Goal: Task Accomplishment & Management: Manage account settings

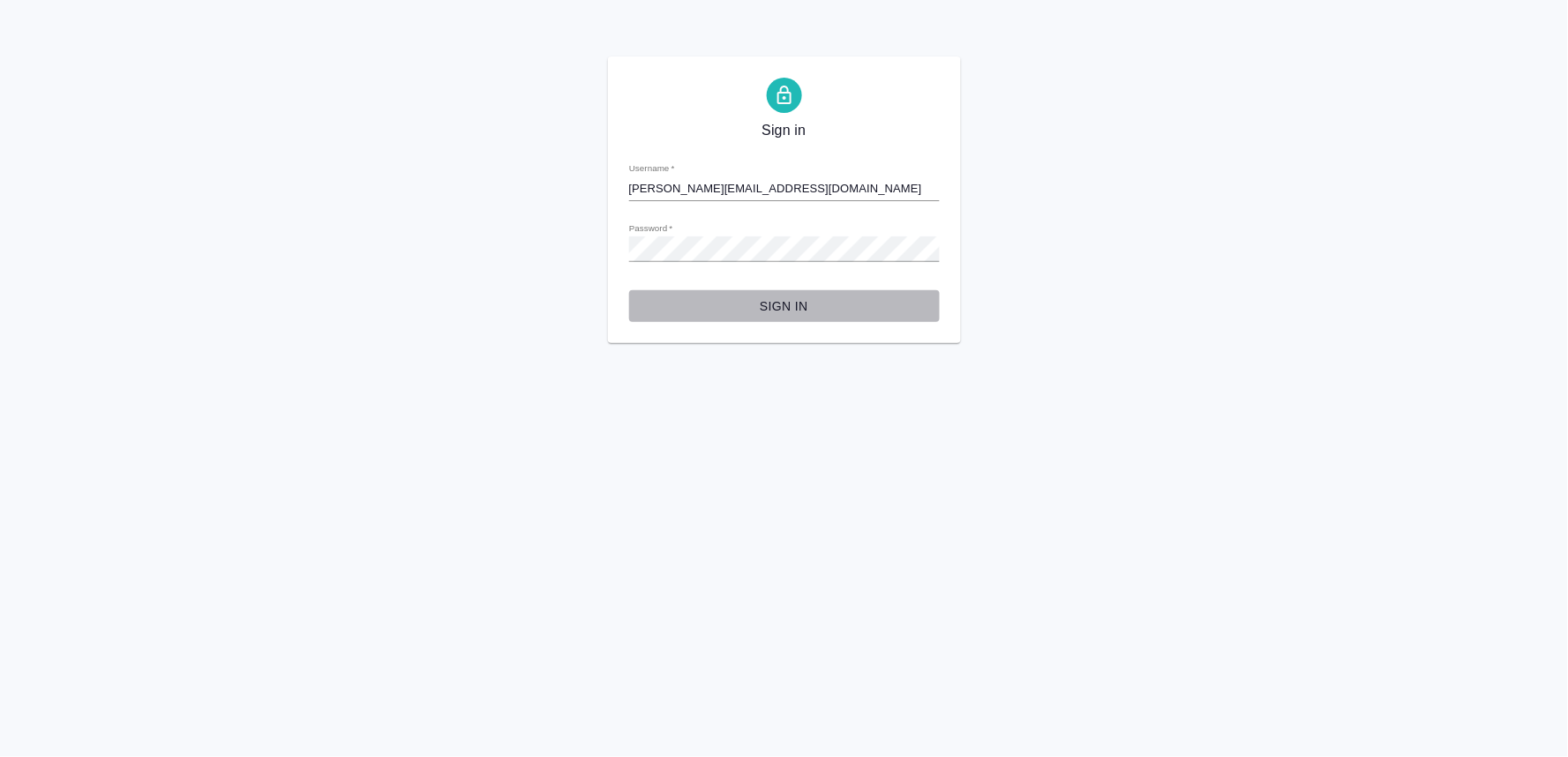
click at [807, 314] on span "Sign in" at bounding box center [784, 306] width 282 height 22
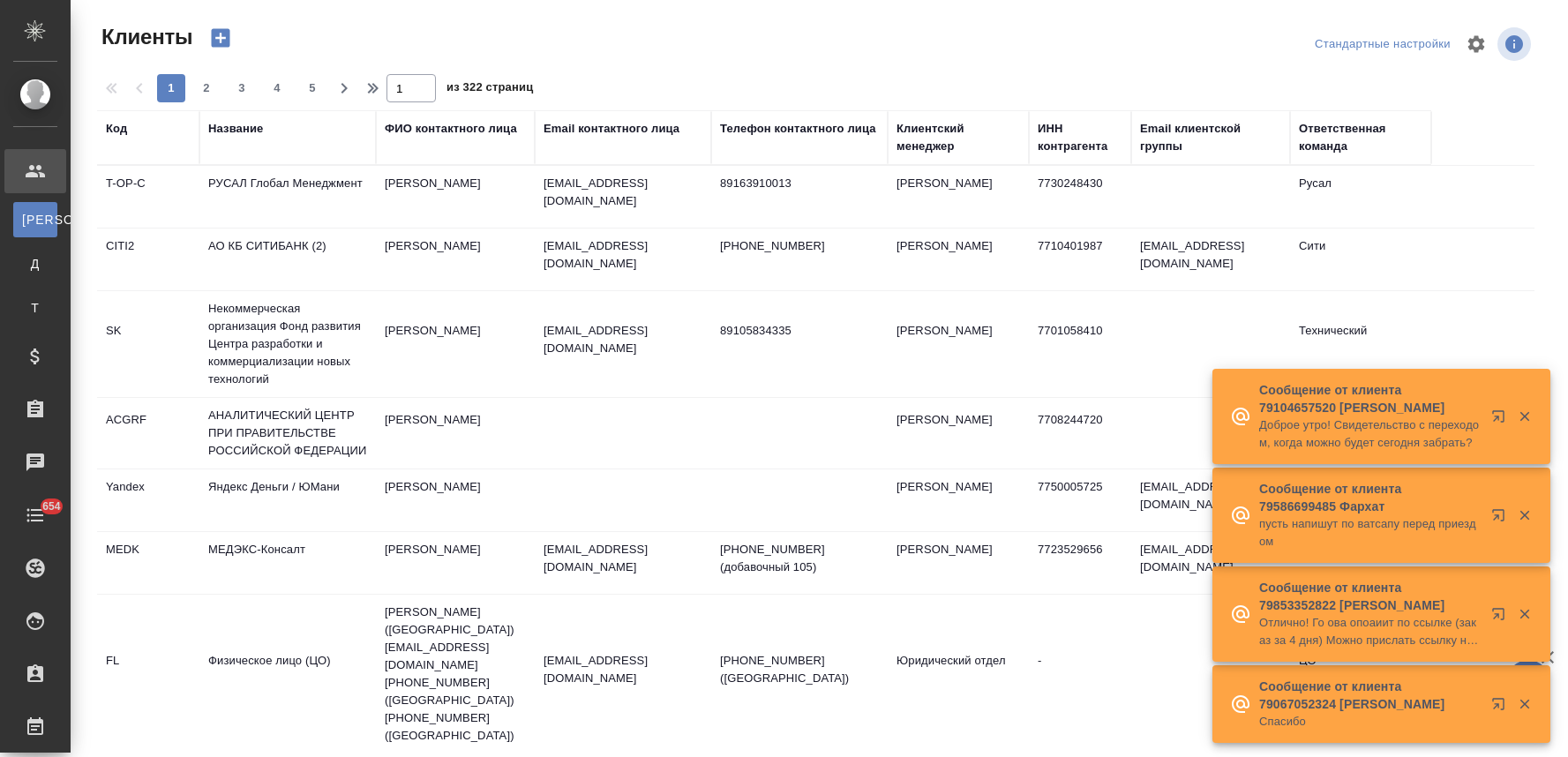
select select "RU"
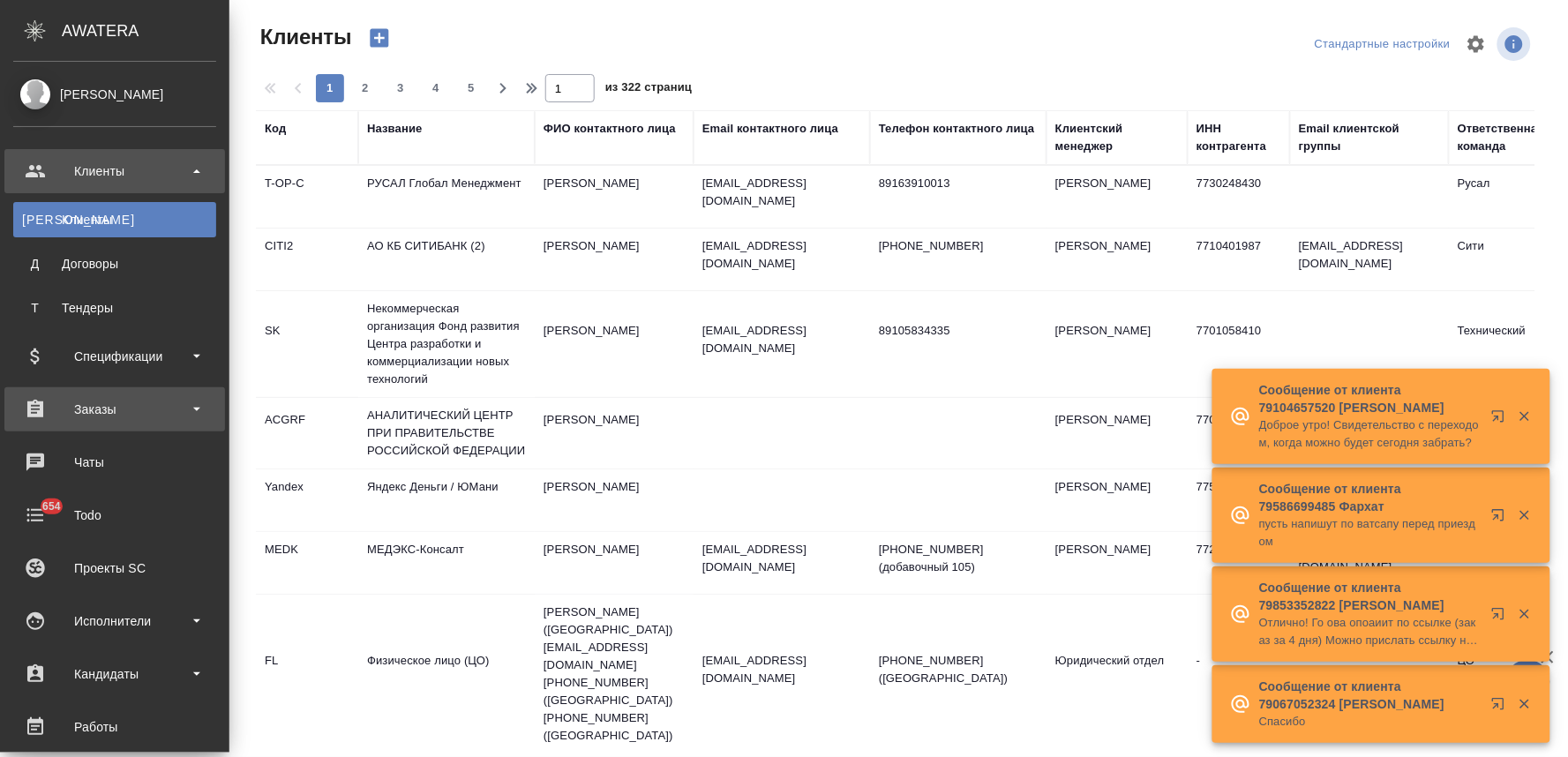
click at [104, 407] on div "Заказы" at bounding box center [114, 410] width 203 height 27
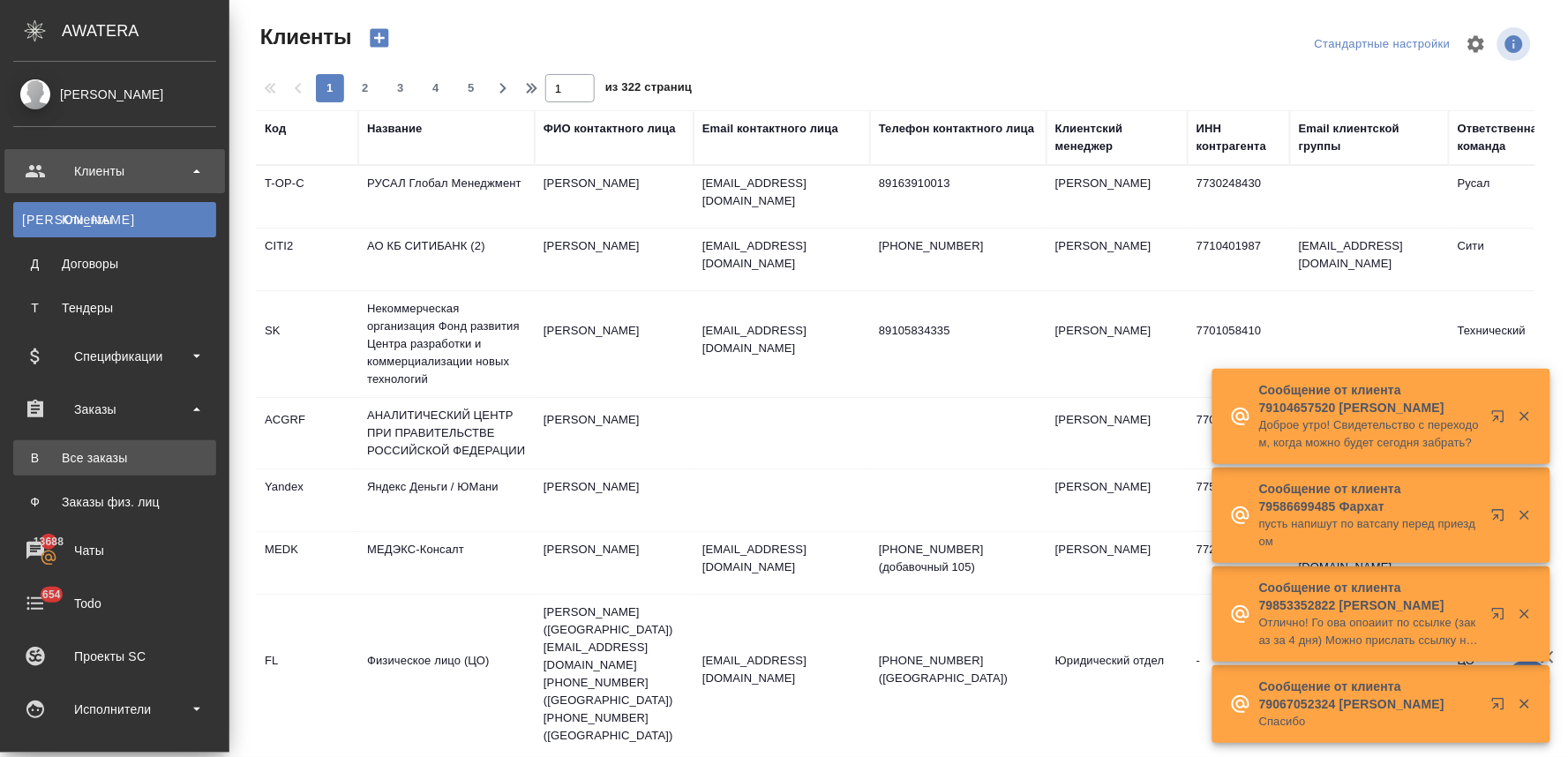
click at [112, 450] on div "Все заказы" at bounding box center [114, 458] width 186 height 17
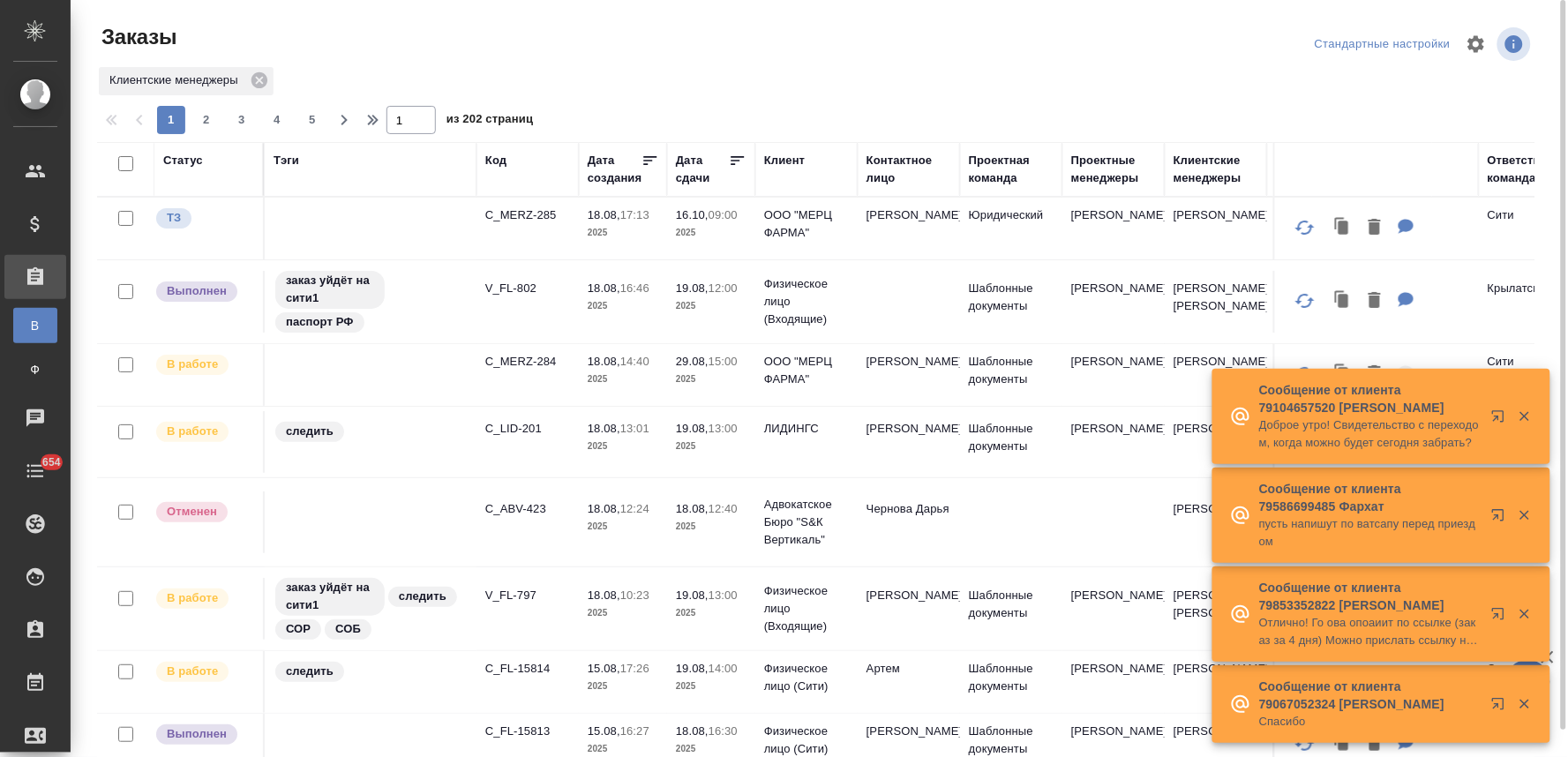
click at [186, 164] on div "Статус" at bounding box center [183, 161] width 39 height 17
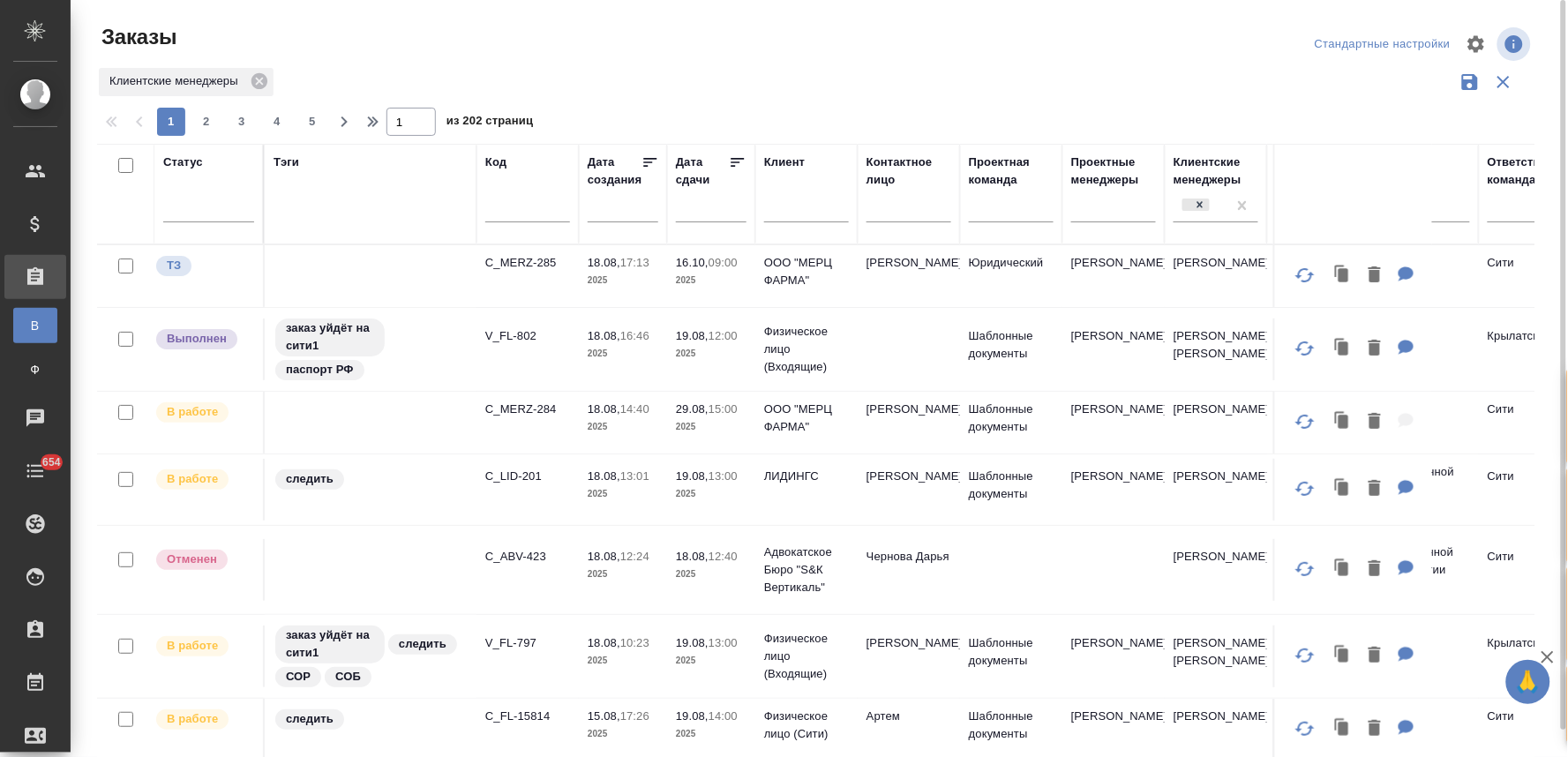
click at [213, 217] on div at bounding box center [209, 205] width 90 height 26
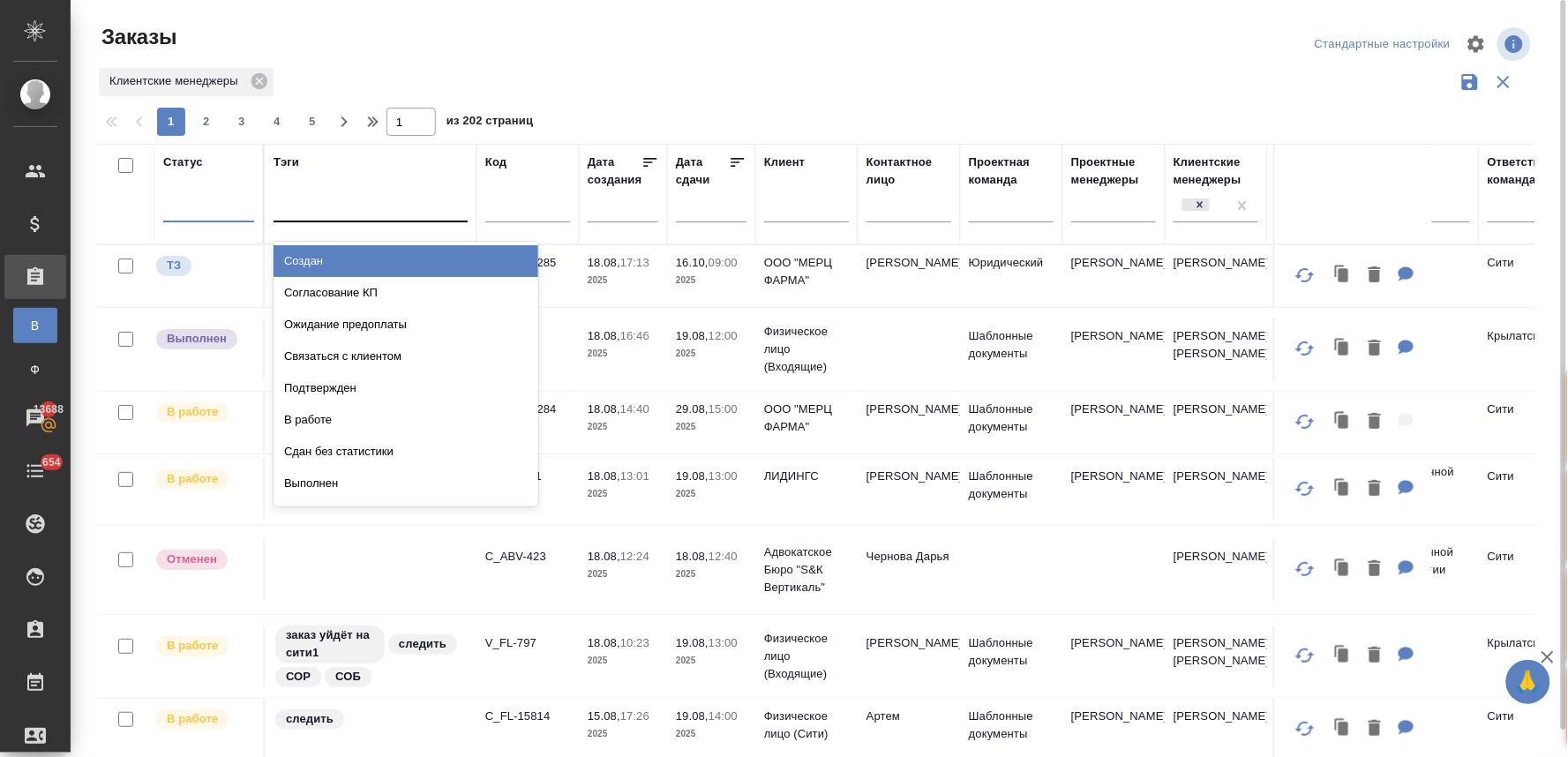
click at [342, 260] on div "Создан" at bounding box center [405, 261] width 265 height 32
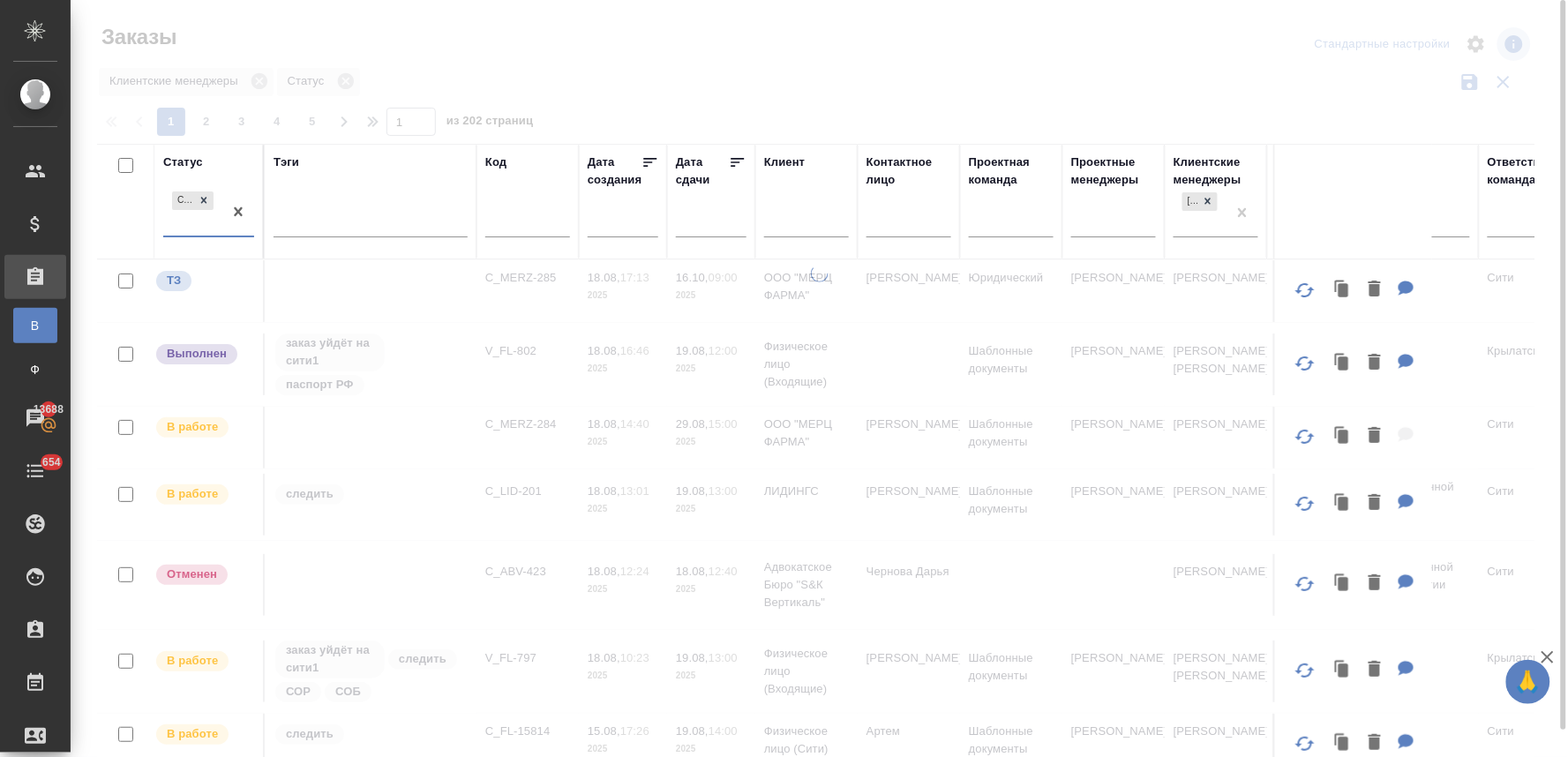
click at [183, 226] on div "Создан" at bounding box center [192, 212] width 59 height 48
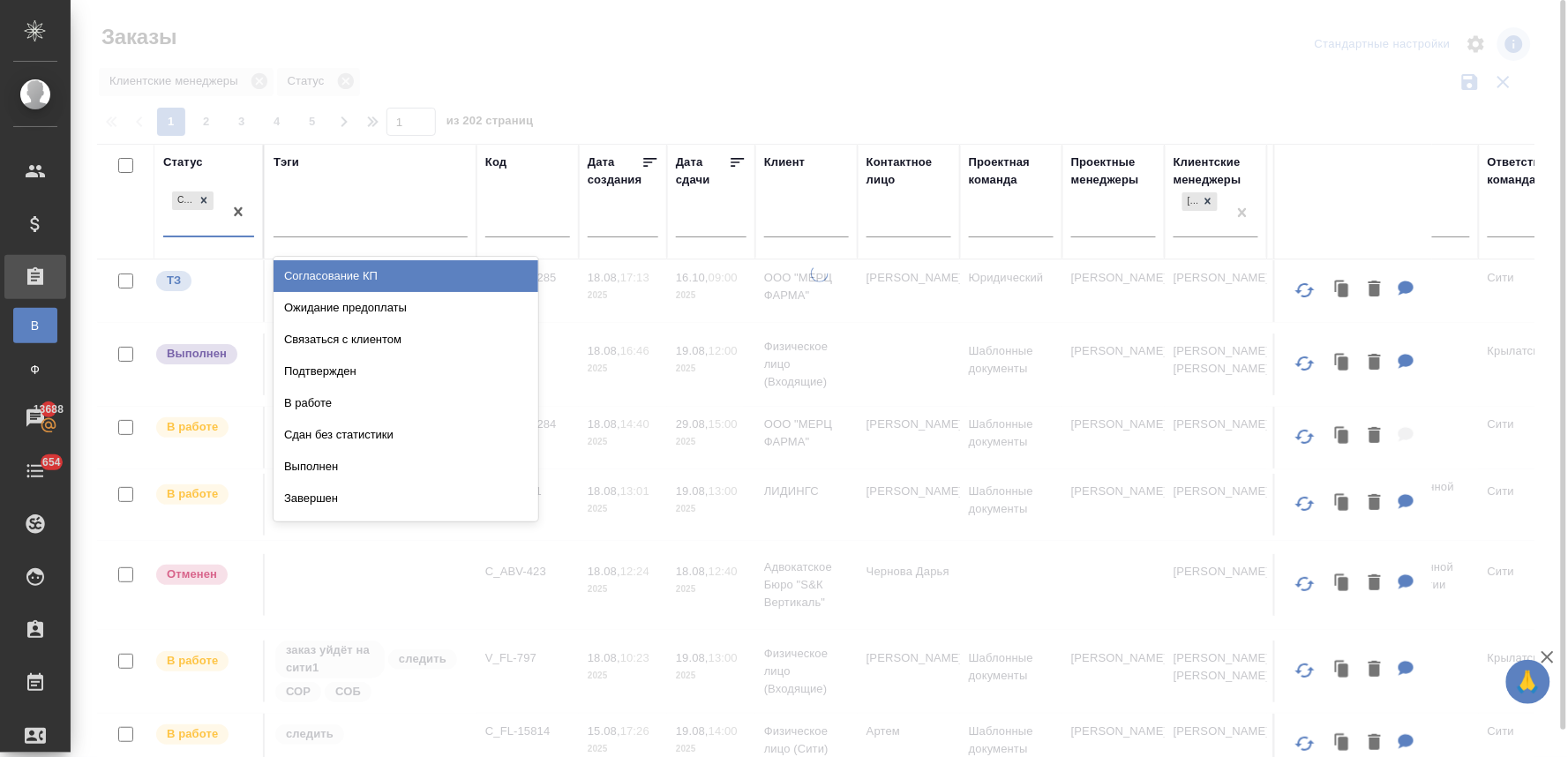
click at [329, 371] on div "Подтвержден" at bounding box center [405, 371] width 265 height 32
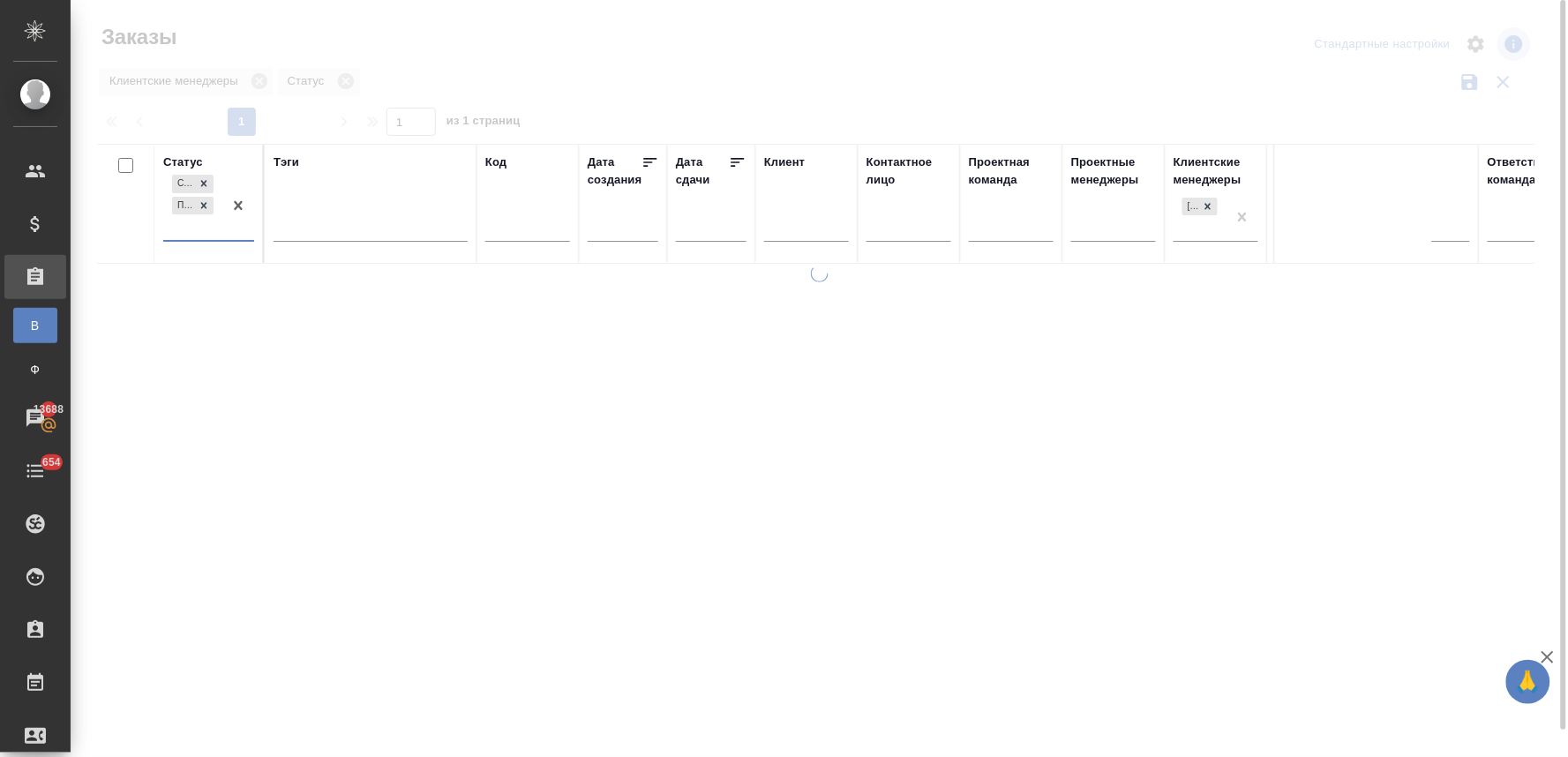
click at [188, 227] on div "Создан Подтвержден" at bounding box center [192, 206] width 59 height 69
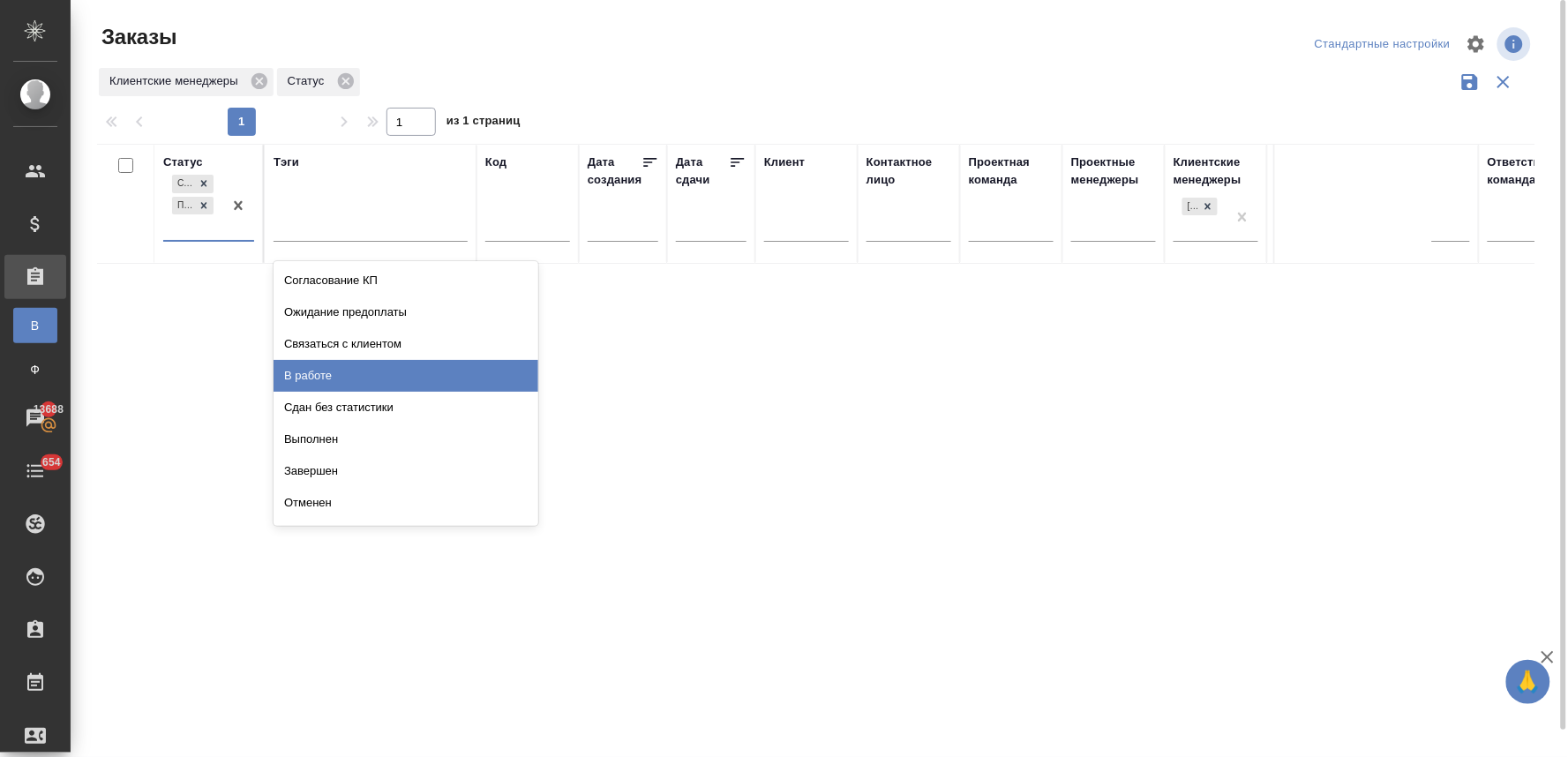
click at [301, 372] on div "В работе" at bounding box center [405, 375] width 265 height 32
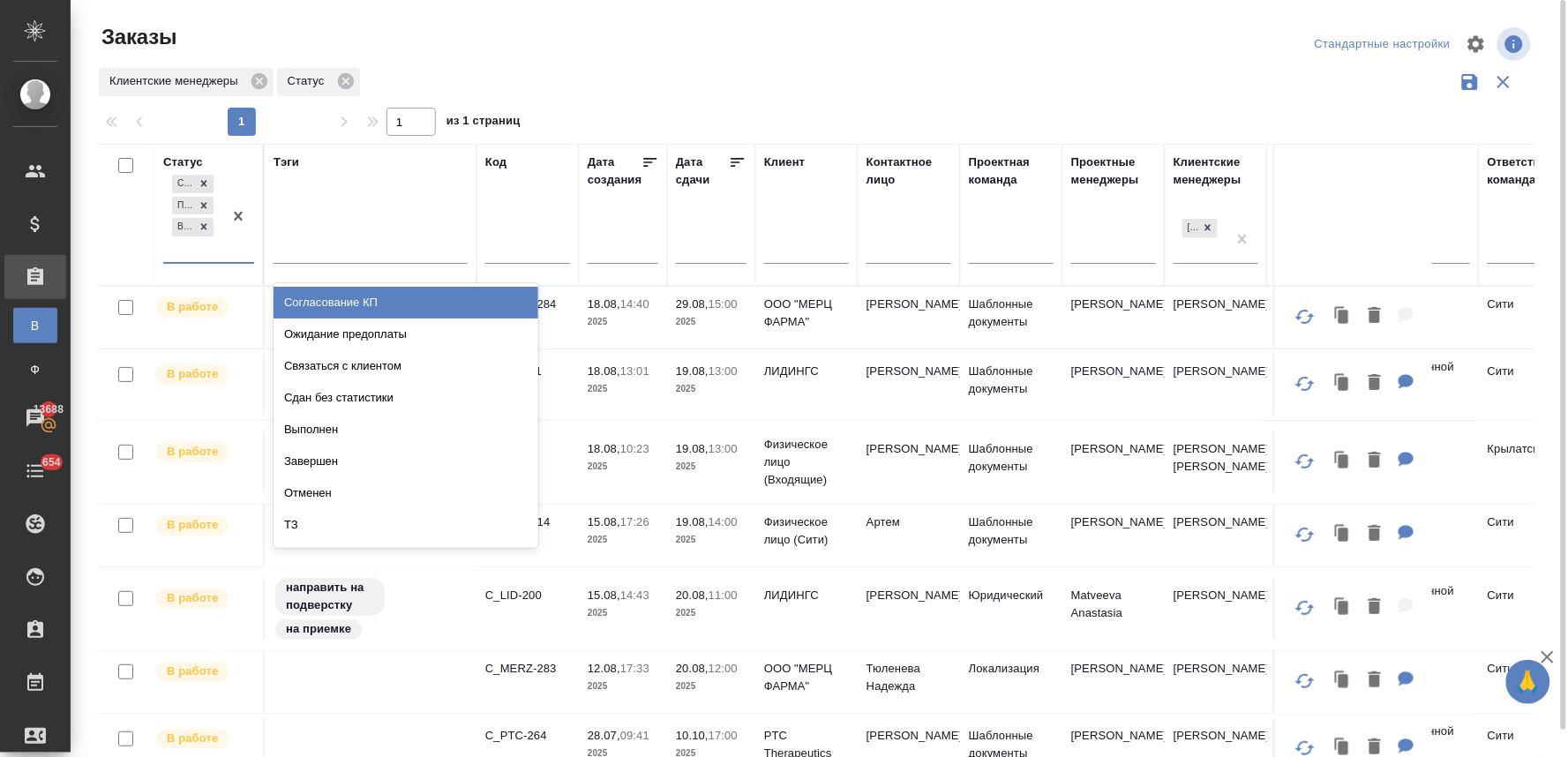
click at [200, 256] on div "Создан Подтвержден В работе" at bounding box center [192, 216] width 59 height 90
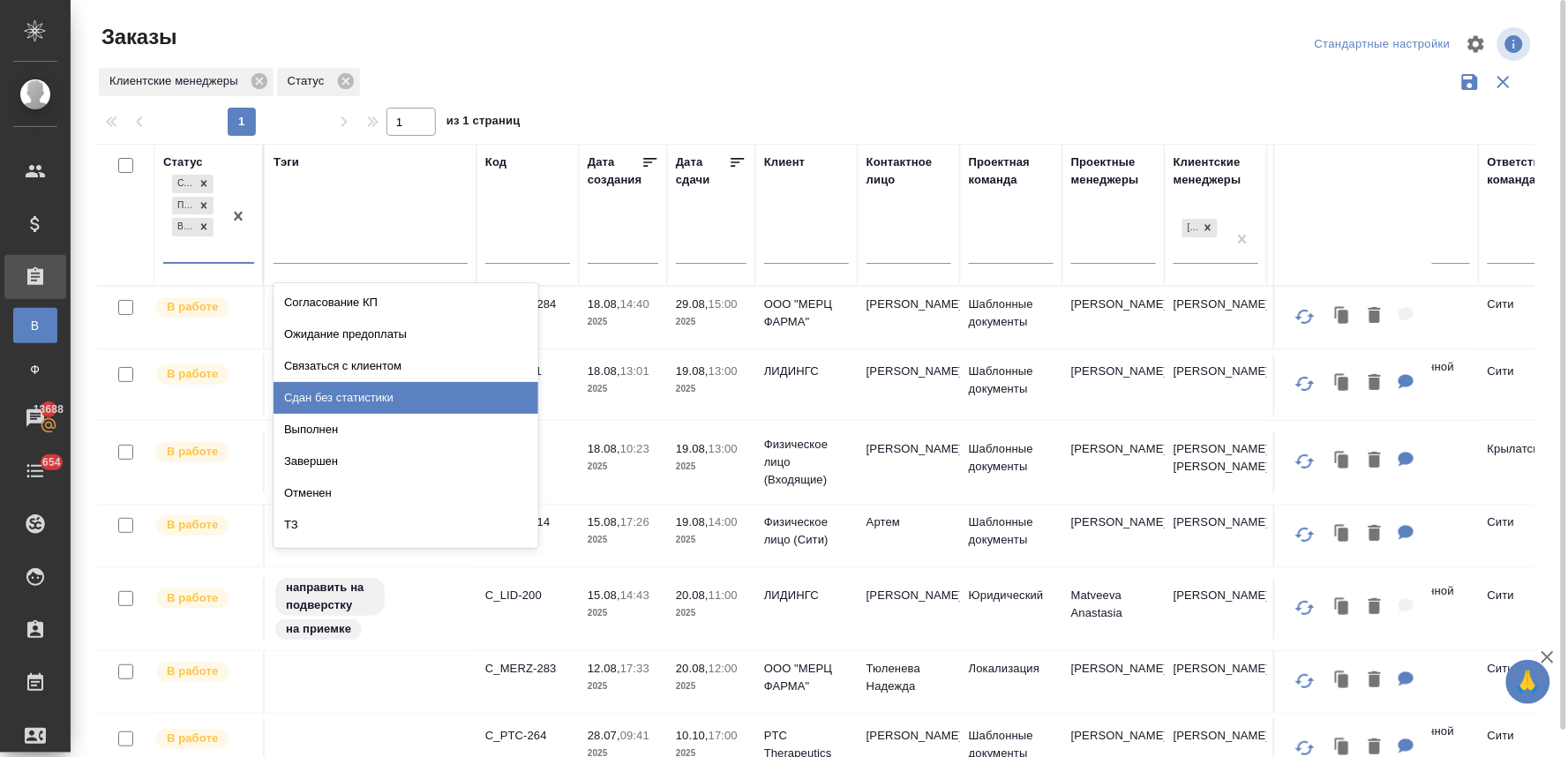
click at [287, 399] on div "Сдан без статистики" at bounding box center [405, 397] width 265 height 32
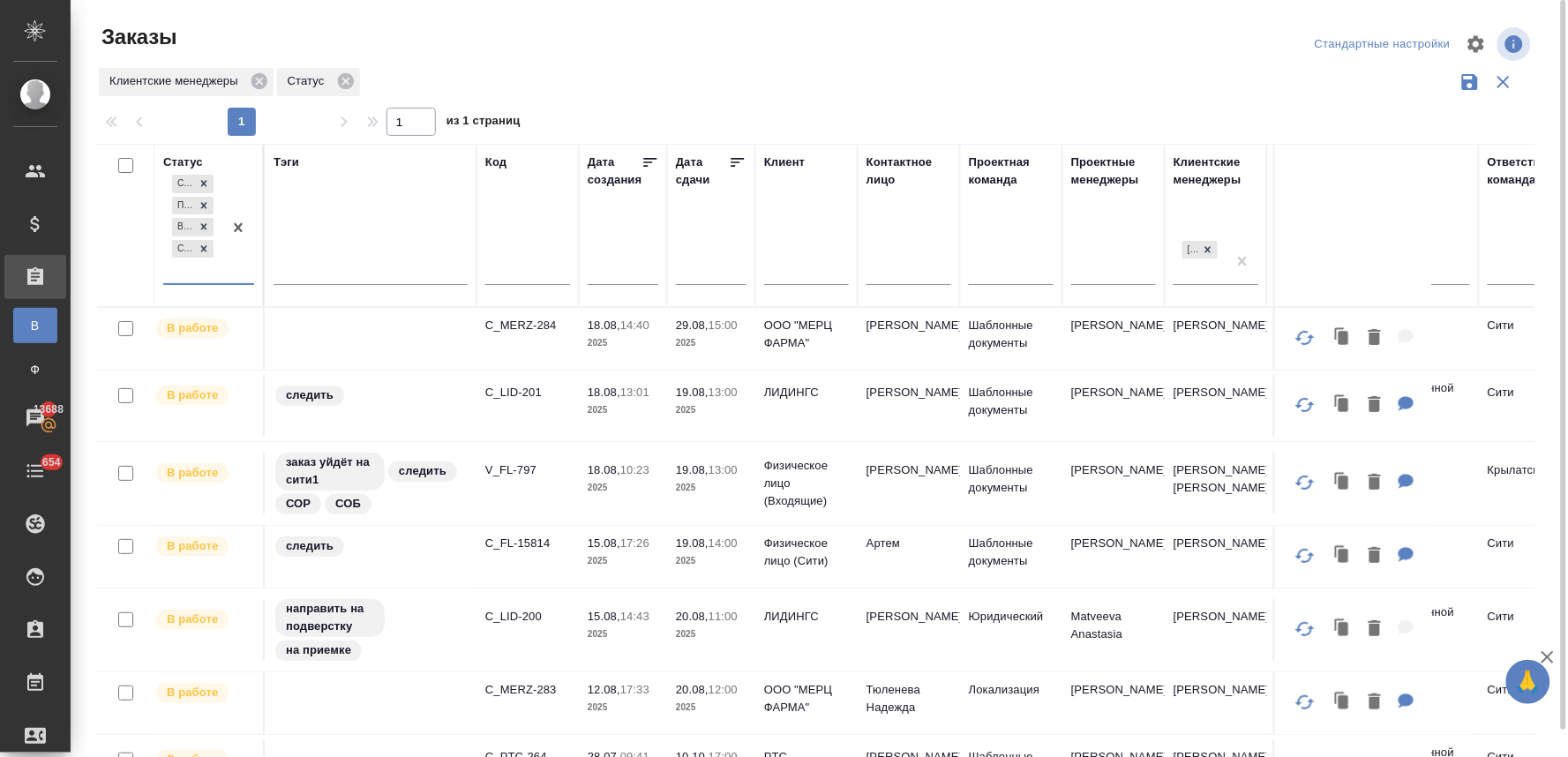
click at [198, 273] on div "Создан Подтвержден В работе Сдан без статистики" at bounding box center [192, 227] width 59 height 112
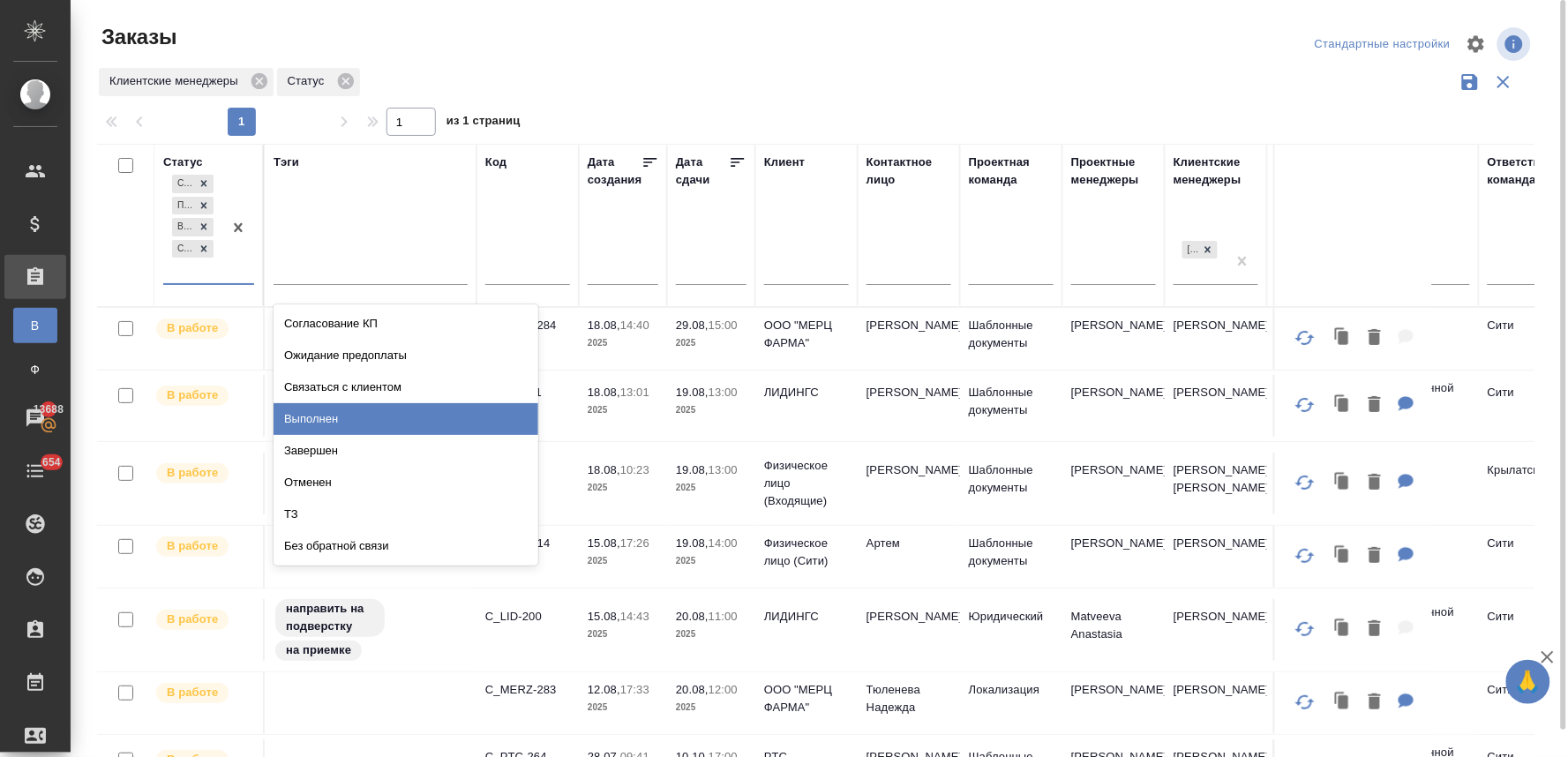
click at [345, 413] on div "Выполнен" at bounding box center [405, 418] width 265 height 32
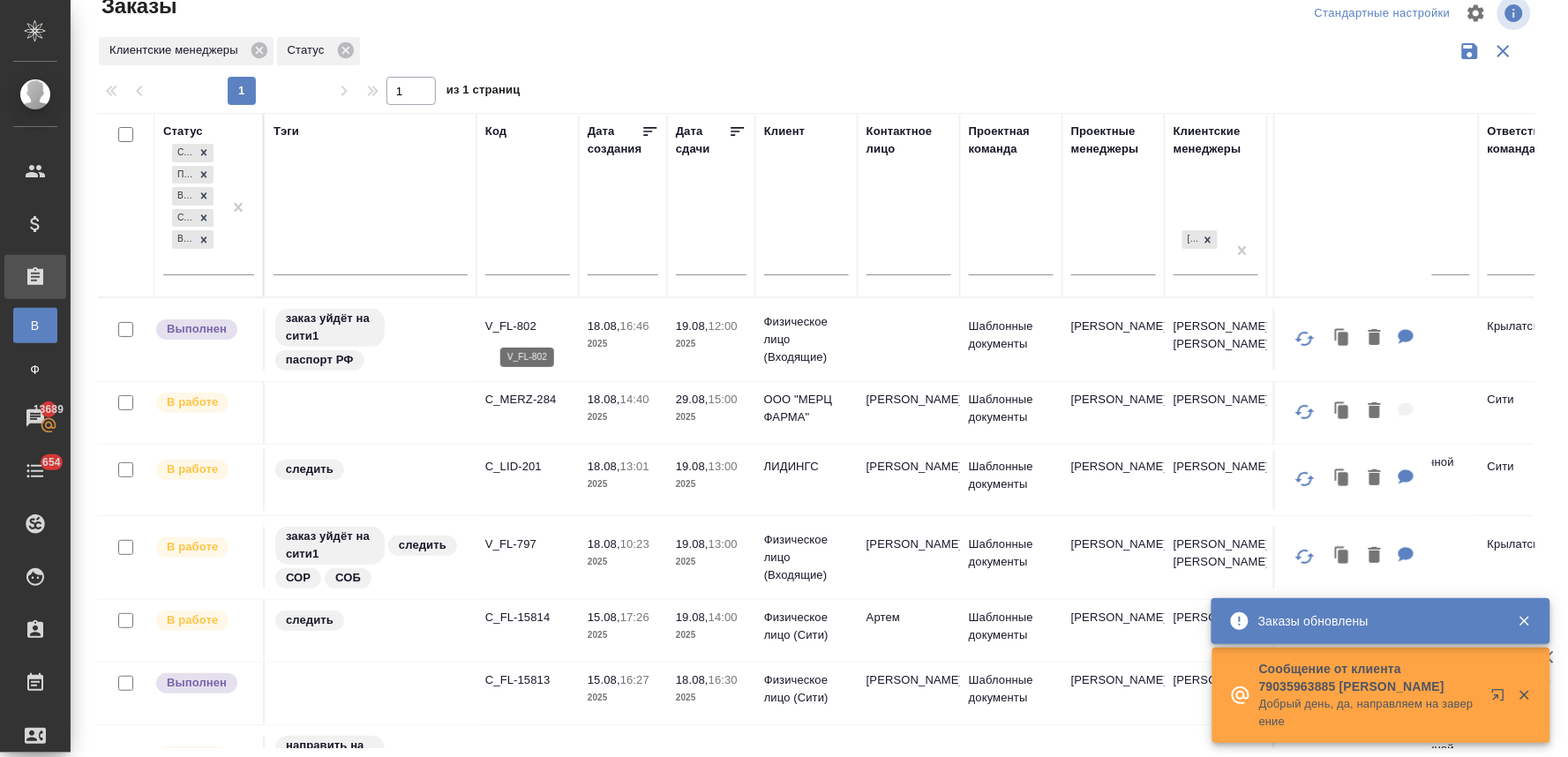
click at [520, 326] on p "V_FL-802" at bounding box center [527, 326] width 85 height 17
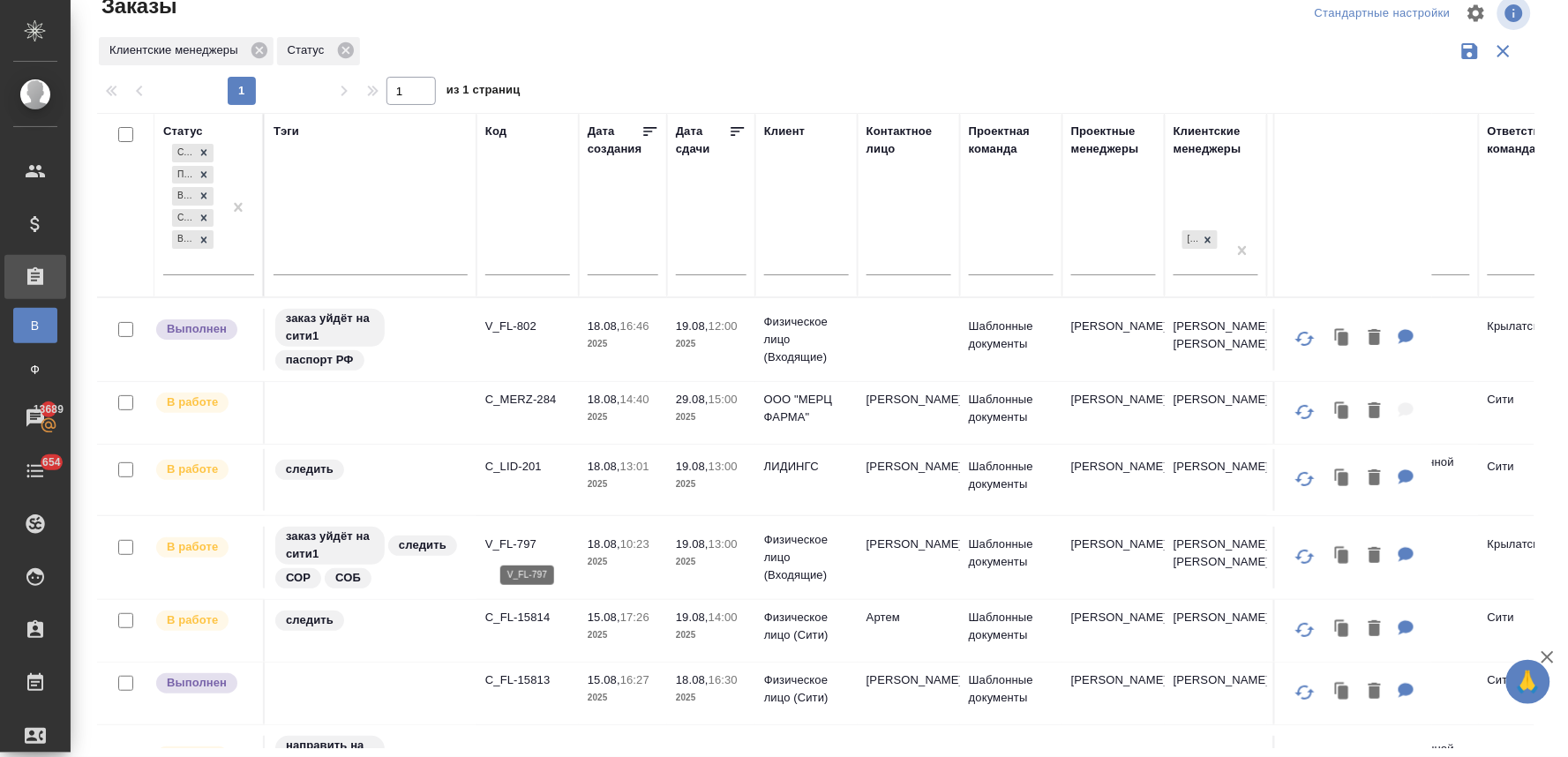
scroll to position [98, 0]
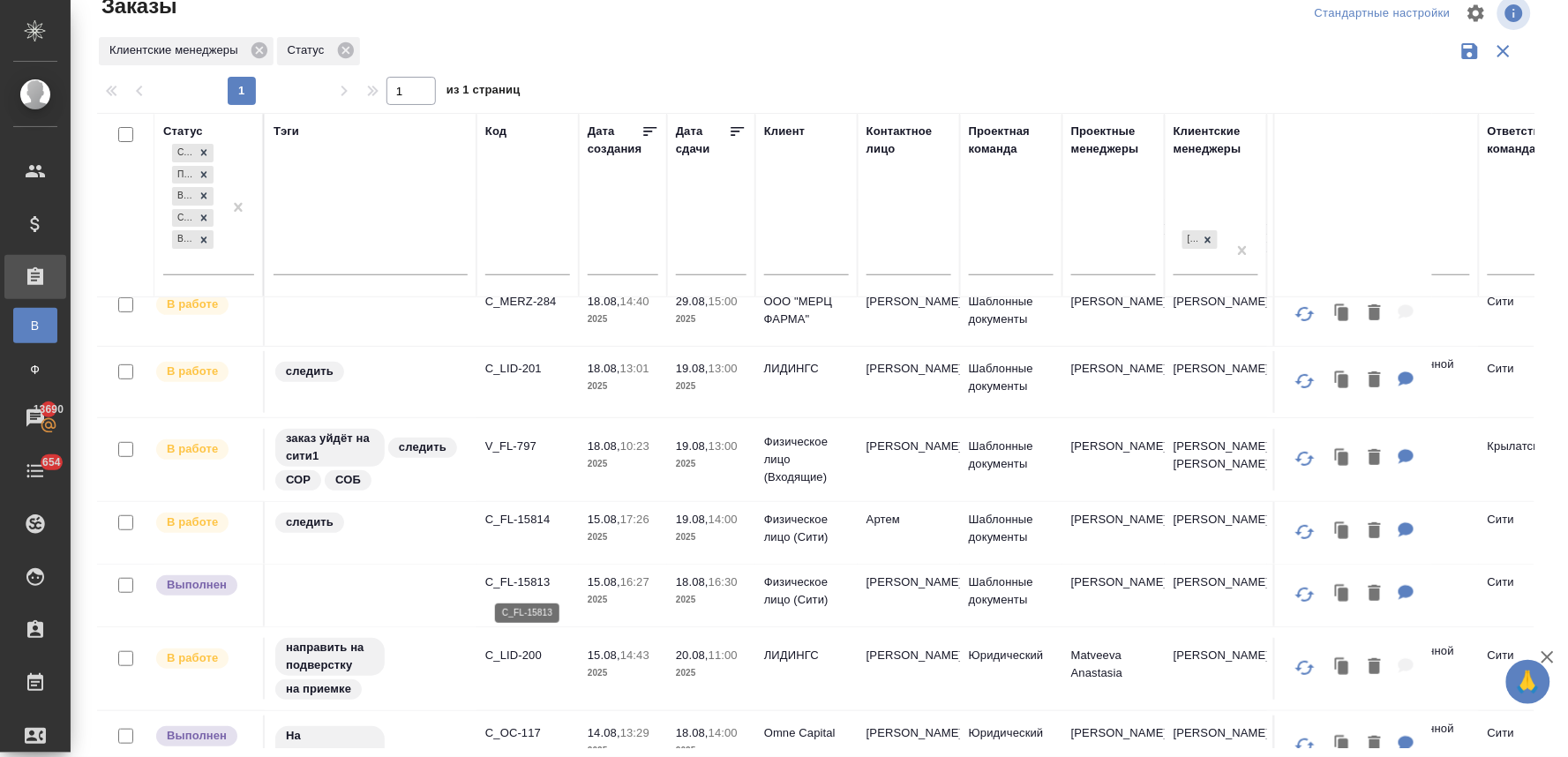
click at [521, 582] on p "C_FL-15813" at bounding box center [527, 582] width 85 height 17
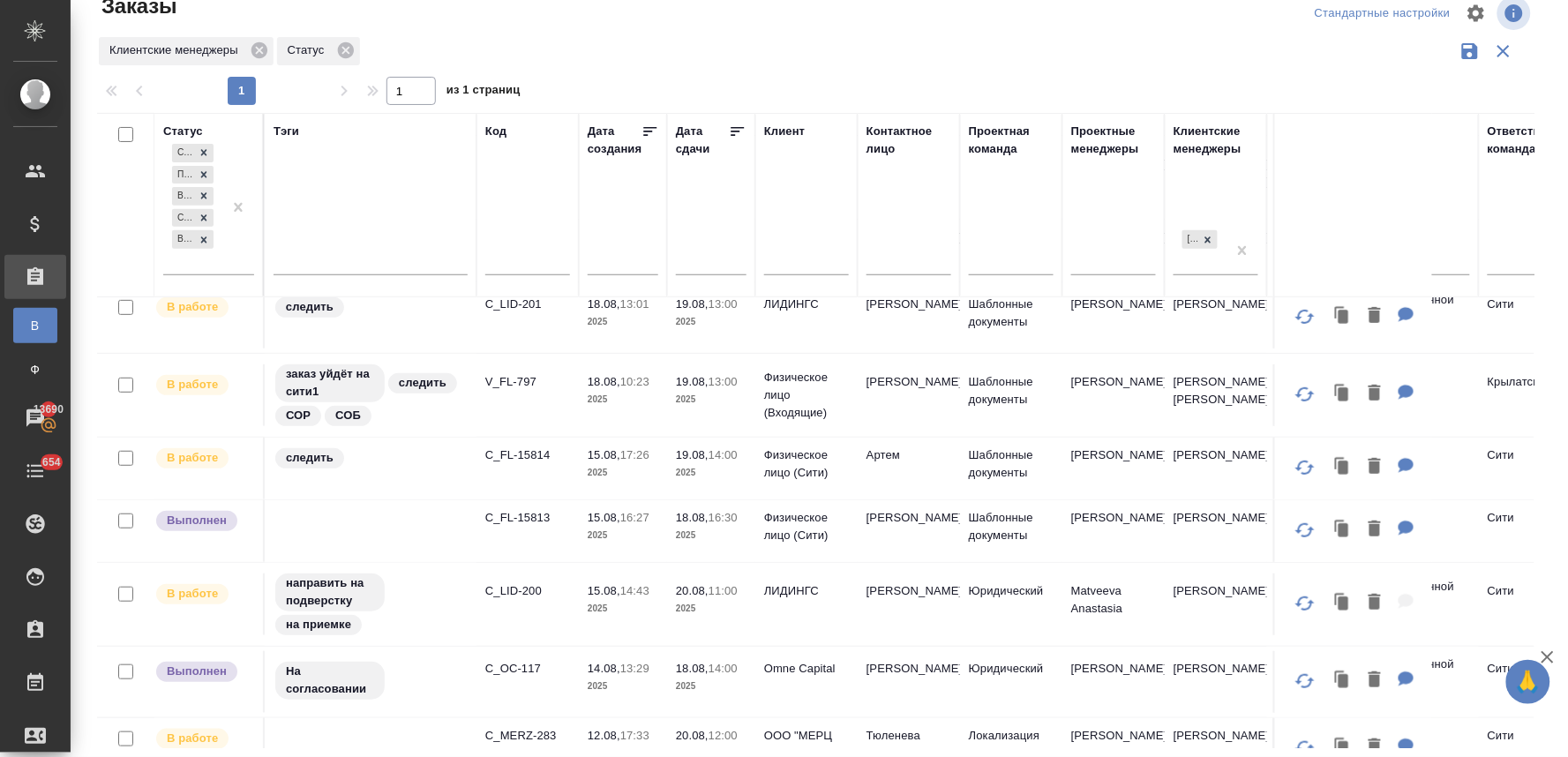
scroll to position [196, 0]
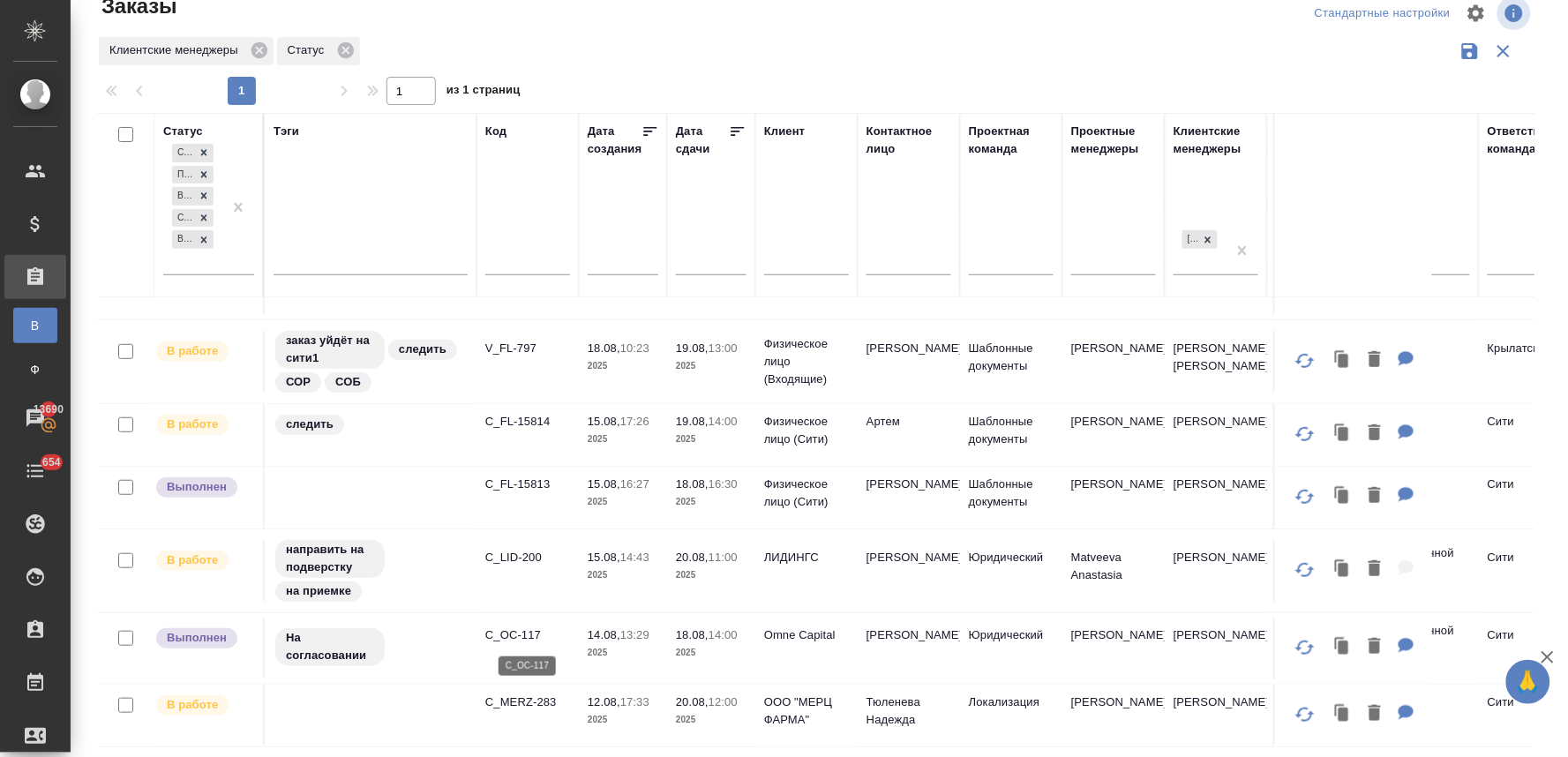
click at [514, 637] on p "C_OC-117" at bounding box center [527, 635] width 85 height 17
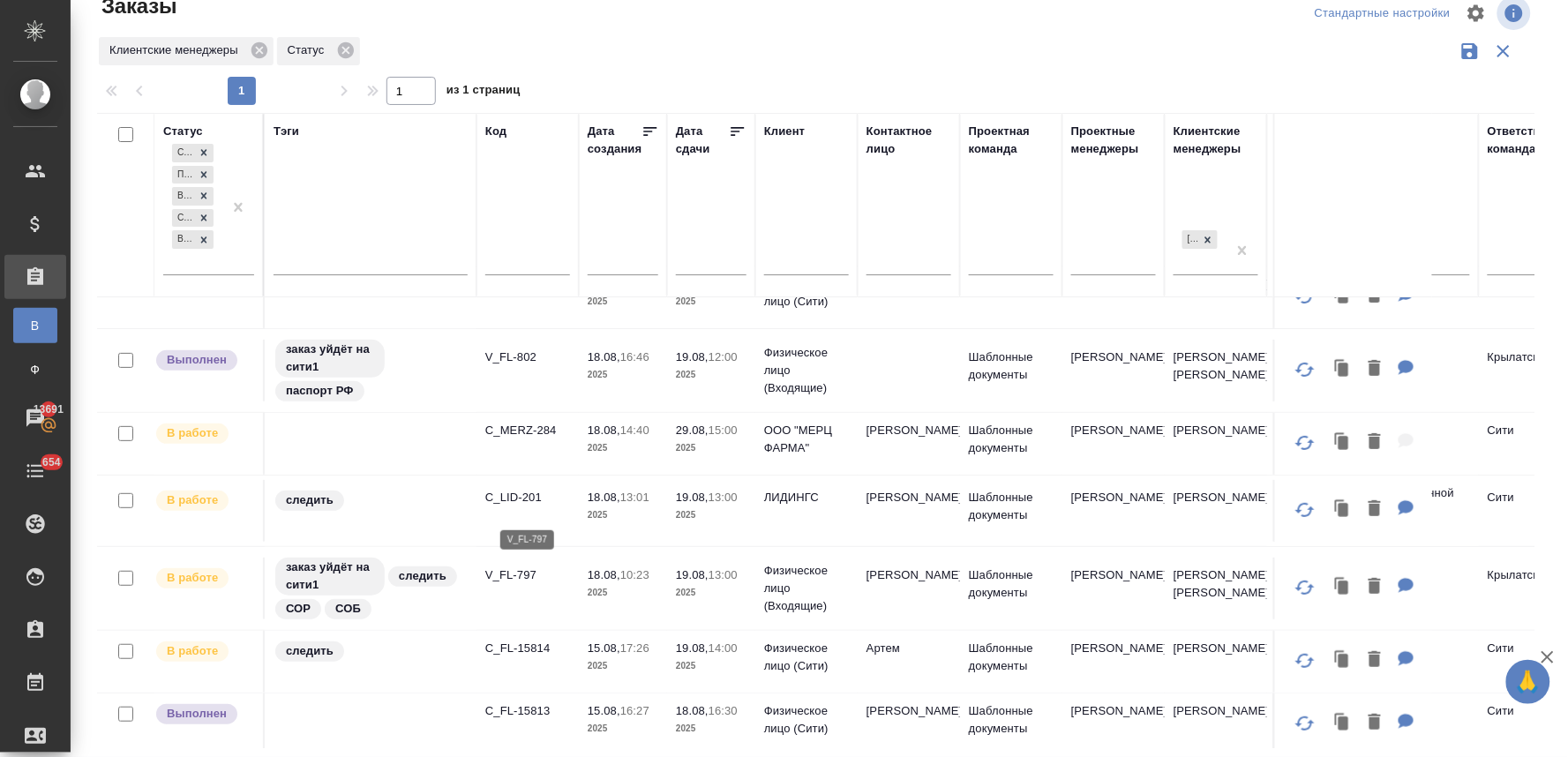
scroll to position [0, 0]
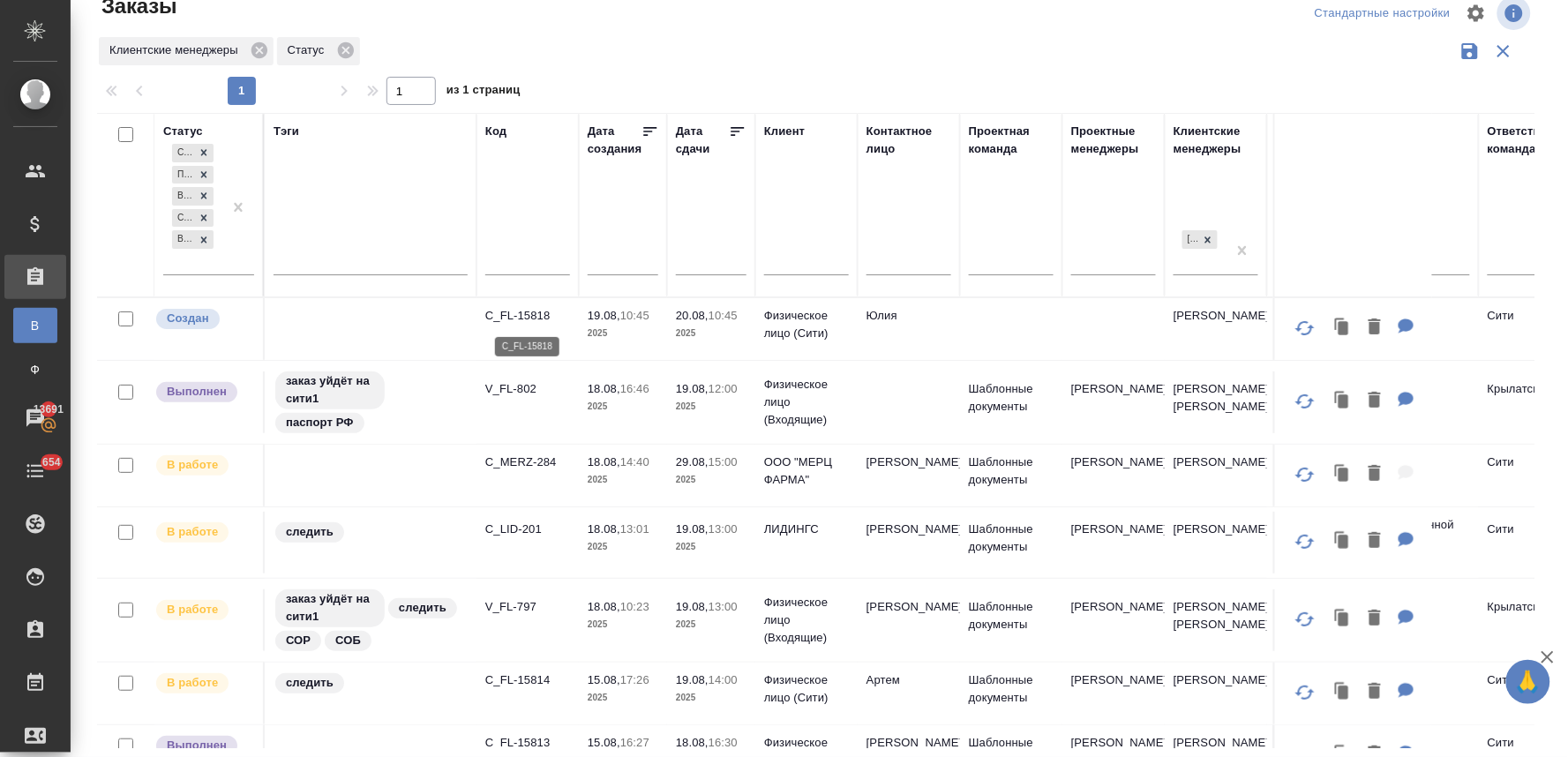
click at [523, 311] on p "C_FL-15818" at bounding box center [527, 315] width 85 height 17
click at [537, 681] on p "C_FL-15814" at bounding box center [527, 680] width 85 height 17
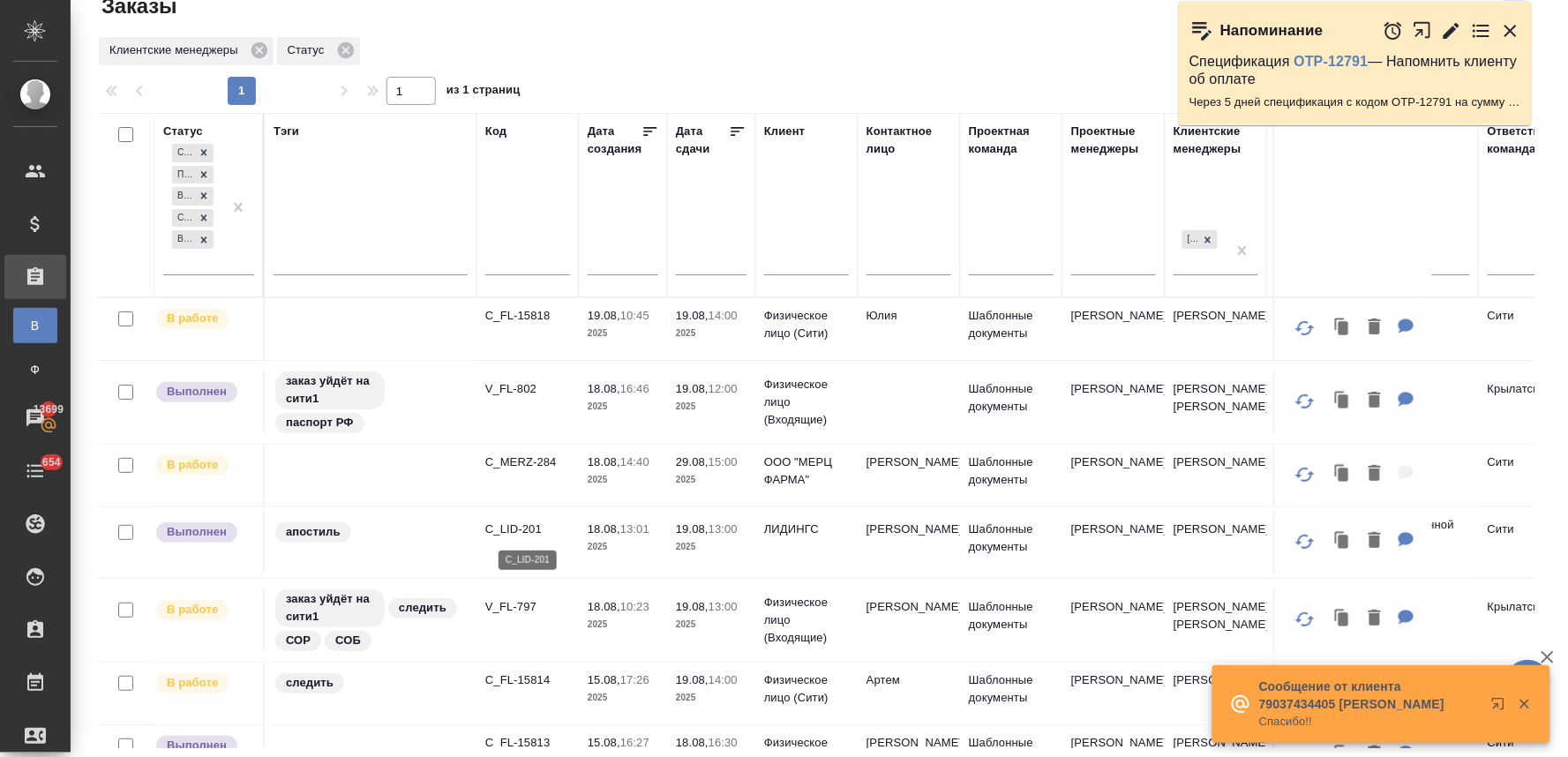
click at [514, 530] on p "C_LID-201" at bounding box center [527, 529] width 85 height 17
click at [526, 530] on p "C_LID-201" at bounding box center [527, 529] width 85 height 17
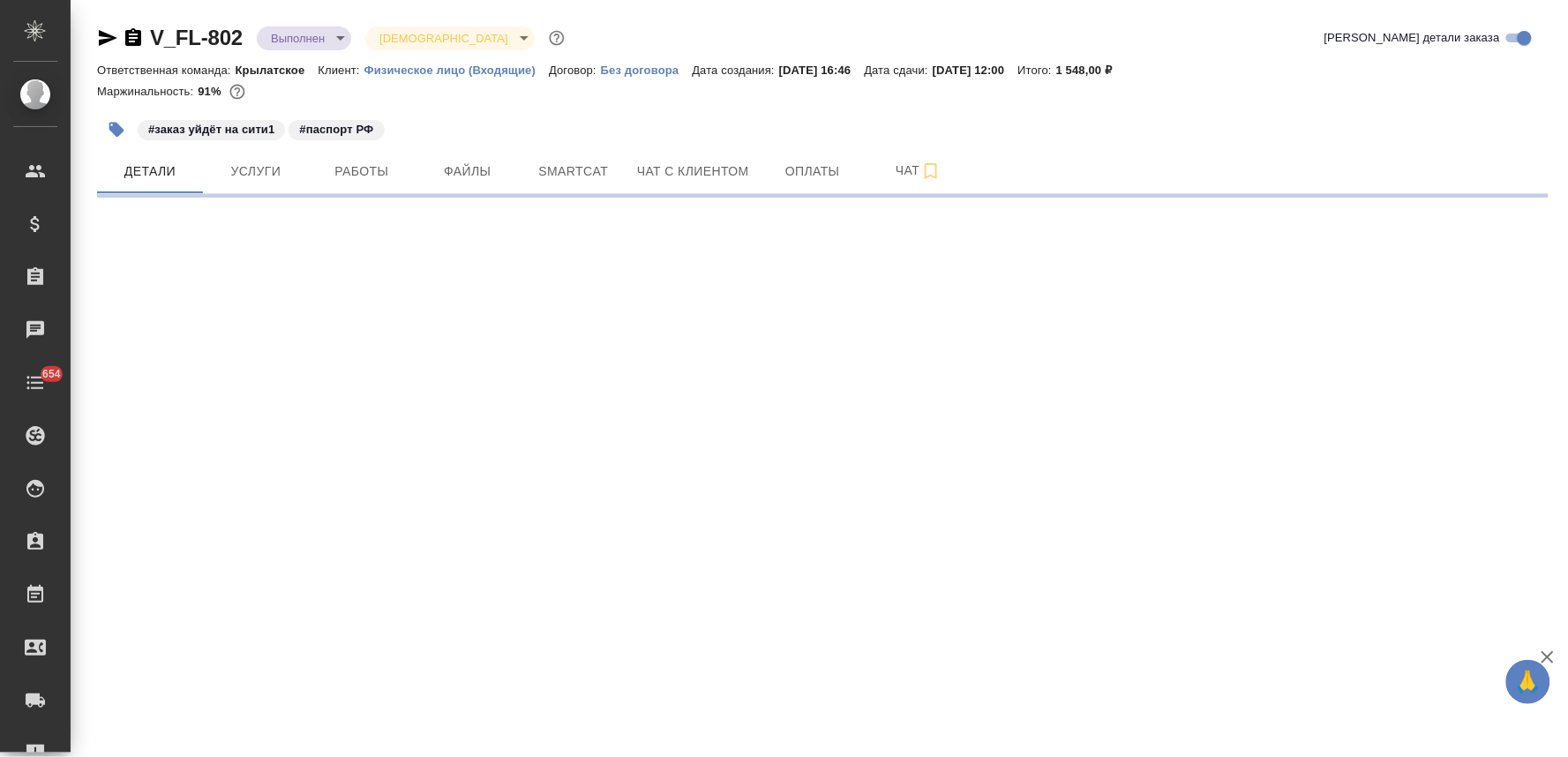
select select "RU"
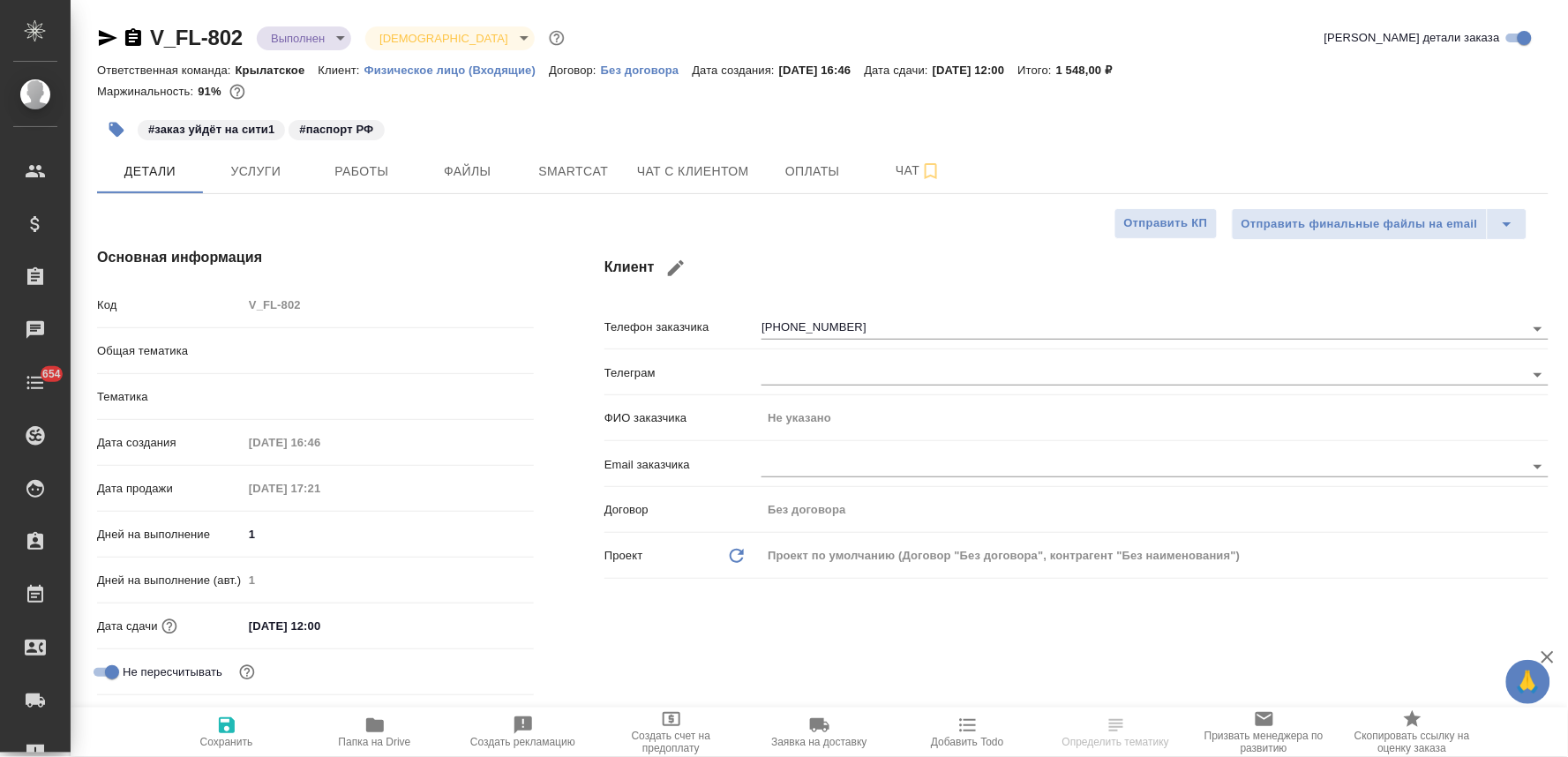
type textarea "x"
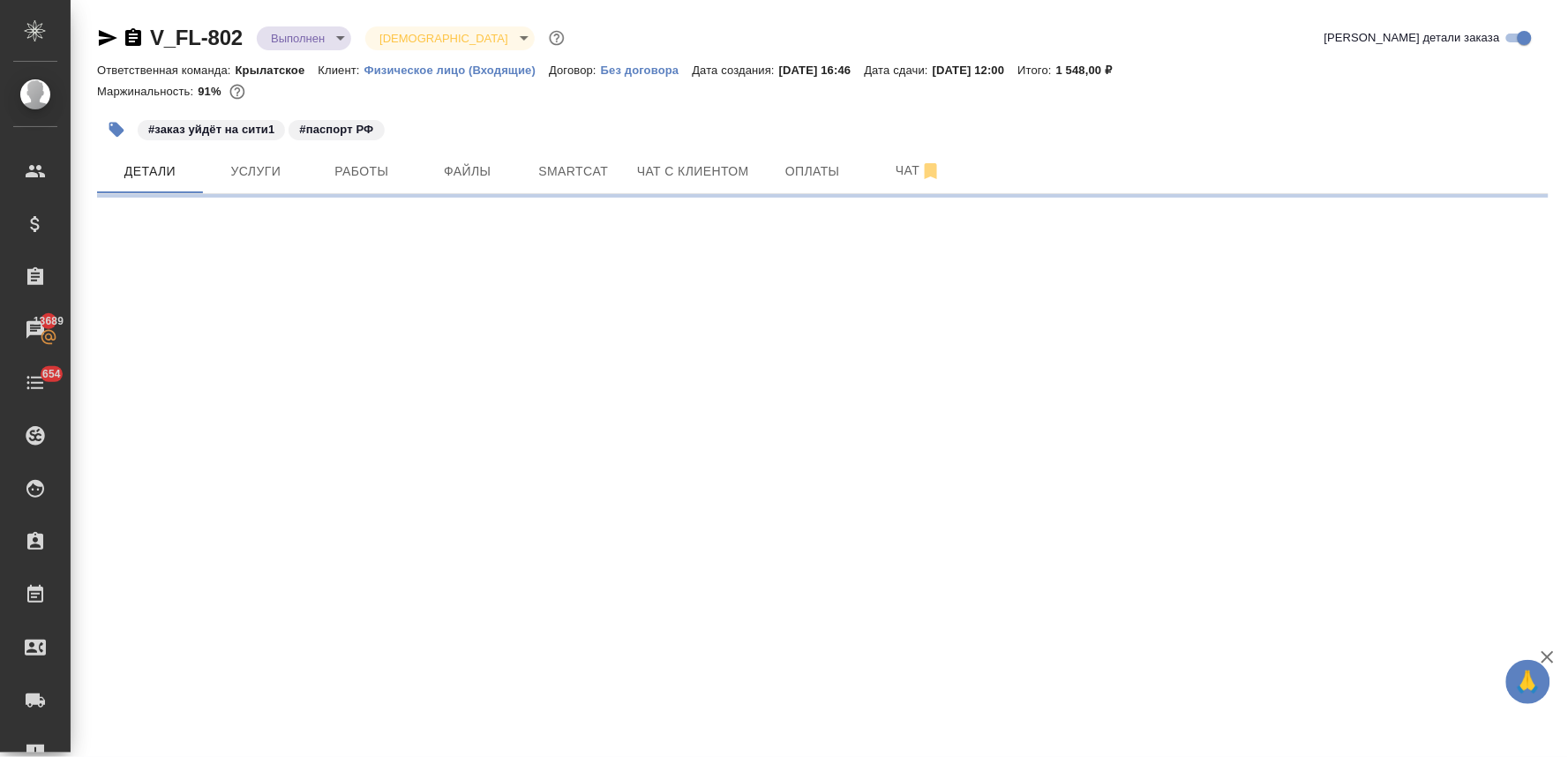
select select "RU"
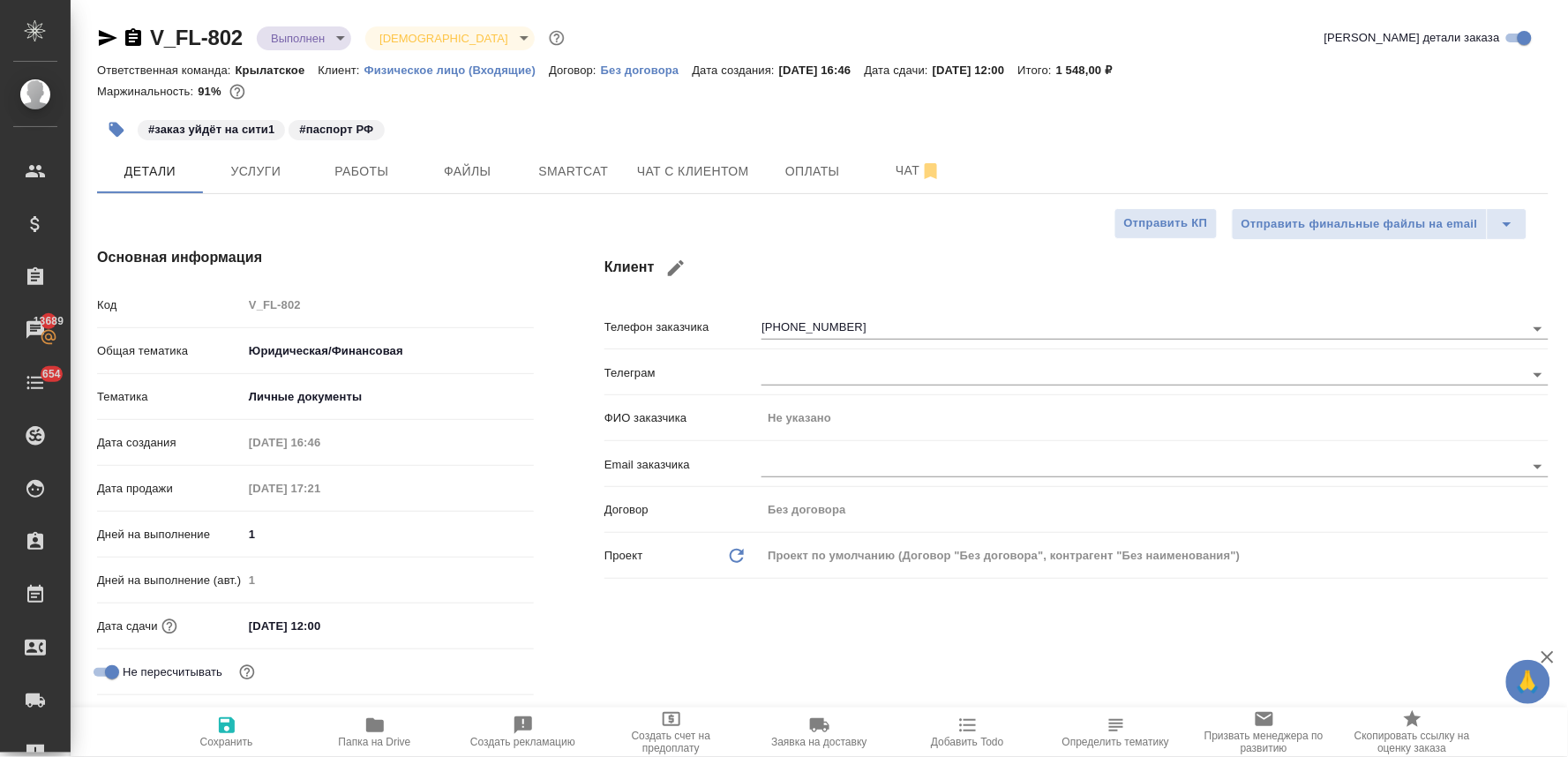
type textarea "x"
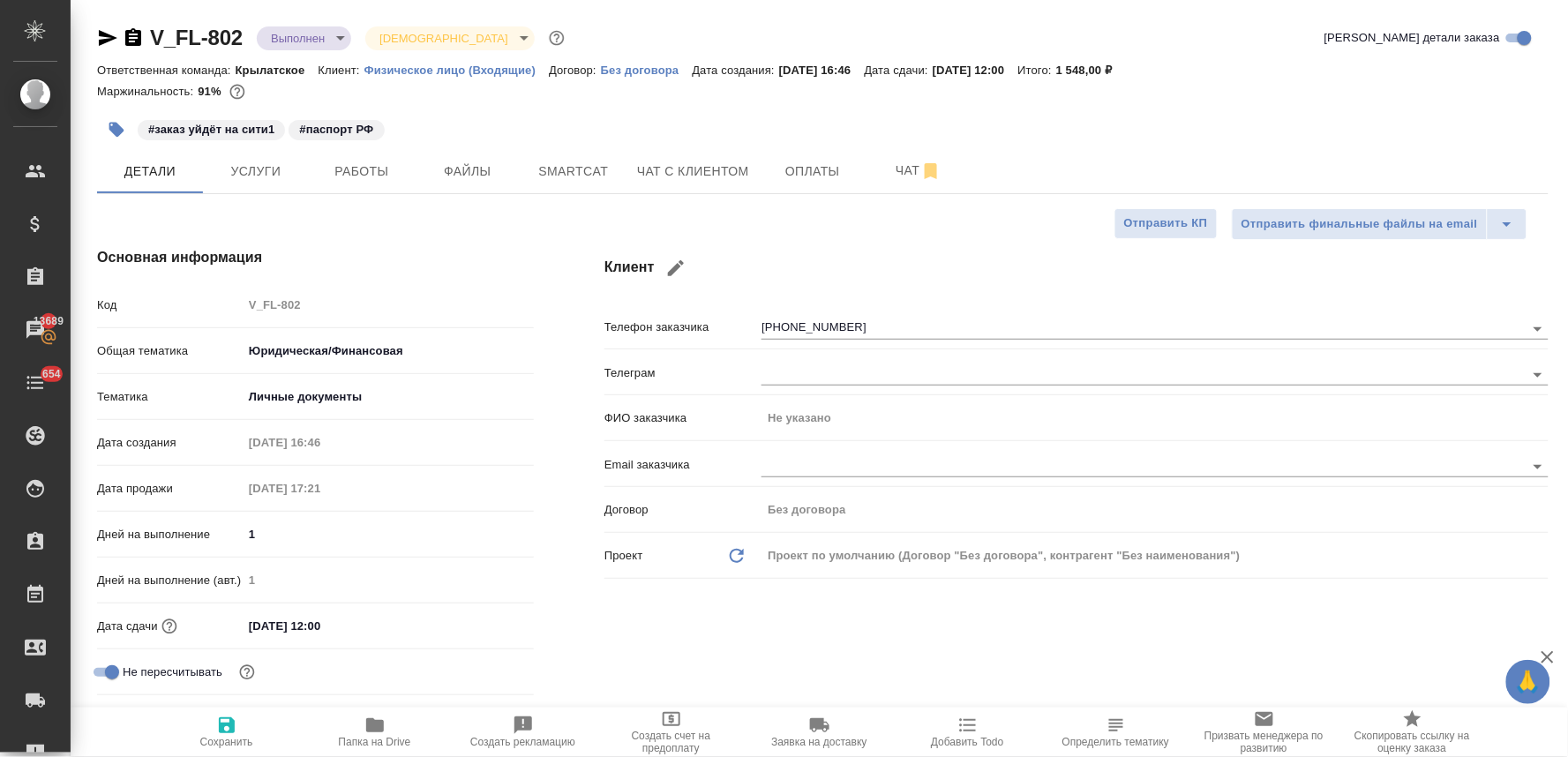
type textarea "x"
click at [372, 739] on span "Папка на Drive" at bounding box center [374, 742] width 72 height 13
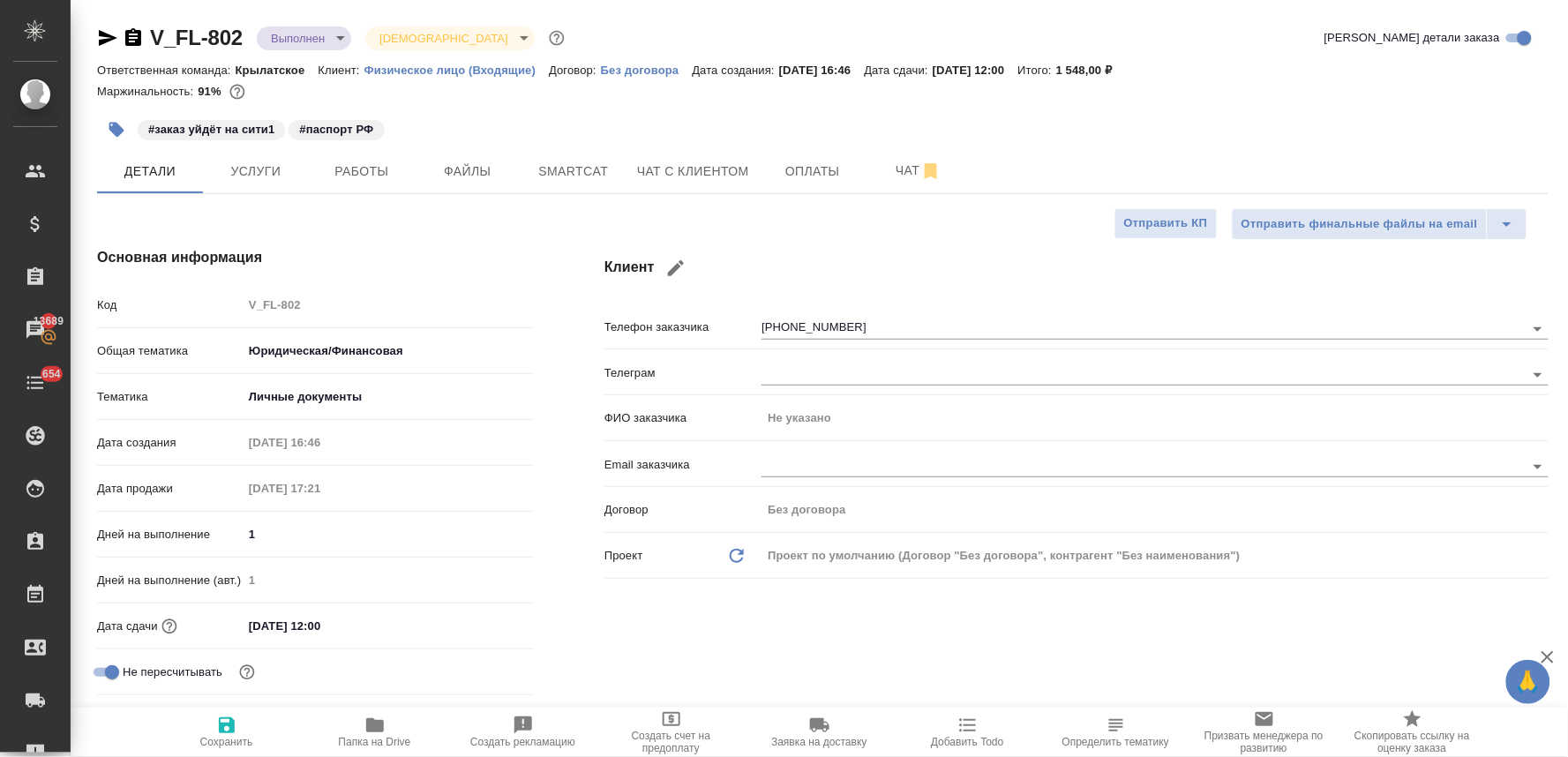
type textarea "x"
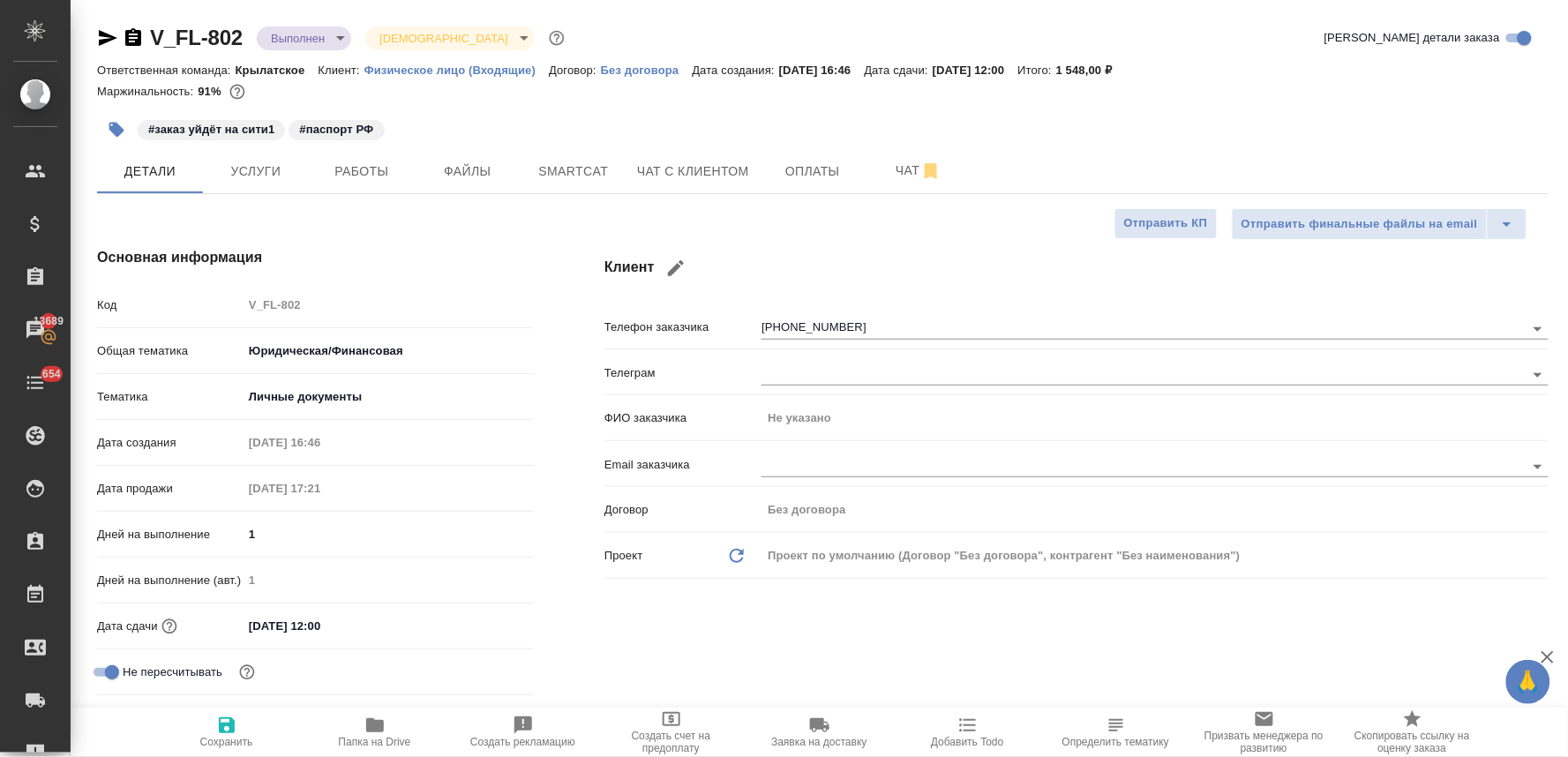
type textarea "x"
click at [708, 173] on span "Чат с клиентом" at bounding box center [693, 171] width 112 height 22
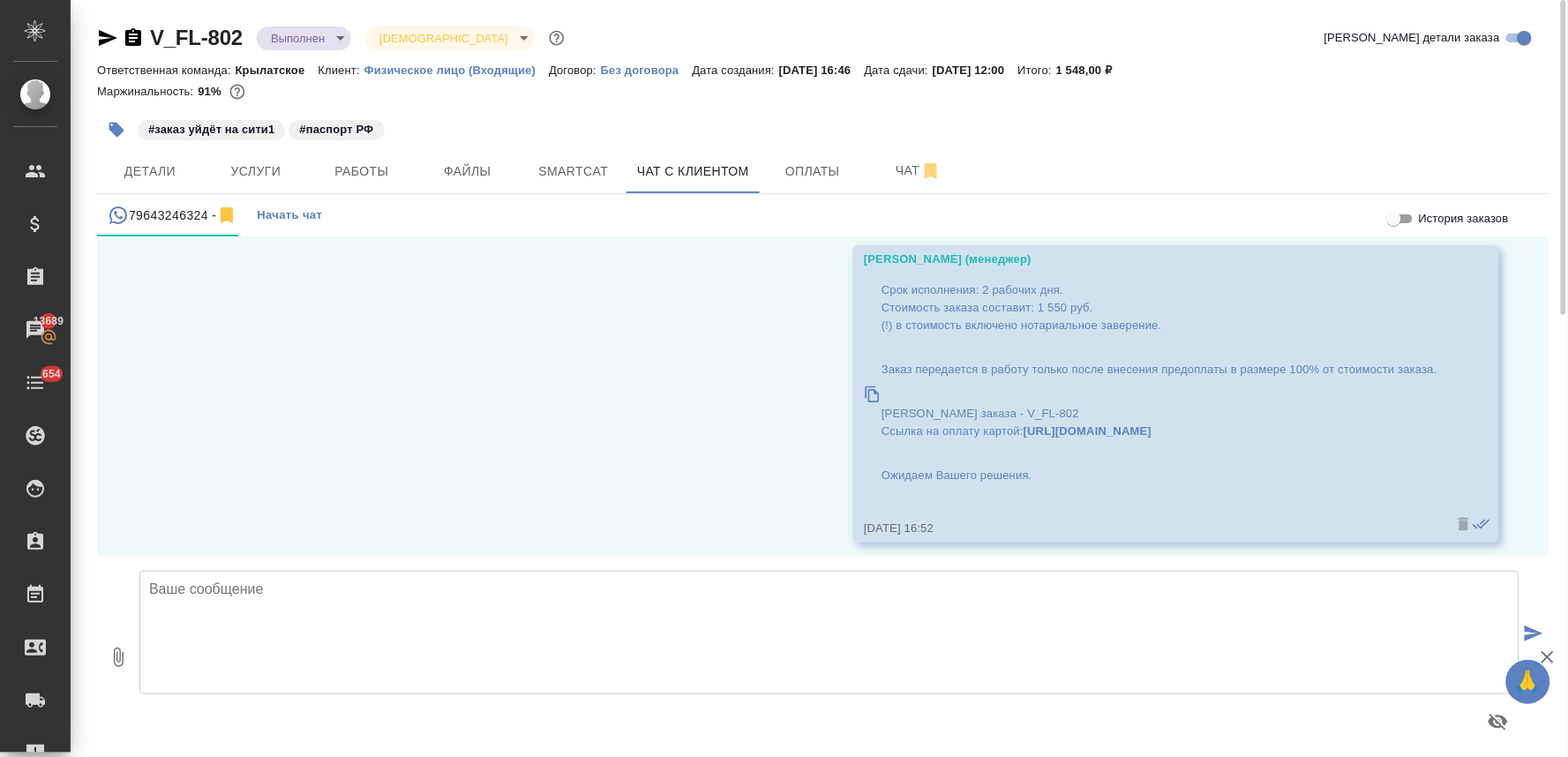
scroll to position [998, 0]
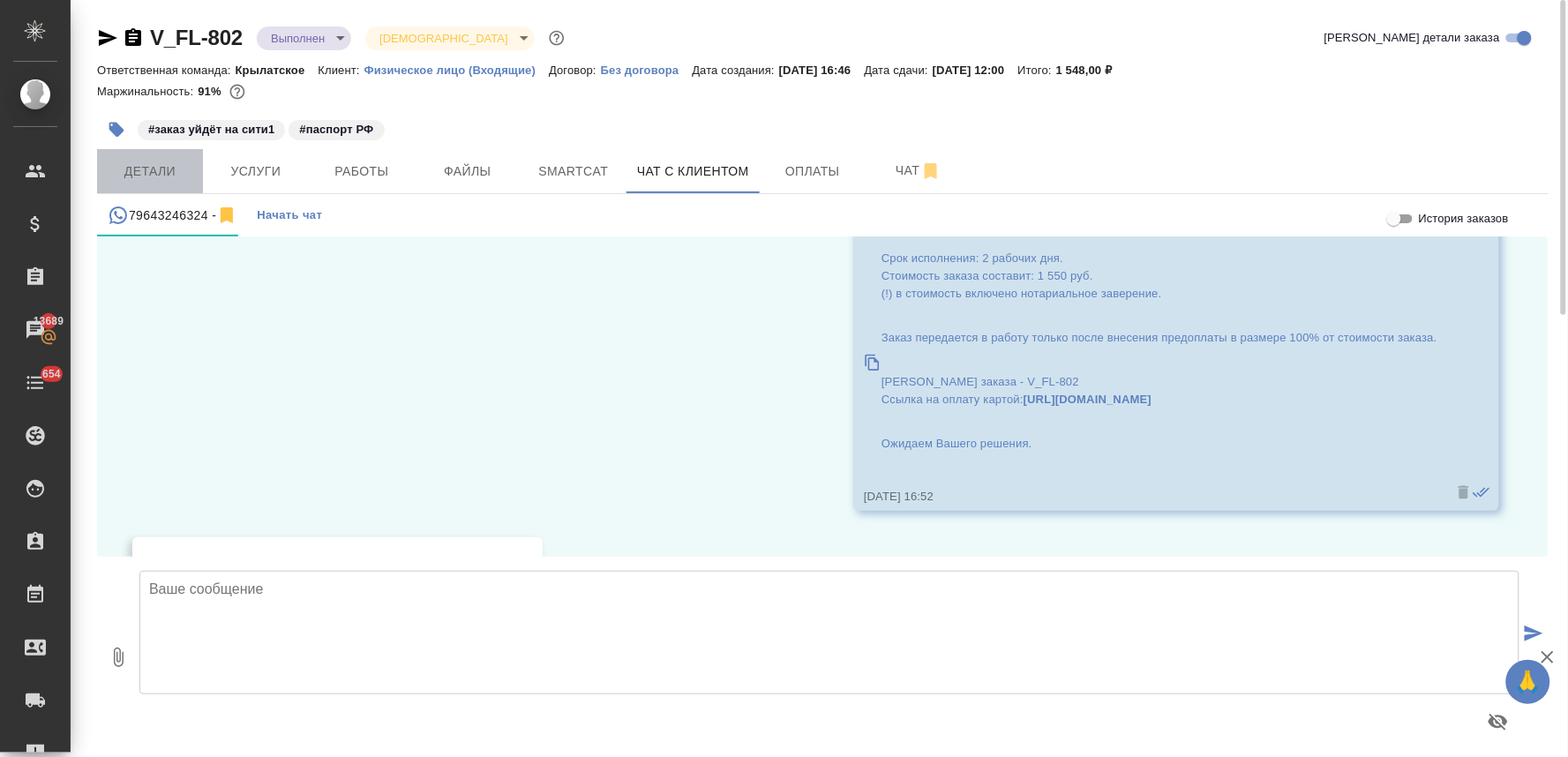
click at [156, 161] on span "Детали" at bounding box center [150, 171] width 85 height 22
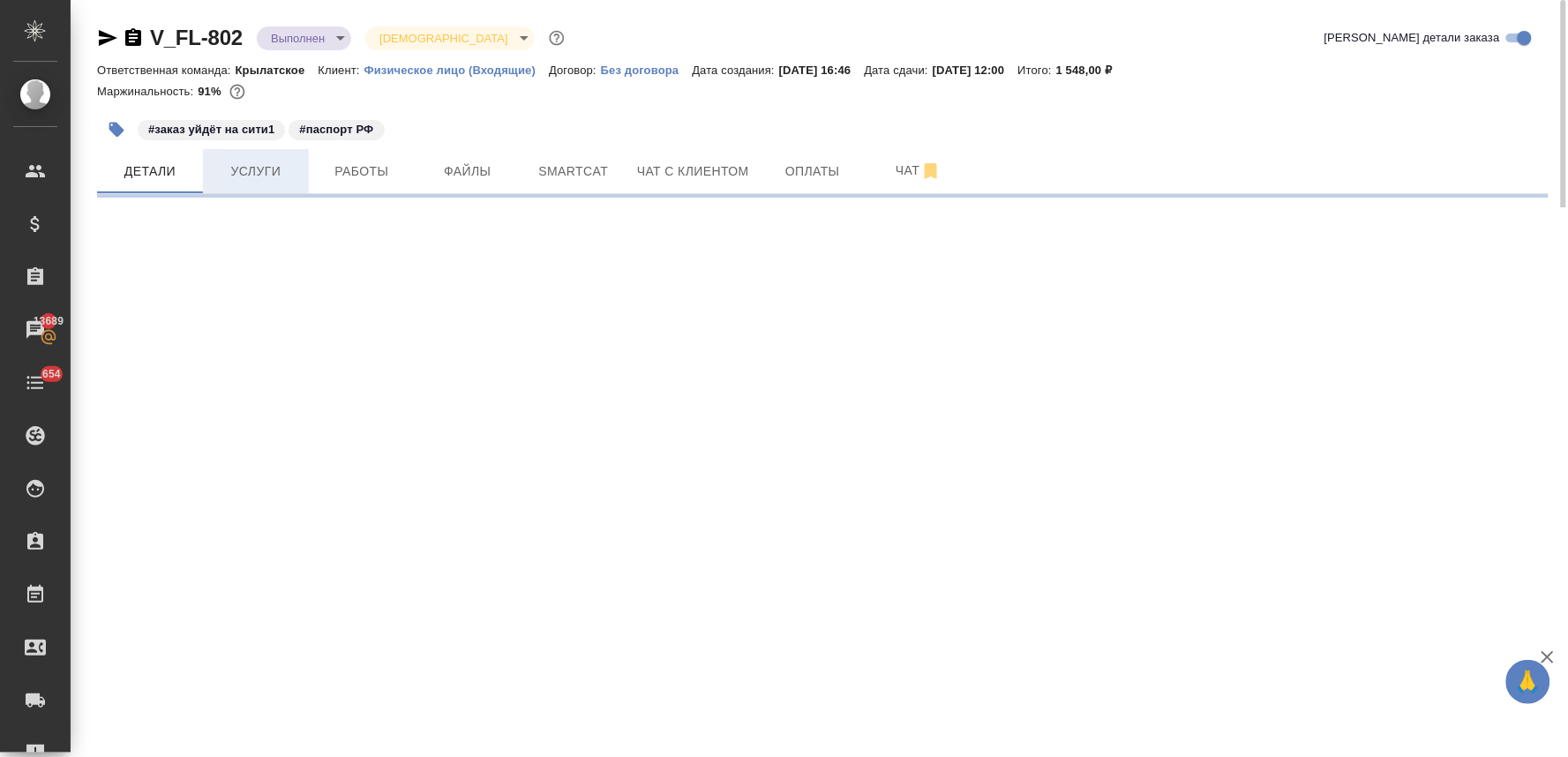
select select "RU"
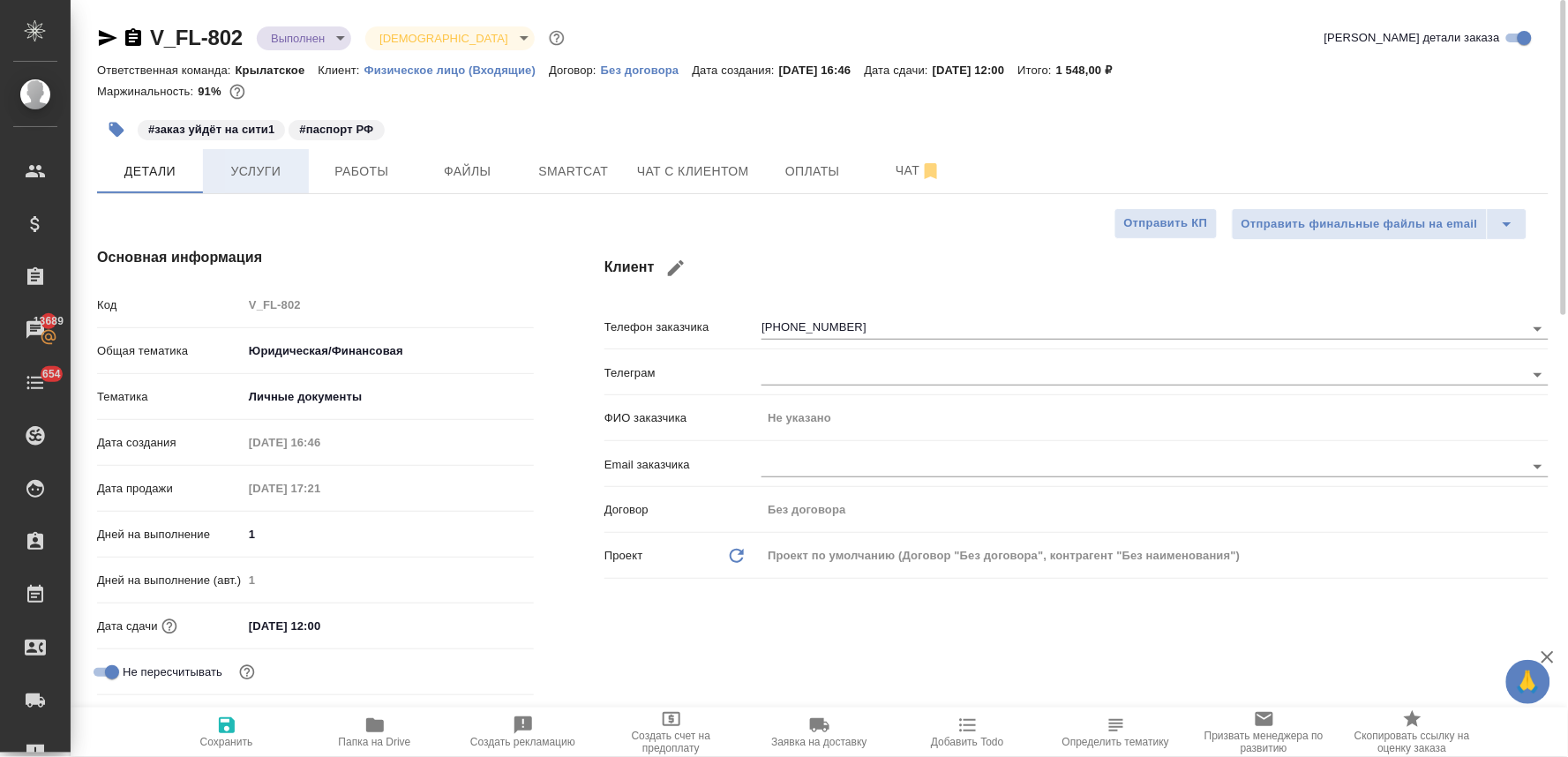
type textarea "x"
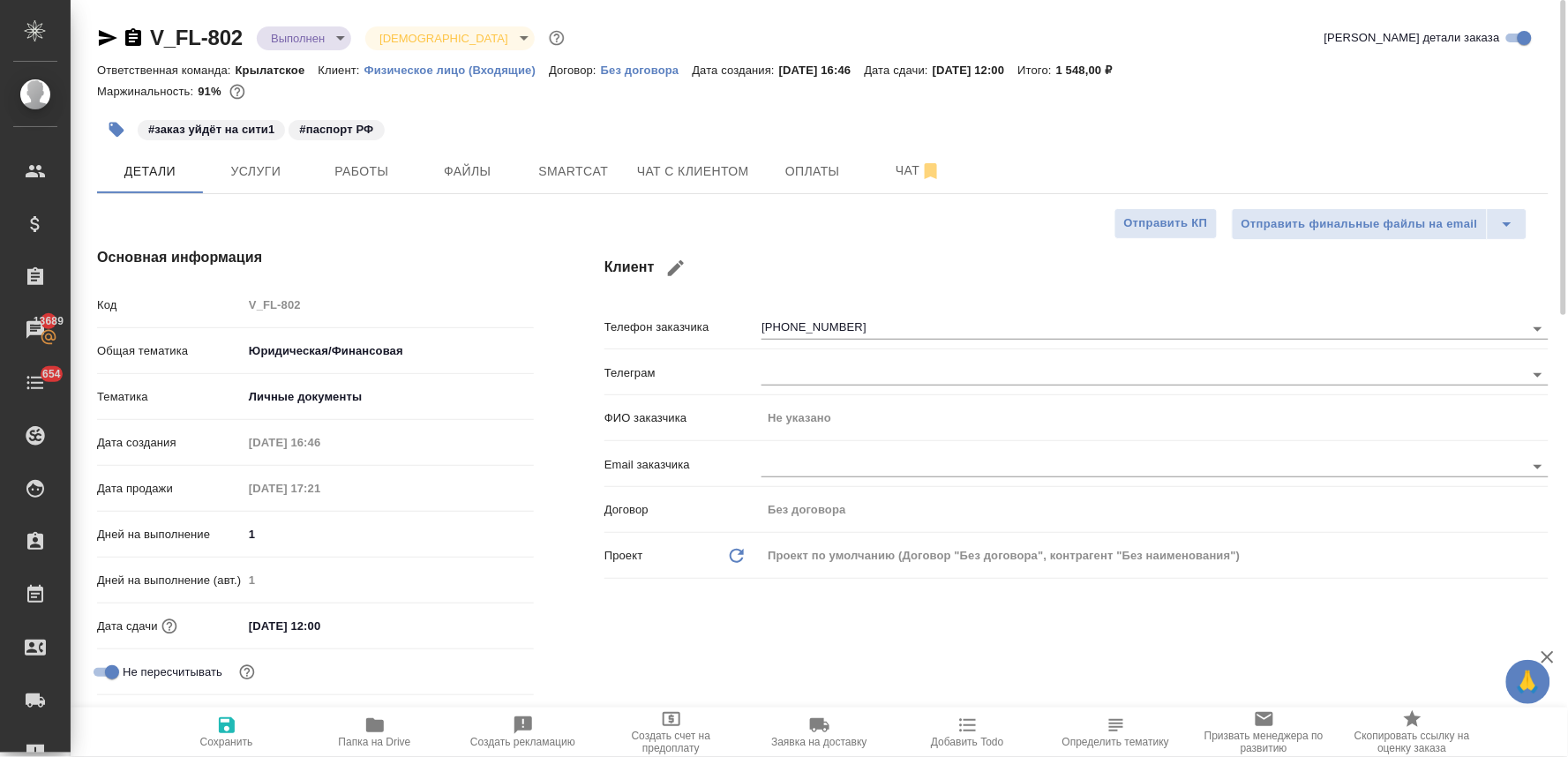
type textarea "x"
click at [389, 153] on button "Работы" at bounding box center [362, 171] width 106 height 44
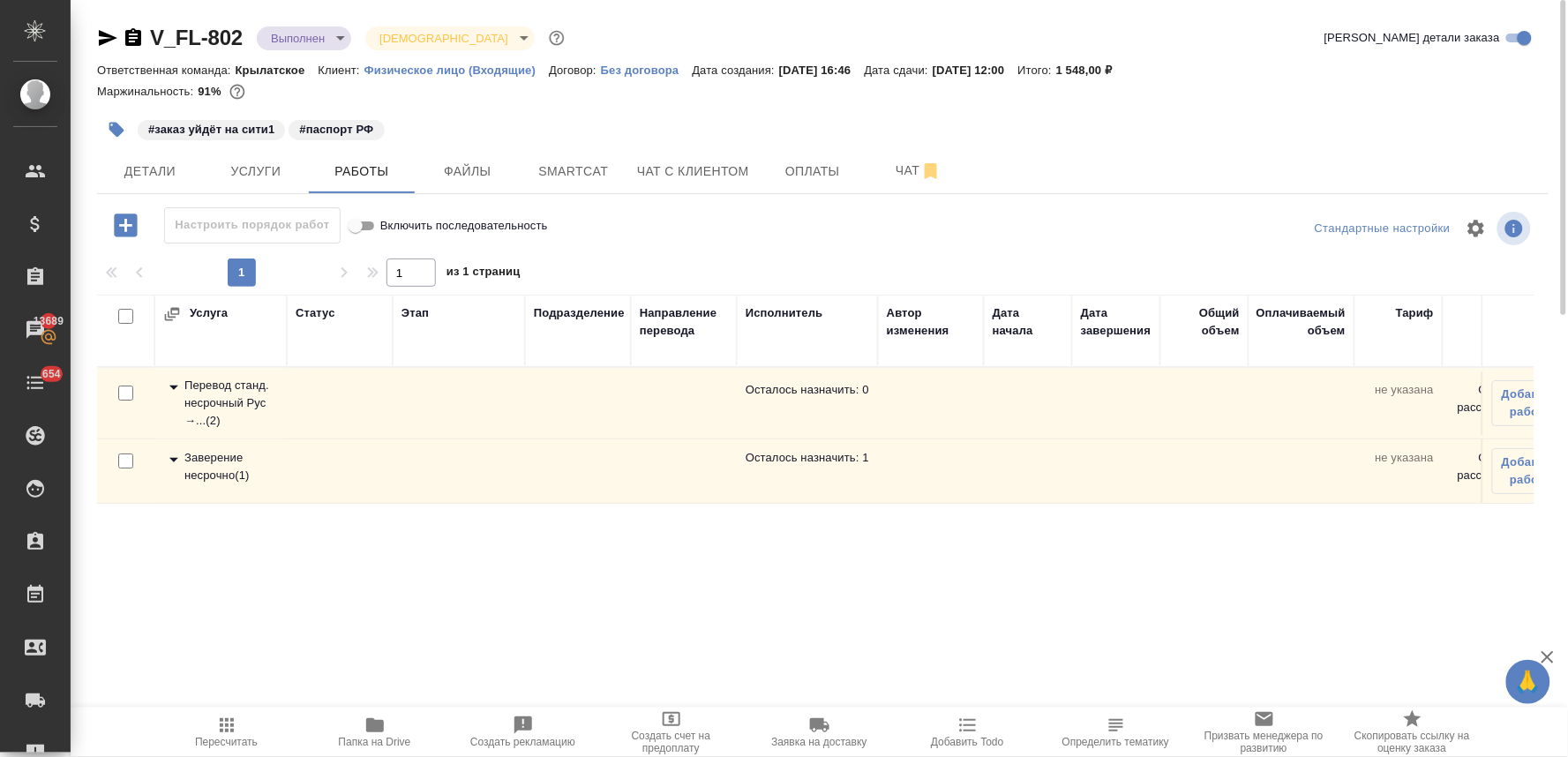
click at [253, 466] on div "Заверение несрочно ( 1 )" at bounding box center [220, 467] width 114 height 36
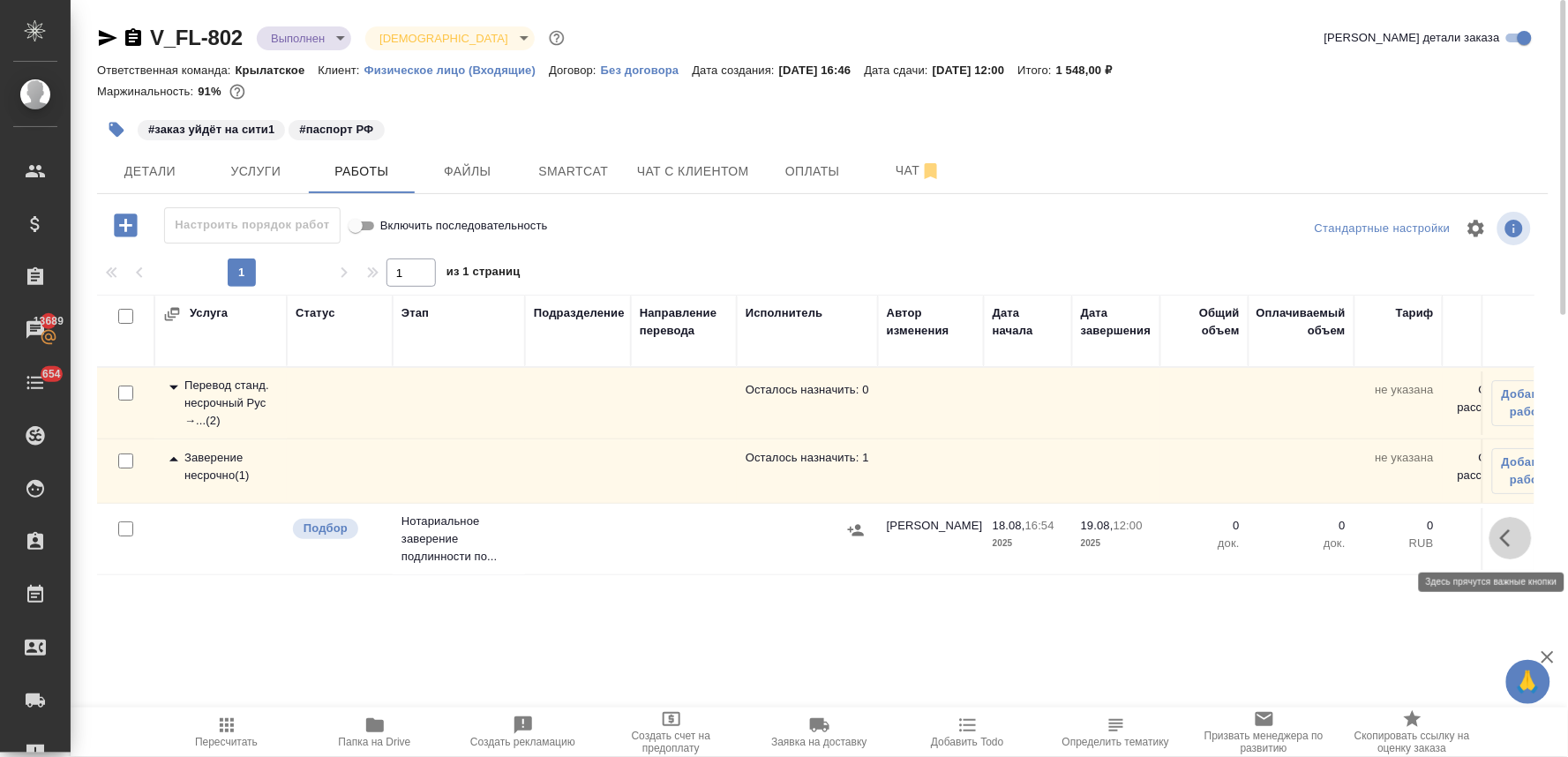
click at [1504, 541] on icon "button" at bounding box center [1505, 538] width 11 height 17
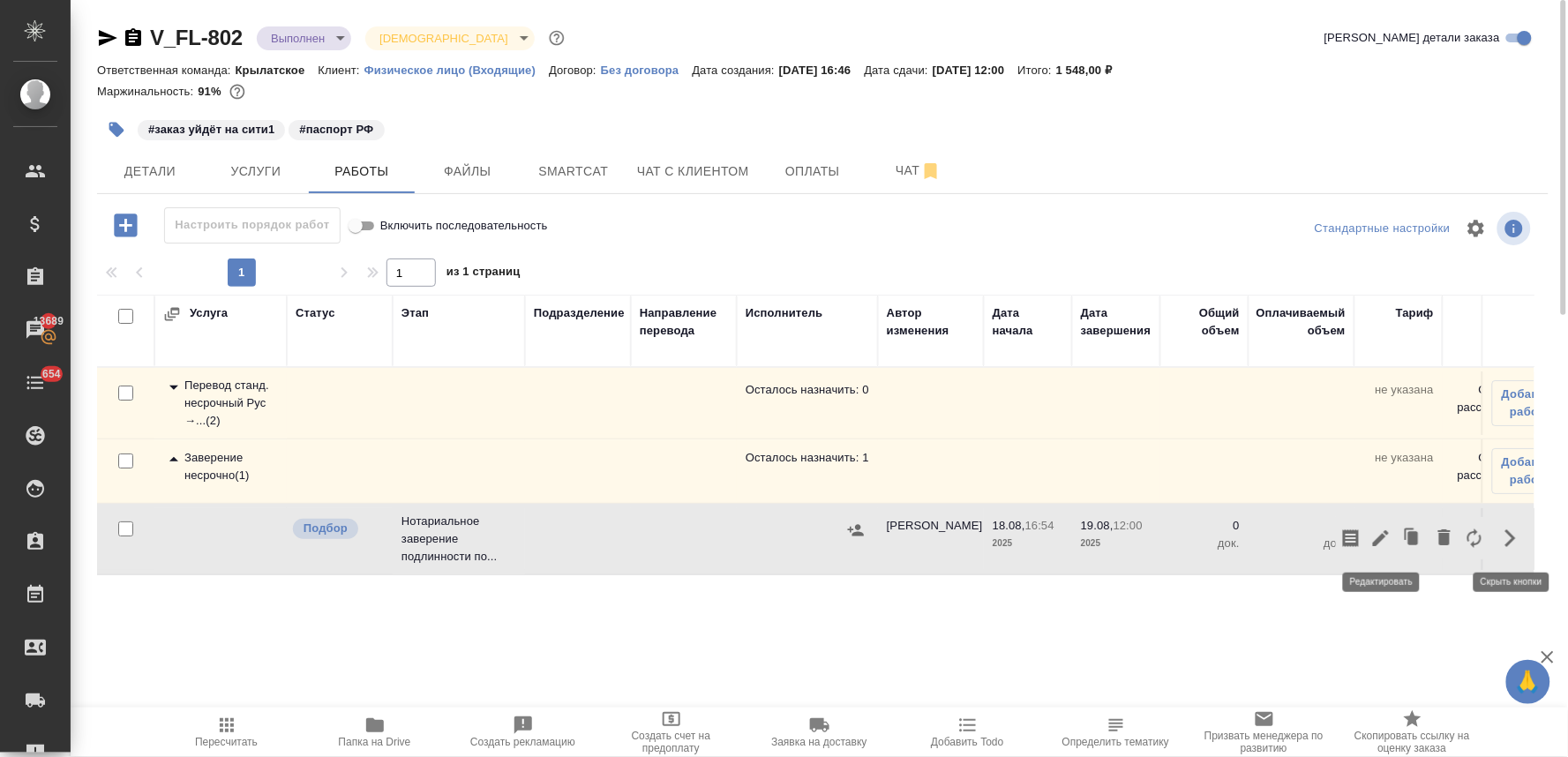
click at [1375, 543] on icon "button" at bounding box center [1380, 538] width 16 height 16
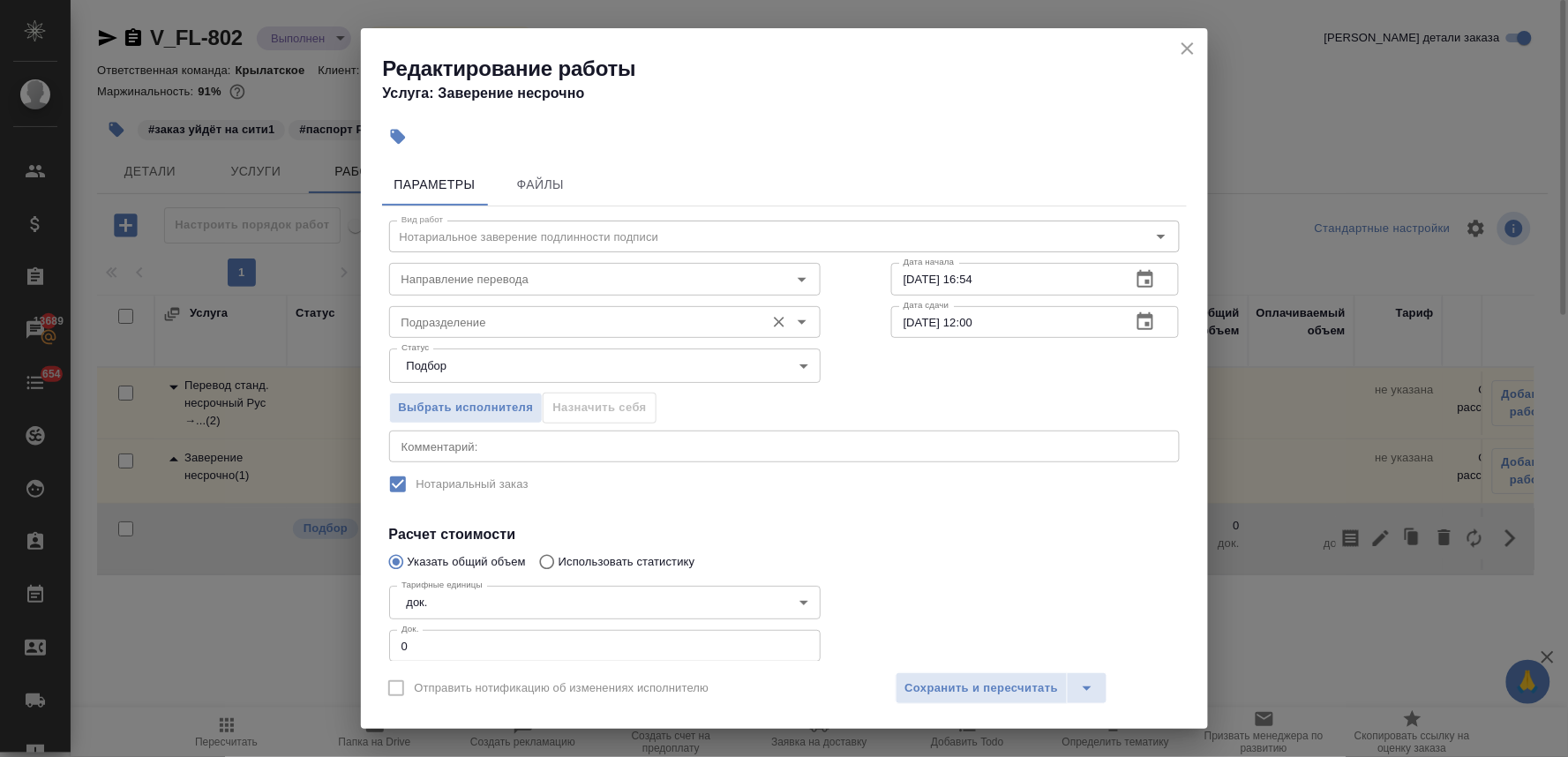
click at [486, 326] on input "Подразделение" at bounding box center [575, 322] width 362 height 21
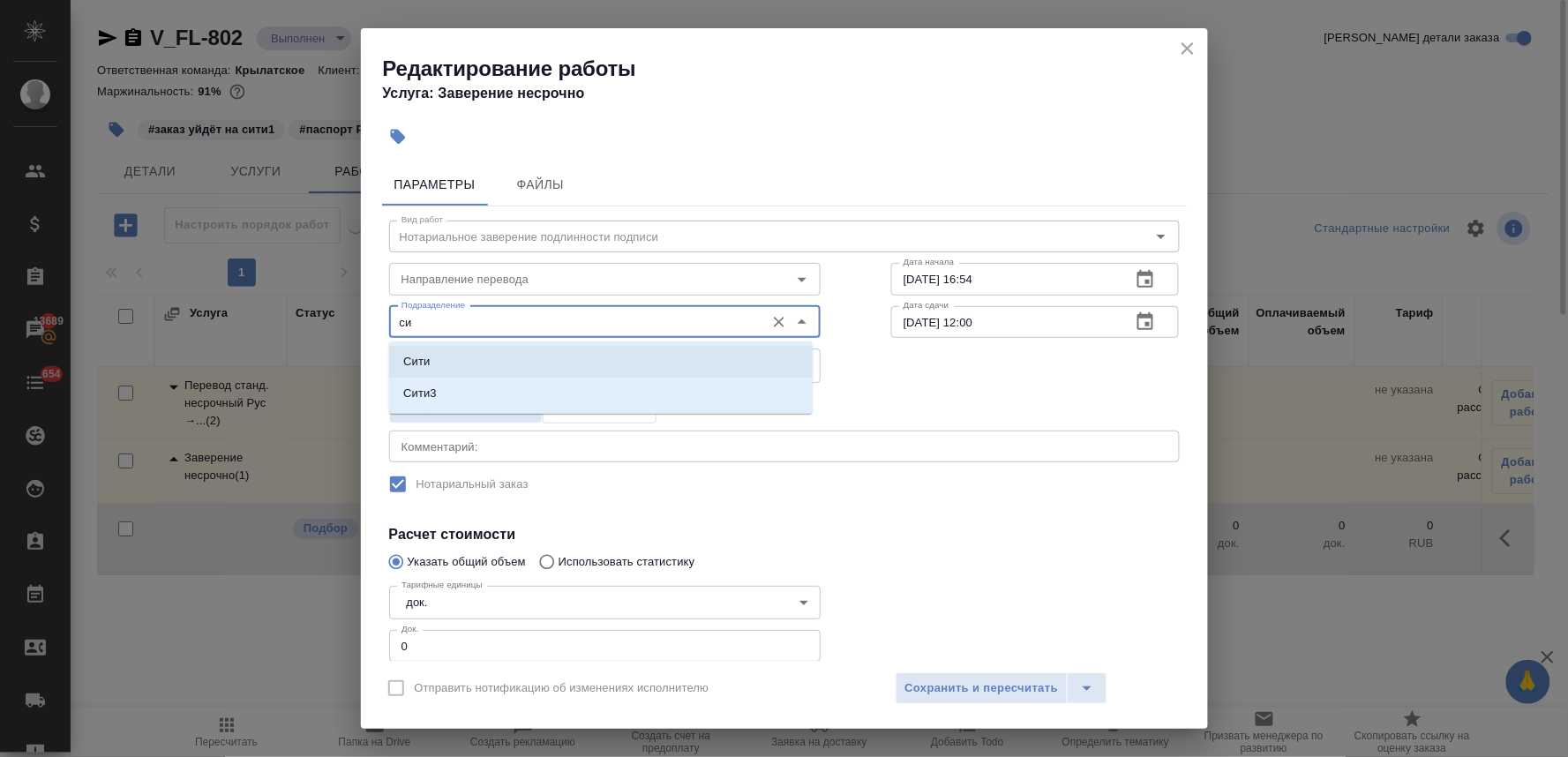
click at [473, 366] on li "Сити" at bounding box center [600, 361] width 423 height 32
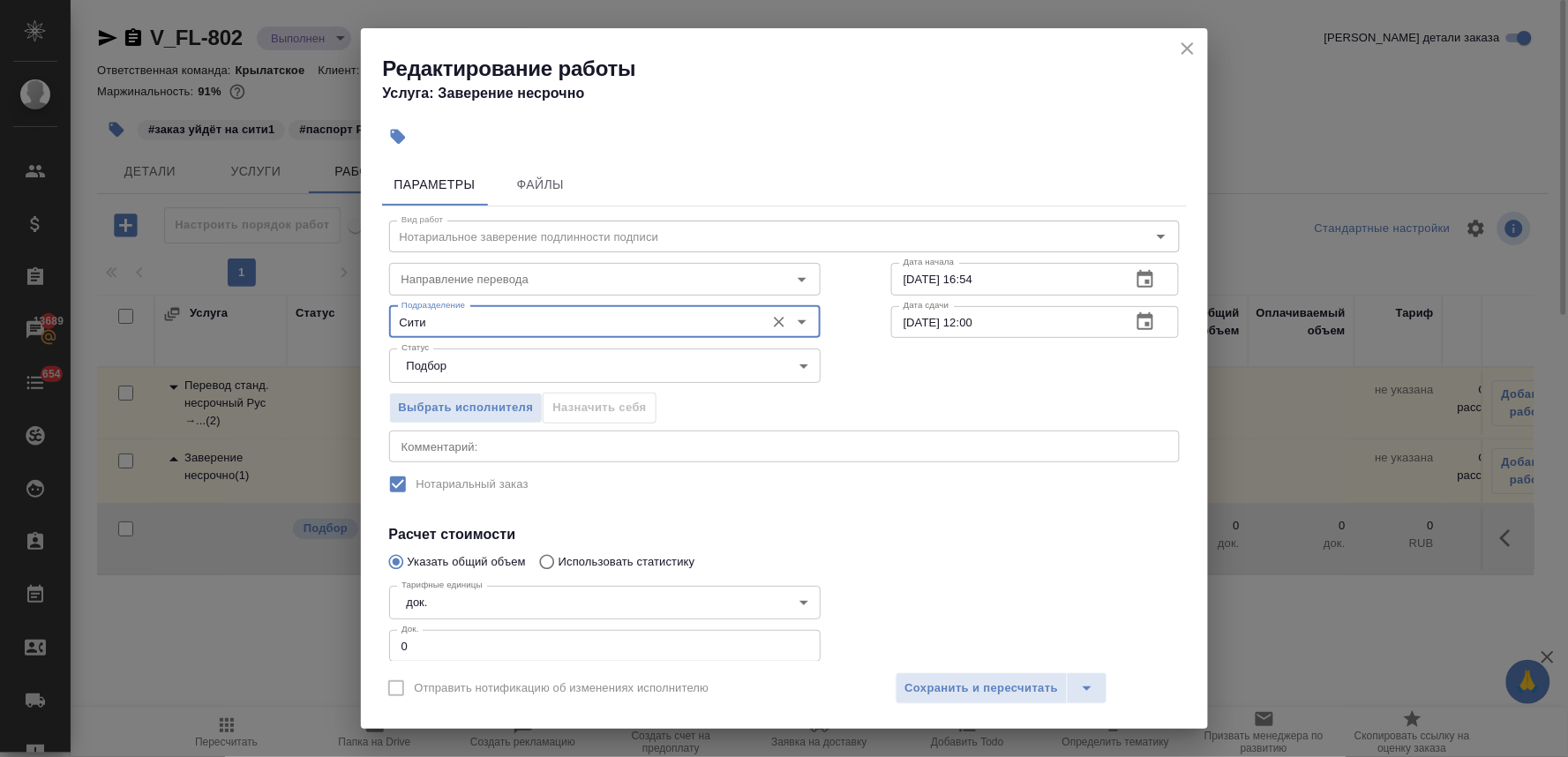
type input "Сити"
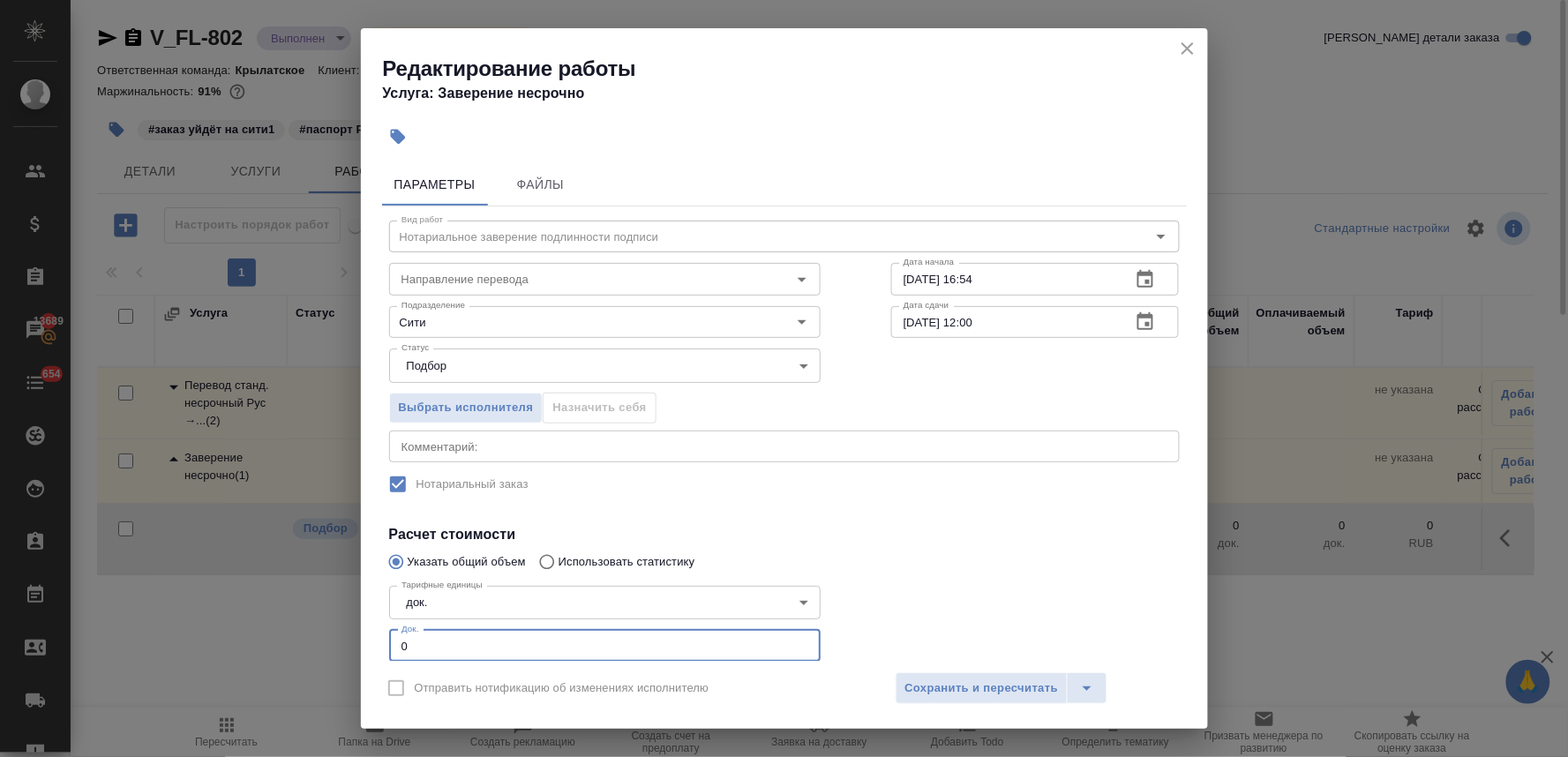
drag, startPoint x: 392, startPoint y: 651, endPoint x: 399, endPoint y: 643, distance: 10.6
click at [389, 651] on div "Вид работ Нотариальное заверение подлинности подписи Вид работ Направление пере…" at bounding box center [784, 475] width 804 height 537
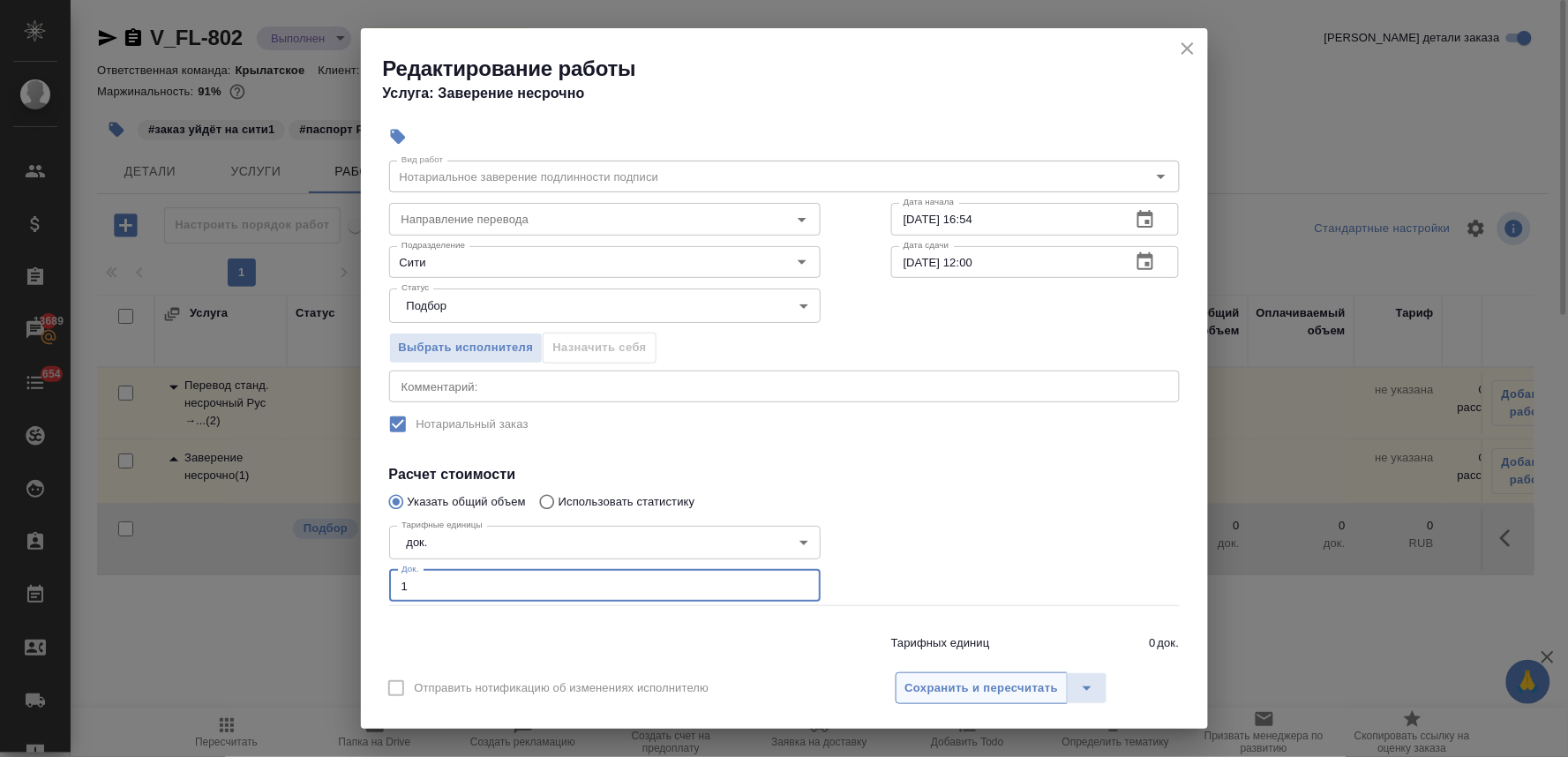
type input "1"
click at [1041, 695] on span "Сохранить и пересчитать" at bounding box center [982, 688] width 154 height 20
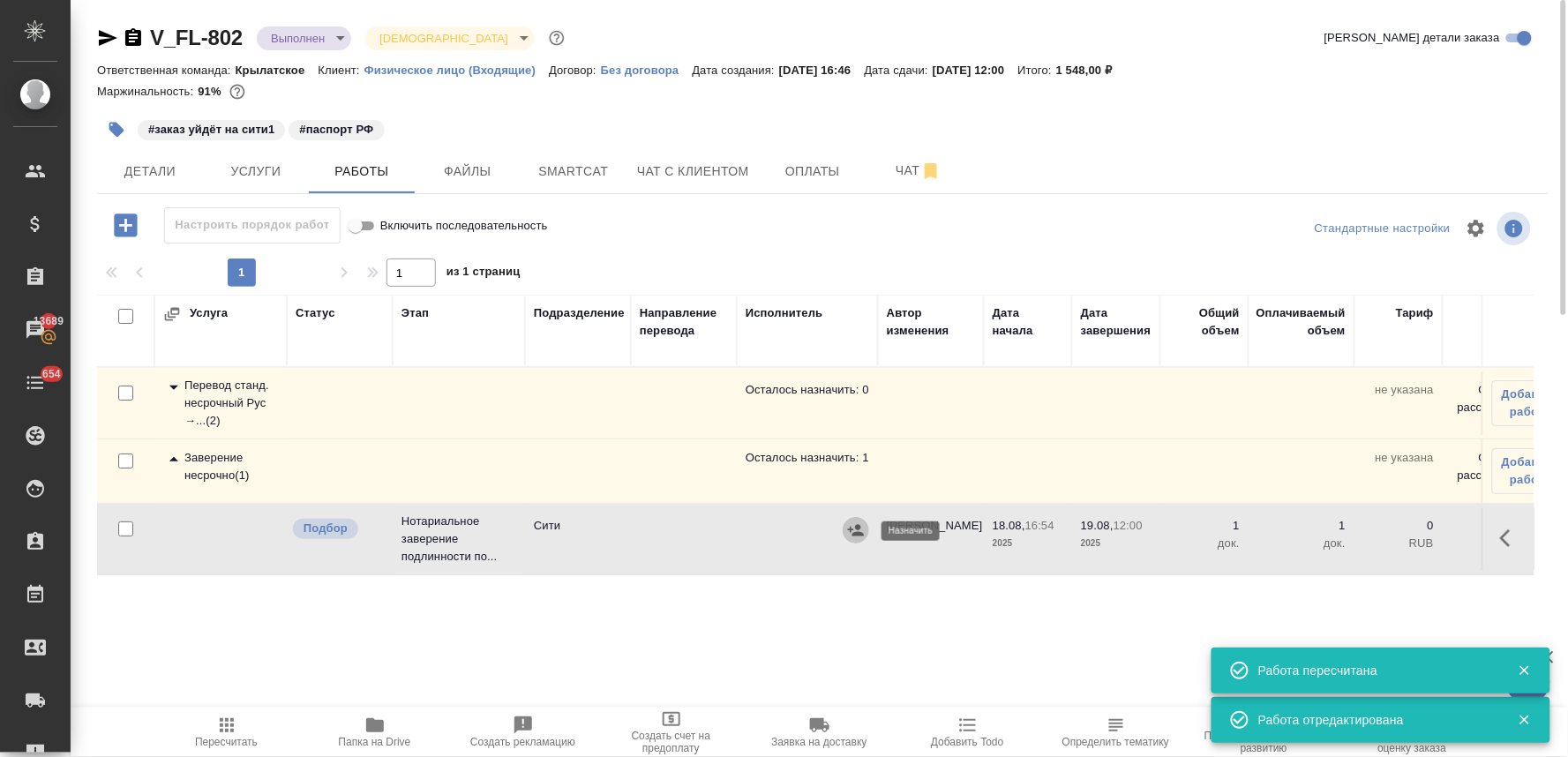
click at [858, 530] on icon "button" at bounding box center [855, 530] width 16 height 12
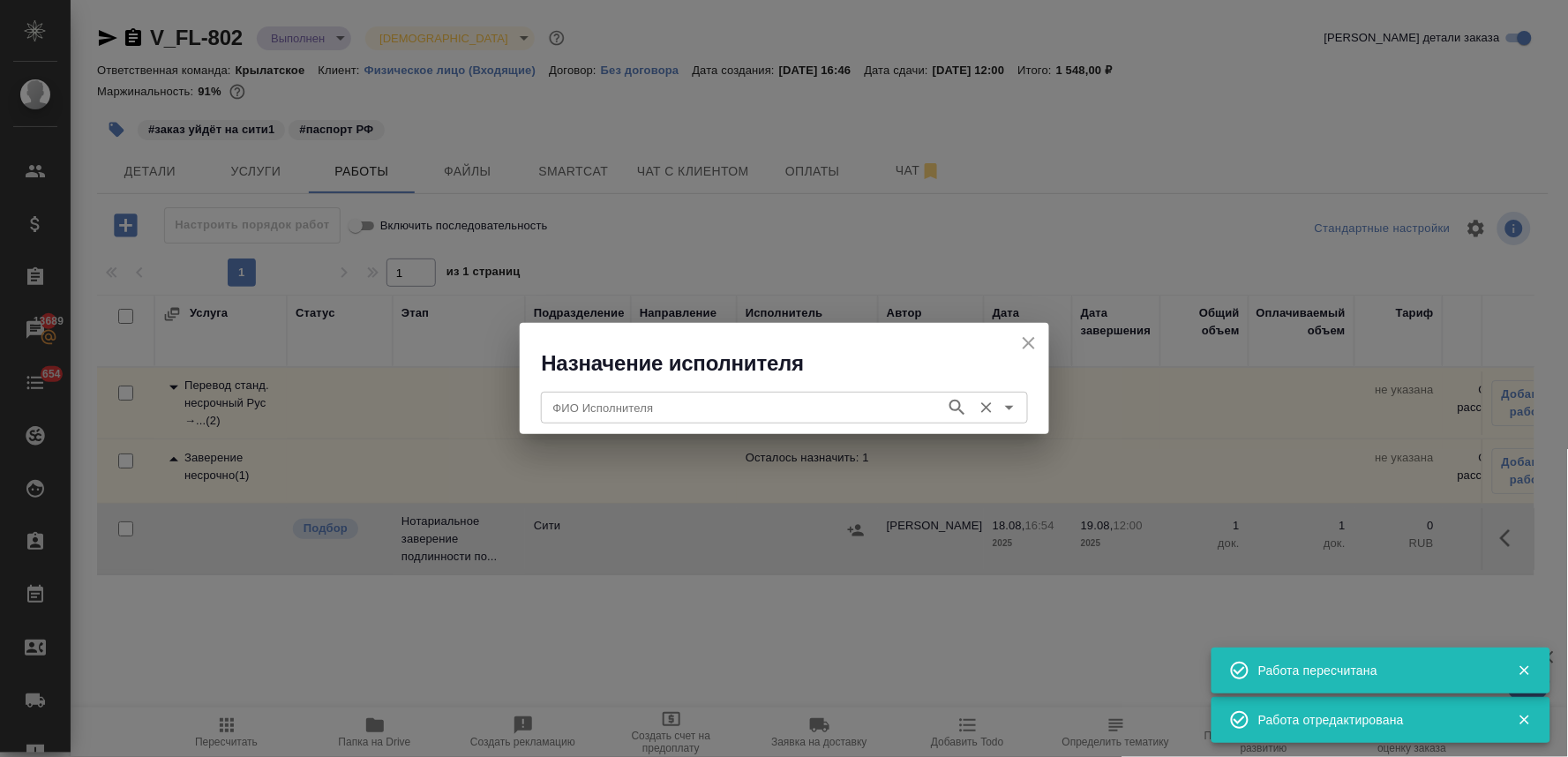
click at [753, 404] on input "ФИО Исполнителя" at bounding box center [742, 408] width 391 height 21
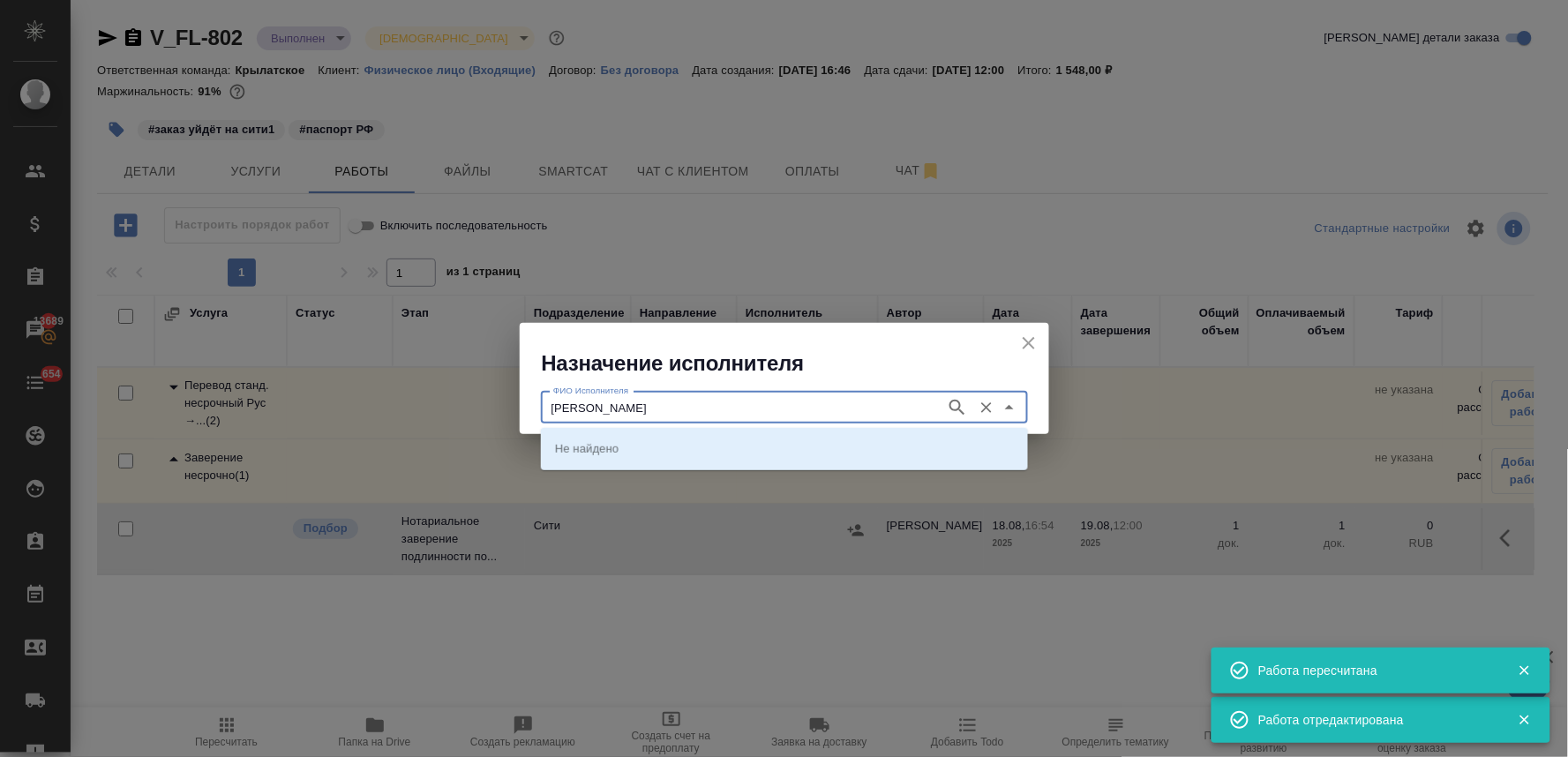
type input "[PERSON_NAME]"
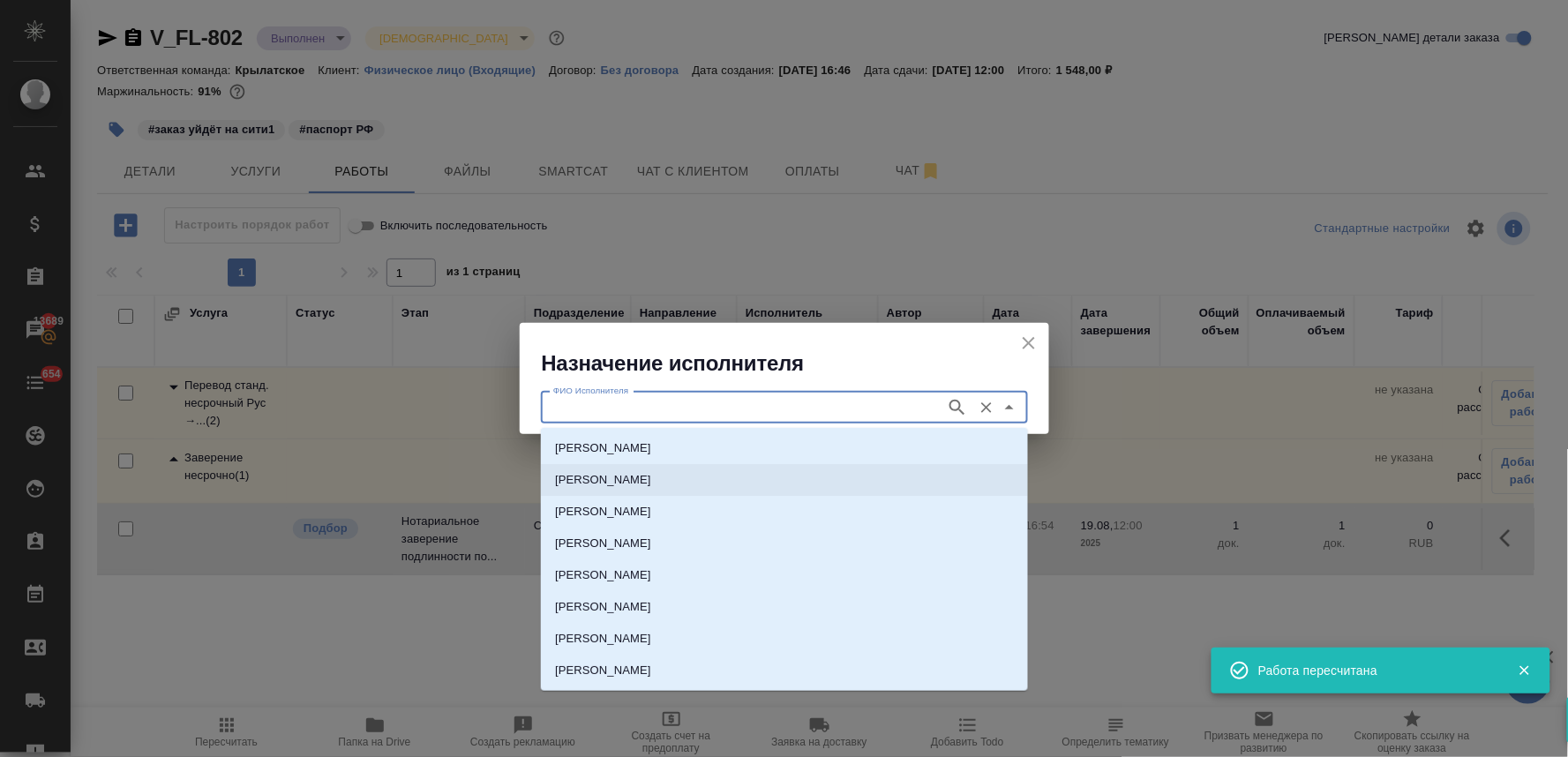
click at [651, 481] on p "[PERSON_NAME]" at bounding box center [603, 480] width 96 height 17
type input "[PERSON_NAME]"
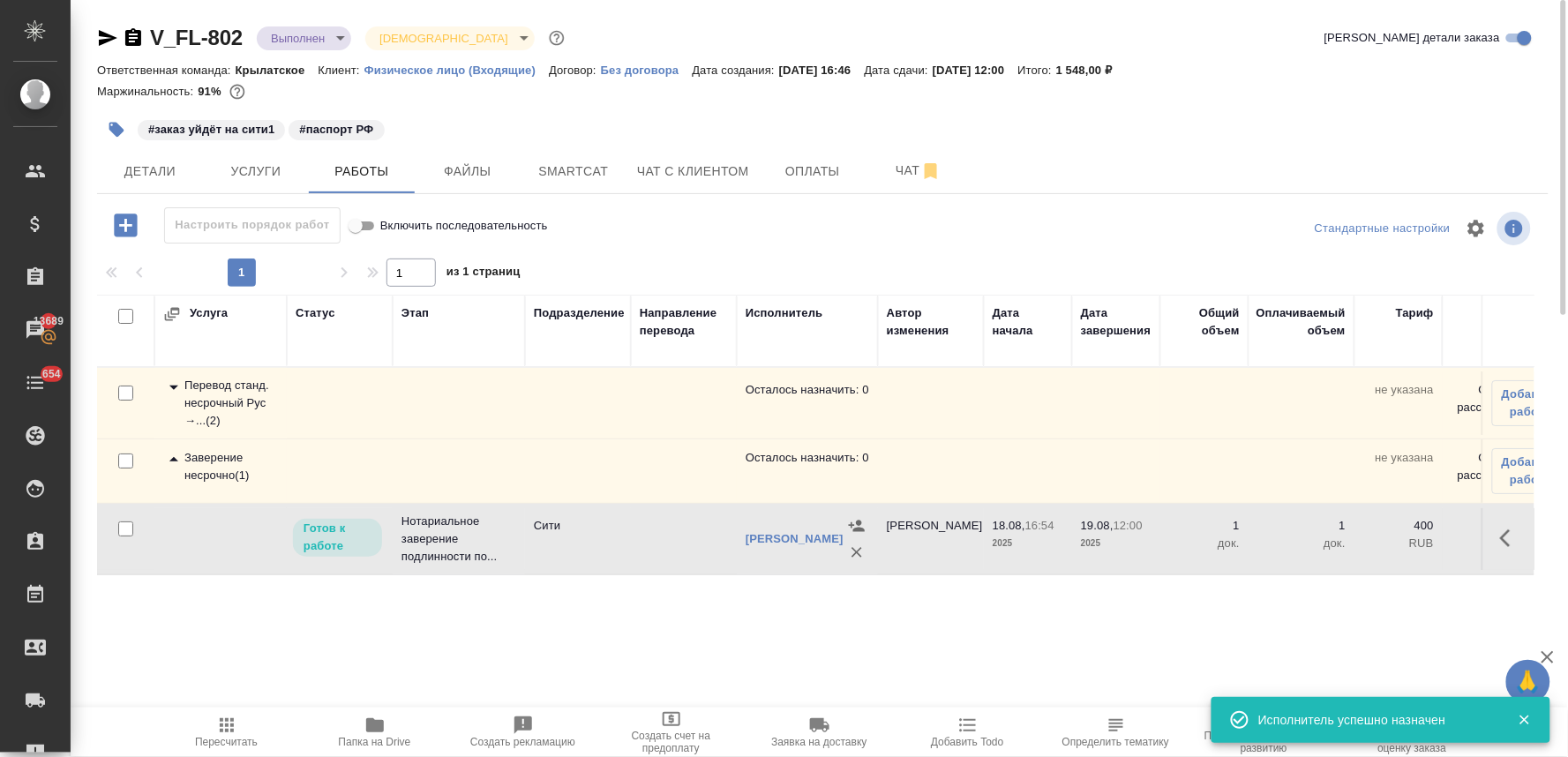
click at [225, 742] on span "Пересчитать" at bounding box center [226, 742] width 63 height 13
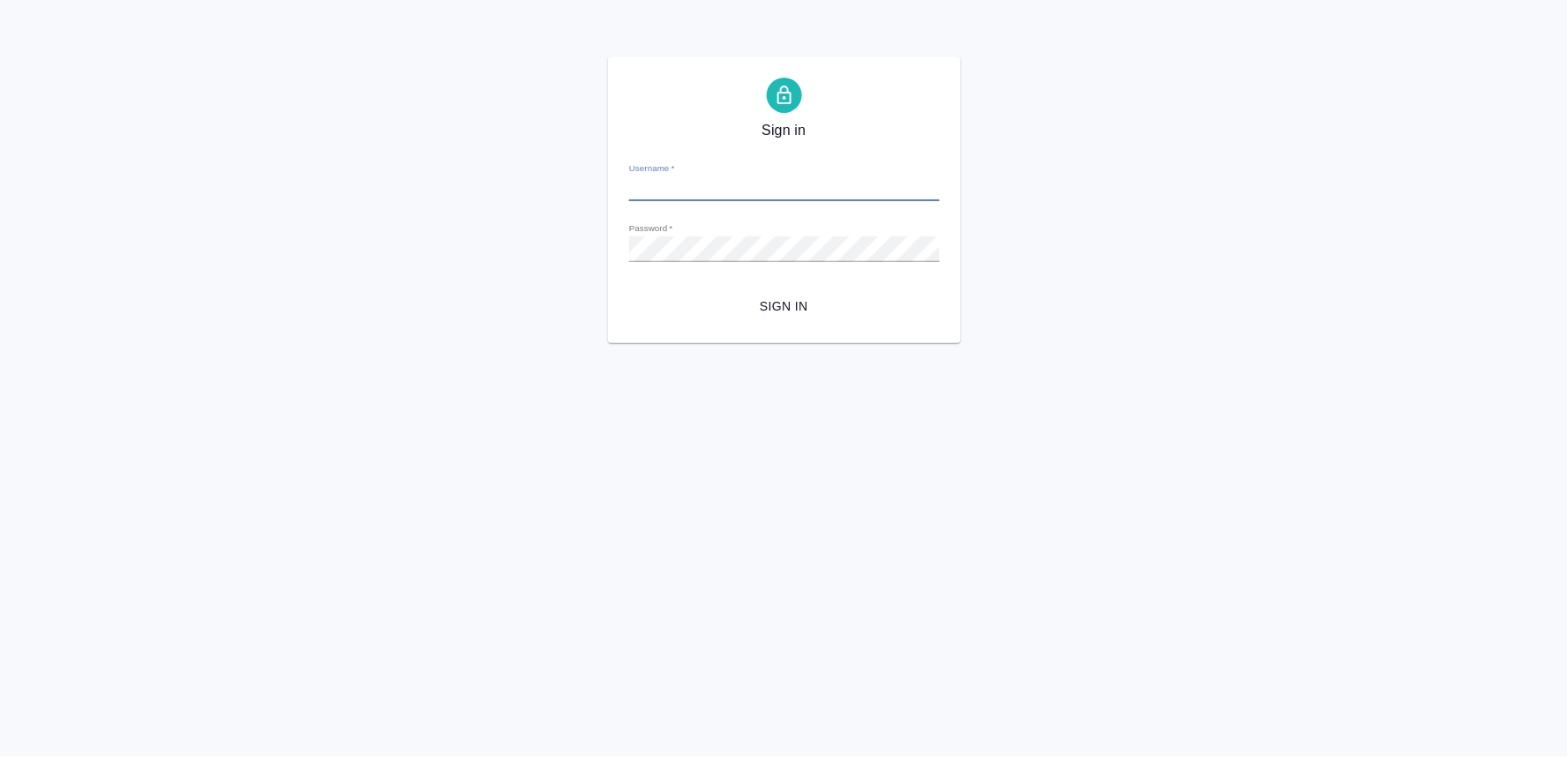
type input "[PERSON_NAME][EMAIL_ADDRESS][DOMAIN_NAME]"
click at [798, 295] on span "Sign in" at bounding box center [784, 306] width 282 height 22
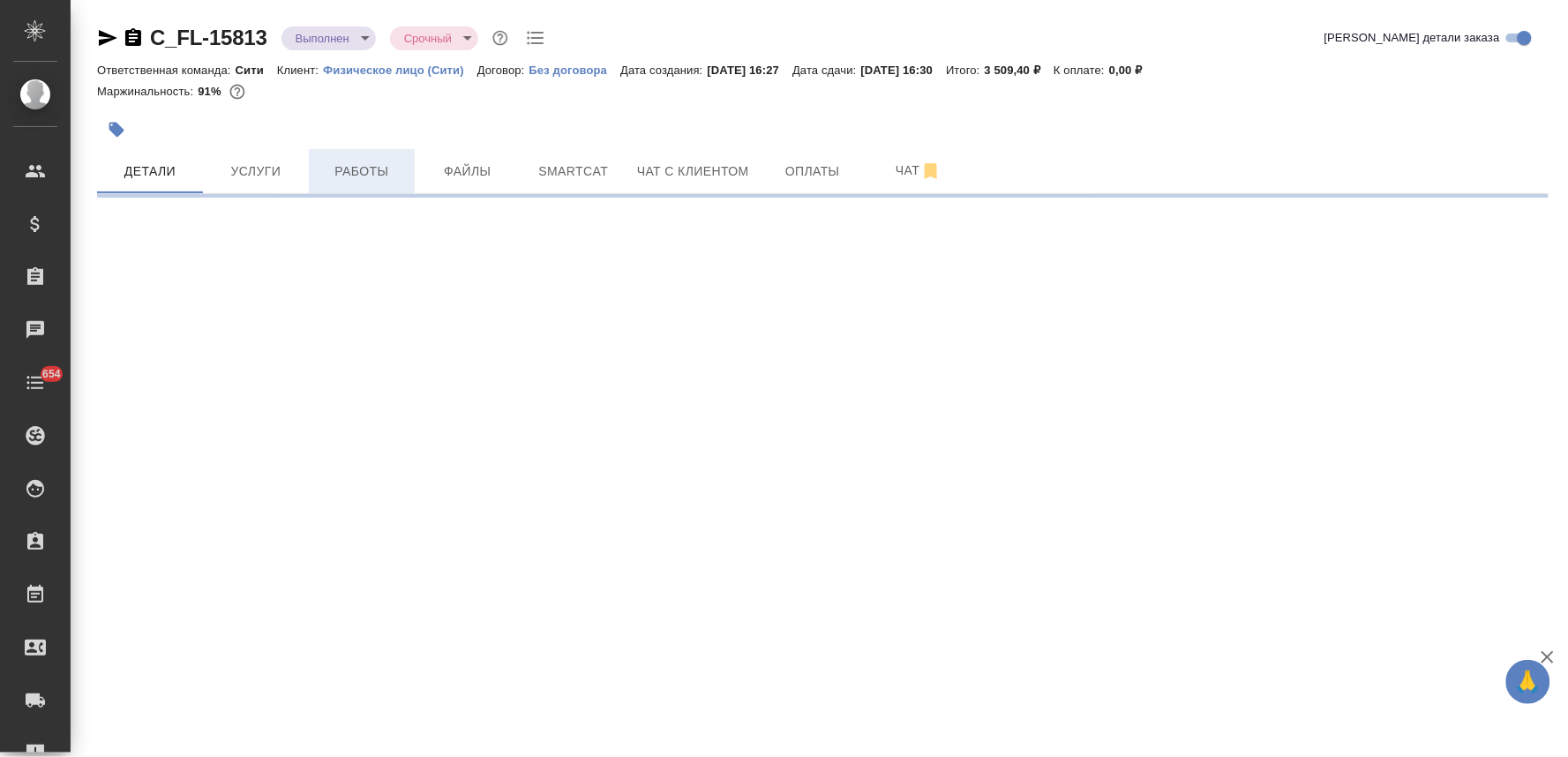
select select "RU"
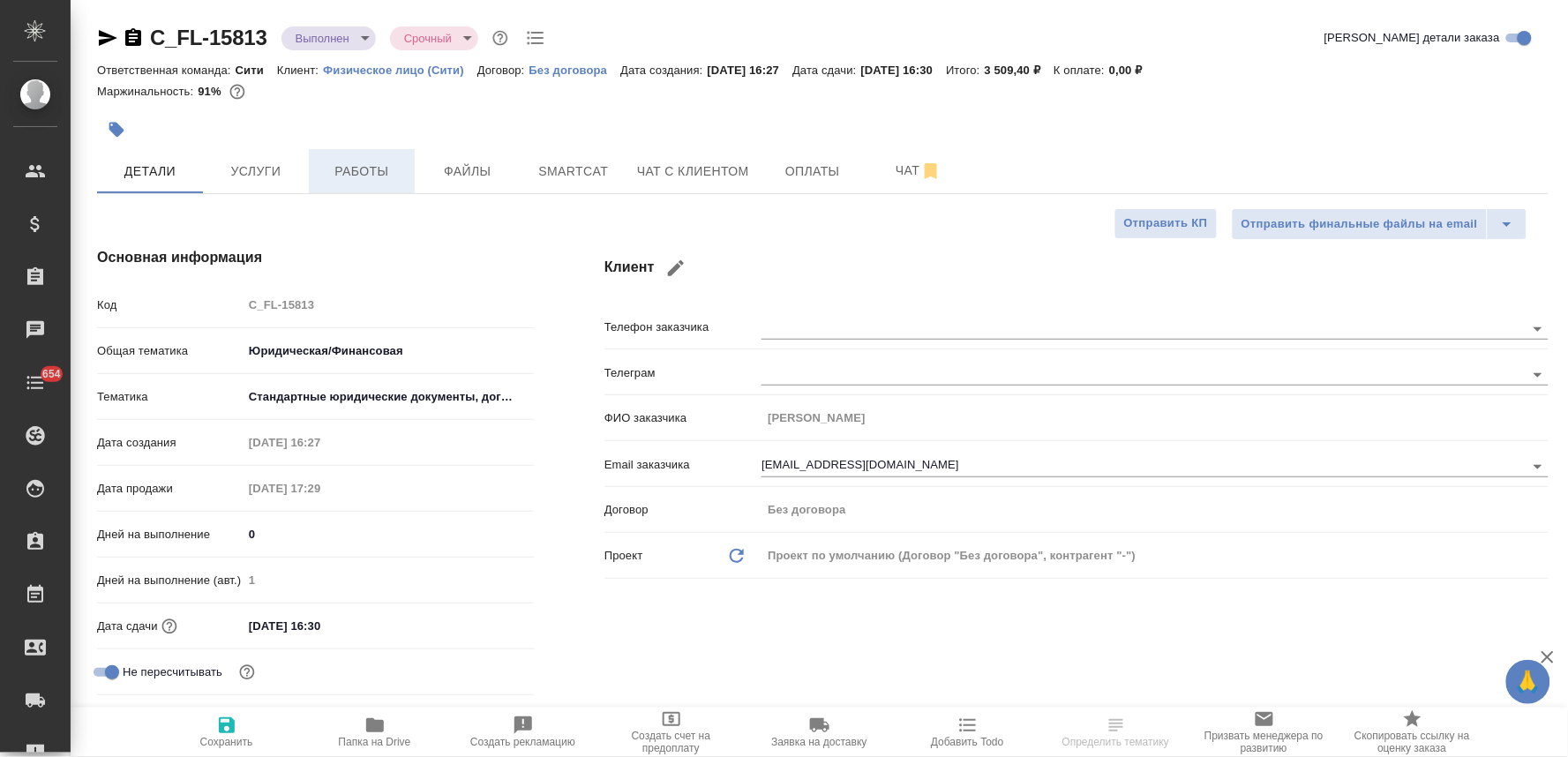
type textarea "x"
click at [356, 184] on button "Работы" at bounding box center [362, 171] width 106 height 44
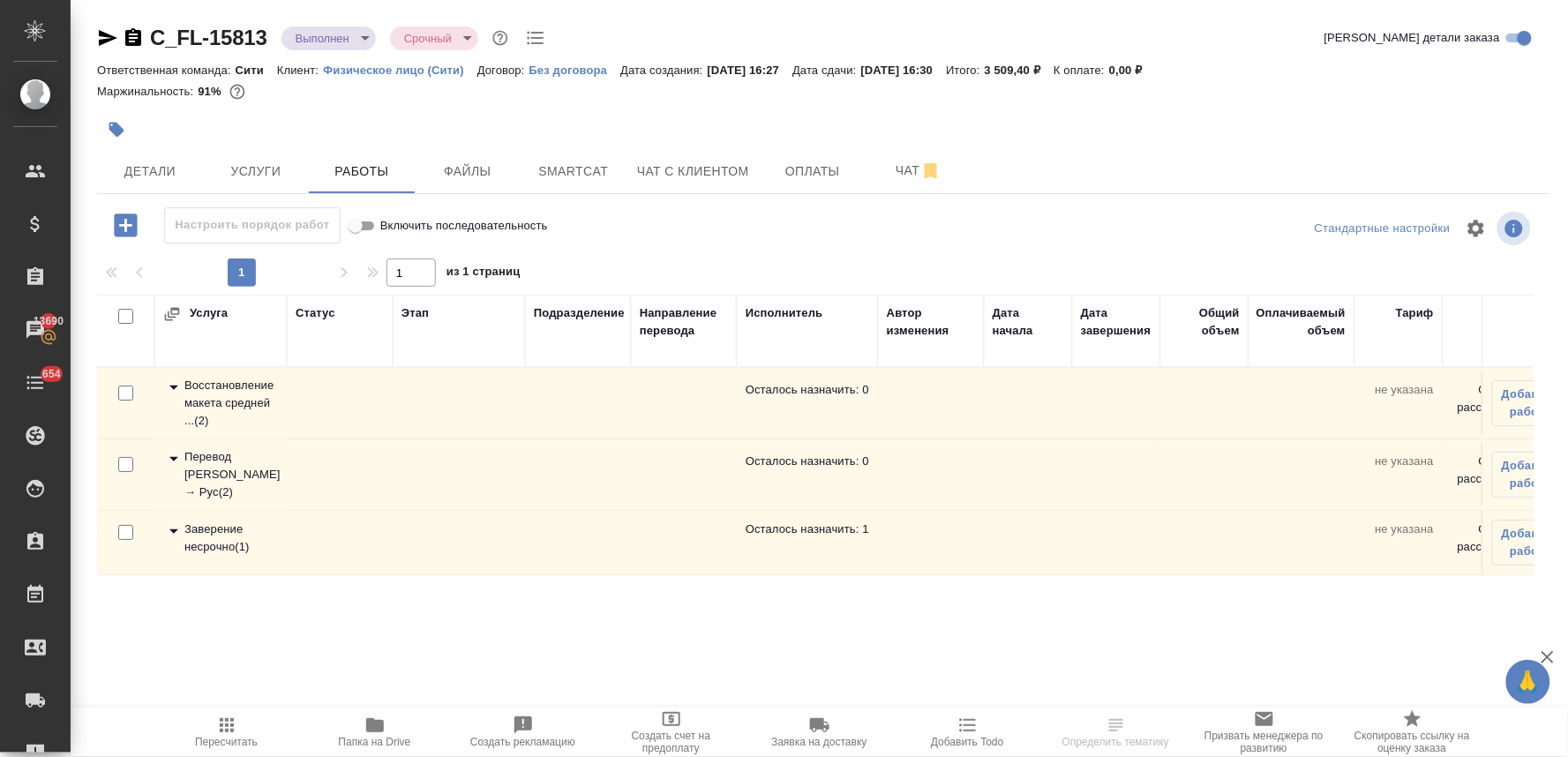
click at [224, 534] on div "Заверение несрочно ( 1 )" at bounding box center [220, 538] width 114 height 36
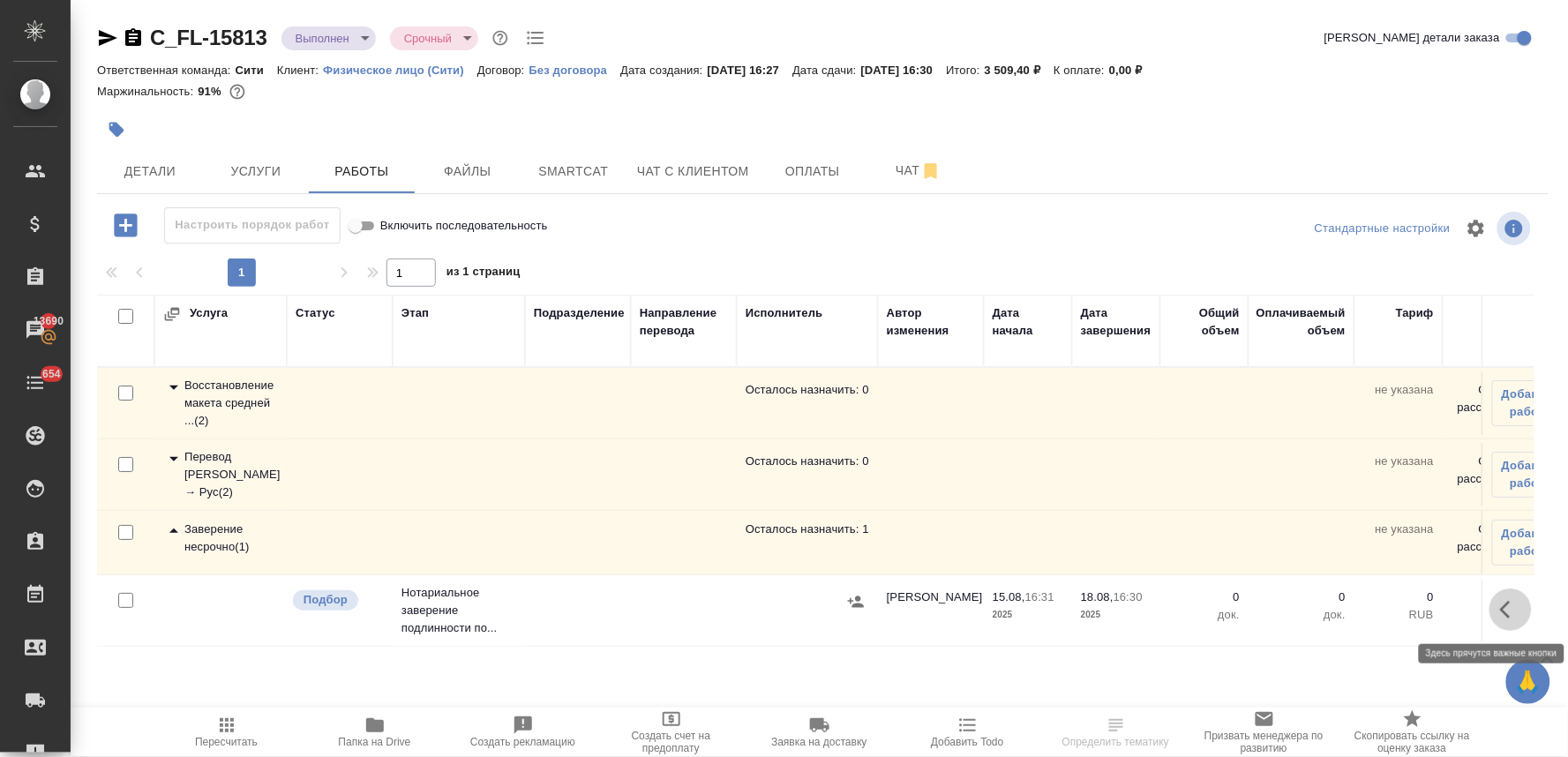
click at [1512, 606] on icon "button" at bounding box center [1510, 610] width 21 height 21
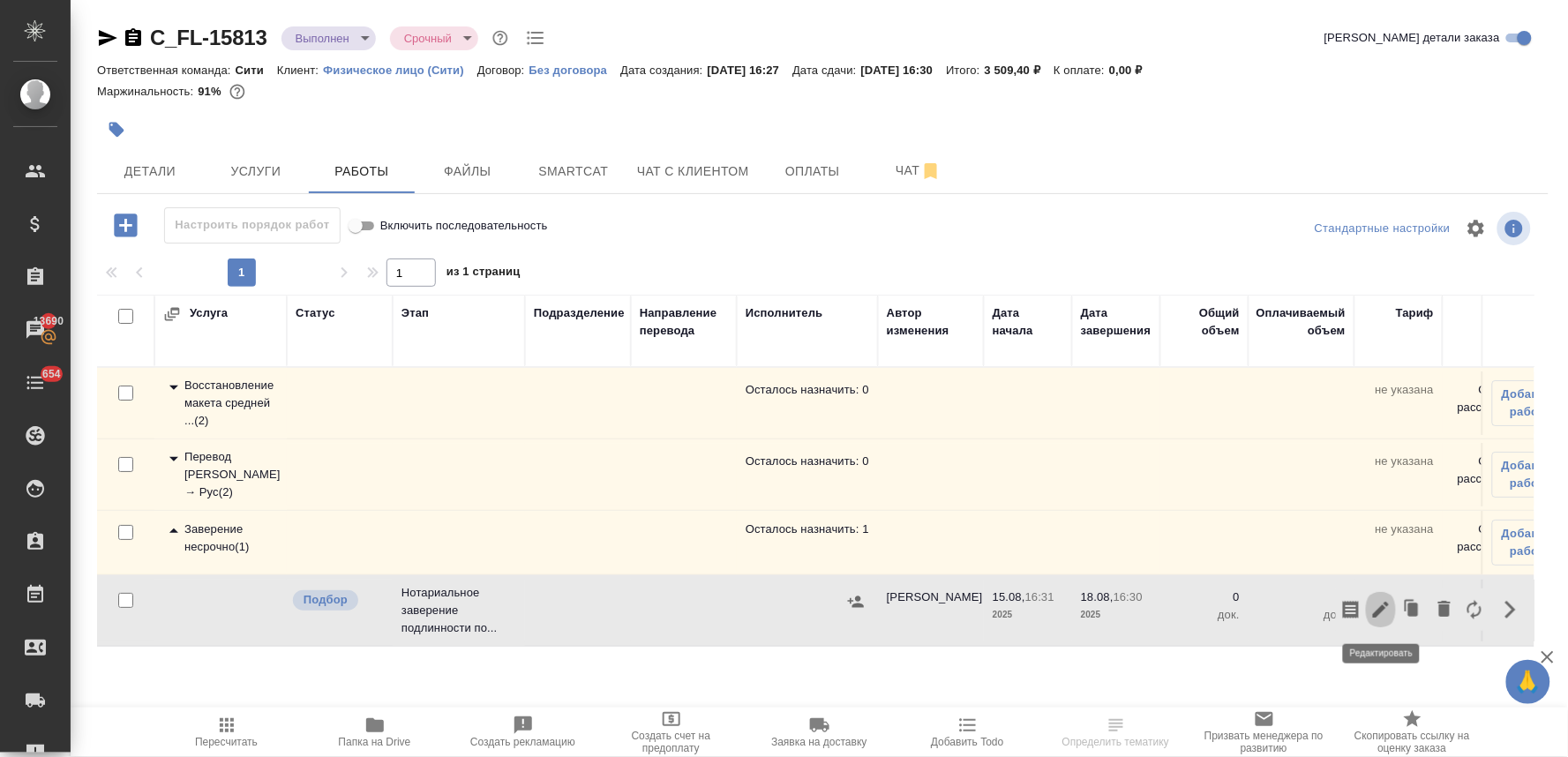
click at [1378, 622] on button "button" at bounding box center [1380, 610] width 30 height 42
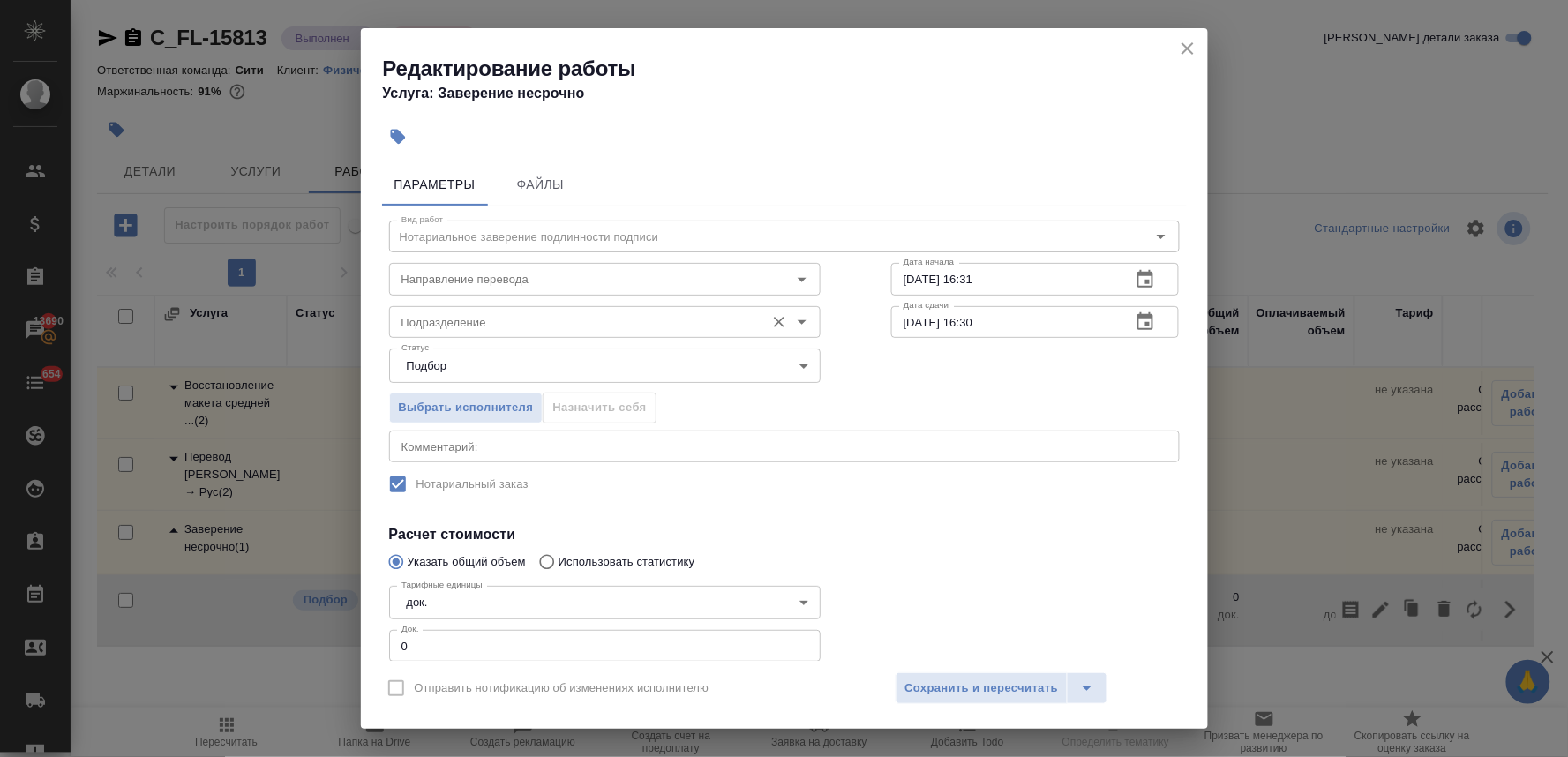
click at [517, 335] on div "Подразделение" at bounding box center [604, 321] width 431 height 32
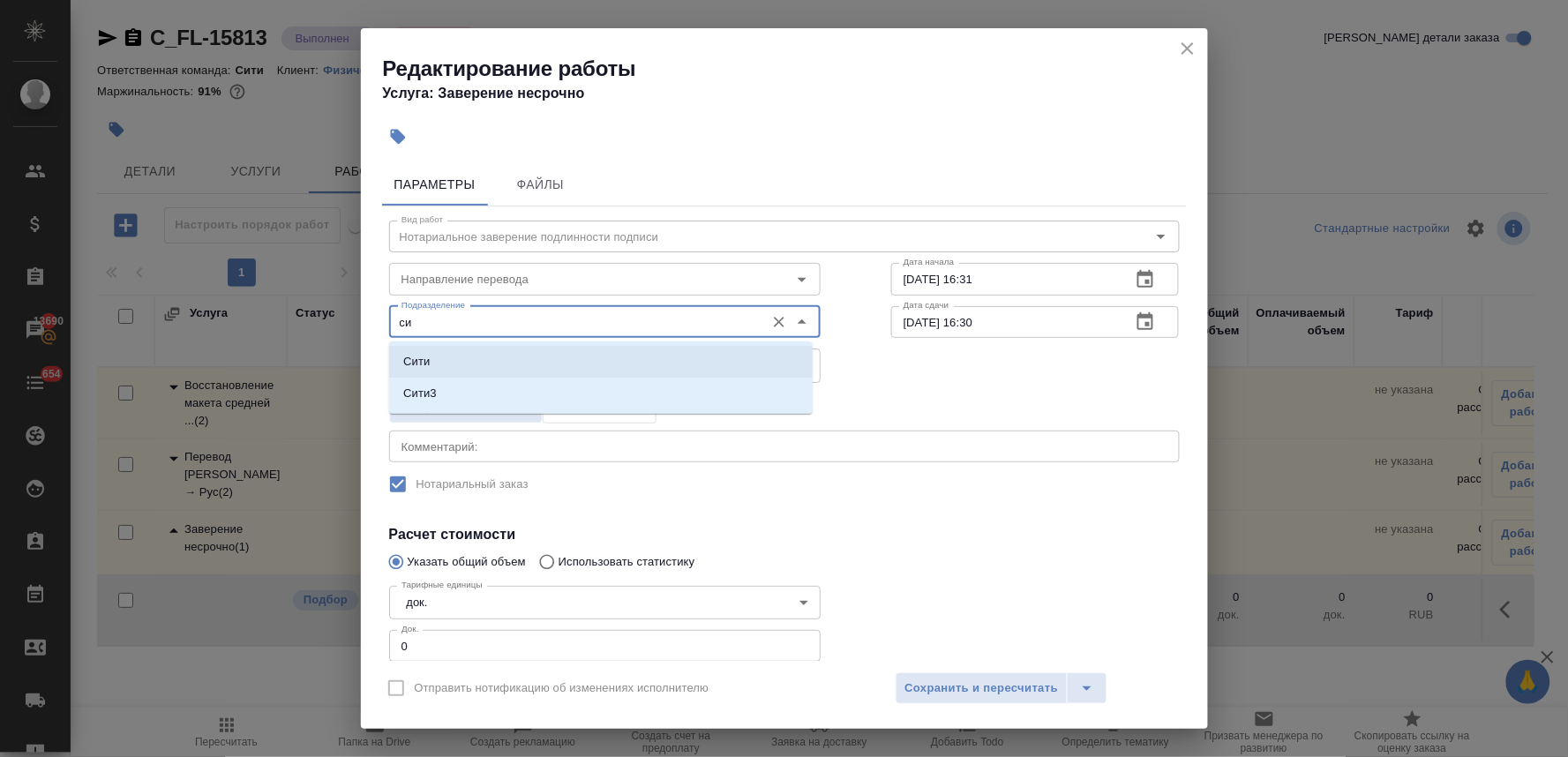
click at [505, 367] on li "Сити" at bounding box center [600, 361] width 423 height 32
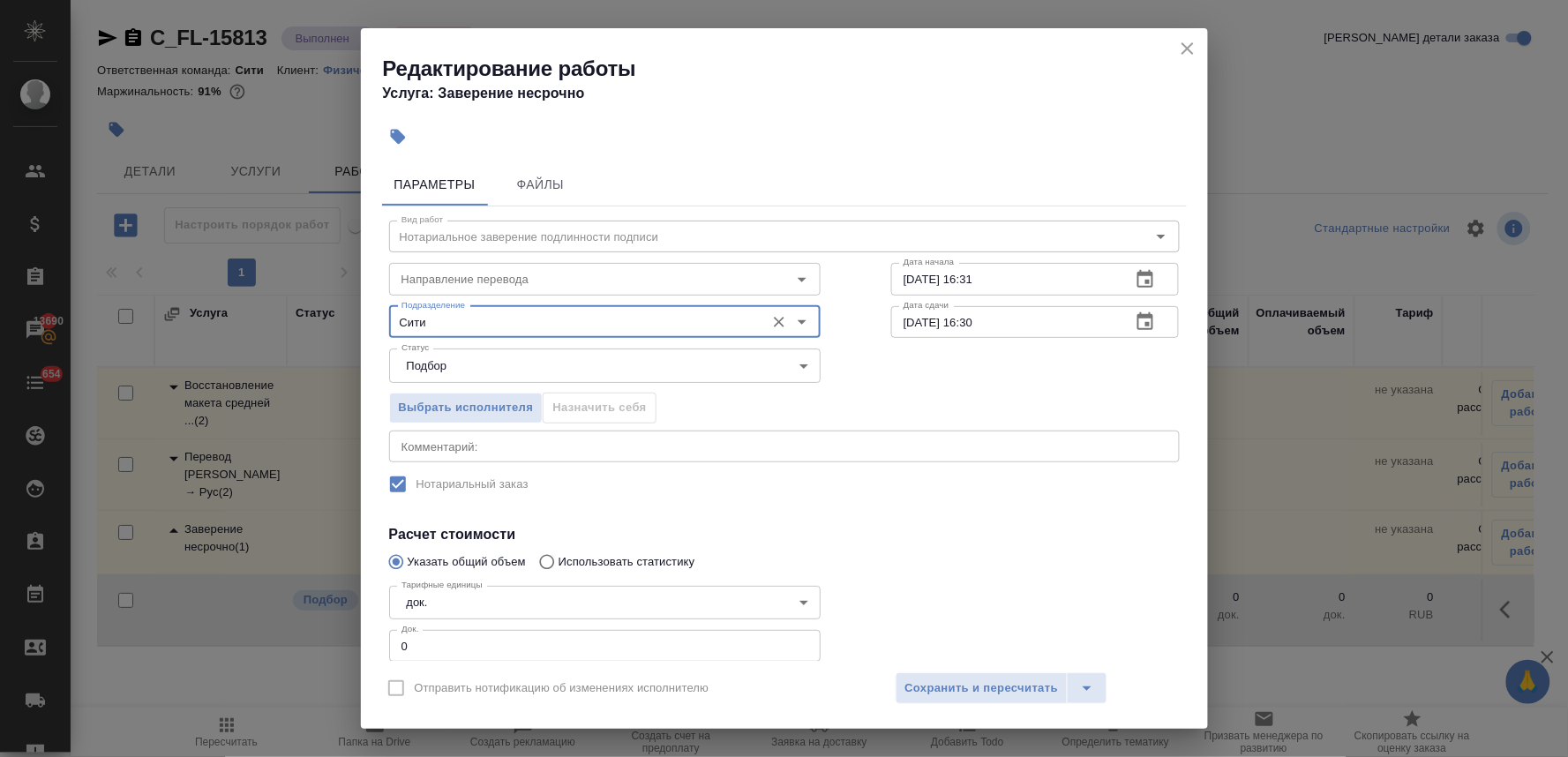
type input "Сити"
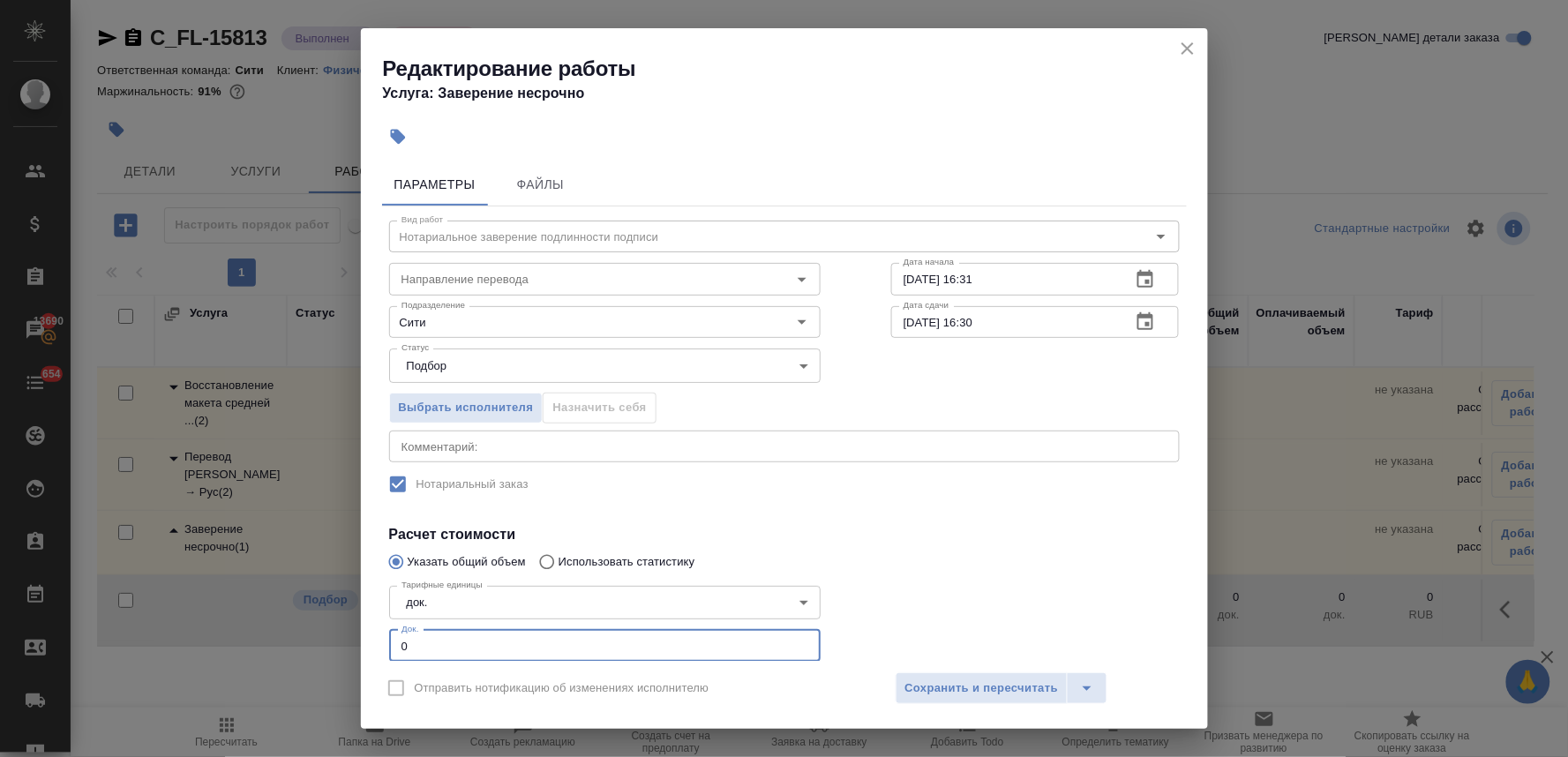
drag, startPoint x: 430, startPoint y: 641, endPoint x: 379, endPoint y: 629, distance: 52.4
click at [380, 629] on div "Параметры Файлы Вид работ Нотариальное заверение подлинности подписи Вид работ …" at bounding box center [784, 408] width 847 height 505
type input "1"
click at [991, 698] on span "Сохранить и пересчитать" at bounding box center [982, 688] width 154 height 20
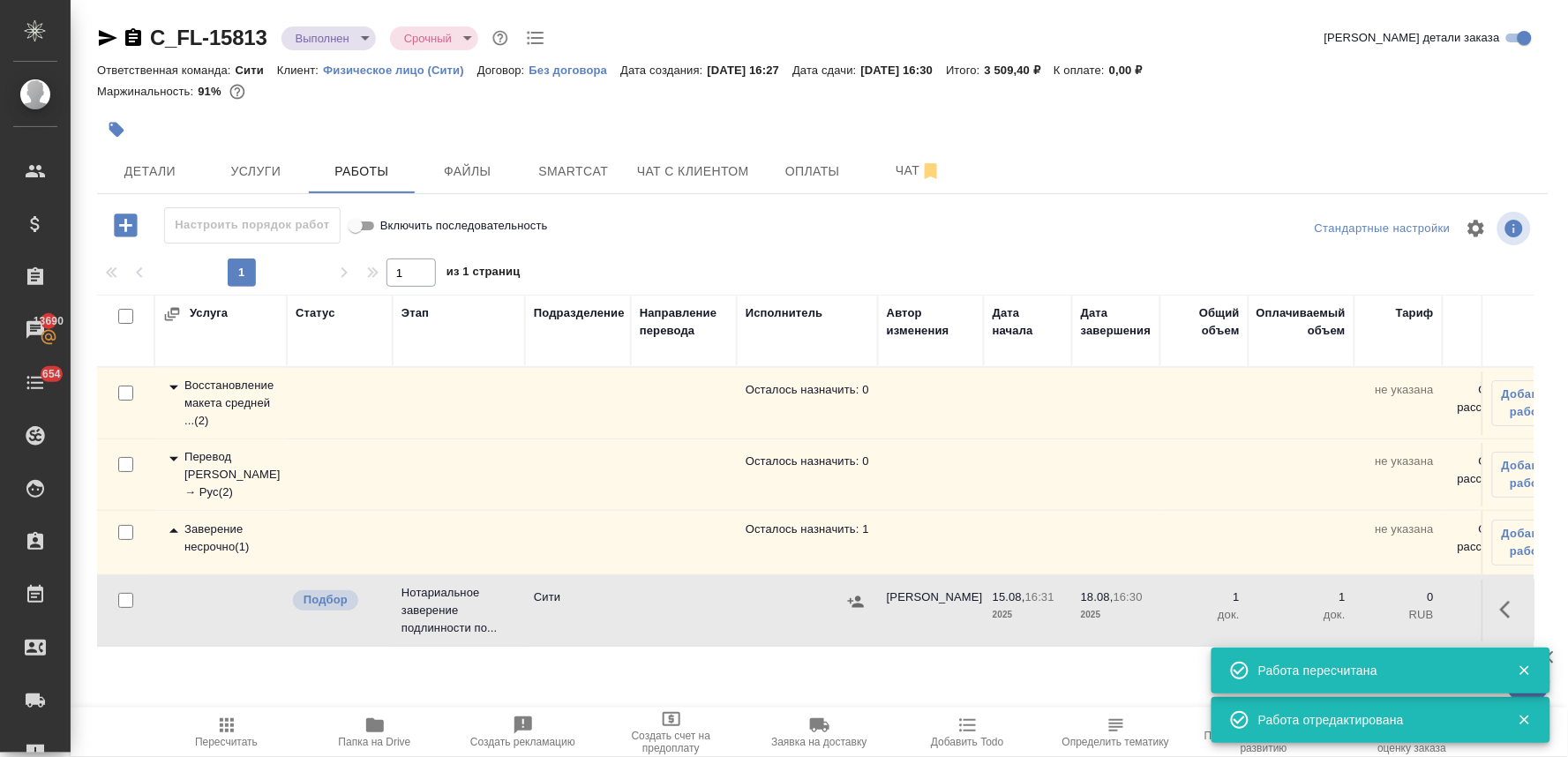
click at [847, 609] on icon "button" at bounding box center [855, 601] width 17 height 17
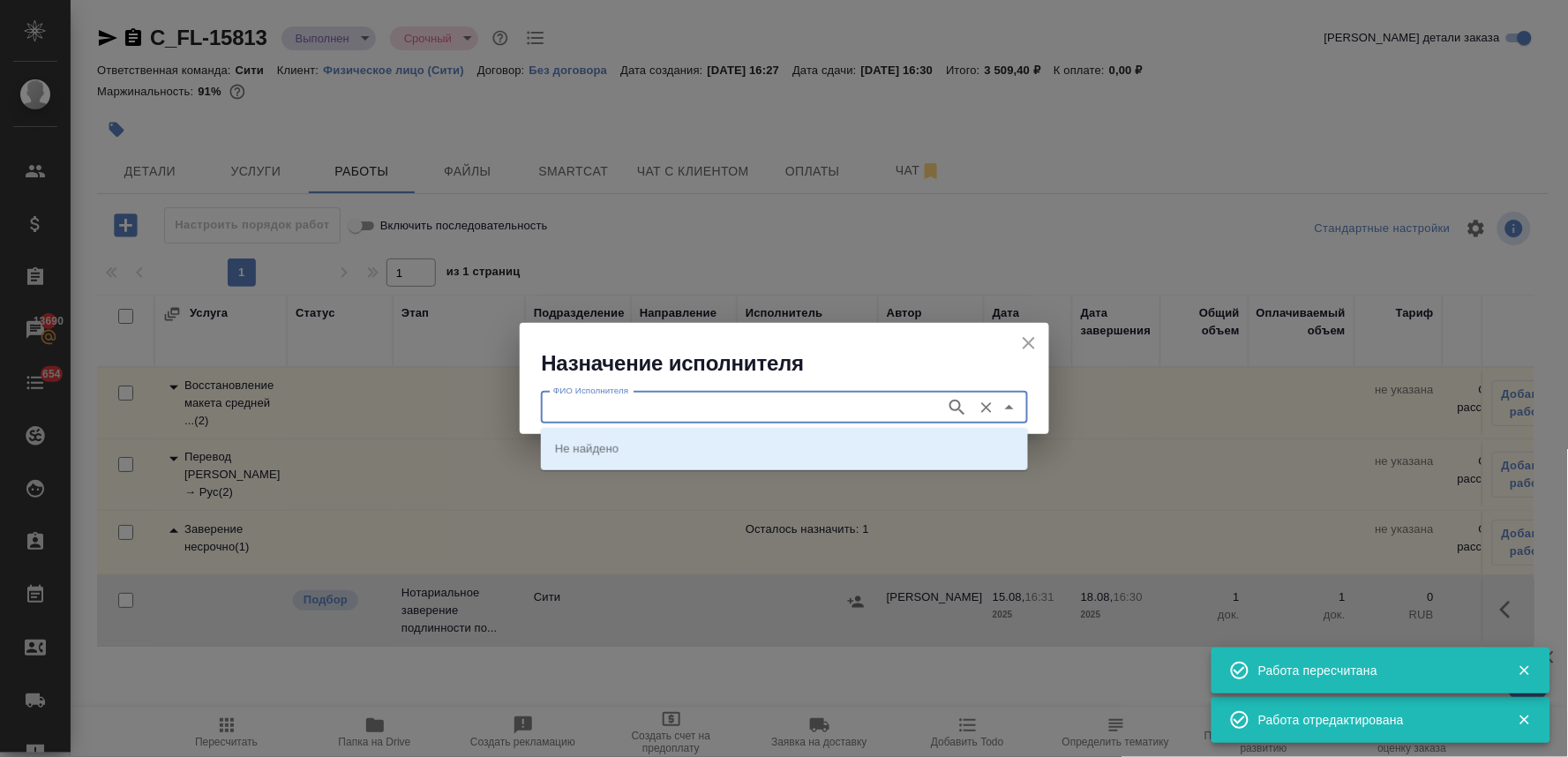
click at [697, 410] on input "ФИО Исполнителя" at bounding box center [742, 408] width 391 height 21
type input "[PERSON_NAME]"
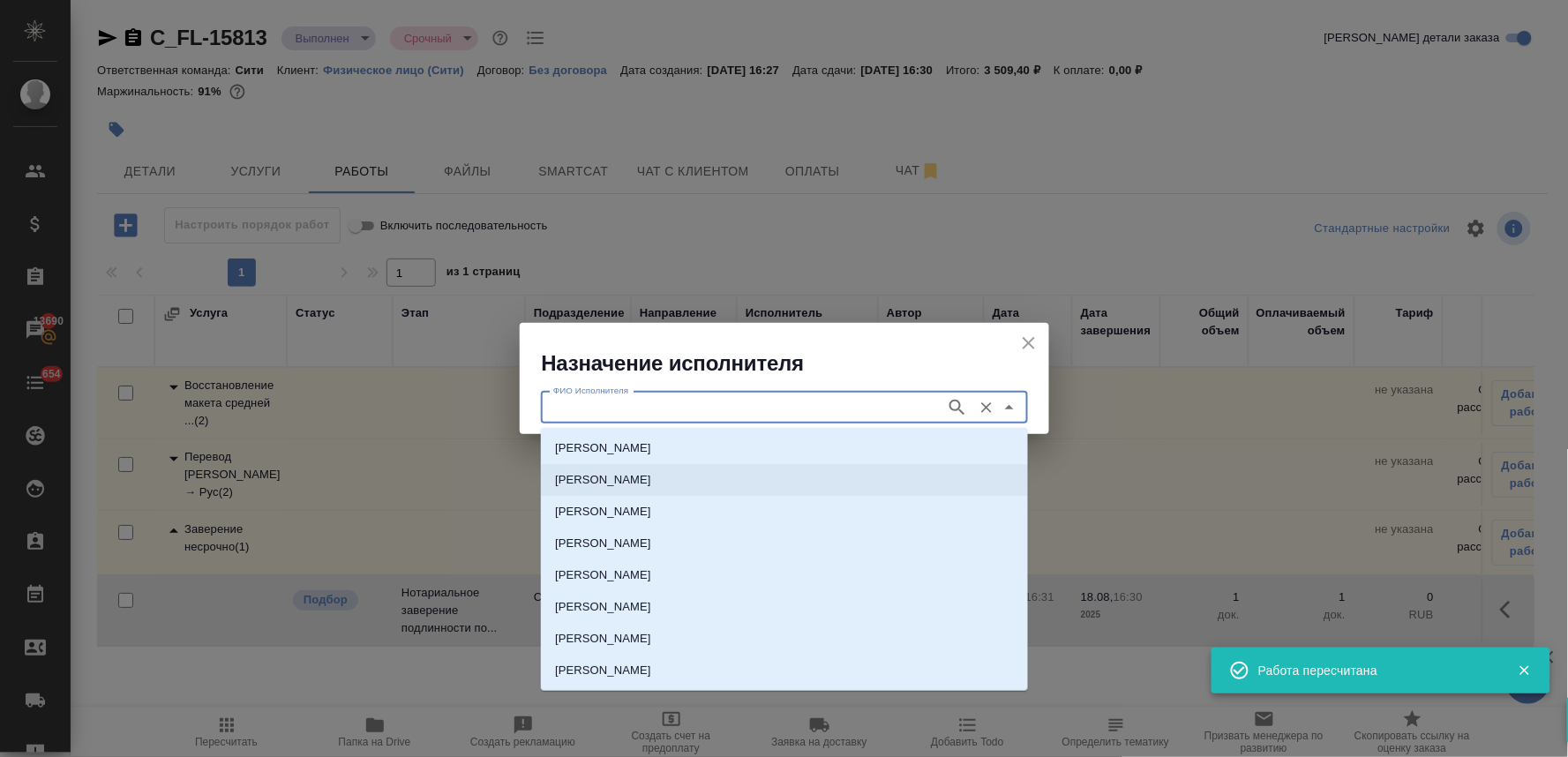
click at [651, 485] on p "[PERSON_NAME]" at bounding box center [603, 480] width 96 height 17
type input "[PERSON_NAME]"
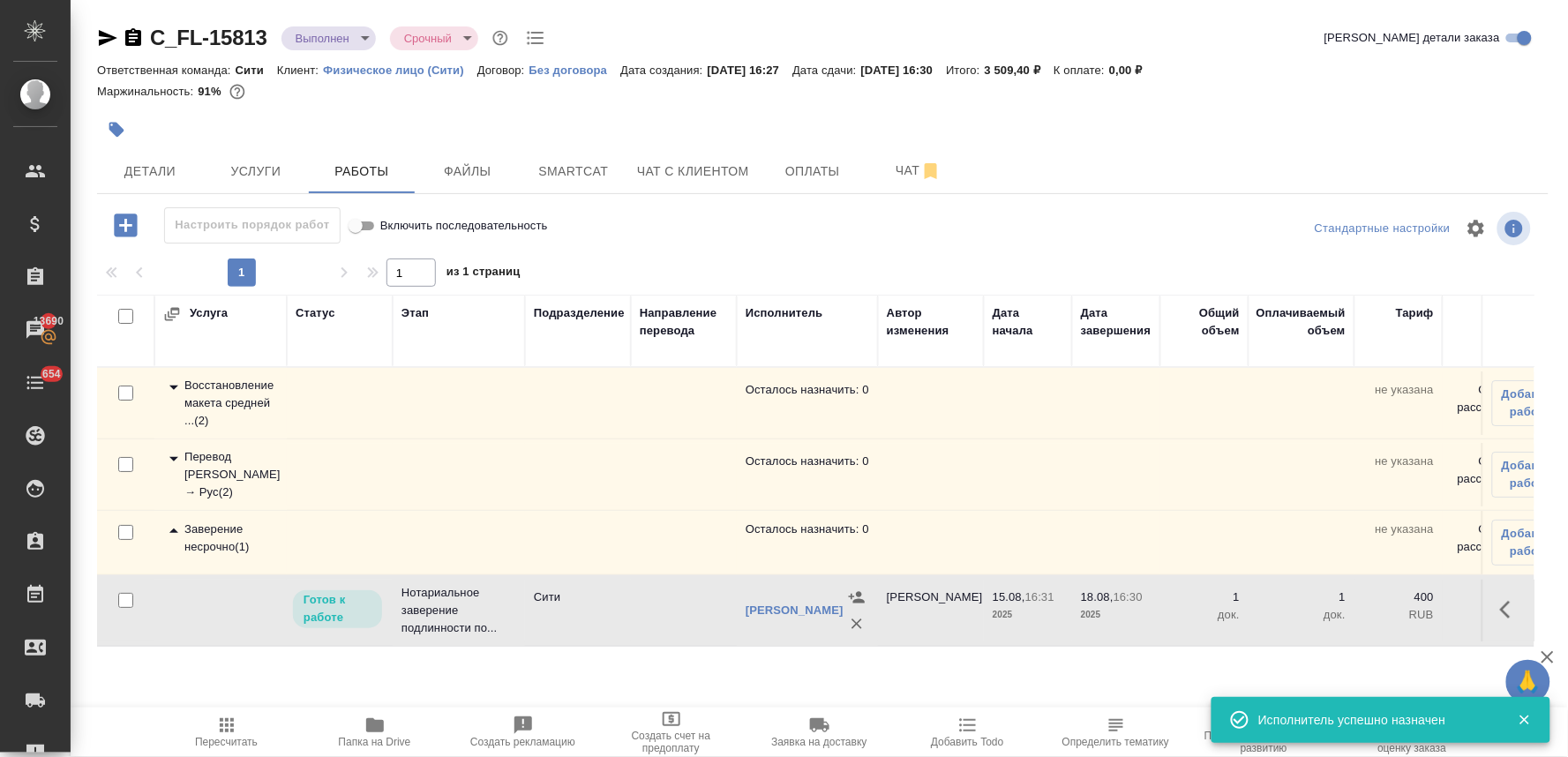
click at [226, 741] on span "Пересчитать" at bounding box center [226, 742] width 63 height 13
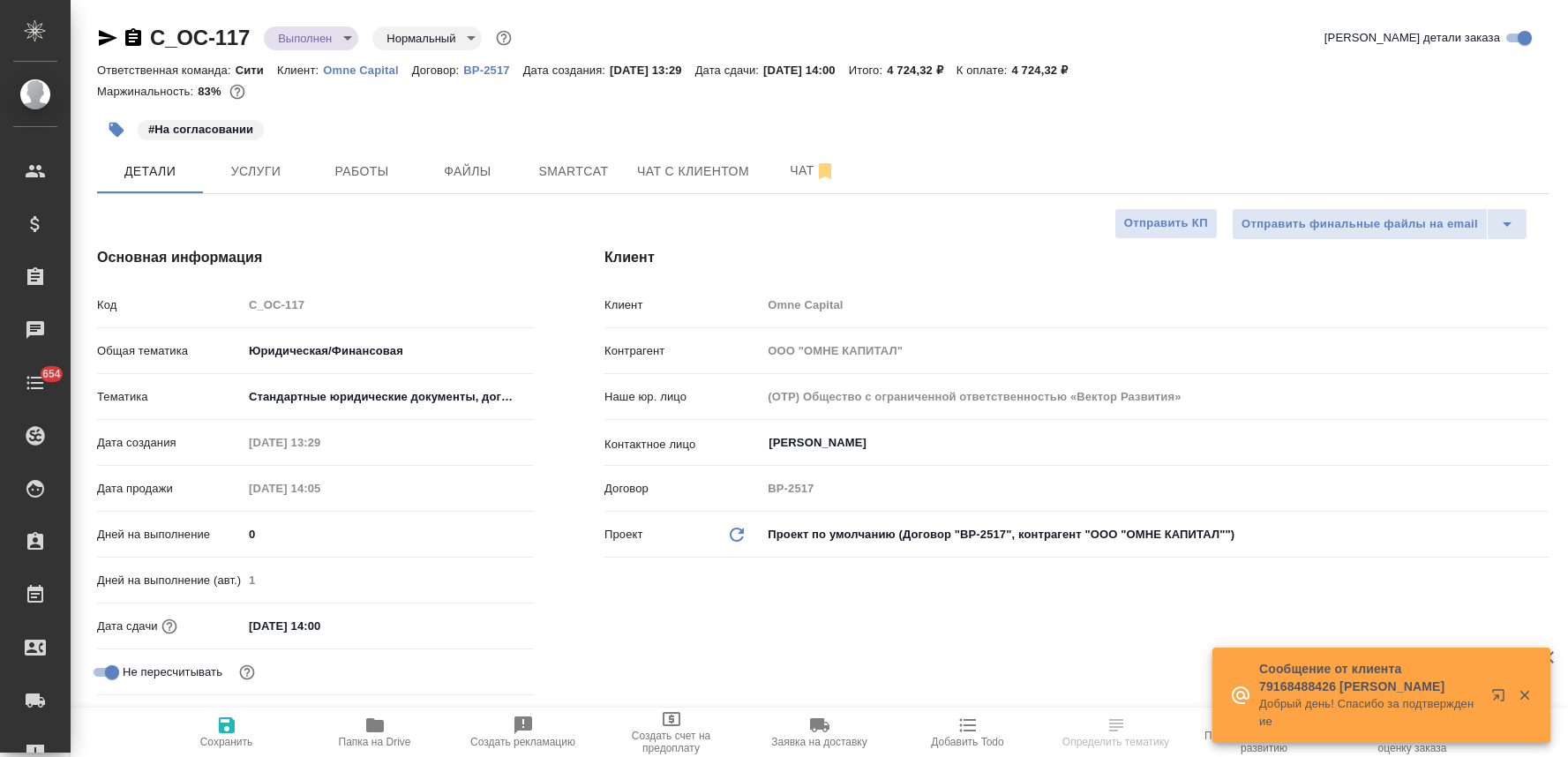
select select "RU"
type textarea "x"
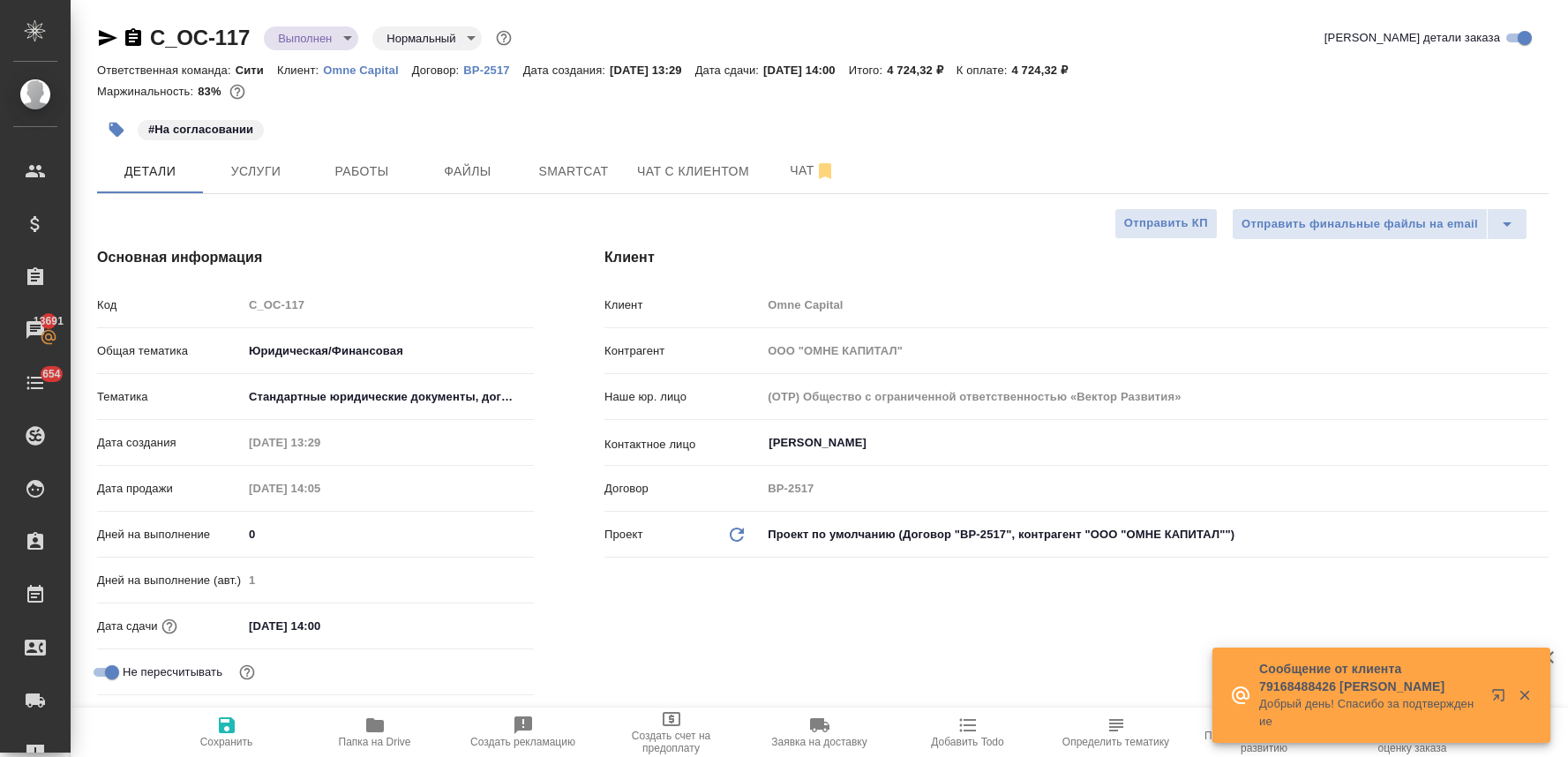
type textarea "x"
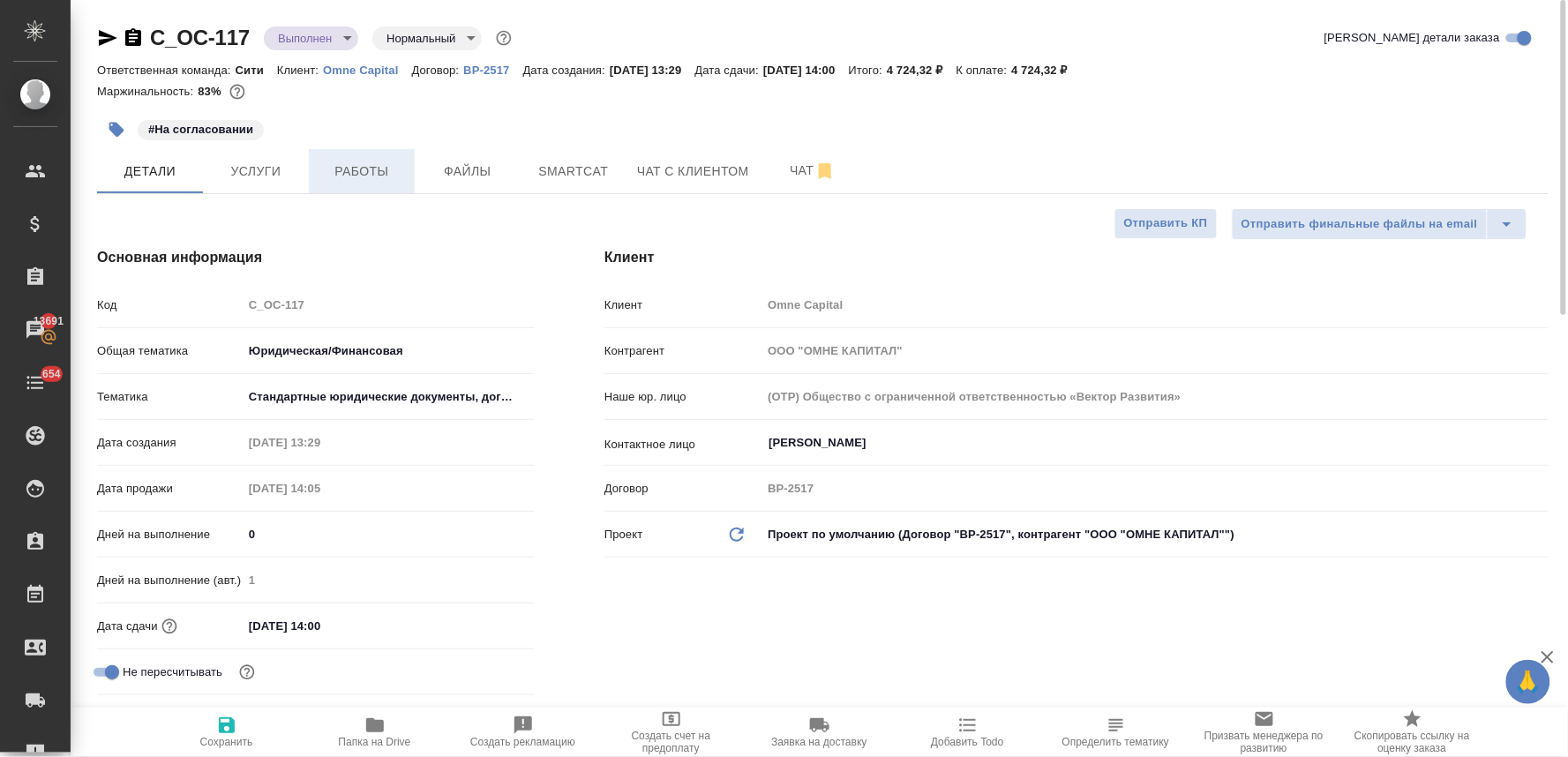
click at [360, 179] on span "Работы" at bounding box center [362, 171] width 85 height 22
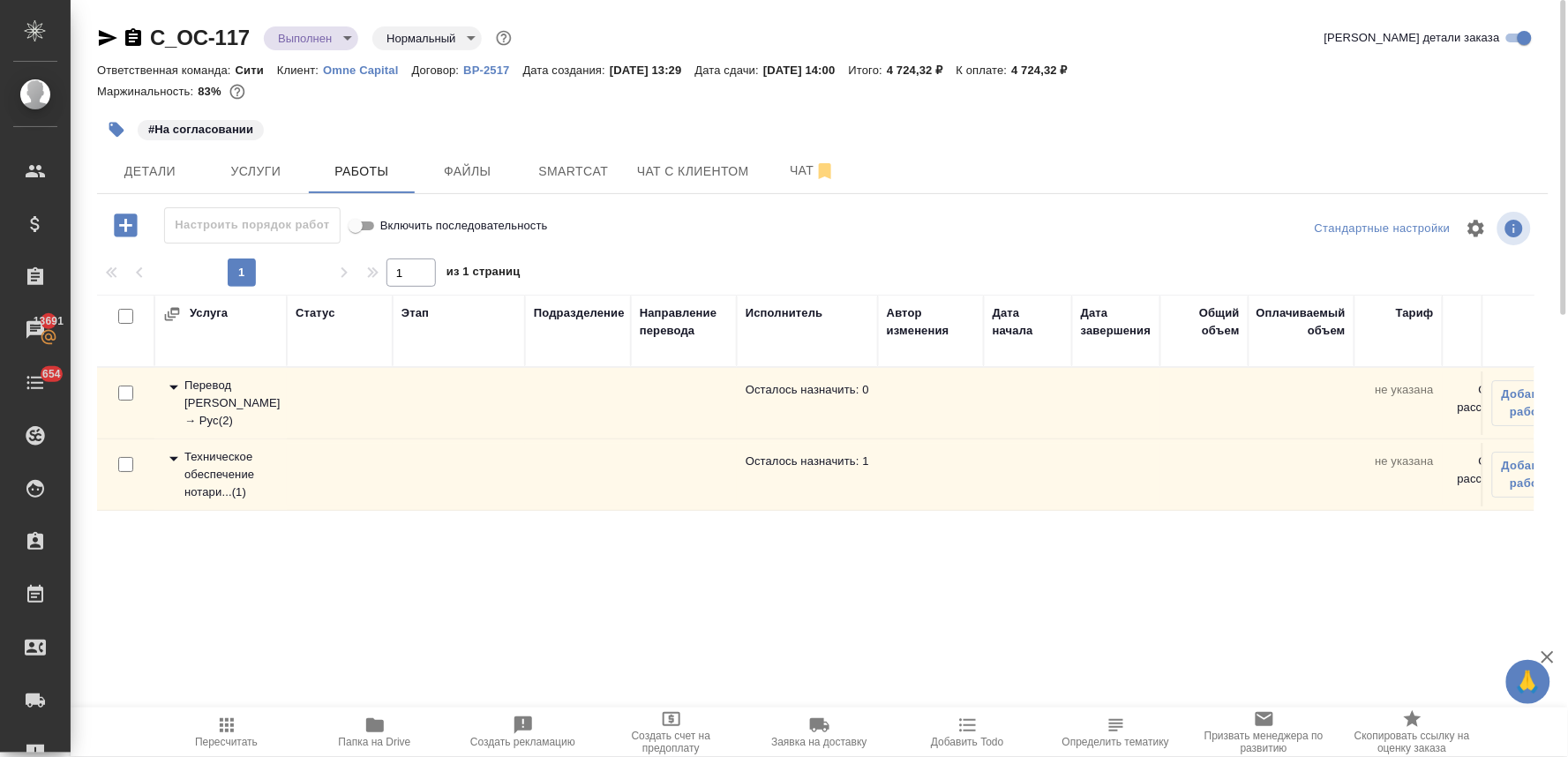
click at [225, 482] on div "Техническое обеспечение нотари... ( 1 )" at bounding box center [220, 474] width 114 height 53
click at [1505, 543] on icon "button" at bounding box center [1510, 545] width 21 height 21
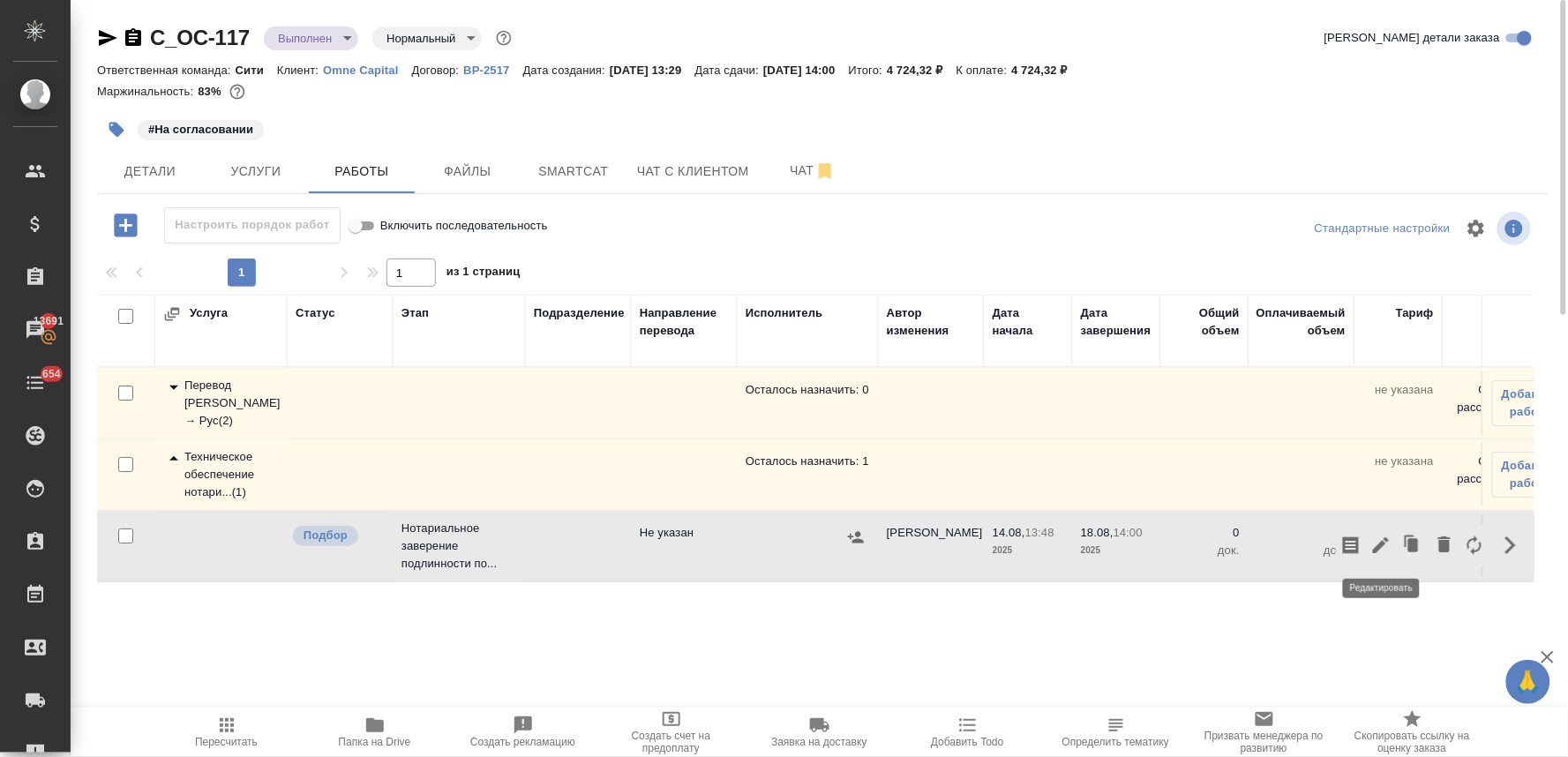
click at [1382, 543] on icon "button" at bounding box center [1380, 544] width 16 height 16
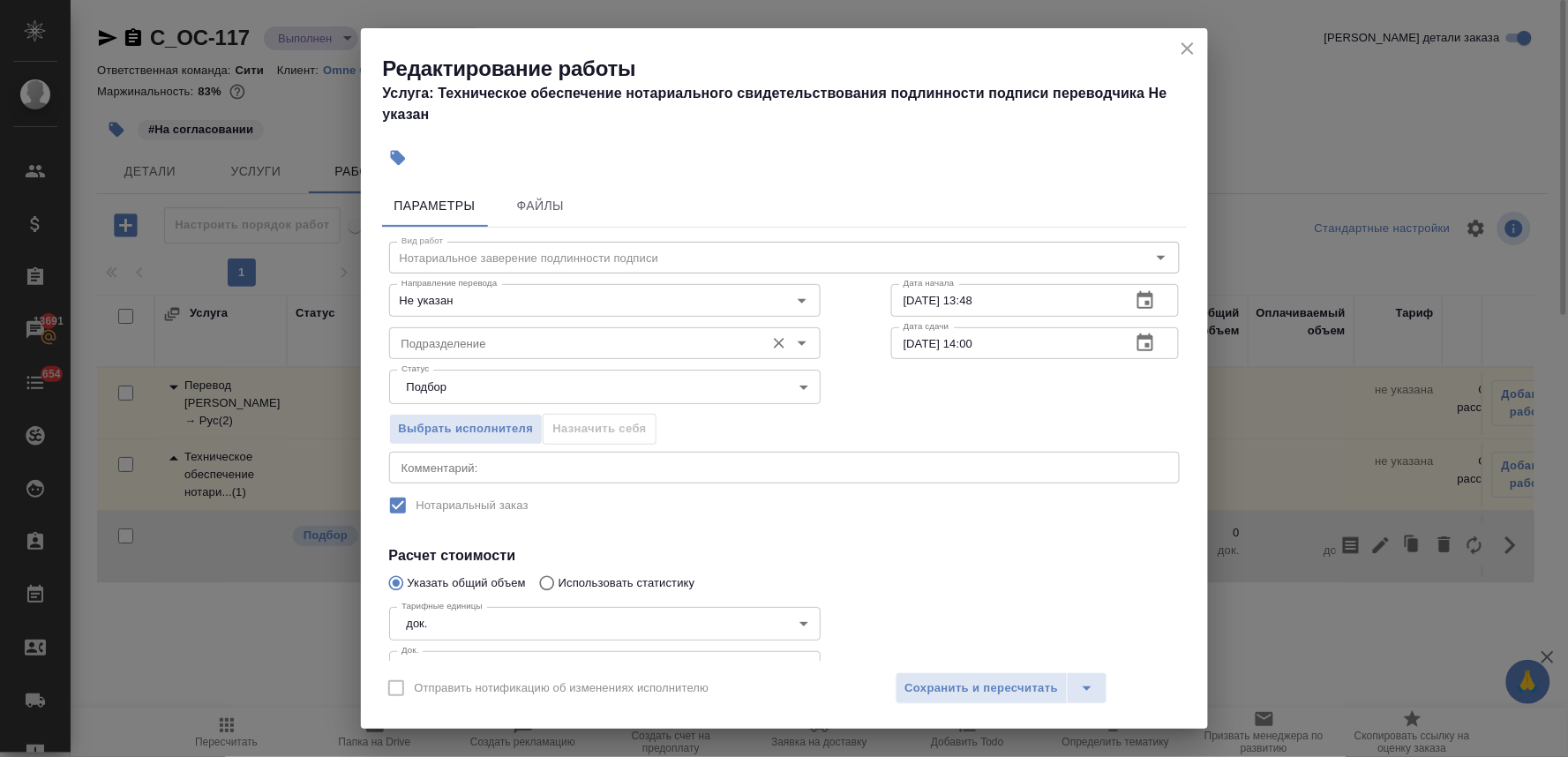
click at [587, 347] on input "Подразделение" at bounding box center [575, 343] width 362 height 21
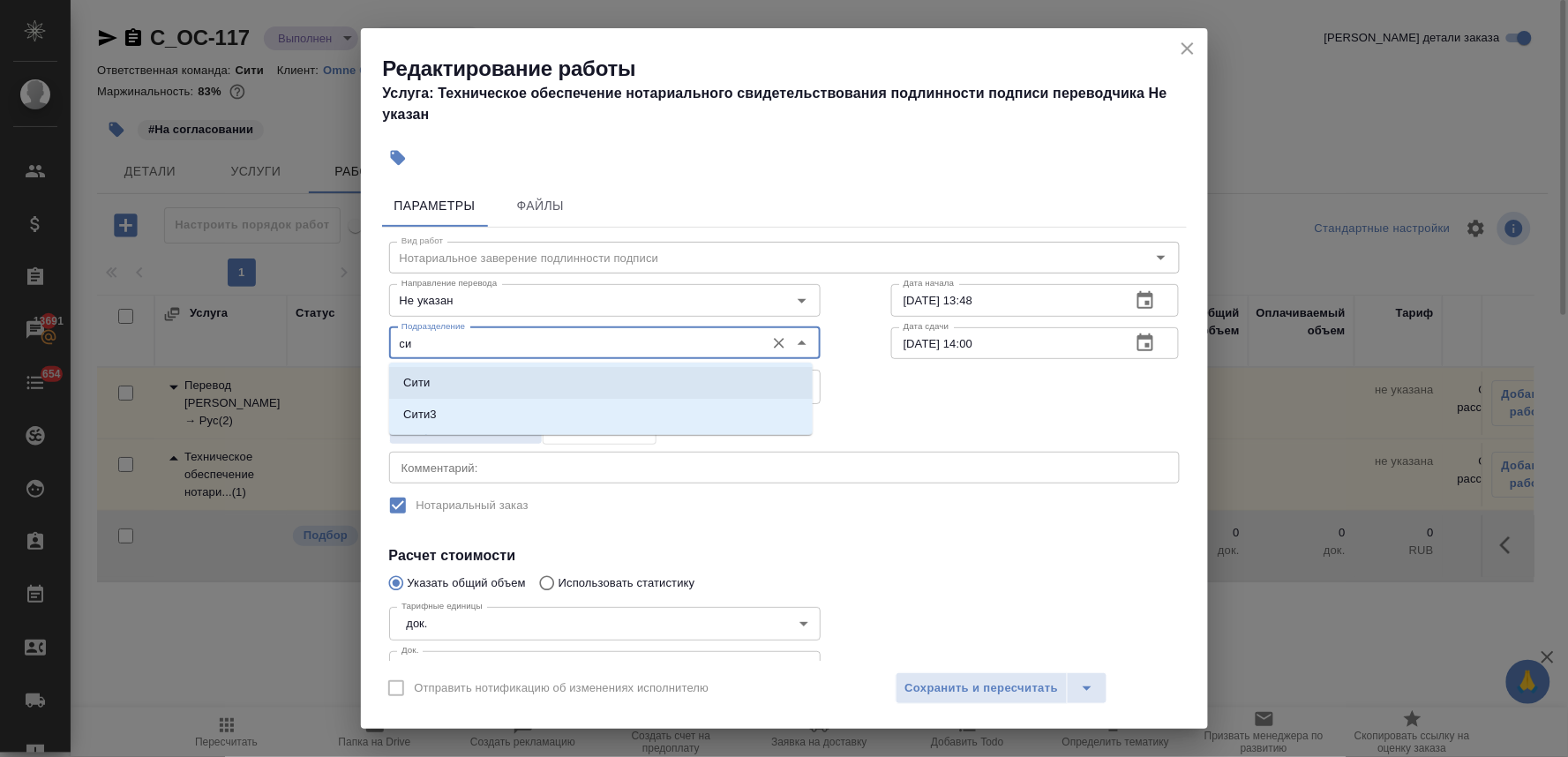
click at [558, 391] on li "Сити" at bounding box center [600, 382] width 423 height 32
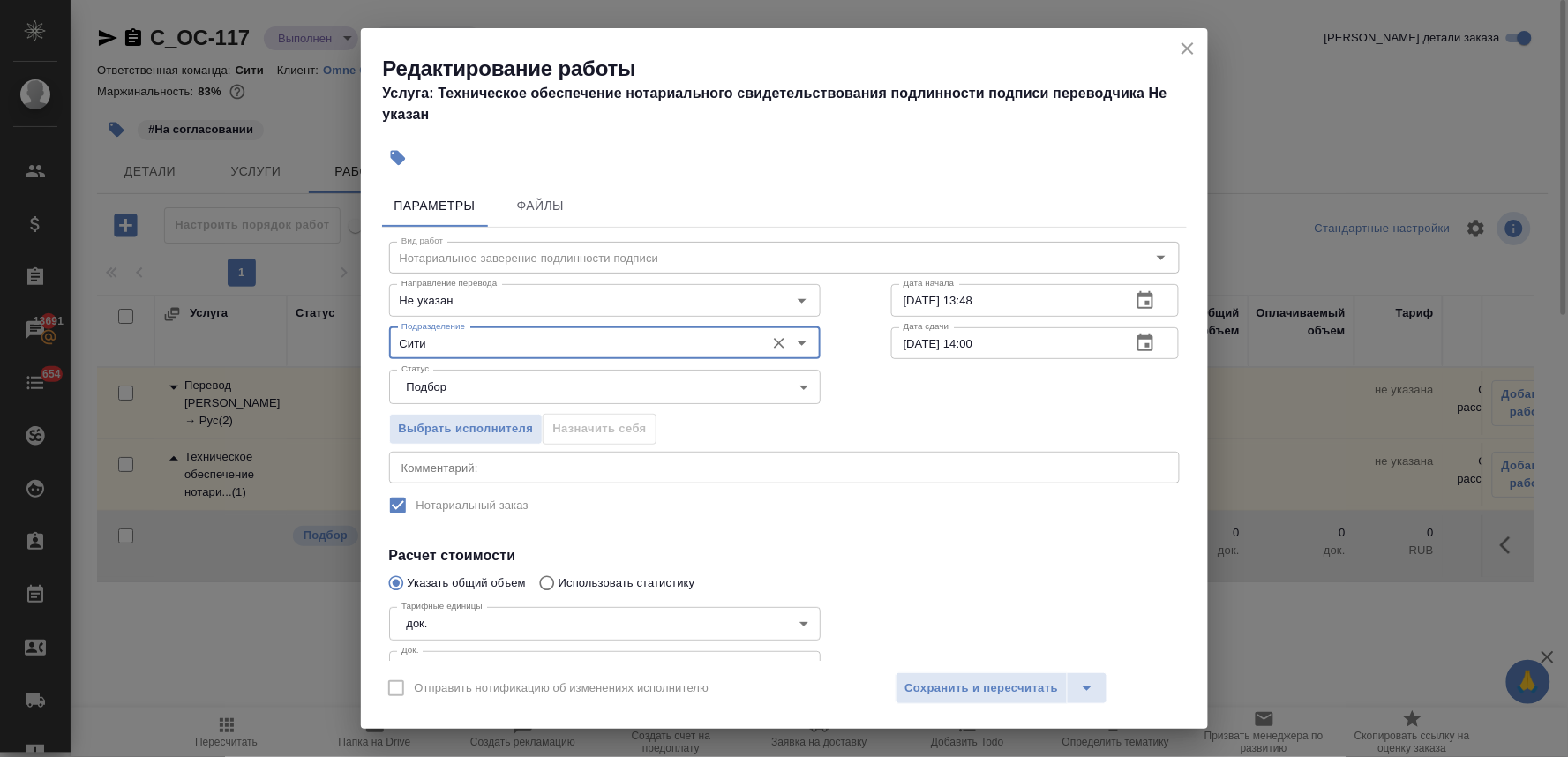
type input "Сити"
click at [725, 532] on div "Вид работ Нотариальное заверение подлинности подписи Вид работ Направление пере…" at bounding box center [784, 496] width 804 height 537
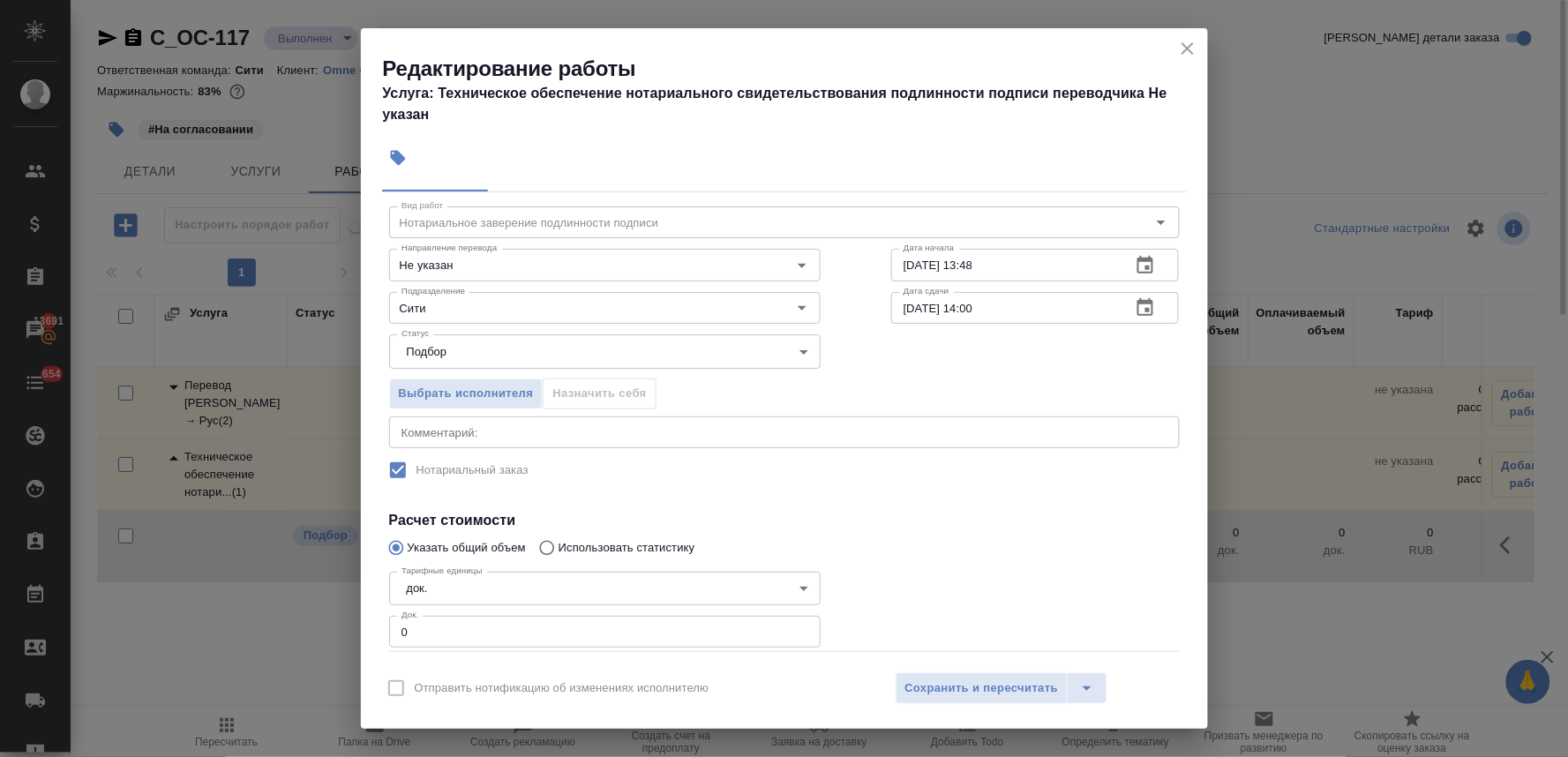
scroll to position [98, 0]
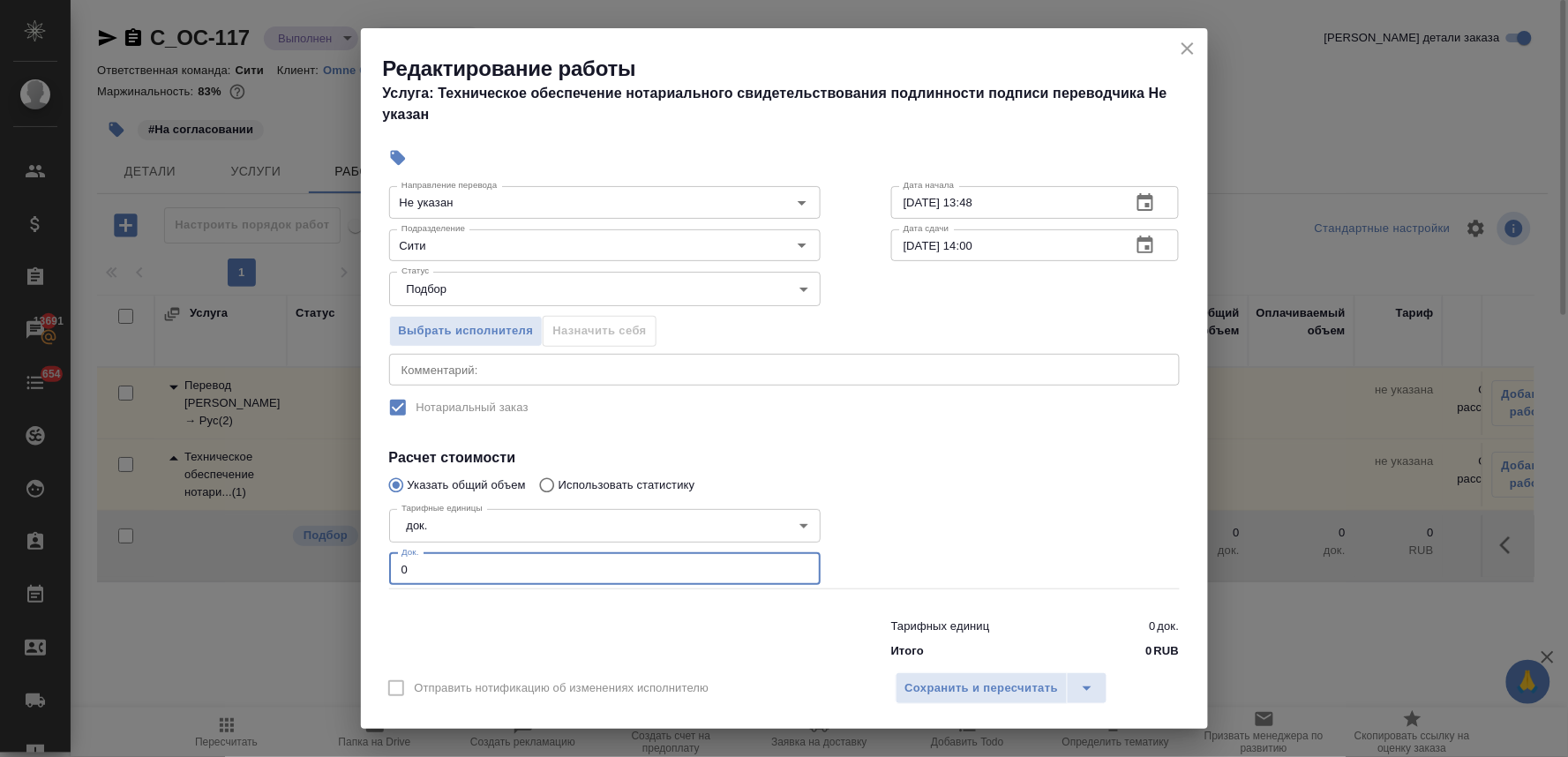
drag, startPoint x: 444, startPoint y: 568, endPoint x: 328, endPoint y: 568, distance: 116.0
click at [328, 568] on div "Редактирование работы Услуга: Техническое обеспечение нотариального свидетельст…" at bounding box center [784, 378] width 1568 height 757
type input "2"
click at [994, 686] on span "Сохранить и пересчитать" at bounding box center [982, 688] width 154 height 20
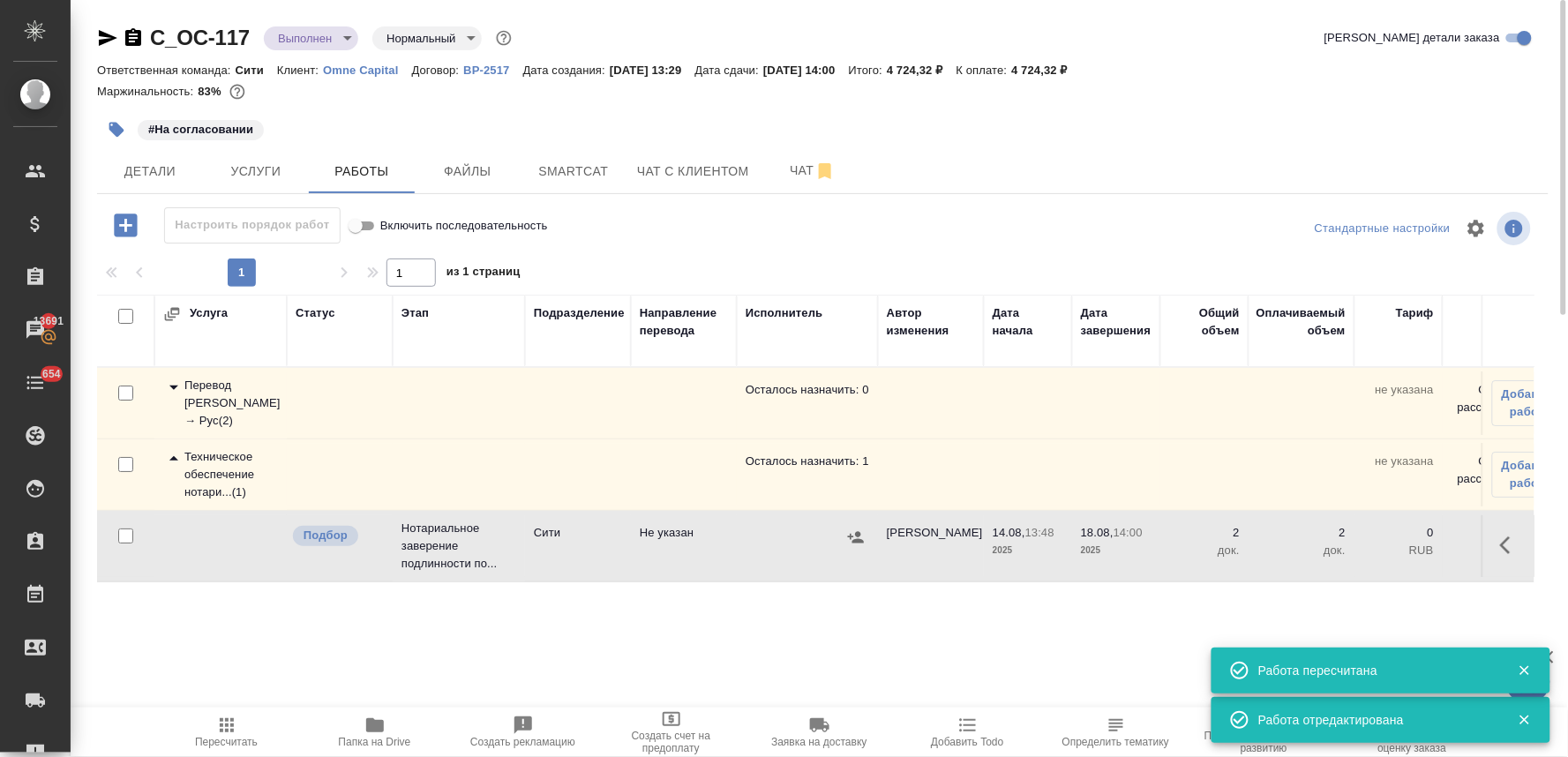
click at [852, 535] on icon "button" at bounding box center [855, 537] width 17 height 17
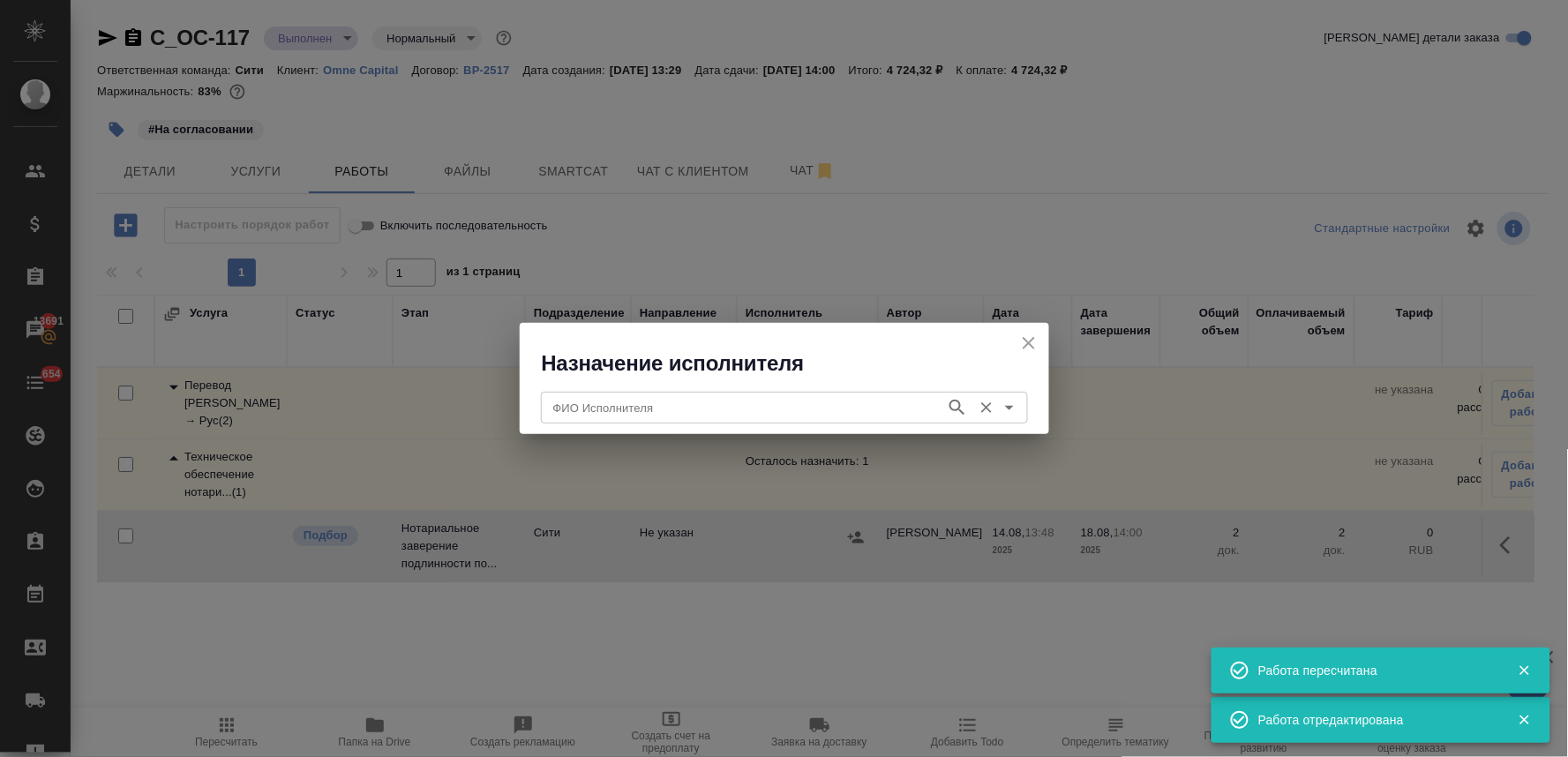
click at [694, 392] on div "ФИО Исполнителя" at bounding box center [784, 407] width 487 height 32
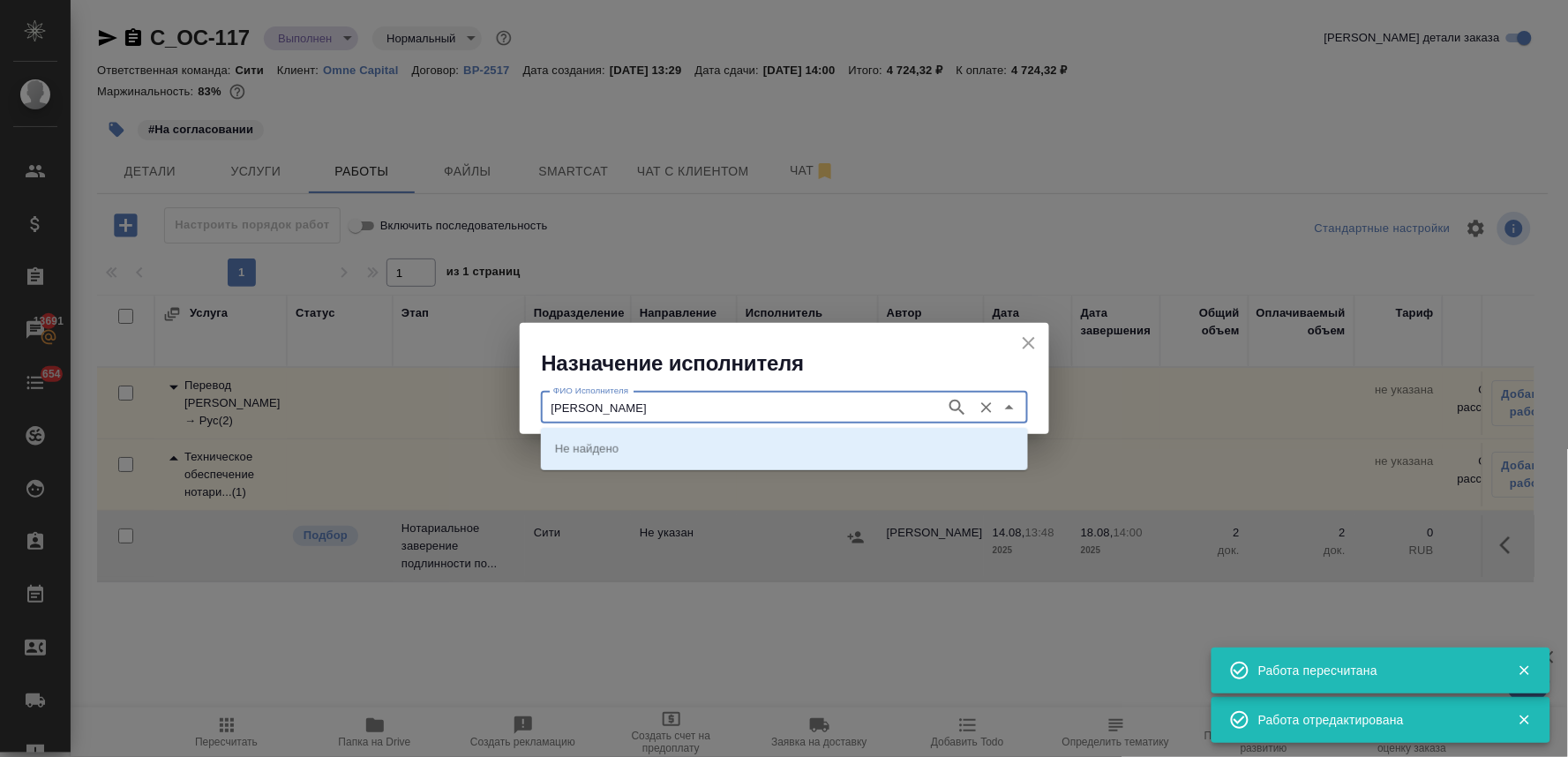
type input "крылова"
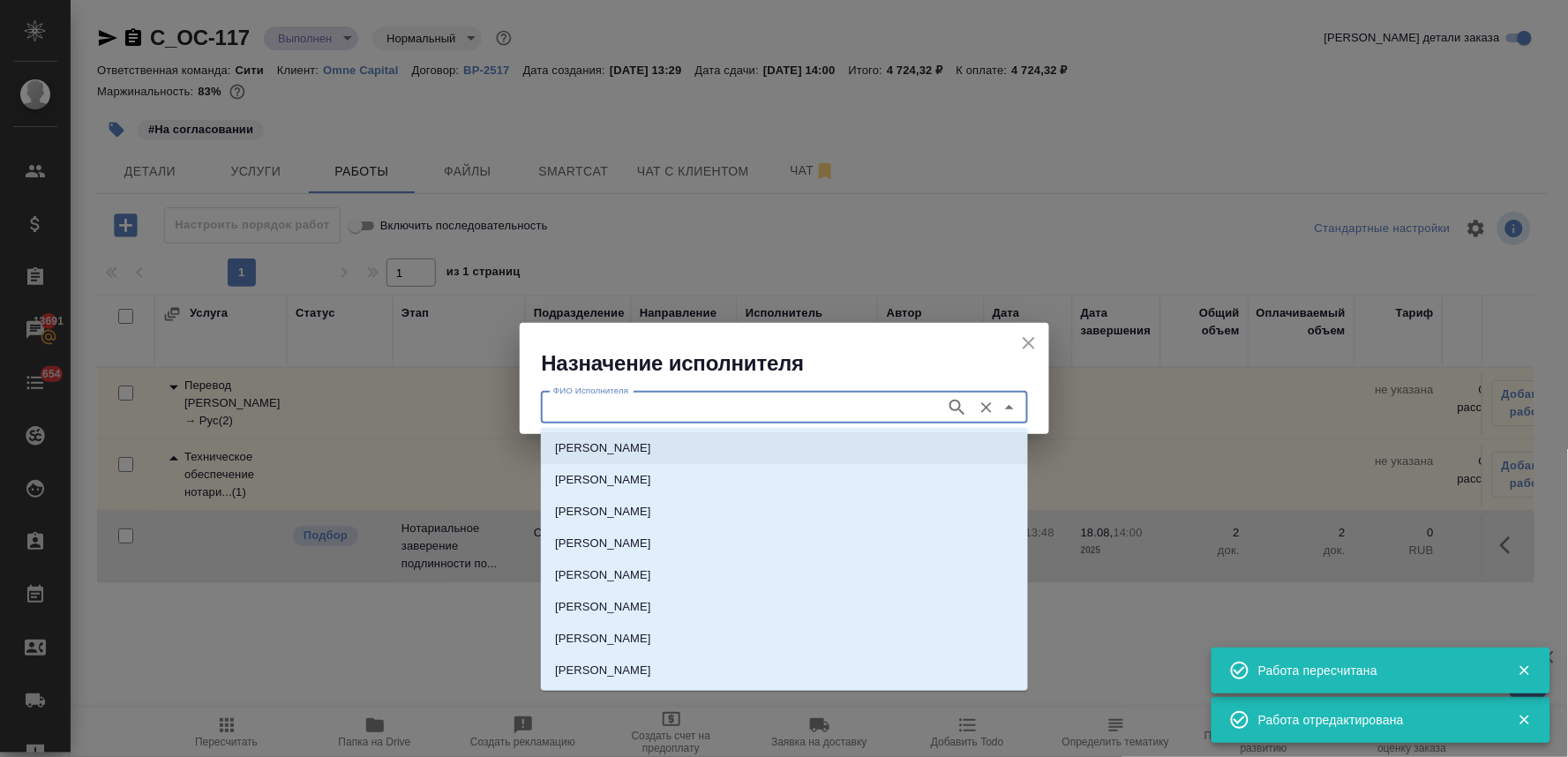
click at [686, 468] on li "НОТАРИУС Крылова Юлия Владимировна" at bounding box center [784, 479] width 487 height 32
type input "НОТАРИУС Крылова Юлия Владимировна"
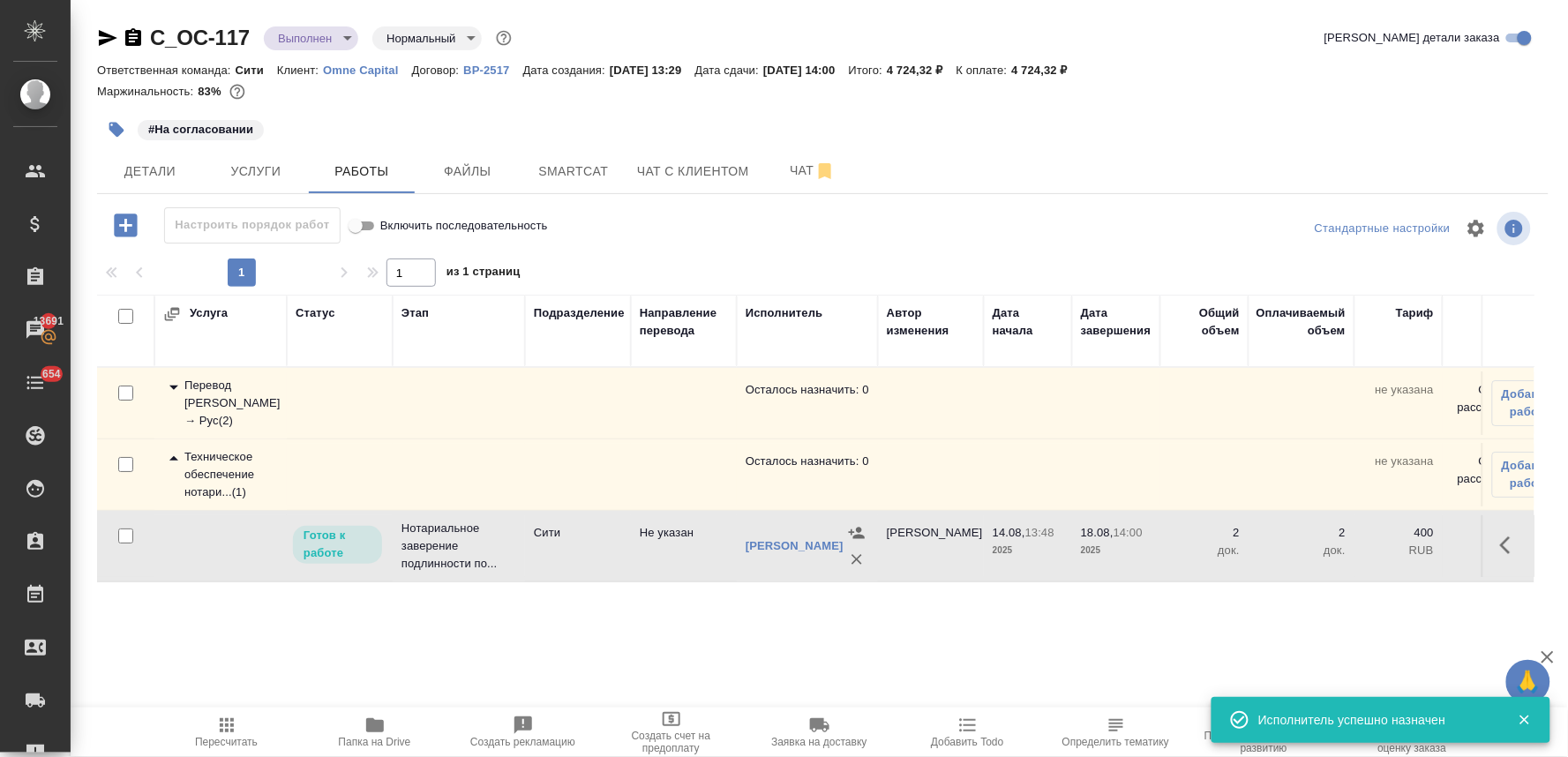
click at [1506, 543] on icon "button" at bounding box center [1510, 545] width 21 height 21
click at [1383, 544] on icon "button" at bounding box center [1380, 544] width 16 height 16
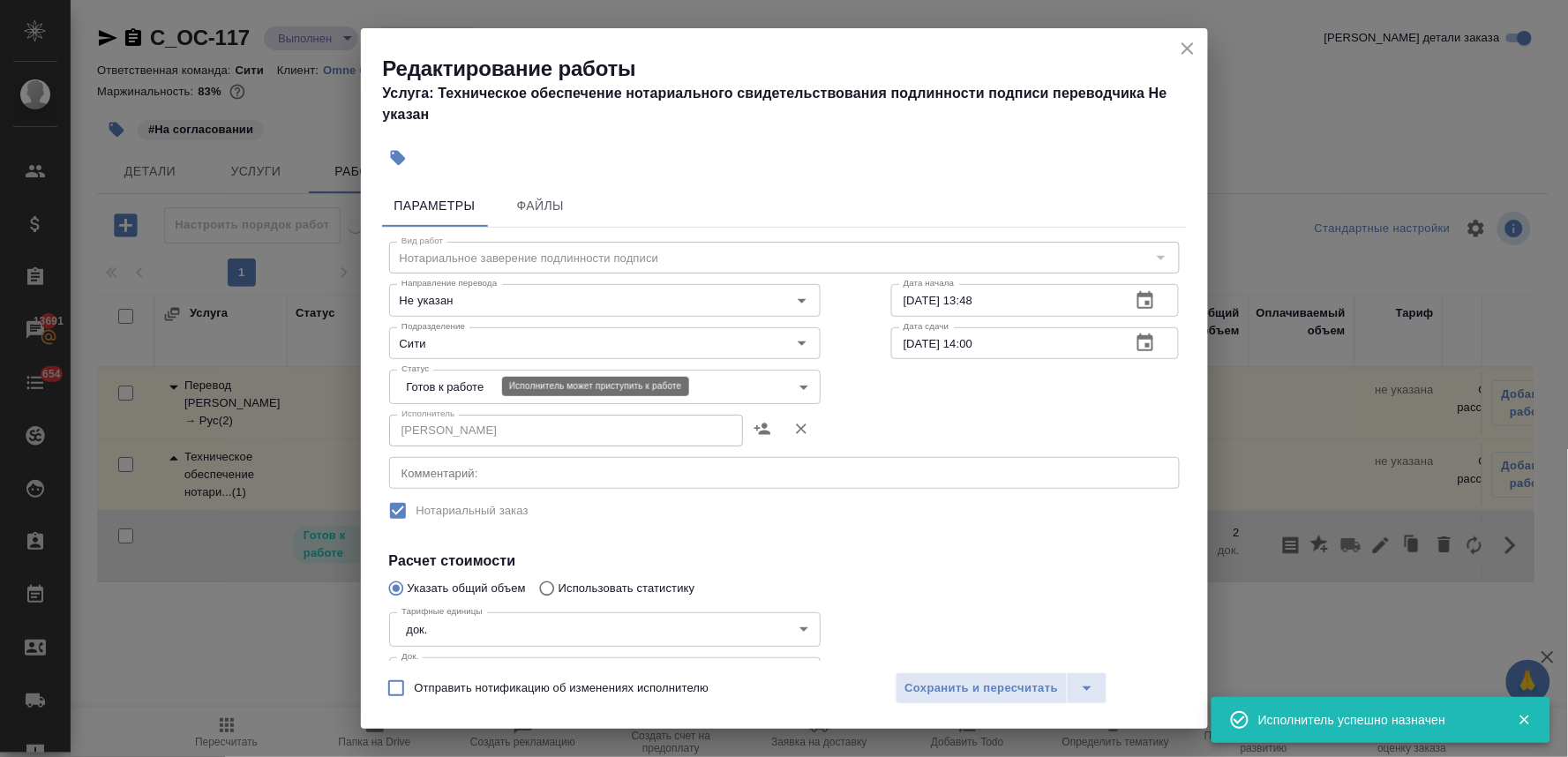
click at [434, 383] on body "🙏 .cls-1 fill:#fff; AWATERA Lyamina Nadezhda Клиенты Спецификации Заказы 13691 …" at bounding box center [784, 378] width 1568 height 757
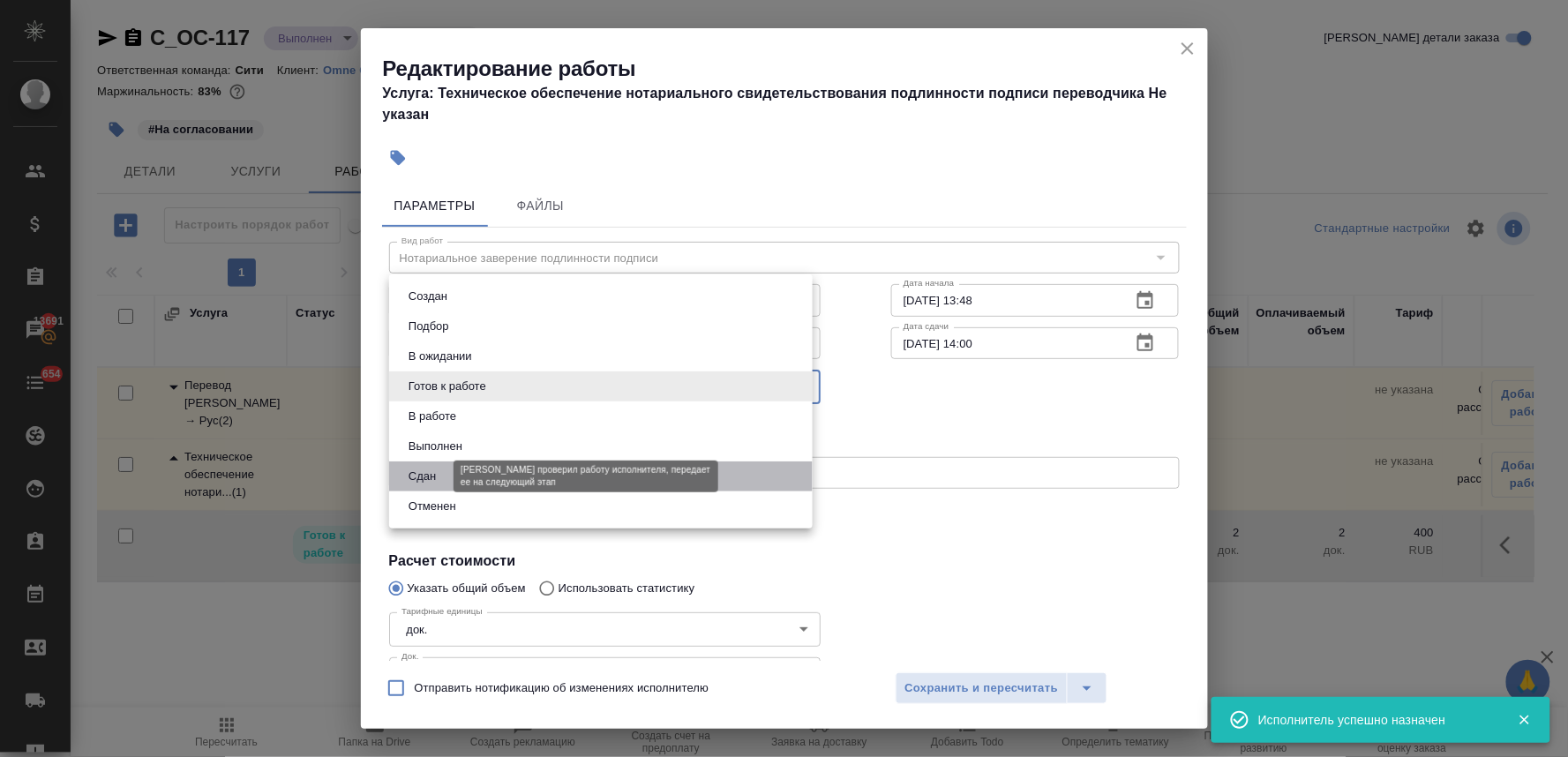
click at [439, 478] on button "Сдан" at bounding box center [421, 476] width 38 height 19
type input "closed"
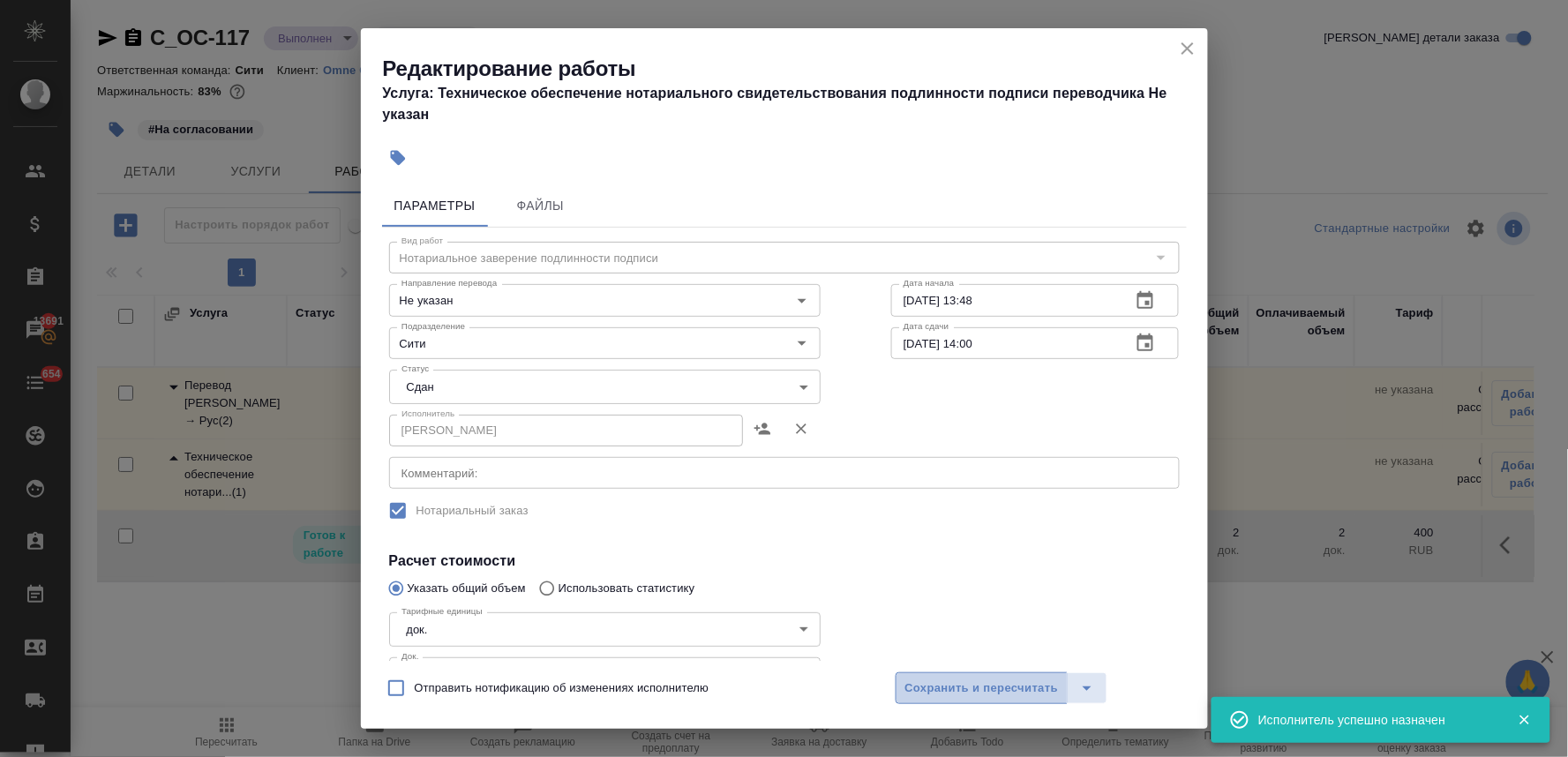
click at [959, 683] on span "Сохранить и пересчитать" at bounding box center [982, 688] width 154 height 20
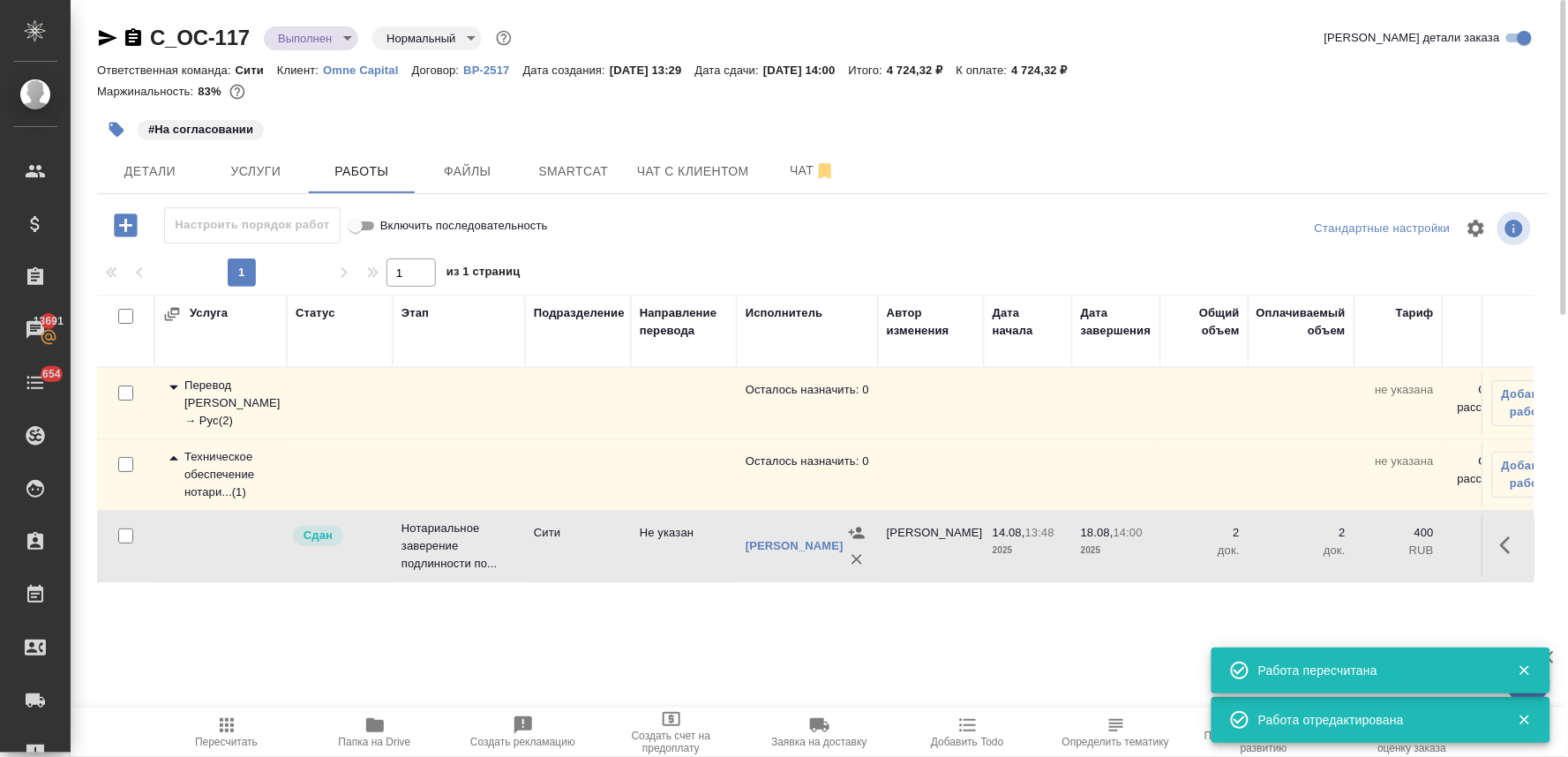
click at [231, 729] on icon "button" at bounding box center [226, 724] width 14 height 14
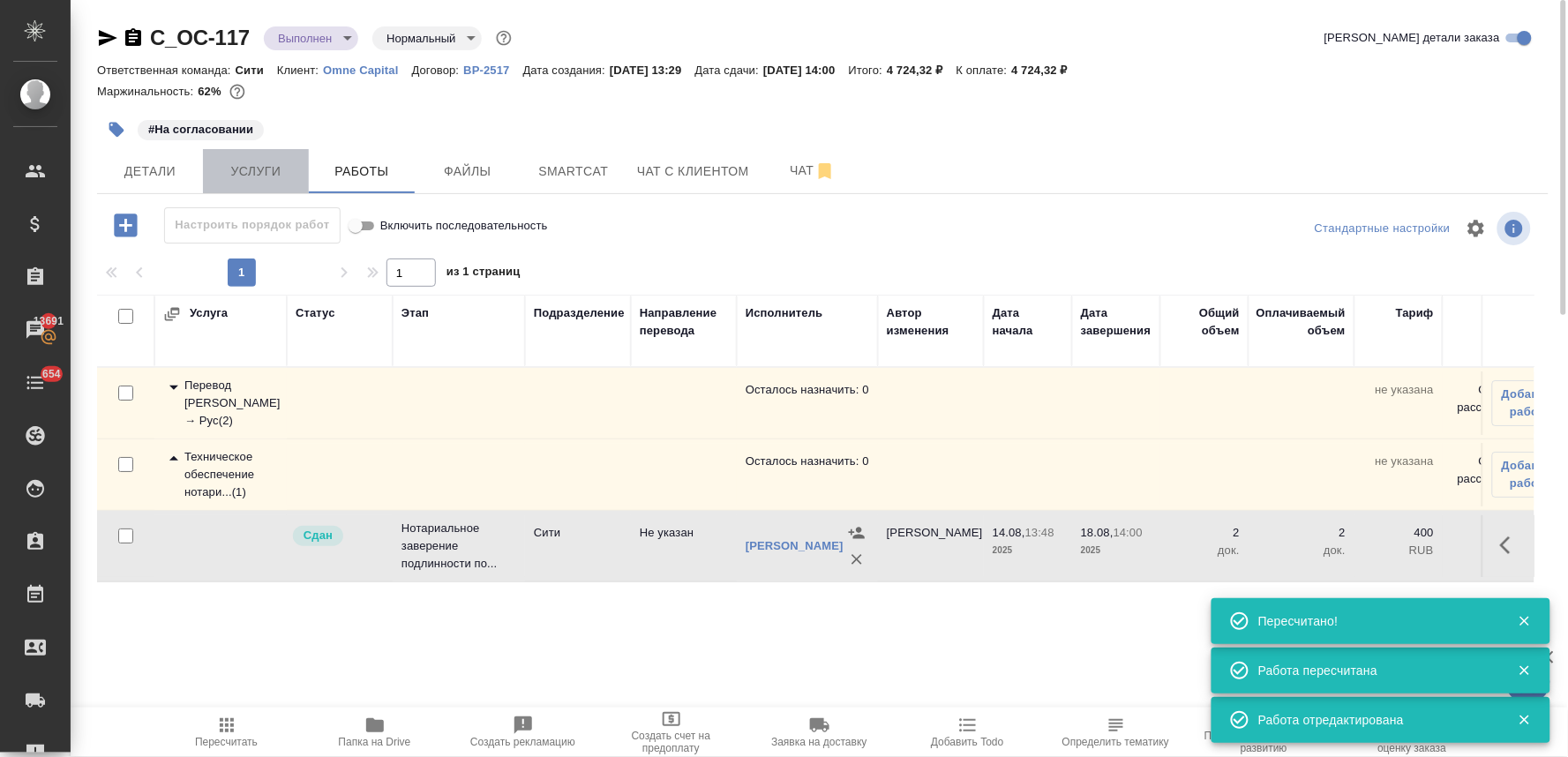
click at [250, 170] on span "Услуги" at bounding box center [256, 171] width 85 height 22
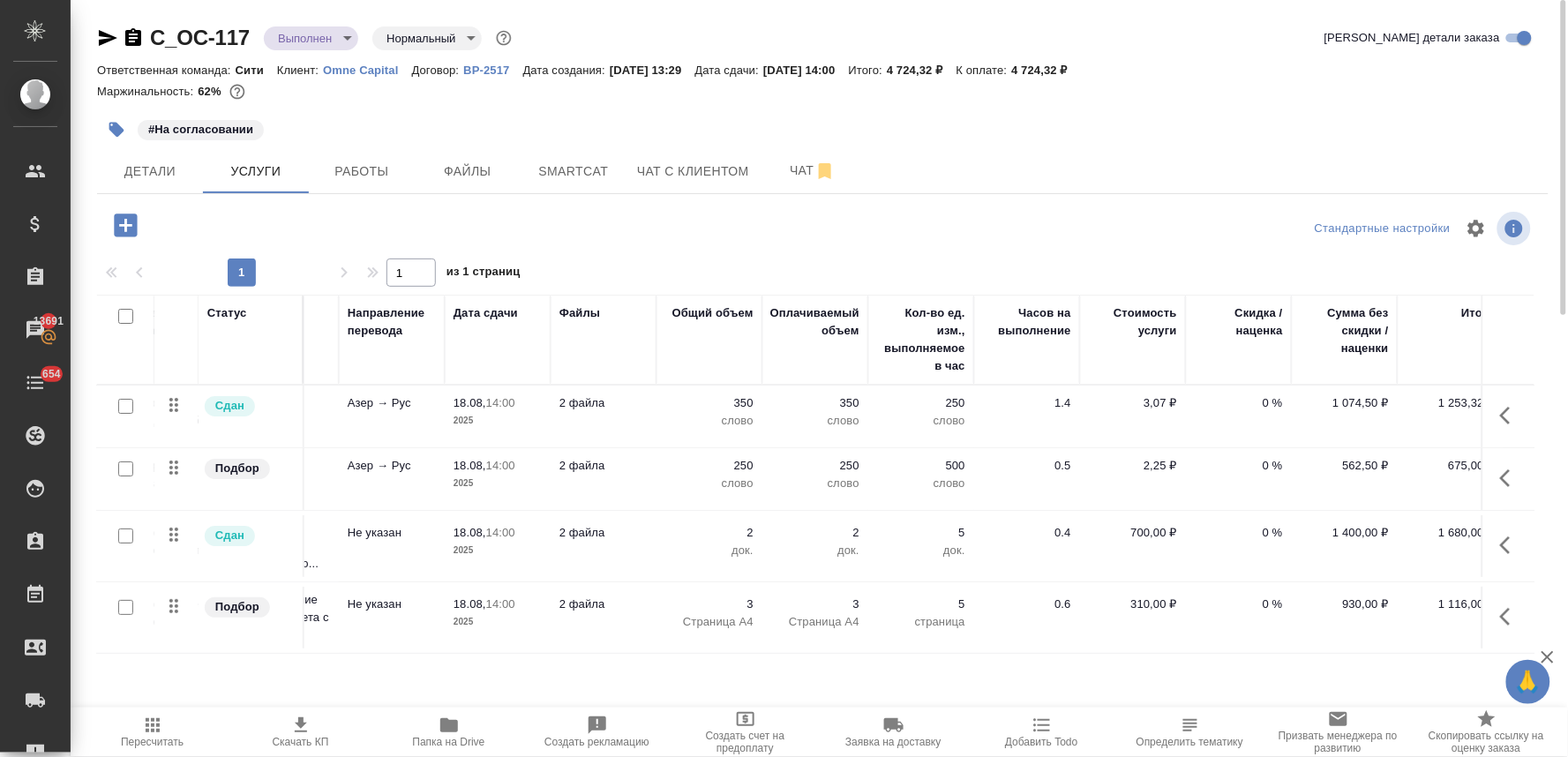
scroll to position [0, 224]
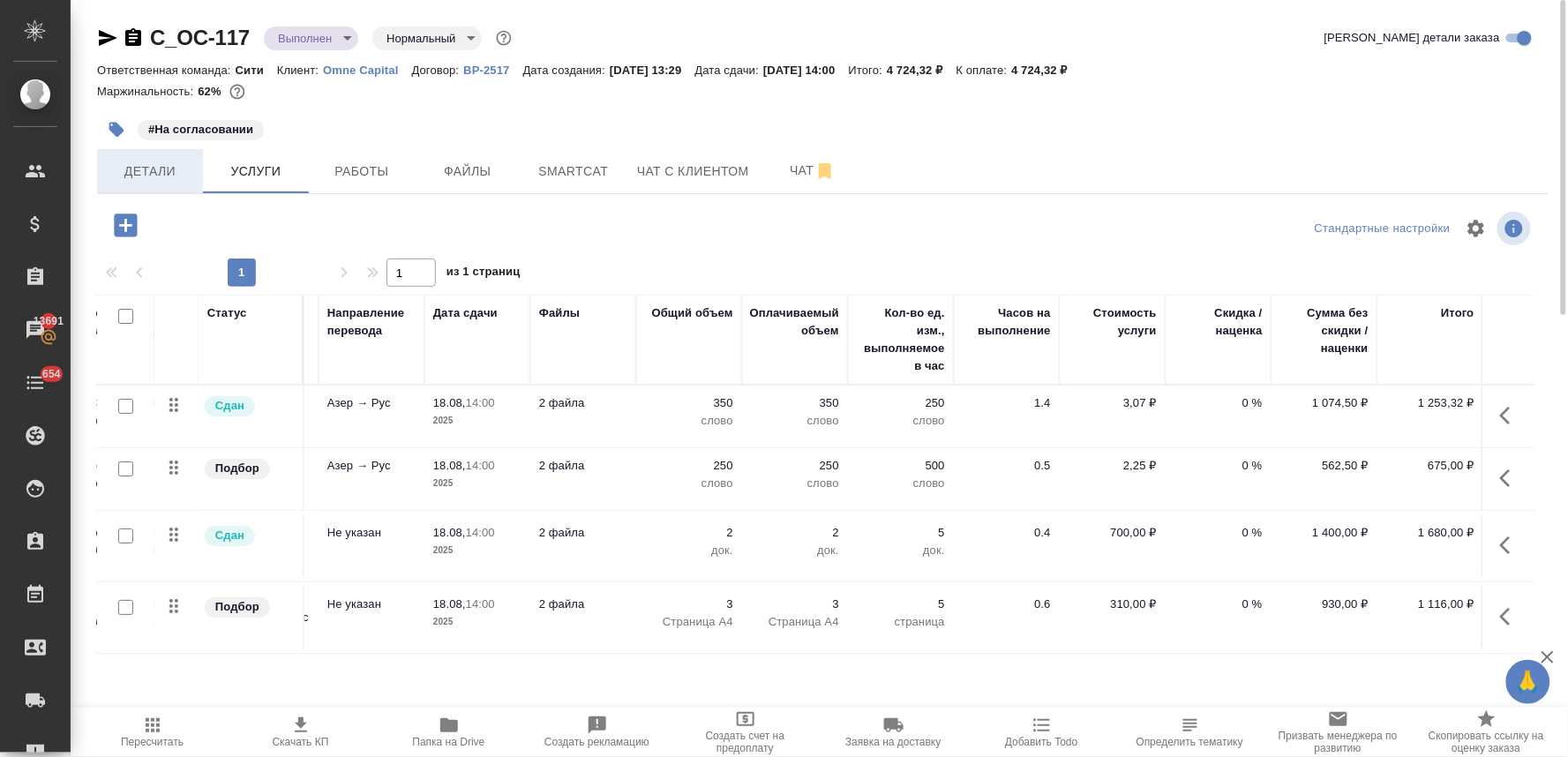
click at [154, 168] on span "Детали" at bounding box center [150, 171] width 85 height 22
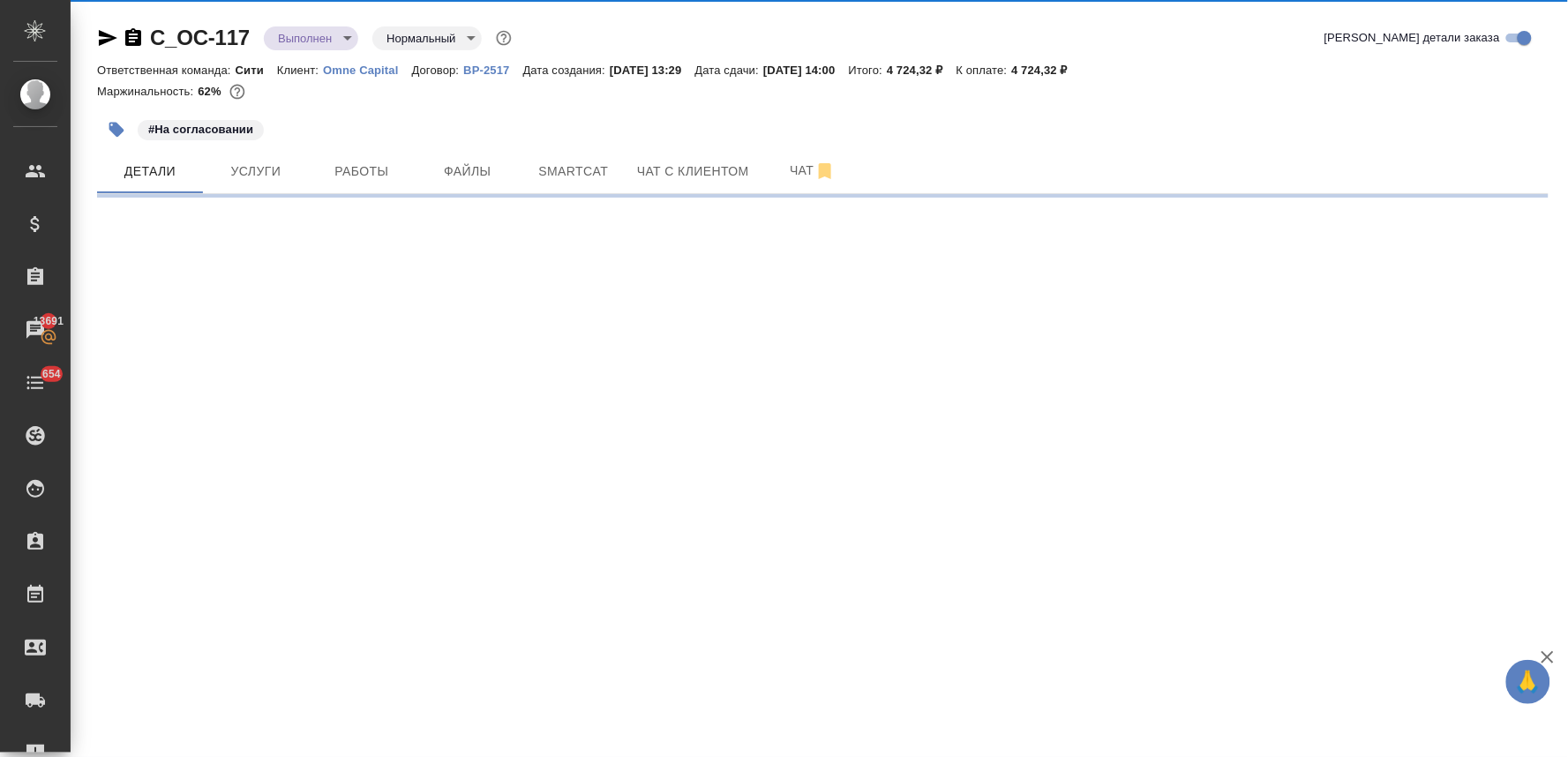
select select "RU"
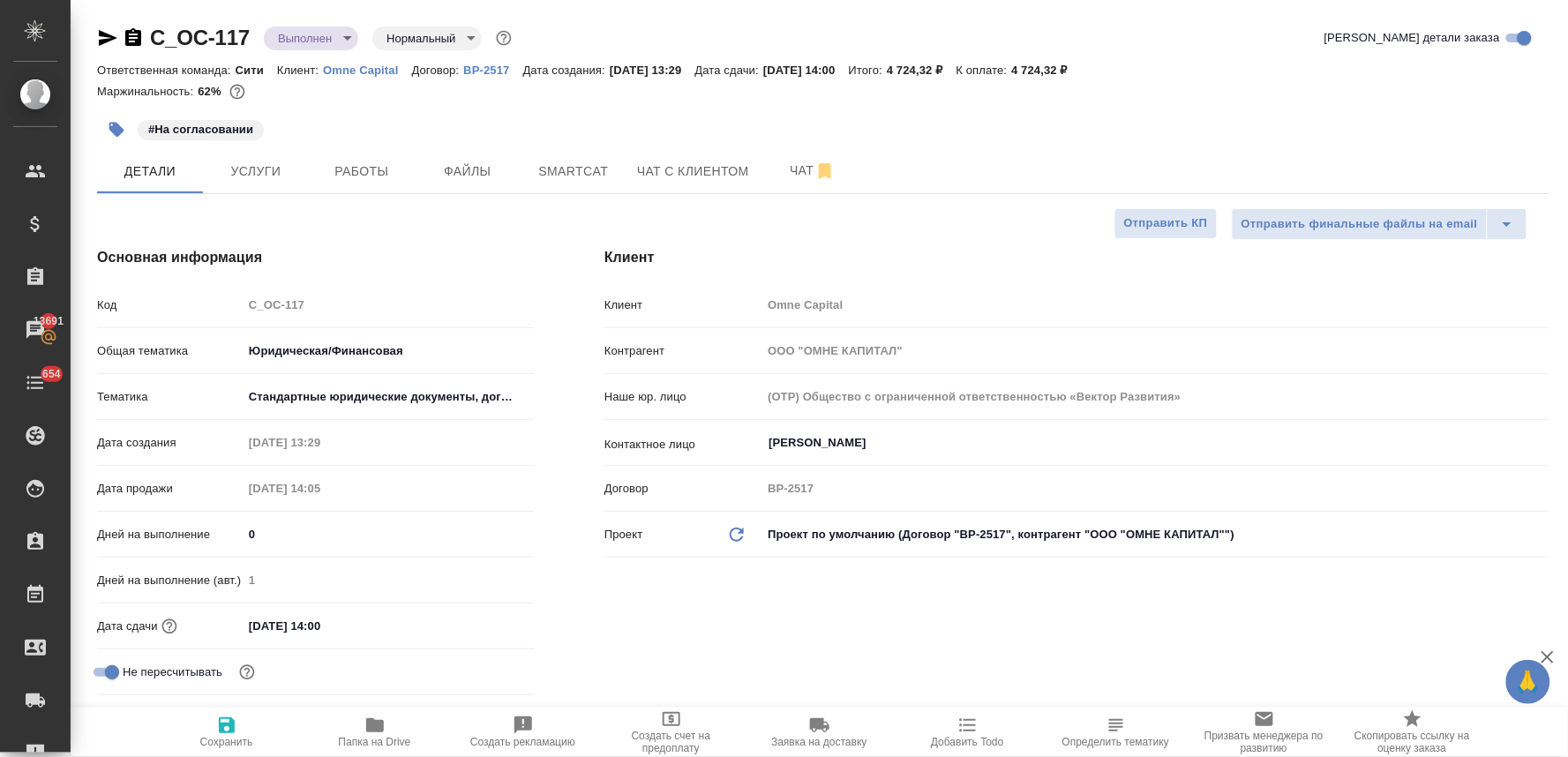
type textarea "x"
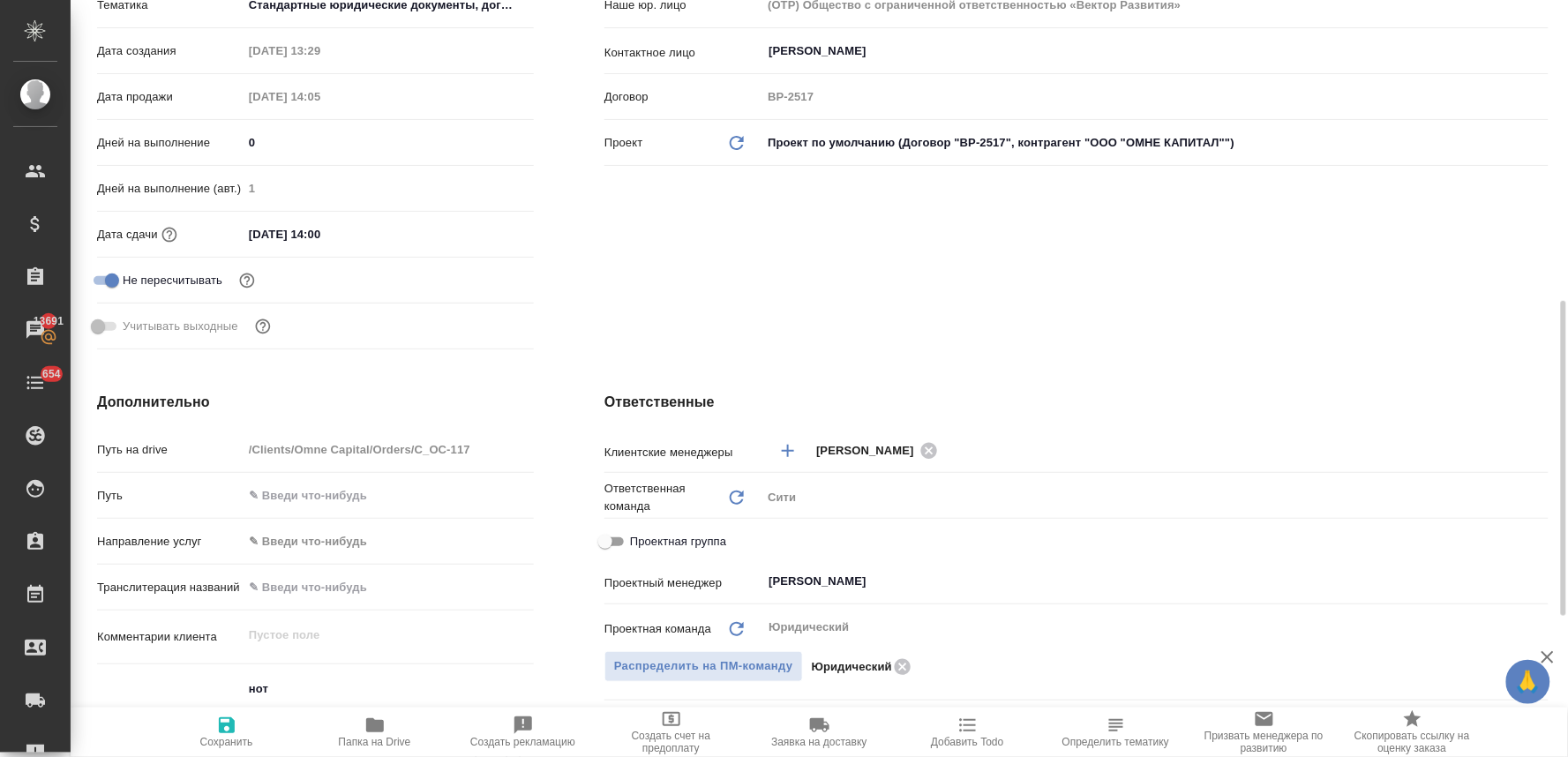
scroll to position [490, 0]
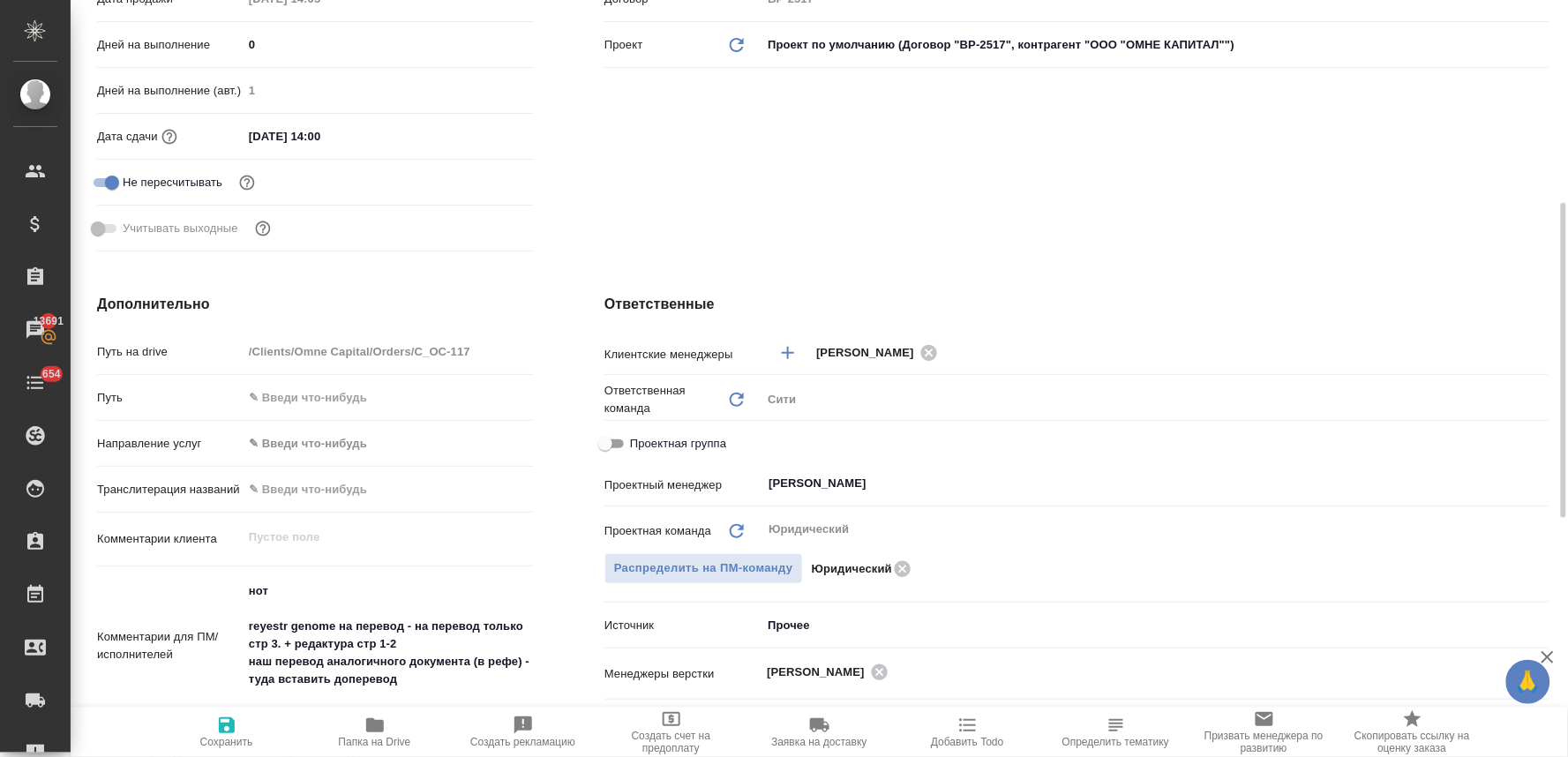
click at [637, 442] on span "Проектная группа" at bounding box center [678, 443] width 96 height 17
click at [637, 442] on input "Проектная группа" at bounding box center [605, 443] width 63 height 21
checkbox input "true"
type textarea "x"
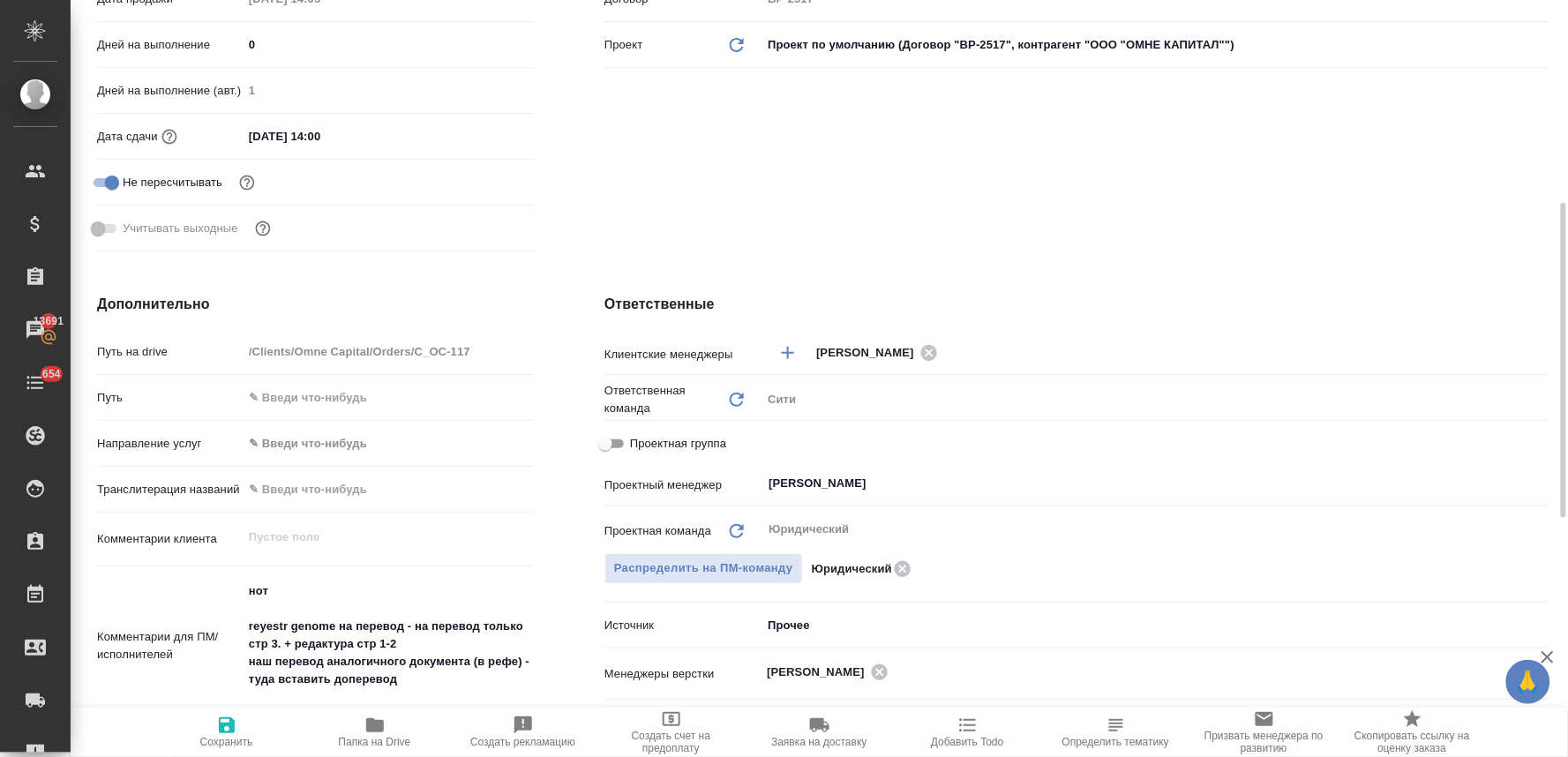
type textarea "x"
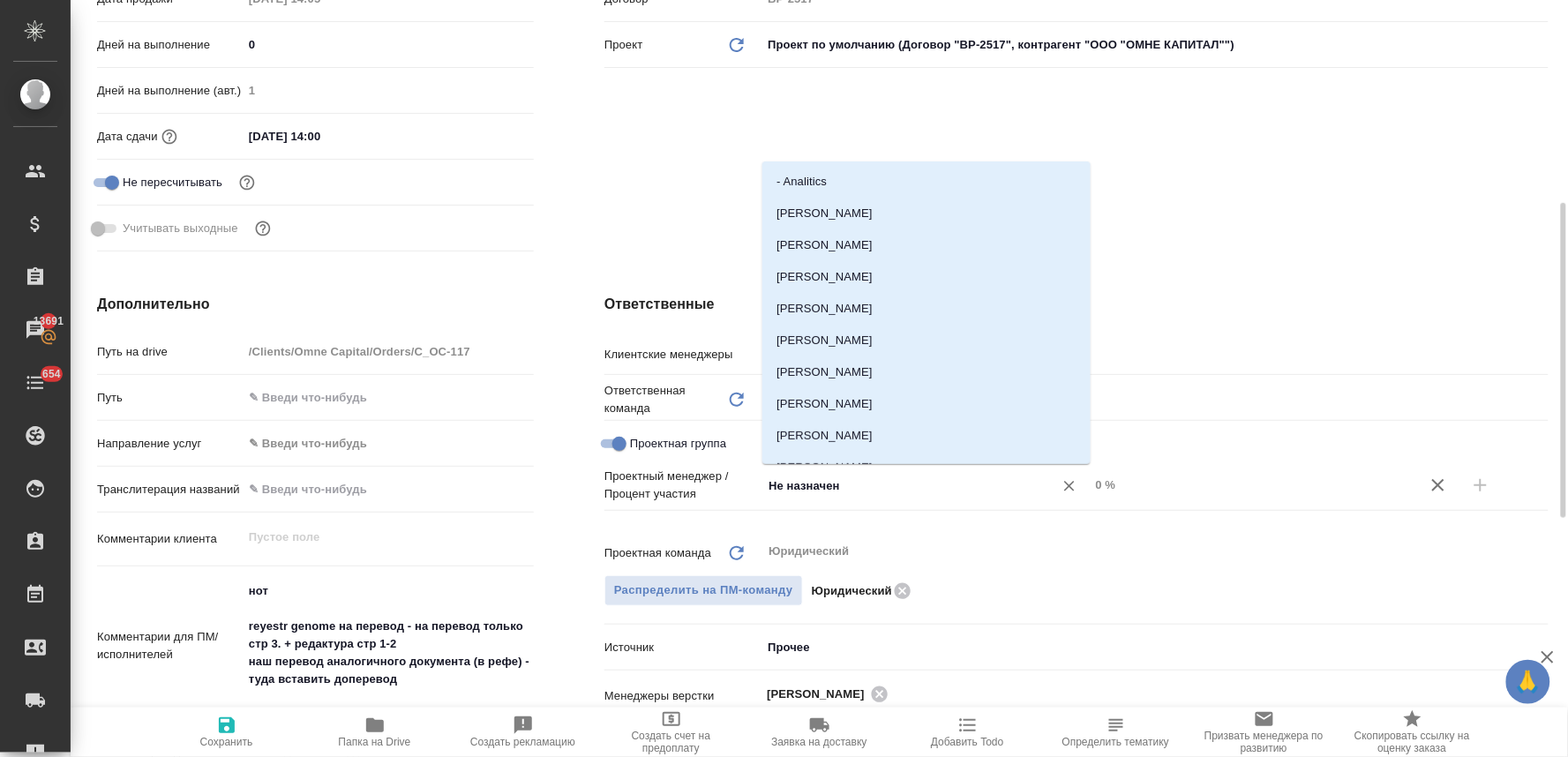
click at [817, 479] on input "Не назначен" at bounding box center [896, 485] width 259 height 21
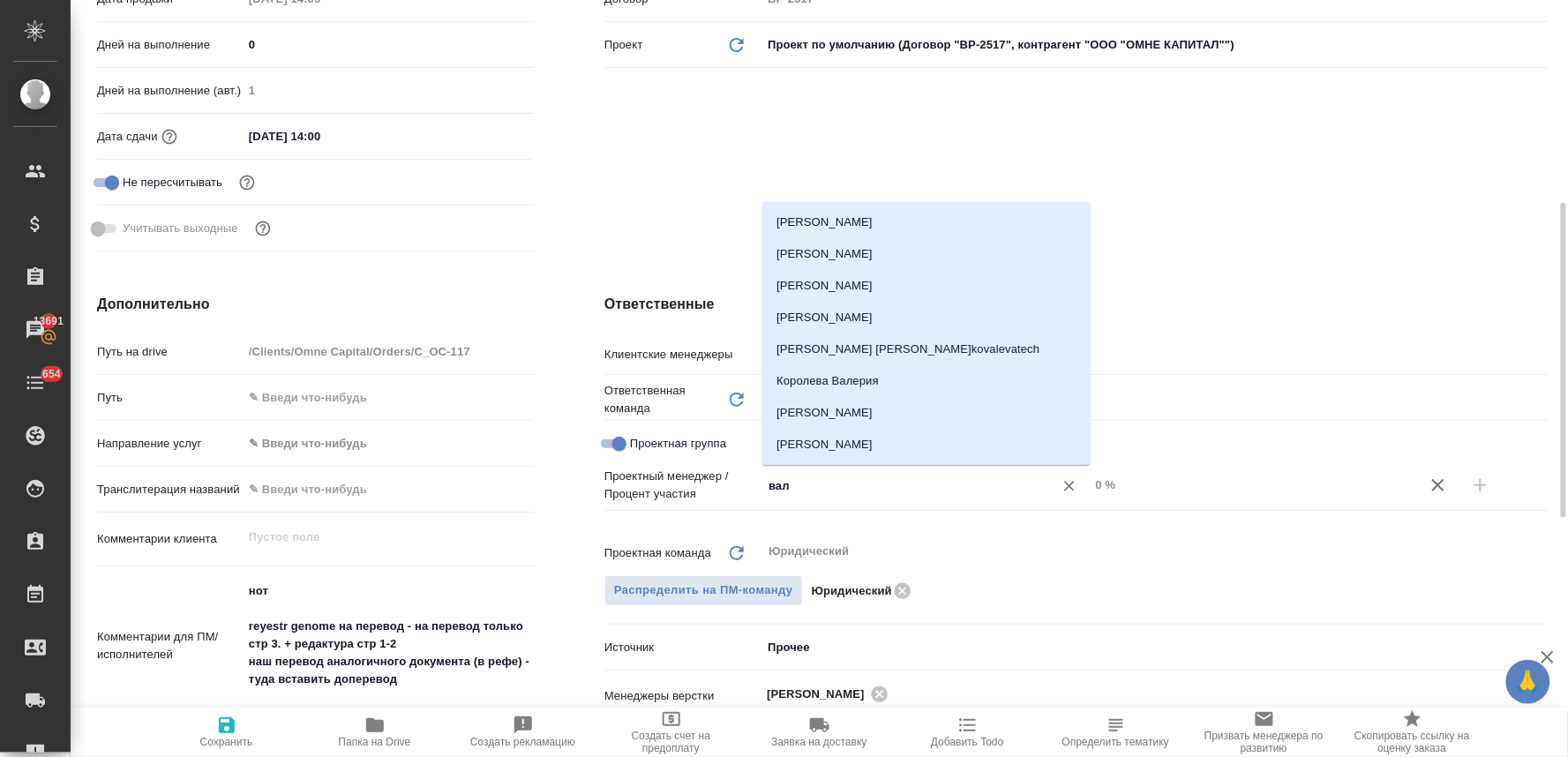
type input "вале"
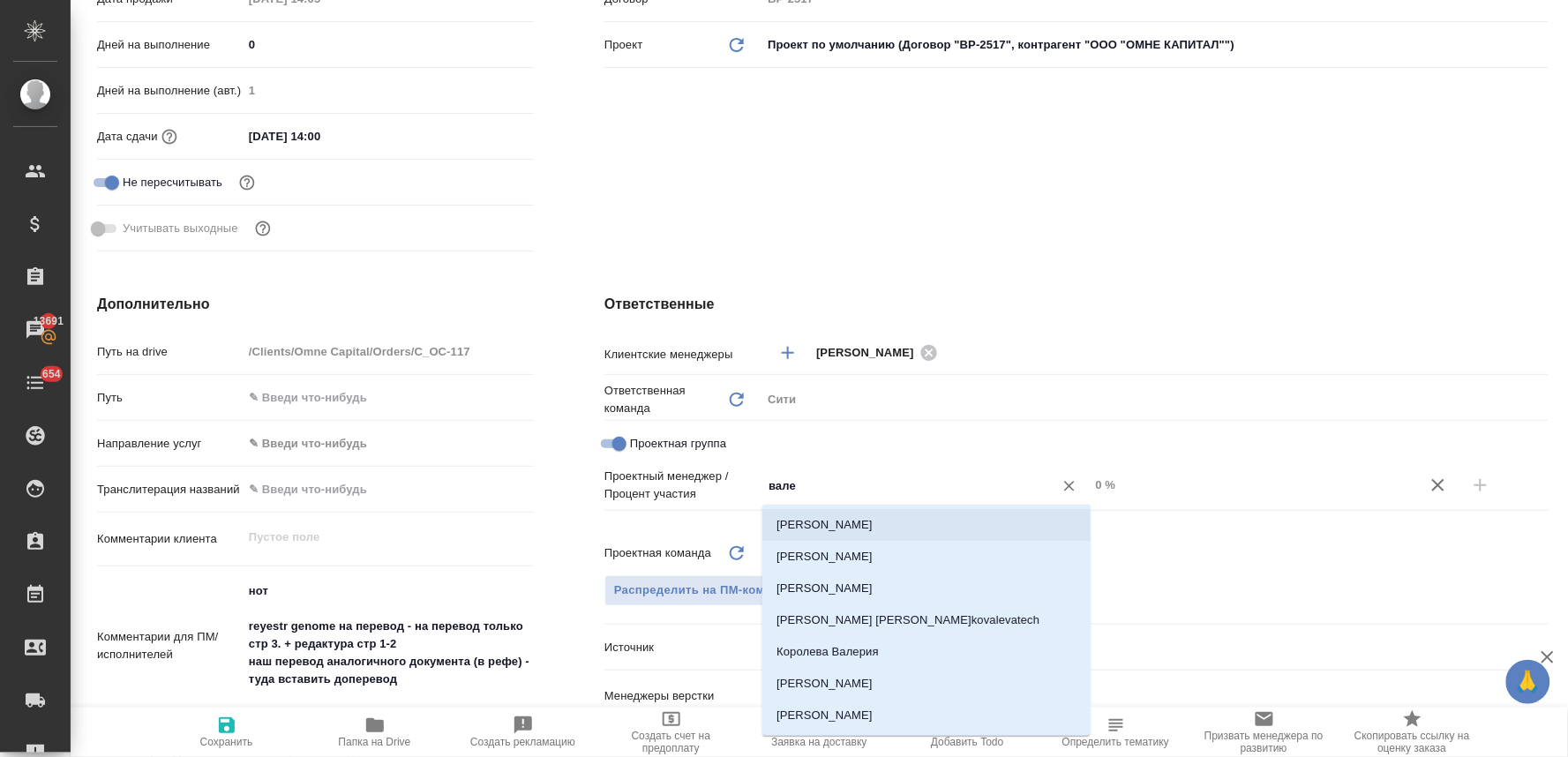
click at [863, 530] on li "Валеев Динар" at bounding box center [925, 524] width 328 height 32
type textarea "x"
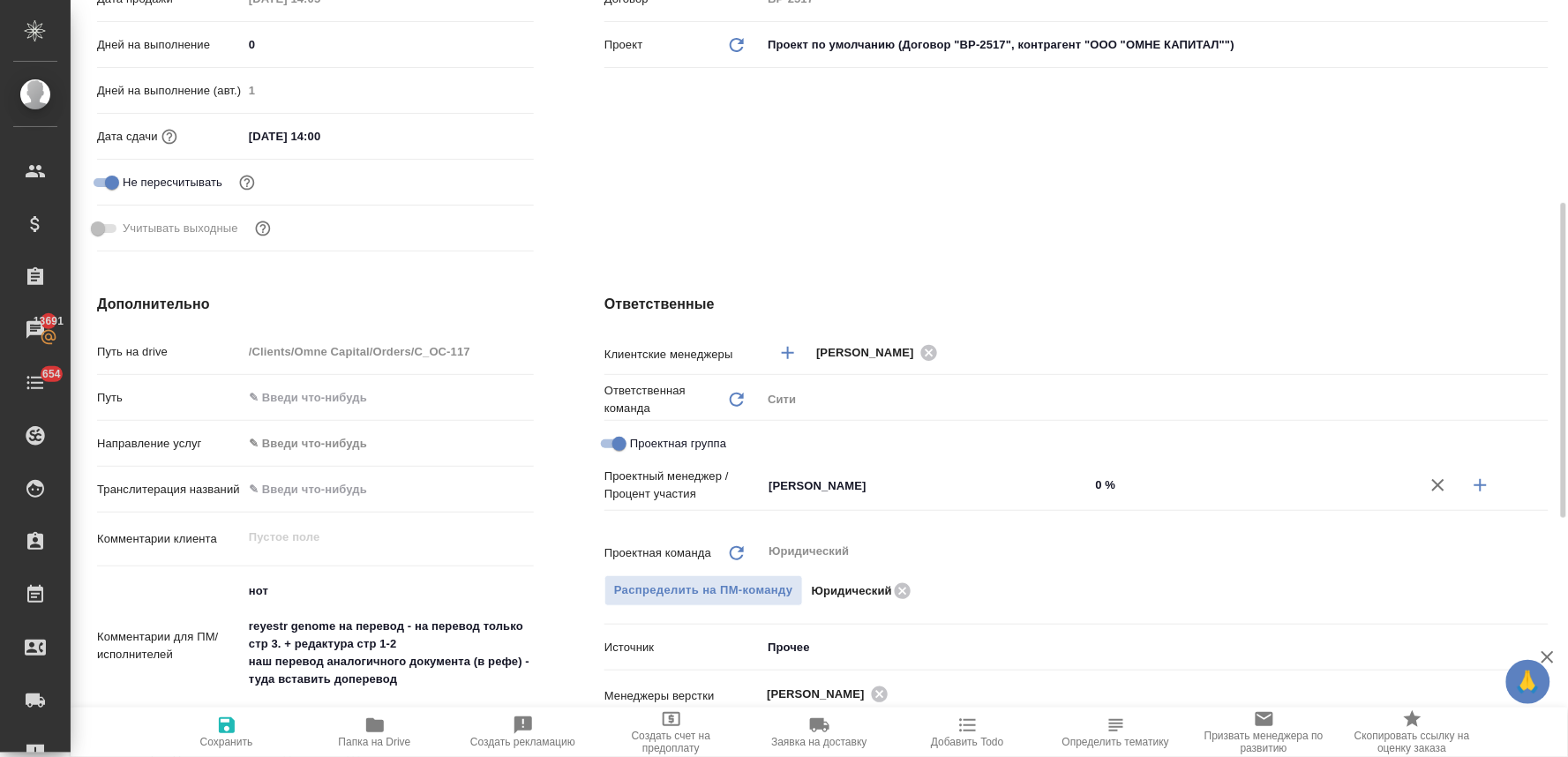
click at [1484, 483] on icon "button" at bounding box center [1480, 485] width 21 height 21
type textarea "x"
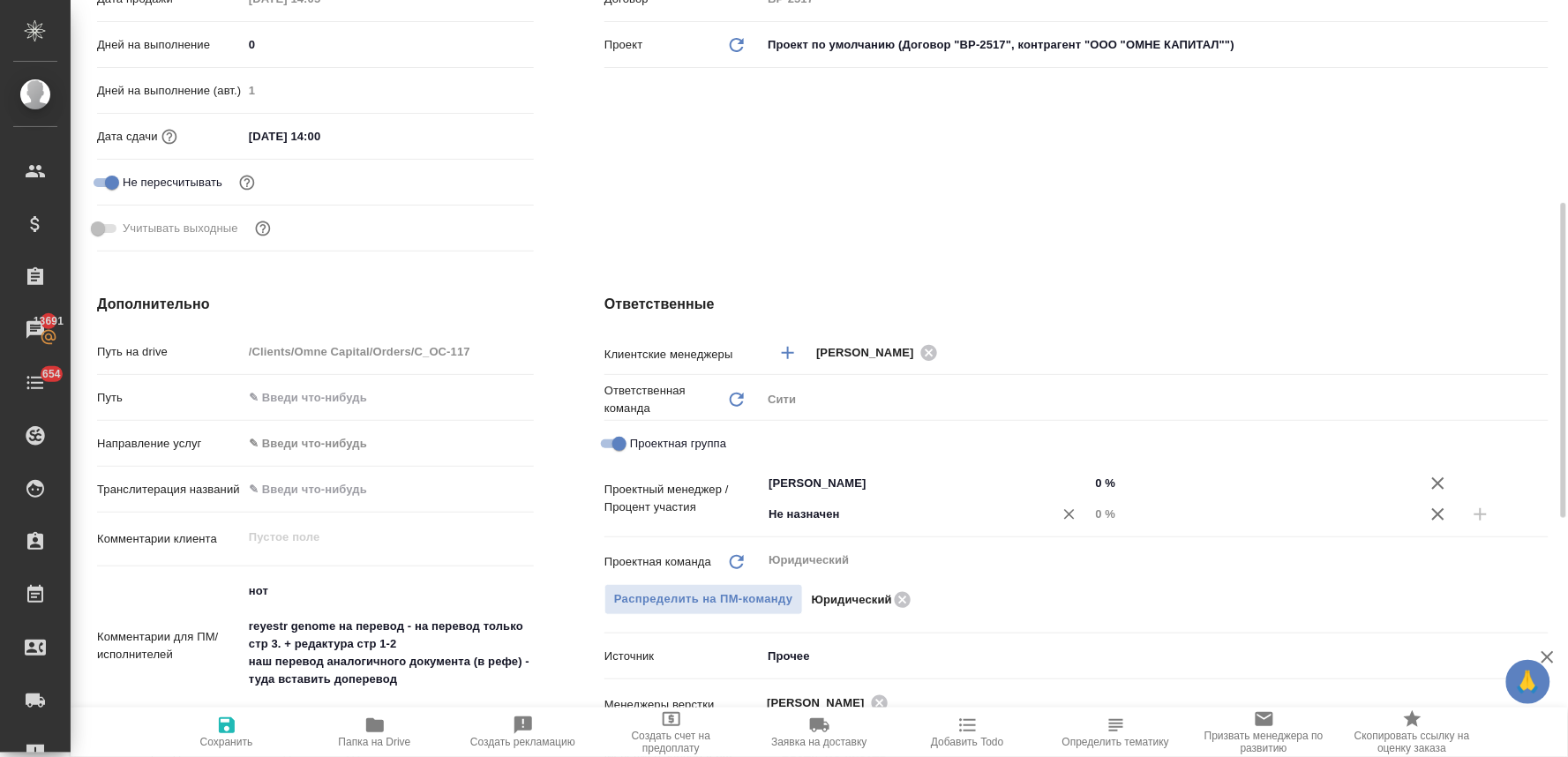
click at [930, 526] on div "Не назначен ​" at bounding box center [924, 514] width 328 height 32
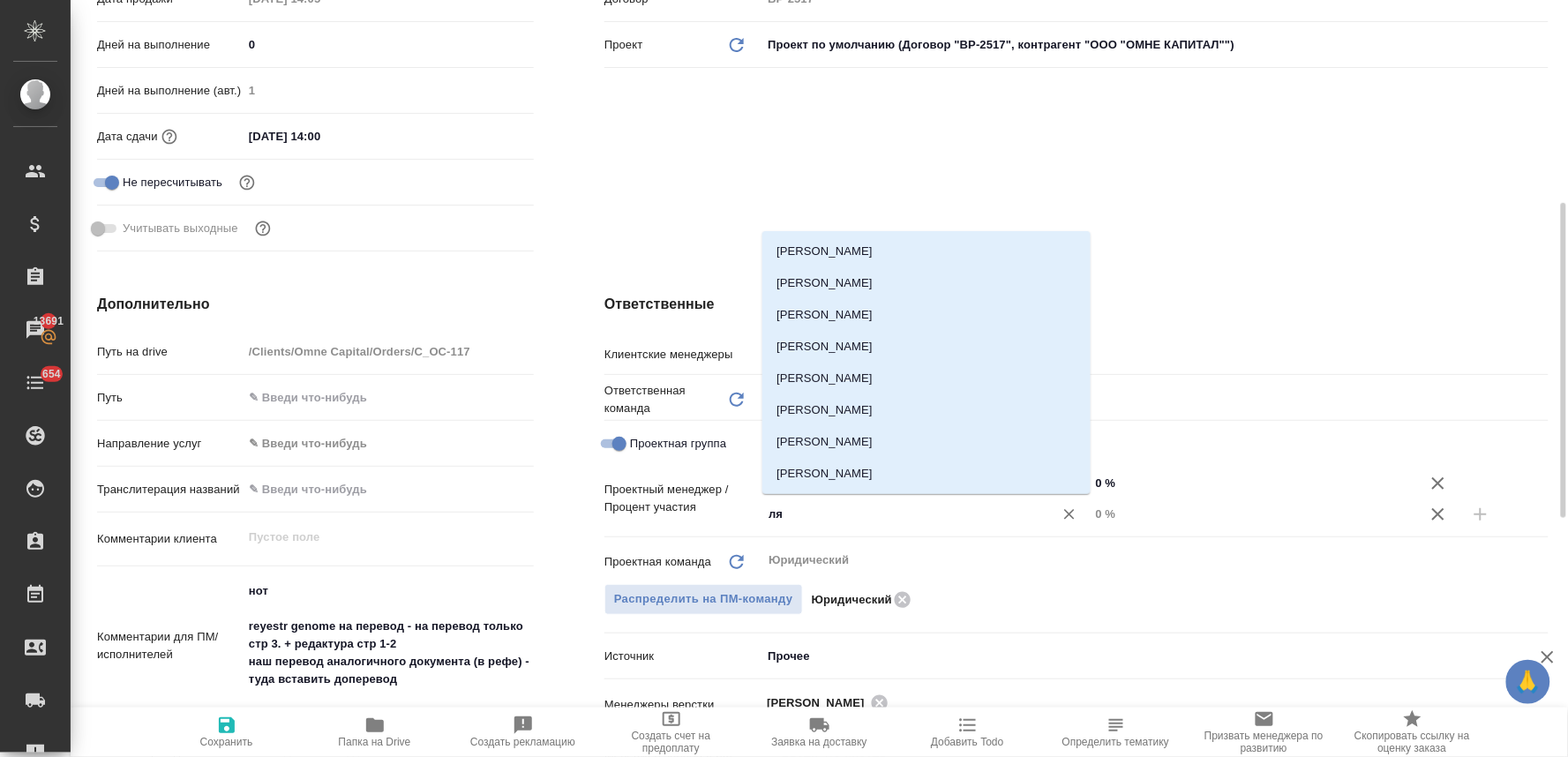
type input "лям"
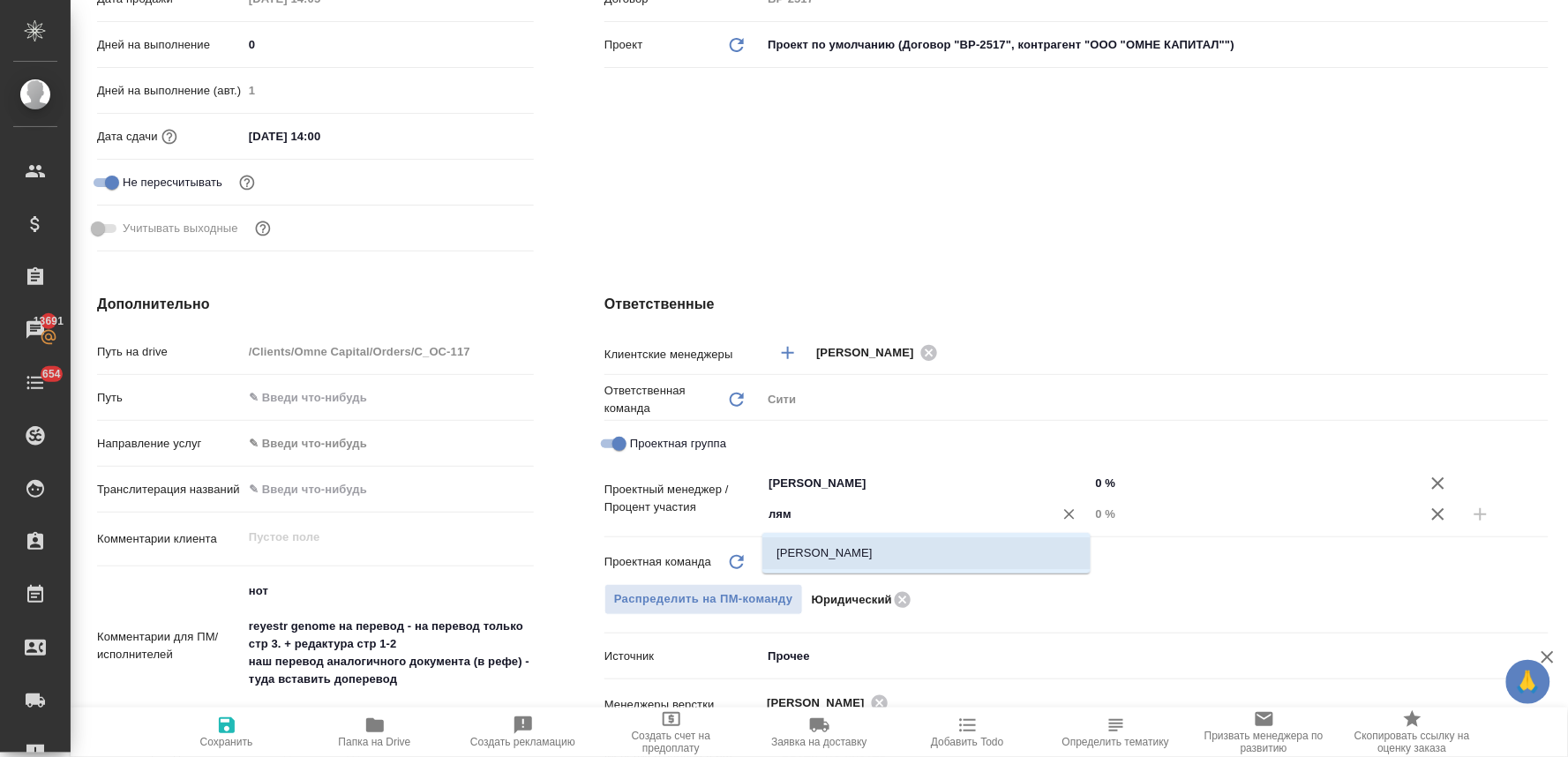
click at [950, 568] on ul "[PERSON_NAME]" at bounding box center [925, 567] width 328 height 32
click at [960, 554] on li "[PERSON_NAME]" at bounding box center [925, 552] width 328 height 32
type textarea "x"
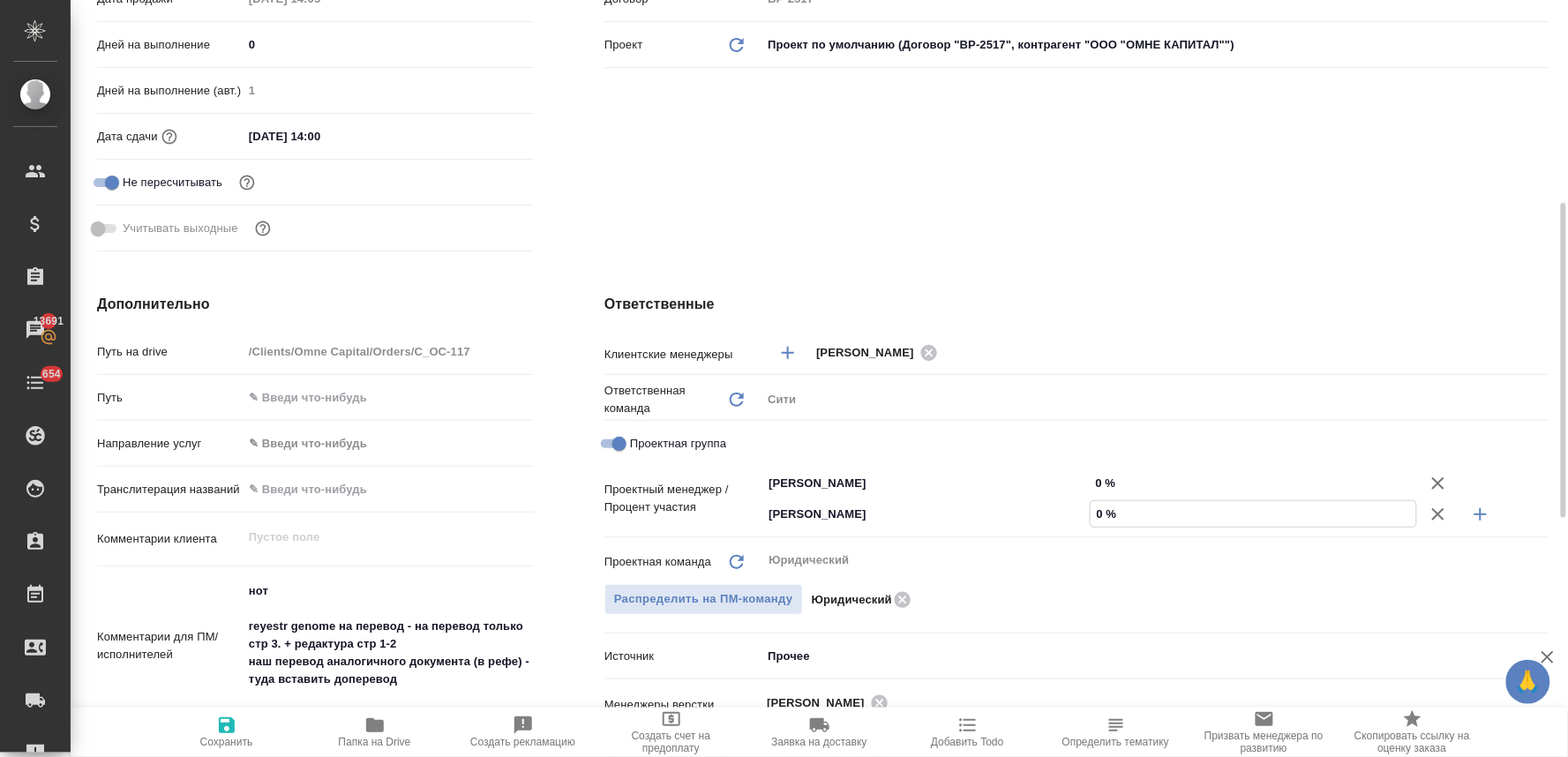
click at [1104, 510] on input "0 %" at bounding box center [1252, 514] width 326 height 26
type textarea "x"
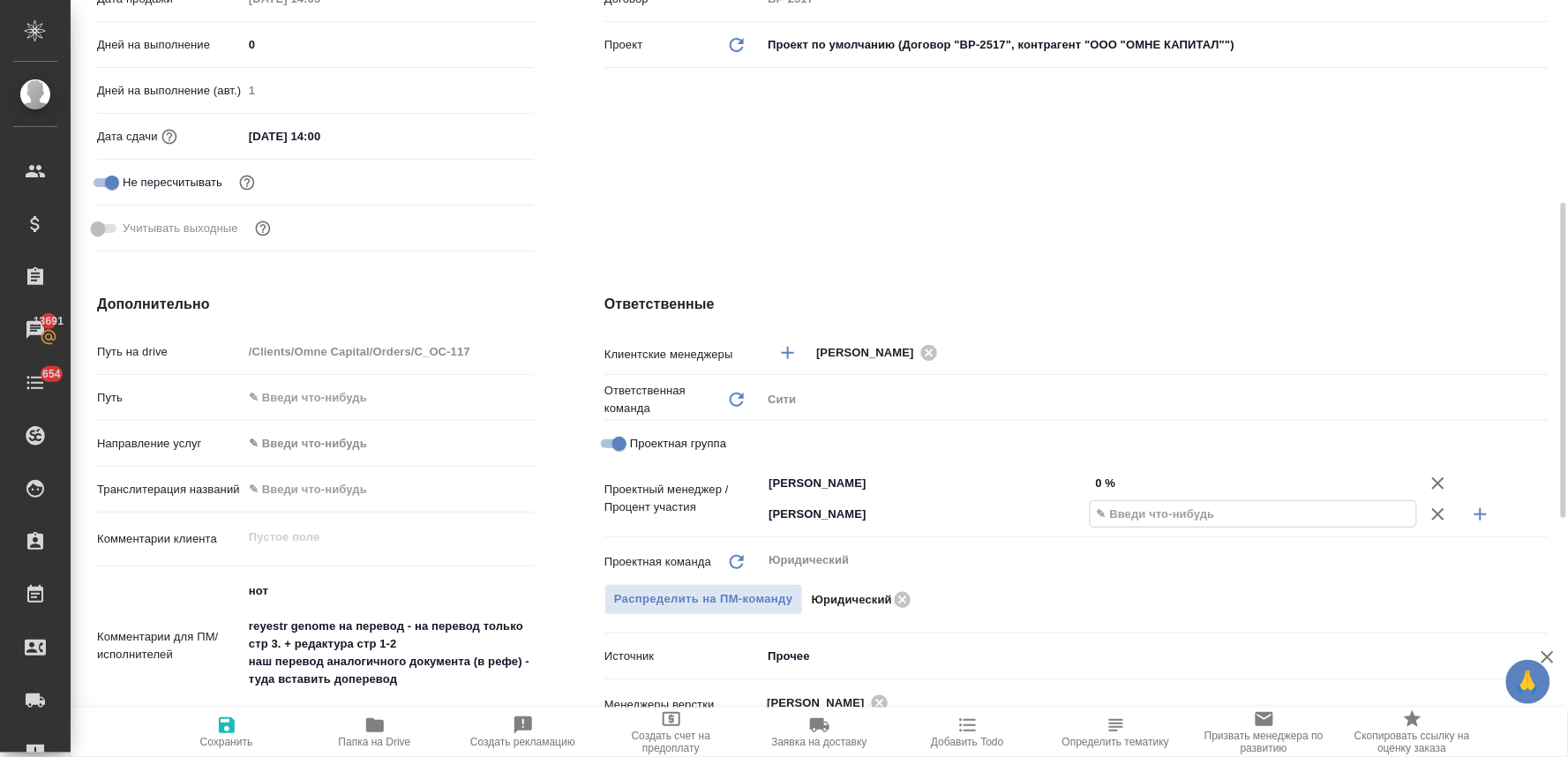
type textarea "x"
type input "3 %"
type textarea "x"
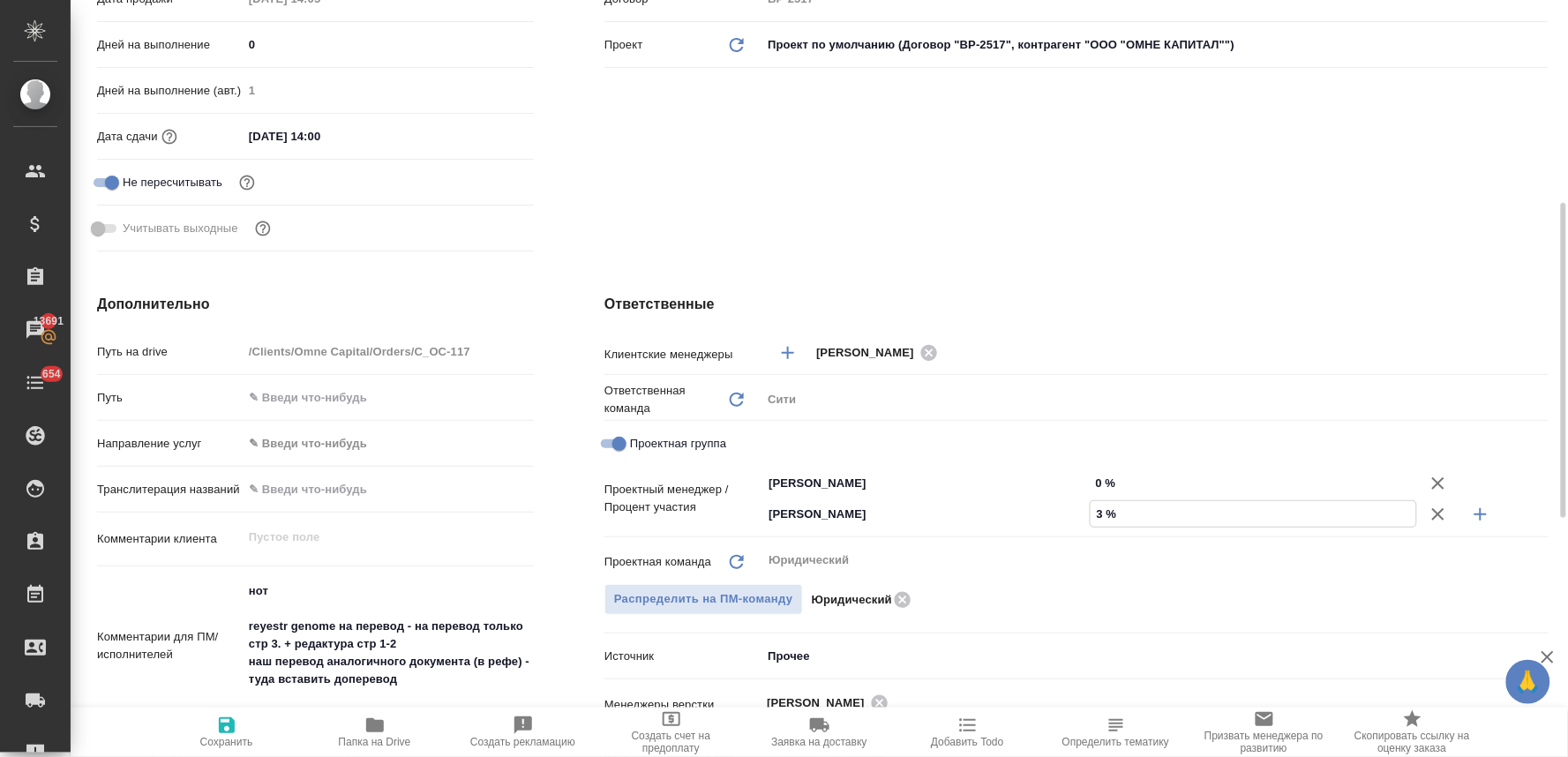
type textarea "x"
type input "35 %"
click at [1100, 472] on input "0 %" at bounding box center [1252, 483] width 326 height 26
type textarea "x"
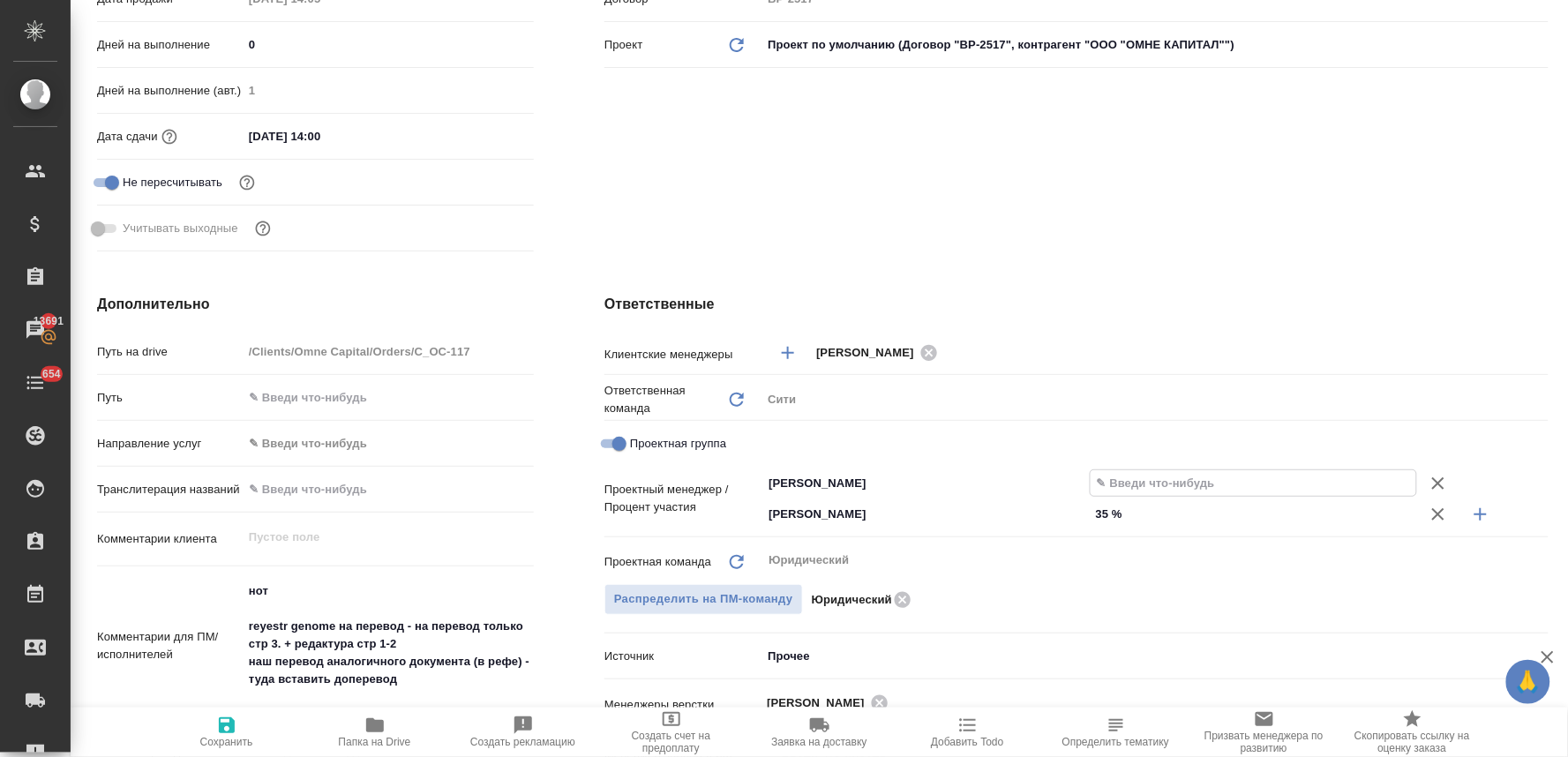
type textarea "x"
type input "6 %"
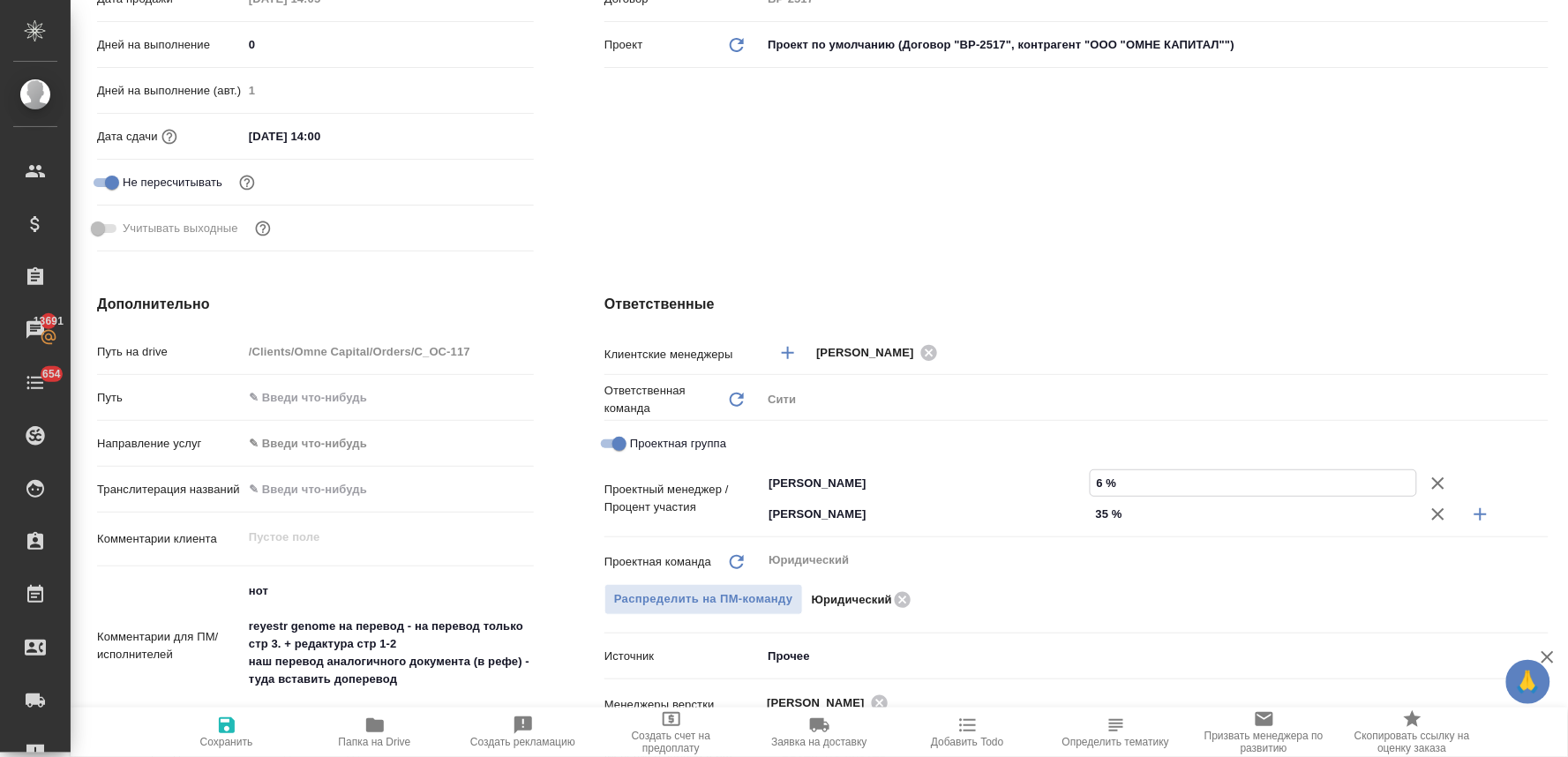
type textarea "x"
type input "65 %"
click at [217, 724] on icon "button" at bounding box center [227, 725] width 21 height 21
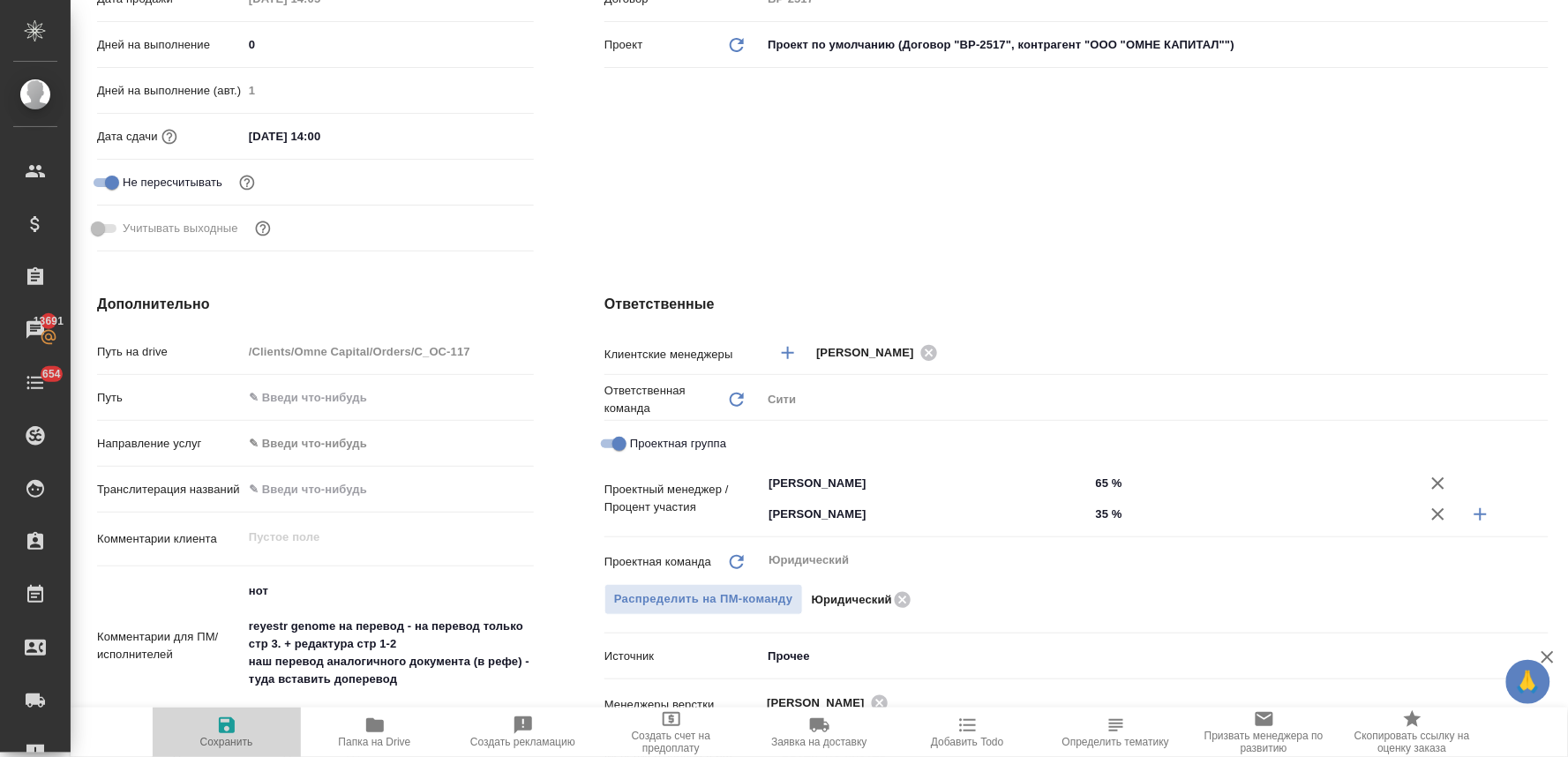
type textarea "x"
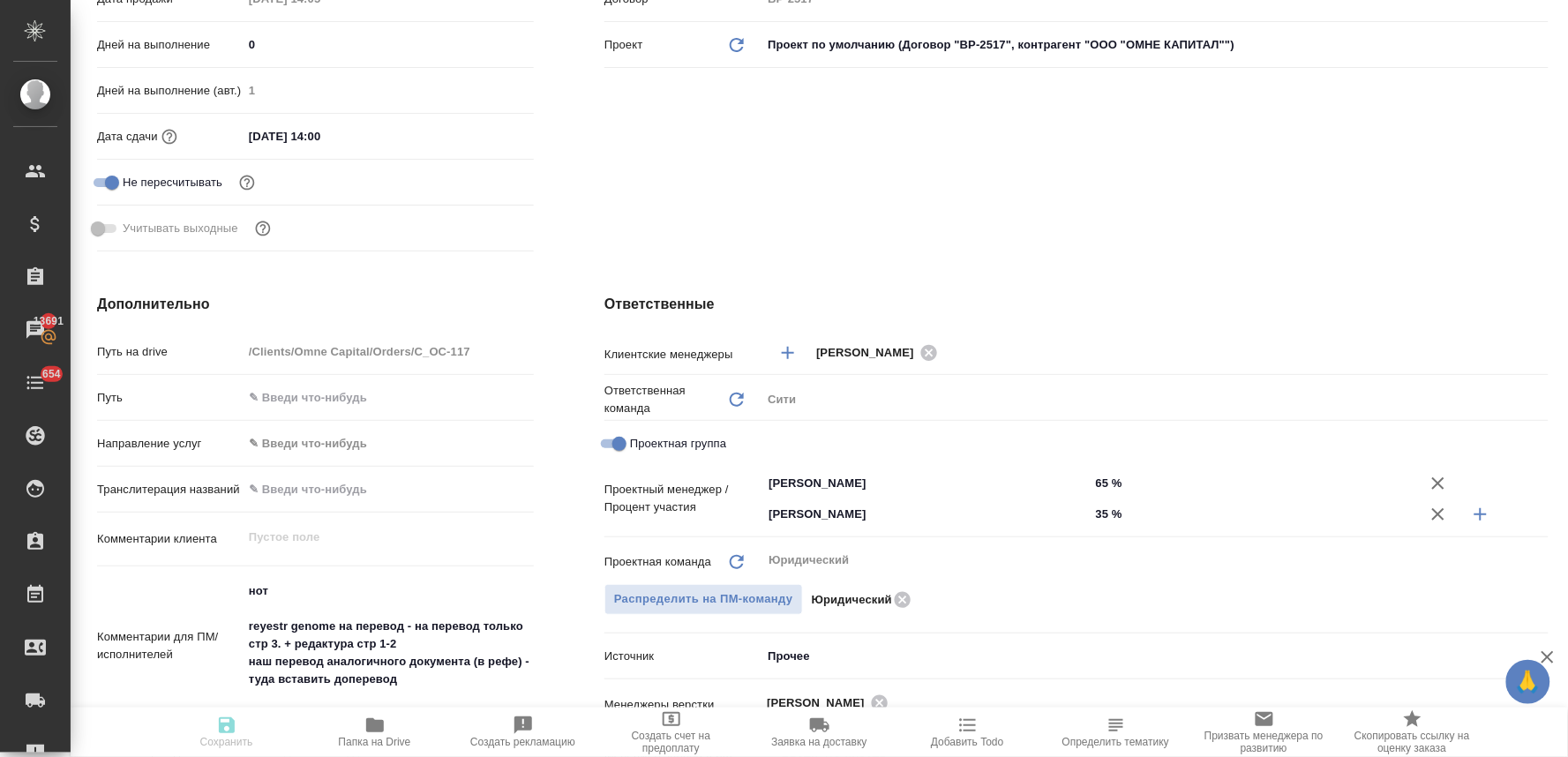
type textarea "x"
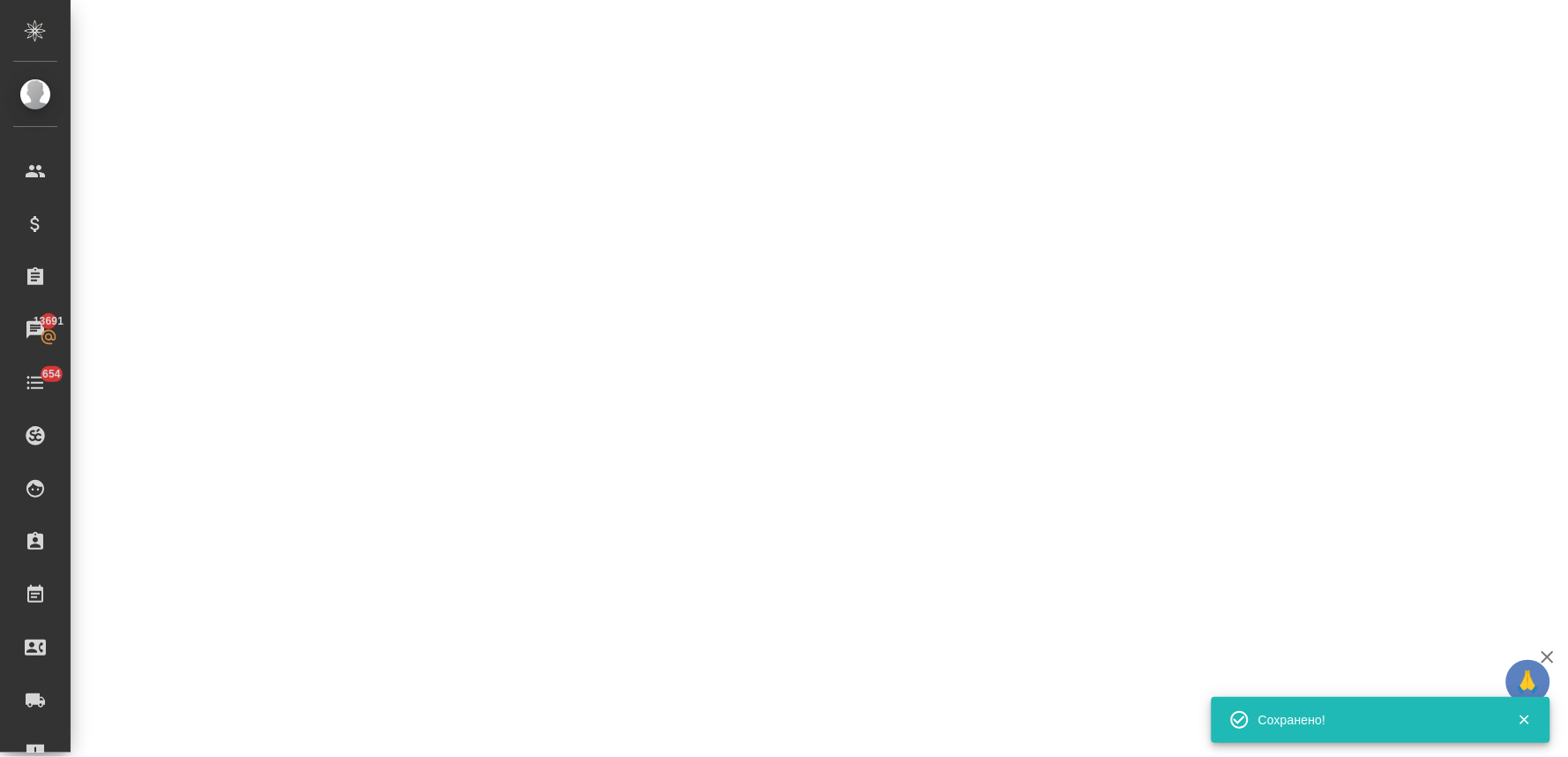
select select "RU"
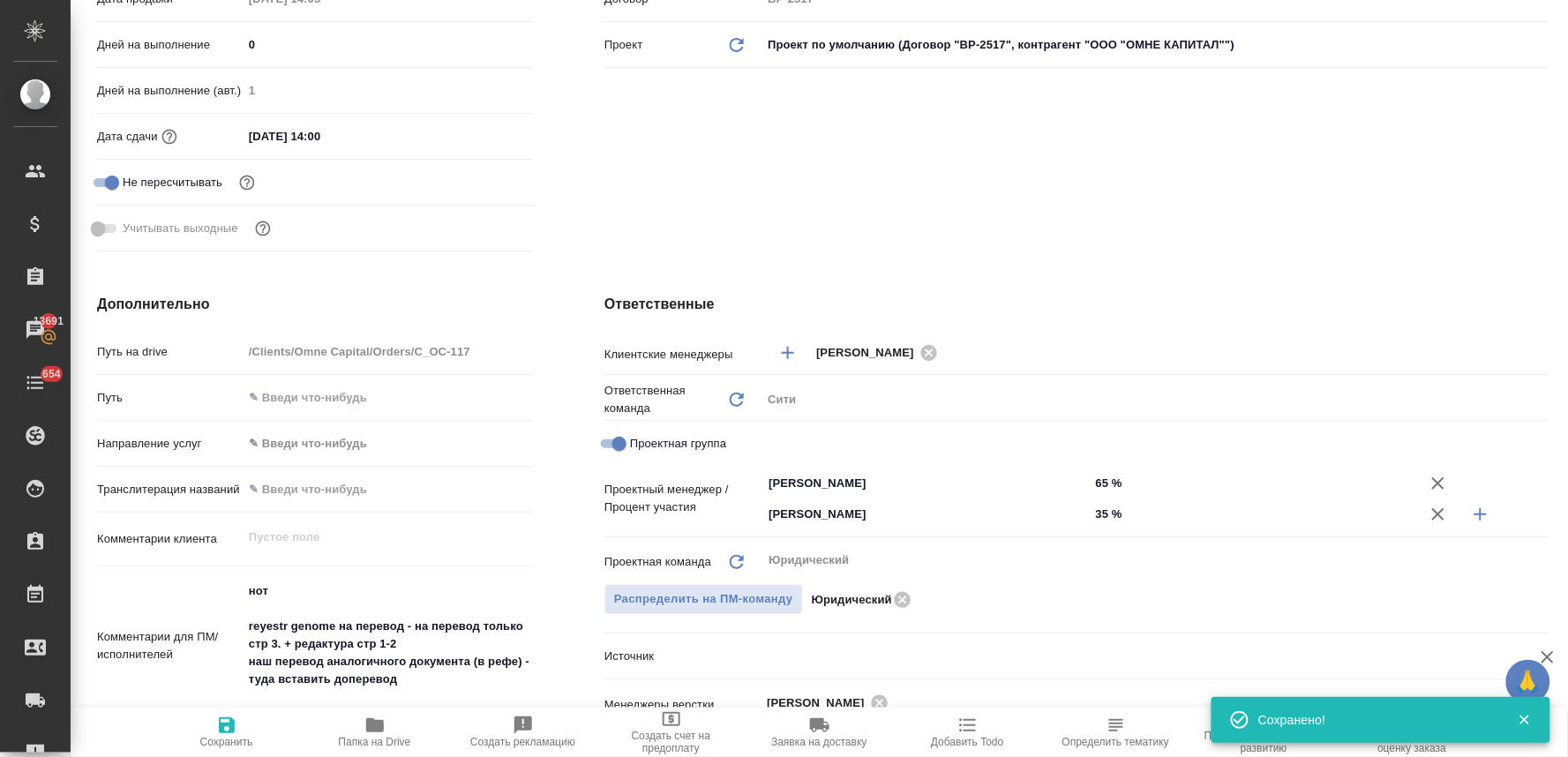
type textarea "x"
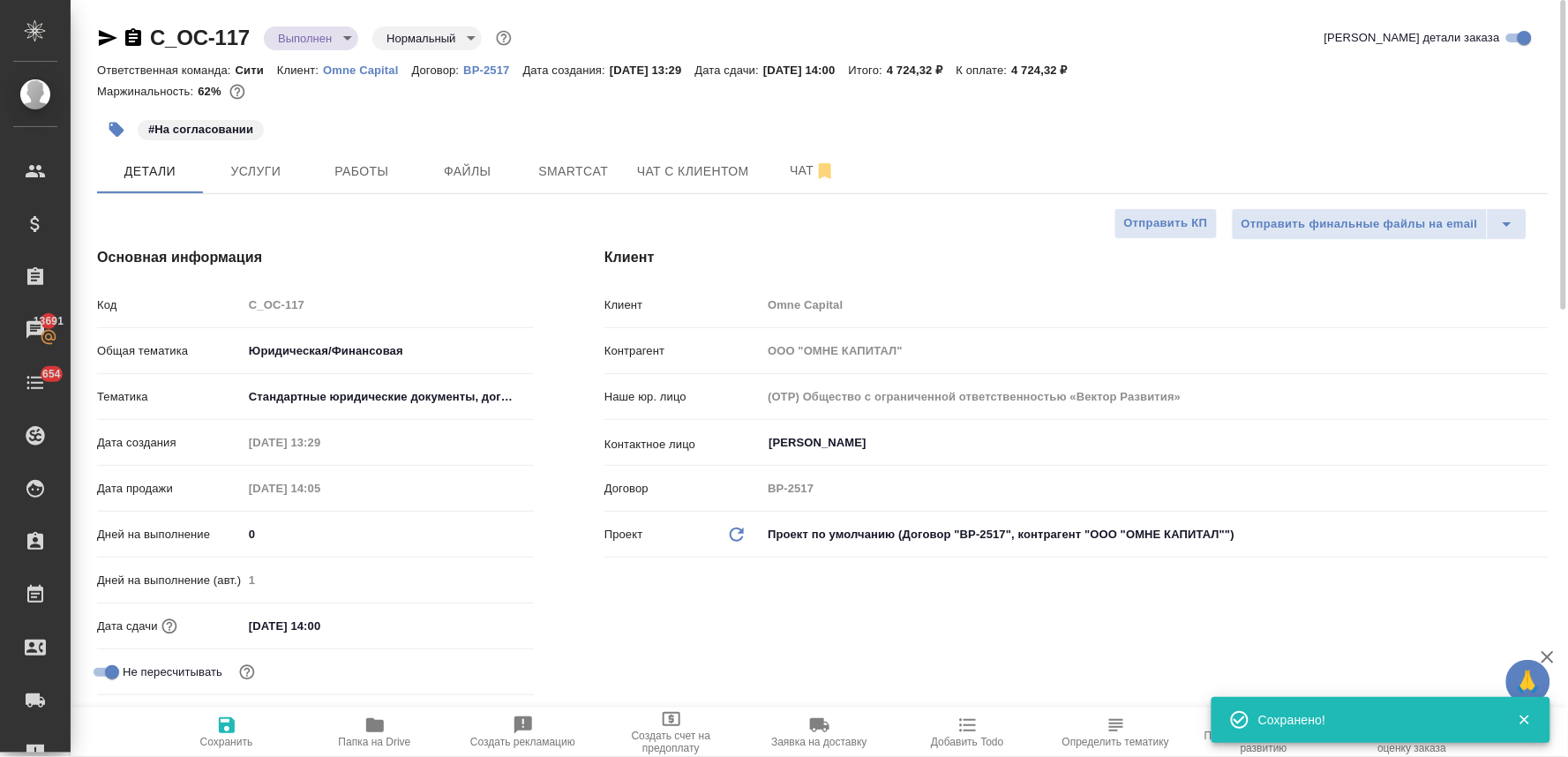
click at [303, 33] on body "🙏 .cls-1 fill:#fff; AWATERA Lyamina Nadezhda Клиенты Спецификации Заказы 13691 …" at bounding box center [784, 378] width 1568 height 757
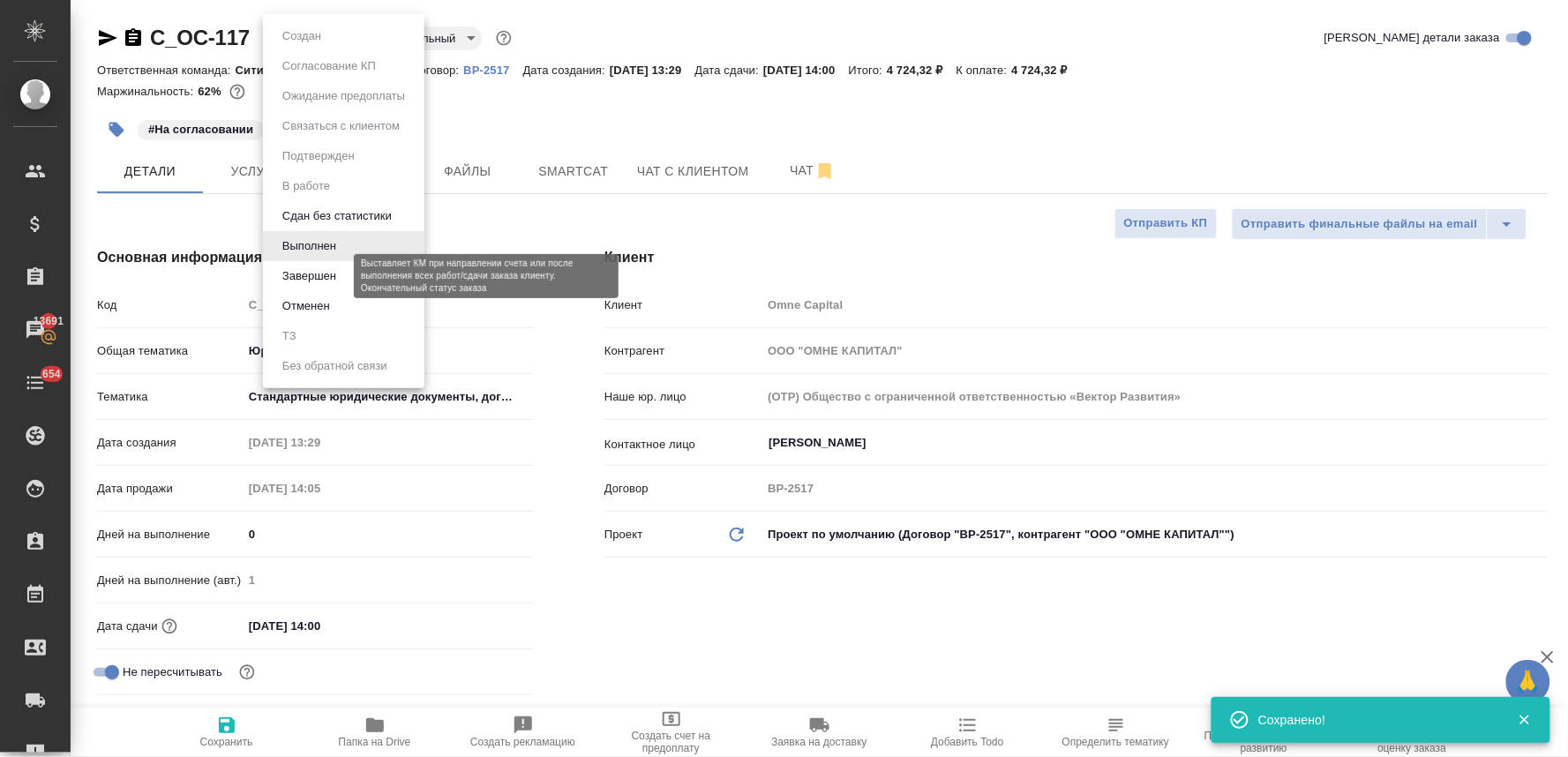
click at [324, 268] on button "Завершен" at bounding box center [309, 276] width 64 height 19
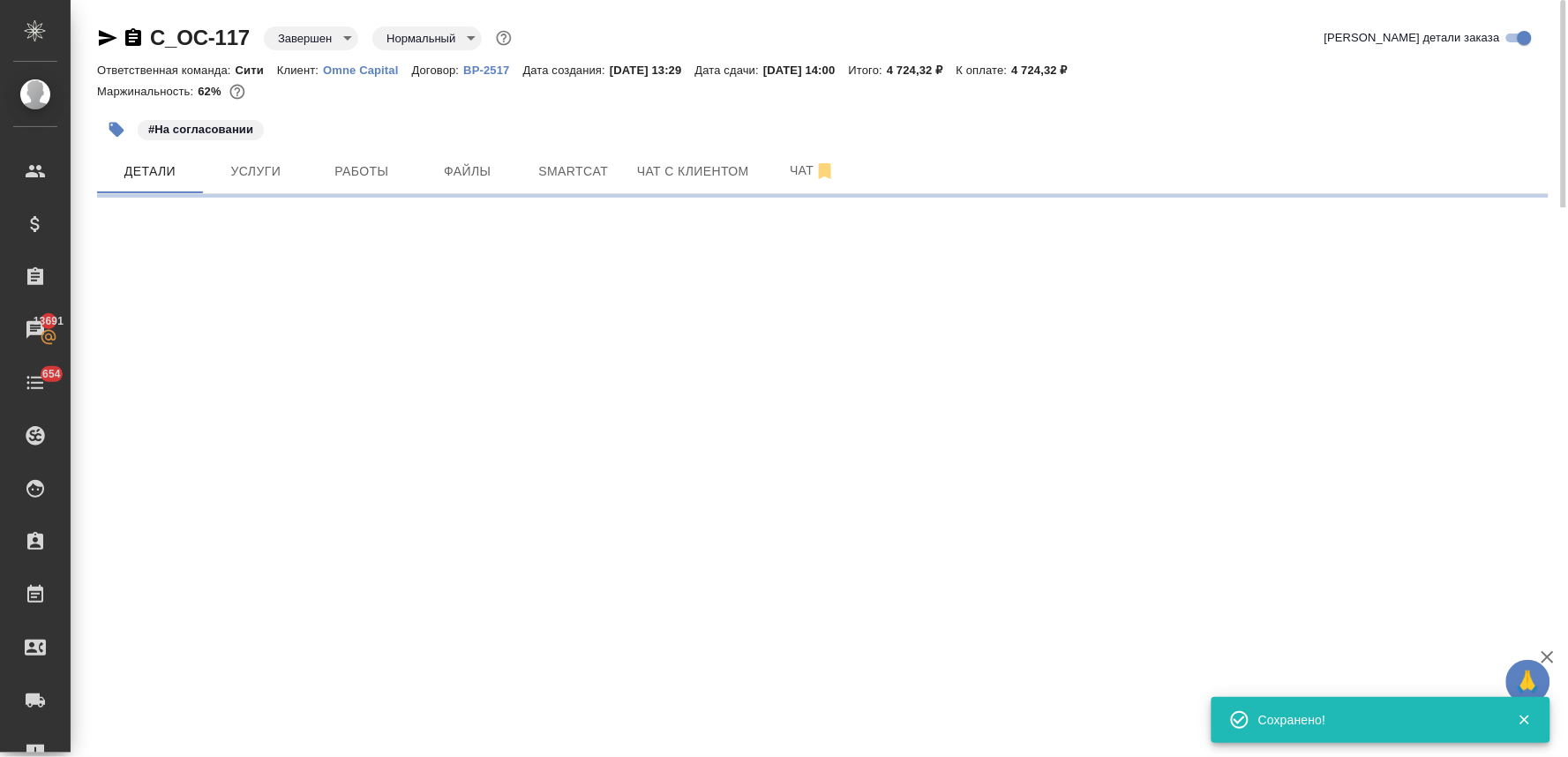
select select "RU"
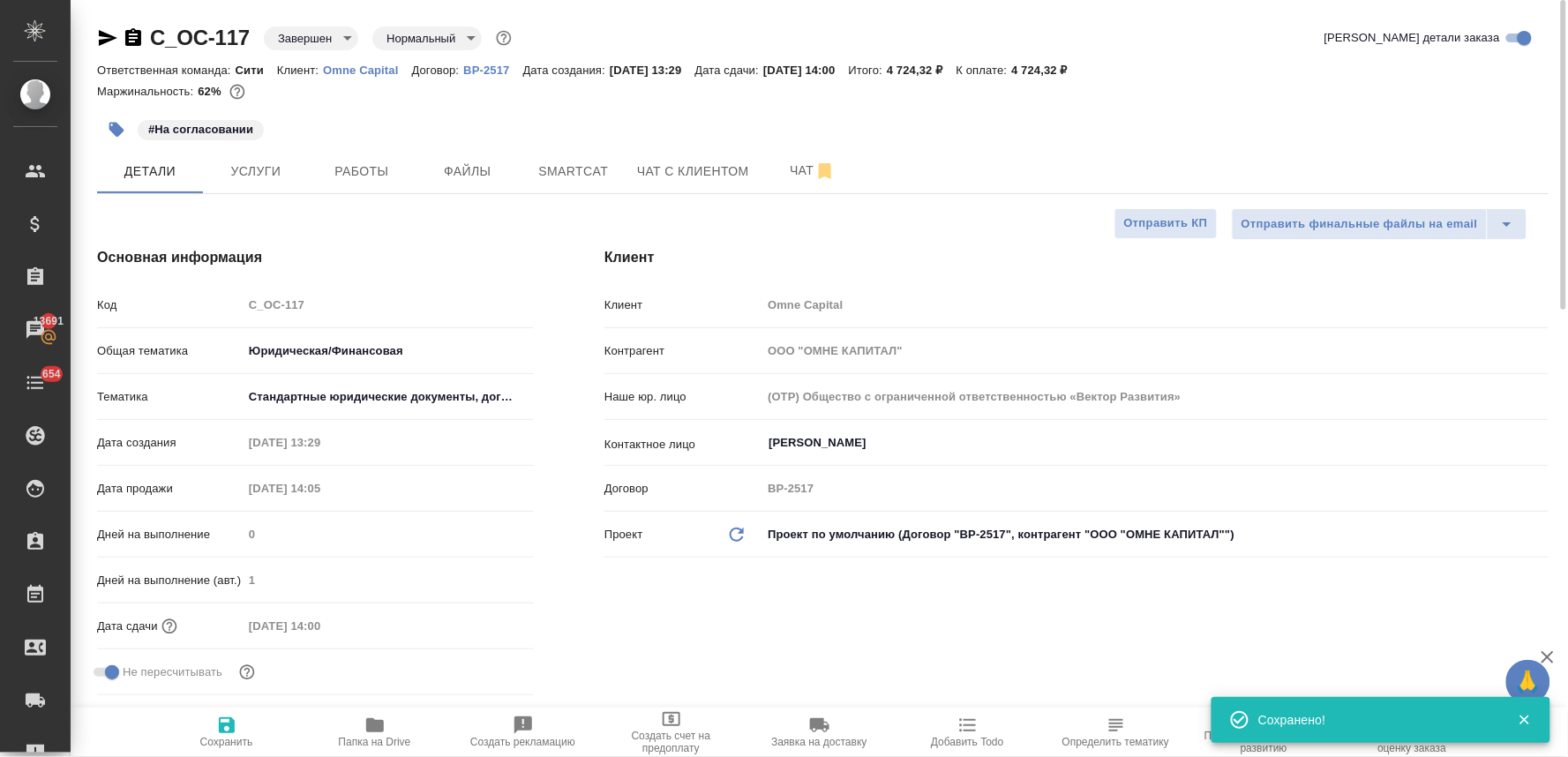
type textarea "x"
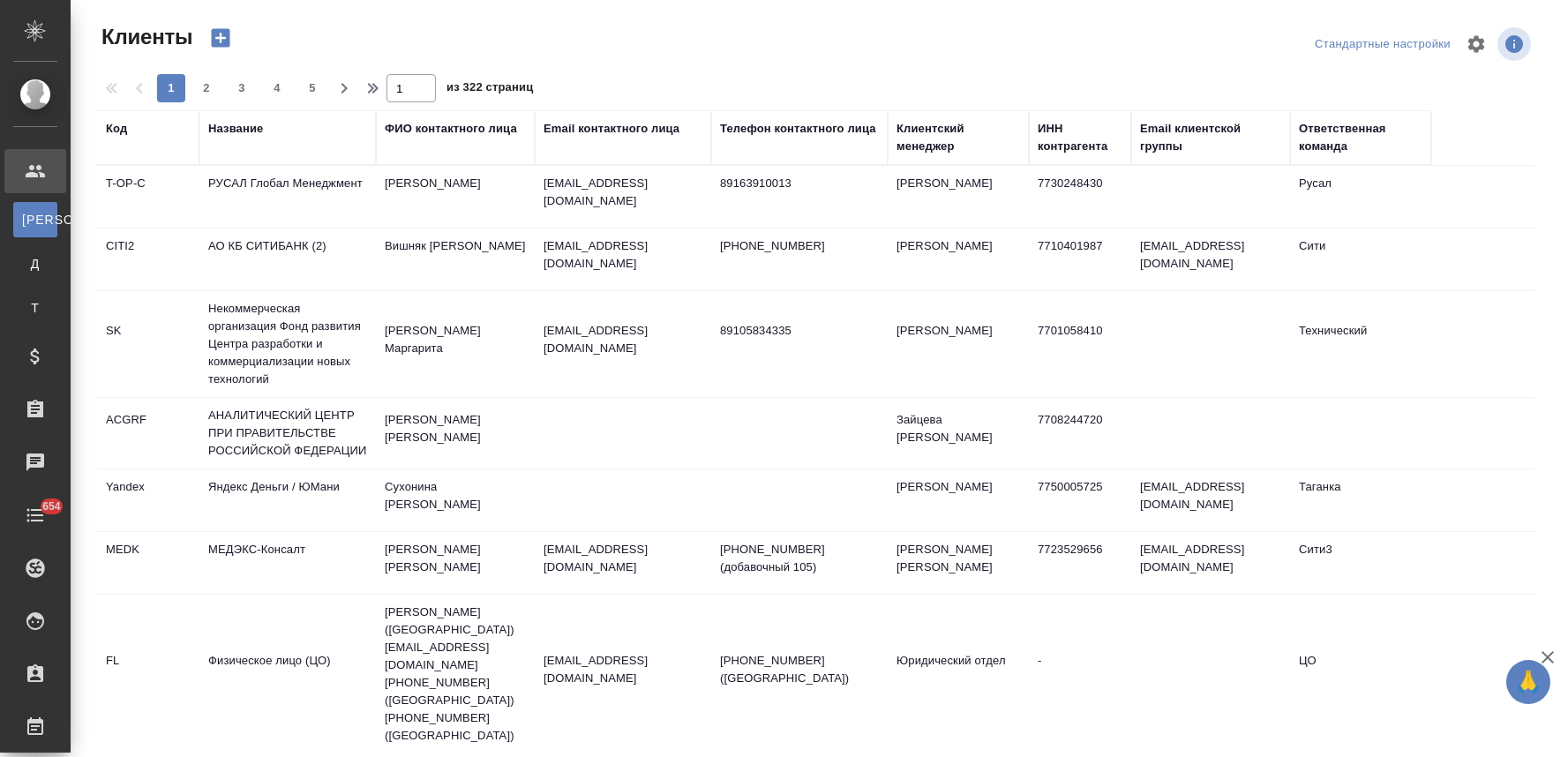
select select "RU"
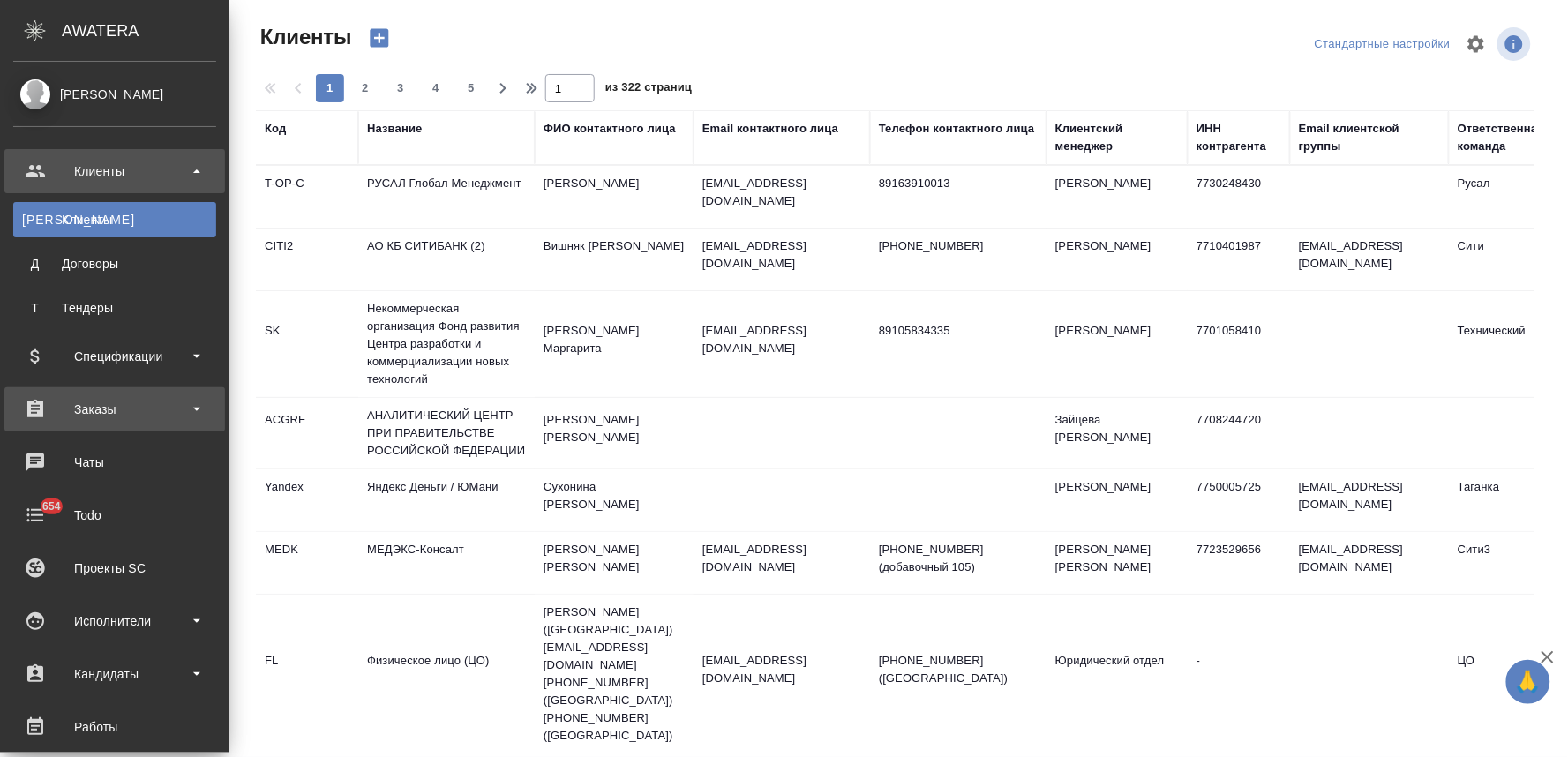
click at [98, 413] on div "Заказы" at bounding box center [114, 410] width 203 height 27
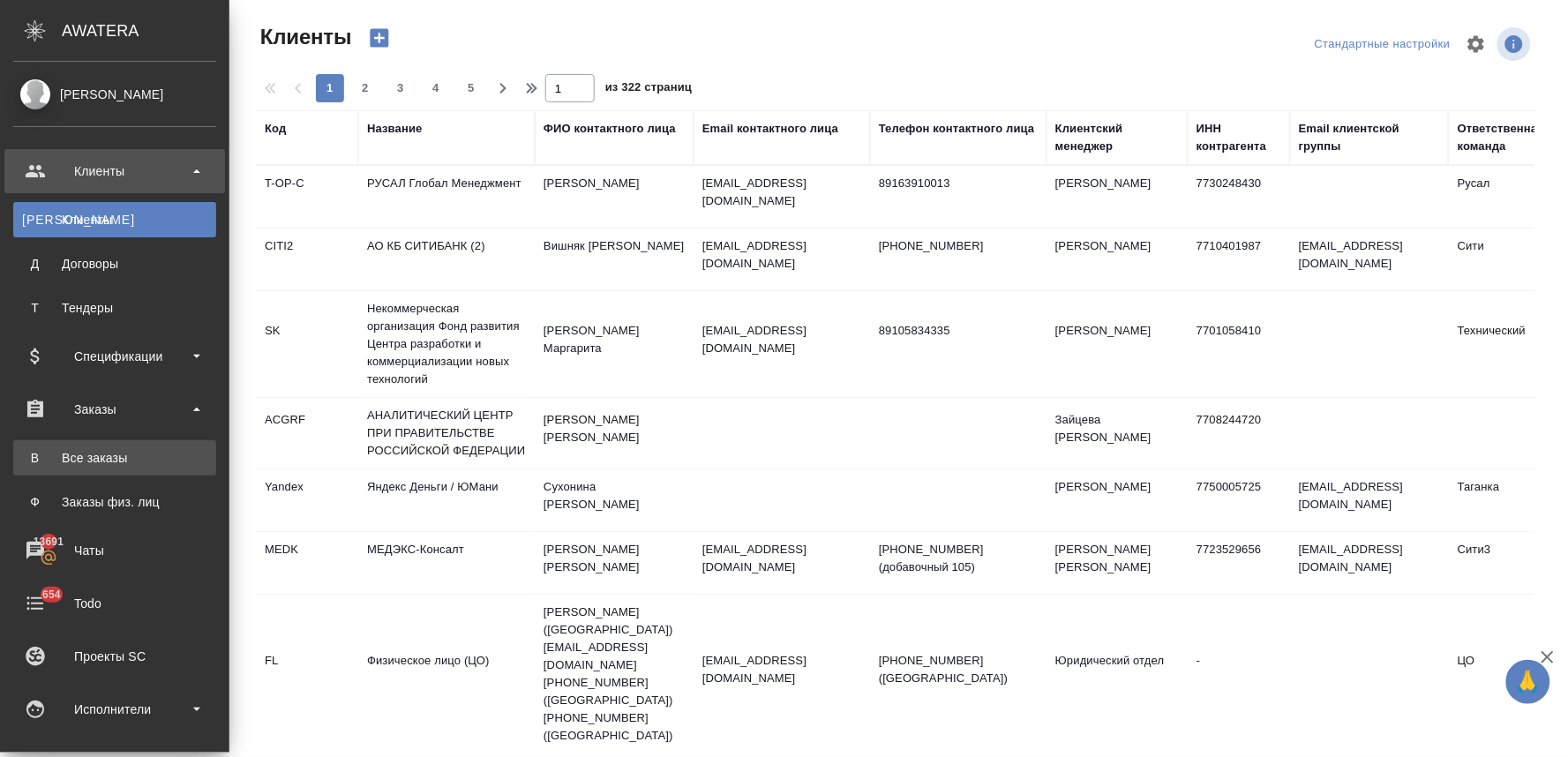
click at [100, 452] on div "Все заказы" at bounding box center [114, 458] width 186 height 17
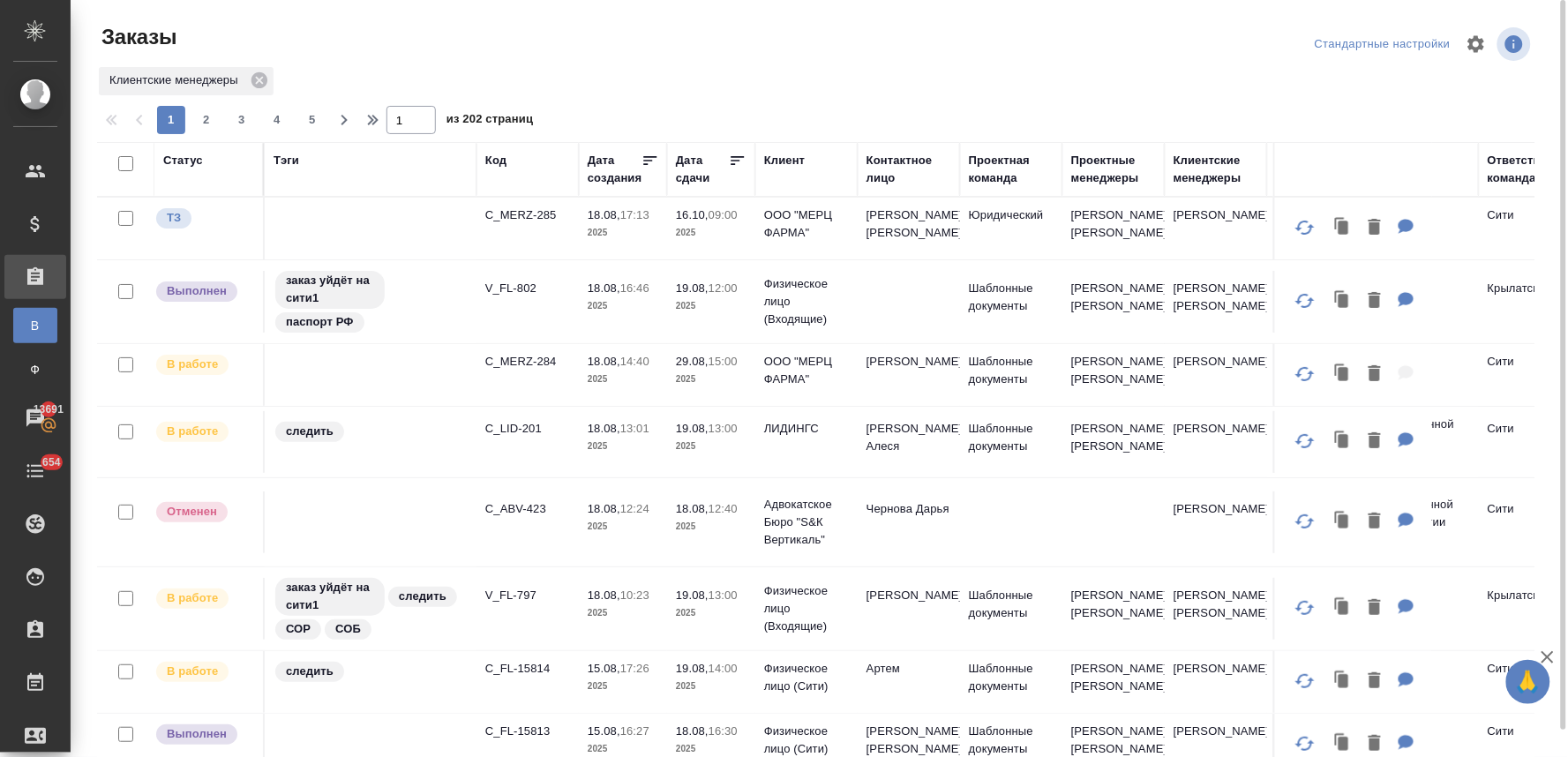
click at [1538, 125] on div "1 2 3 4 5 1 из 202 страниц" at bounding box center [822, 119] width 1452 height 28
click at [544, 358] on p "C_MERZ-284" at bounding box center [527, 362] width 85 height 17
click at [536, 213] on p "C_MERZ-285" at bounding box center [527, 215] width 85 height 17
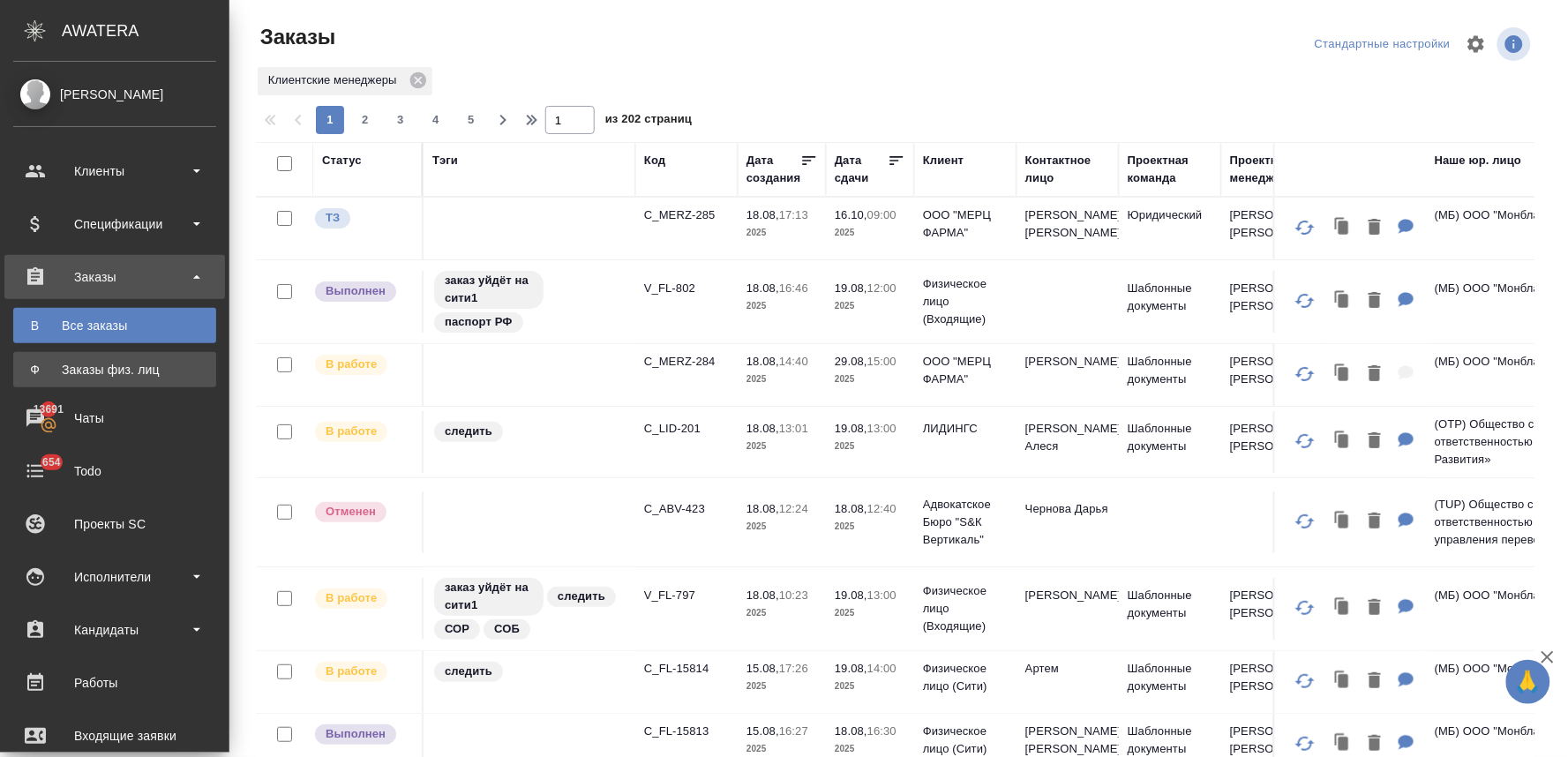
click at [119, 370] on div "Заказы физ. лиц" at bounding box center [114, 369] width 186 height 17
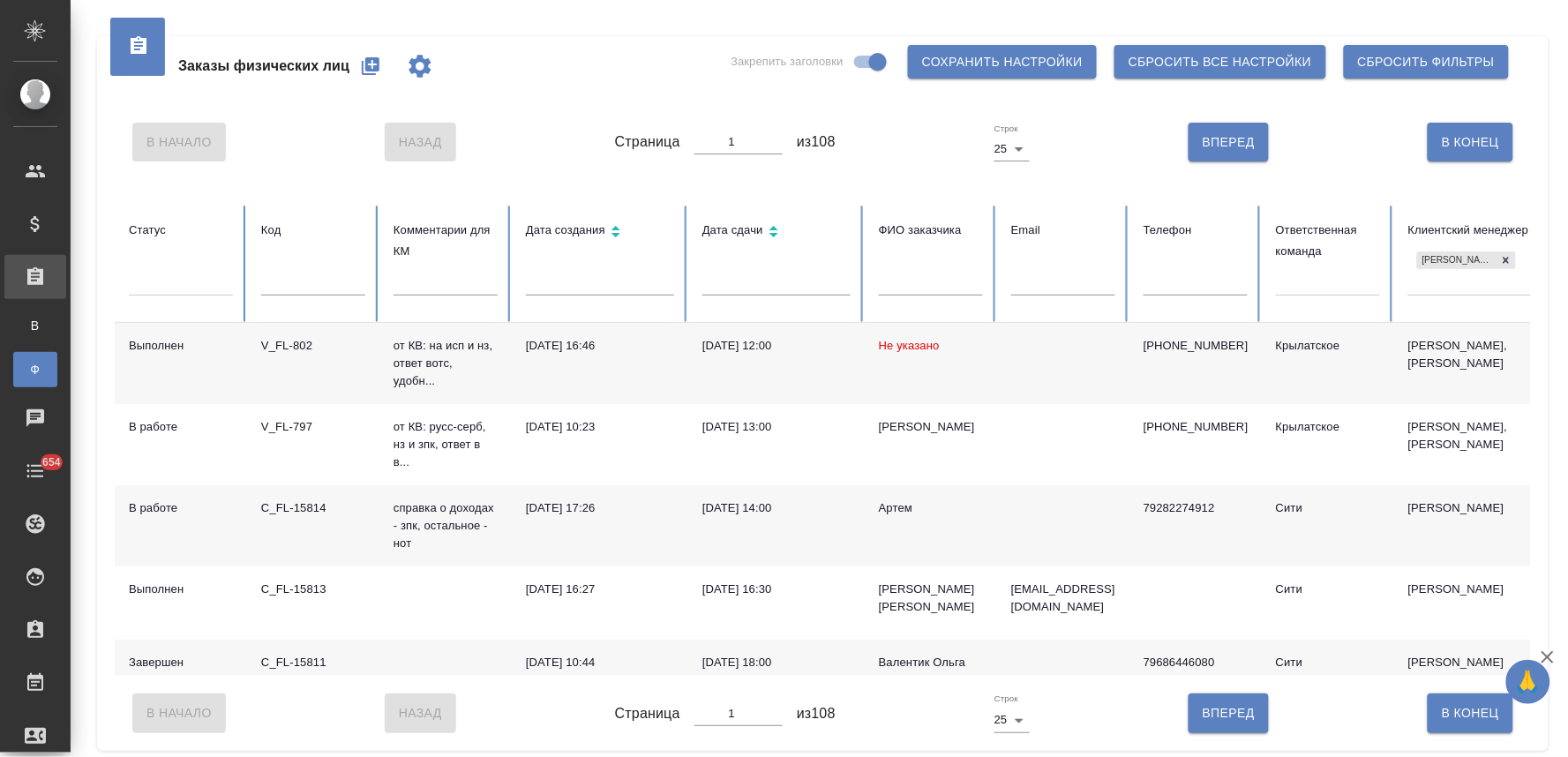
click at [368, 67] on icon "button" at bounding box center [370, 66] width 17 height 17
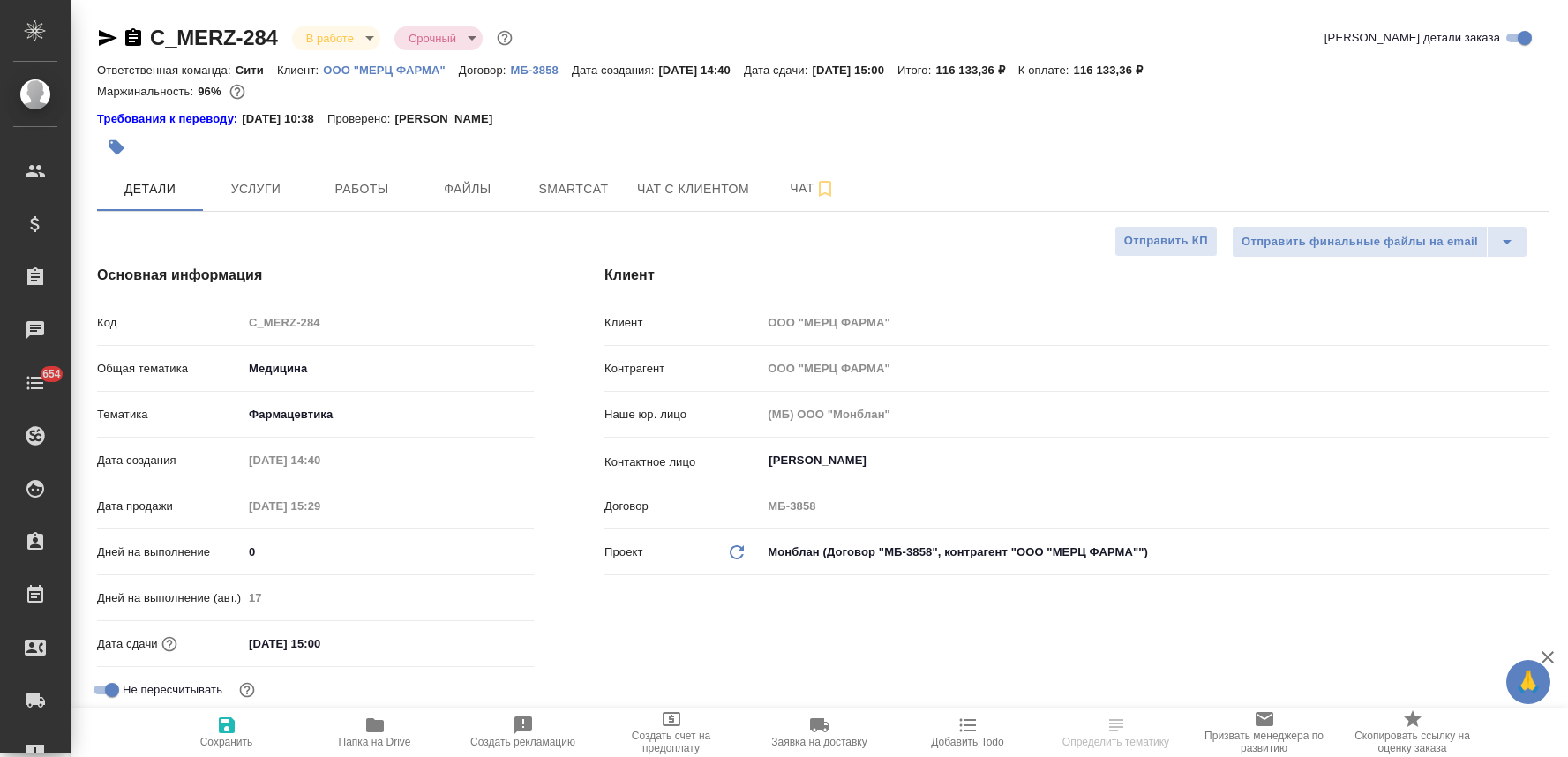
select select "RU"
click at [804, 175] on button "Чат" at bounding box center [813, 189] width 106 height 44
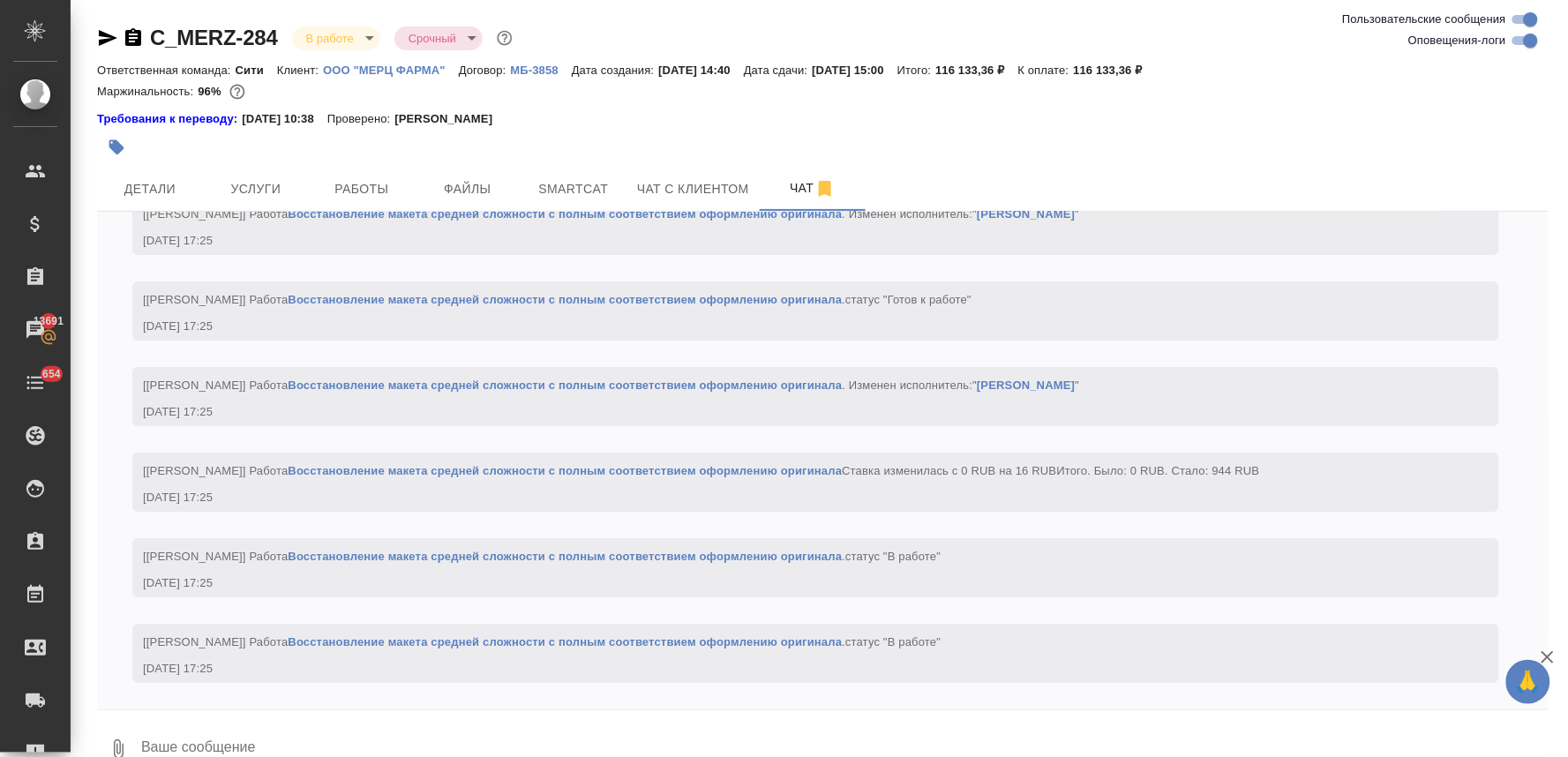
scroll to position [6062, 0]
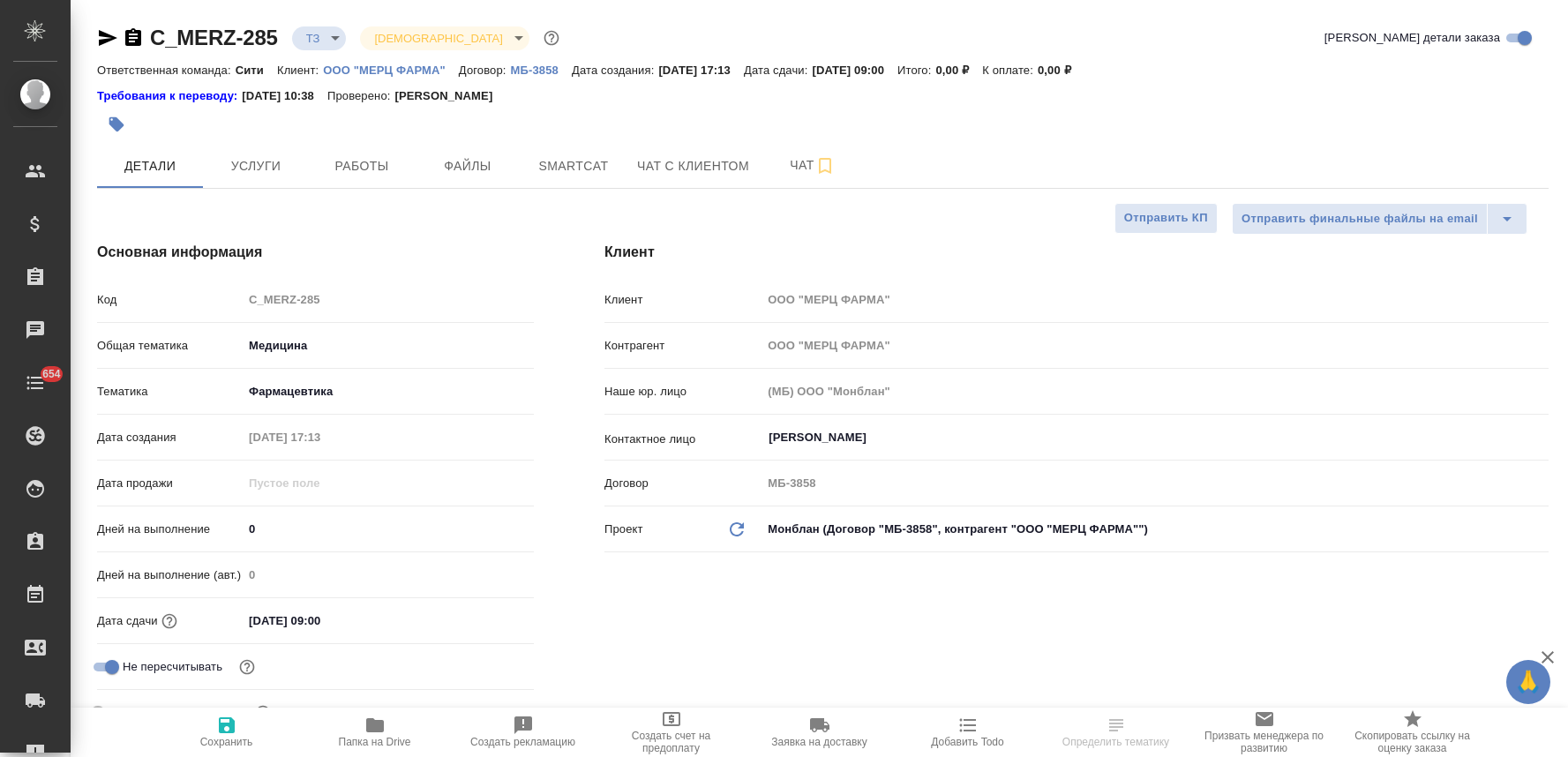
select select "RU"
click at [797, 162] on span "Чат" at bounding box center [813, 164] width 85 height 22
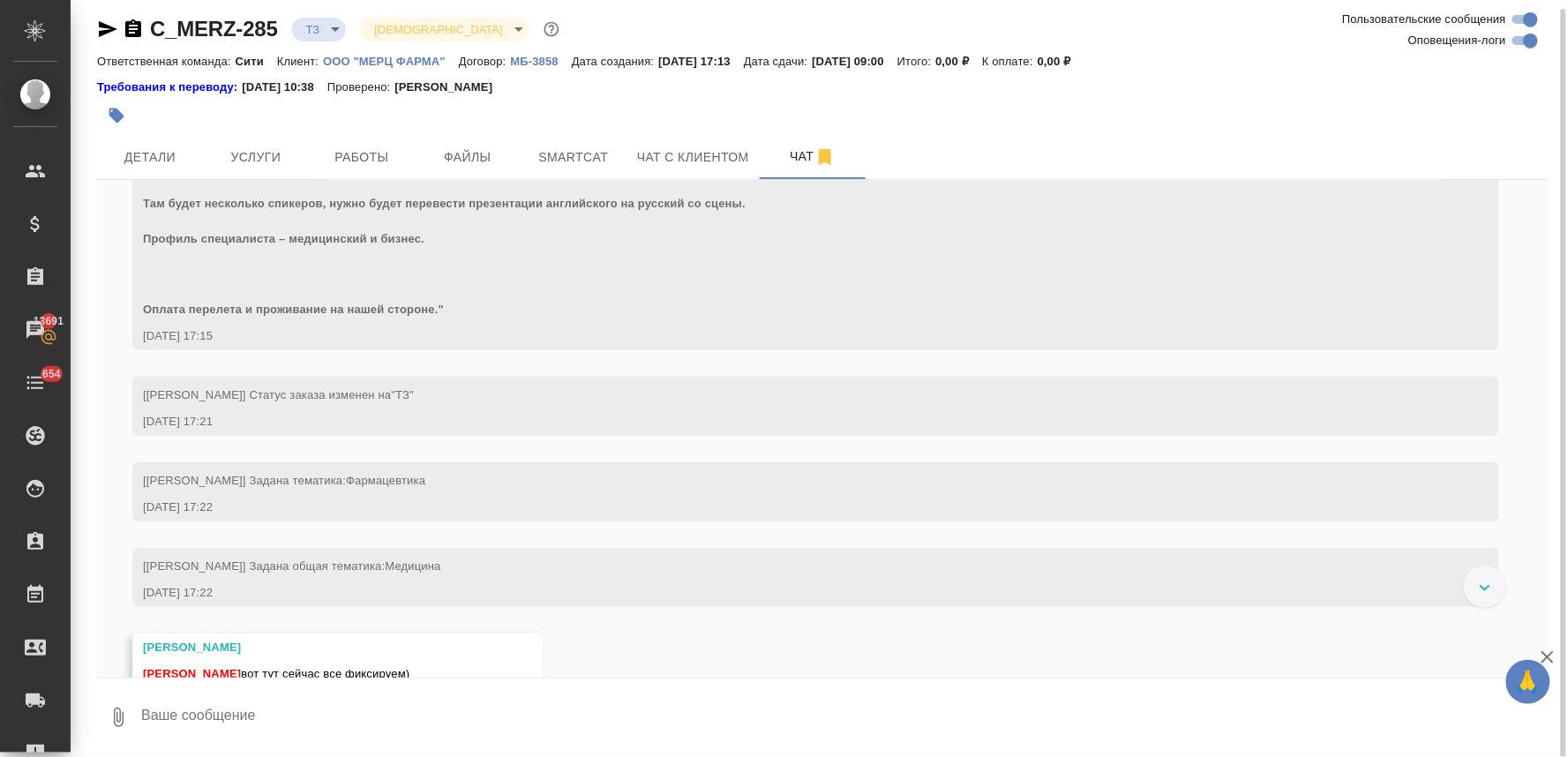
scroll to position [293, 0]
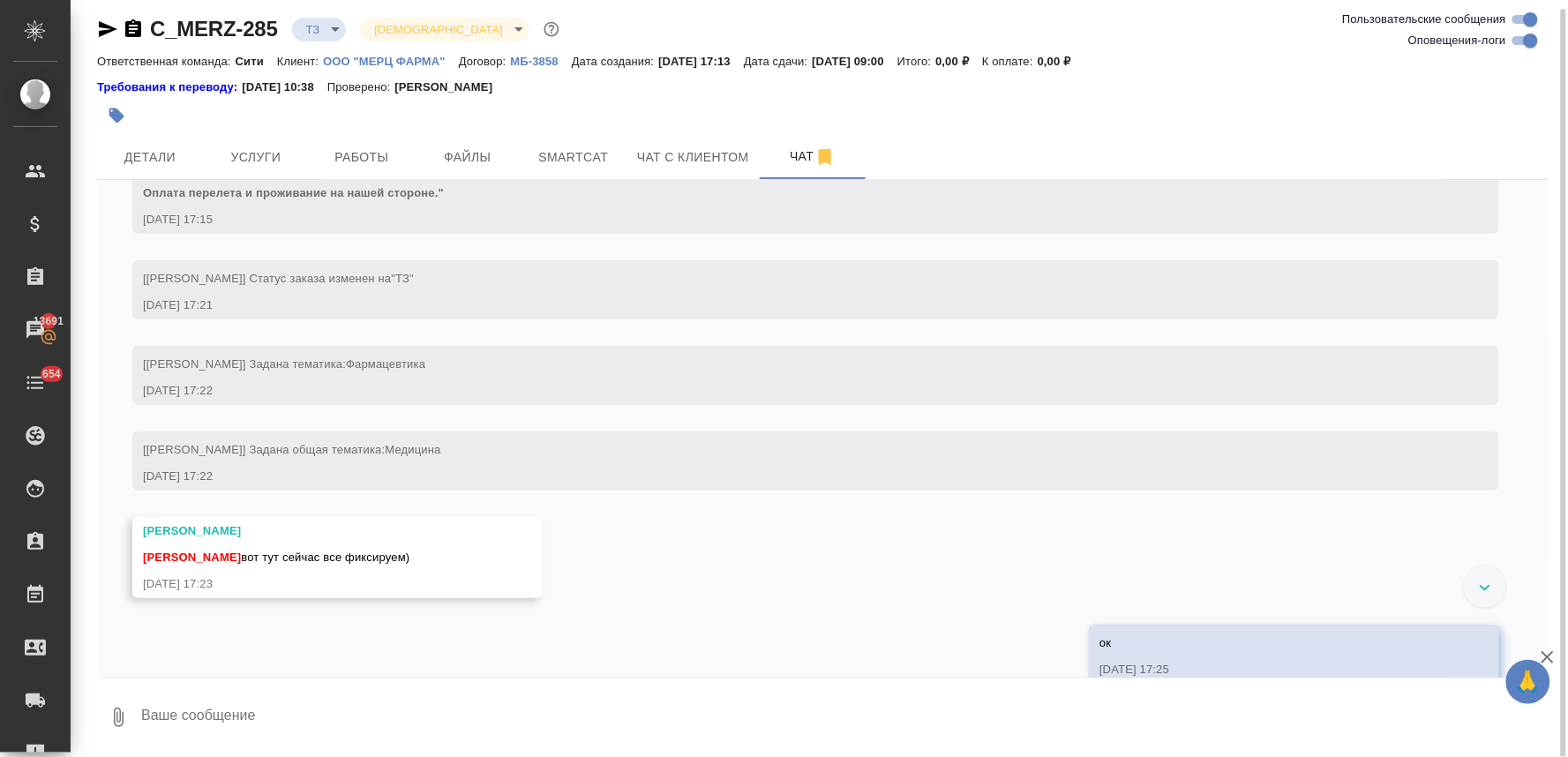
click at [231, 712] on textarea at bounding box center [844, 717] width 1409 height 60
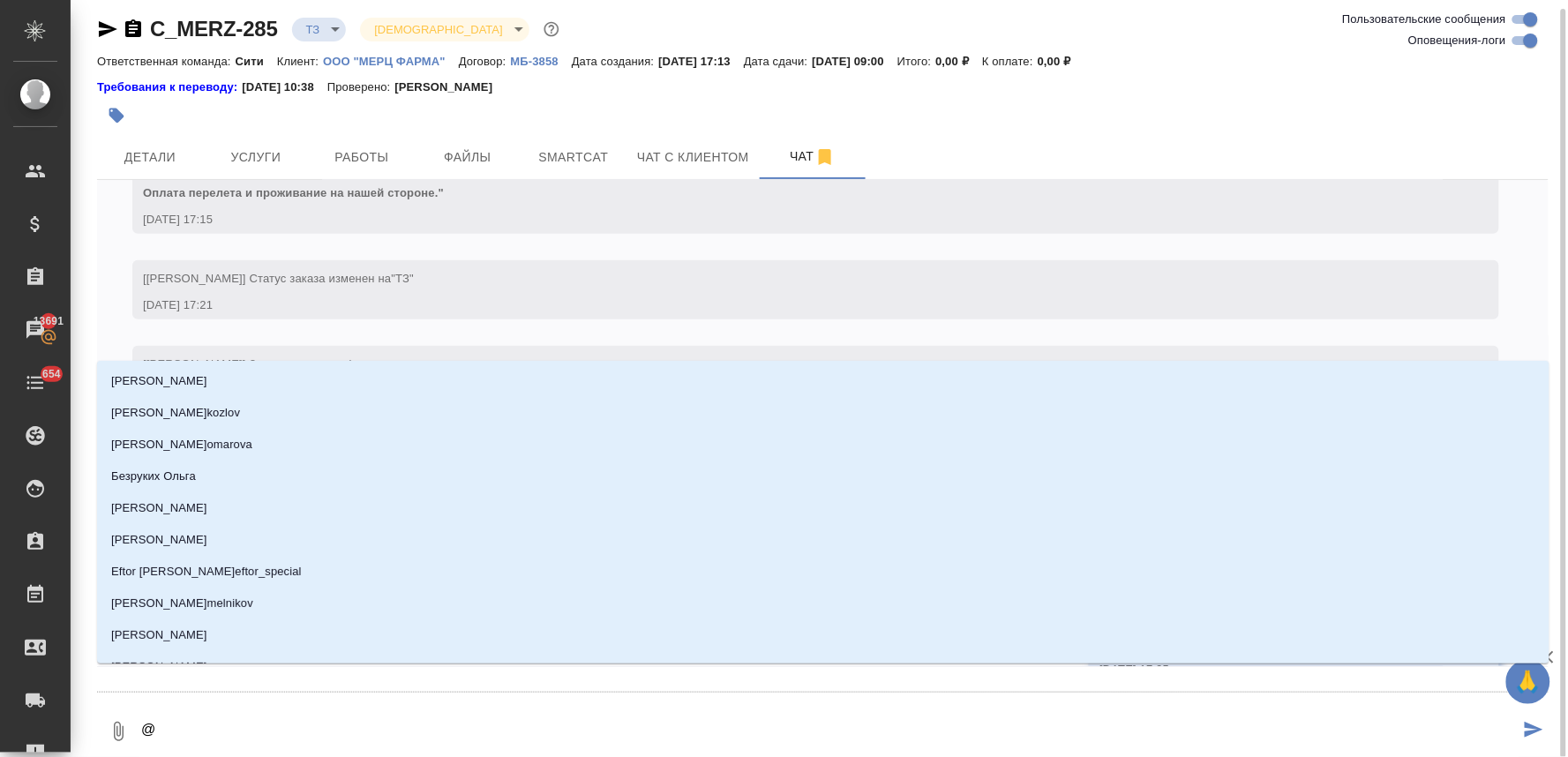
type textarea "@ф"
type input "ф"
type textarea "@фе"
type input "фе"
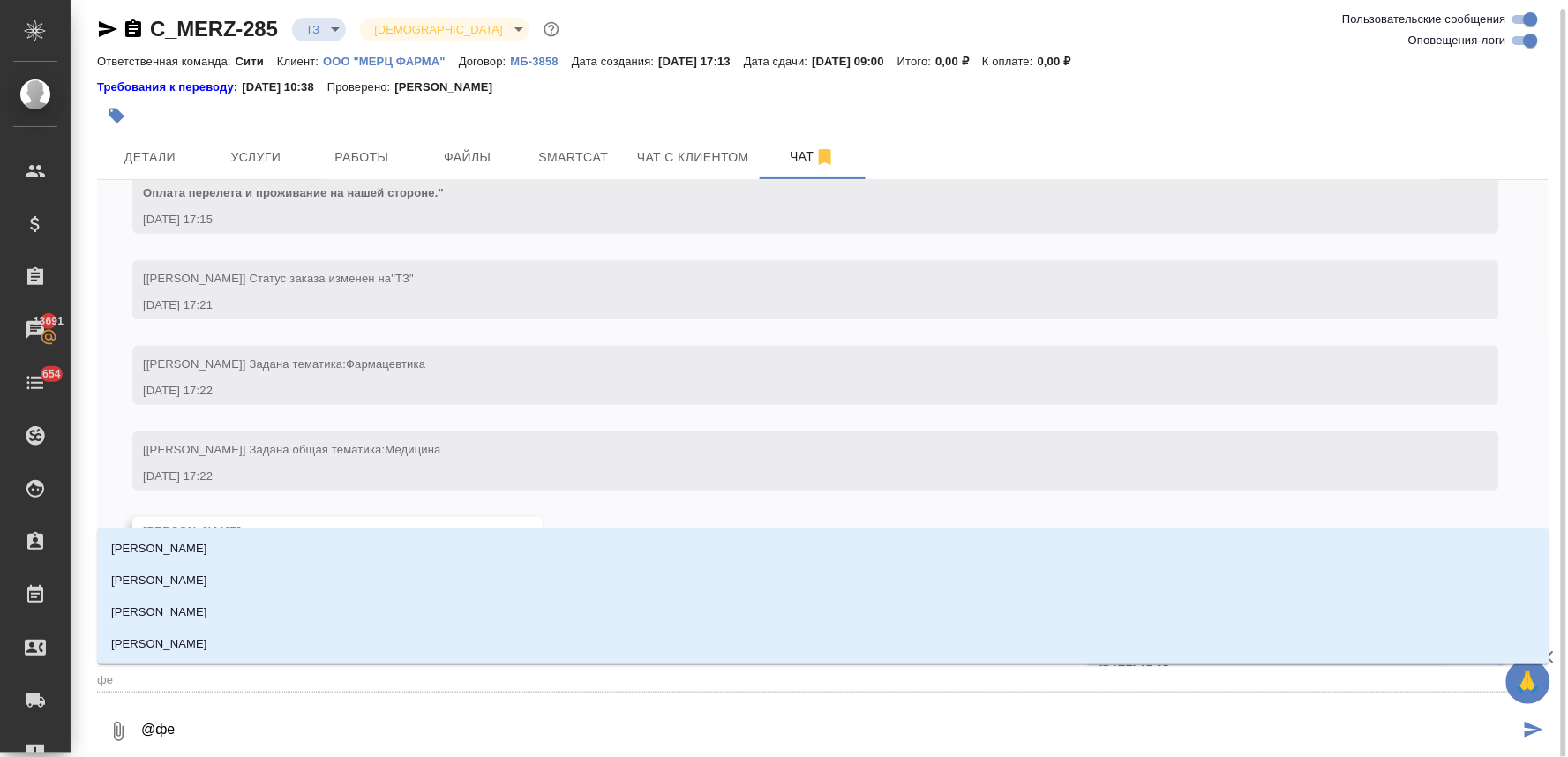
type textarea "@фед"
type input "фед"
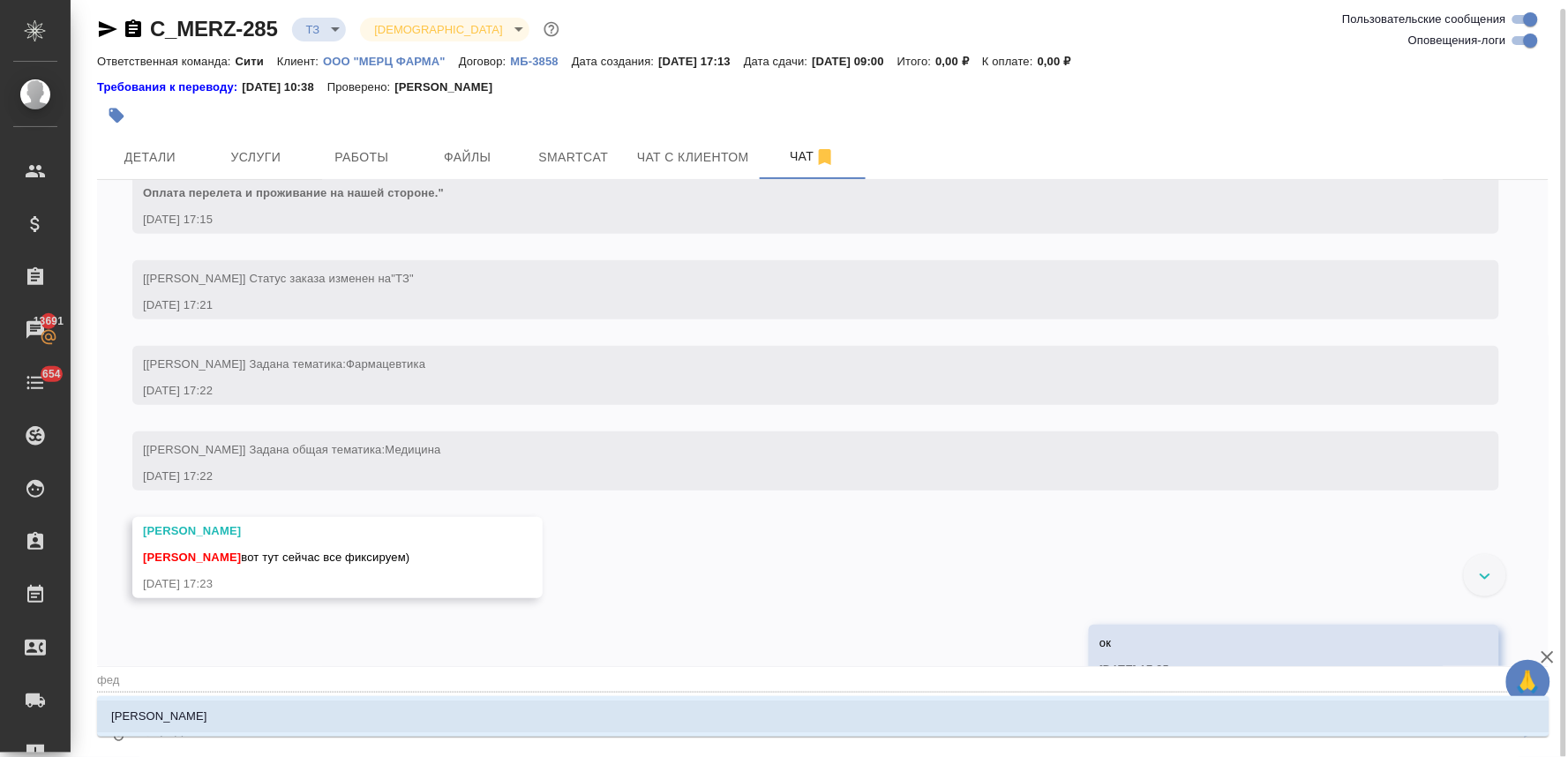
type textarea "@федо"
type input "федо"
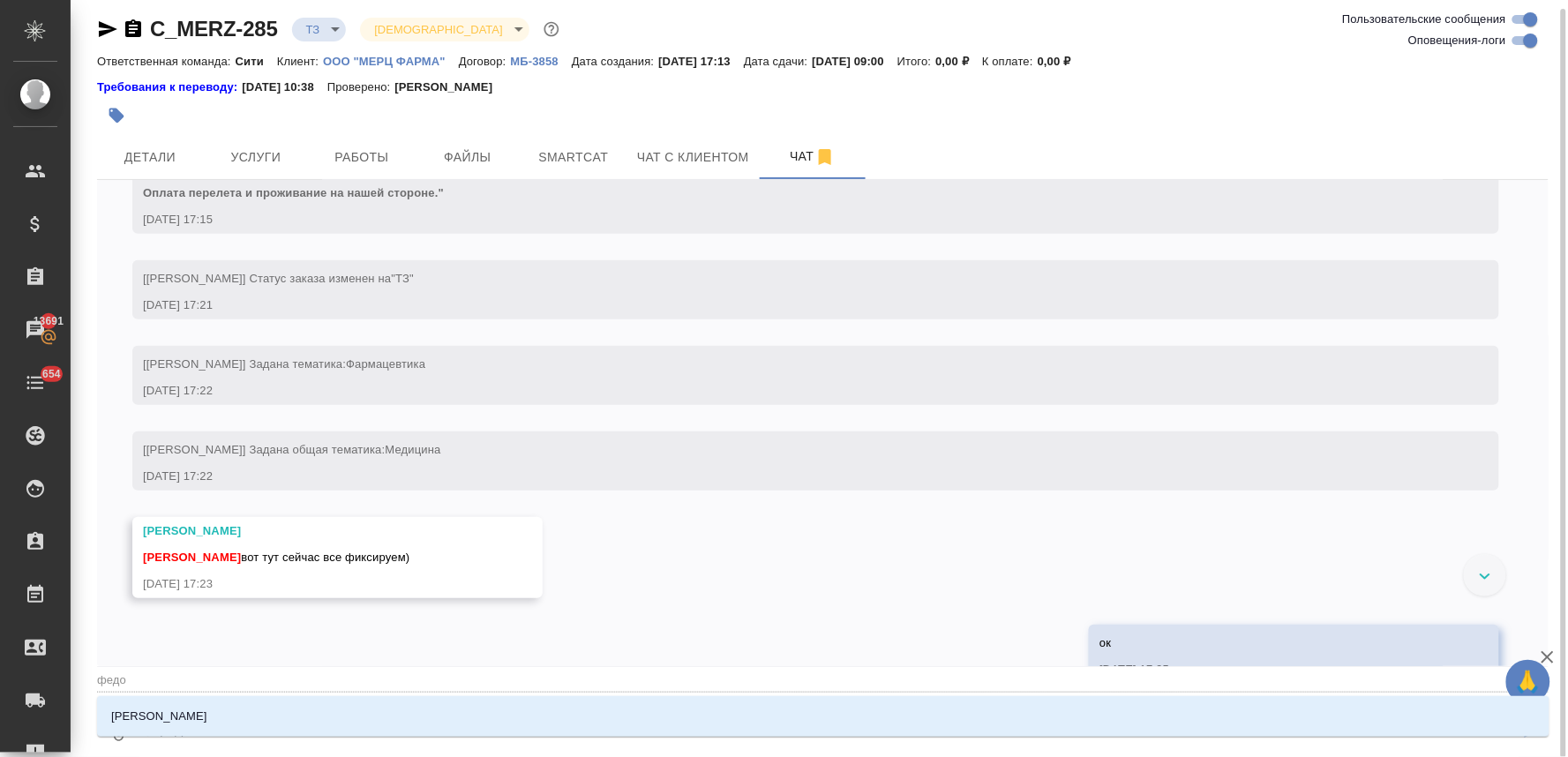
type textarea "@федот"
type input "федот"
click at [231, 709] on li "Федотова Ирина" at bounding box center [822, 716] width 1452 height 32
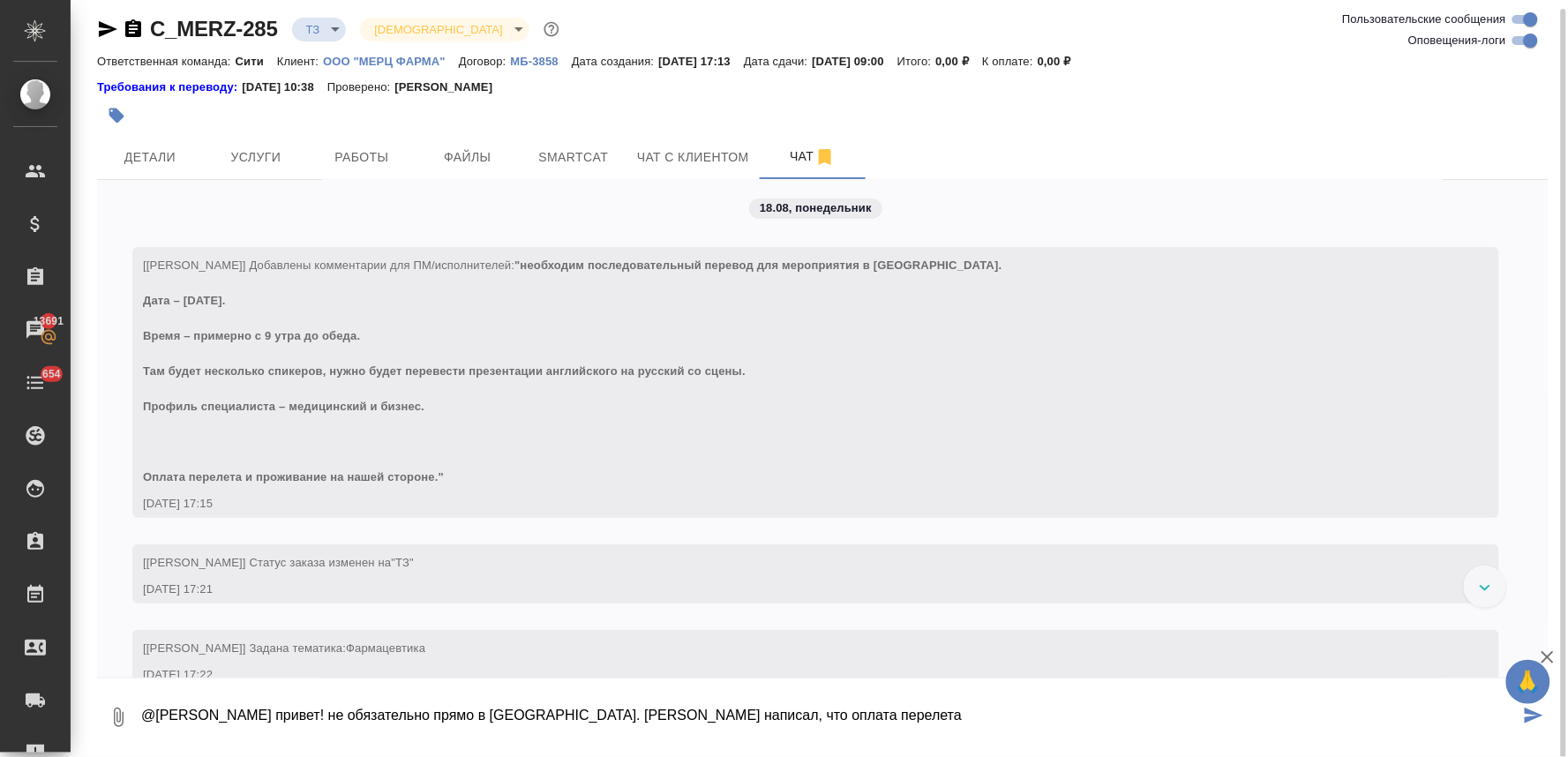
scroll to position [0, 0]
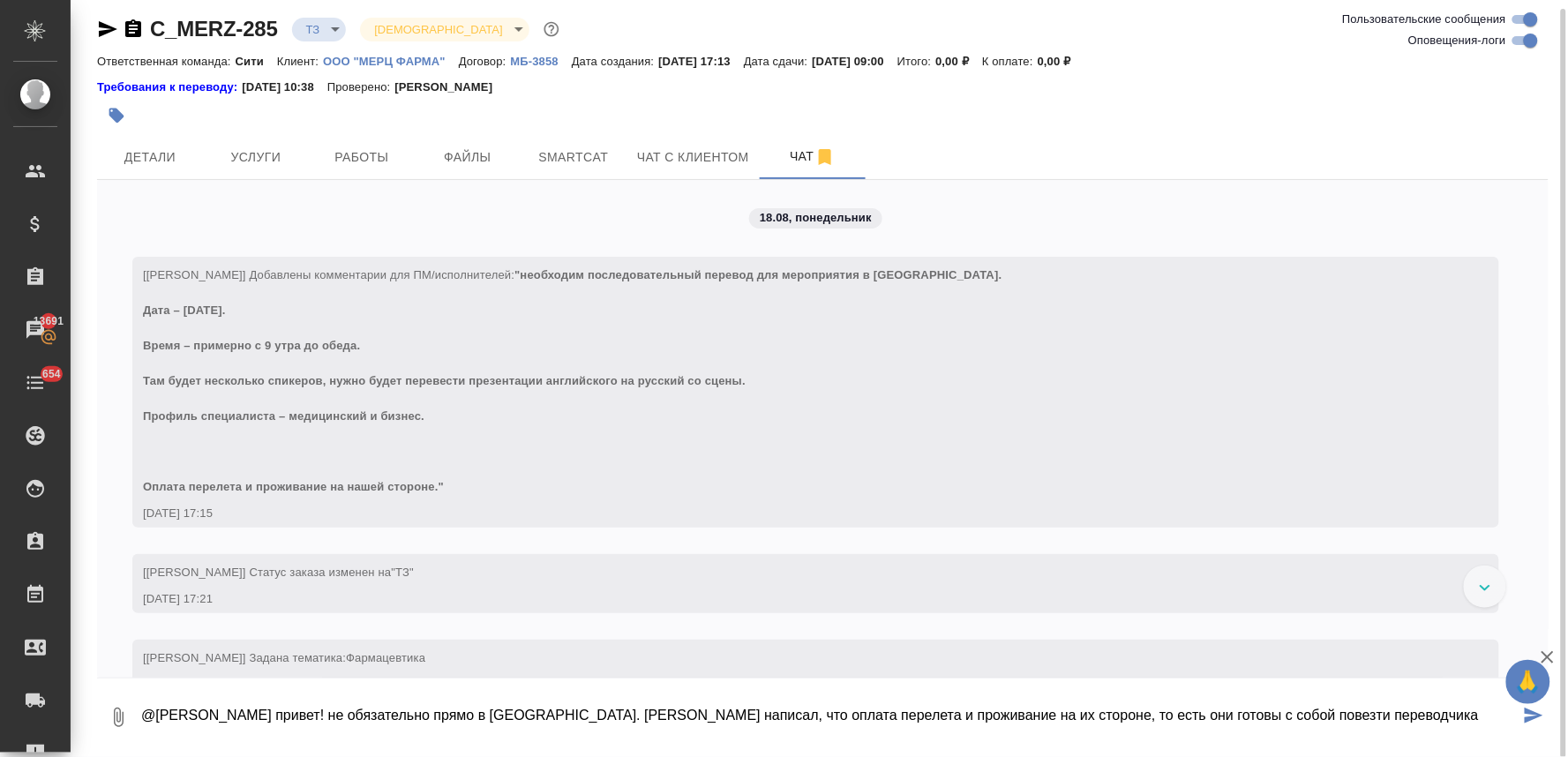
type textarea "@Федотова Ирина привет! не обязательно прямо в Грузии. клиент написал, что опла…"
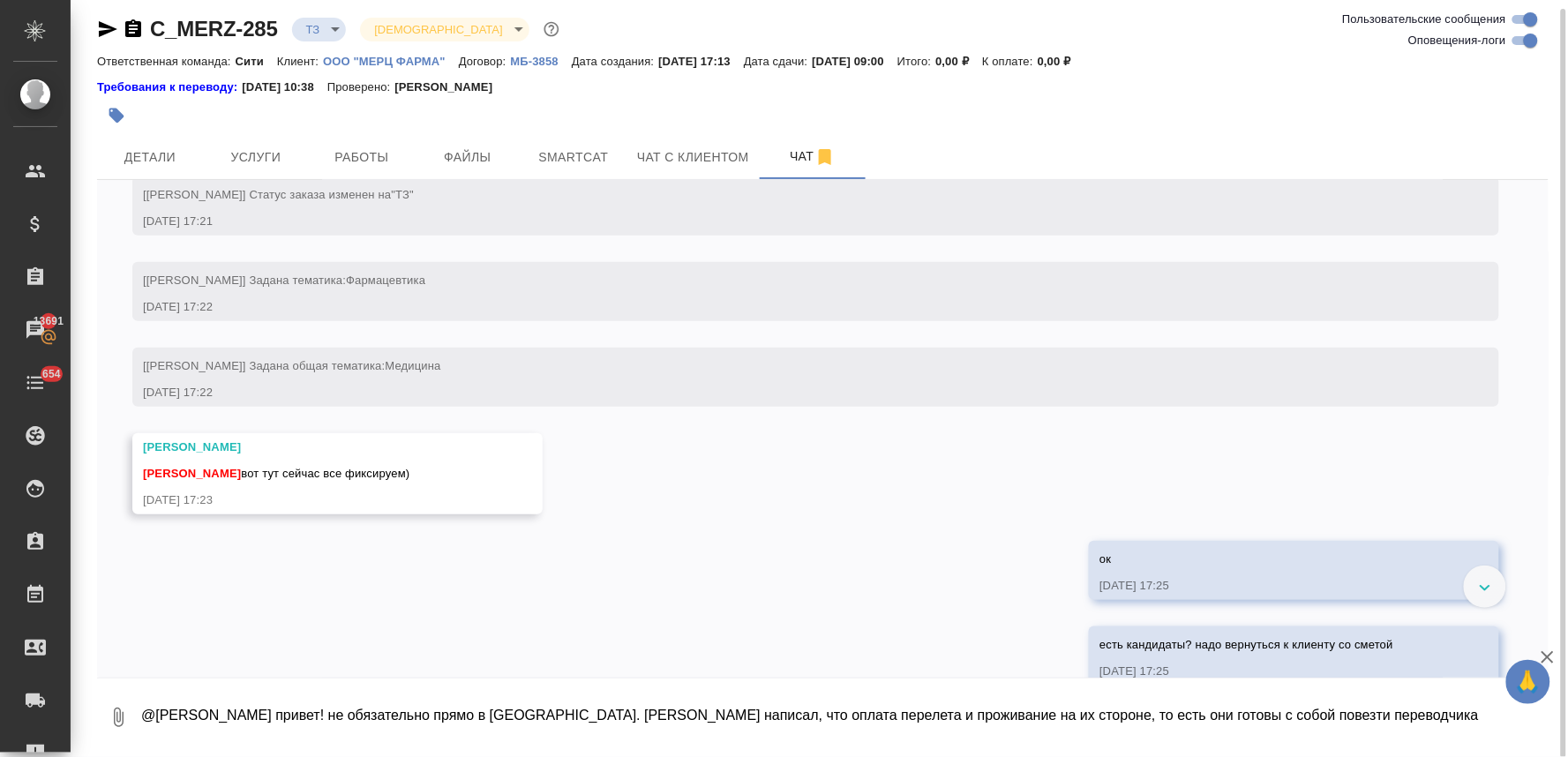
scroll to position [698, 0]
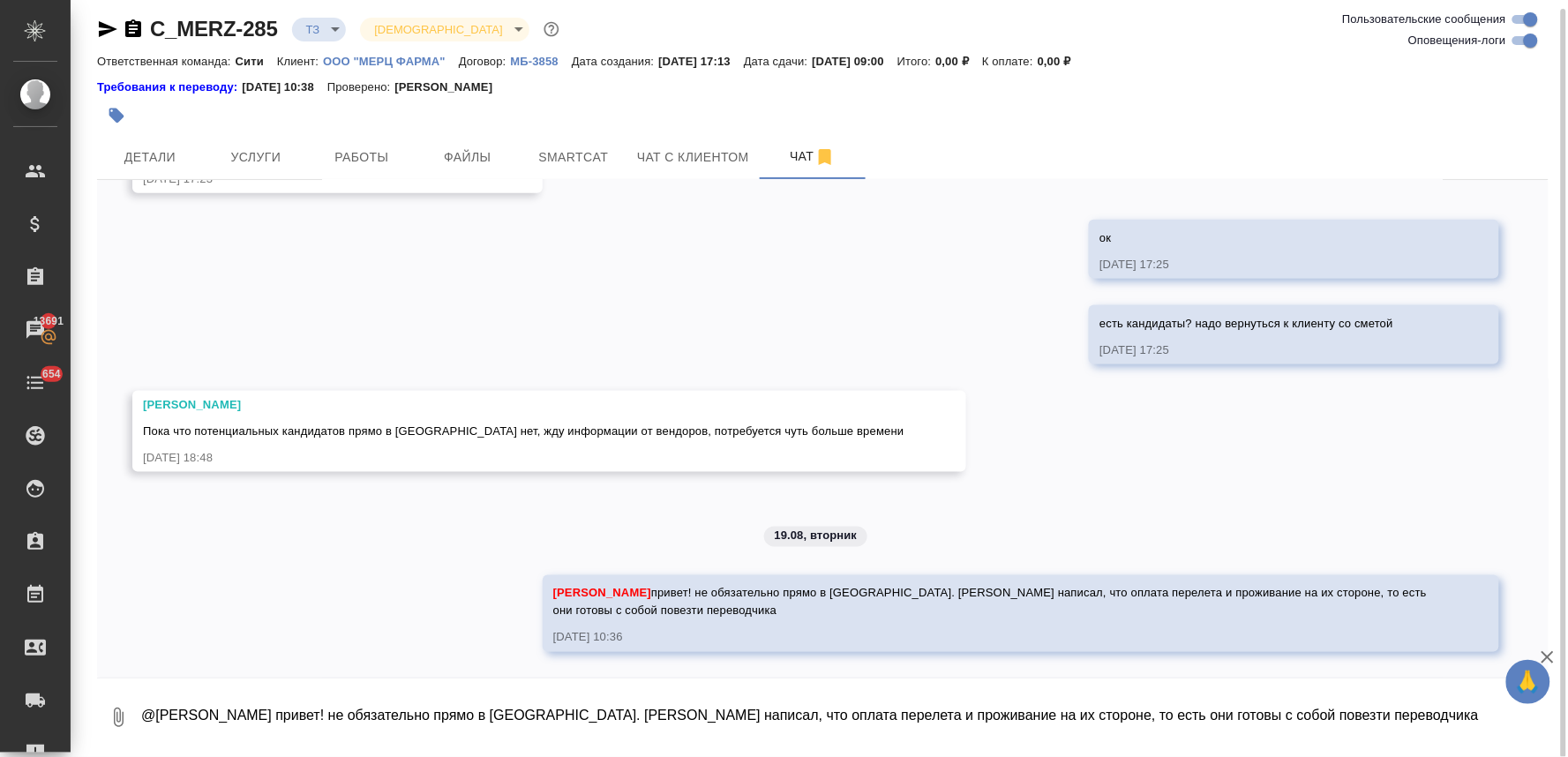
click at [428, 604] on div "18.08, понедельник [Лямина Надежда] Добавлены комментарии для ПМ/исполнителей: …" at bounding box center [822, 428] width 1452 height 497
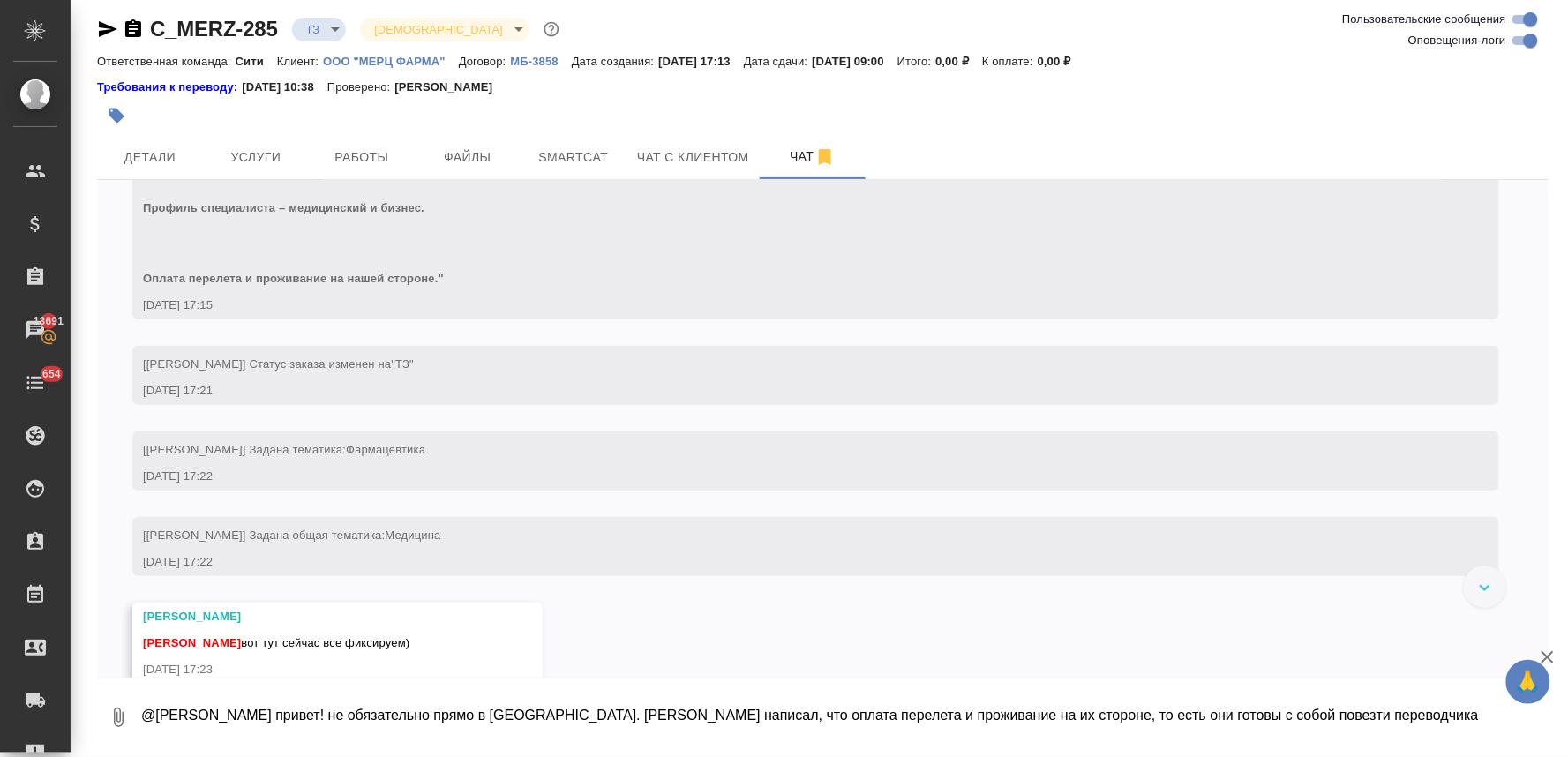
scroll to position [0, 0]
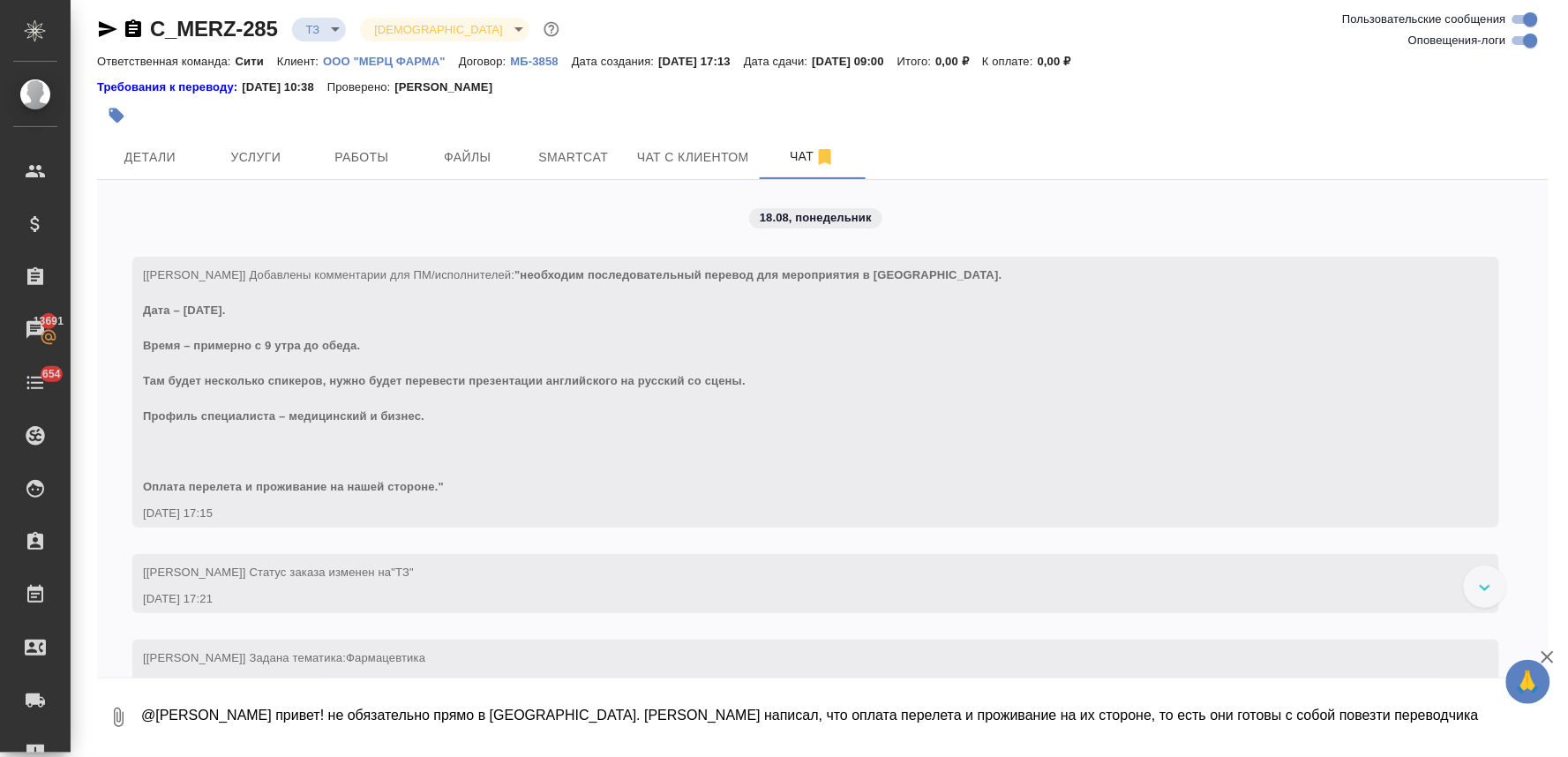
click at [1054, 644] on div "[Лямина Надежда] Задана тематика: Фармацевтика" at bounding box center [790, 655] width 1294 height 22
click at [323, 213] on div "18.08, понедельник [Лямина Надежда] Добавлены комментарии для ПМ/исполнителей: …" at bounding box center [822, 428] width 1452 height 497
click at [261, 159] on span "Услуги" at bounding box center [256, 157] width 85 height 22
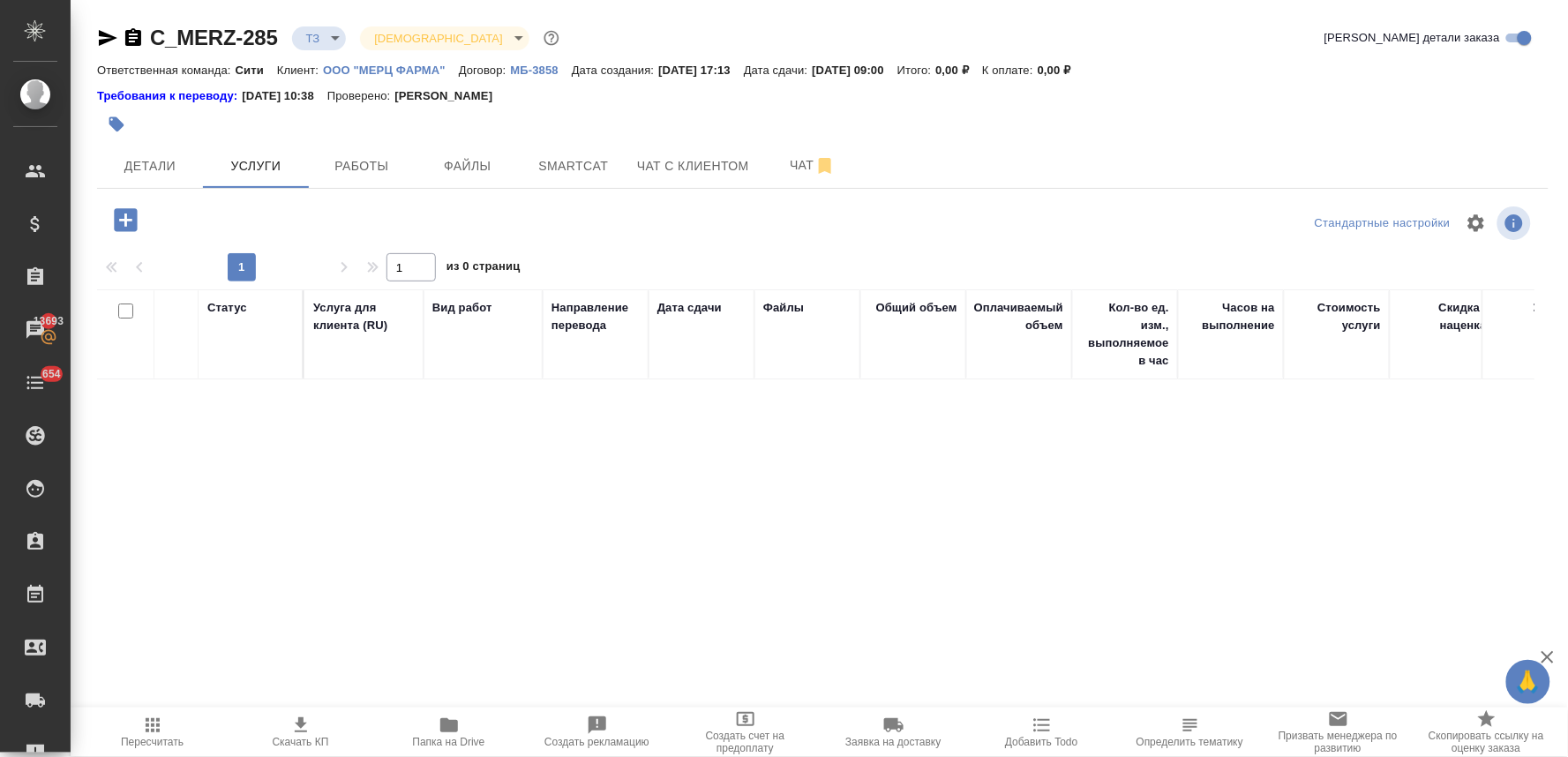
click at [981, 545] on div "Статус Услуга для клиента (RU) Вид работ Направление перевода Дата сдачи Файлы …" at bounding box center [816, 479] width 1437 height 379
click at [939, 587] on div "Статус Услуга для клиента (RU) Вид работ Направление перевода Дата сдачи Файлы …" at bounding box center [816, 479] width 1437 height 379
click at [804, 164] on span "Чат" at bounding box center [813, 164] width 85 height 22
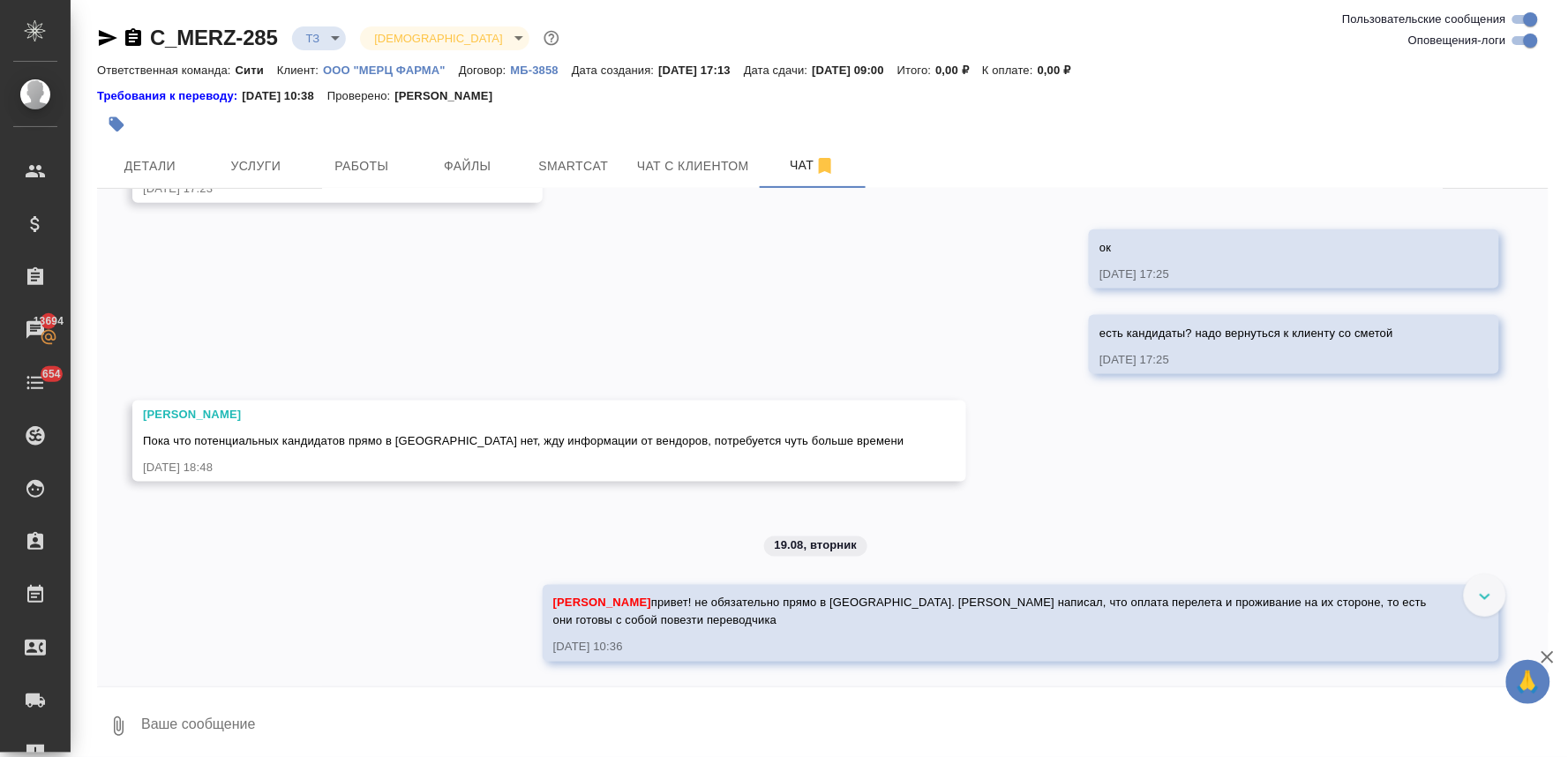
scroll to position [698, 0]
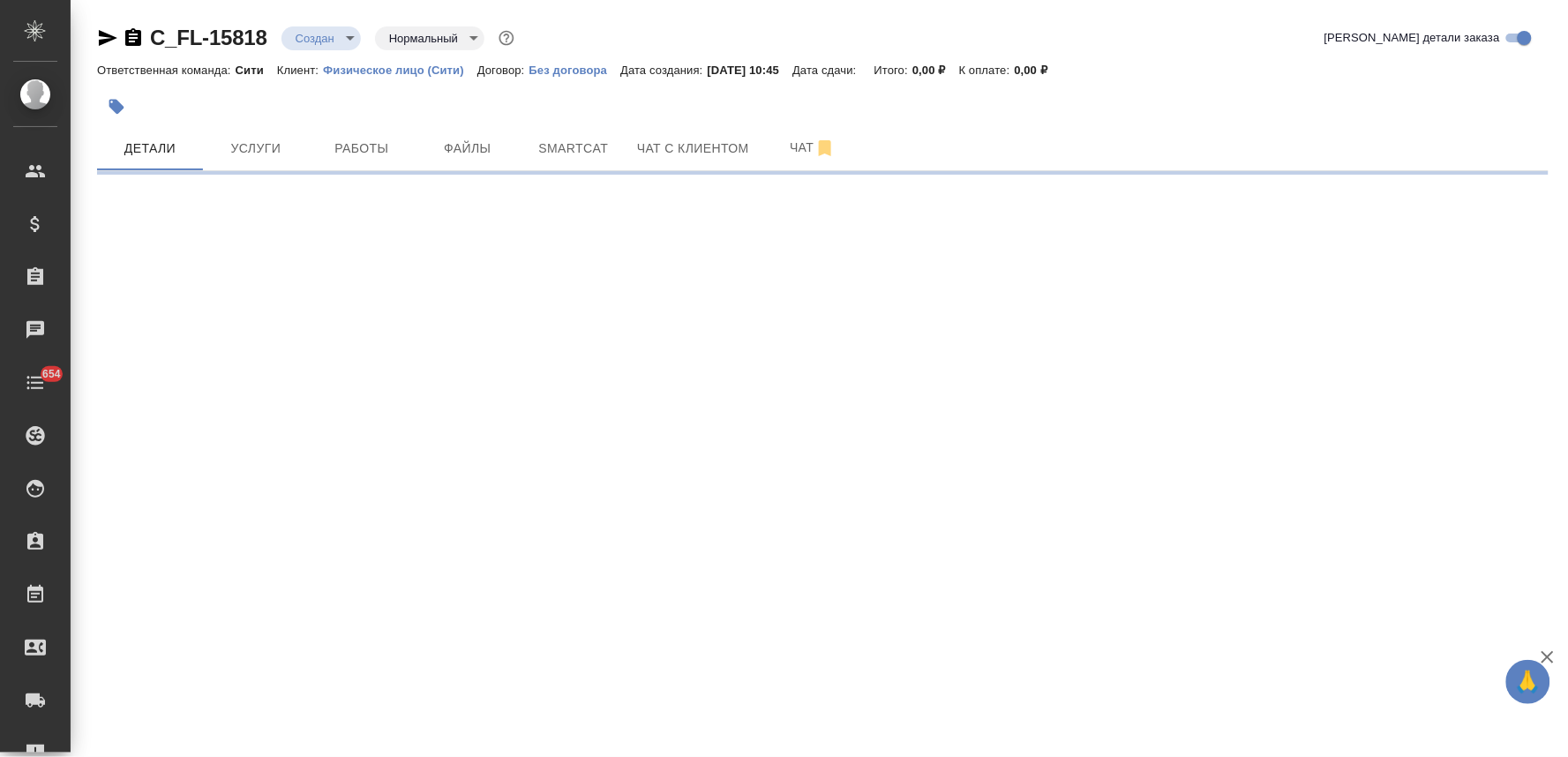
select select "RU"
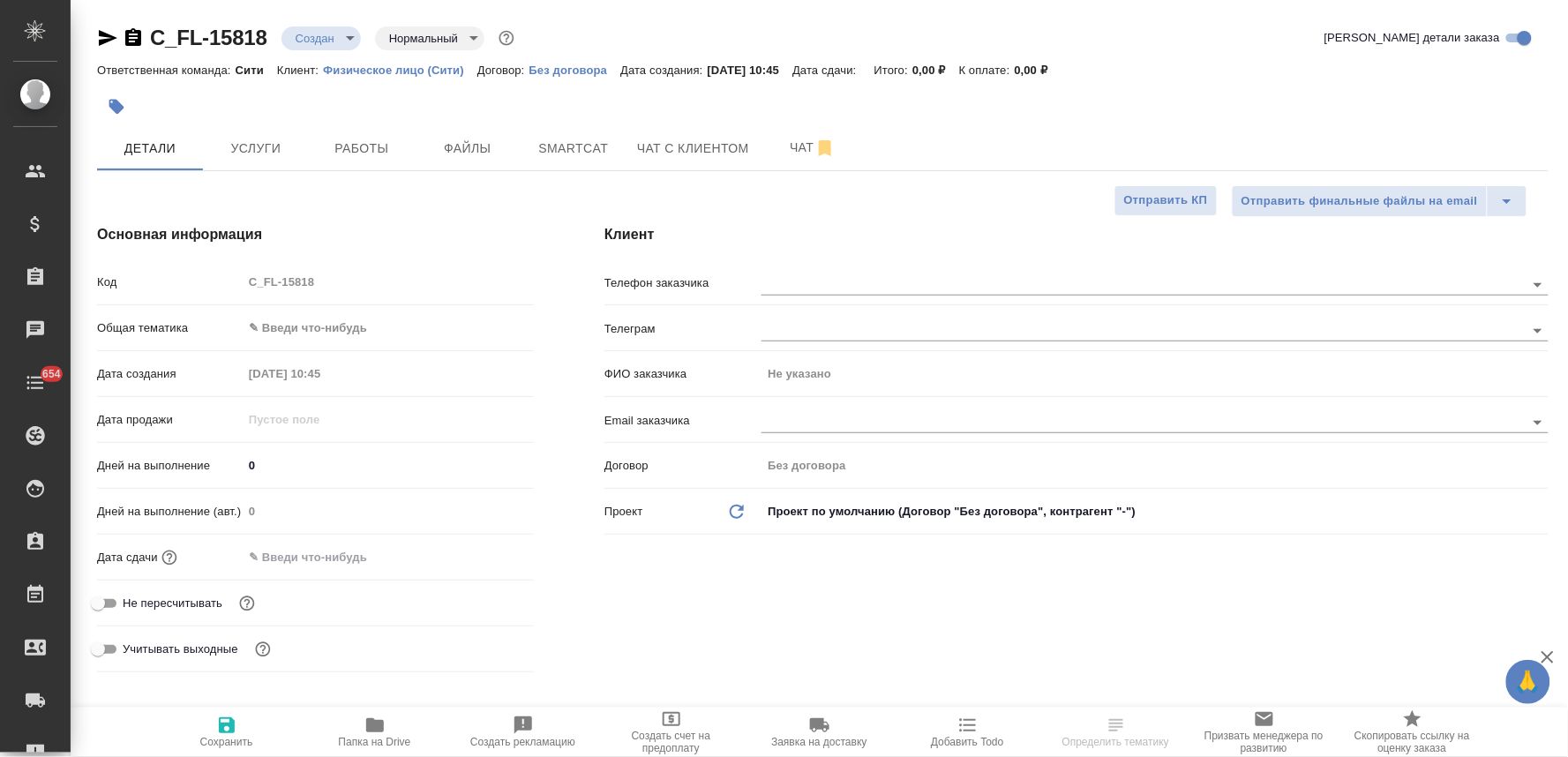
type textarea "x"
click at [206, 603] on span "Не пересчитывать" at bounding box center [172, 603] width 100 height 17
click at [130, 603] on input "Не пересчитывать" at bounding box center [98, 603] width 63 height 21
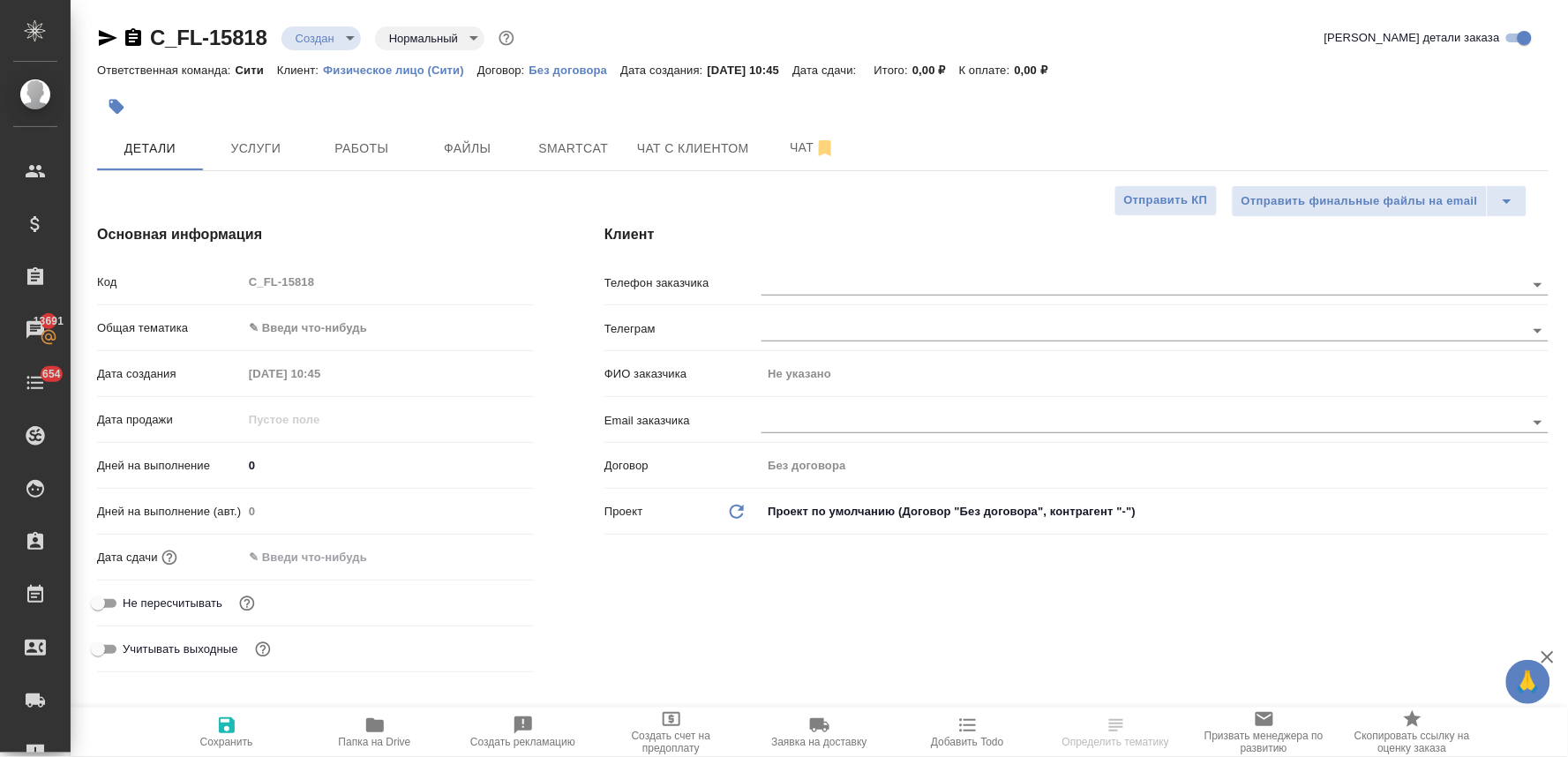
checkbox input "true"
type textarea "x"
click at [317, 563] on input "text" at bounding box center [319, 557] width 154 height 26
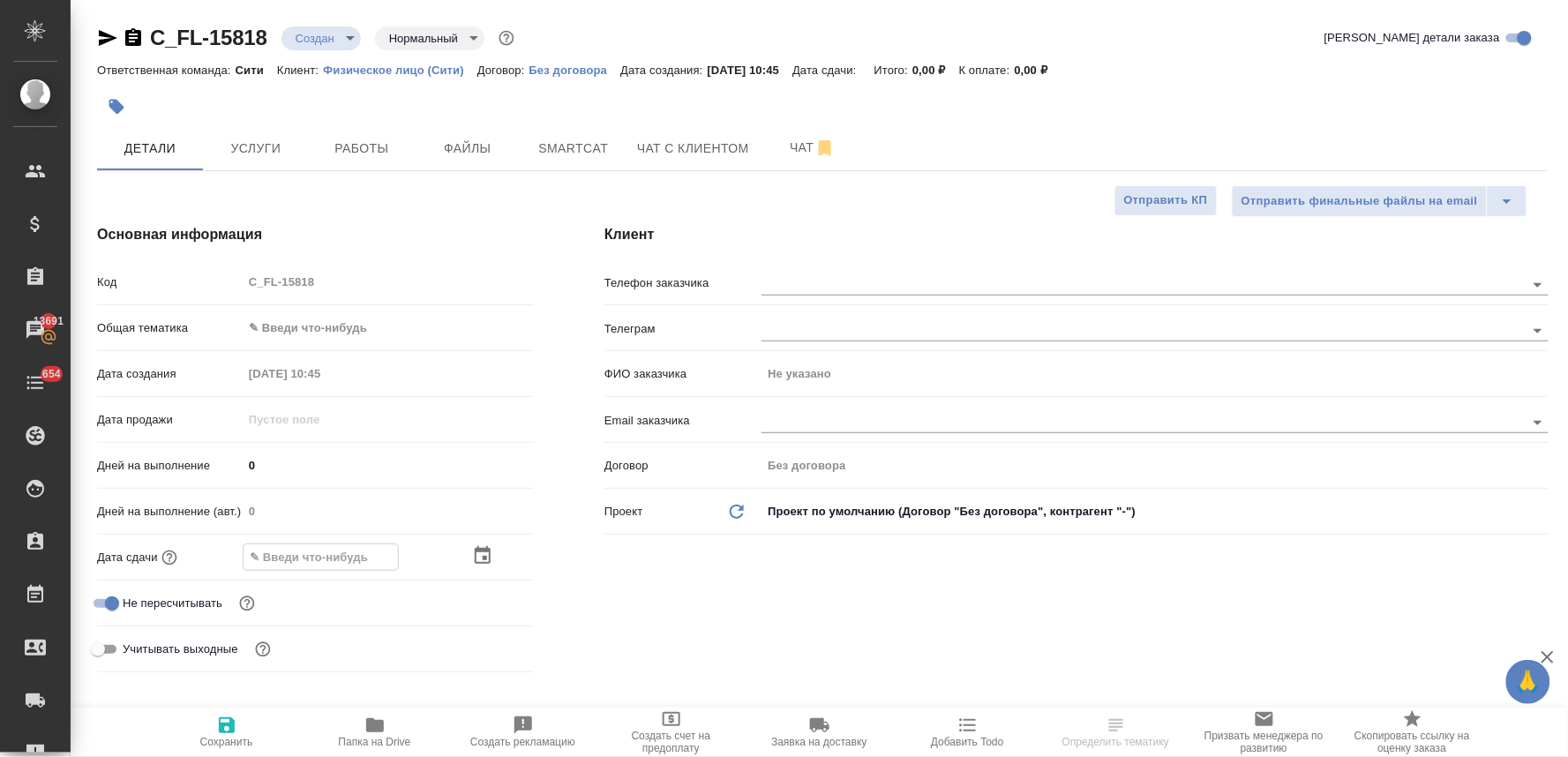
click at [493, 549] on icon "button" at bounding box center [483, 556] width 21 height 21
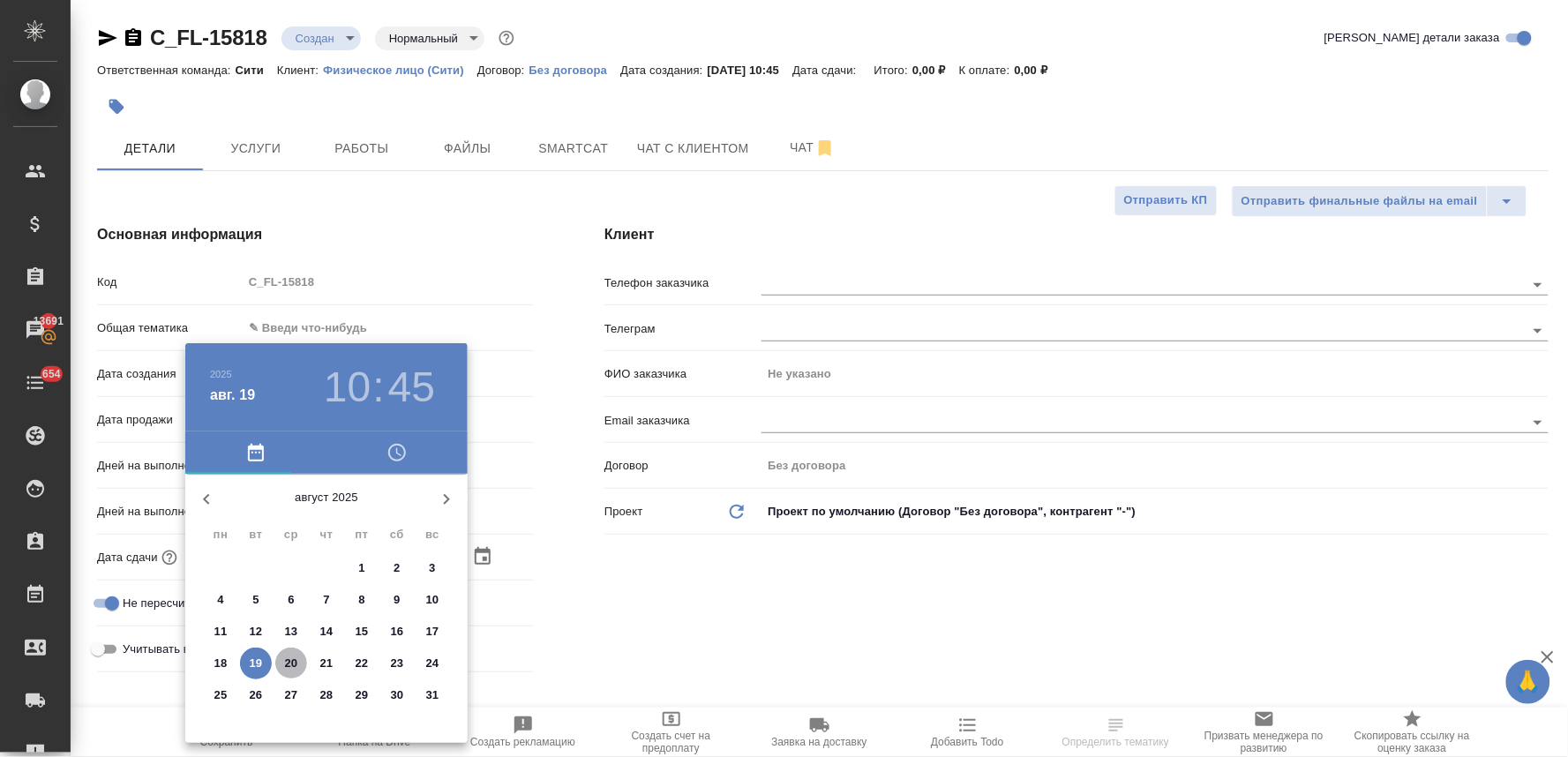
drag, startPoint x: 294, startPoint y: 662, endPoint x: 668, endPoint y: 618, distance: 376.6
click at [298, 662] on span "20" at bounding box center [291, 663] width 32 height 17
type input "[DATE] 10:45"
type textarea "x"
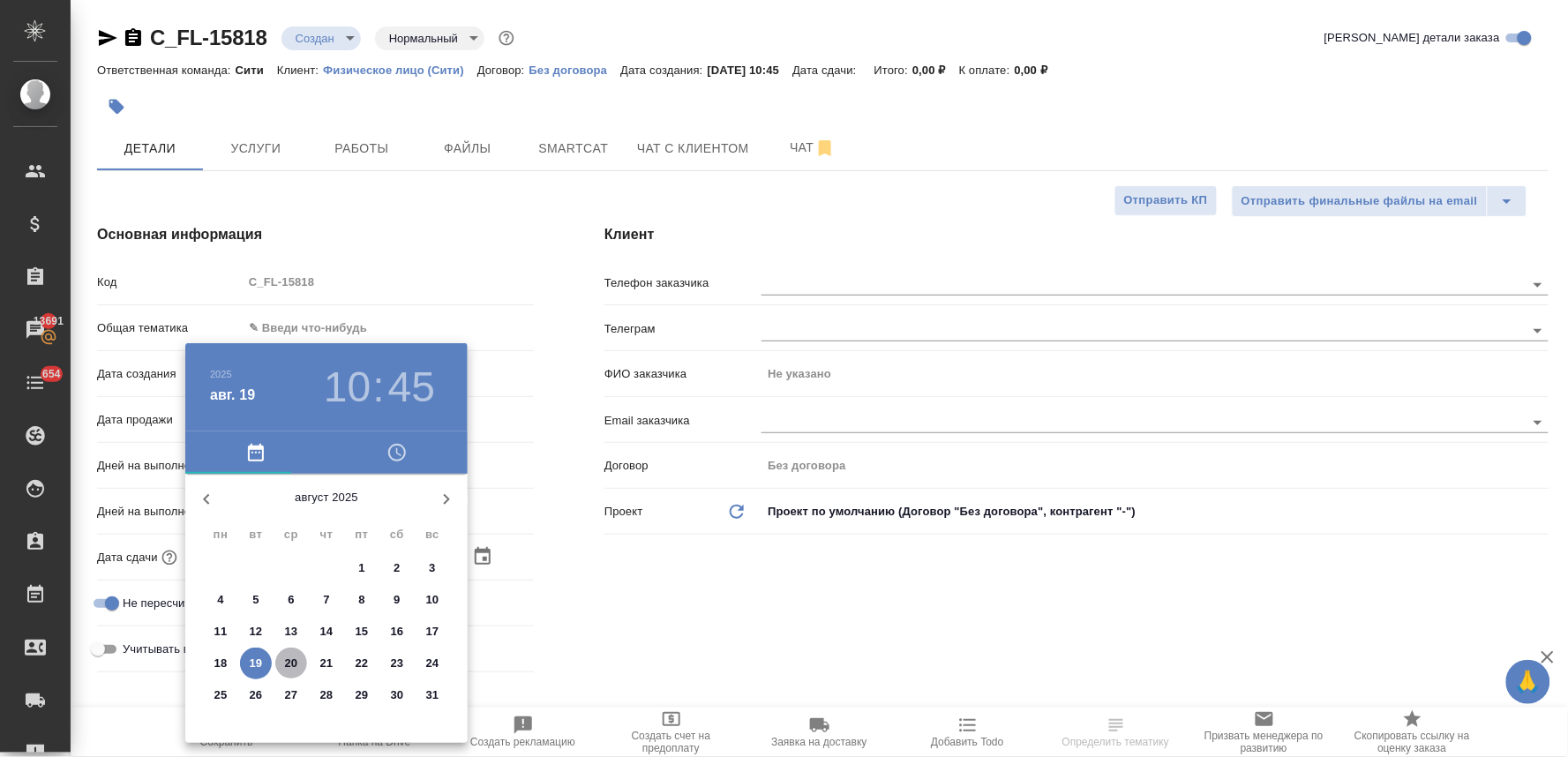
type textarea "x"
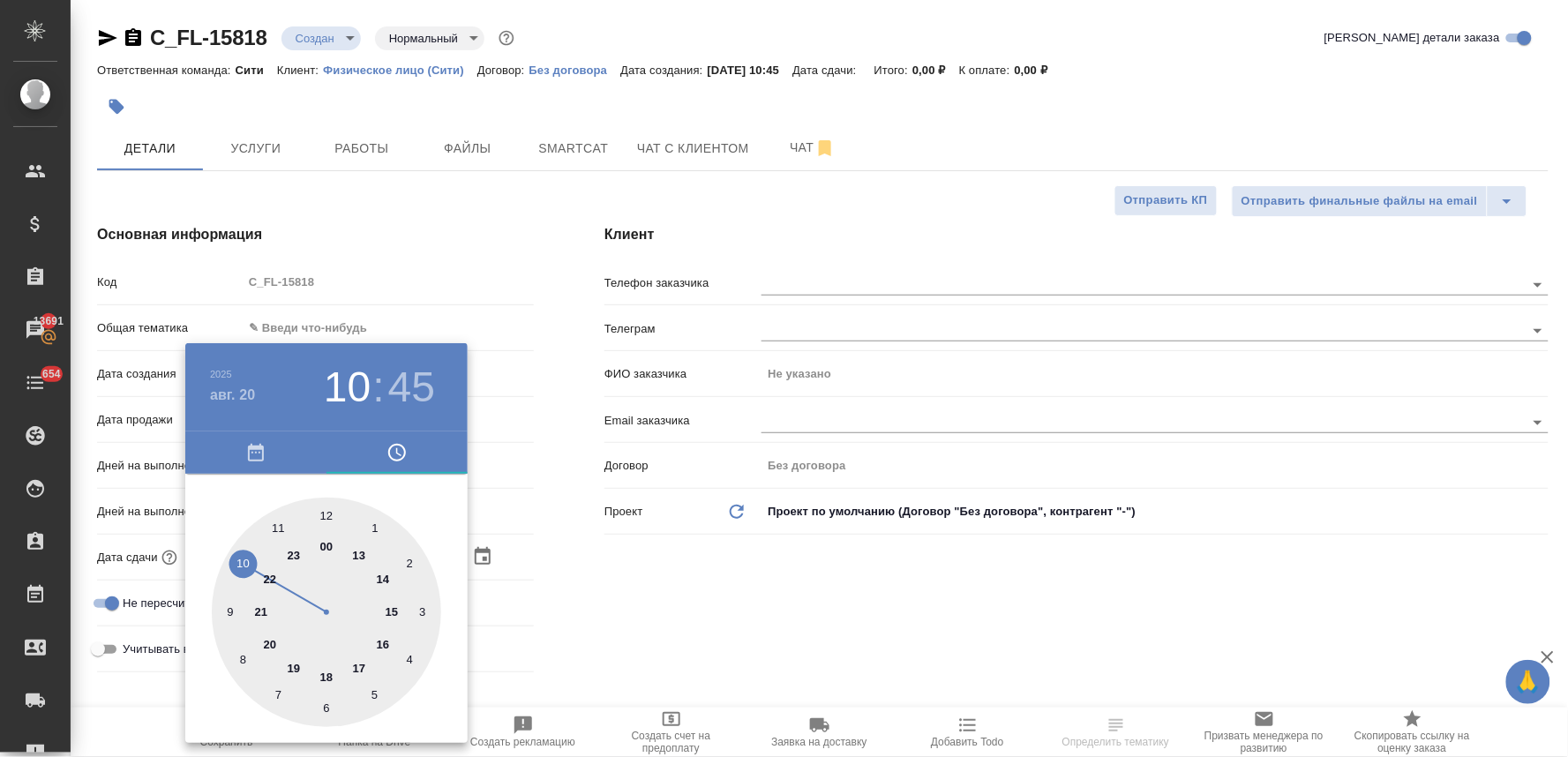
click at [671, 618] on div at bounding box center [784, 378] width 1568 height 757
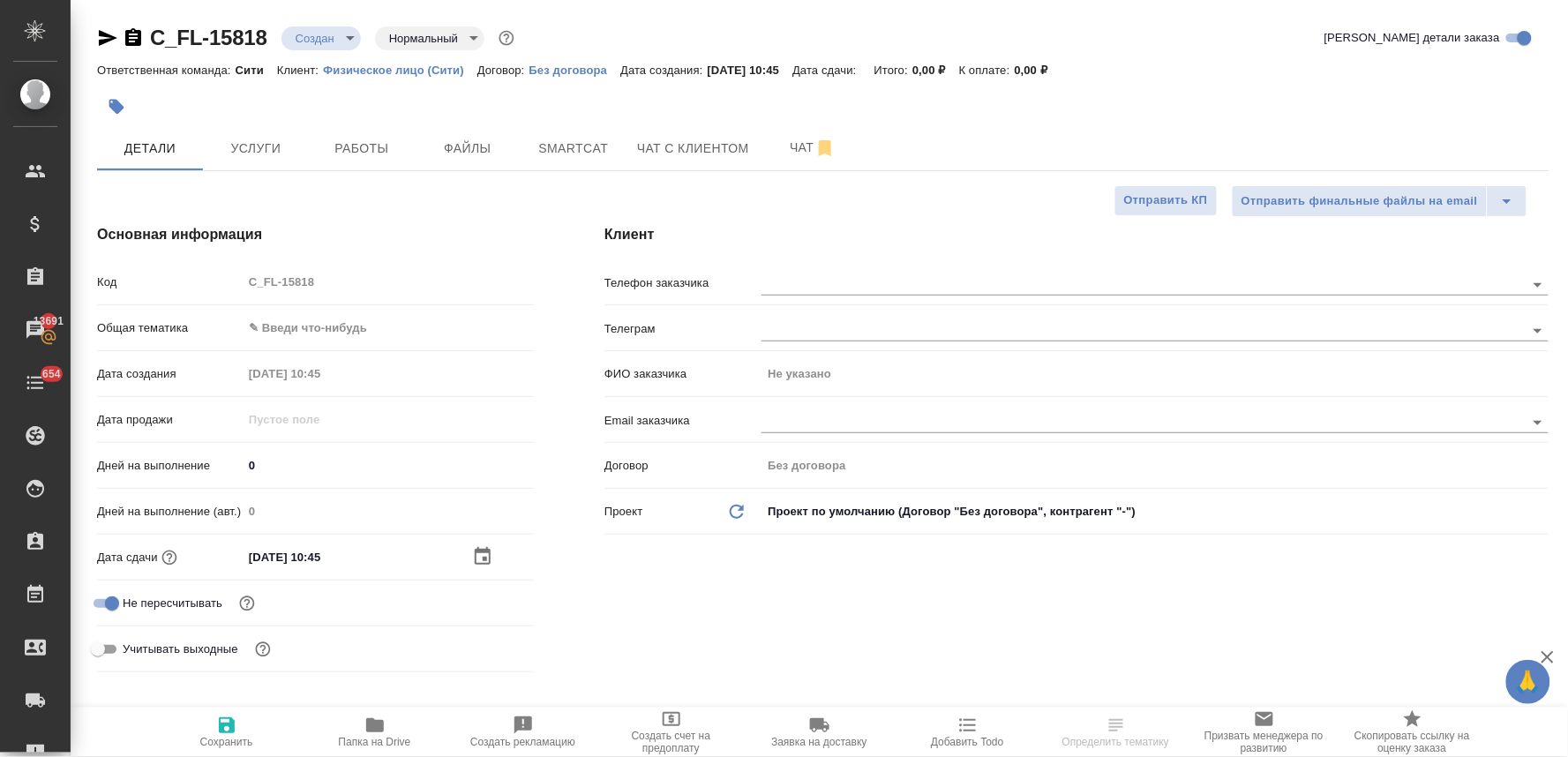
click at [207, 739] on span "Сохранить" at bounding box center [226, 742] width 53 height 13
type textarea "x"
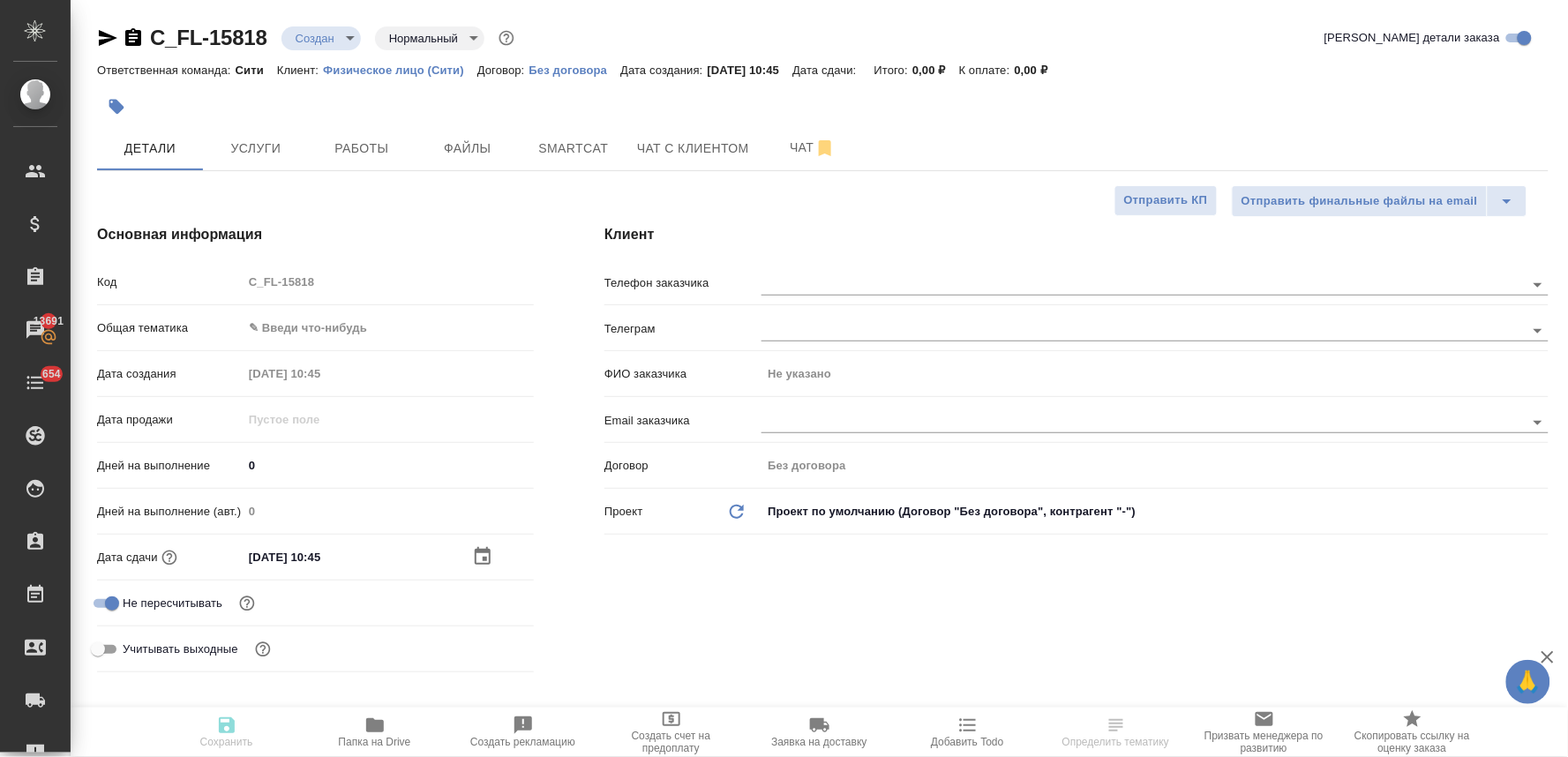
type textarea "x"
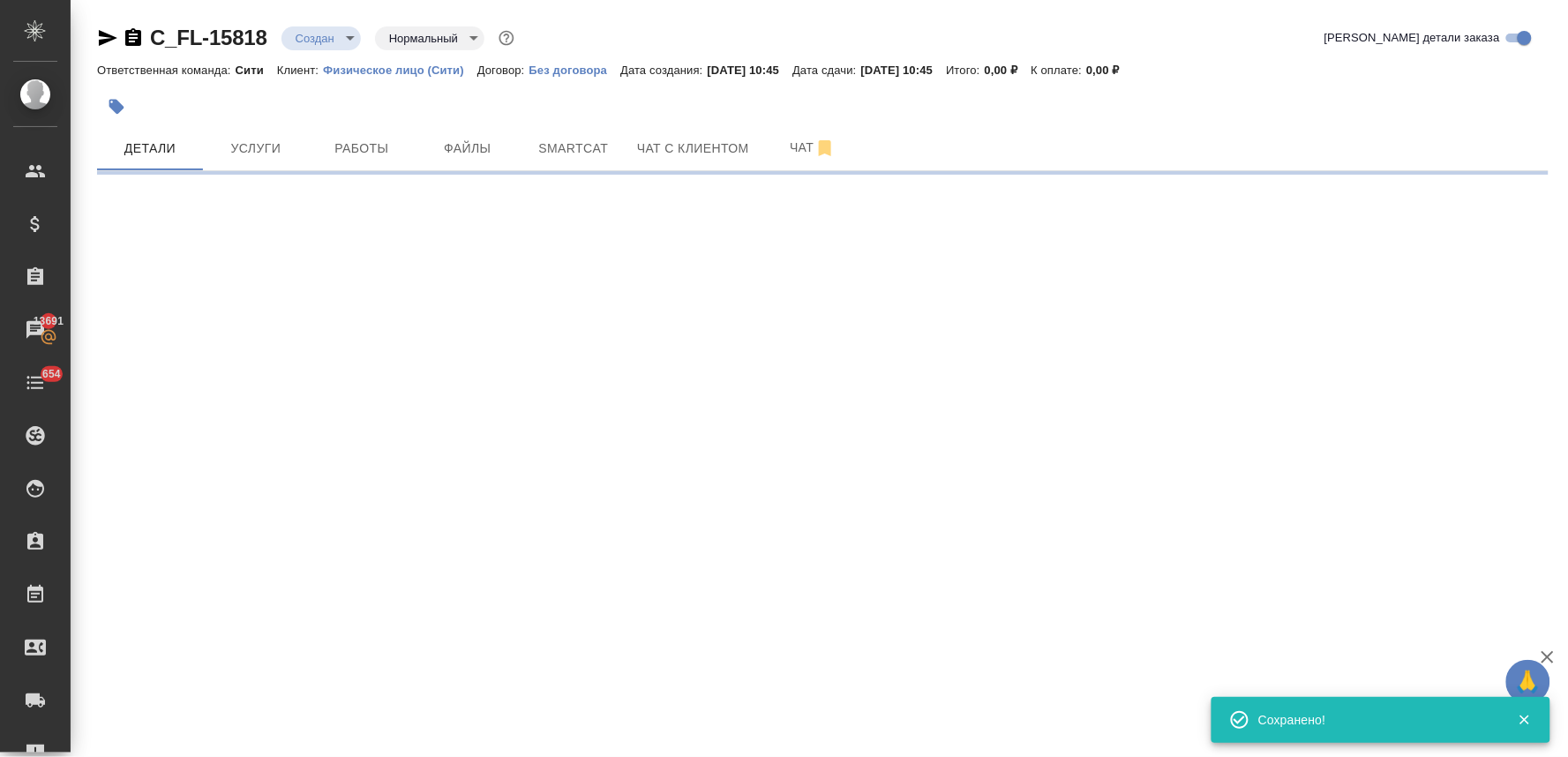
select select "RU"
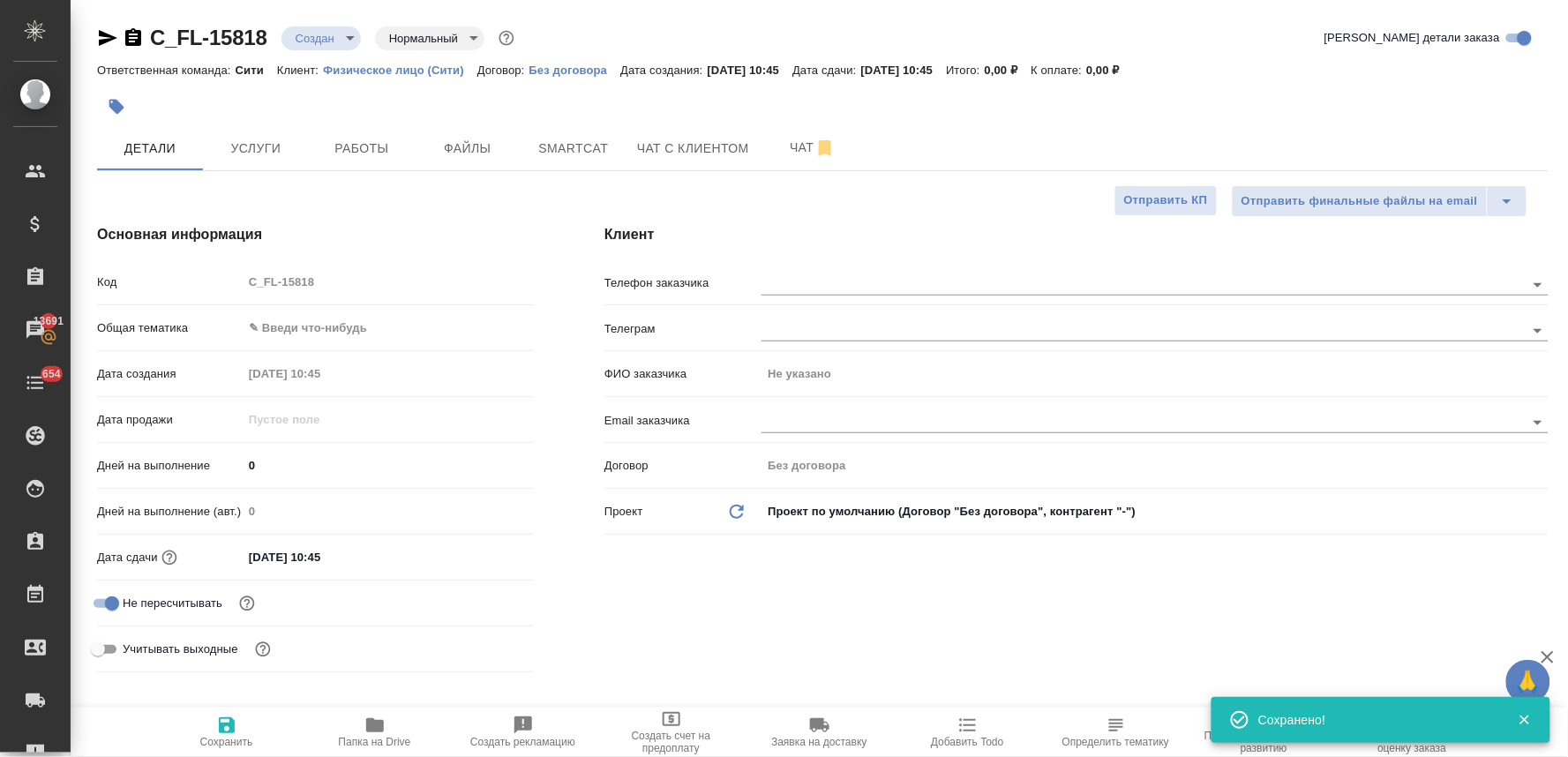
type textarea "x"
click at [809, 287] on input "text" at bounding box center [1113, 284] width 704 height 21
type textarea "x"
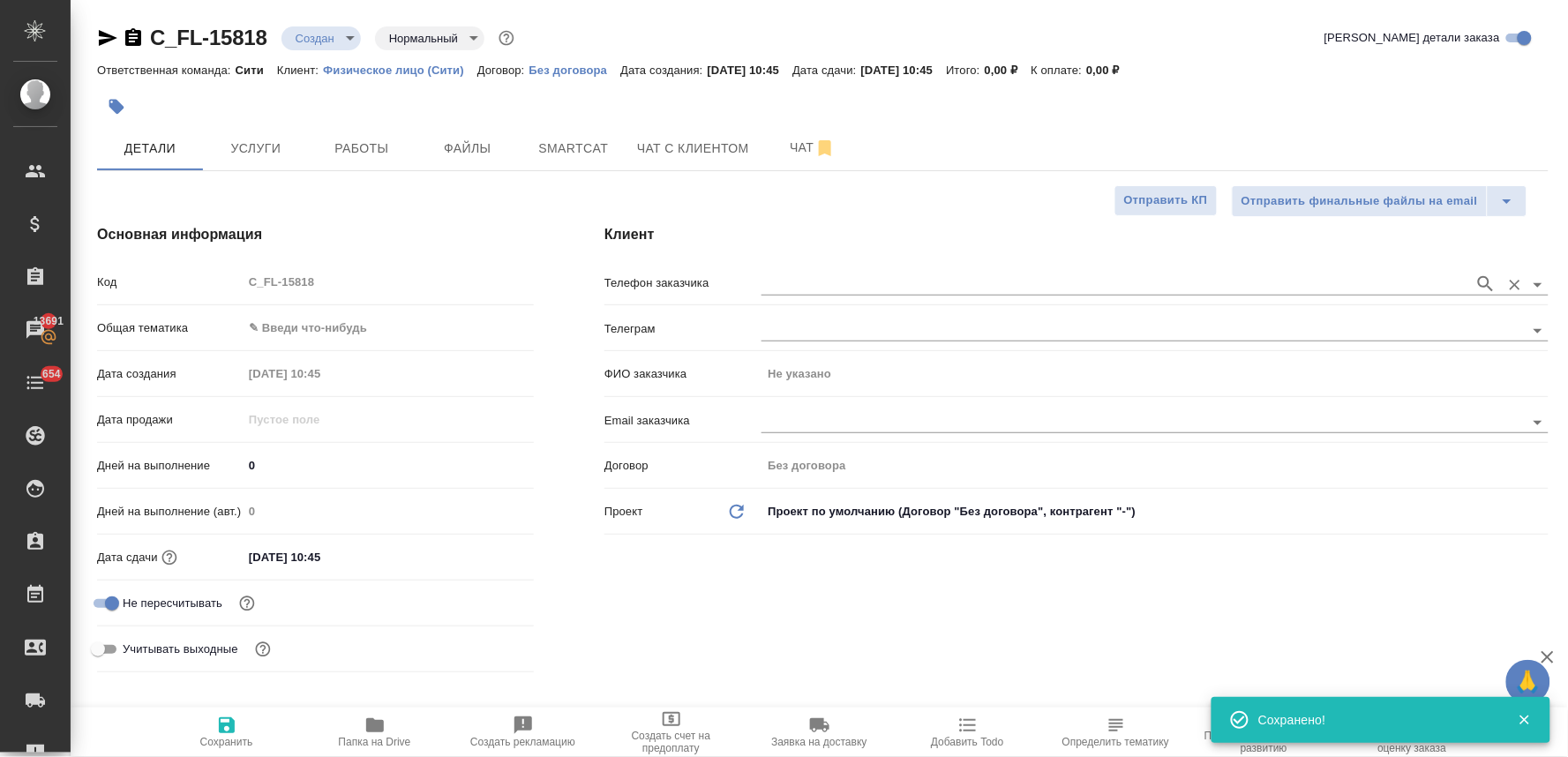
type textarea "x"
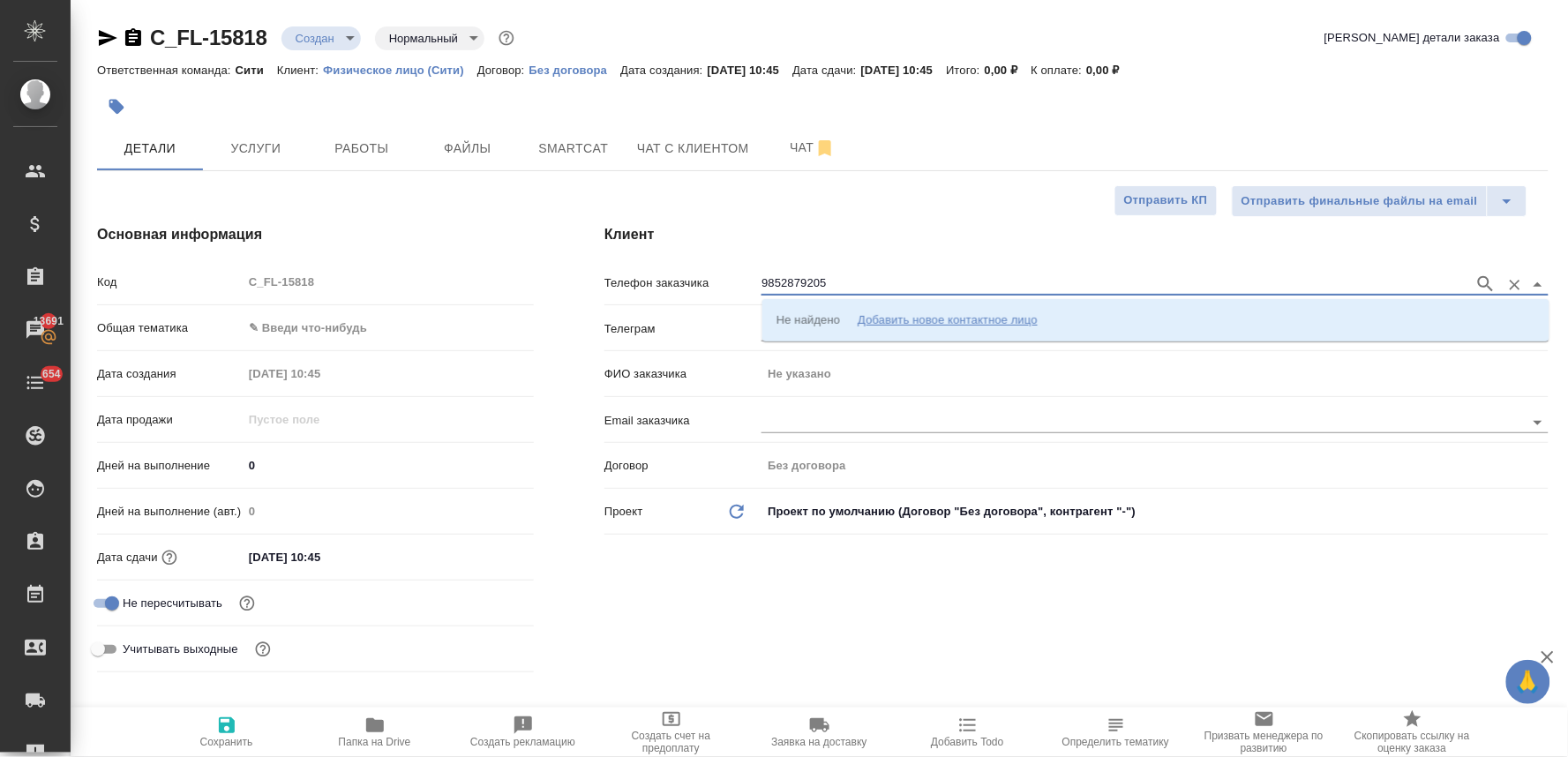
type input "9852879205"
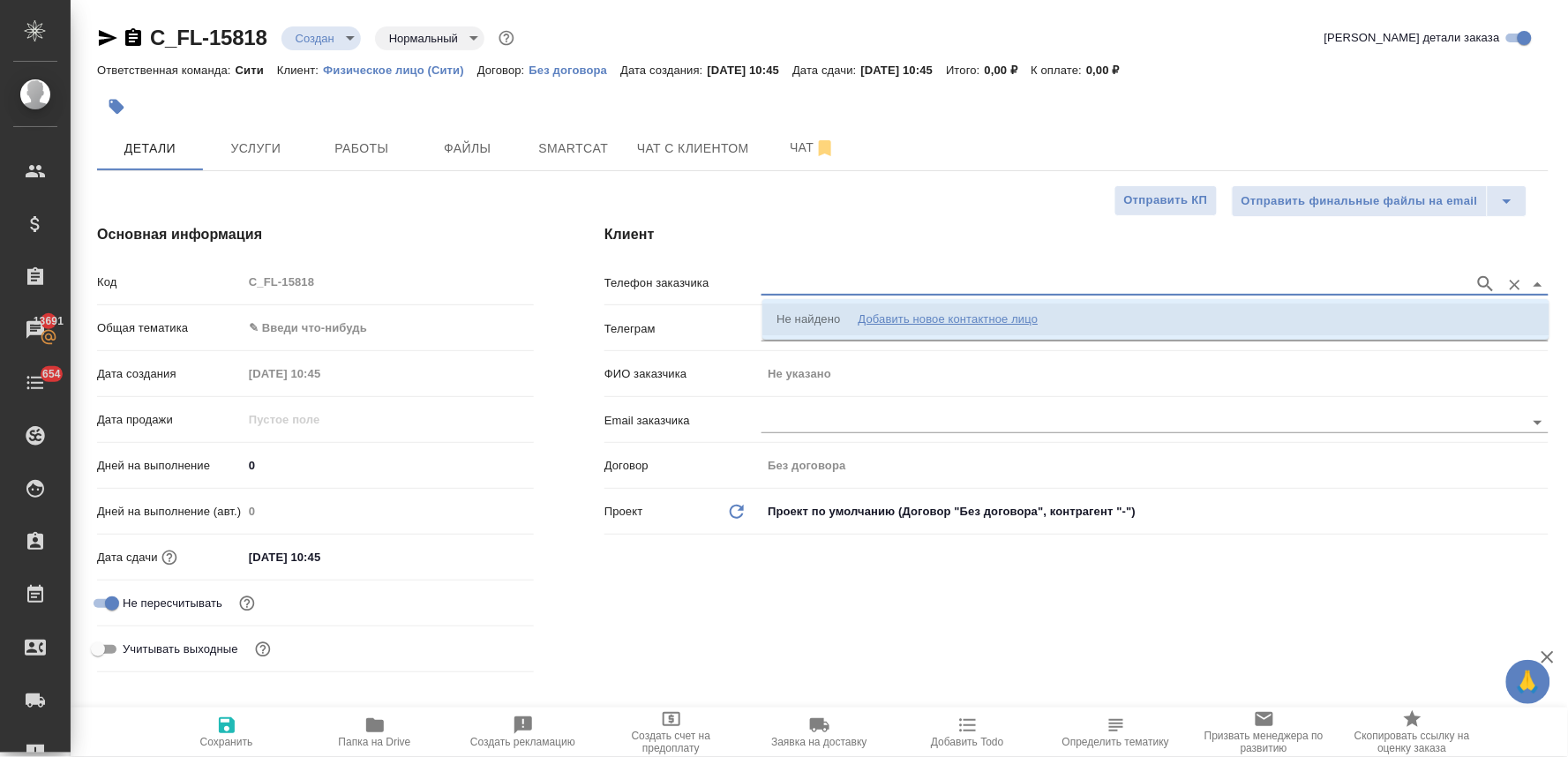
click at [869, 322] on div "Добавить новое контактное лицо" at bounding box center [947, 319] width 180 height 17
select select "ZZ"
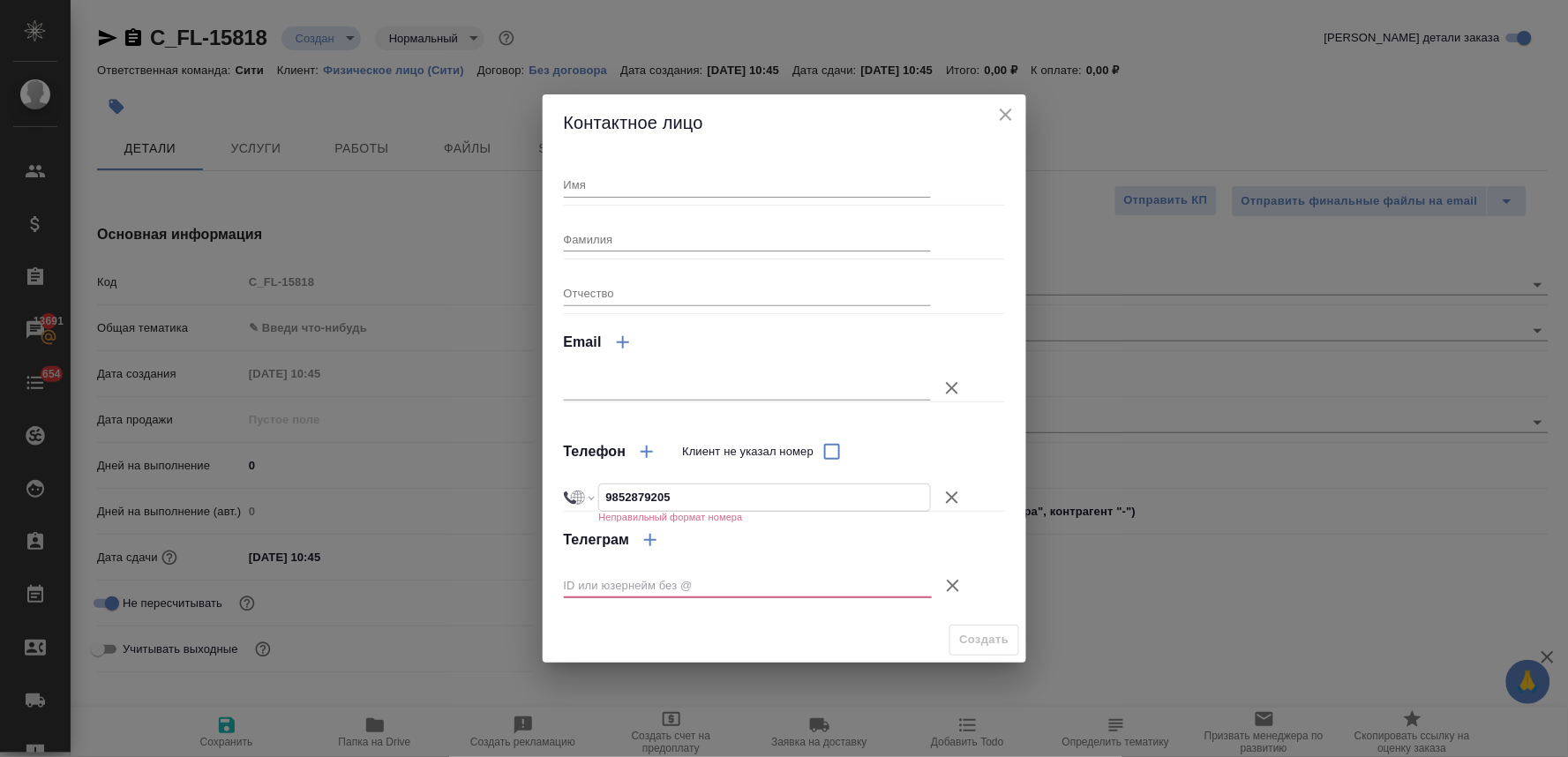
click at [609, 497] on input "9852879205" at bounding box center [765, 496] width 331 height 26
type input "+89852879205"
click at [619, 498] on input "+89852879205" at bounding box center [765, 496] width 331 height 26
select select "IR"
type input "+98 52 8792 05"
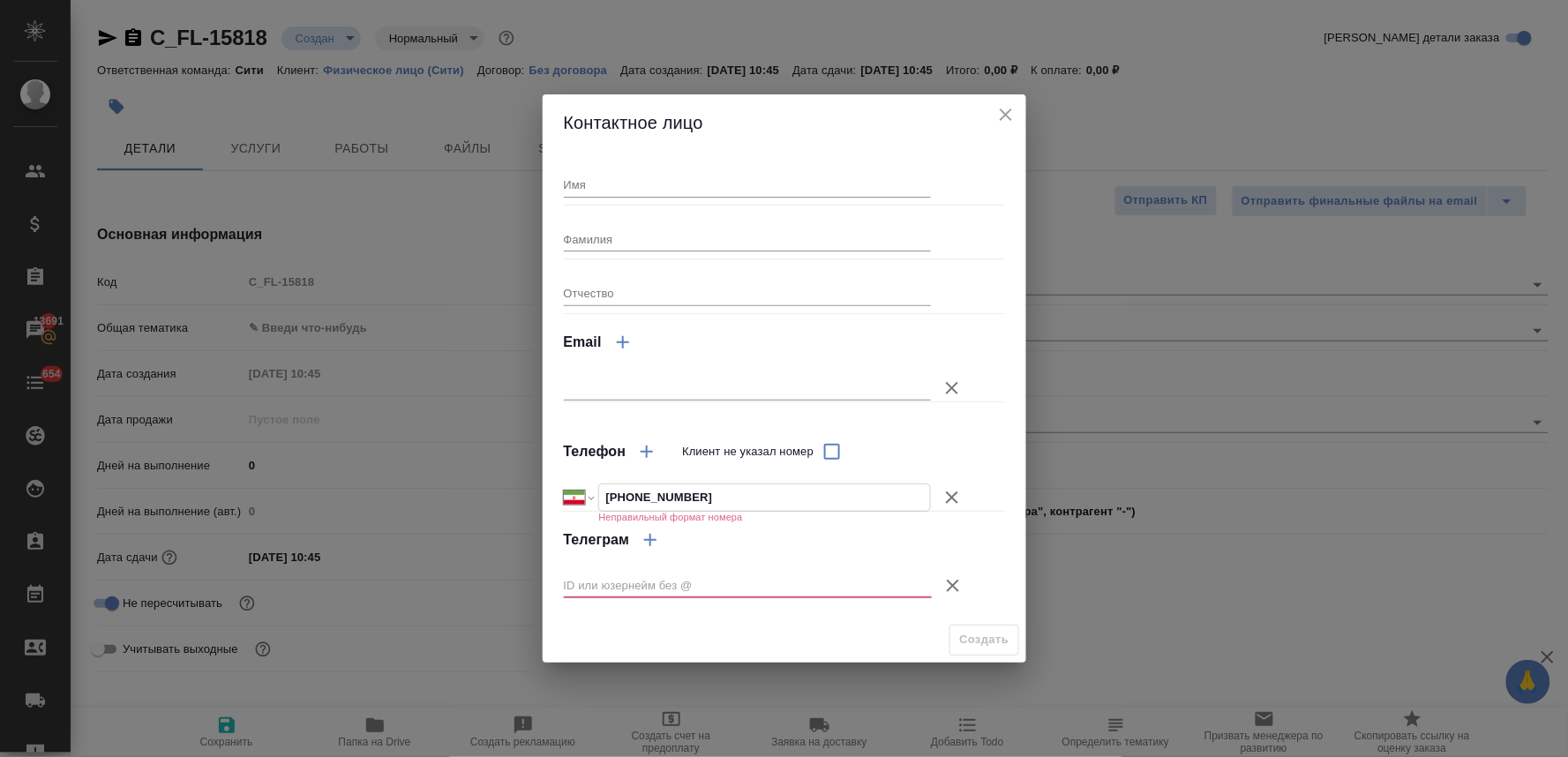
select select "RU"
type input "+7 985 287 92 05"
click at [706, 190] on input "Имя" at bounding box center [747, 185] width 367 height 25
type input "Юлия"
click at [956, 593] on icon "button" at bounding box center [952, 586] width 21 height 21
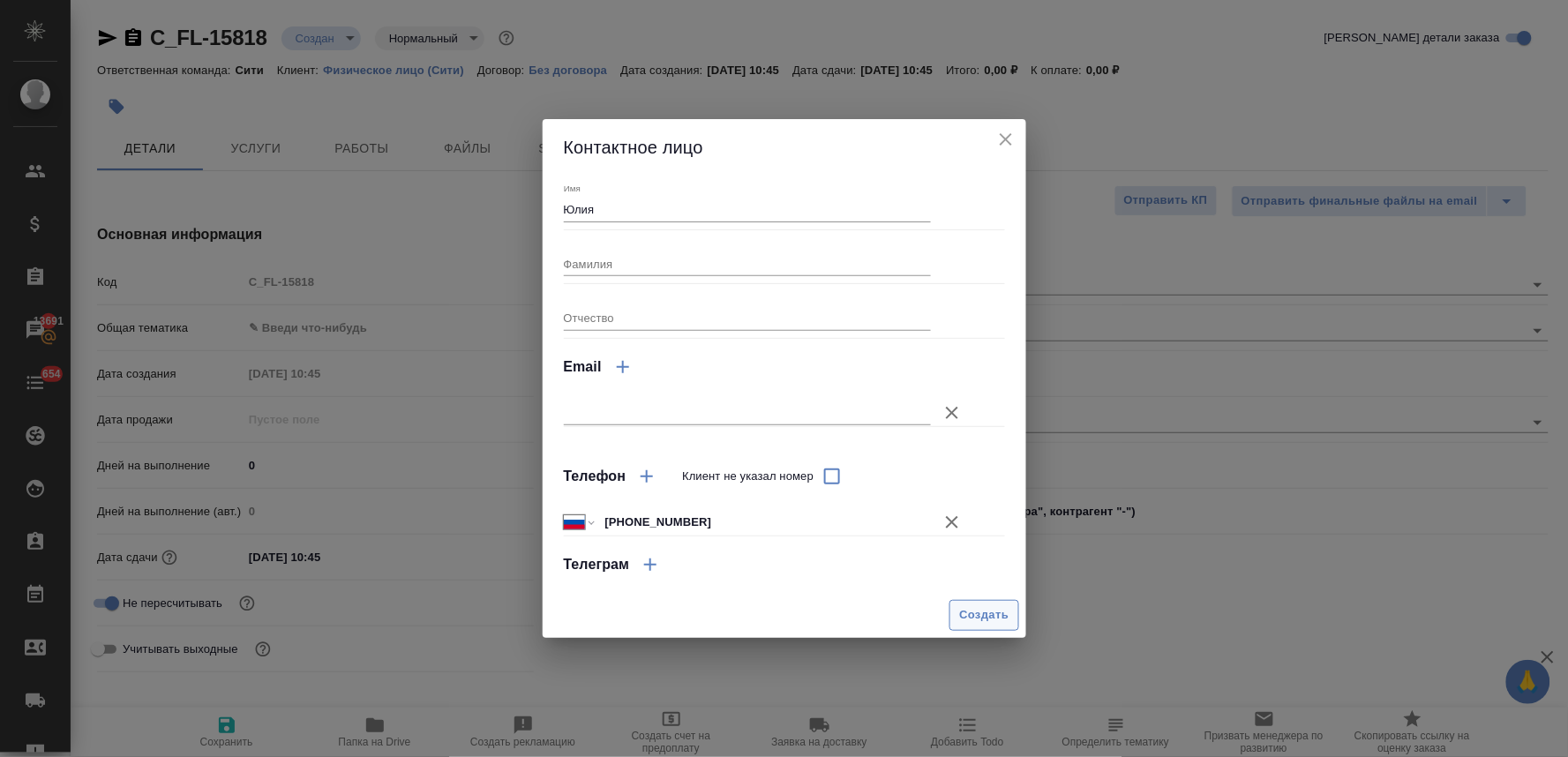
click at [965, 619] on span "Создать" at bounding box center [983, 615] width 49 height 20
type input "Юлия"
type textarea "x"
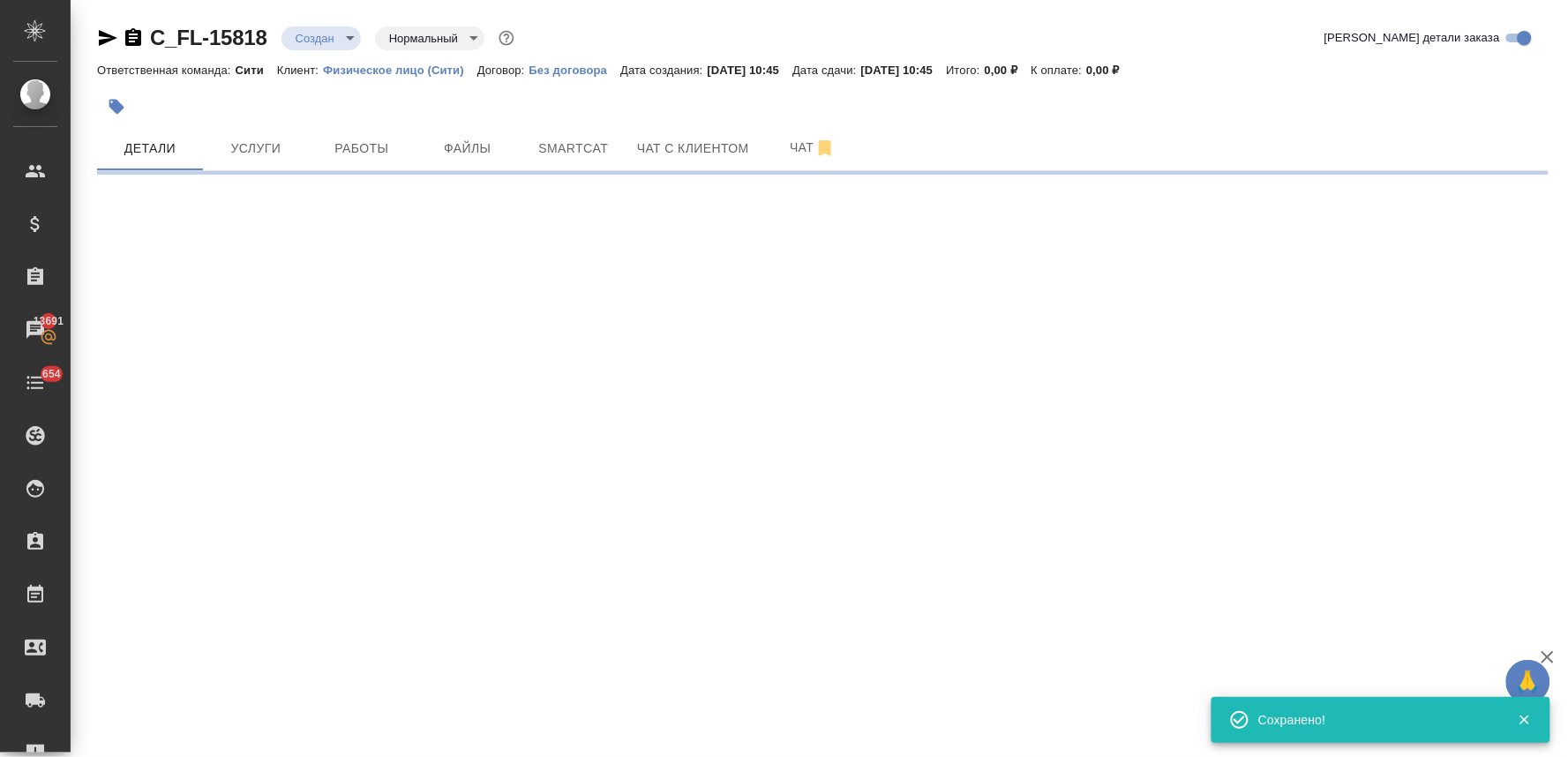
type input "holyTrinity"
select select "RU"
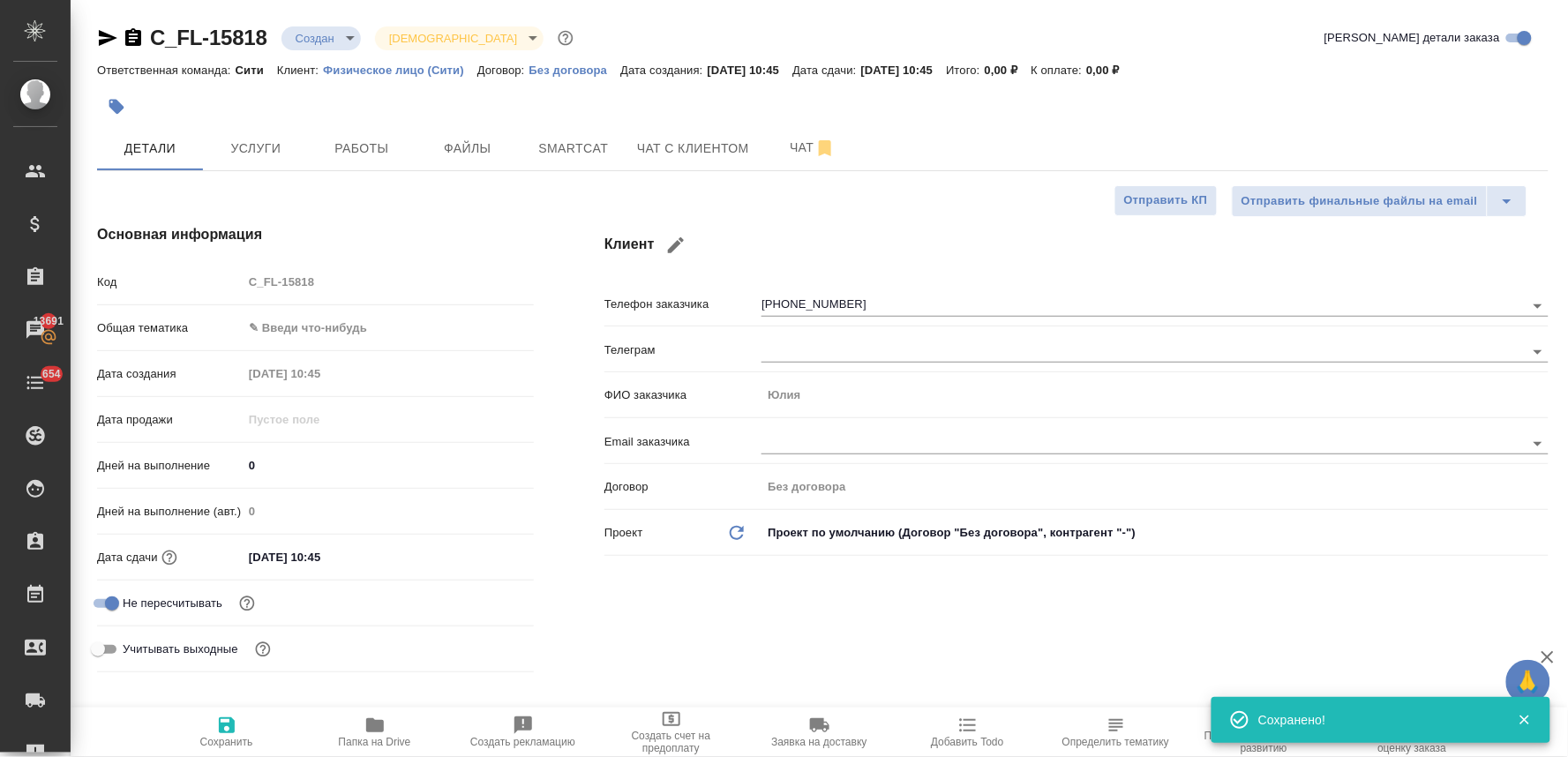
type textarea "x"
click at [326, 311] on div "Код C_FL-15818" at bounding box center [316, 290] width 437 height 46
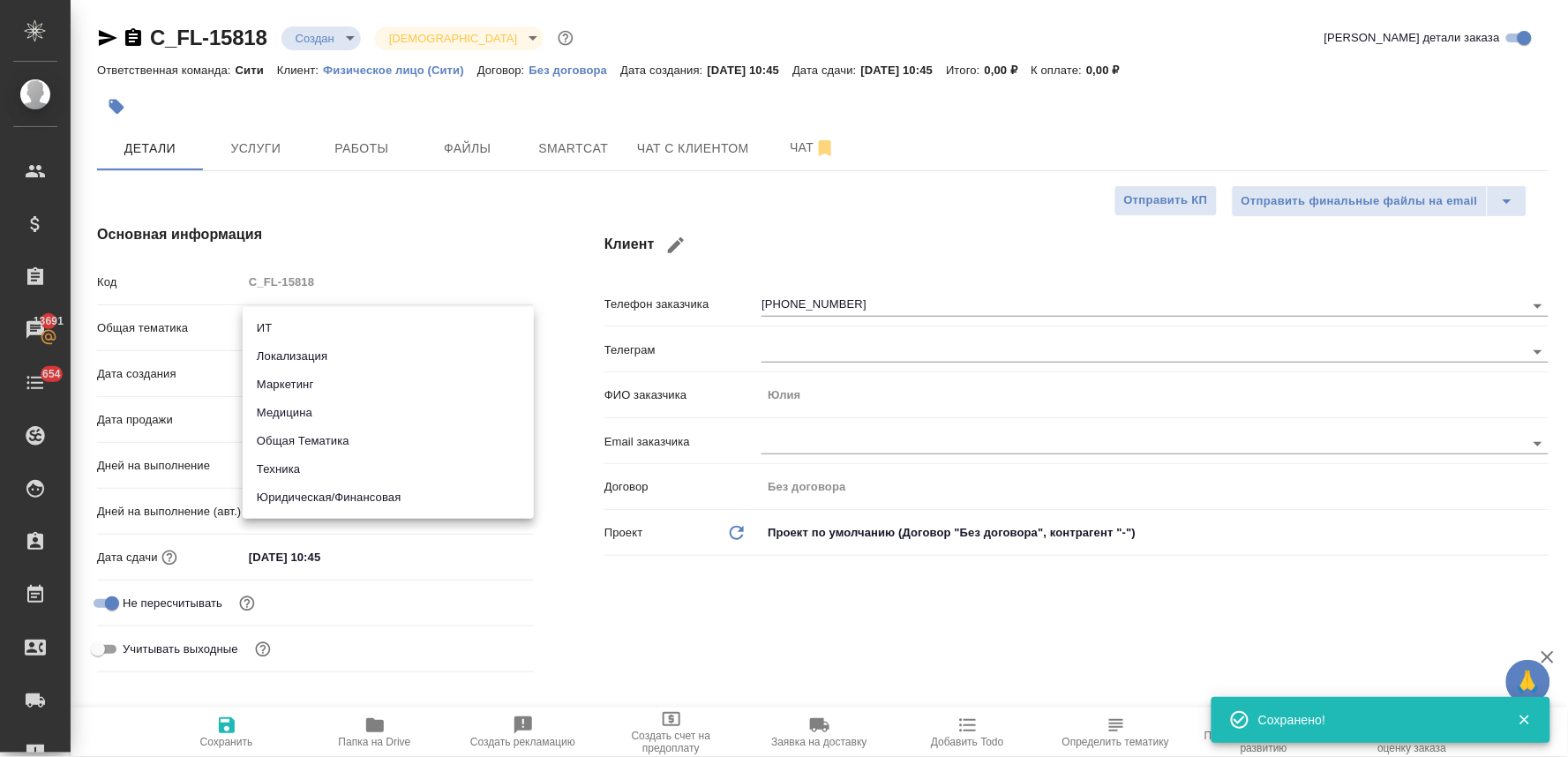
click at [336, 320] on body "🙏 .cls-1 fill:#fff; AWATERA Lyamina Nadezhda Клиенты Спецификации Заказы 13691 …" at bounding box center [784, 378] width 1568 height 757
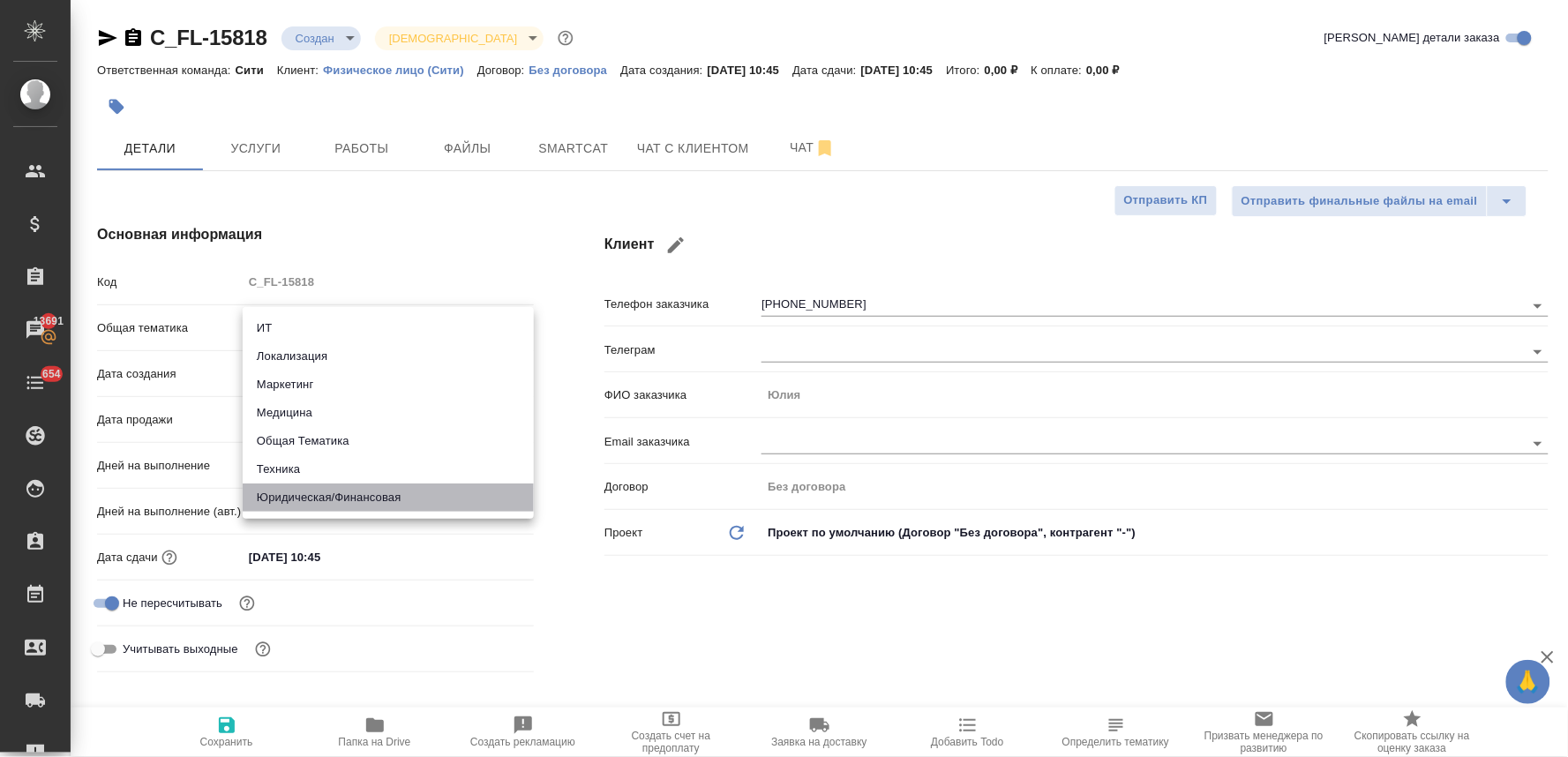
click at [336, 489] on li "Юридическая/Финансовая" at bounding box center [388, 497] width 291 height 28
type input "yr-fn"
type textarea "x"
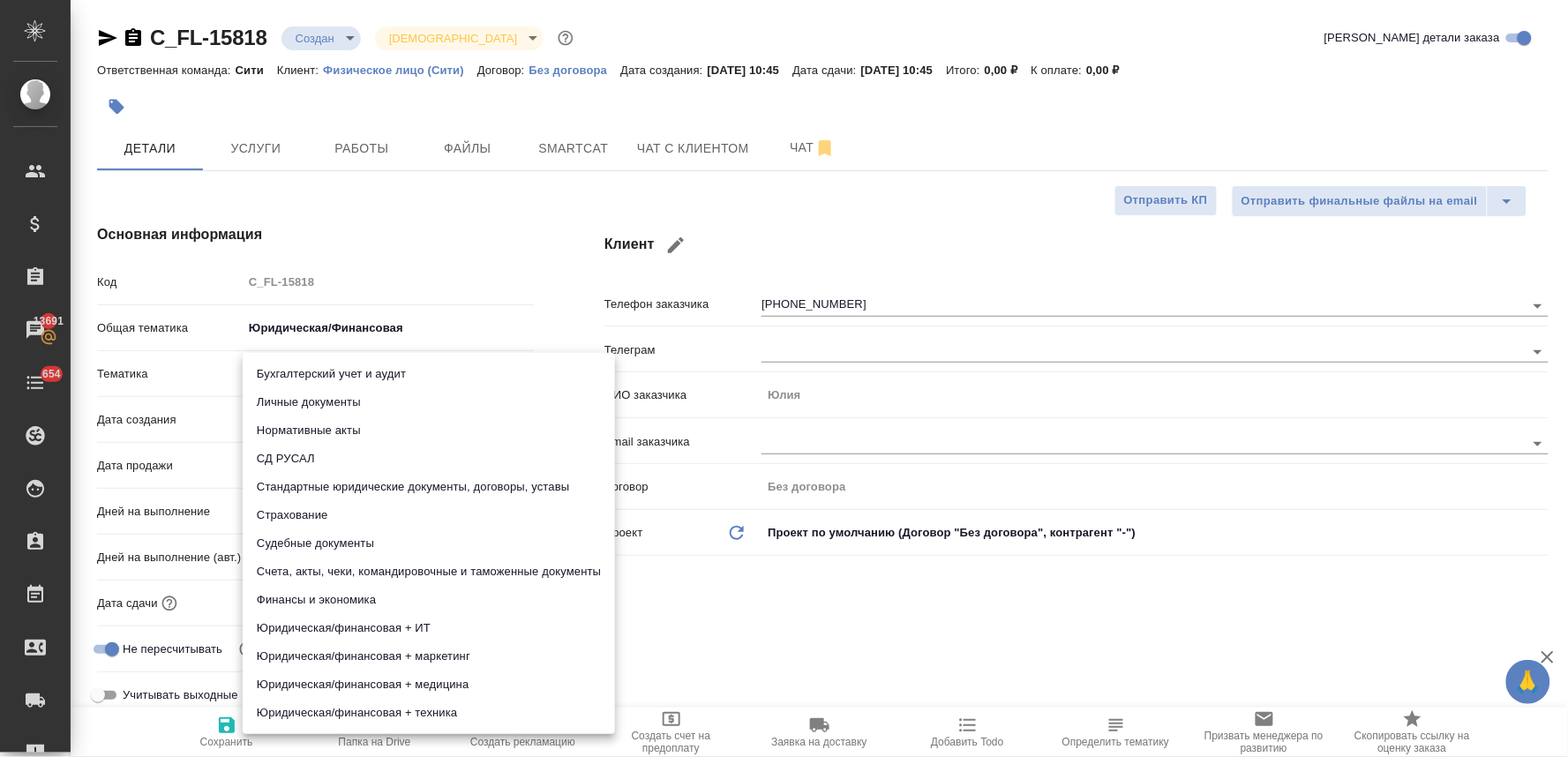
click at [305, 370] on body "🙏 .cls-1 fill:#fff; AWATERA Lyamina Nadezhda Клиенты Спецификации Заказы 13691 …" at bounding box center [784, 378] width 1568 height 757
click at [312, 395] on li "Личные документы" at bounding box center [428, 401] width 372 height 28
type textarea "x"
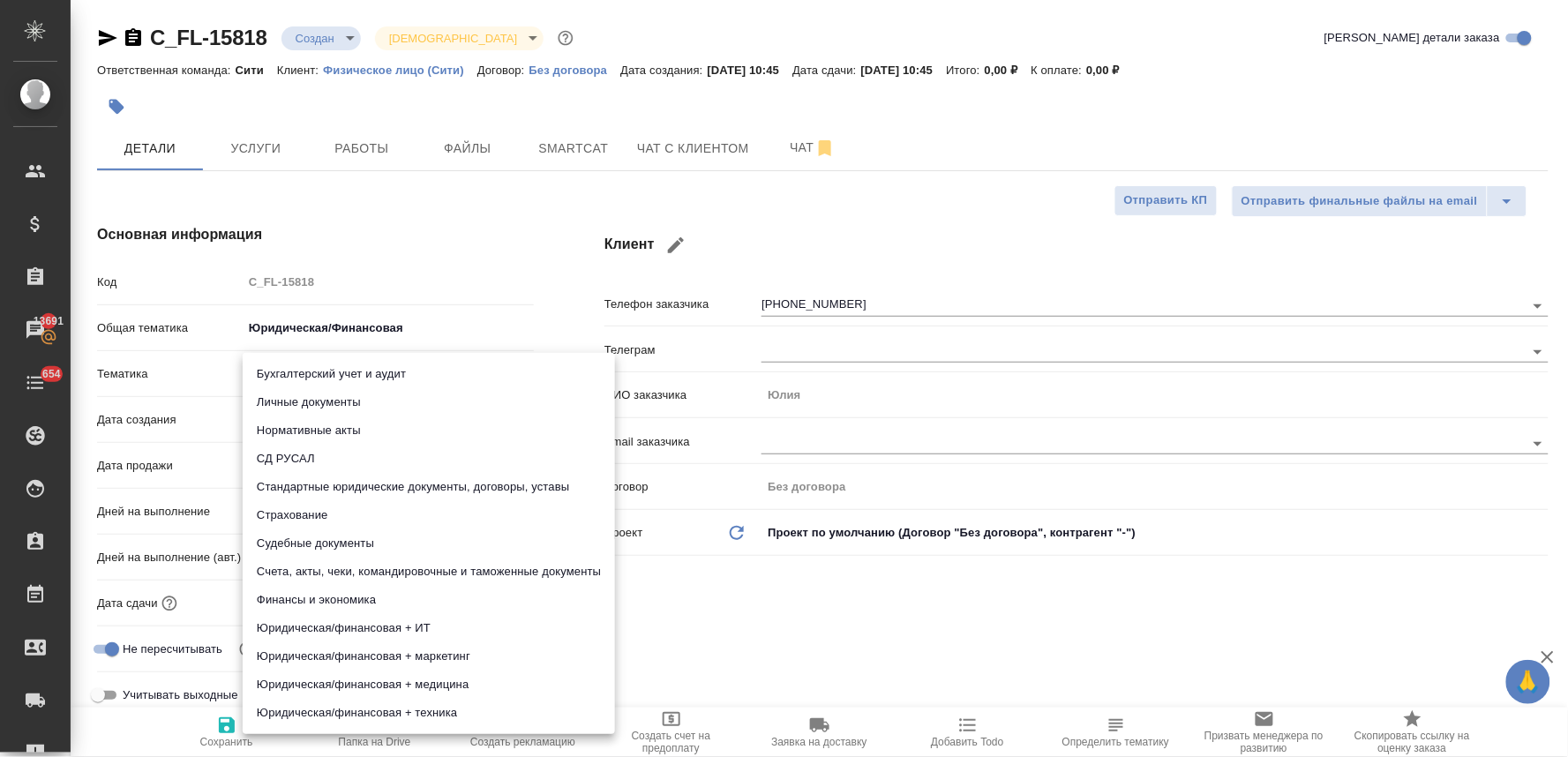
type input "5a8b8b956a9677013d343cfe"
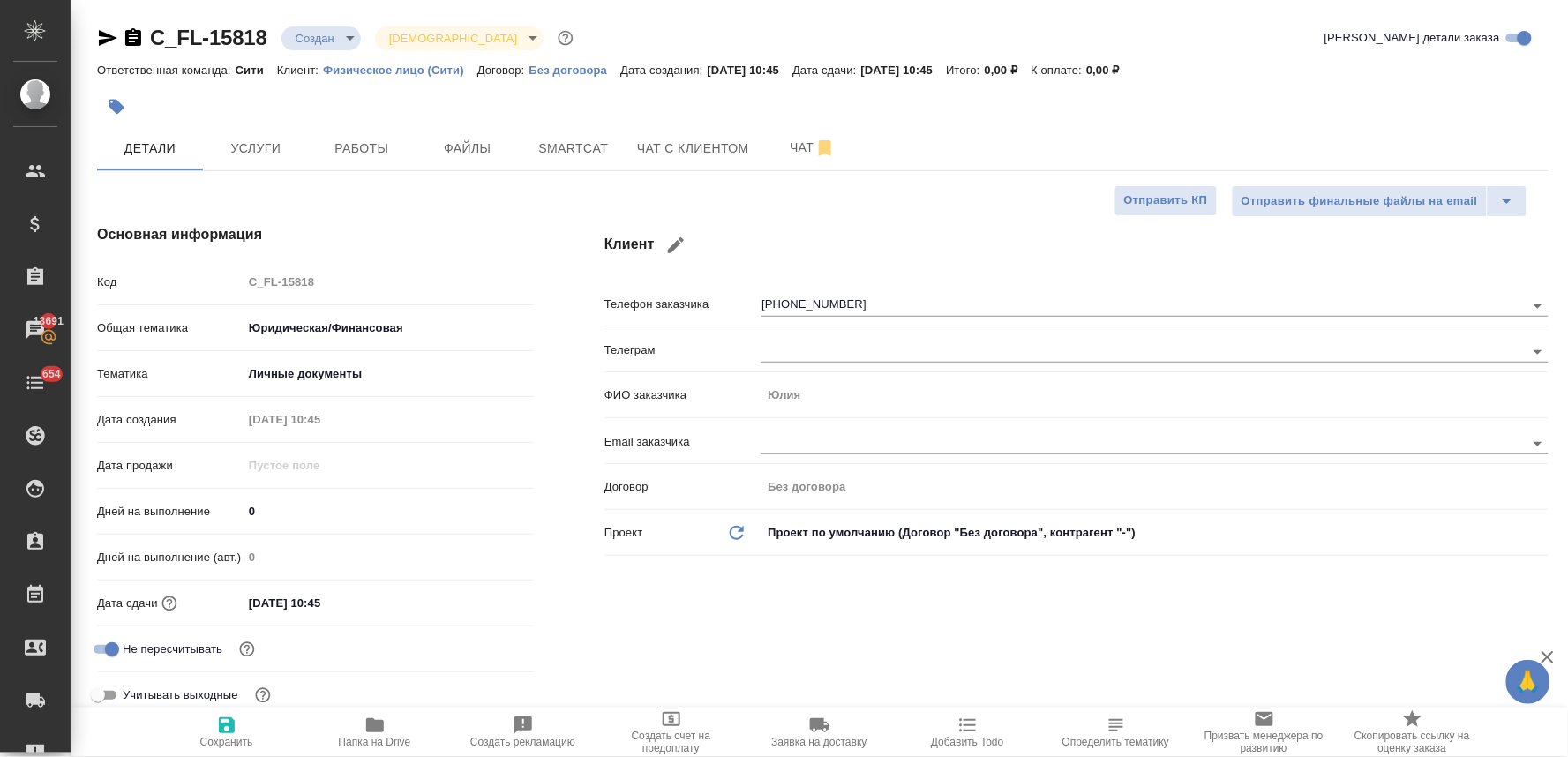
click at [755, 645] on div "Бухгалтерский учет и аудит Личные документы Нормативные акты СД РУСАЛ Стандартн…" at bounding box center [784, 378] width 1568 height 757
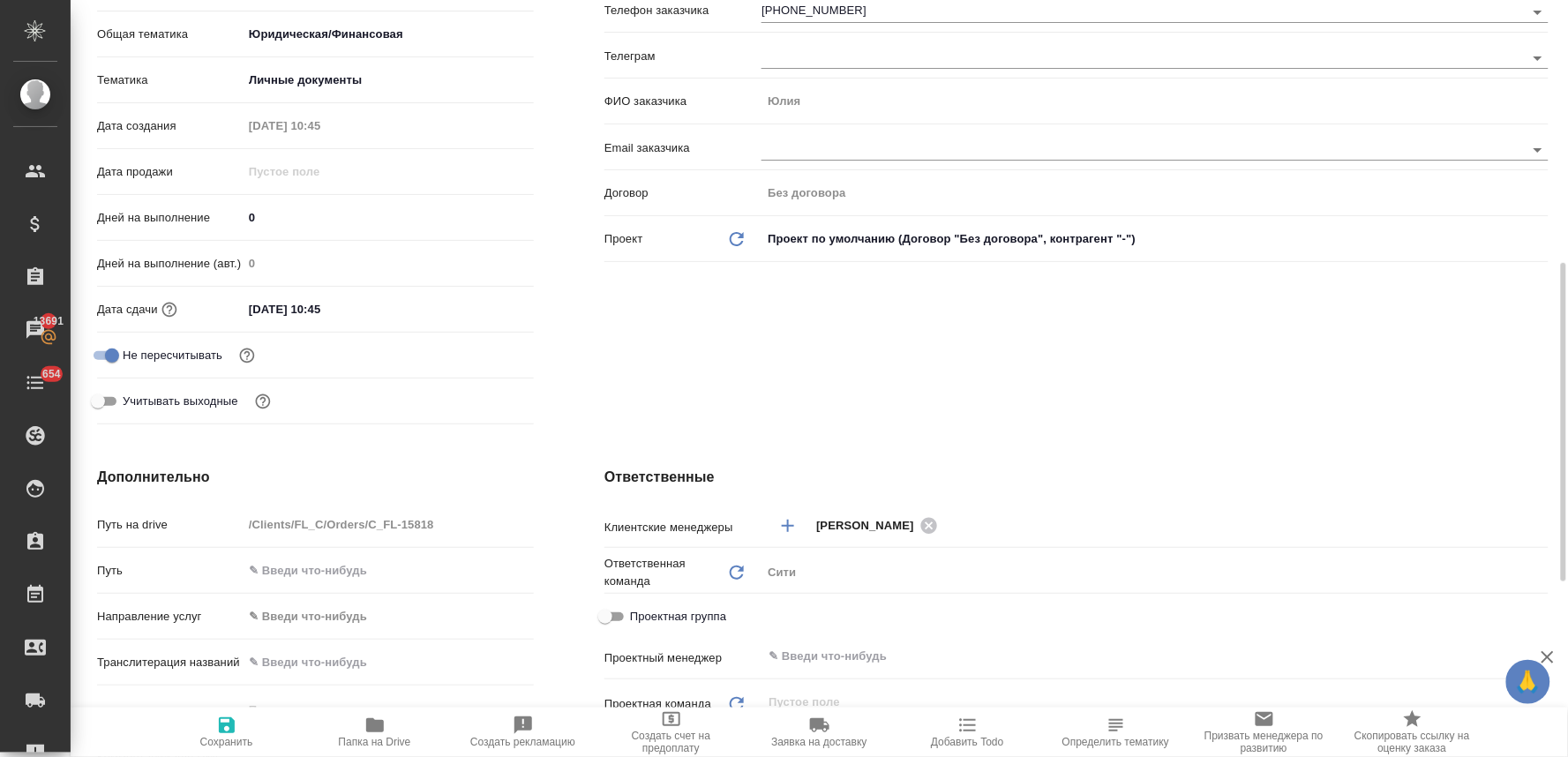
scroll to position [490, 0]
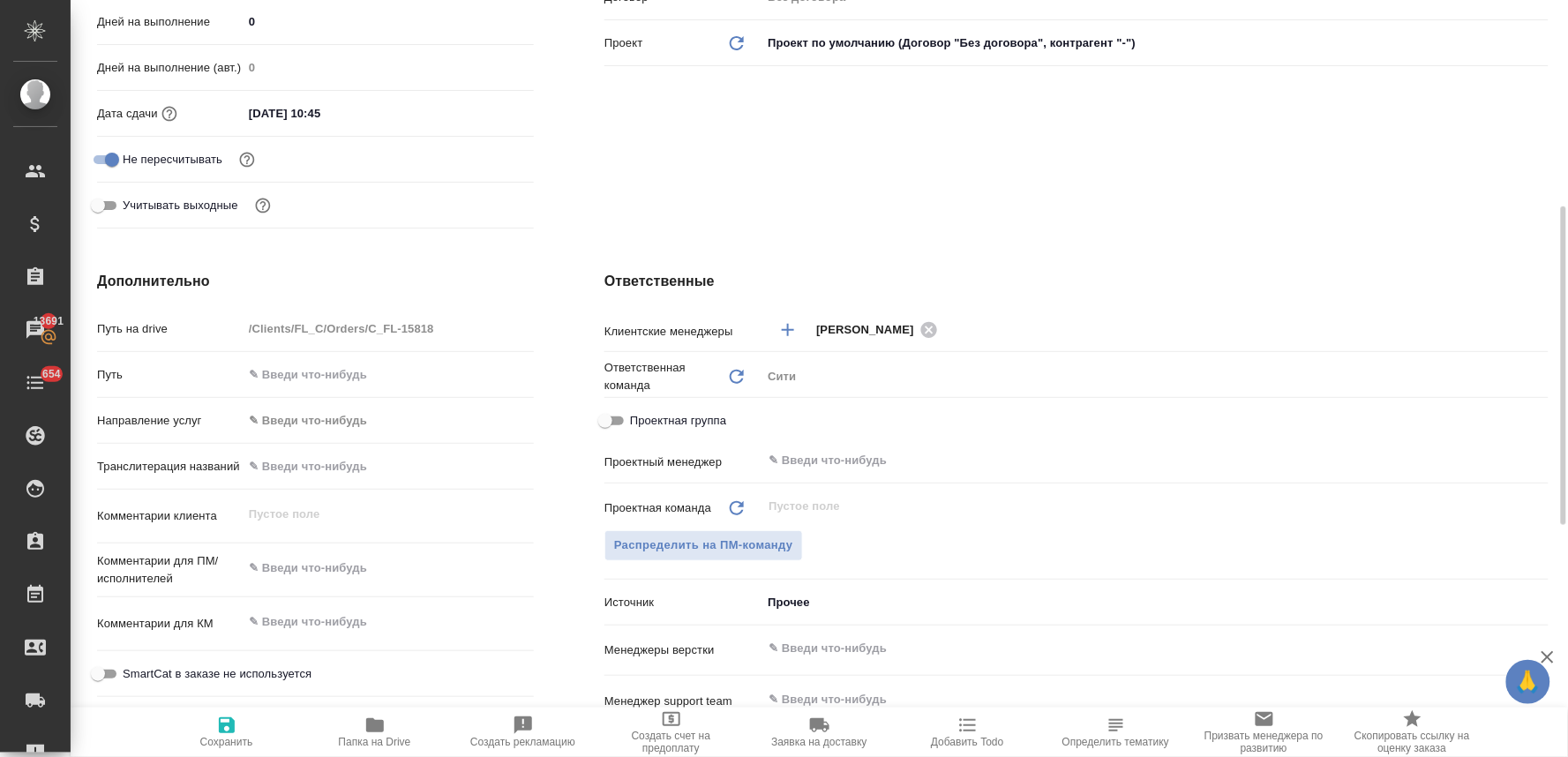
type textarea "x"
click at [360, 574] on textarea at bounding box center [388, 568] width 291 height 30
type textarea "x"
type textarea "н"
type textarea "x"
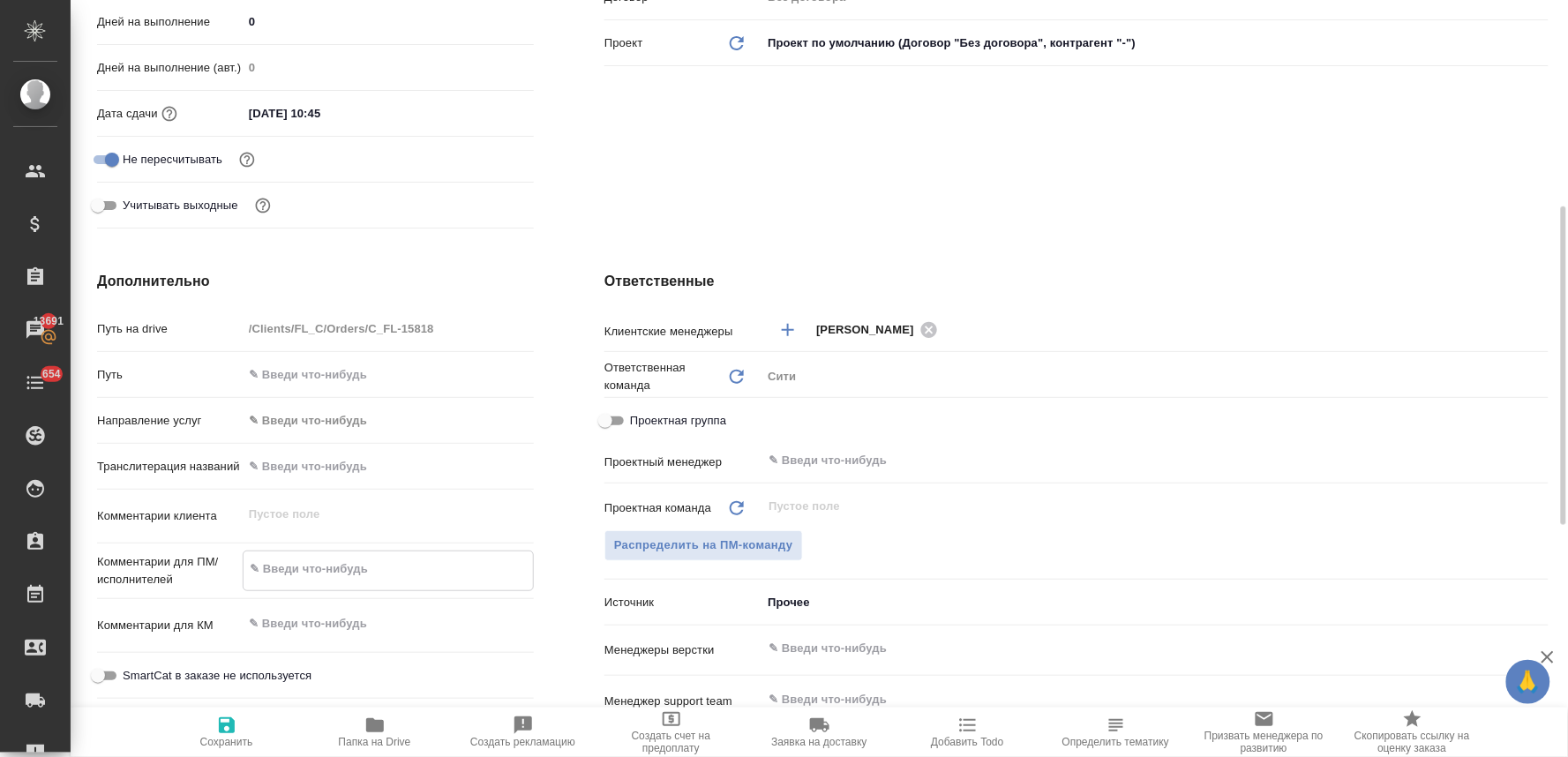
type textarea "x"
type textarea "но"
type textarea "x"
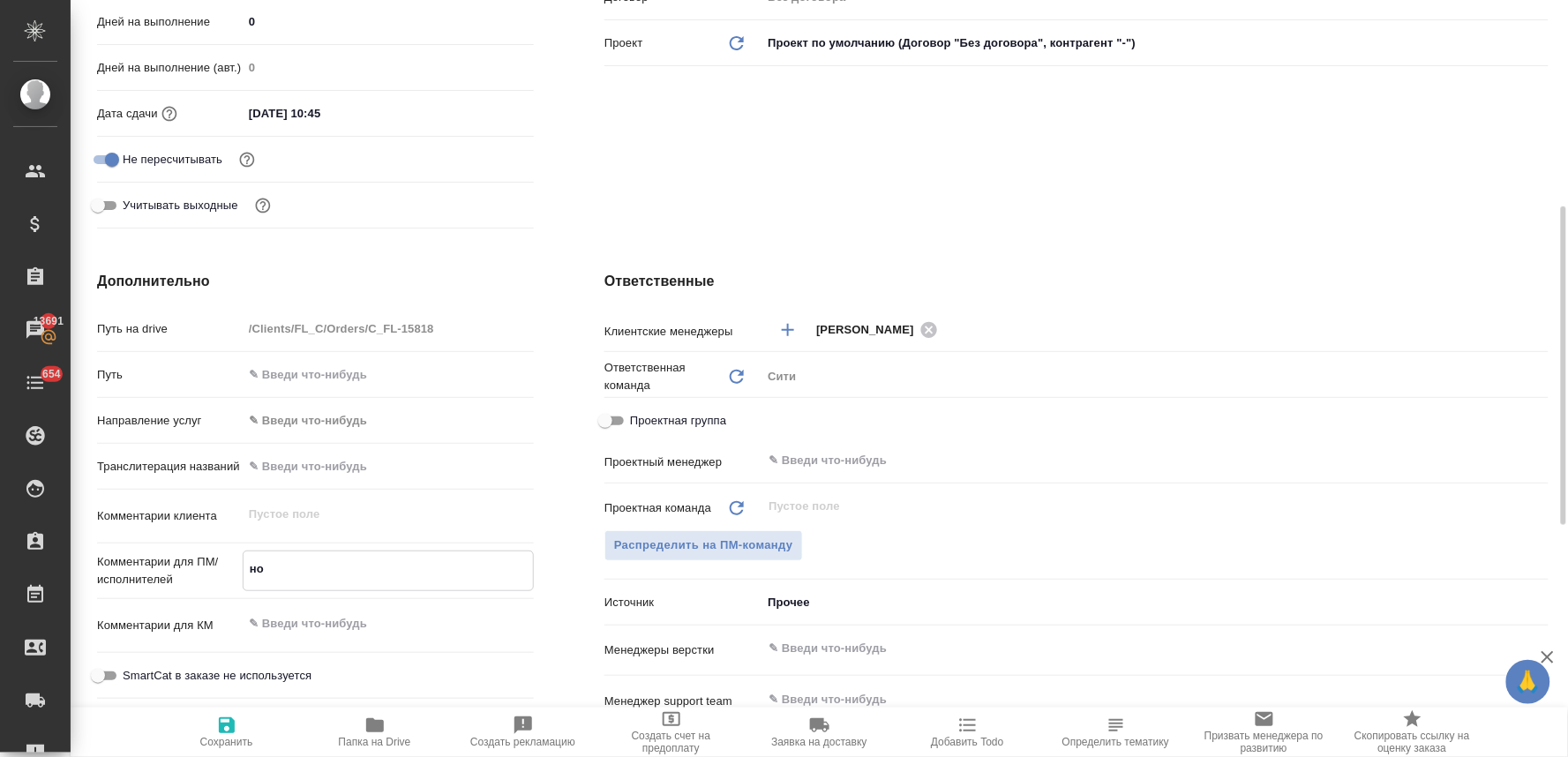
type textarea "x"
type textarea "нот"
type textarea "x"
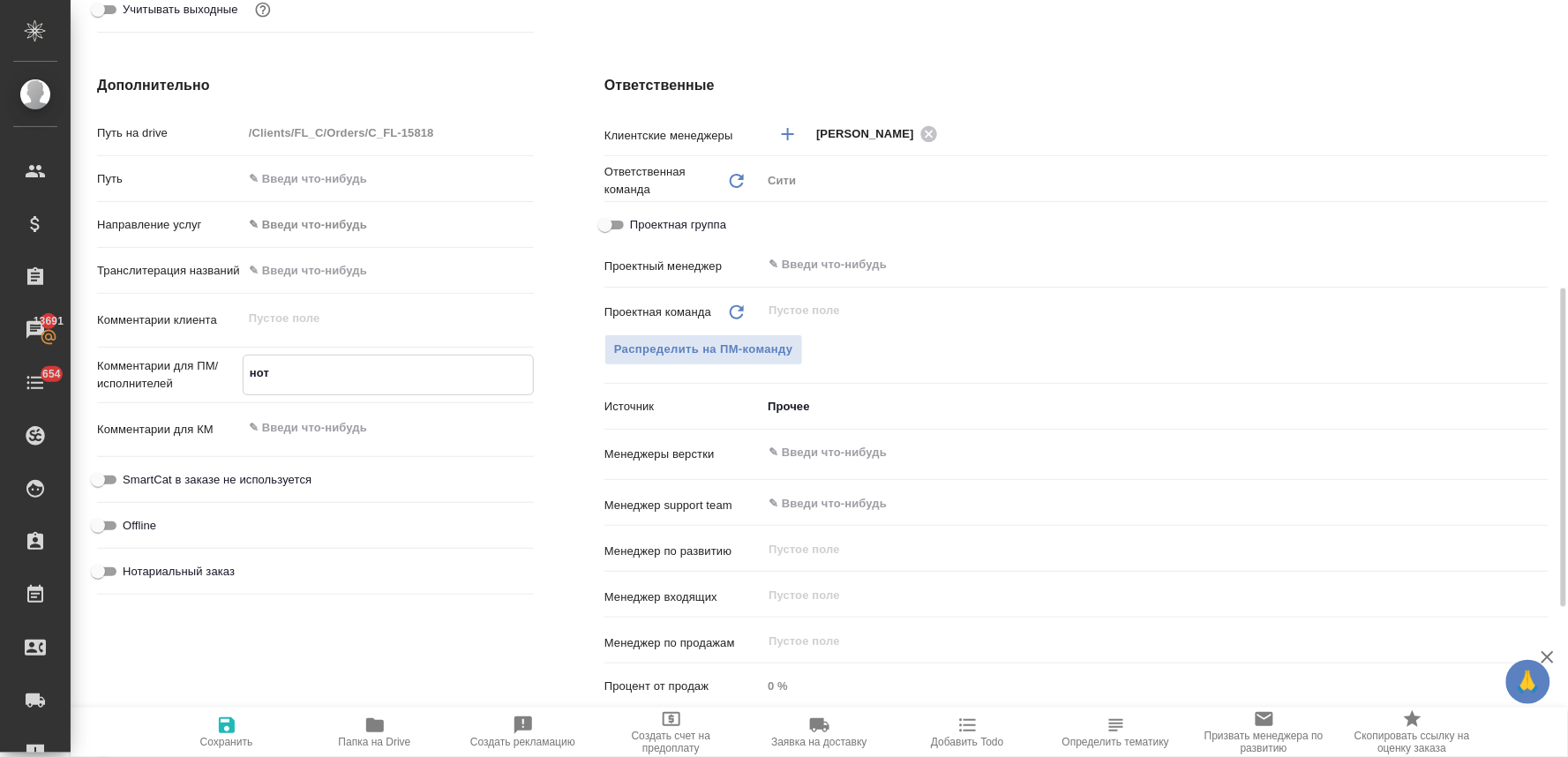
type textarea "нот"
type textarea "x"
click at [215, 561] on label "Нотариальный заказ" at bounding box center [161, 571] width 147 height 21
click at [130, 561] on input "Нотариальный заказ" at bounding box center [98, 571] width 63 height 21
checkbox input "true"
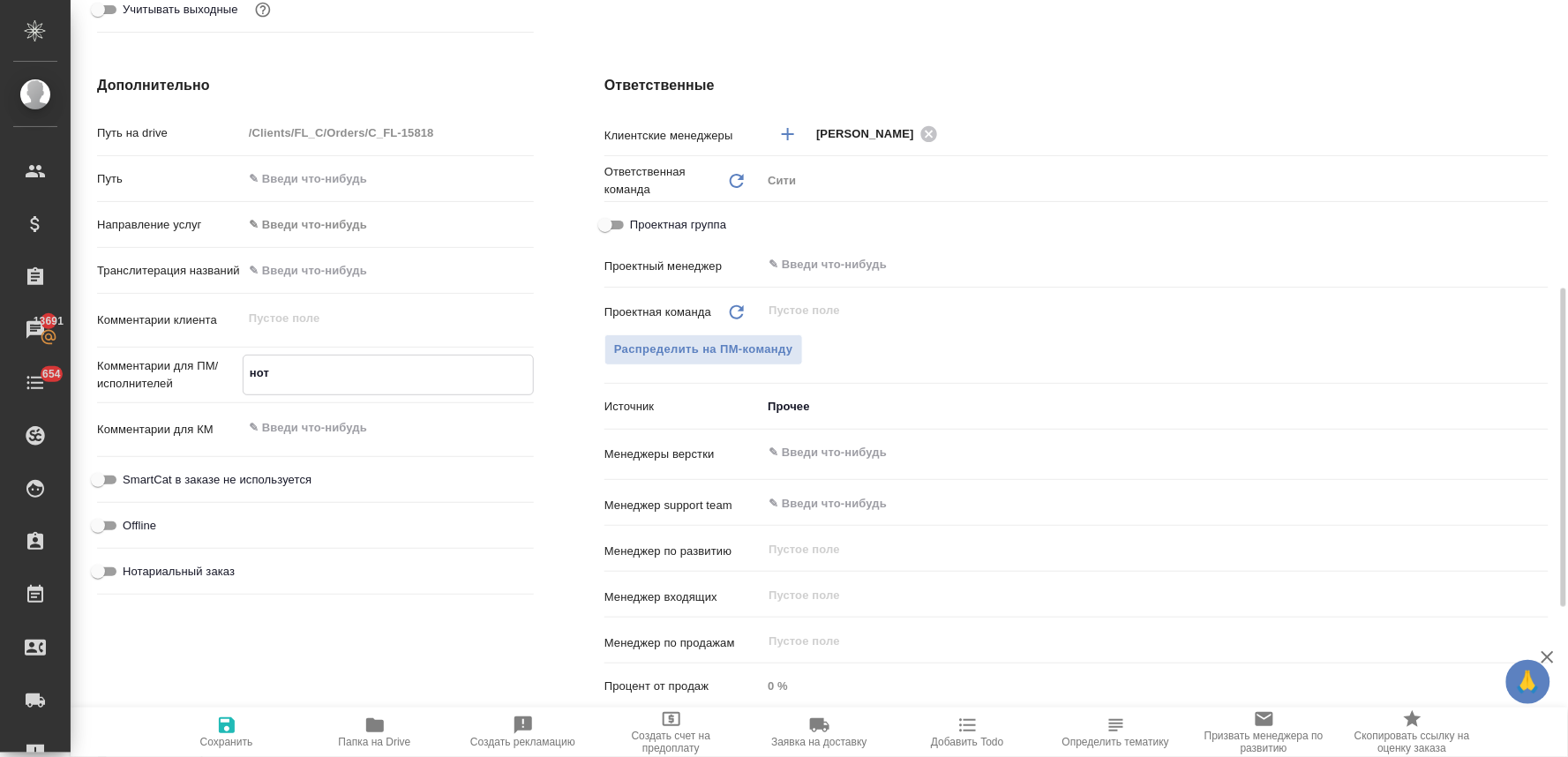
type textarea "x"
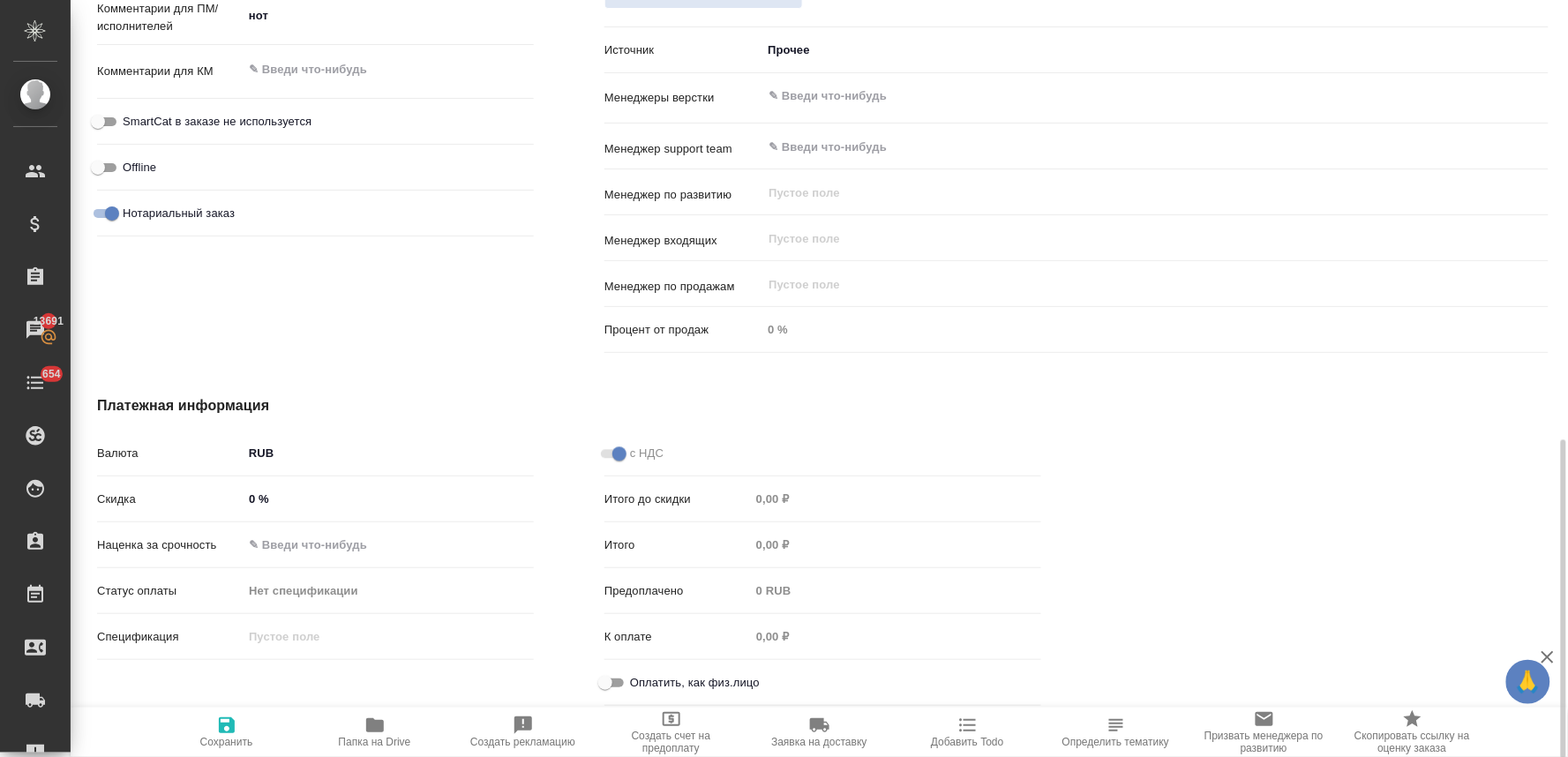
click at [622, 679] on input "Оплатить, как физ.лицо" at bounding box center [605, 683] width 63 height 21
checkbox input "true"
type textarea "x"
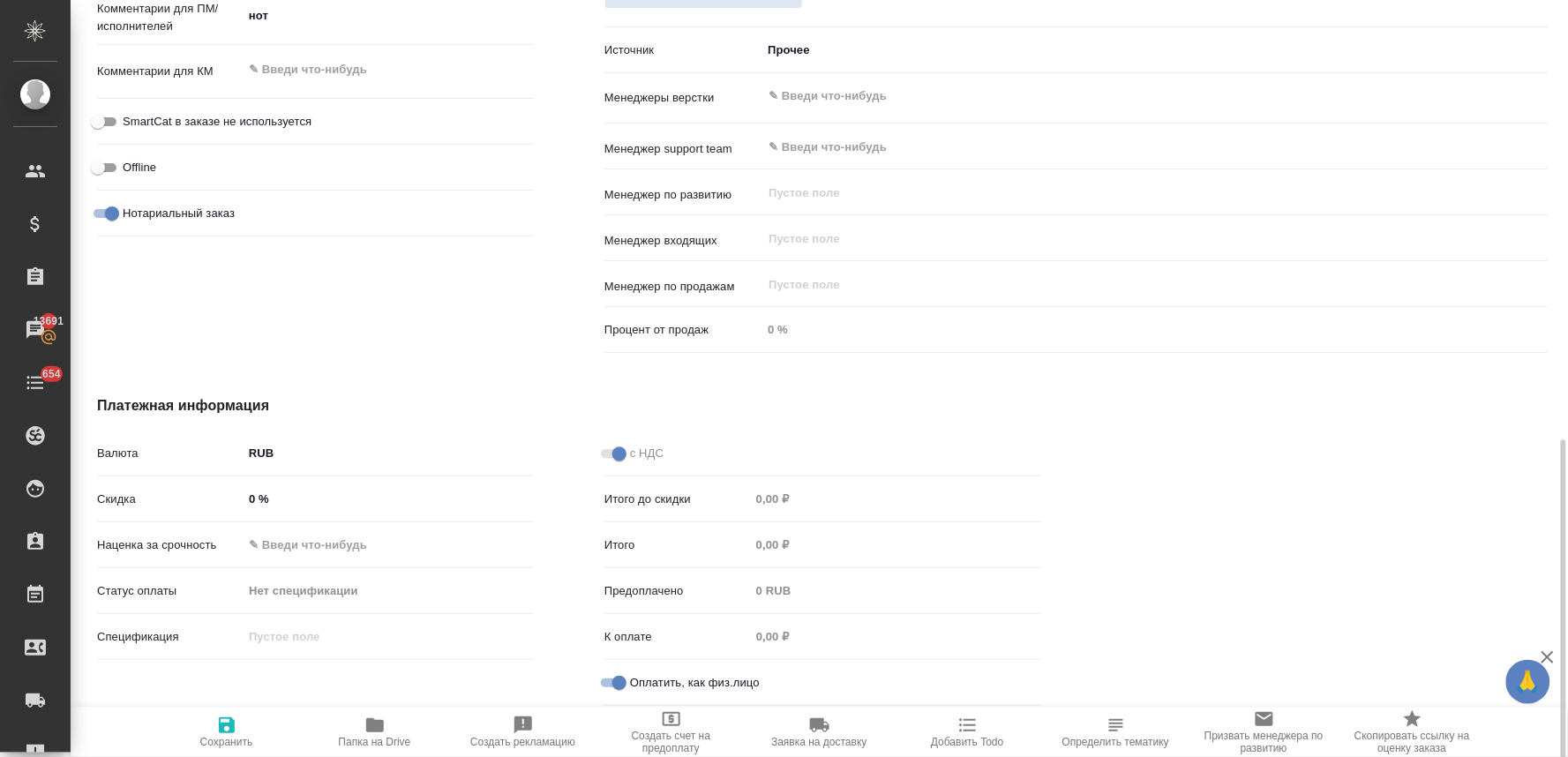
drag, startPoint x: 221, startPoint y: 728, endPoint x: 712, endPoint y: 401, distance: 589.9
click at [221, 727] on icon "button" at bounding box center [226, 725] width 16 height 16
type textarea "x"
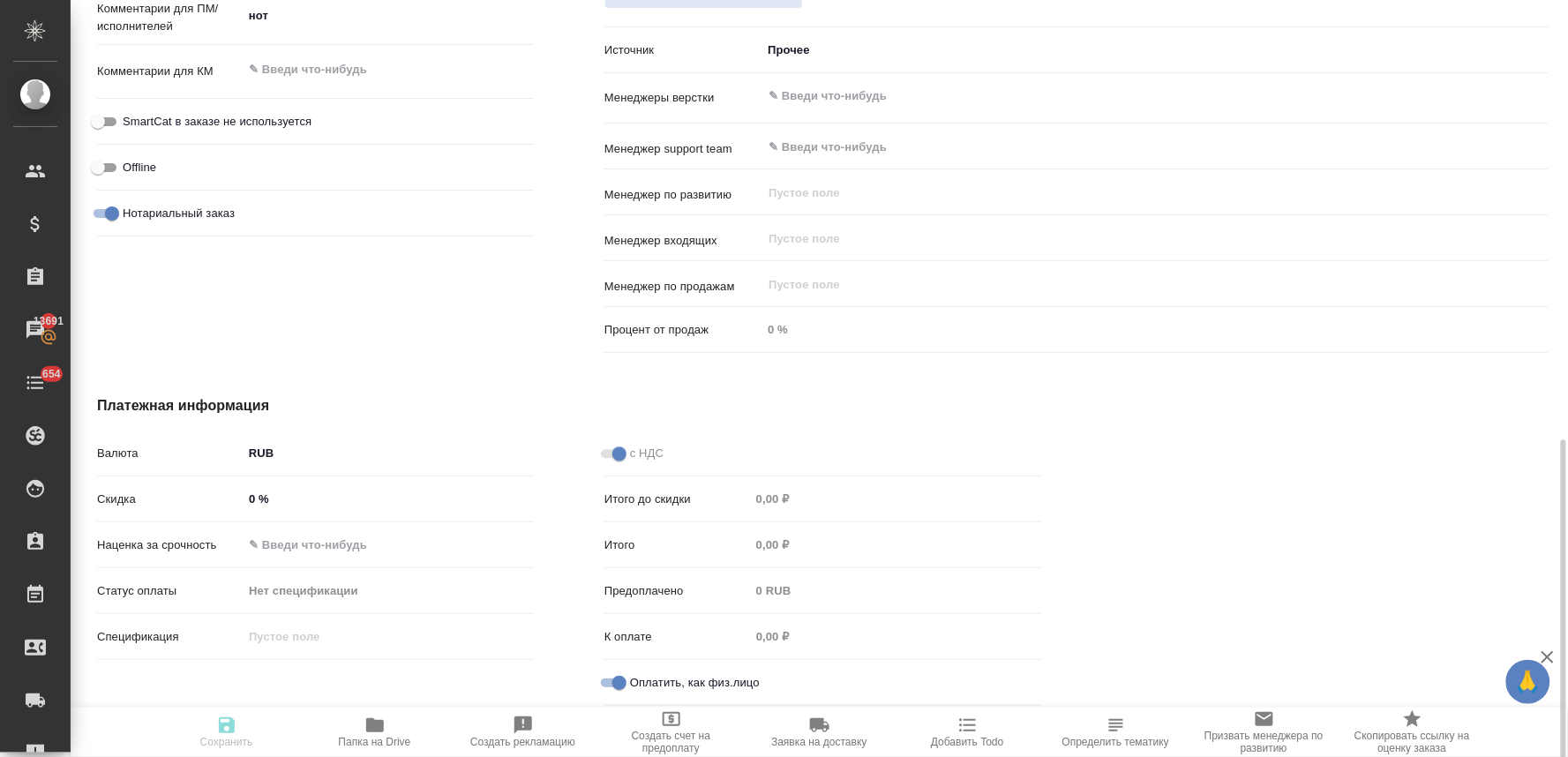
type textarea "x"
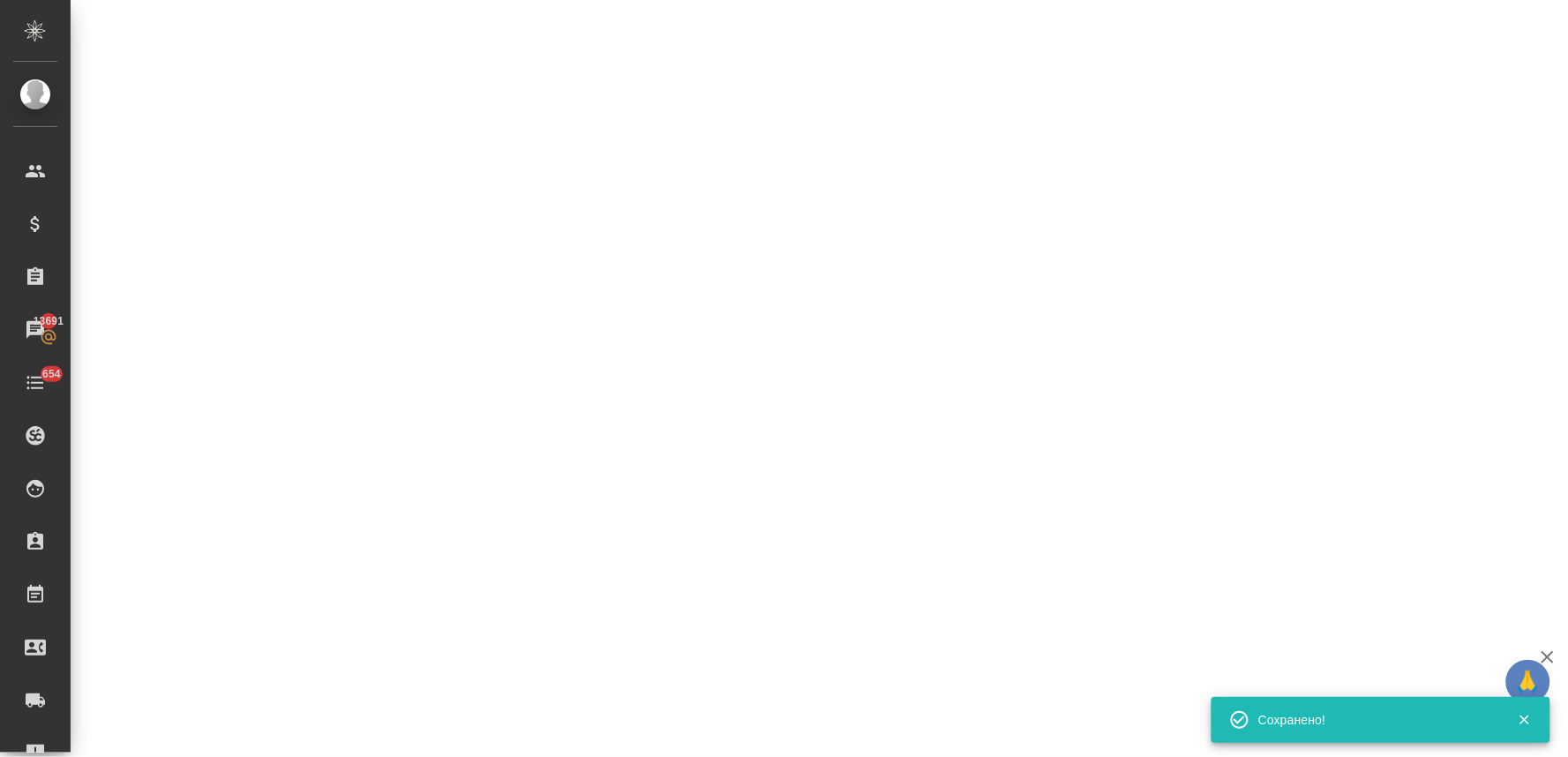
select select "RU"
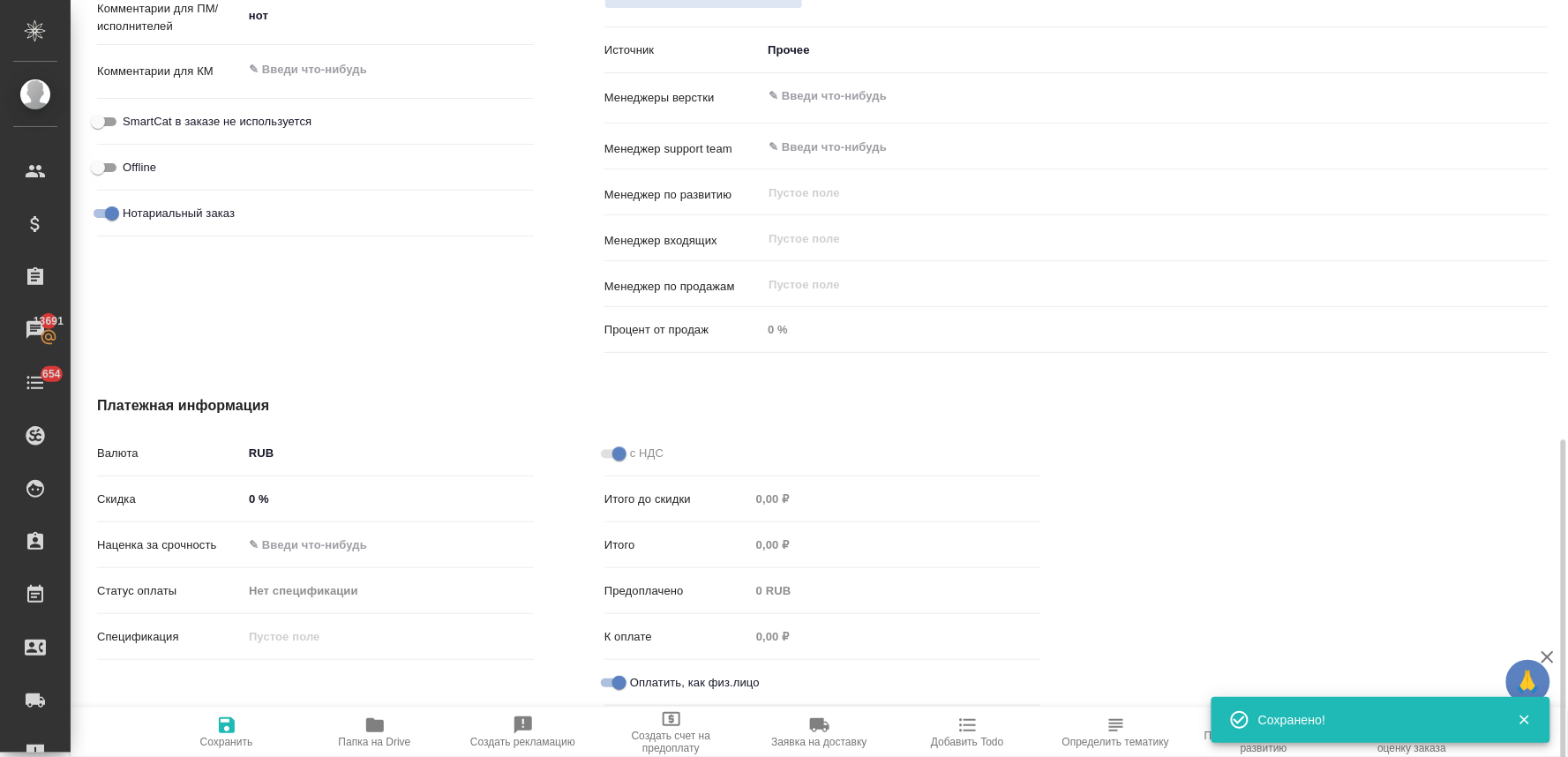
type textarea "x"
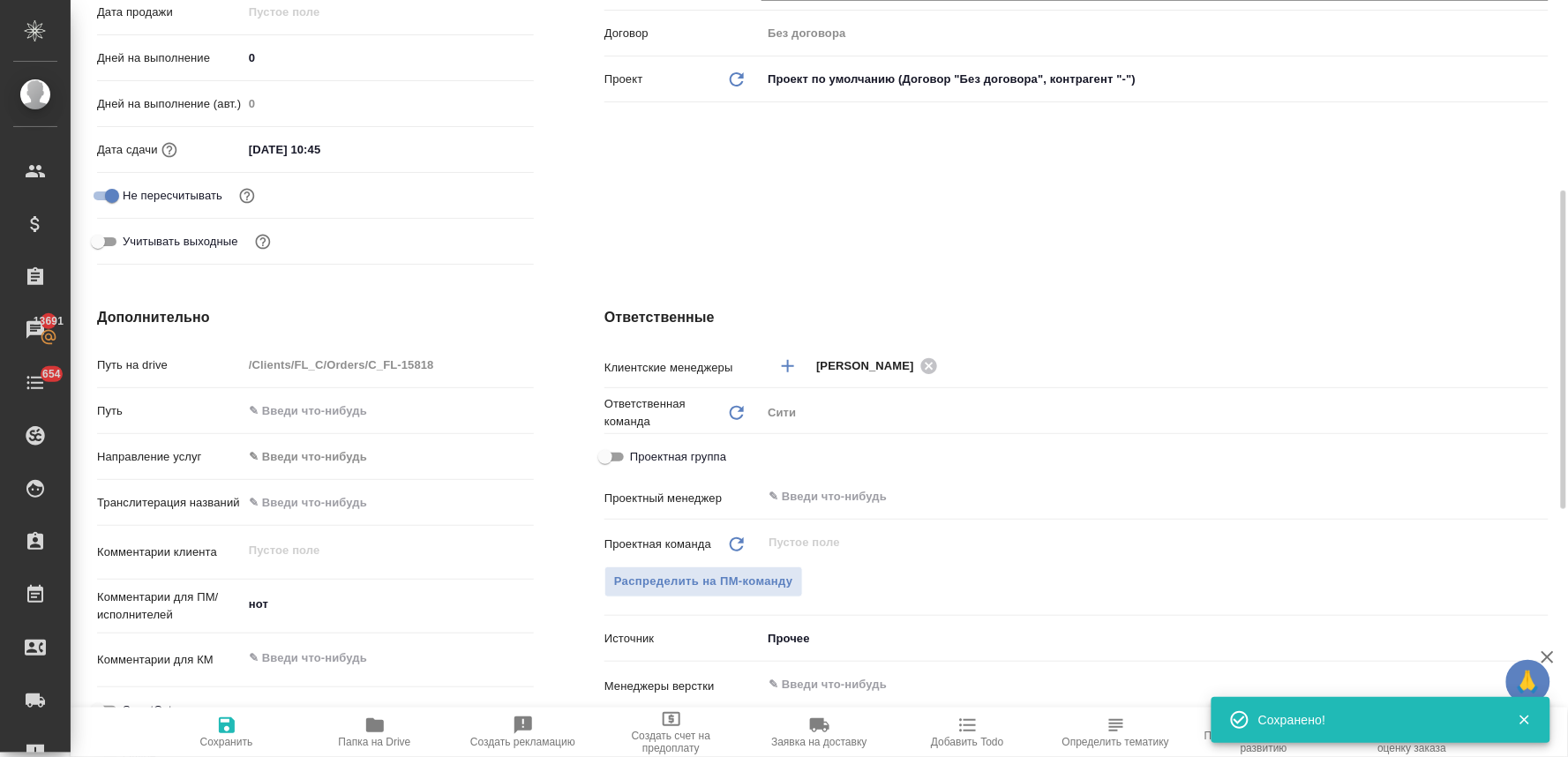
scroll to position [0, 0]
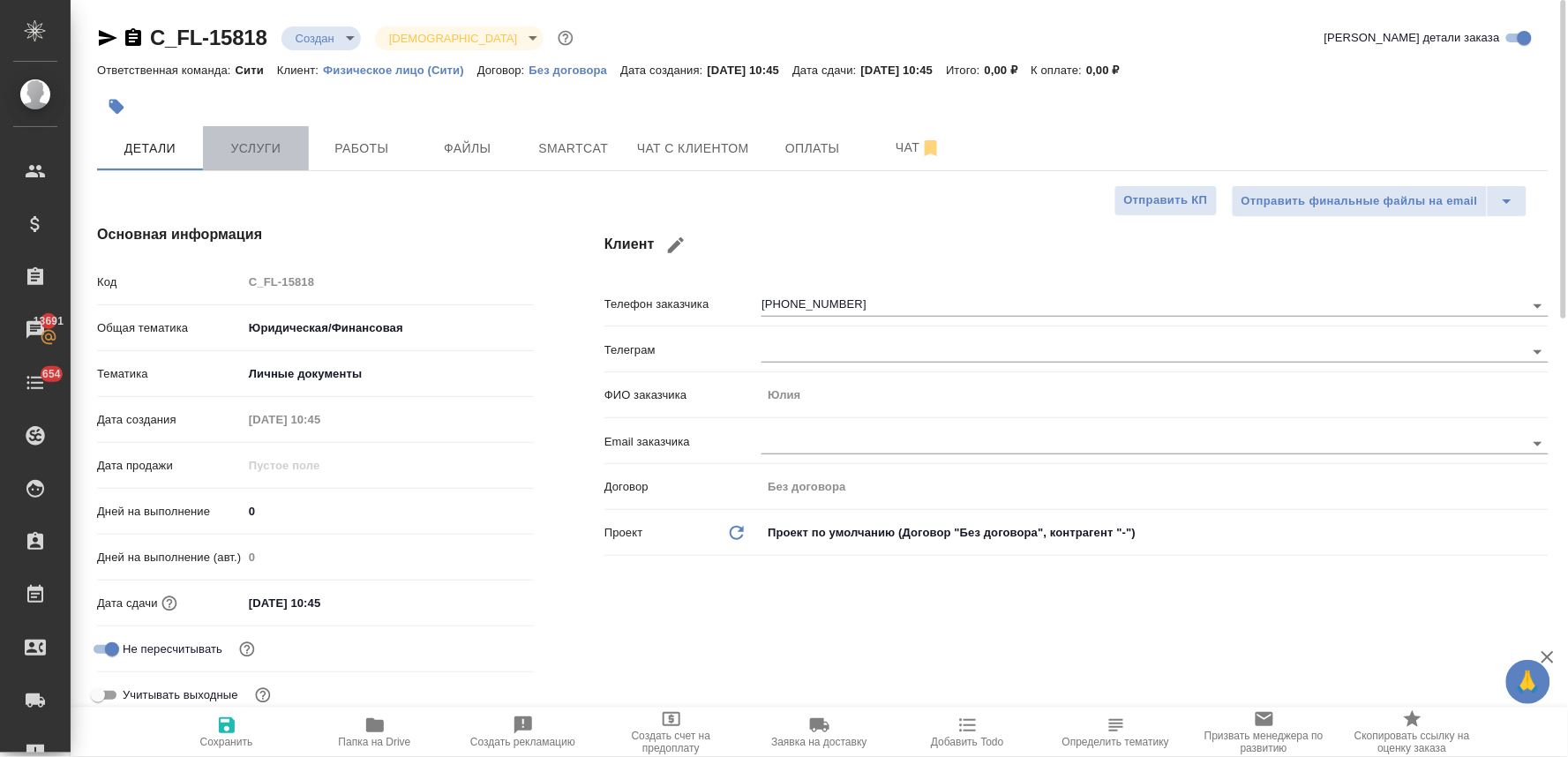
click at [249, 139] on span "Услуги" at bounding box center [256, 148] width 85 height 22
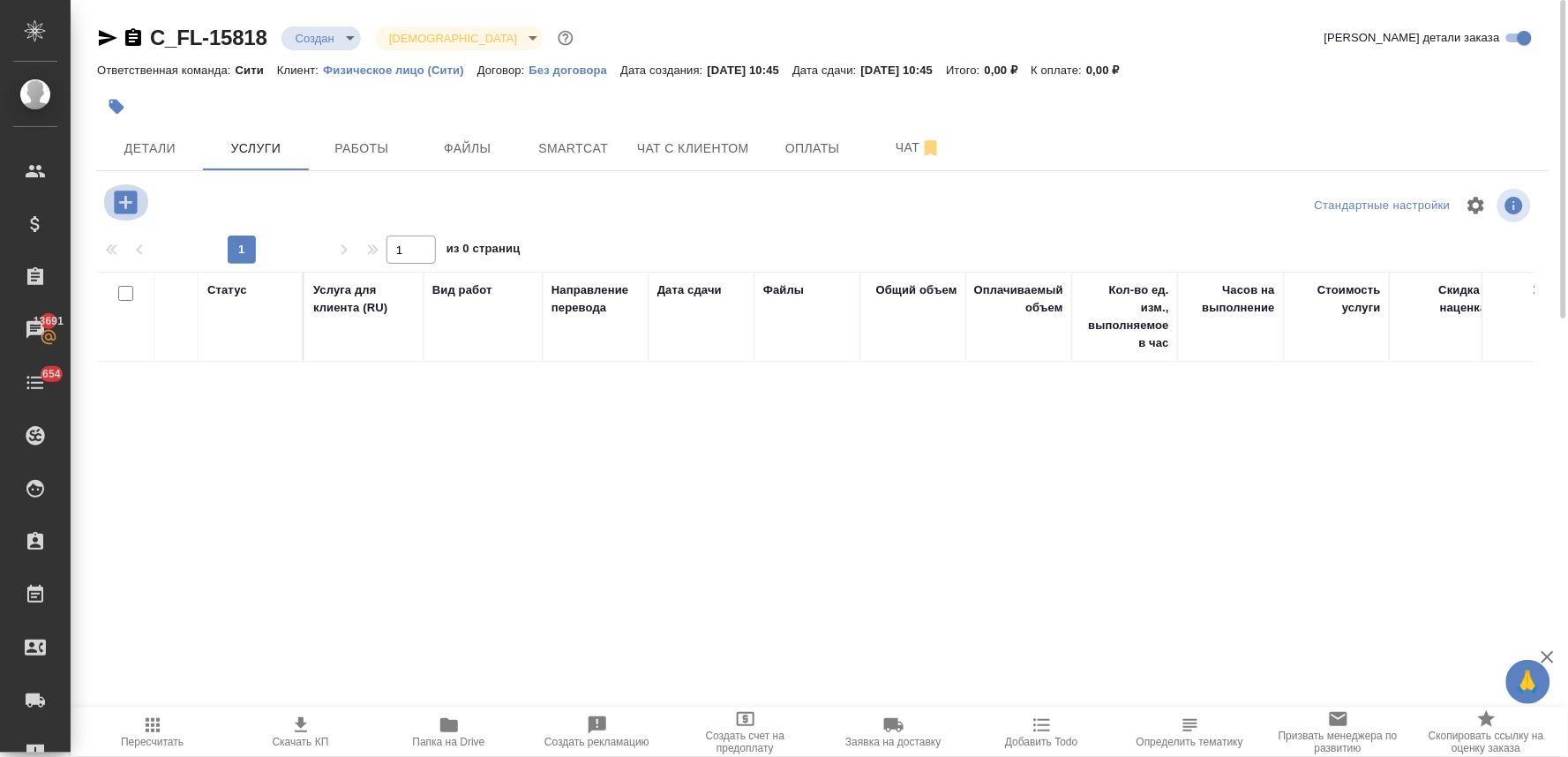
click at [115, 203] on icon "button" at bounding box center [125, 202] width 23 height 23
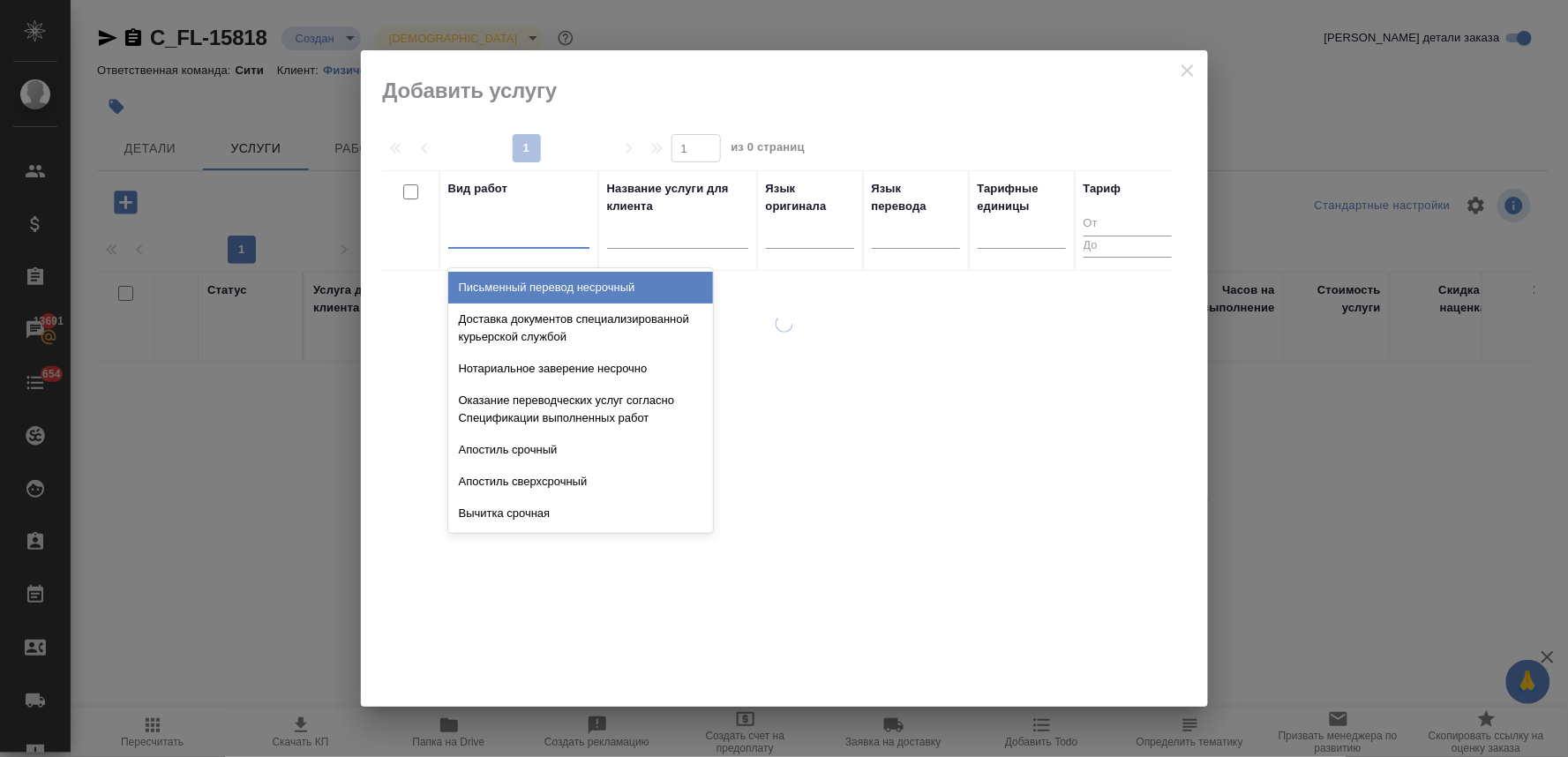
click at [463, 236] on div at bounding box center [518, 231] width 141 height 26
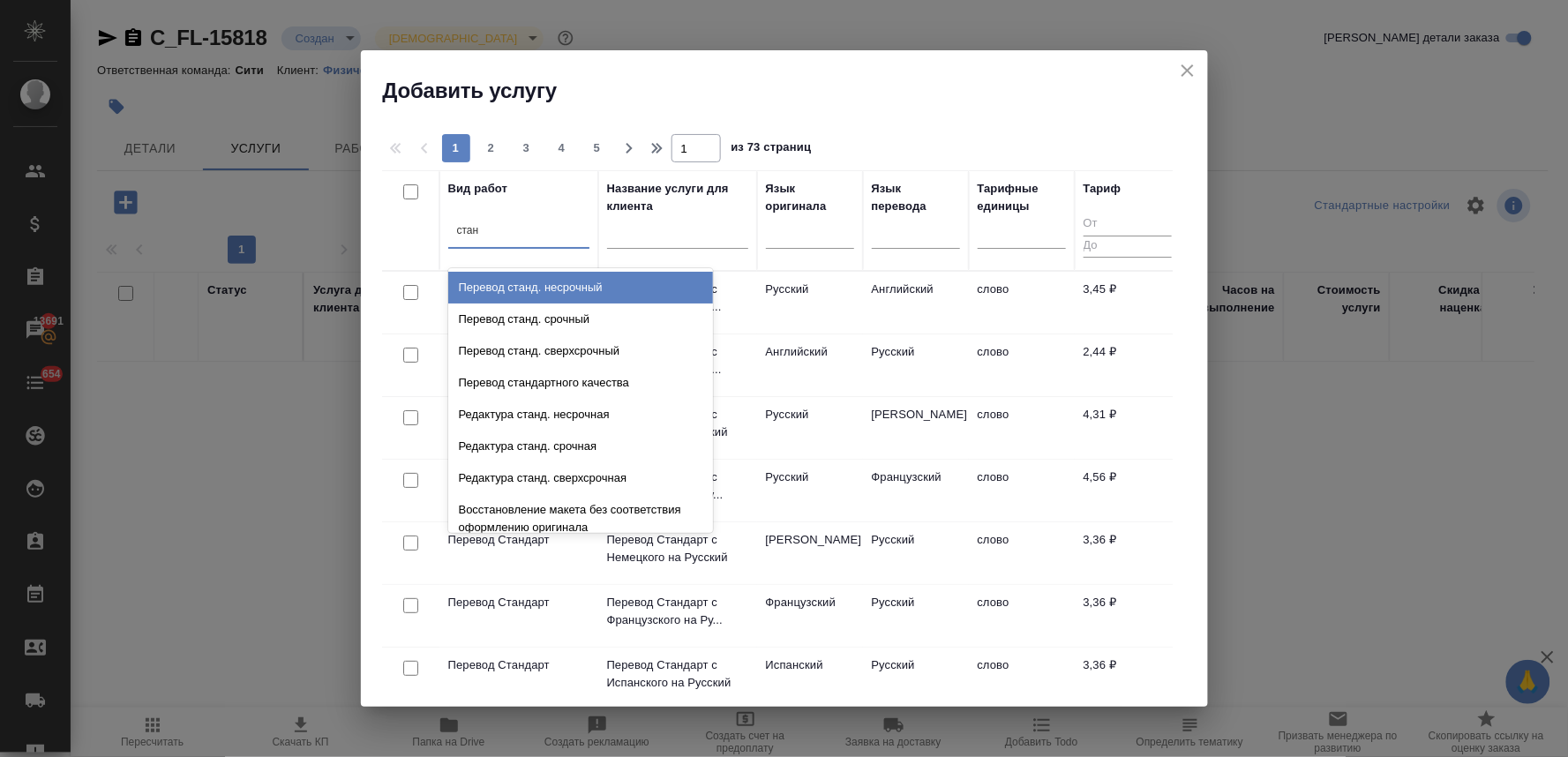
type input "станд"
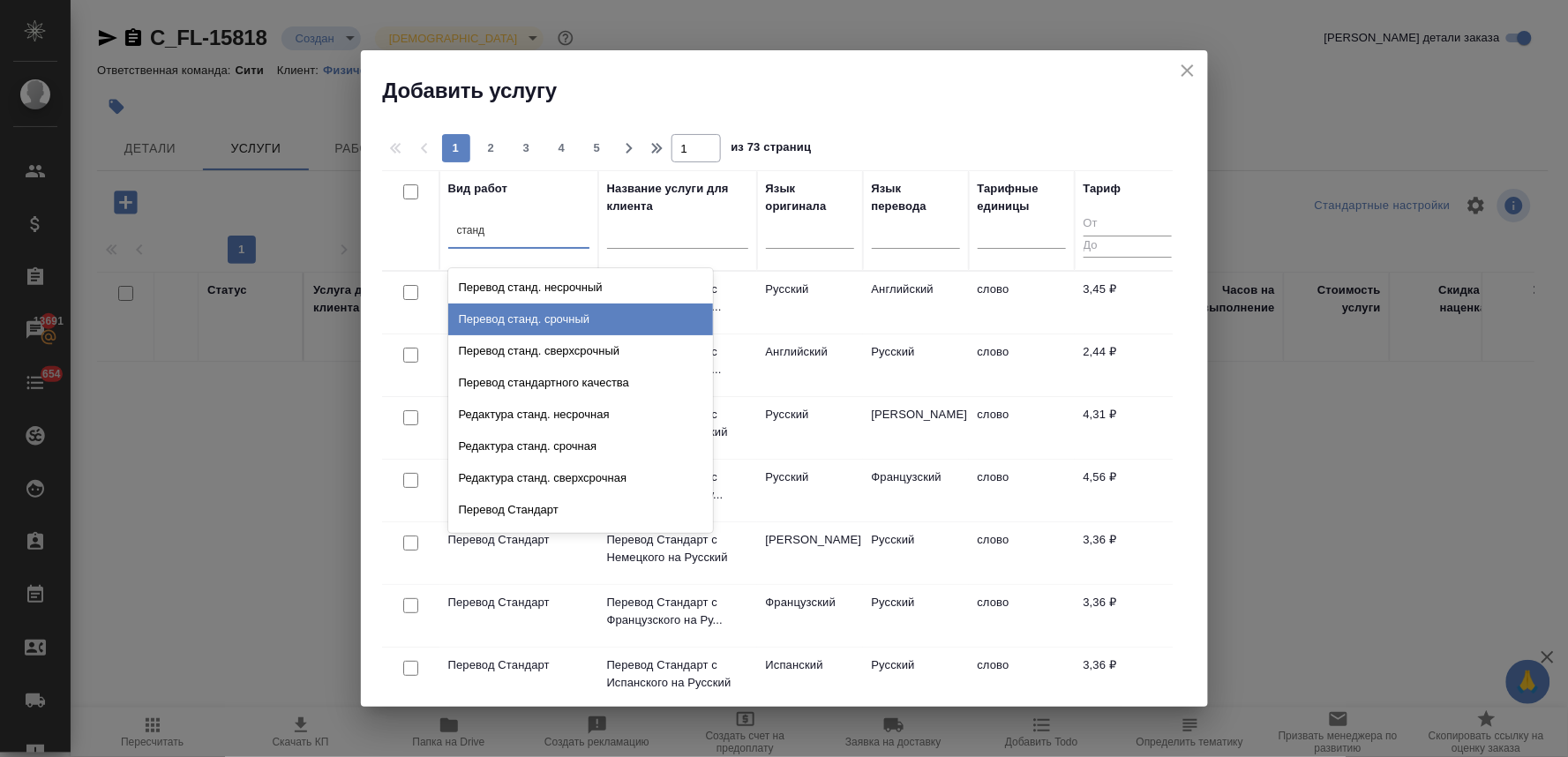
click at [499, 321] on div "Перевод станд. срочный" at bounding box center [580, 318] width 265 height 32
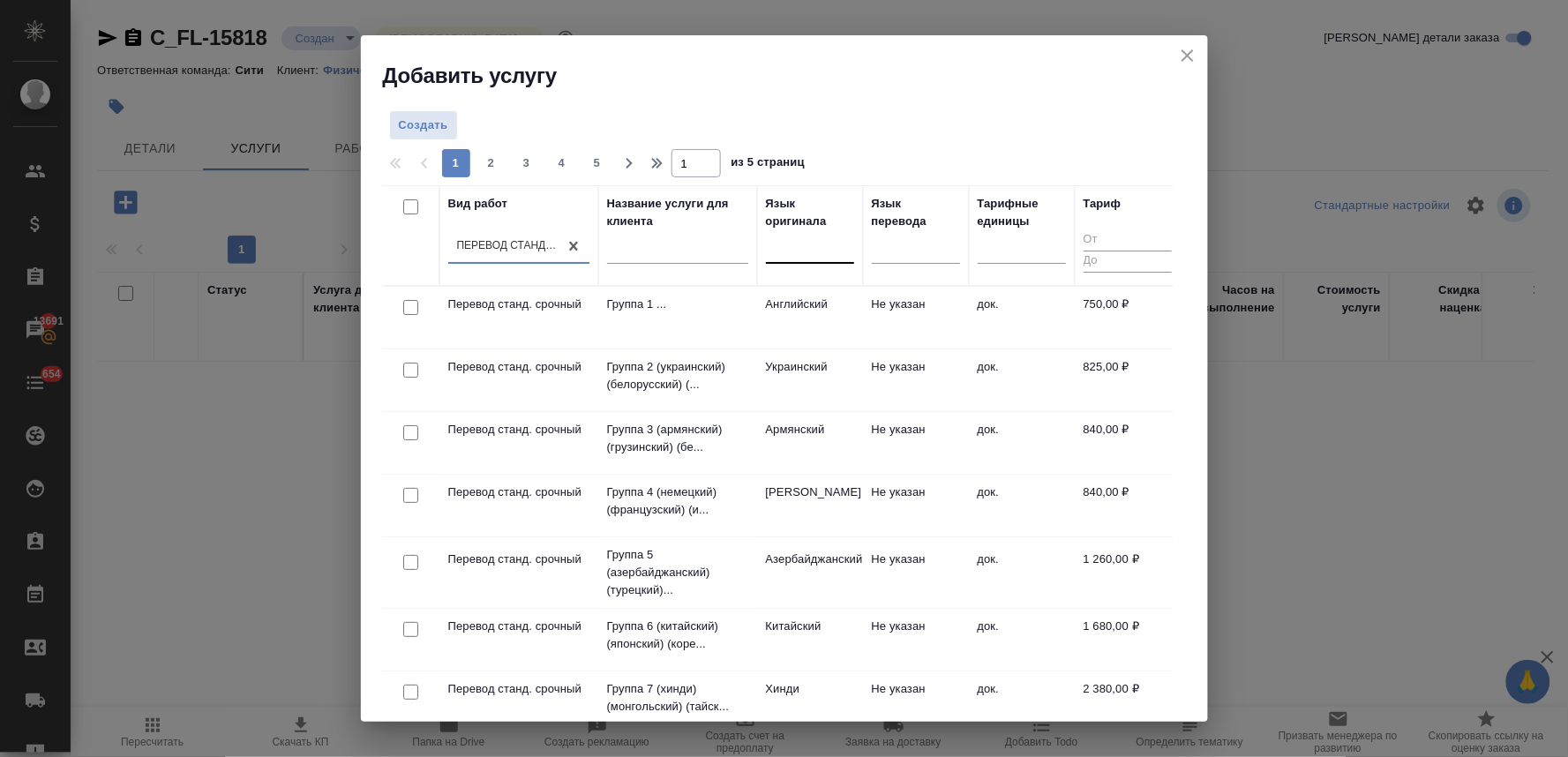
click at [781, 257] on div at bounding box center [810, 246] width 89 height 26
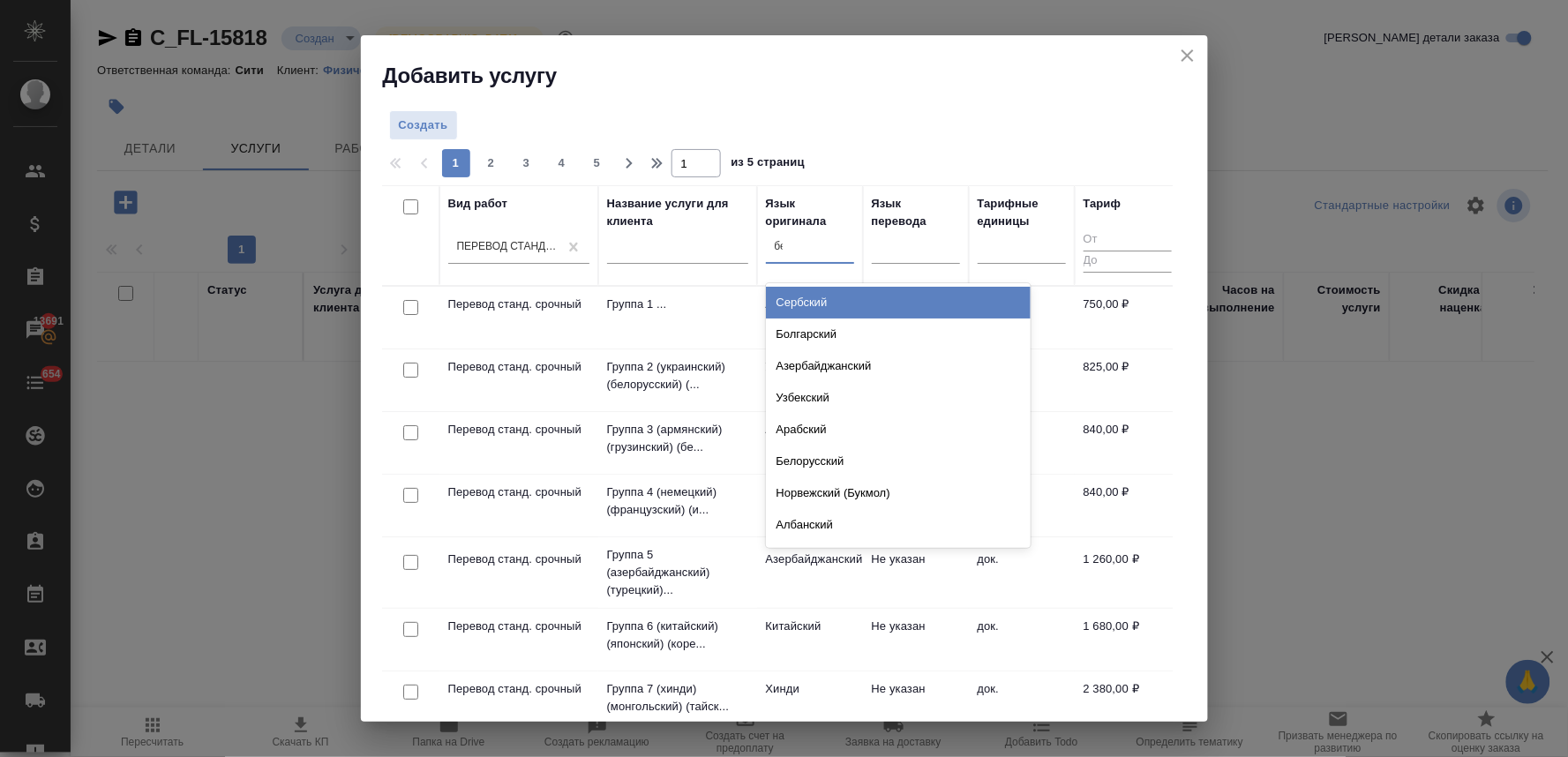
type input "бел"
click at [809, 305] on div "Белорусский" at bounding box center [898, 302] width 265 height 32
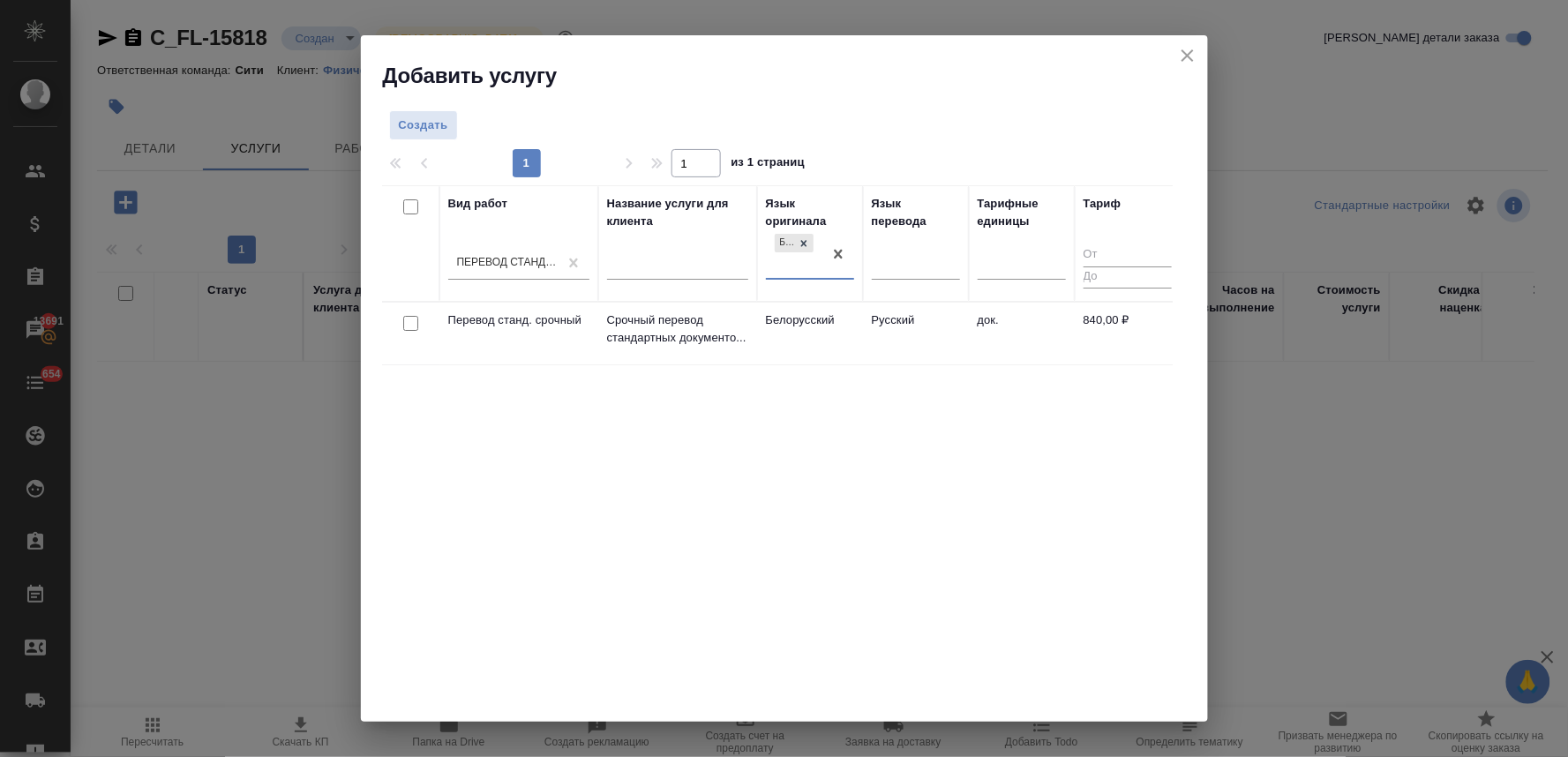
click at [412, 321] on input "checkbox" at bounding box center [411, 323] width 15 height 15
checkbox input "true"
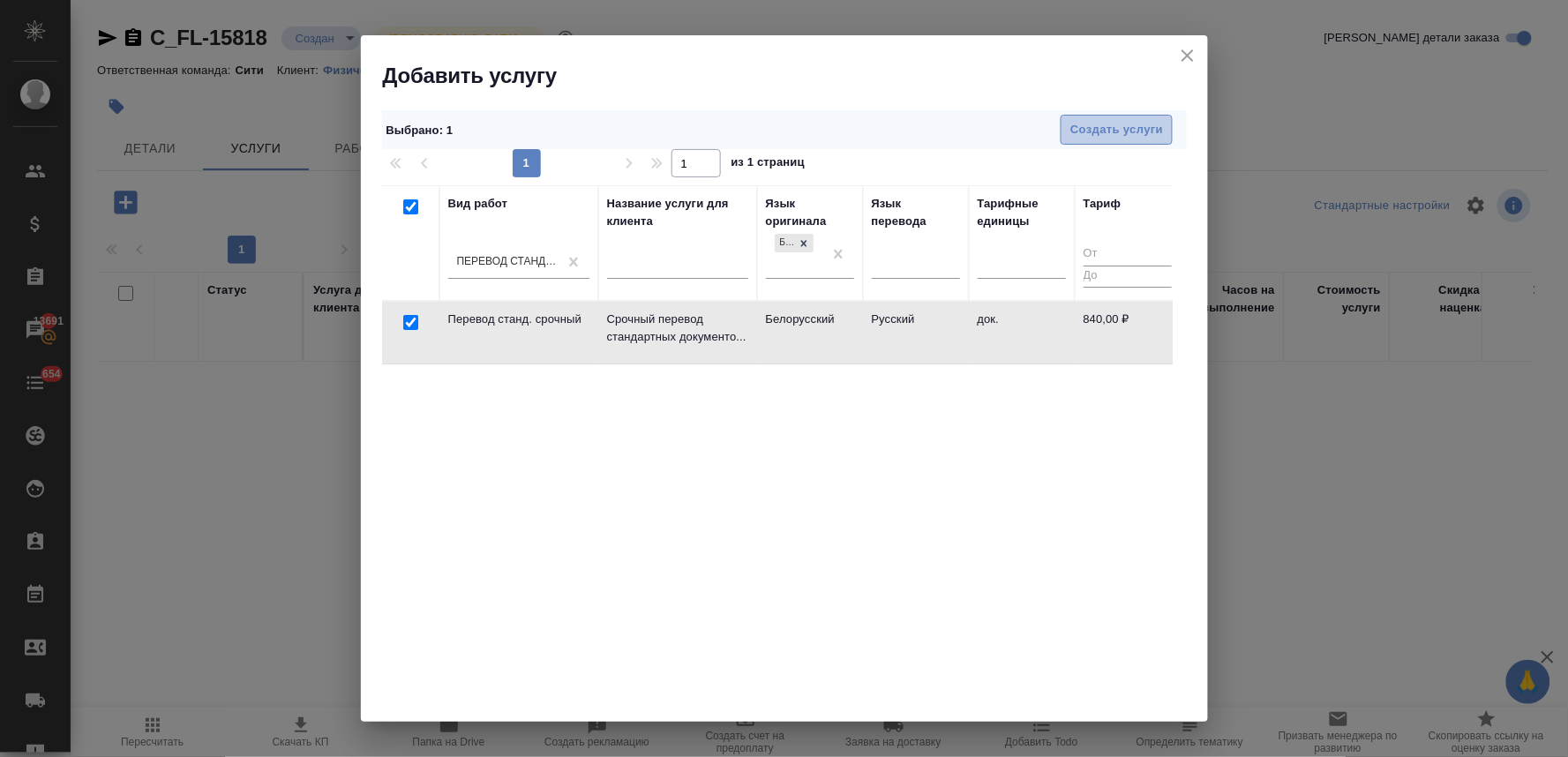
click at [1157, 128] on span "Создать услуги" at bounding box center [1116, 130] width 92 height 20
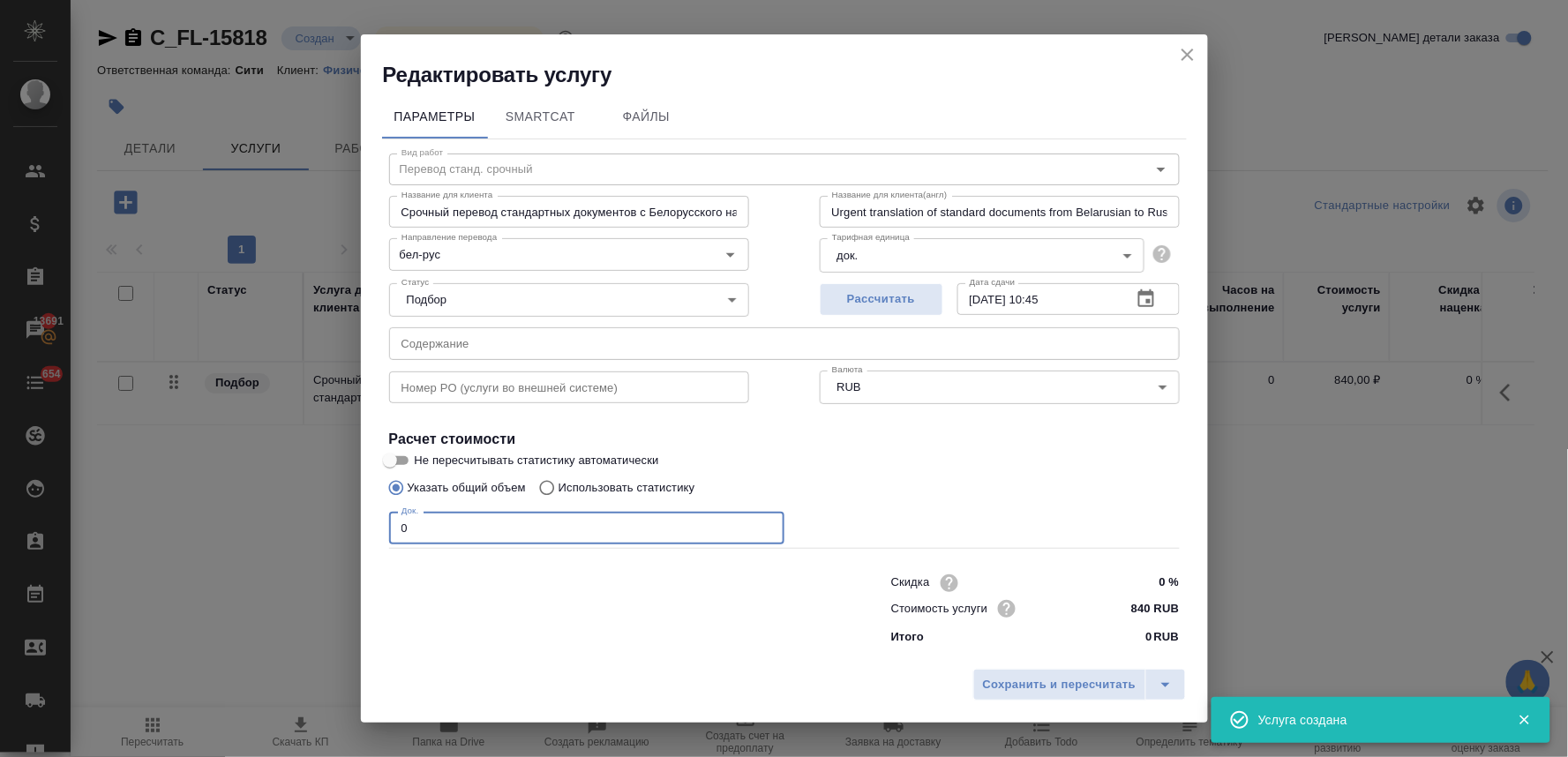
drag, startPoint x: 423, startPoint y: 527, endPoint x: 383, endPoint y: 521, distance: 40.4
click at [384, 521] on div "Вид работ Перевод станд. срочный Вид работ Название для клиента Срочный перевод…" at bounding box center [784, 396] width 804 height 515
type input "1"
click at [1054, 677] on span "Сохранить и пересчитать" at bounding box center [1060, 685] width 154 height 20
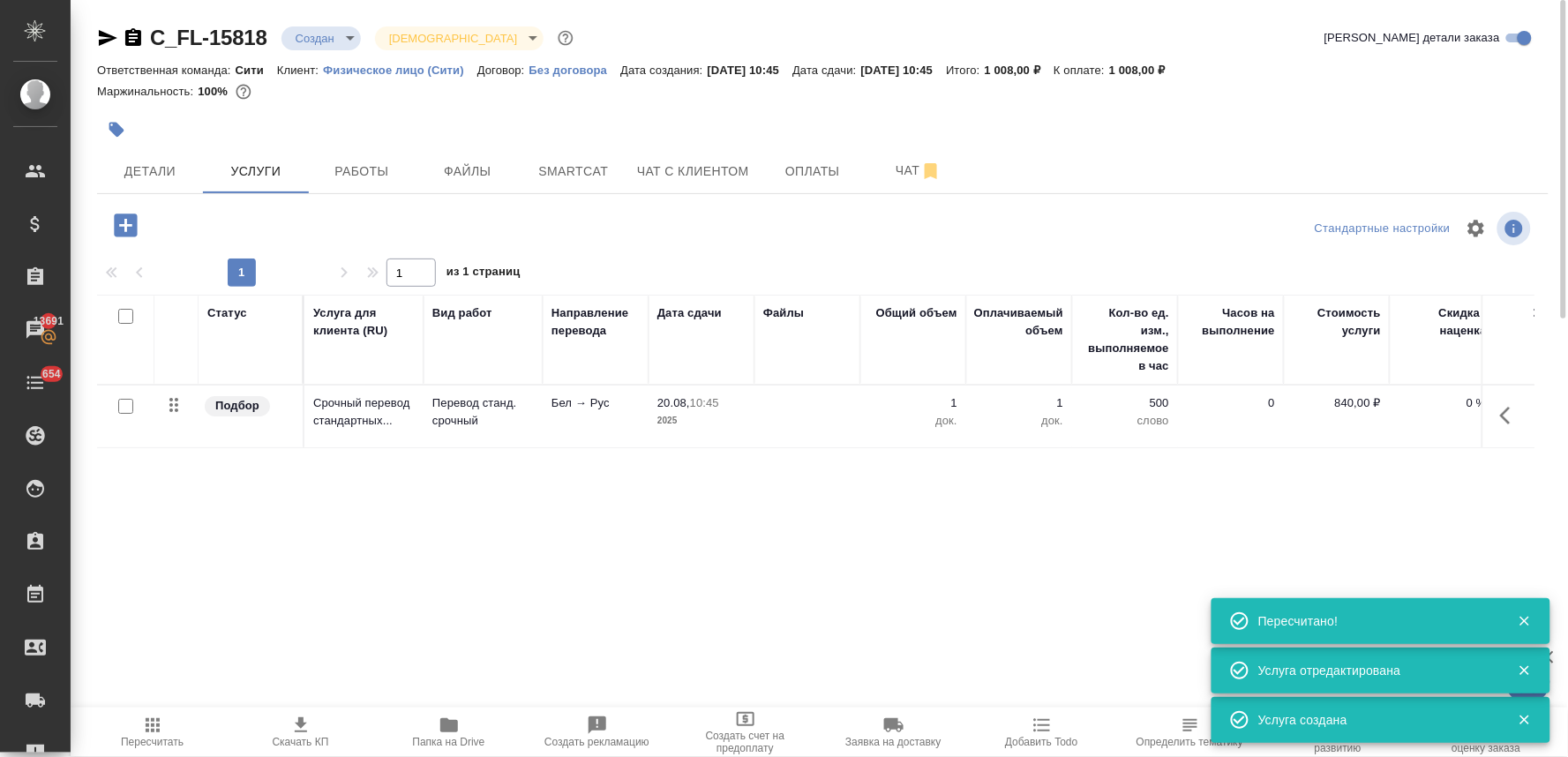
click at [129, 231] on icon "button" at bounding box center [125, 225] width 23 height 23
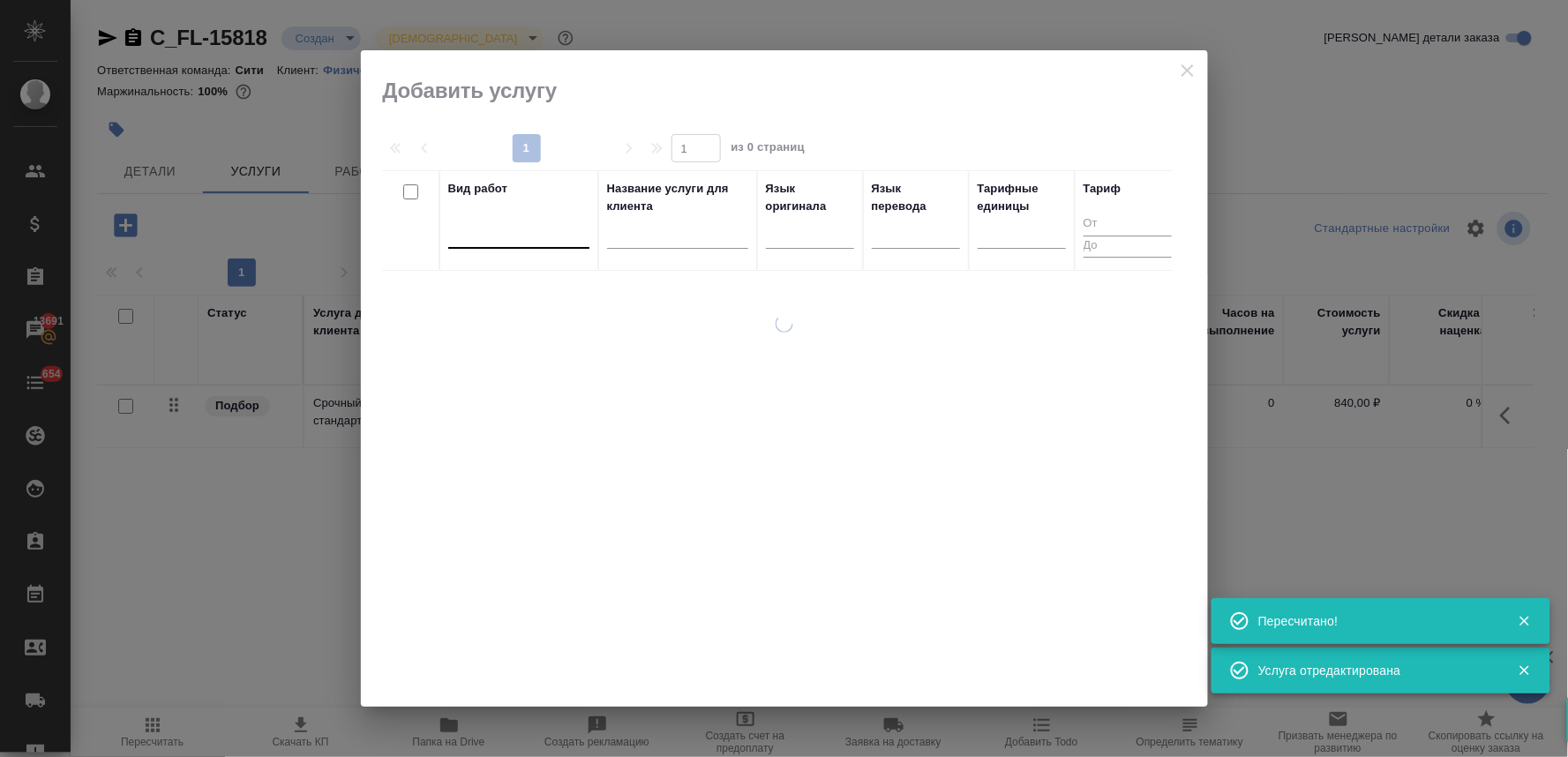
click at [480, 233] on div at bounding box center [518, 231] width 141 height 26
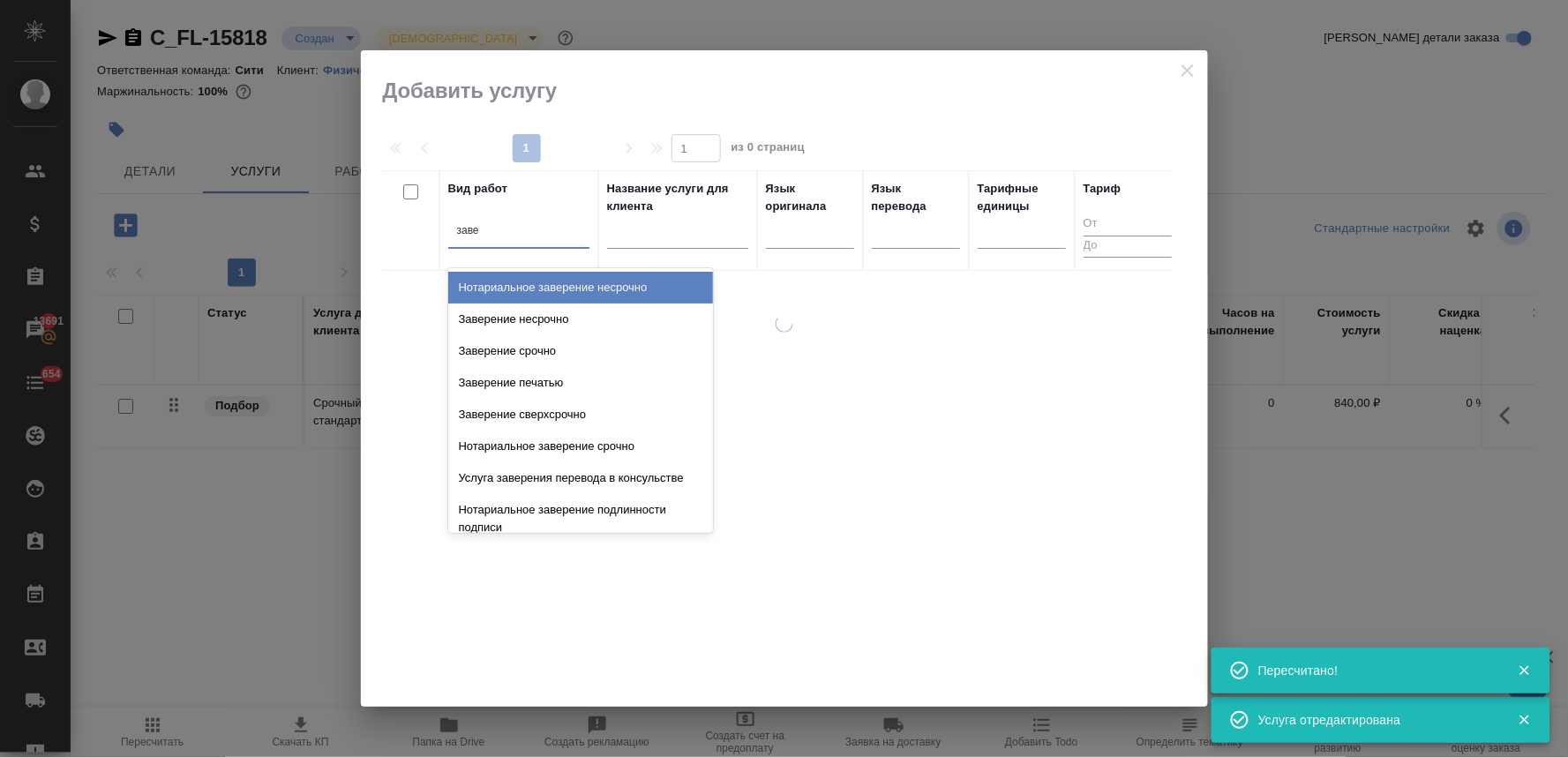
type input "завер"
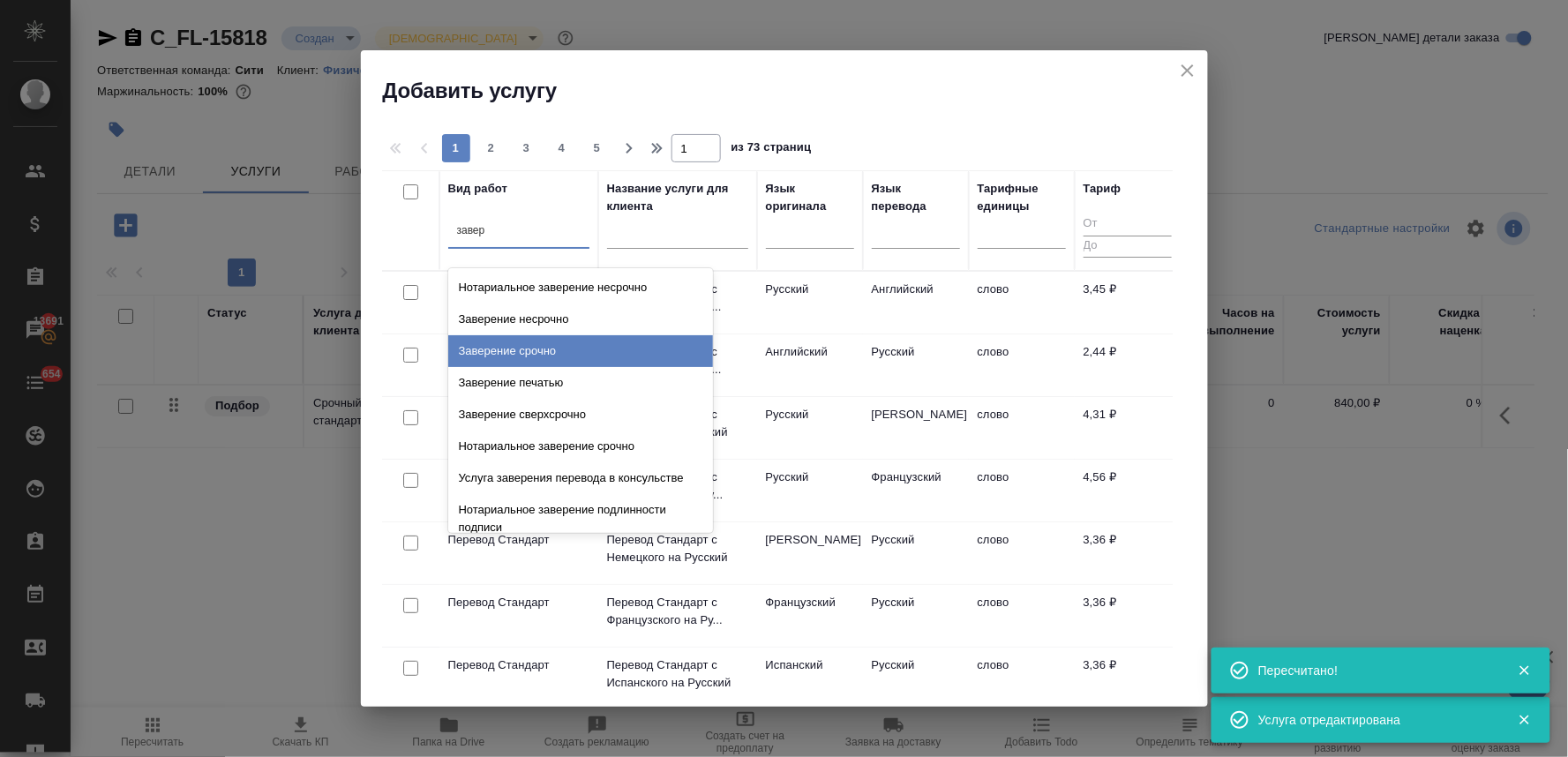
click at [503, 355] on div "Заверение срочно" at bounding box center [580, 350] width 265 height 32
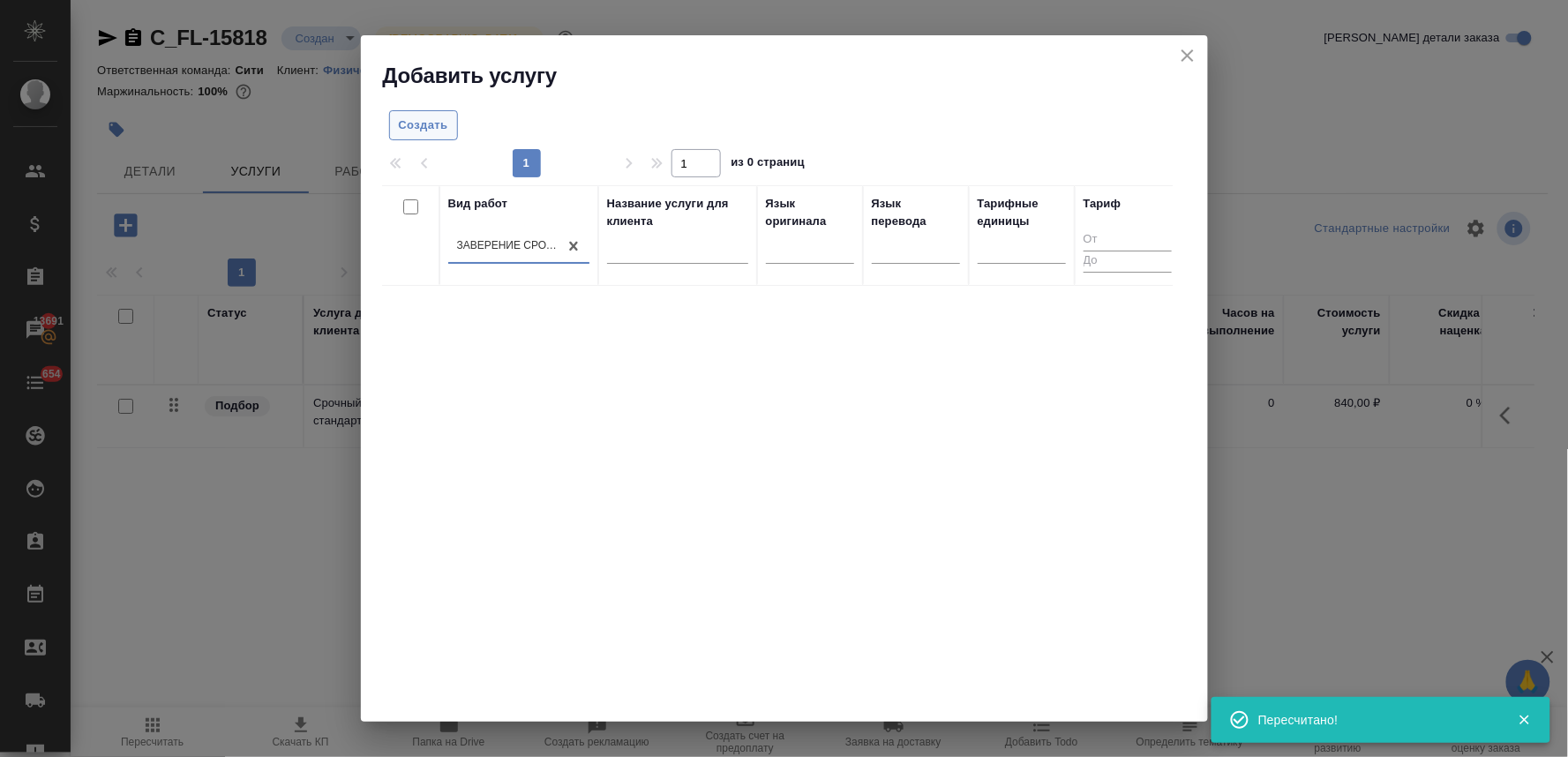
click at [423, 112] on button "Создать" at bounding box center [423, 126] width 69 height 31
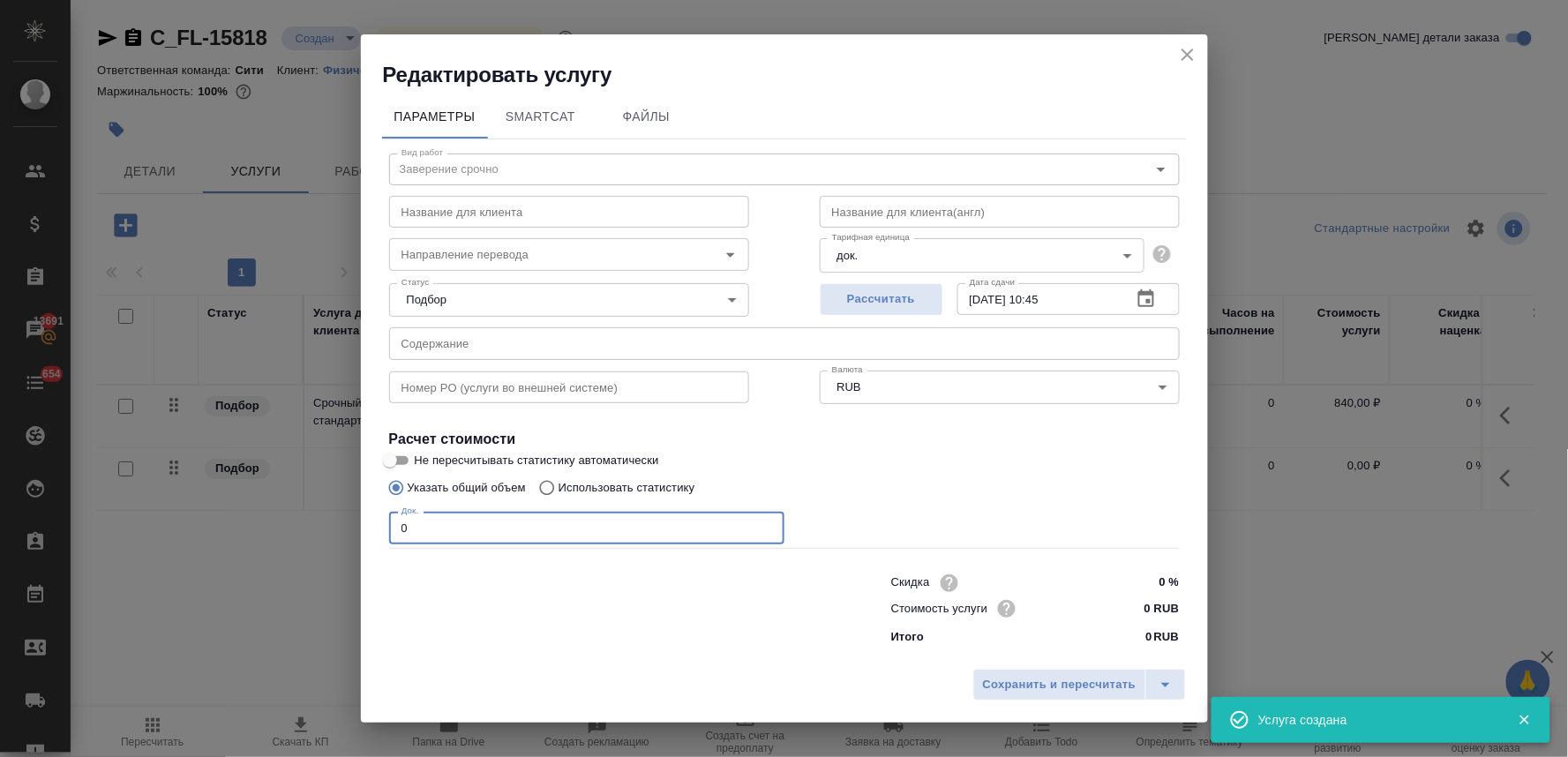
drag, startPoint x: 427, startPoint y: 526, endPoint x: 367, endPoint y: 524, distance: 60.0
click at [367, 524] on div "Параметры SmartCat Файлы Вид работ Заверение срочно Вид работ Название для клие…" at bounding box center [784, 375] width 847 height 571
type input "1"
click at [1021, 683] on span "Сохранить и пересчитать" at bounding box center [1060, 685] width 154 height 20
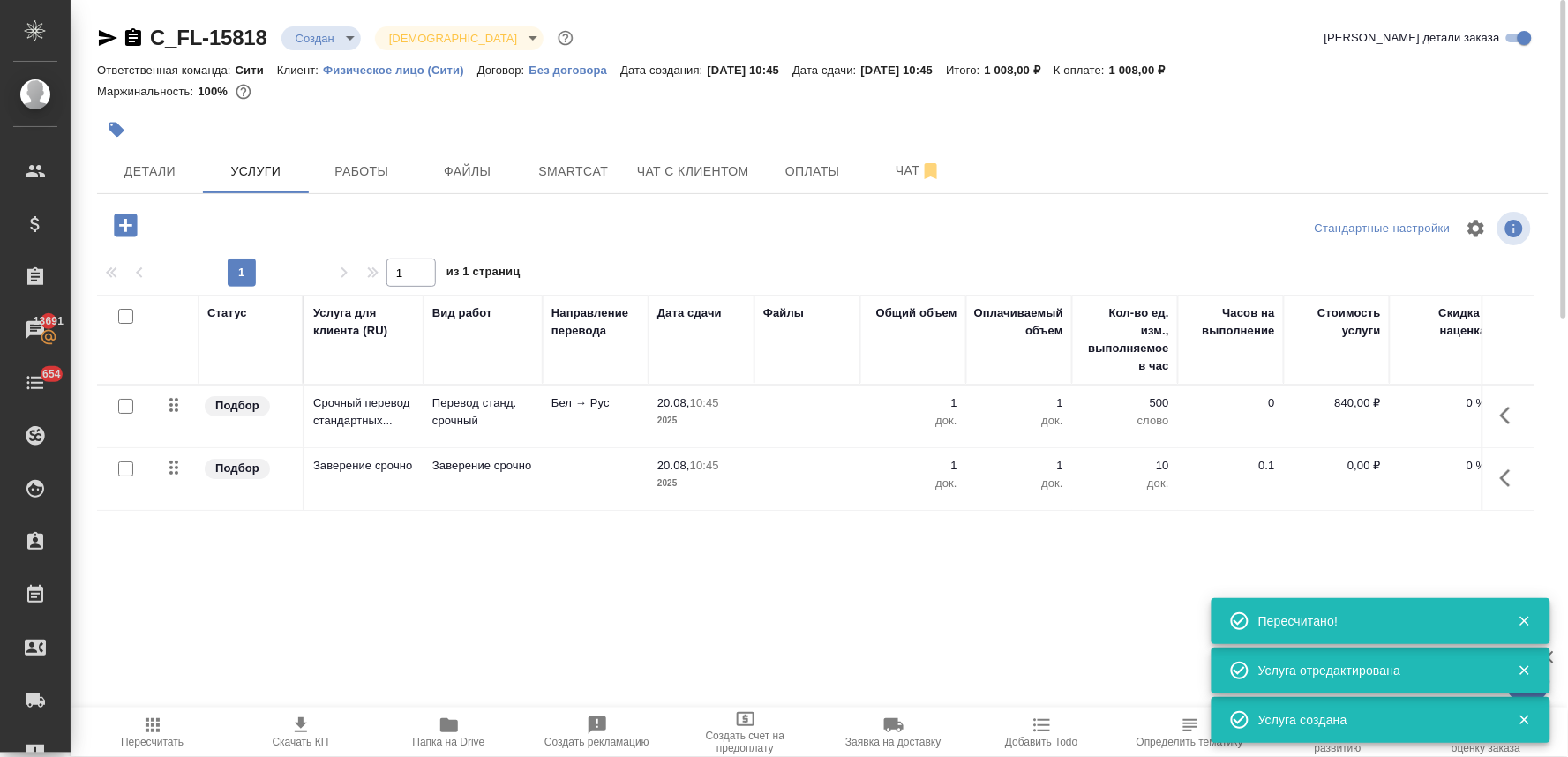
click at [1361, 459] on p "0,00 ₽" at bounding box center [1336, 466] width 89 height 17
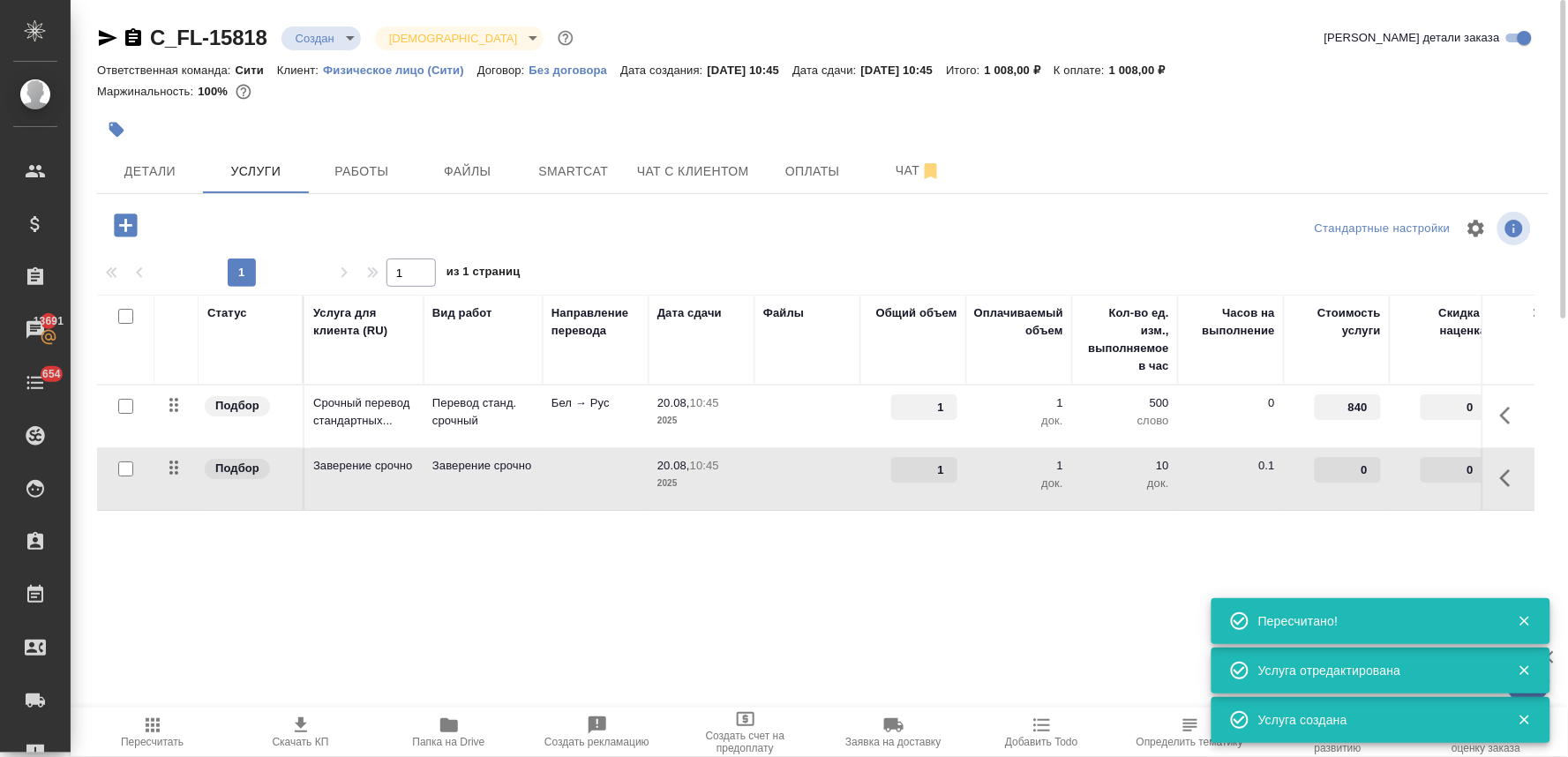
click at [1325, 467] on input "0" at bounding box center [1347, 469] width 66 height 26
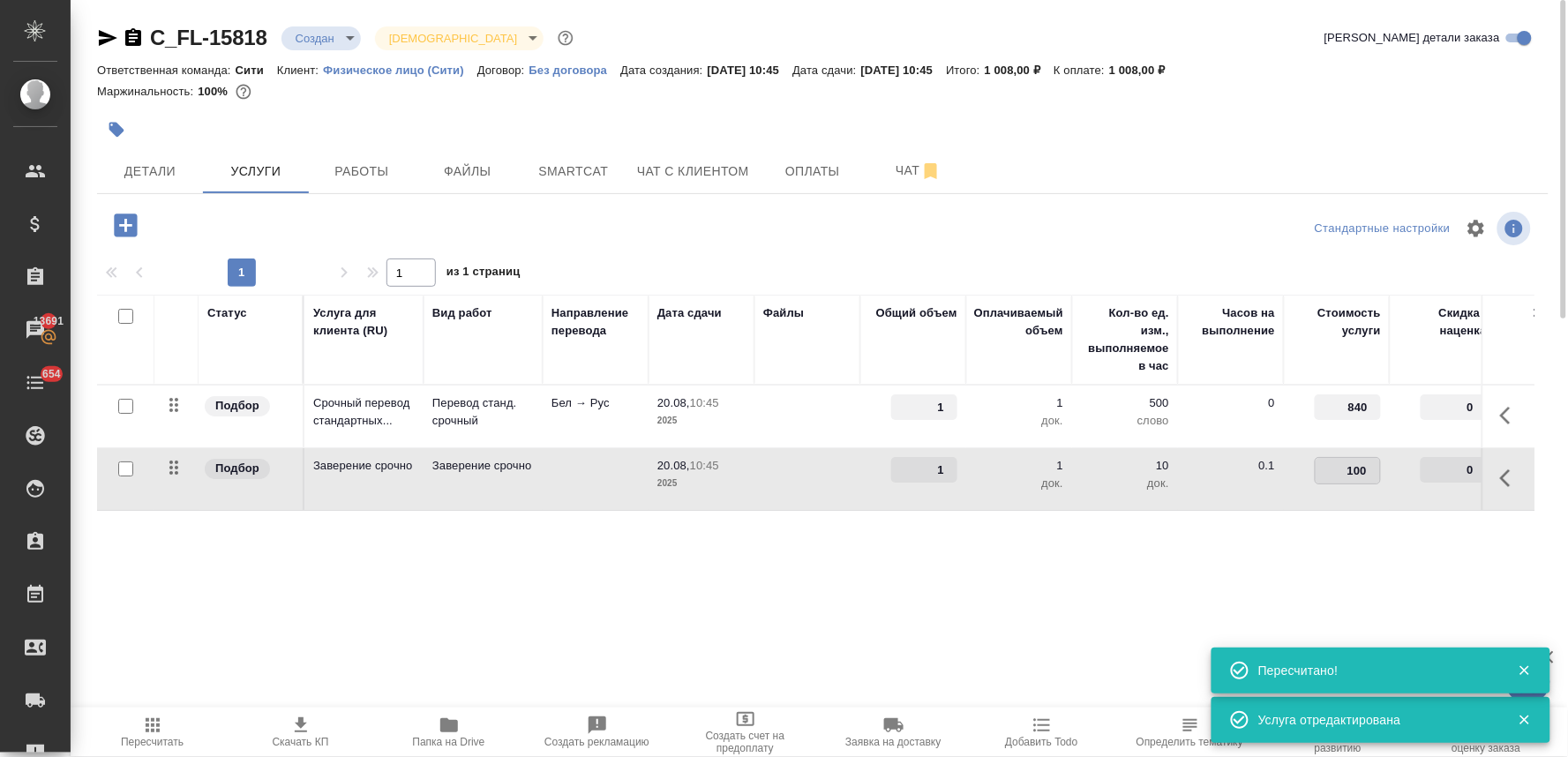
type input "1000"
click at [1298, 547] on div "Статус Услуга для клиента (RU) Вид работ Направление перевода Дата сдачи Файлы …" at bounding box center [816, 484] width 1437 height 379
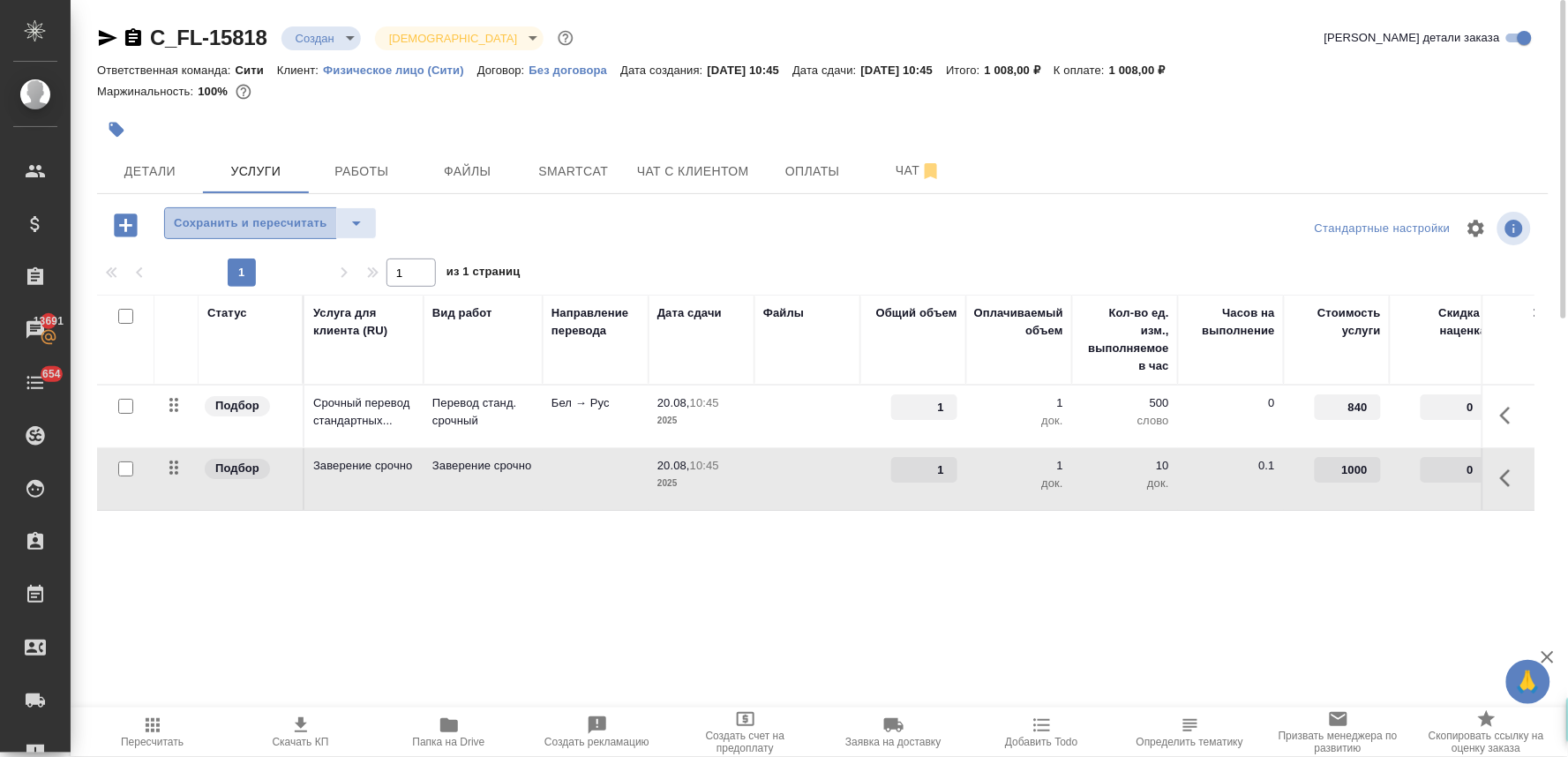
click at [286, 224] on span "Сохранить и пересчитать" at bounding box center [251, 223] width 154 height 20
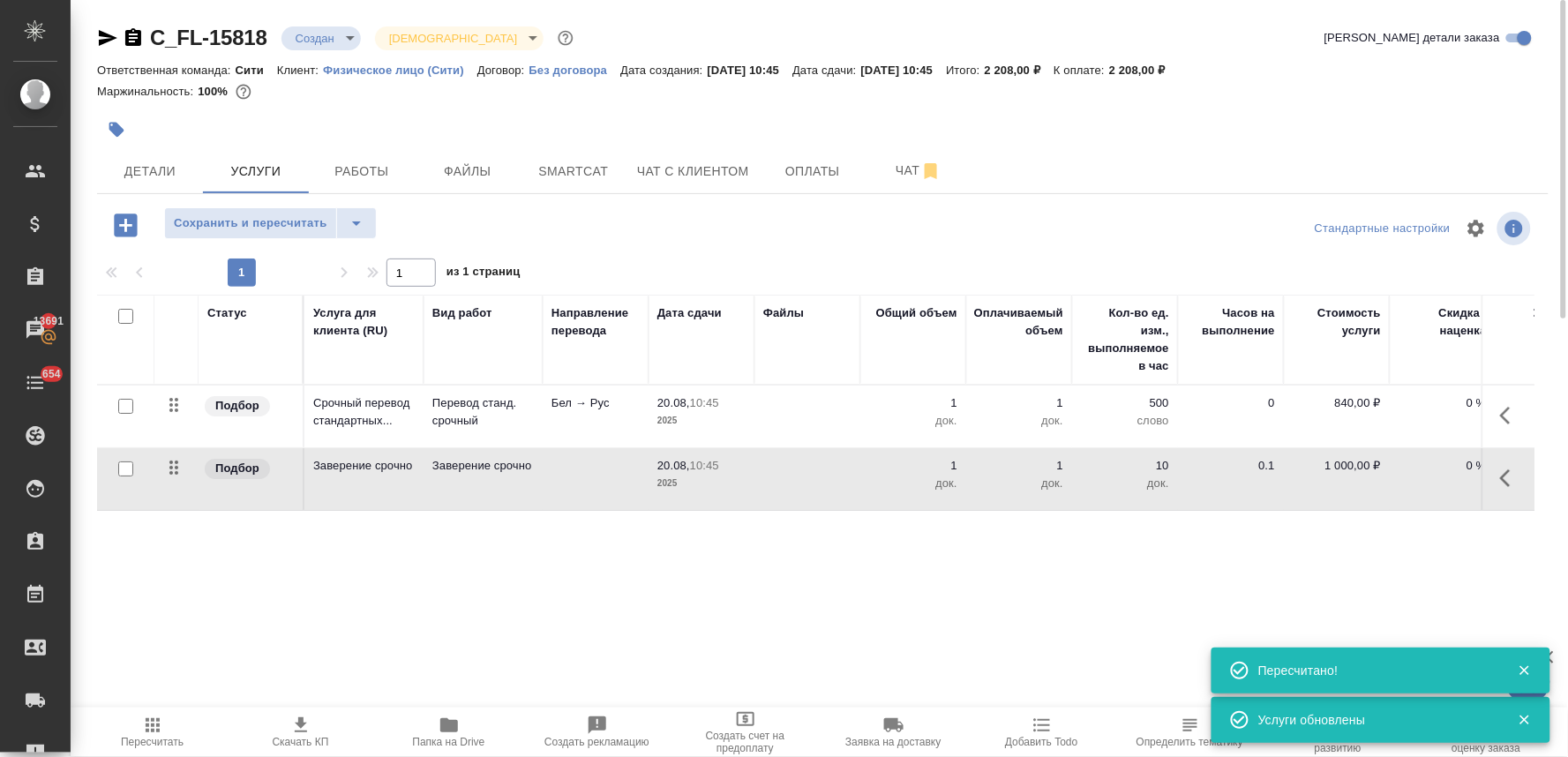
click at [1510, 415] on icon "button" at bounding box center [1510, 416] width 21 height 21
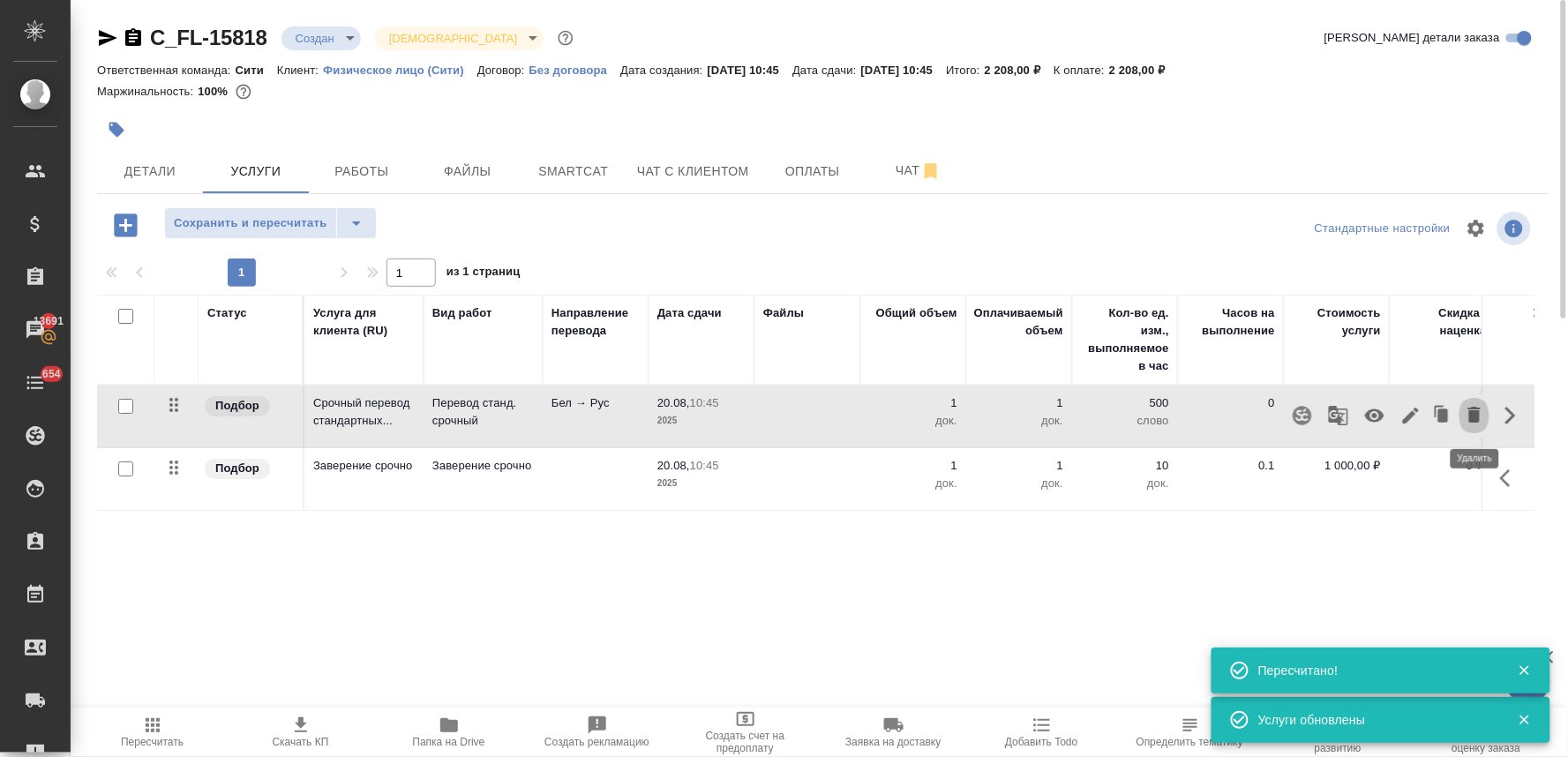
click at [1469, 416] on icon "button" at bounding box center [1474, 415] width 21 height 21
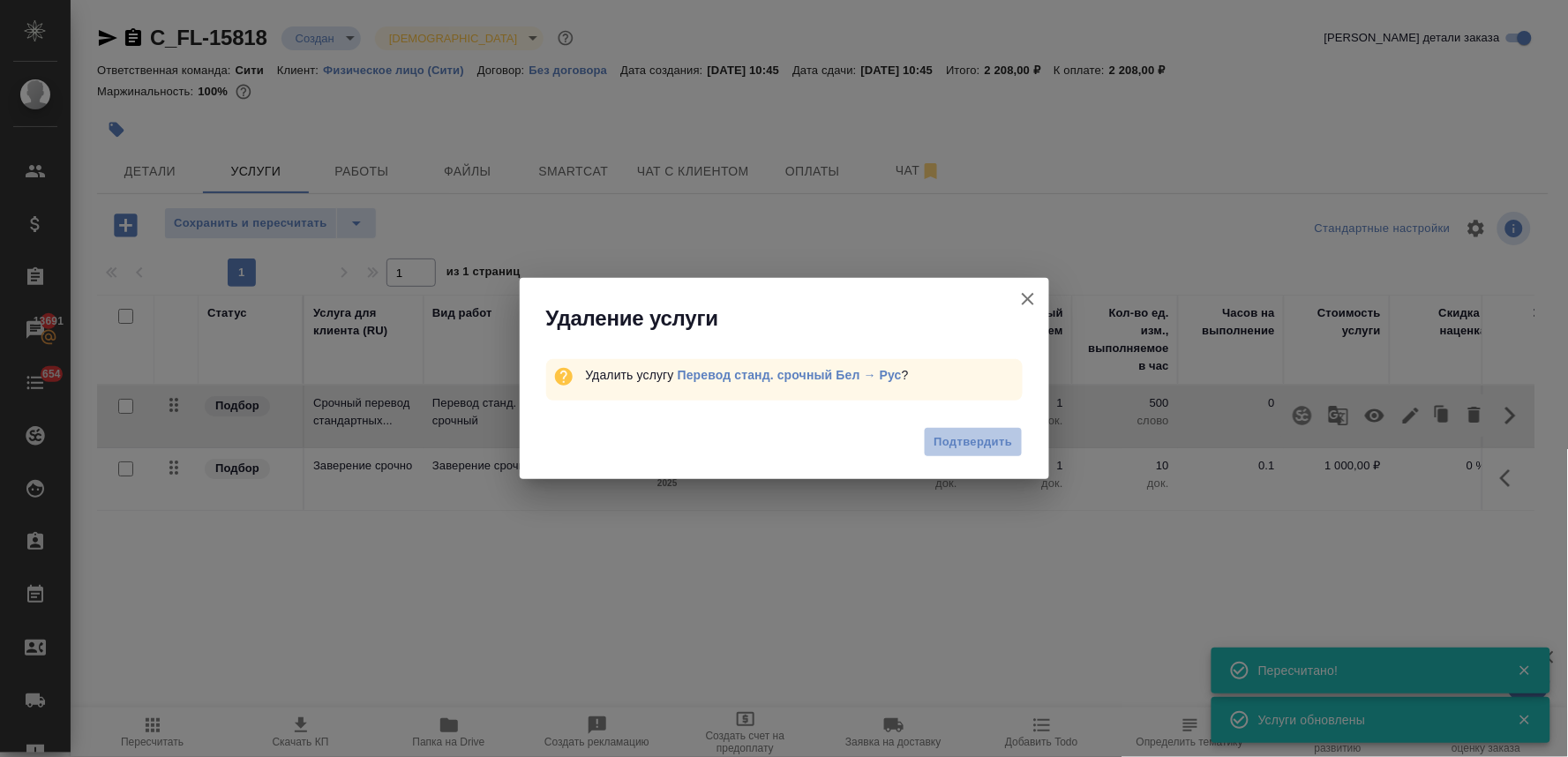
click at [998, 446] on span "Подтвердить" at bounding box center [973, 442] width 79 height 20
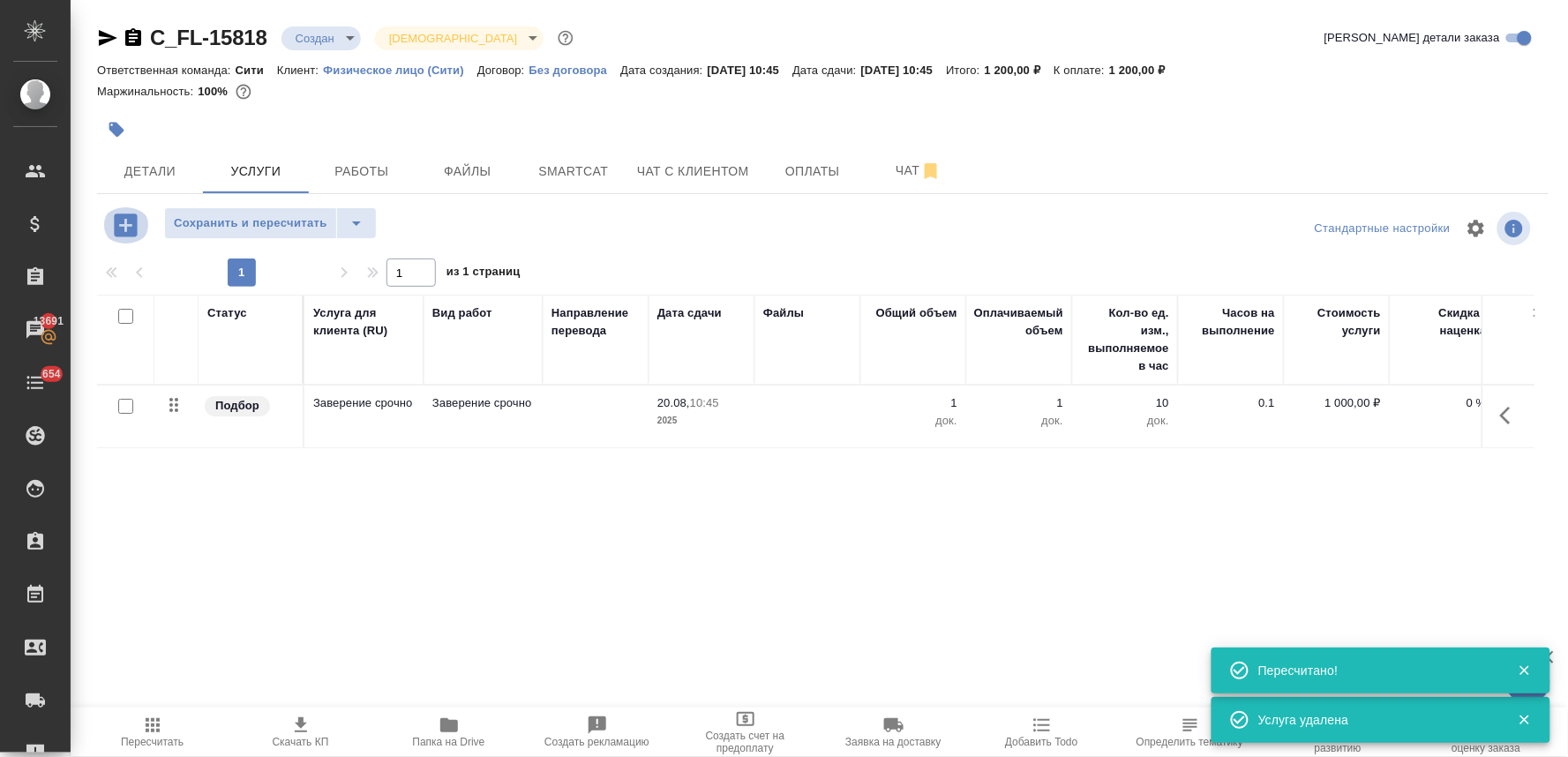
click at [121, 223] on icon "button" at bounding box center [126, 225] width 31 height 31
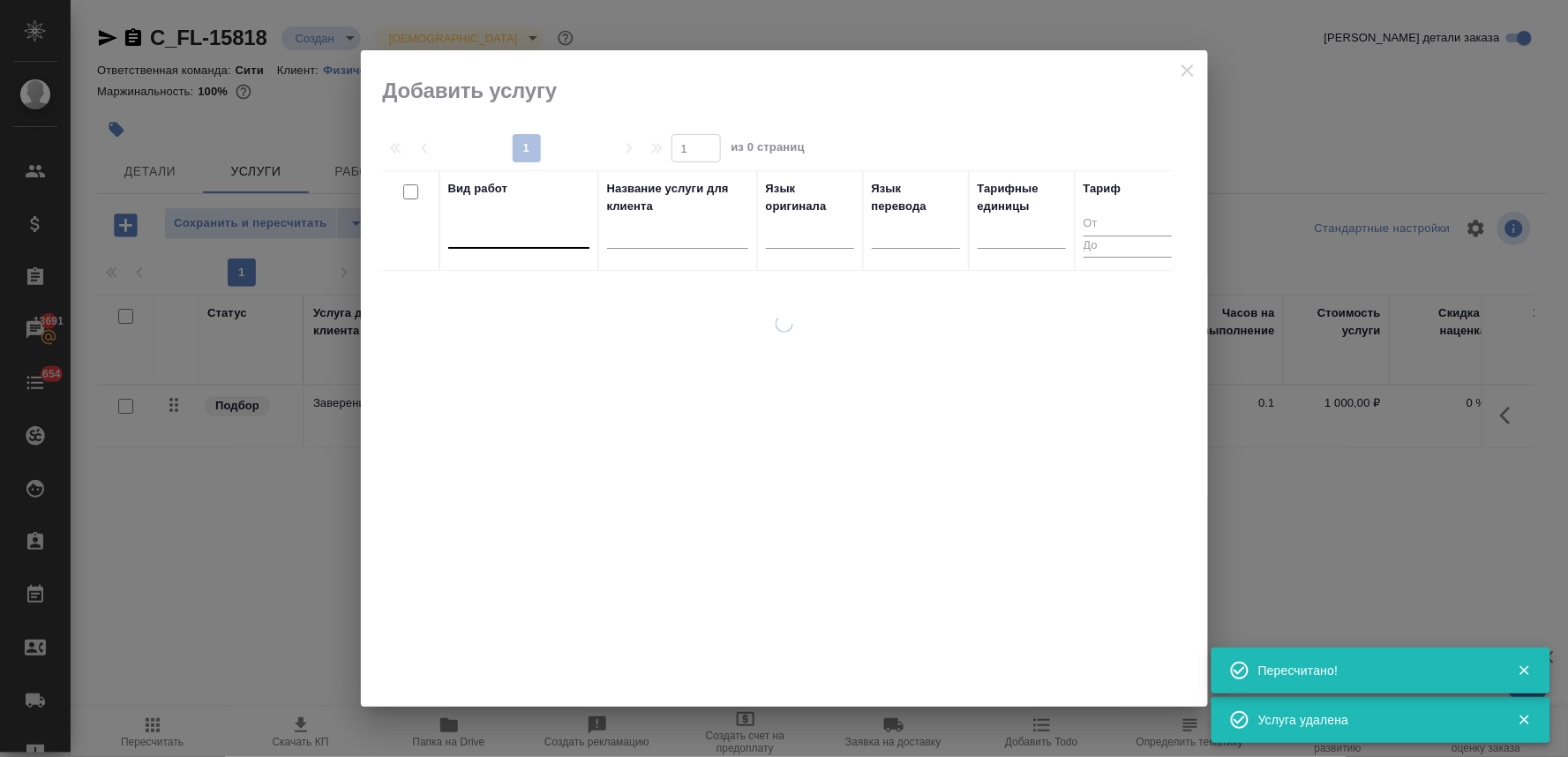
click at [507, 240] on div at bounding box center [518, 231] width 141 height 26
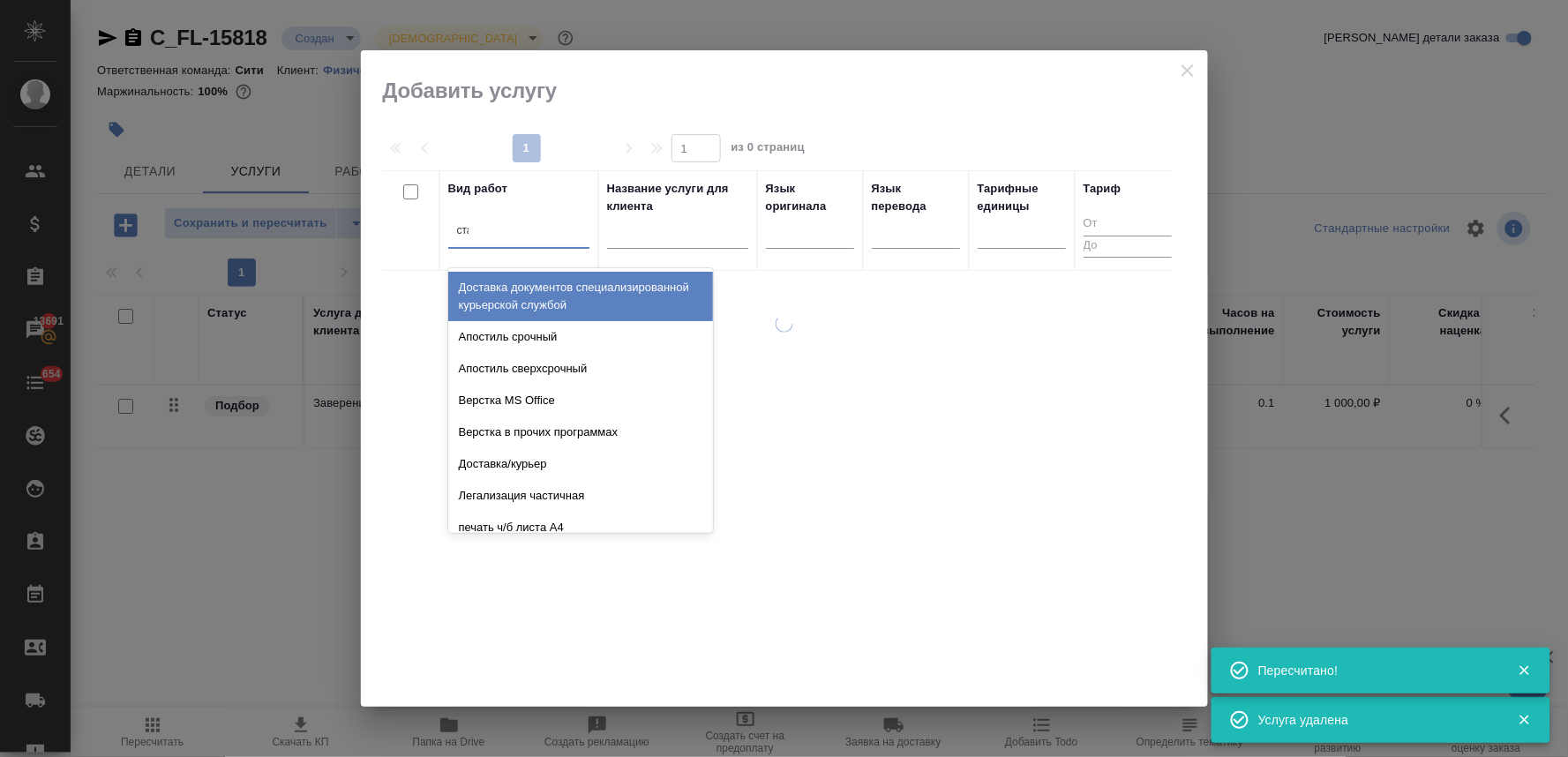
type input "станд"
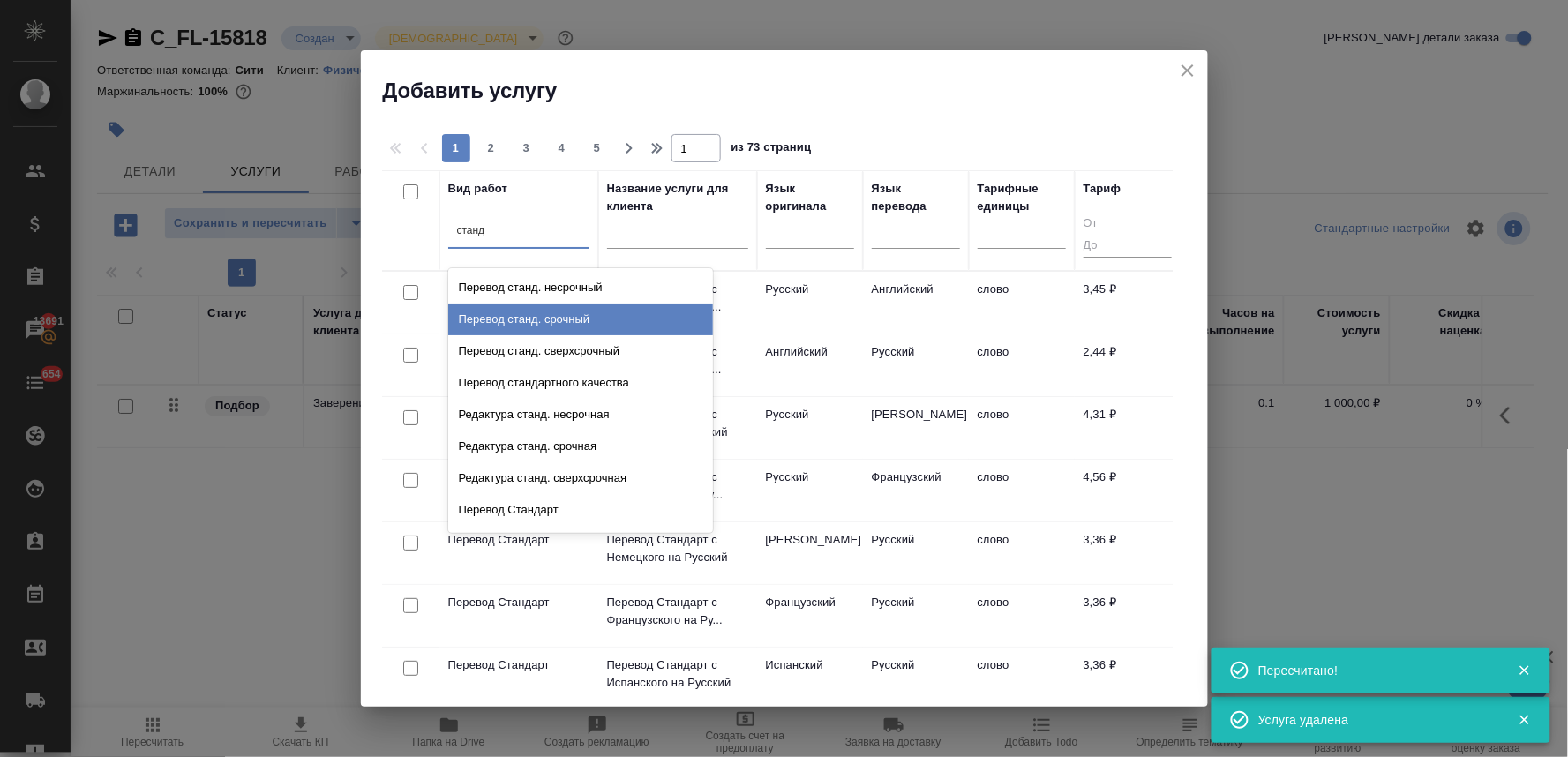
click at [543, 323] on div "Перевод станд. срочный" at bounding box center [580, 318] width 265 height 32
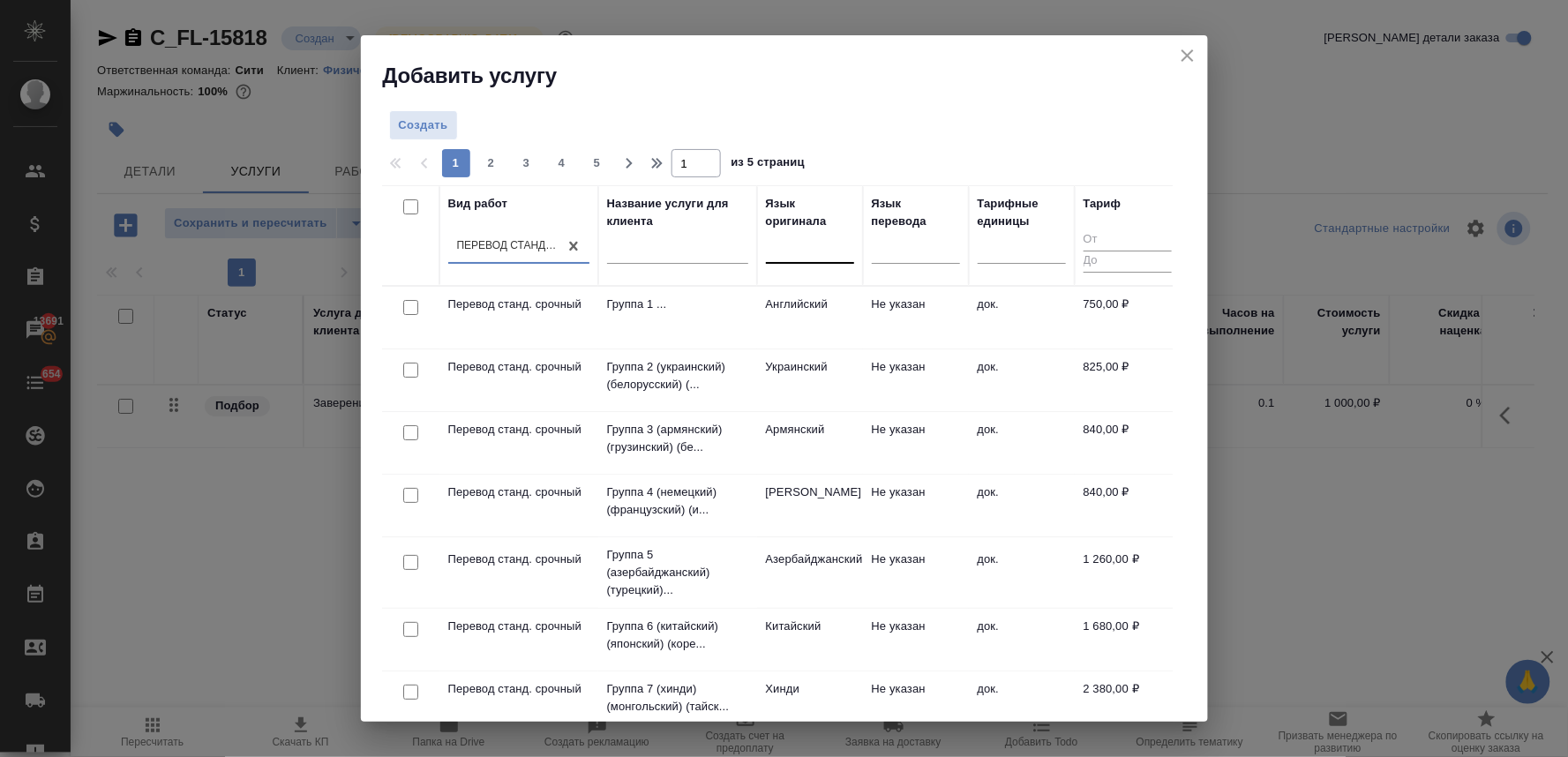
click at [819, 250] on div at bounding box center [810, 246] width 89 height 26
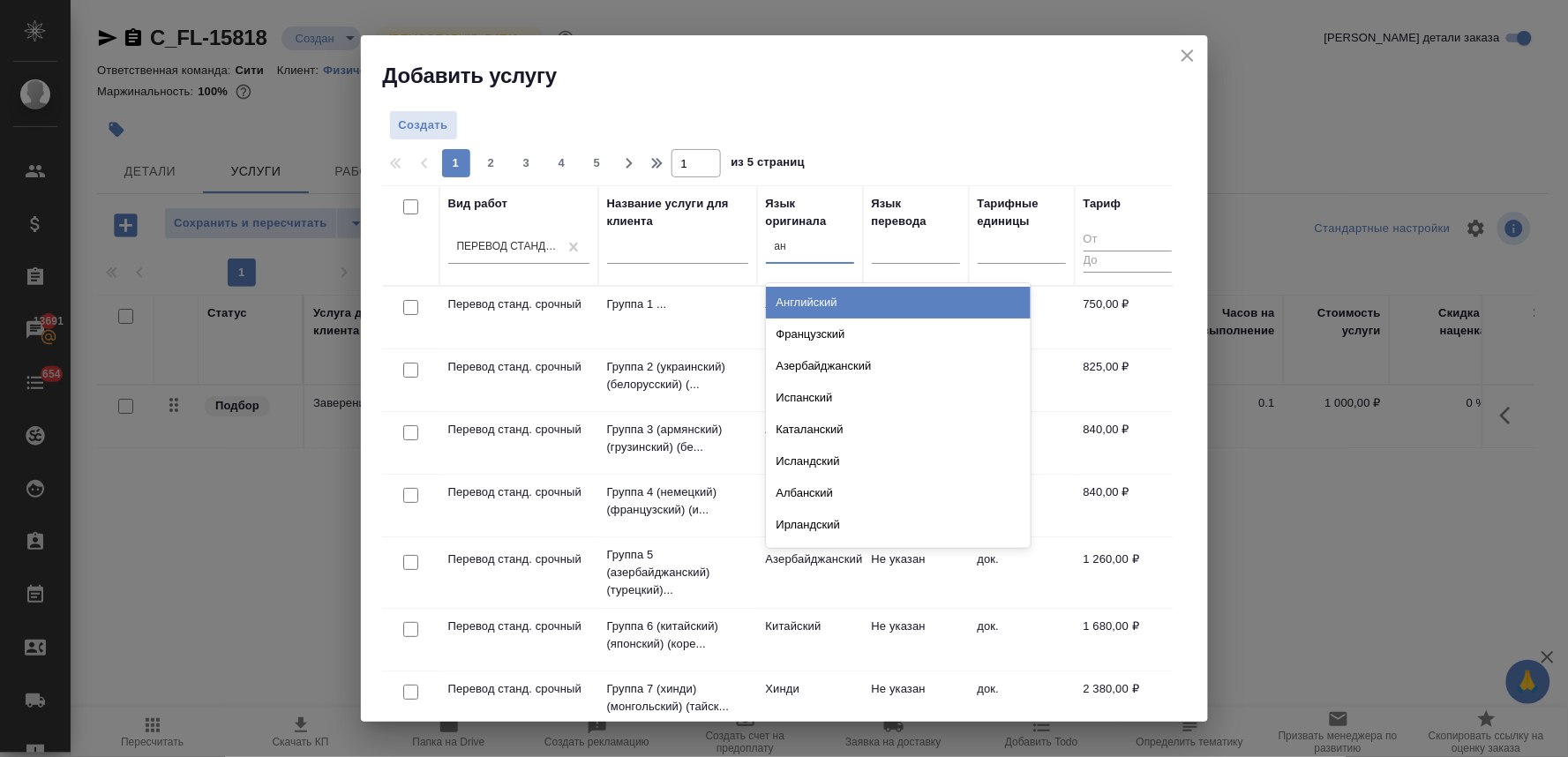
type input "анг"
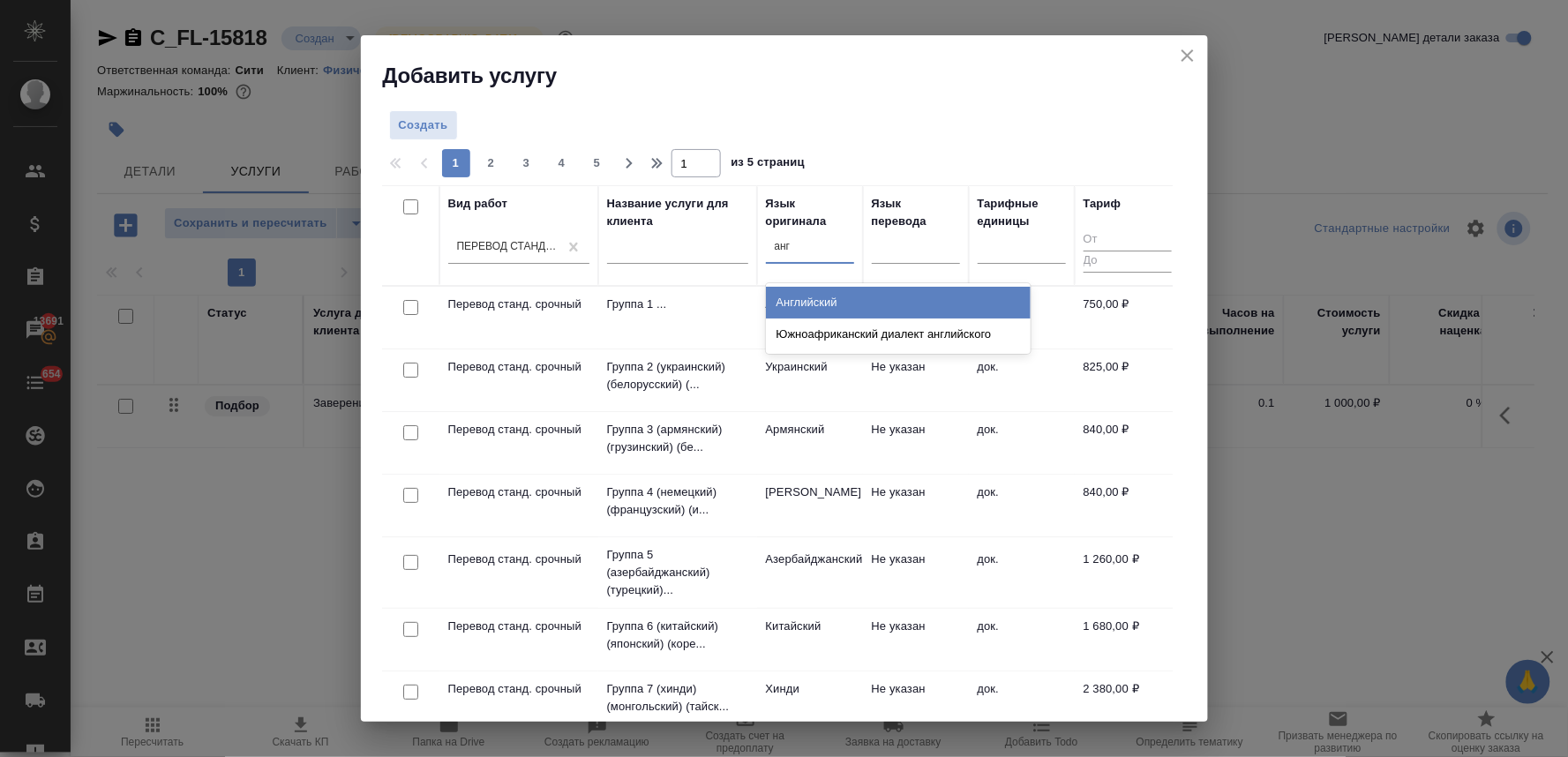
drag, startPoint x: 831, startPoint y: 293, endPoint x: 867, endPoint y: 275, distance: 40.2
click at [832, 293] on div "Английский" at bounding box center [898, 302] width 265 height 32
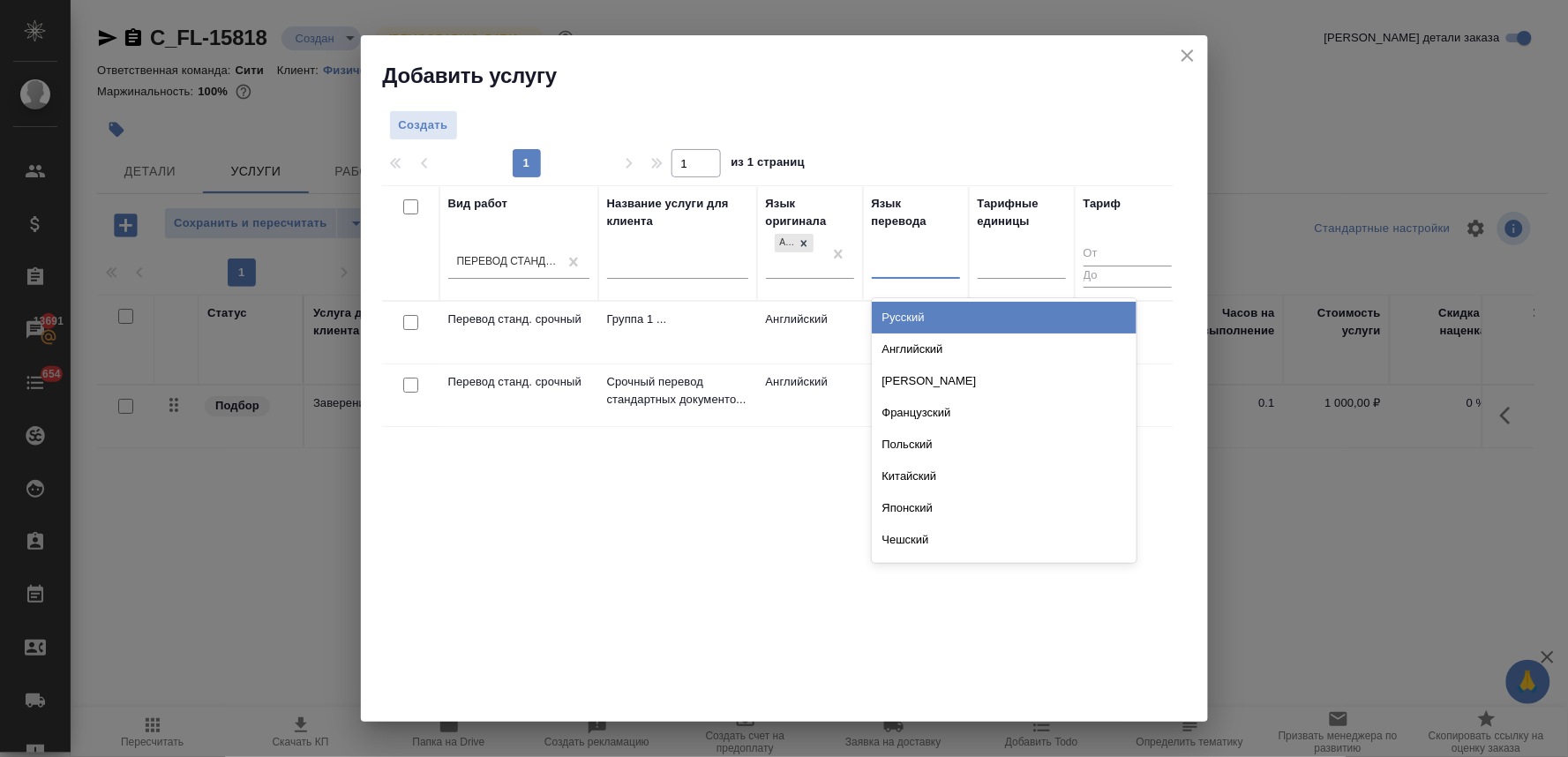
click at [912, 254] on div at bounding box center [916, 262] width 89 height 26
click at [728, 481] on div "Вид работ Перевод станд. срочный Название услуги для клиента Язык оригинала Анг…" at bounding box center [777, 450] width 791 height 529
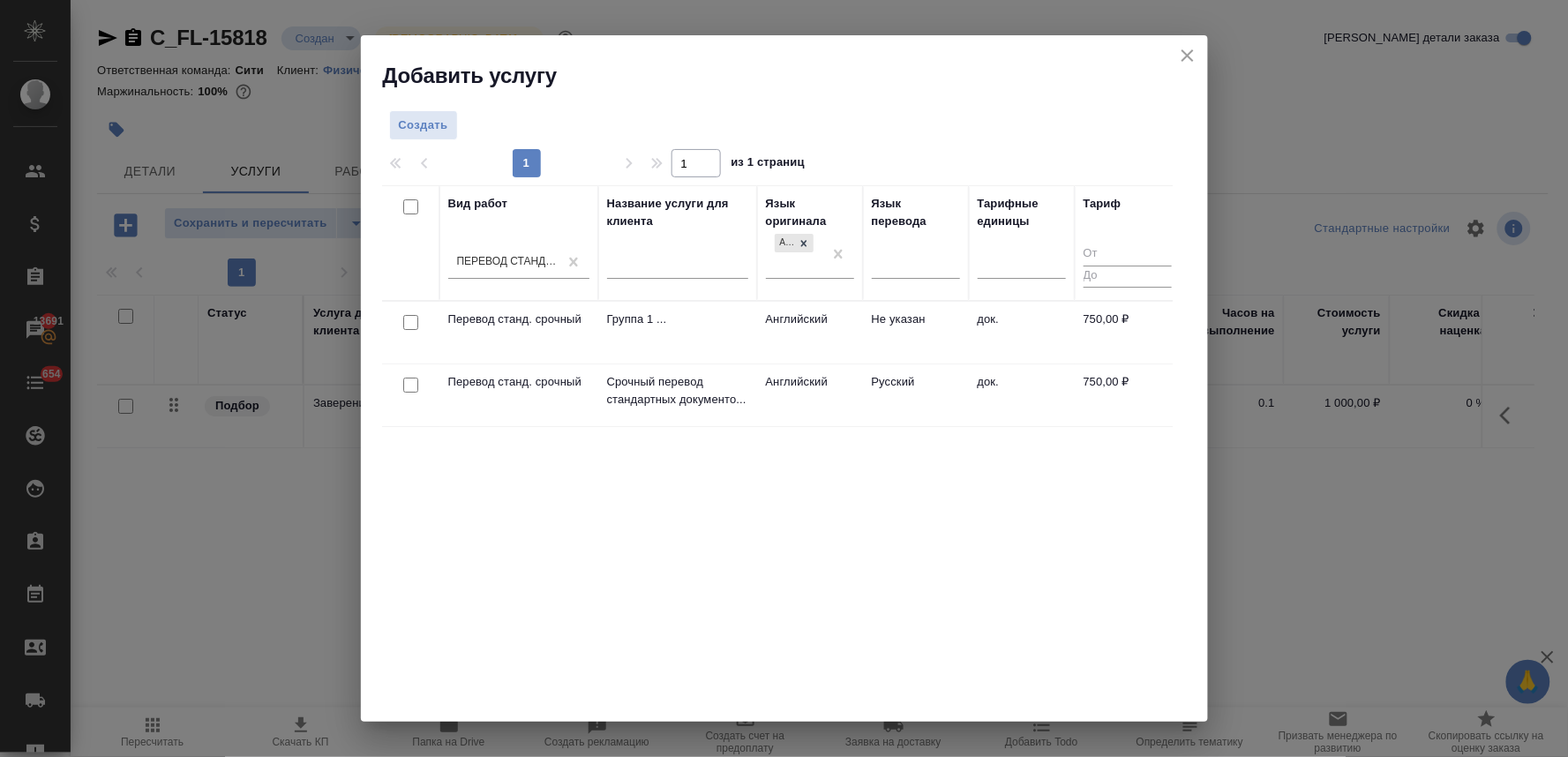
click at [408, 385] on input "checkbox" at bounding box center [411, 385] width 15 height 15
checkbox input "true"
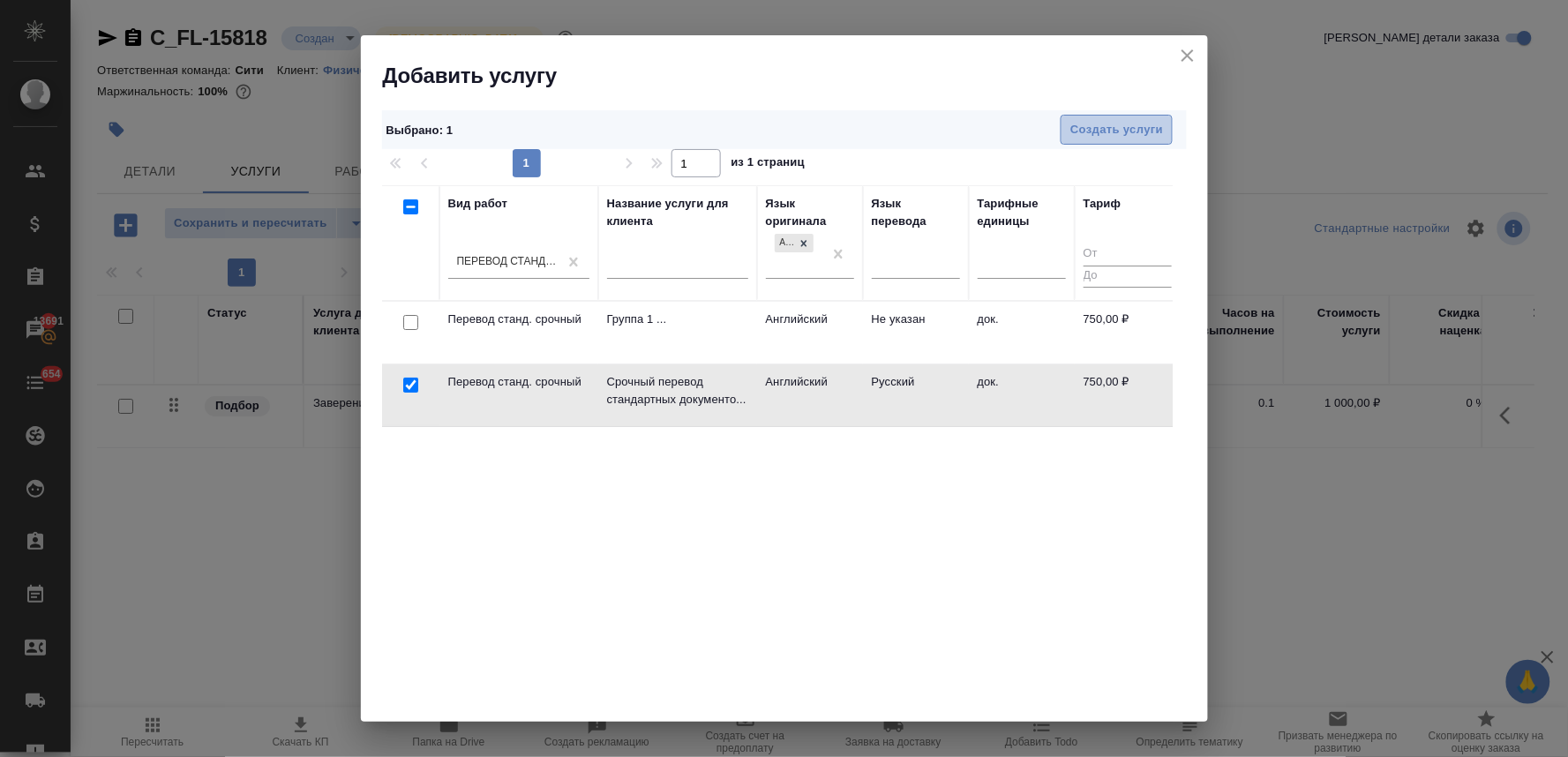
click at [1129, 130] on span "Создать услуги" at bounding box center [1116, 130] width 92 height 20
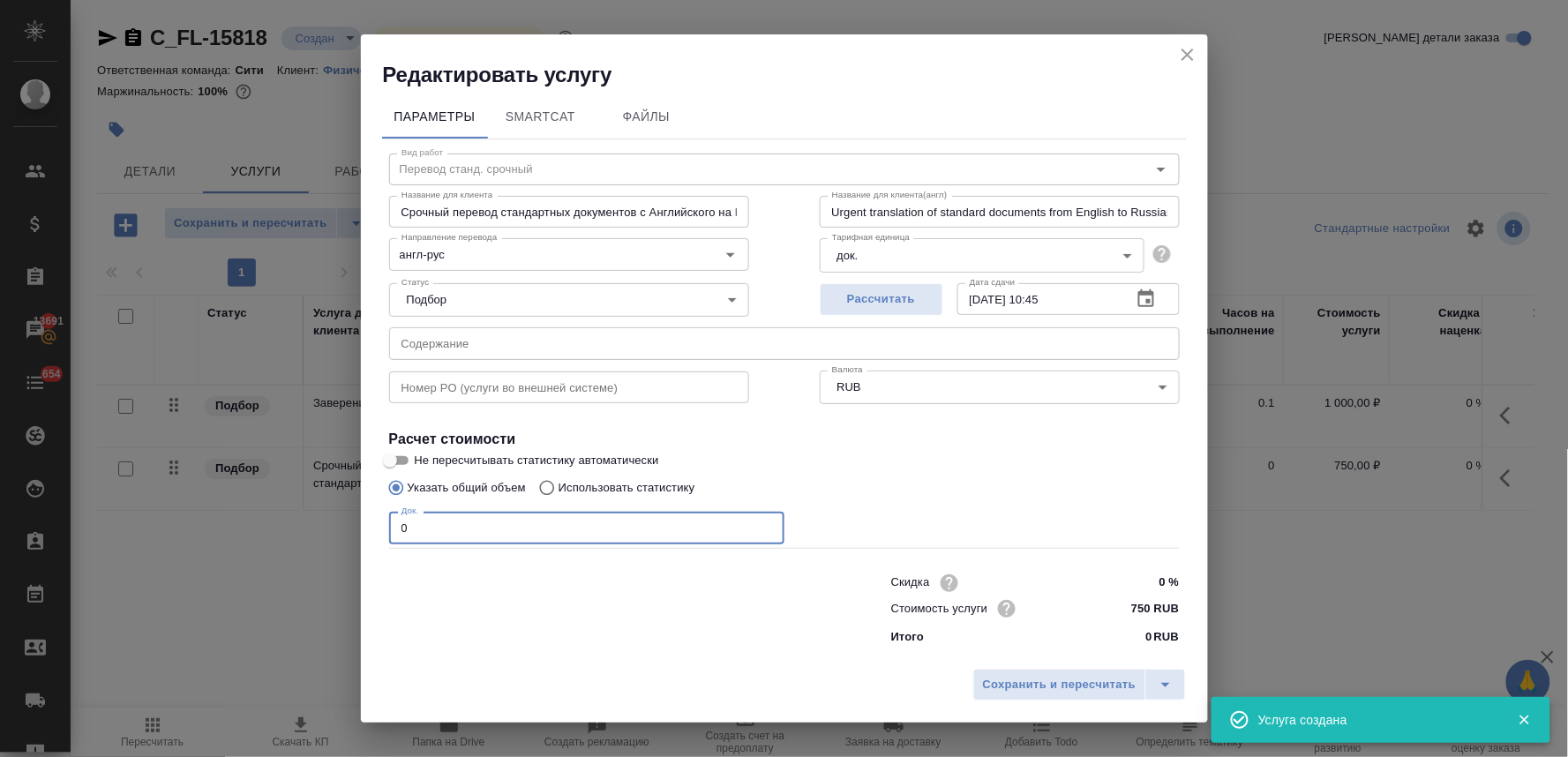
click at [394, 525] on input "0" at bounding box center [586, 527] width 395 height 32
type input "1"
click at [1070, 682] on span "Сохранить и пересчитать" at bounding box center [1060, 685] width 154 height 20
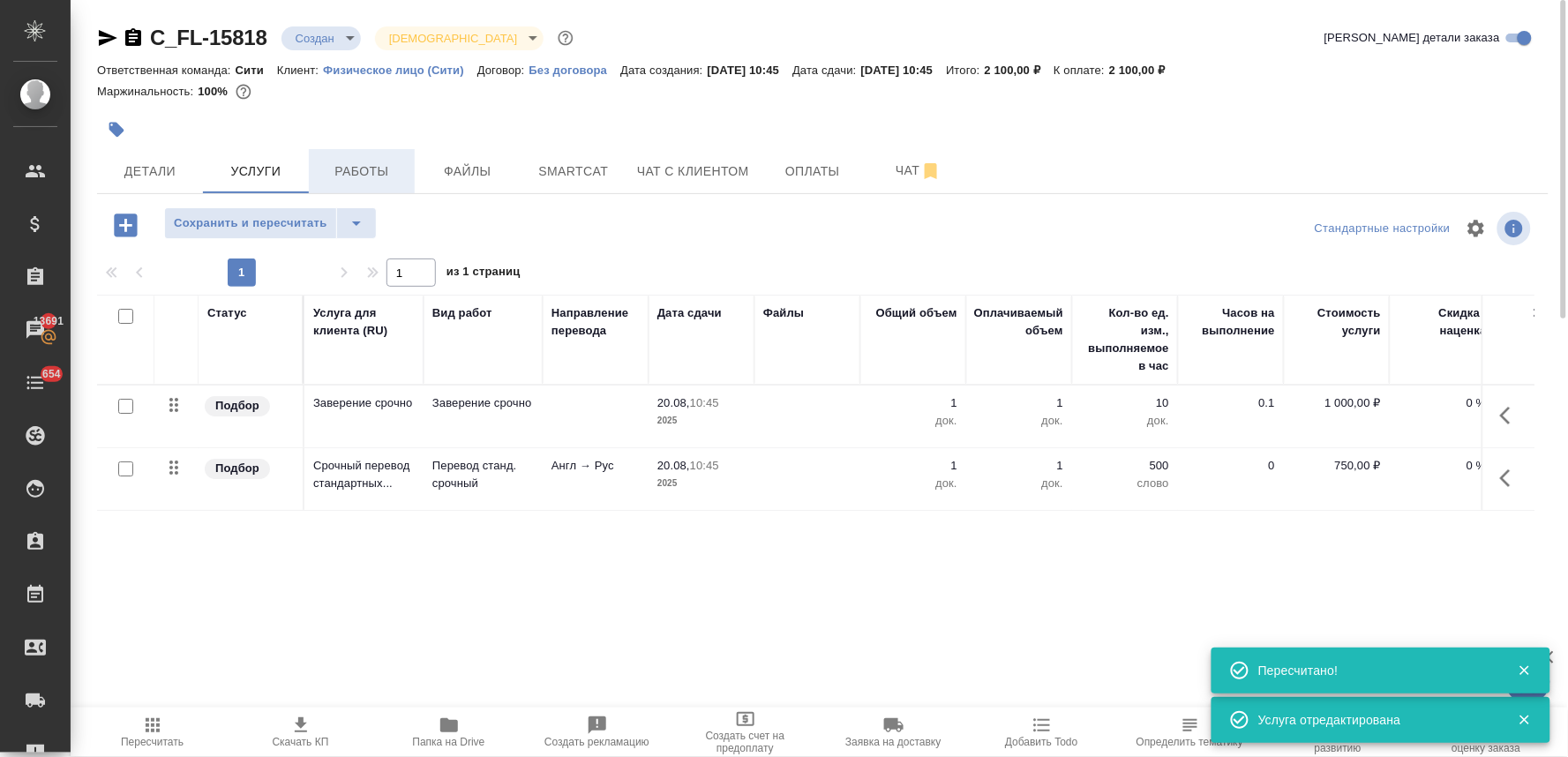
click at [348, 163] on span "Работы" at bounding box center [362, 171] width 85 height 22
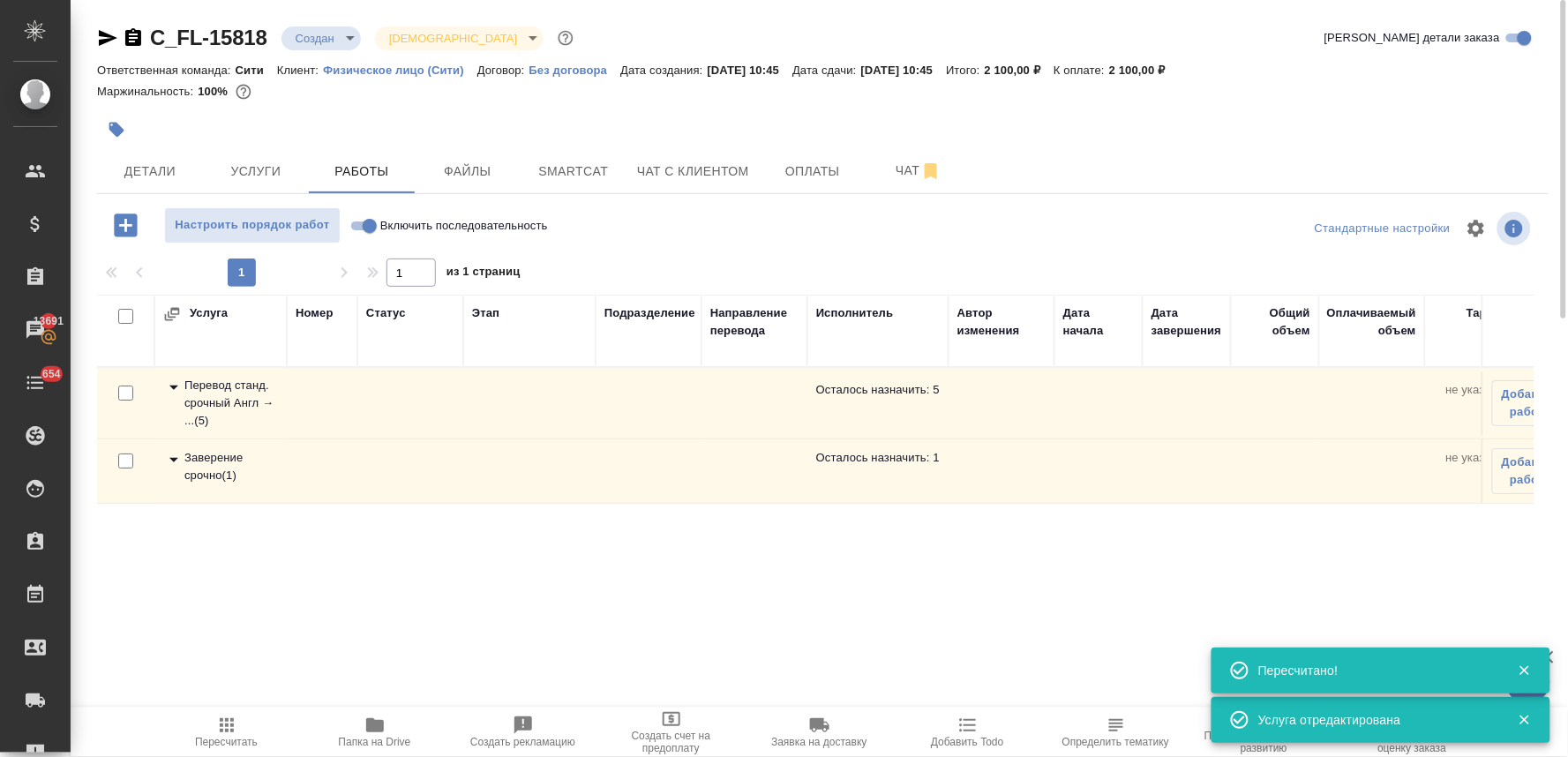
click at [216, 391] on div "Перевод станд. срочный Англ → ... ( 5 )" at bounding box center [220, 403] width 114 height 53
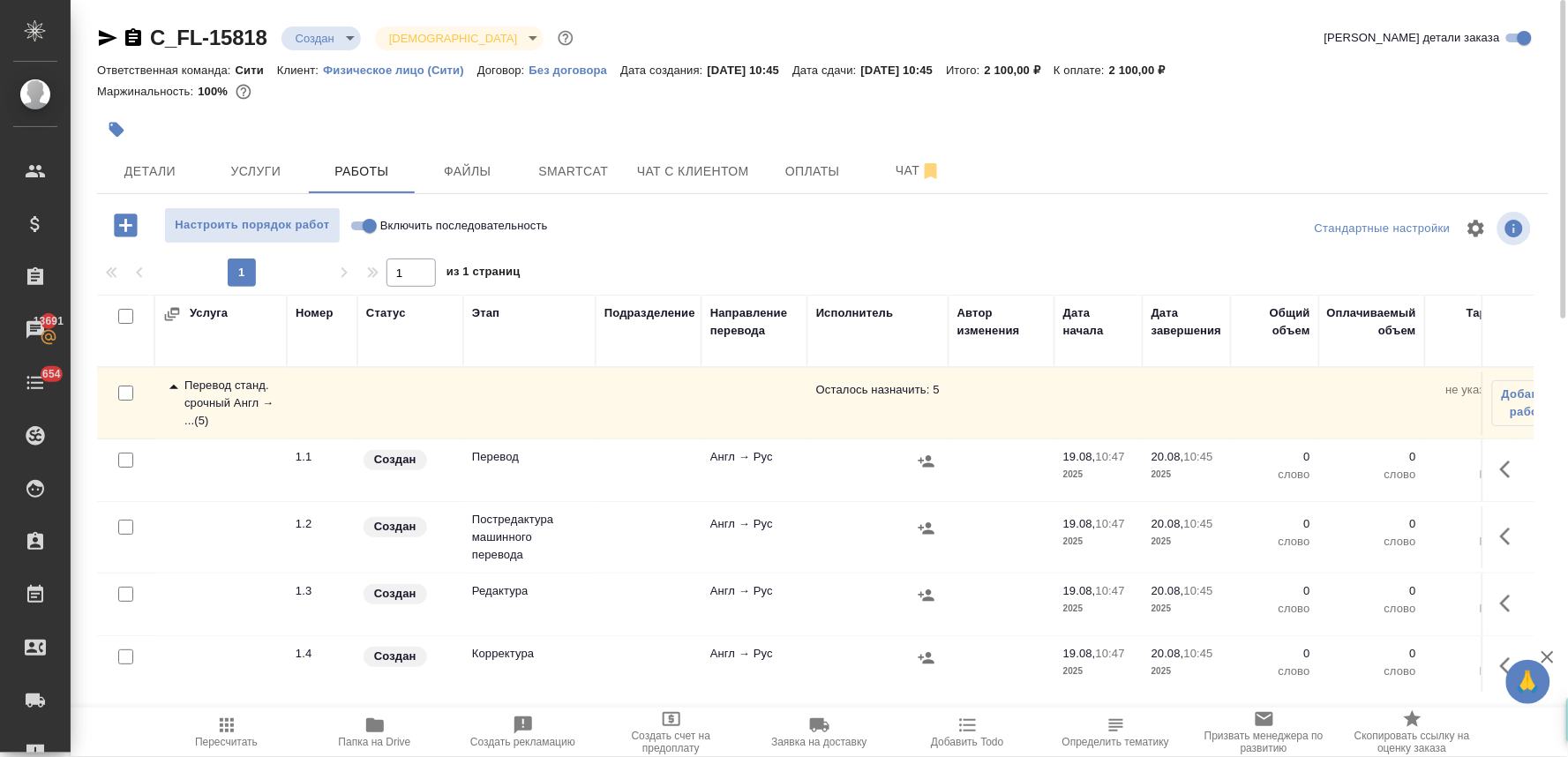
click at [125, 527] on input "checkbox" at bounding box center [126, 527] width 15 height 15
checkbox input "true"
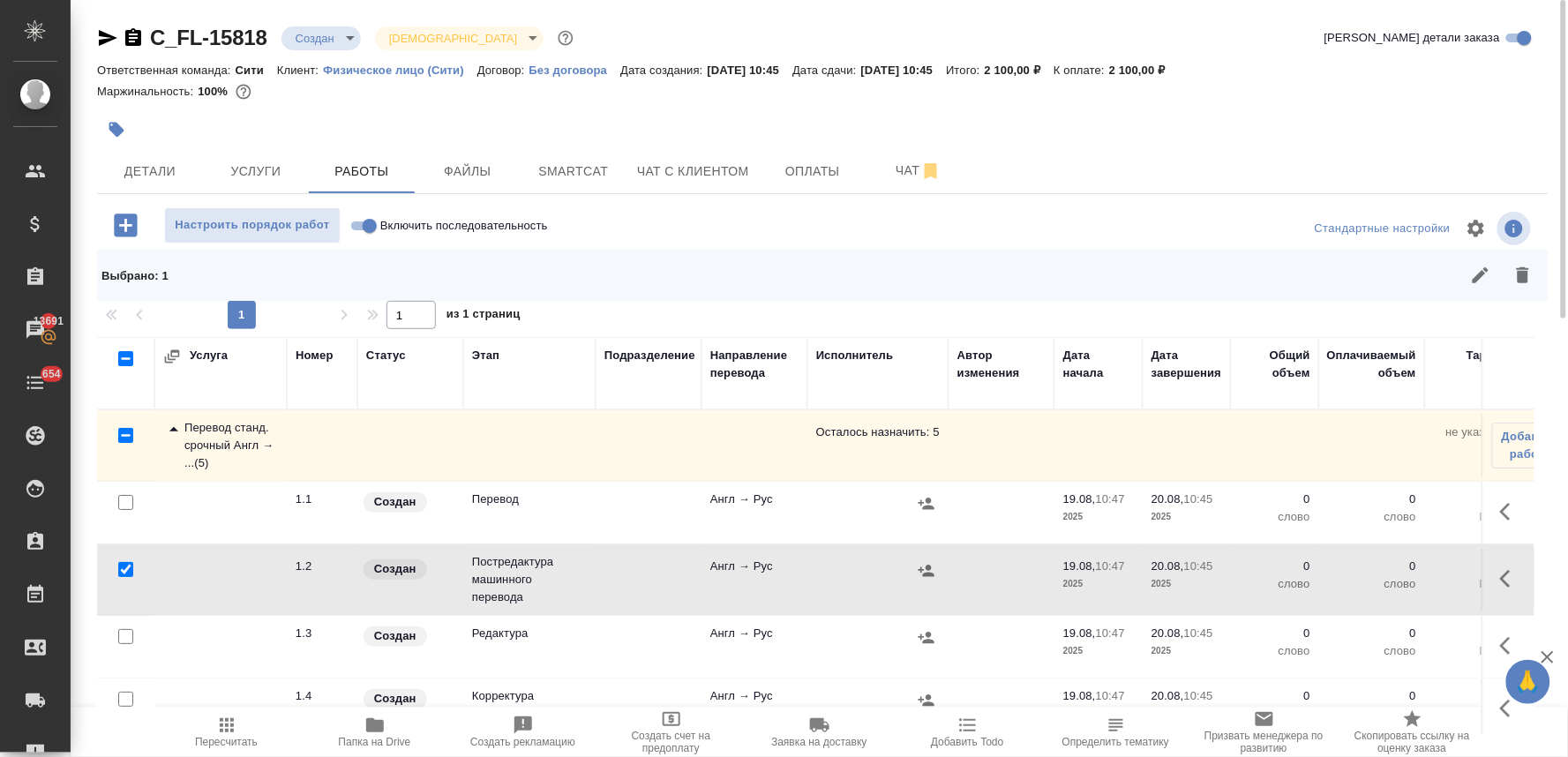
click at [123, 640] on input "checkbox" at bounding box center [126, 637] width 15 height 15
checkbox input "true"
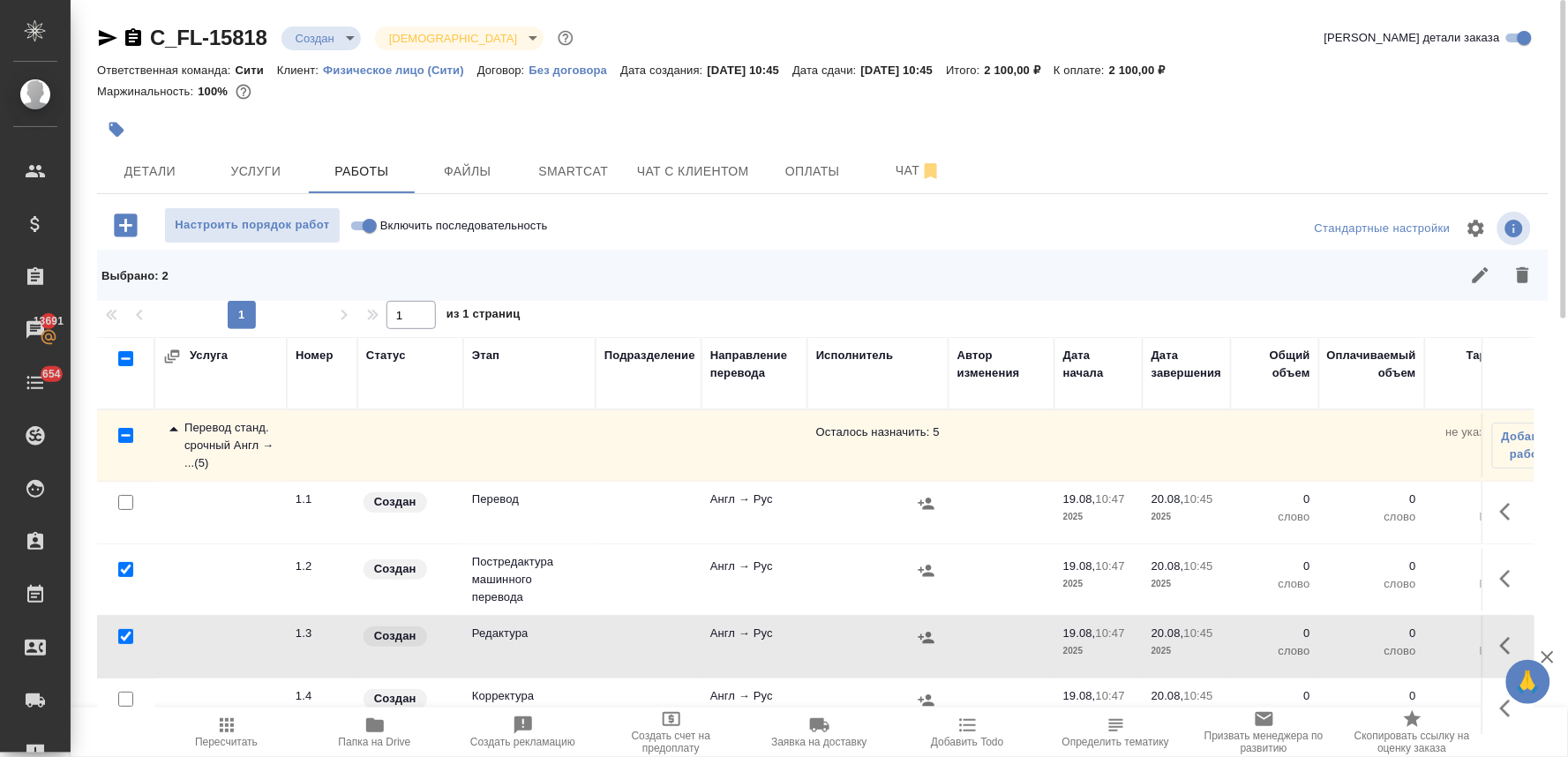
click at [120, 699] on input "checkbox" at bounding box center [126, 699] width 15 height 15
checkbox input "true"
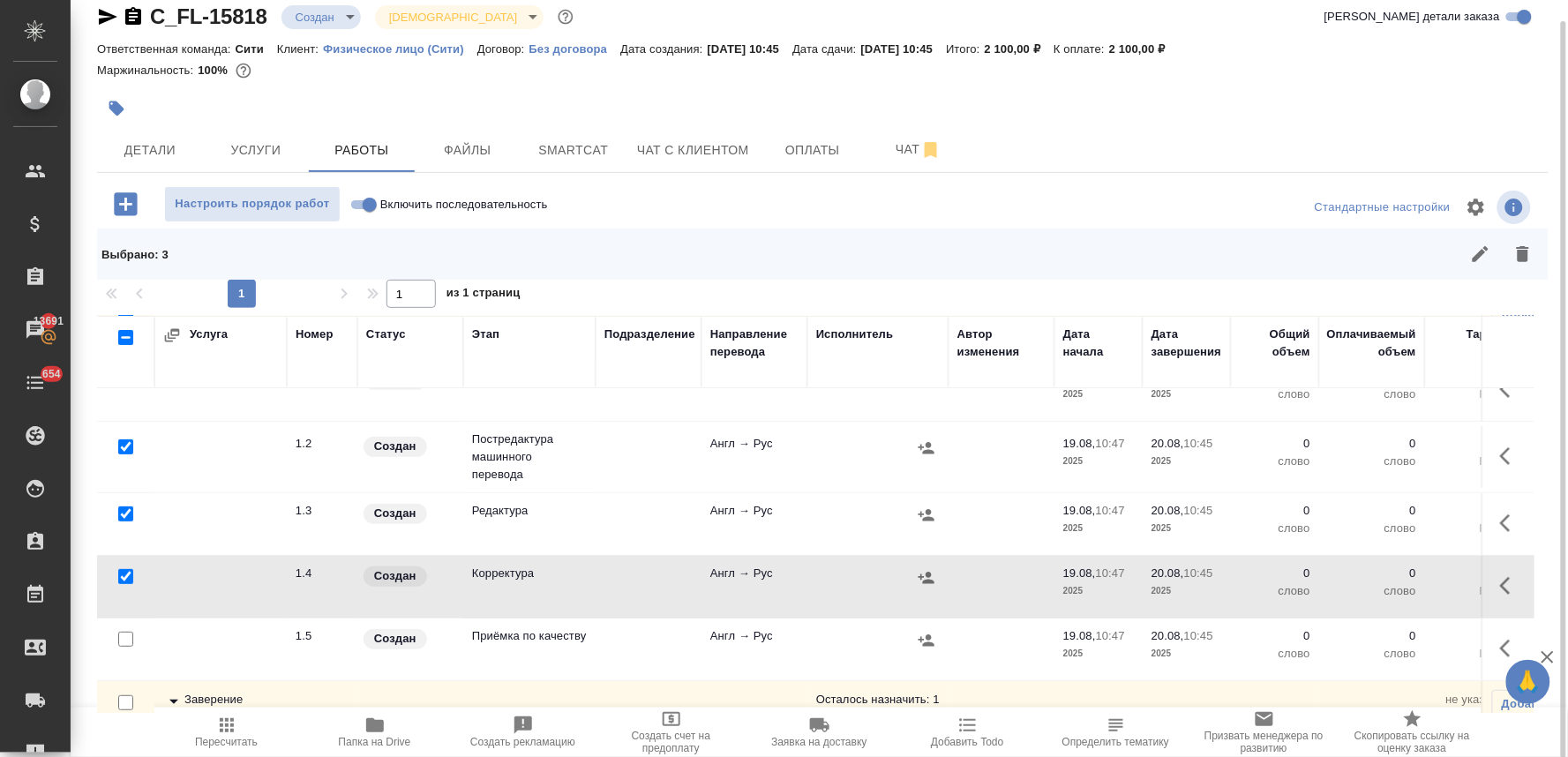
scroll to position [150, 0]
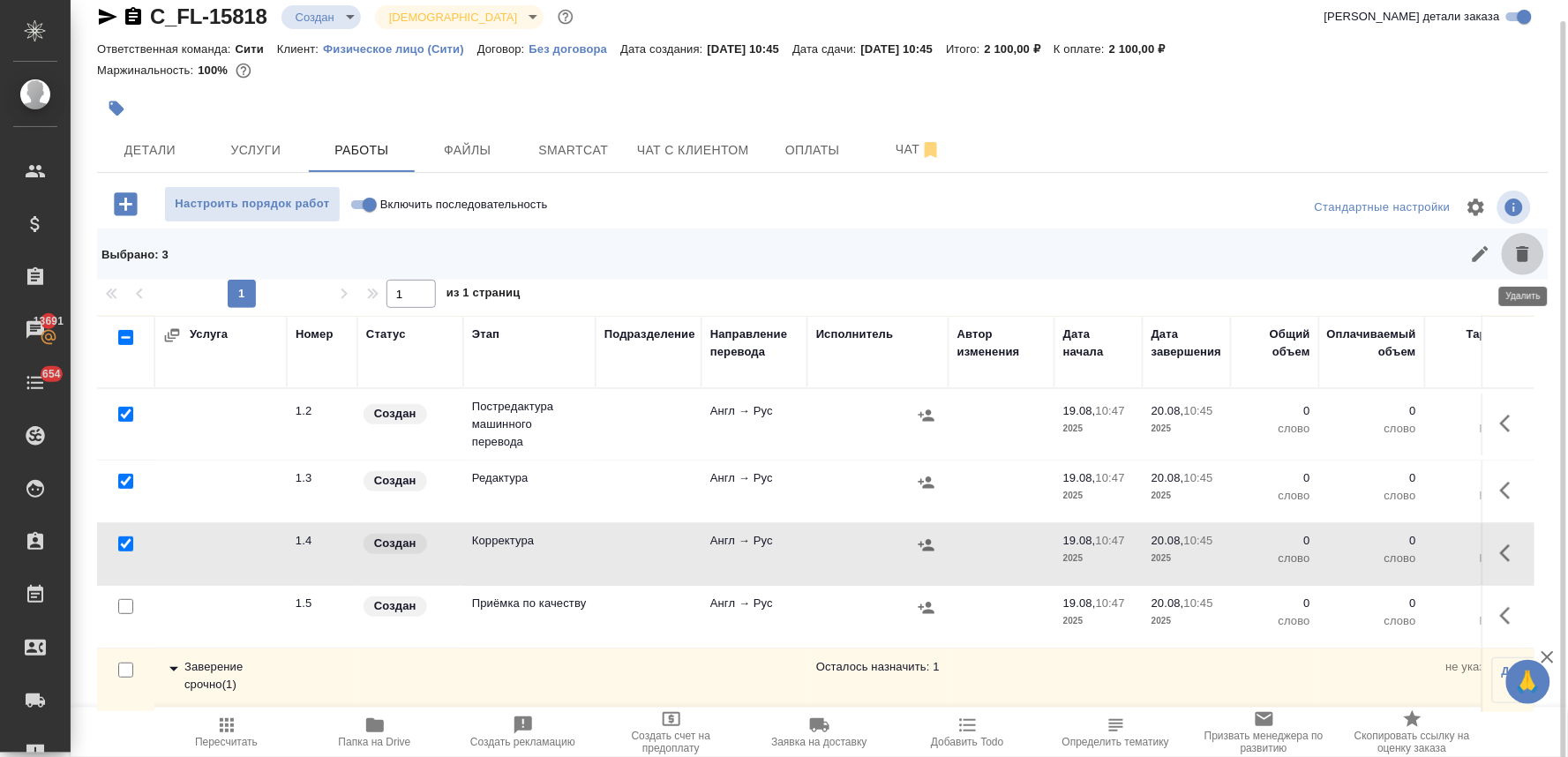
click at [1525, 250] on icon "button" at bounding box center [1522, 254] width 13 height 16
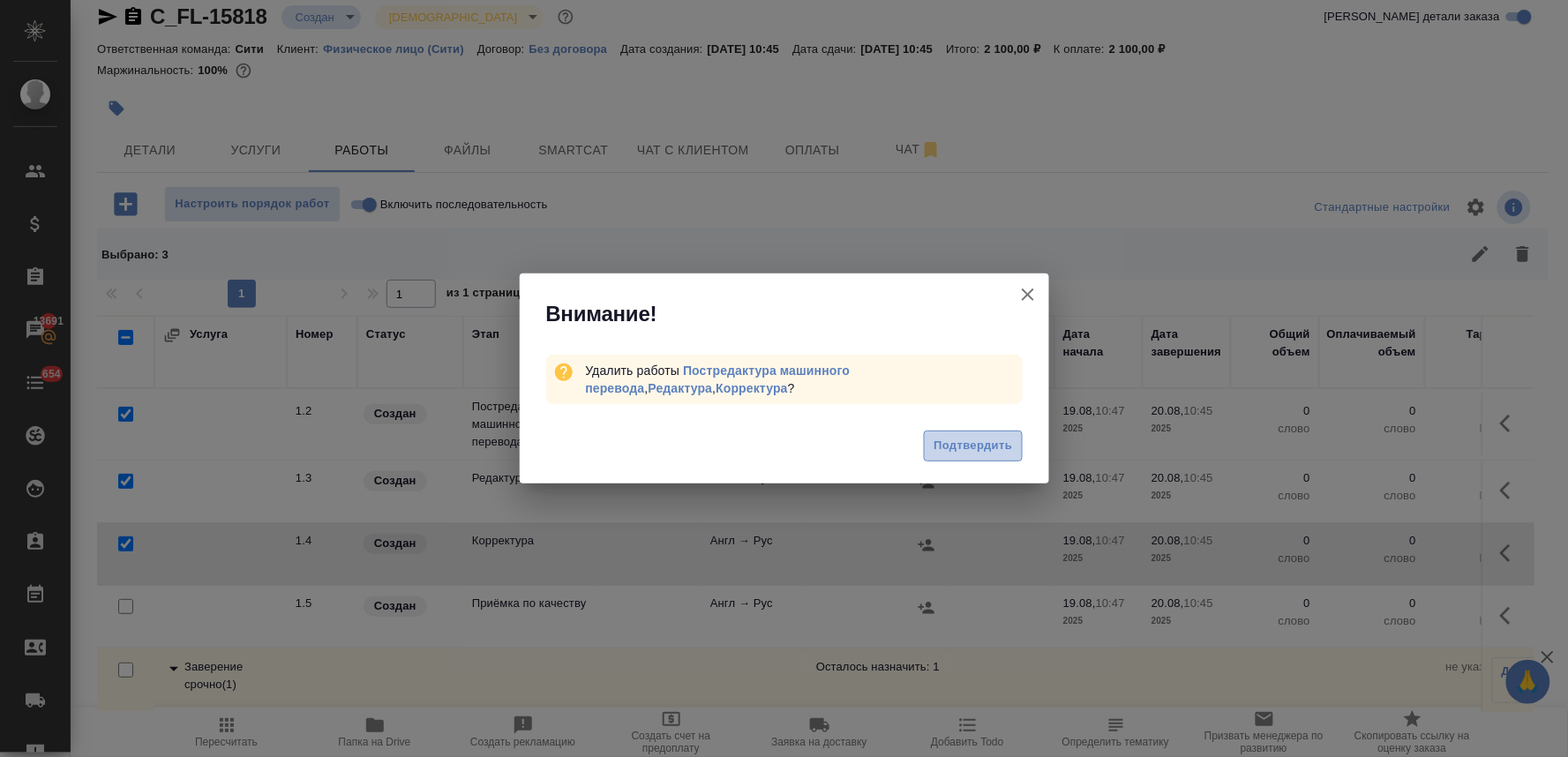
click at [951, 440] on span "Подтвердить" at bounding box center [973, 445] width 79 height 20
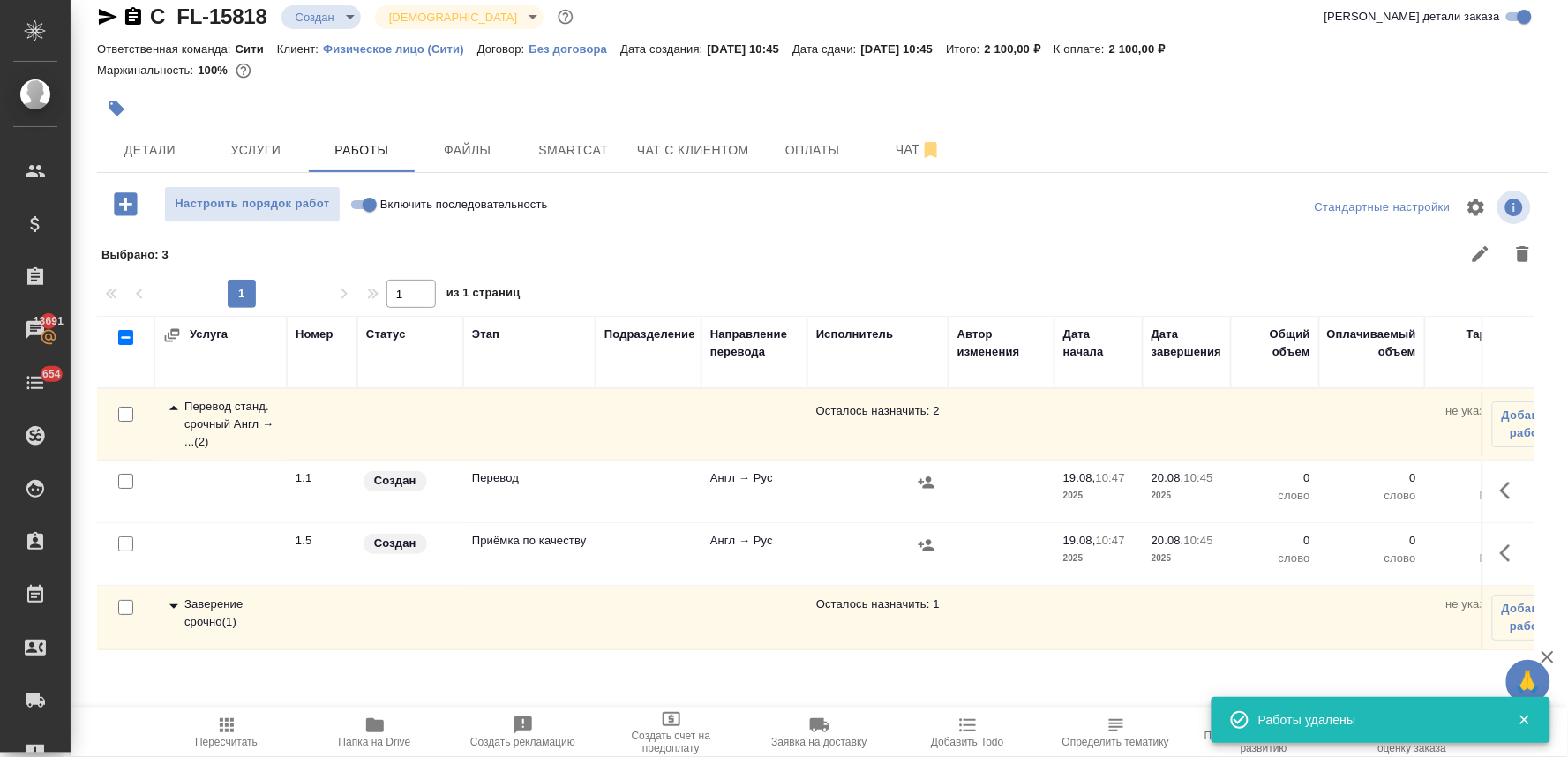
scroll to position [0, 0]
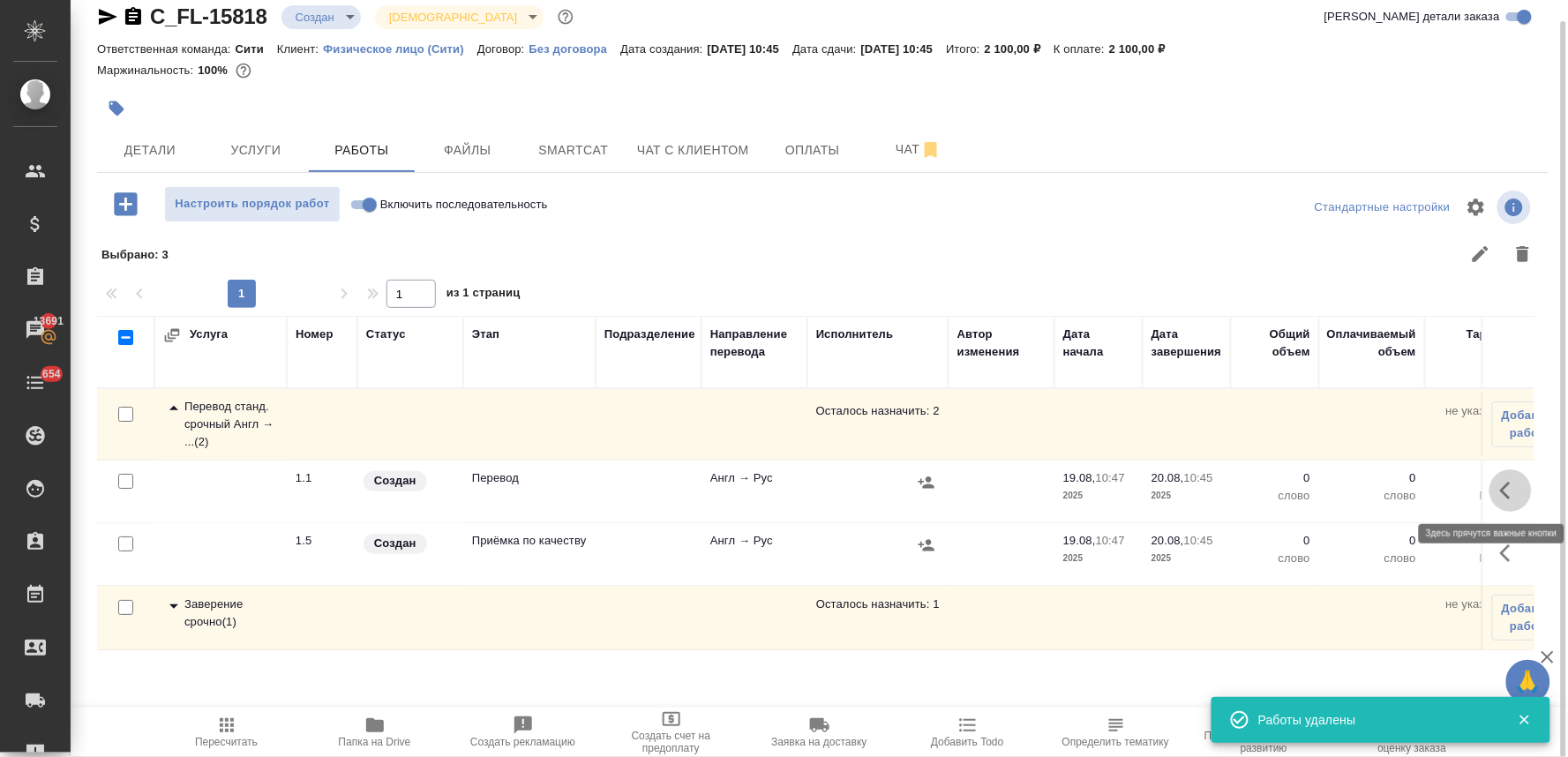
click at [1495, 492] on button "button" at bounding box center [1510, 491] width 42 height 42
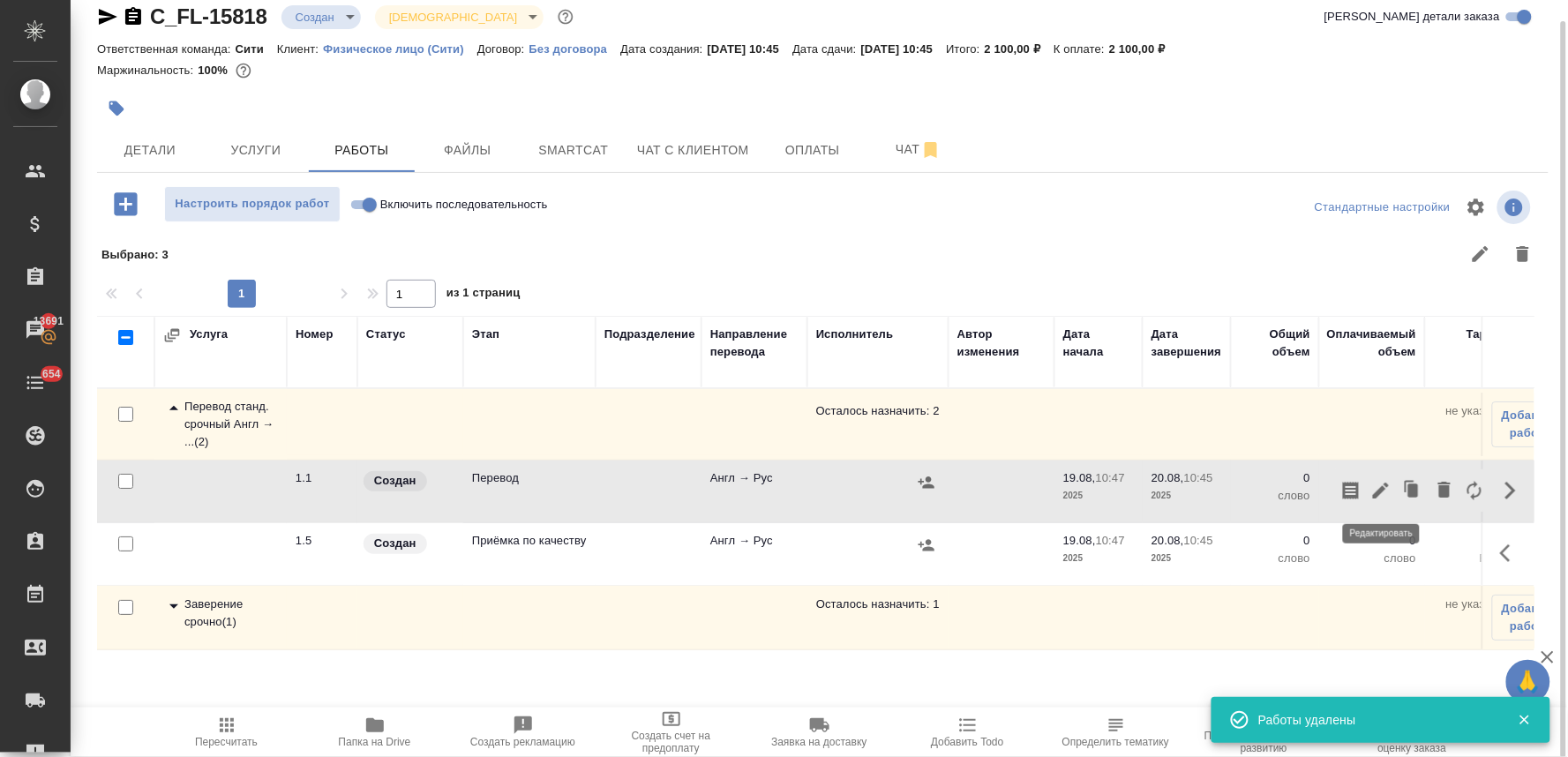
click at [1373, 498] on icon "button" at bounding box center [1380, 491] width 21 height 21
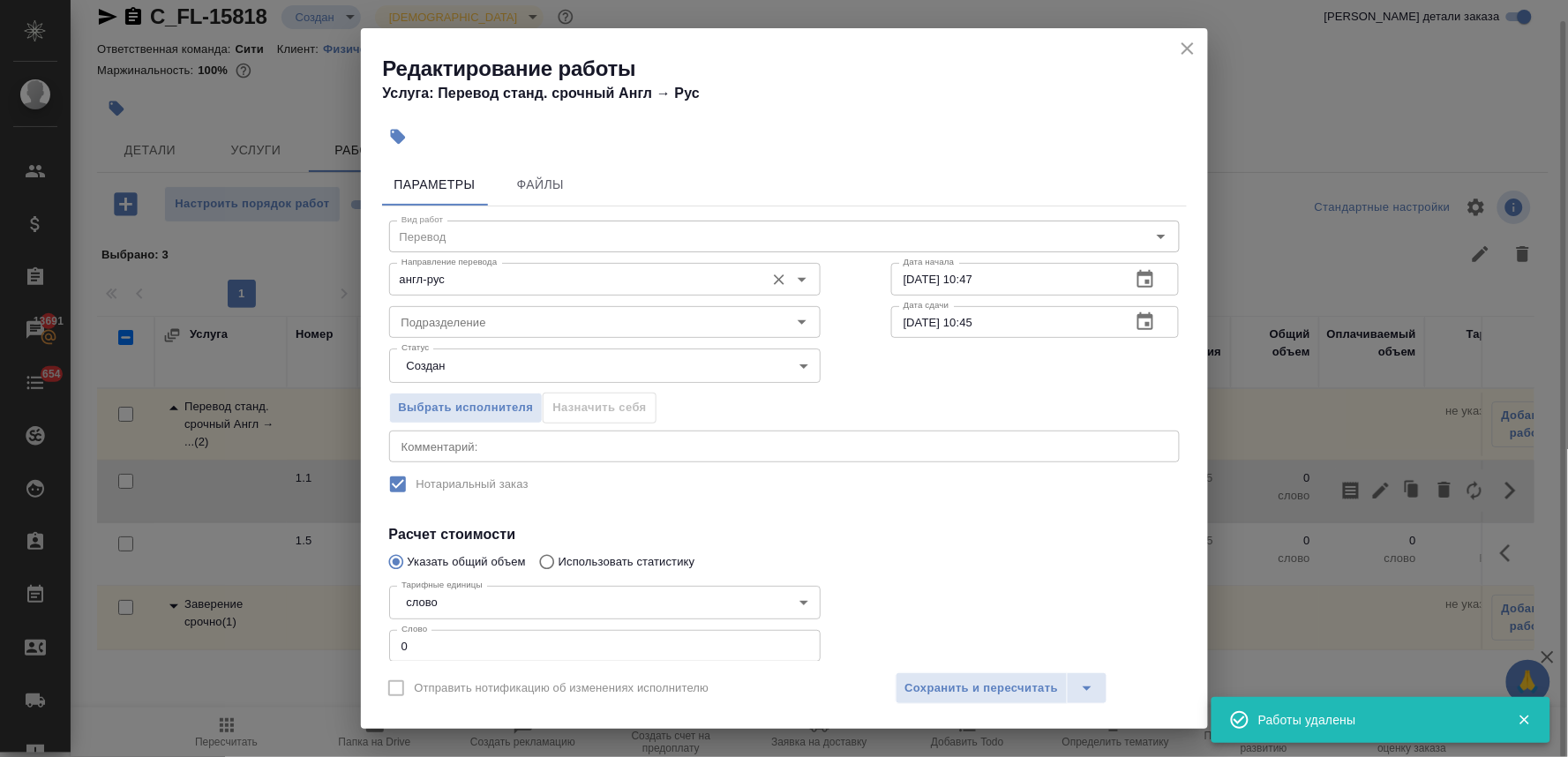
click at [498, 278] on input "англ-рус" at bounding box center [575, 279] width 362 height 21
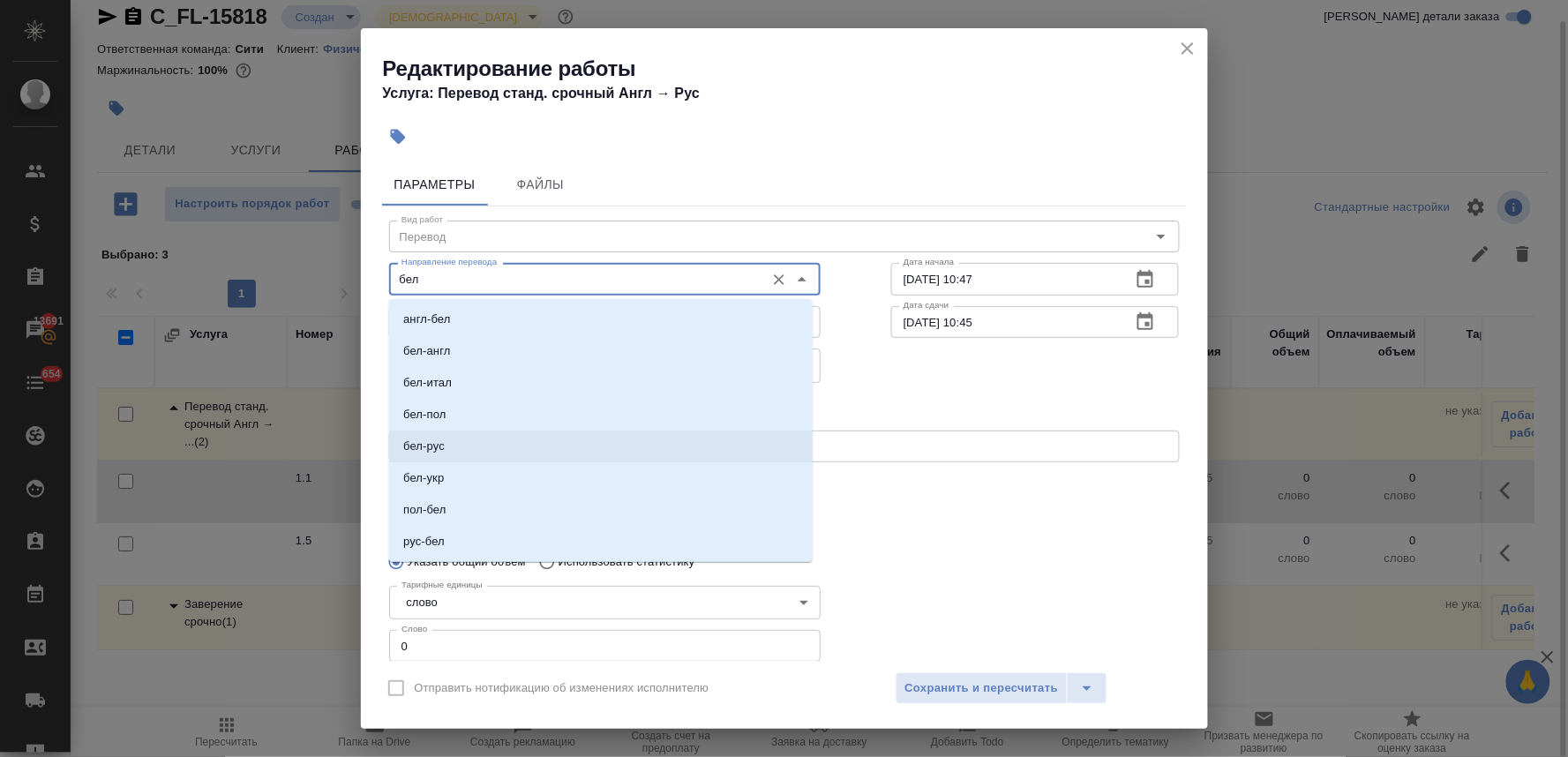
click at [486, 437] on li "бел-рус" at bounding box center [600, 446] width 423 height 32
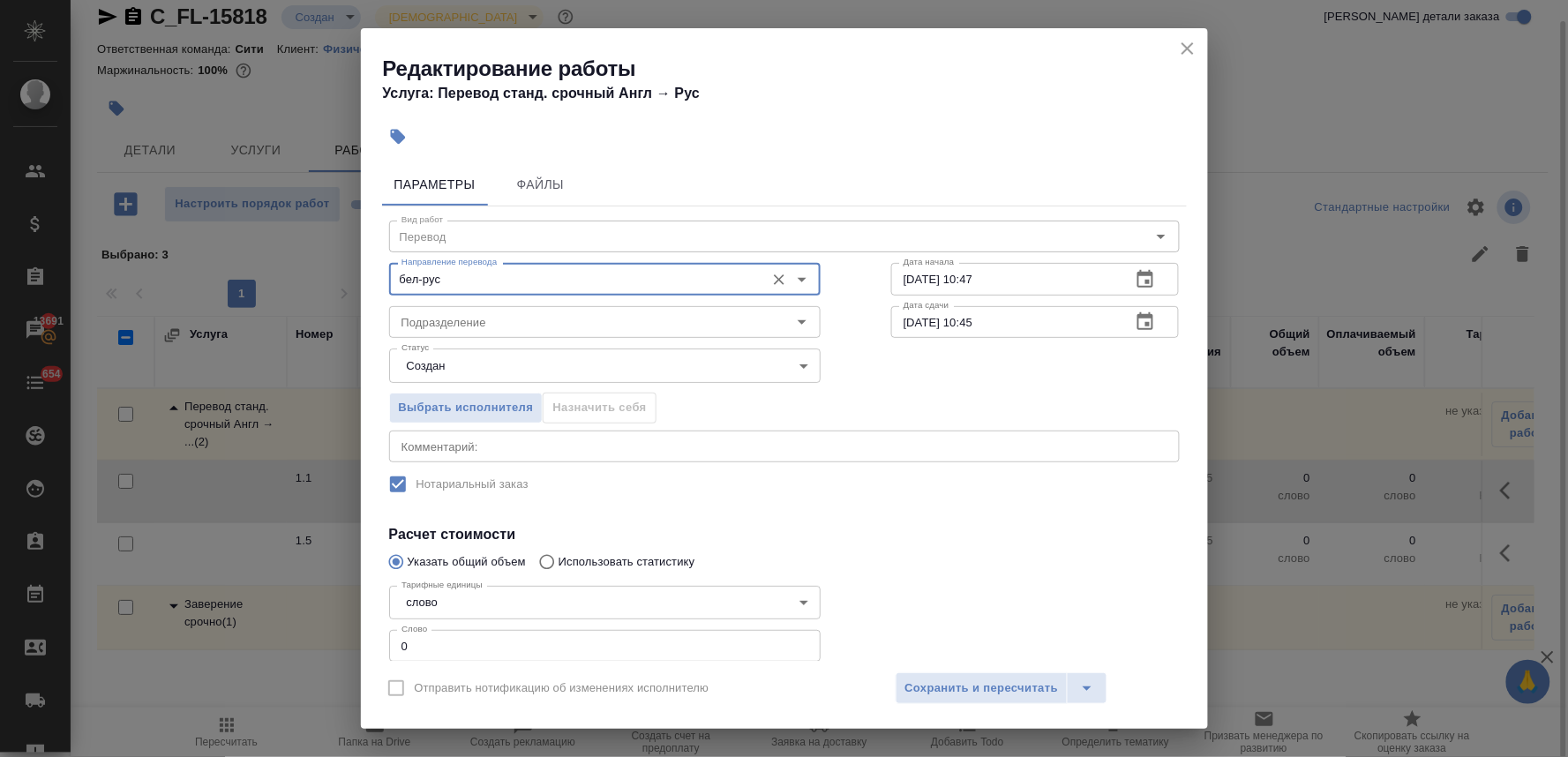
type input "бел-рус"
drag, startPoint x: 413, startPoint y: 646, endPoint x: 399, endPoint y: 653, distance: 15.7
click at [373, 645] on div "Параметры Файлы Вид работ Перевод Вид работ Направление перевода бел-рус Направ…" at bounding box center [784, 408] width 847 height 505
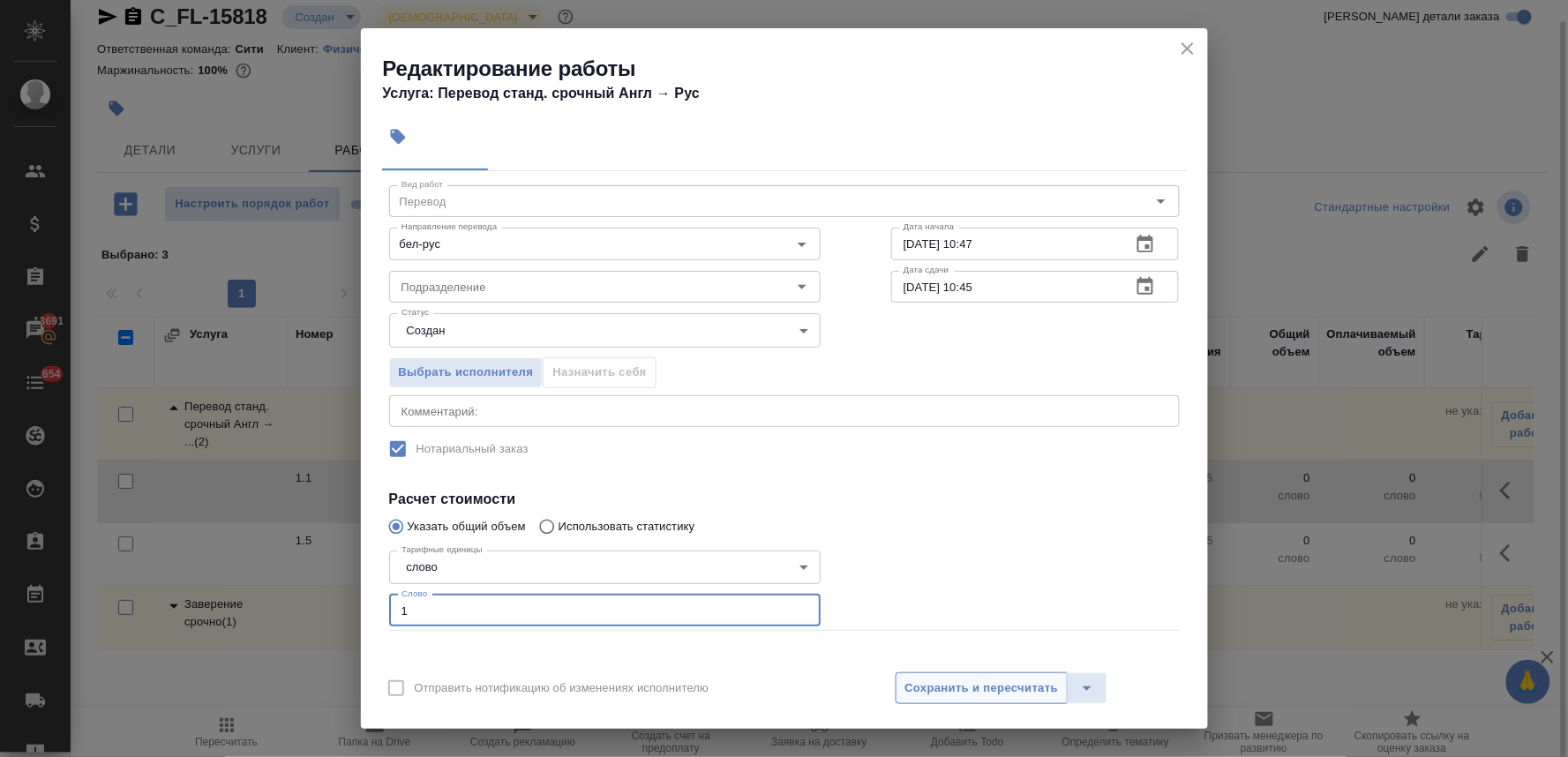
type input "1"
click at [995, 693] on span "Сохранить и пересчитать" at bounding box center [982, 688] width 154 height 20
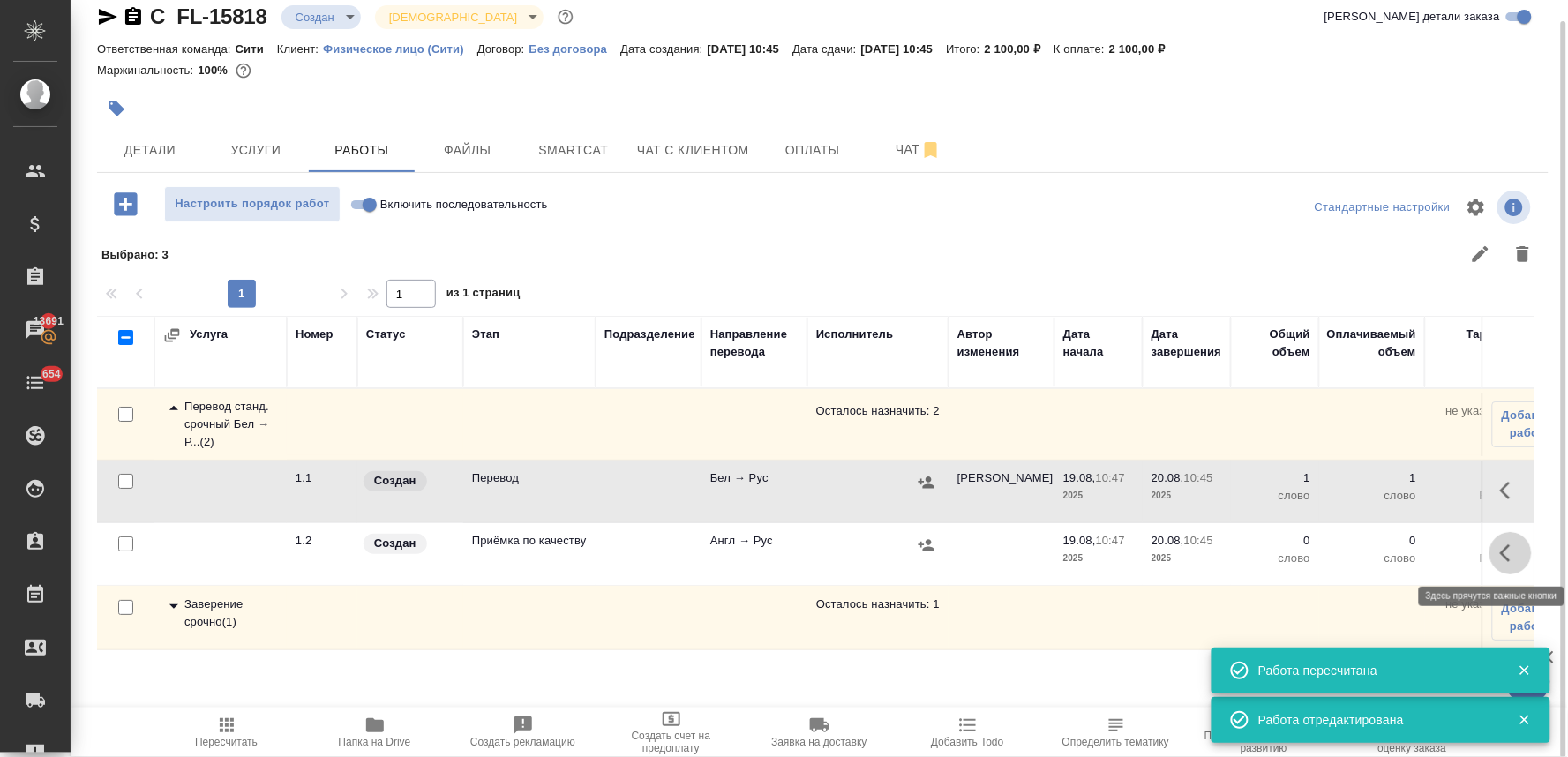
click at [1502, 554] on icon "button" at bounding box center [1510, 553] width 21 height 21
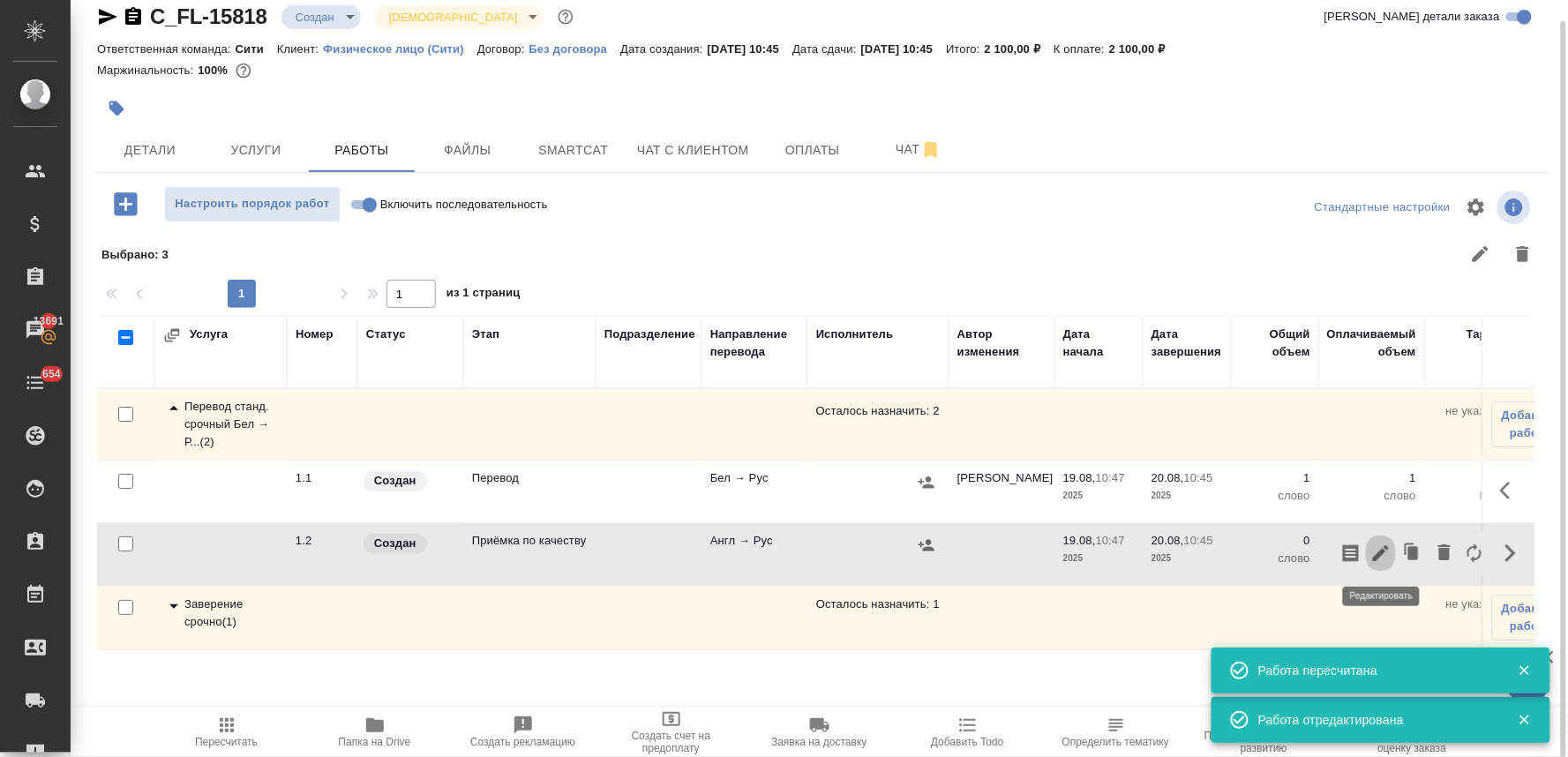
click at [1378, 554] on icon "button" at bounding box center [1380, 553] width 16 height 16
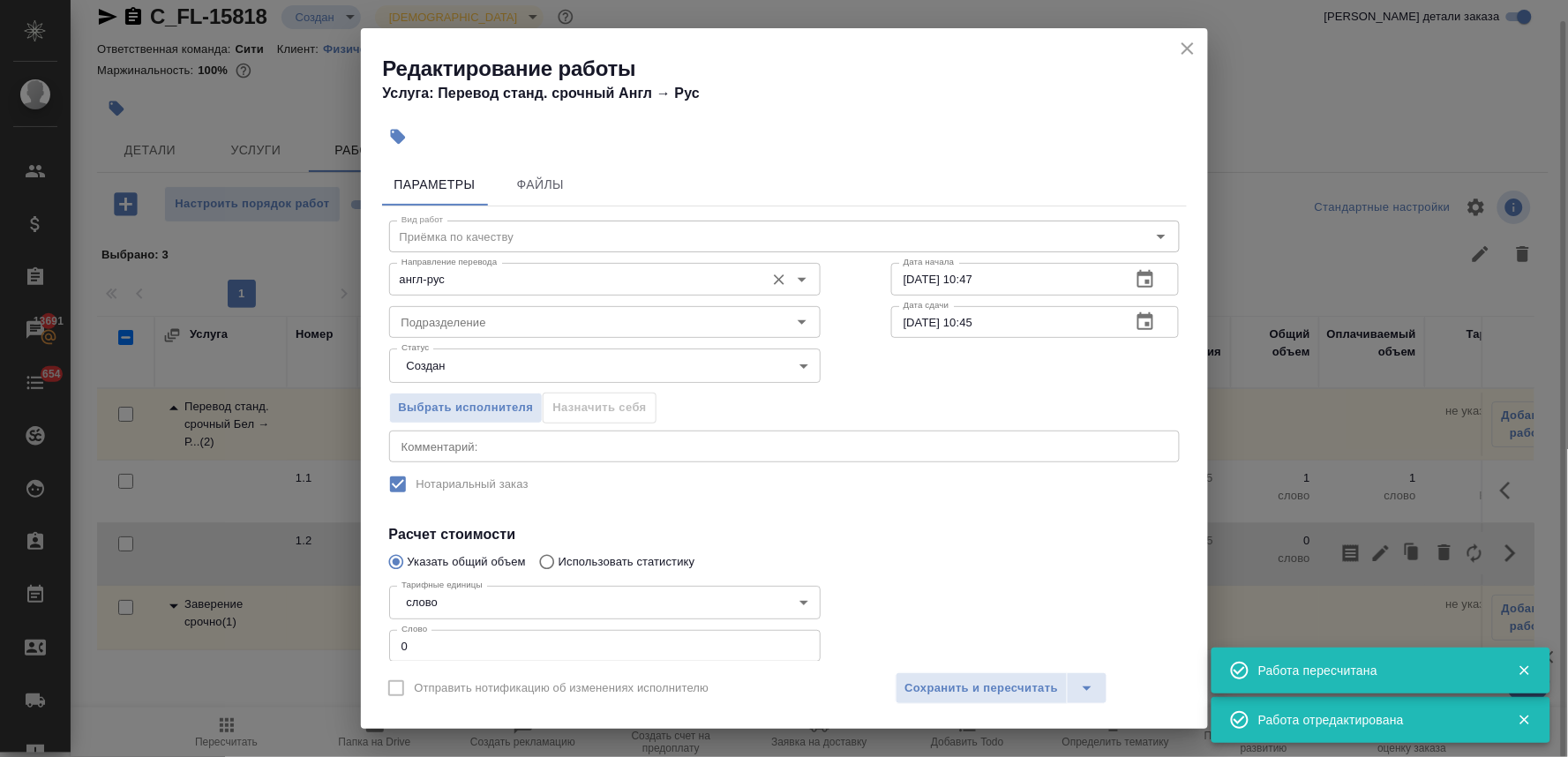
click at [557, 277] on input "англ-рус" at bounding box center [575, 279] width 362 height 21
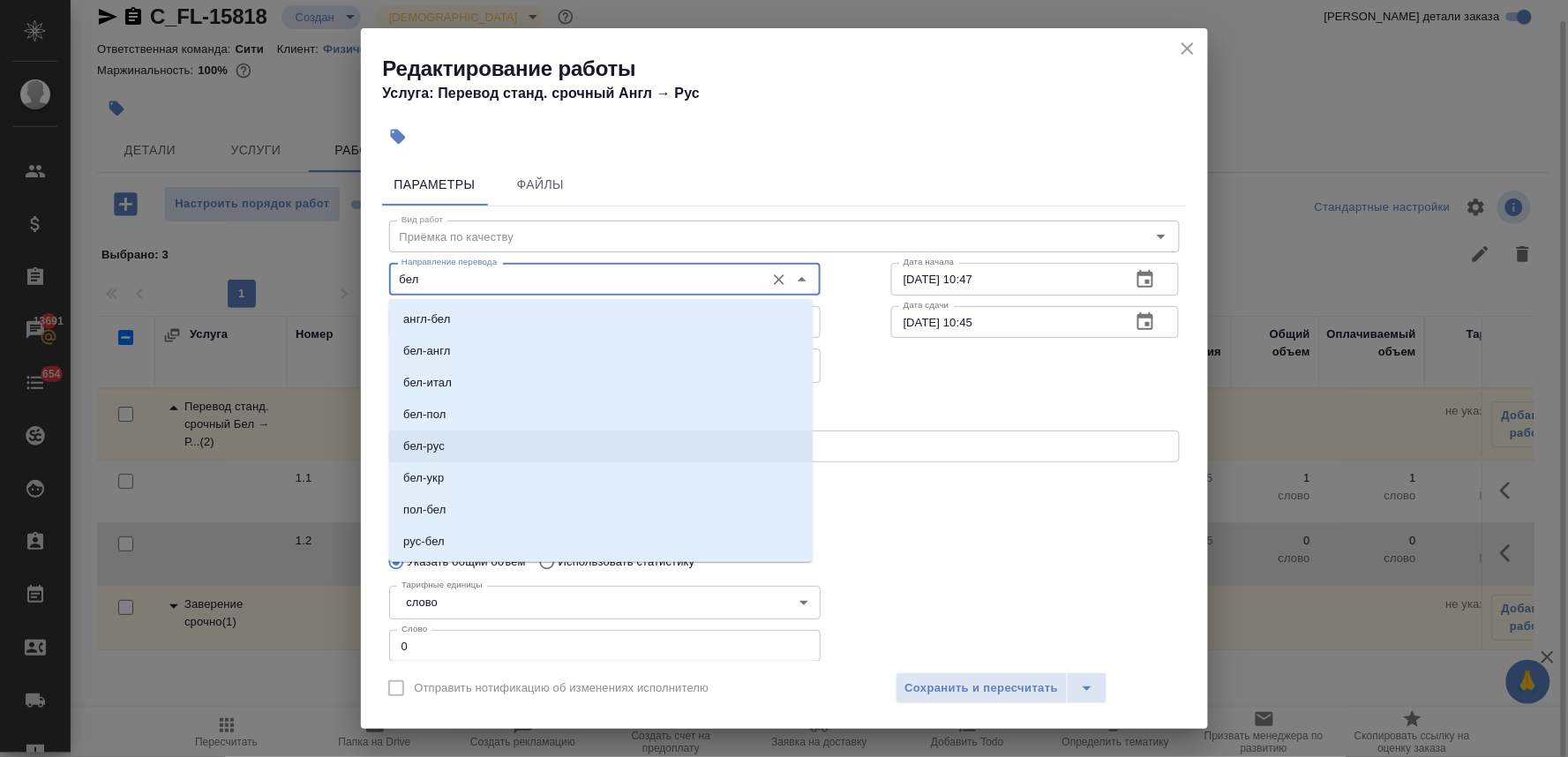
click at [489, 438] on li "бел-рус" at bounding box center [600, 446] width 423 height 32
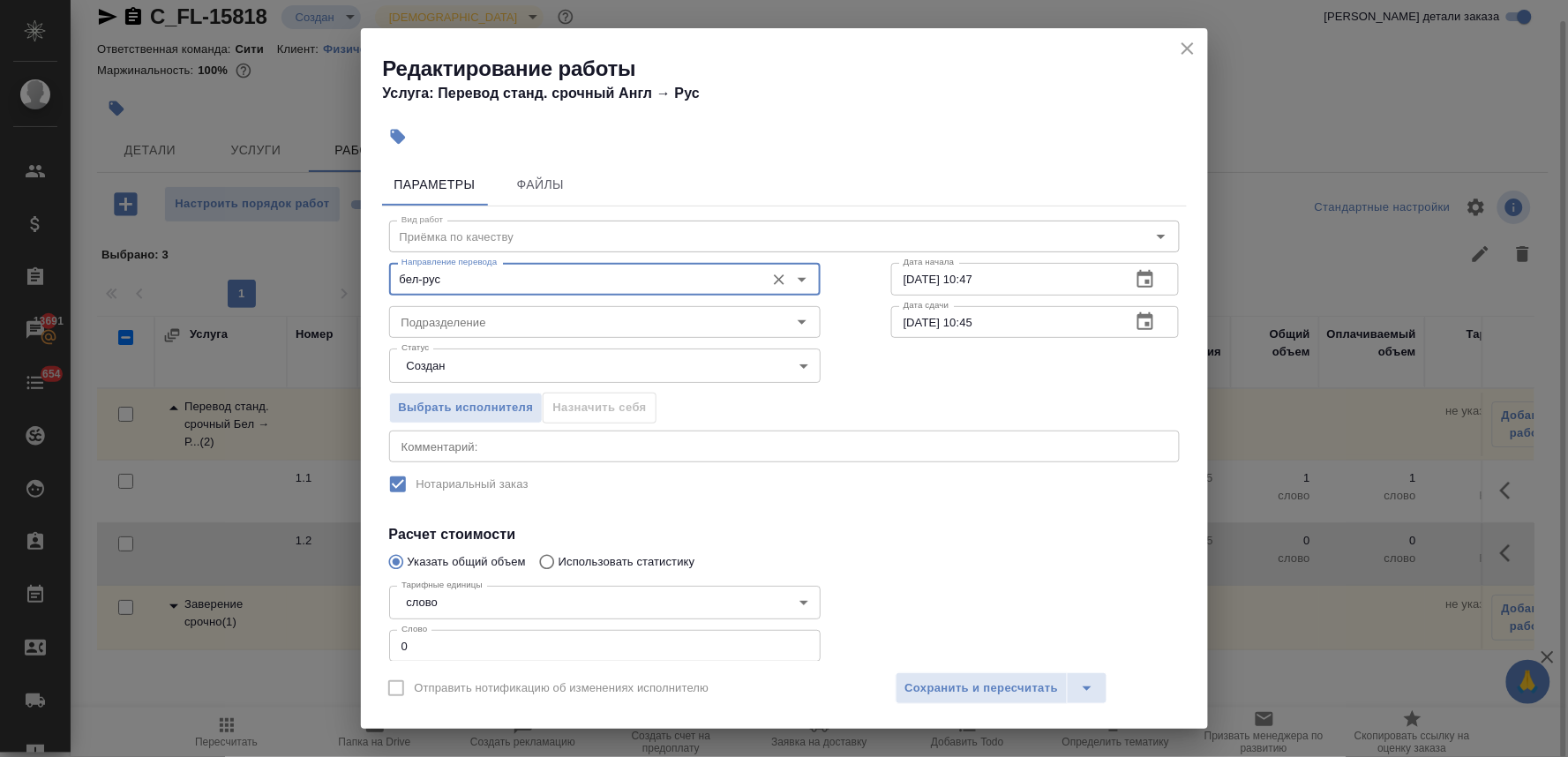
type input "бел-рус"
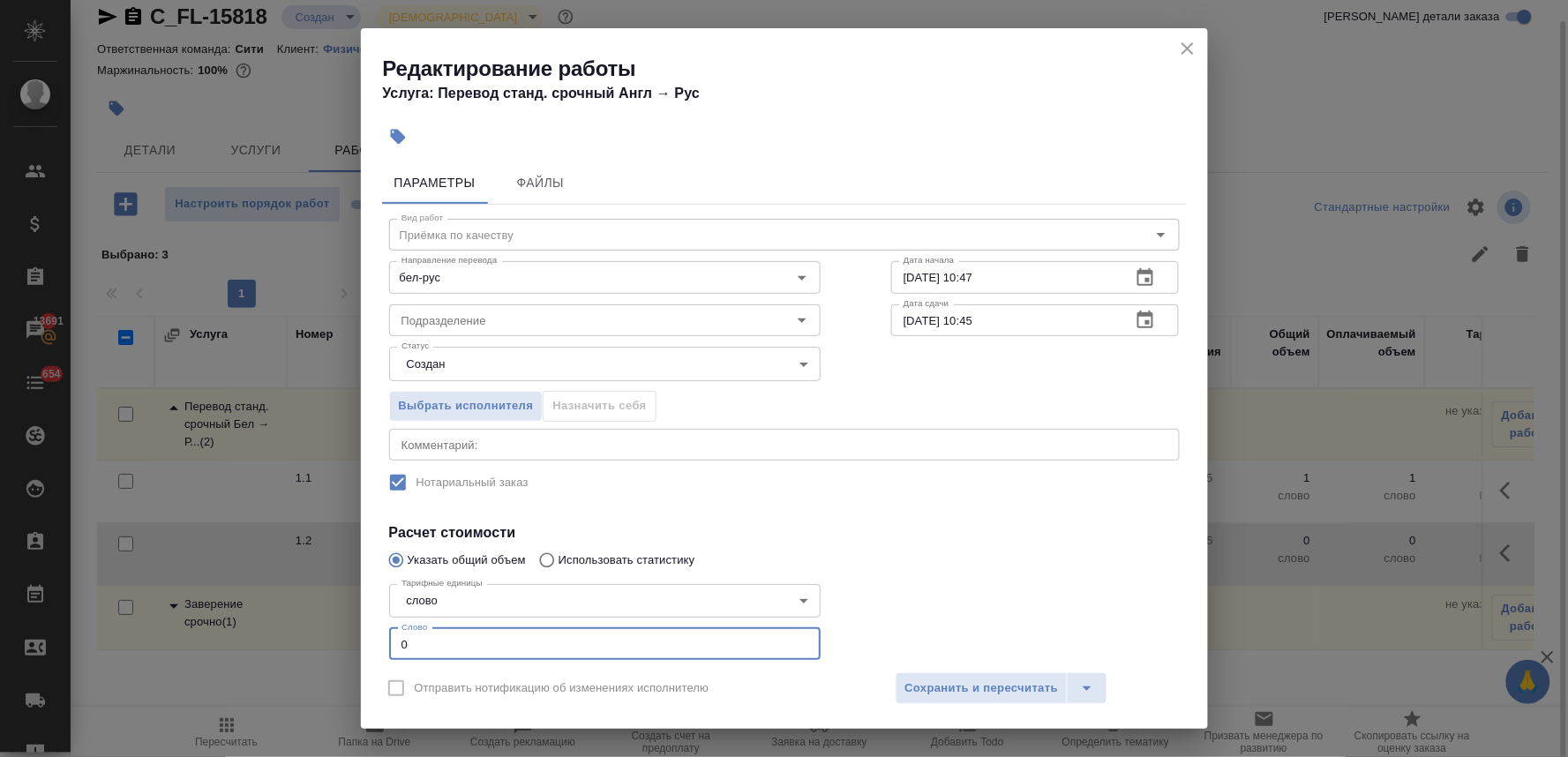
drag, startPoint x: 409, startPoint y: 643, endPoint x: 340, endPoint y: 636, distance: 69.4
click at [340, 636] on div "Редактирование работы Услуга: Перевод станд. срочный Англ → Рус Параметры Файлы…" at bounding box center [784, 378] width 1568 height 757
type input "1"
click at [1005, 690] on span "Сохранить и пересчитать" at bounding box center [982, 688] width 154 height 20
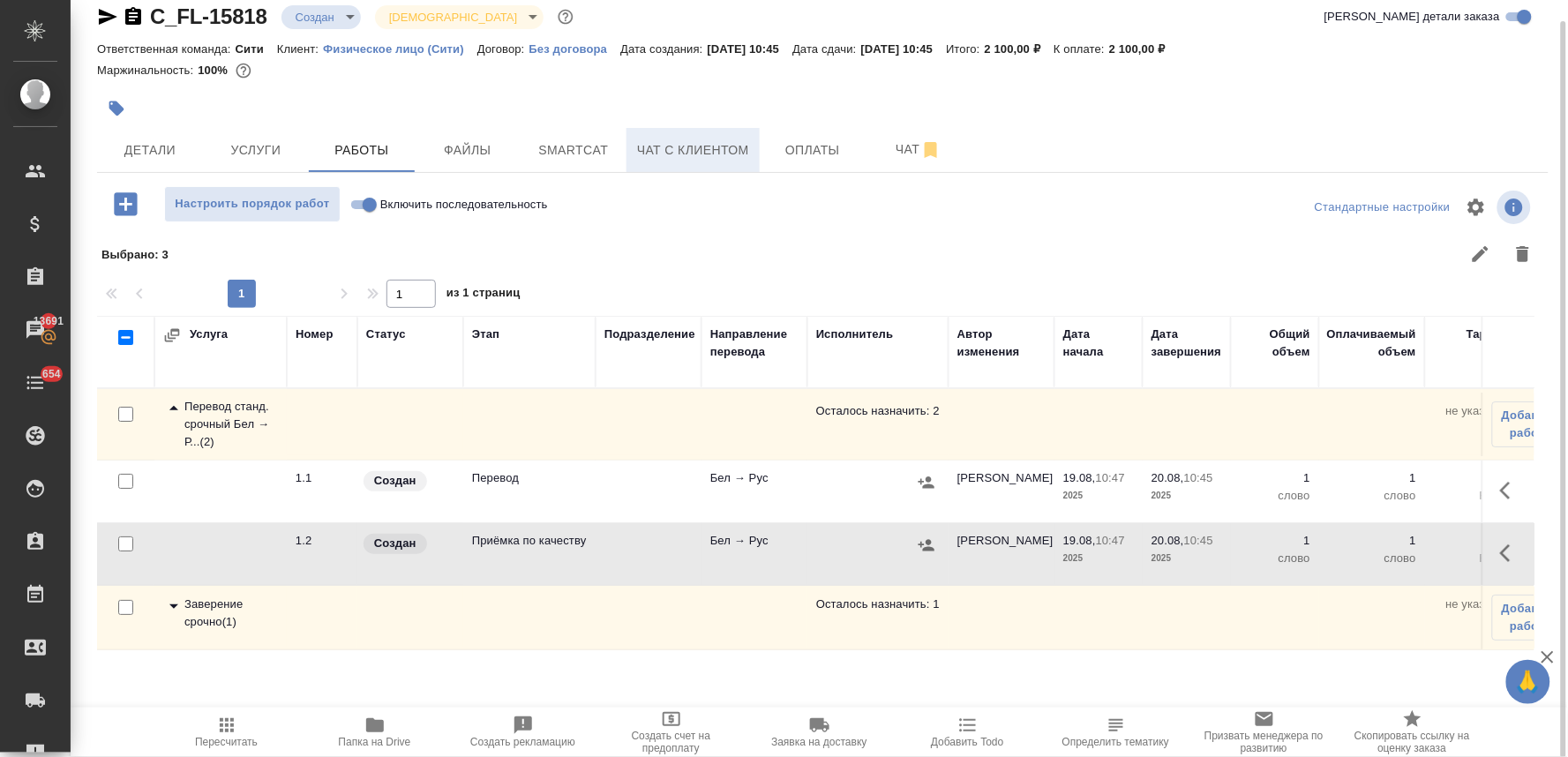
click at [691, 157] on span "Чат с клиентом" at bounding box center [693, 150] width 112 height 22
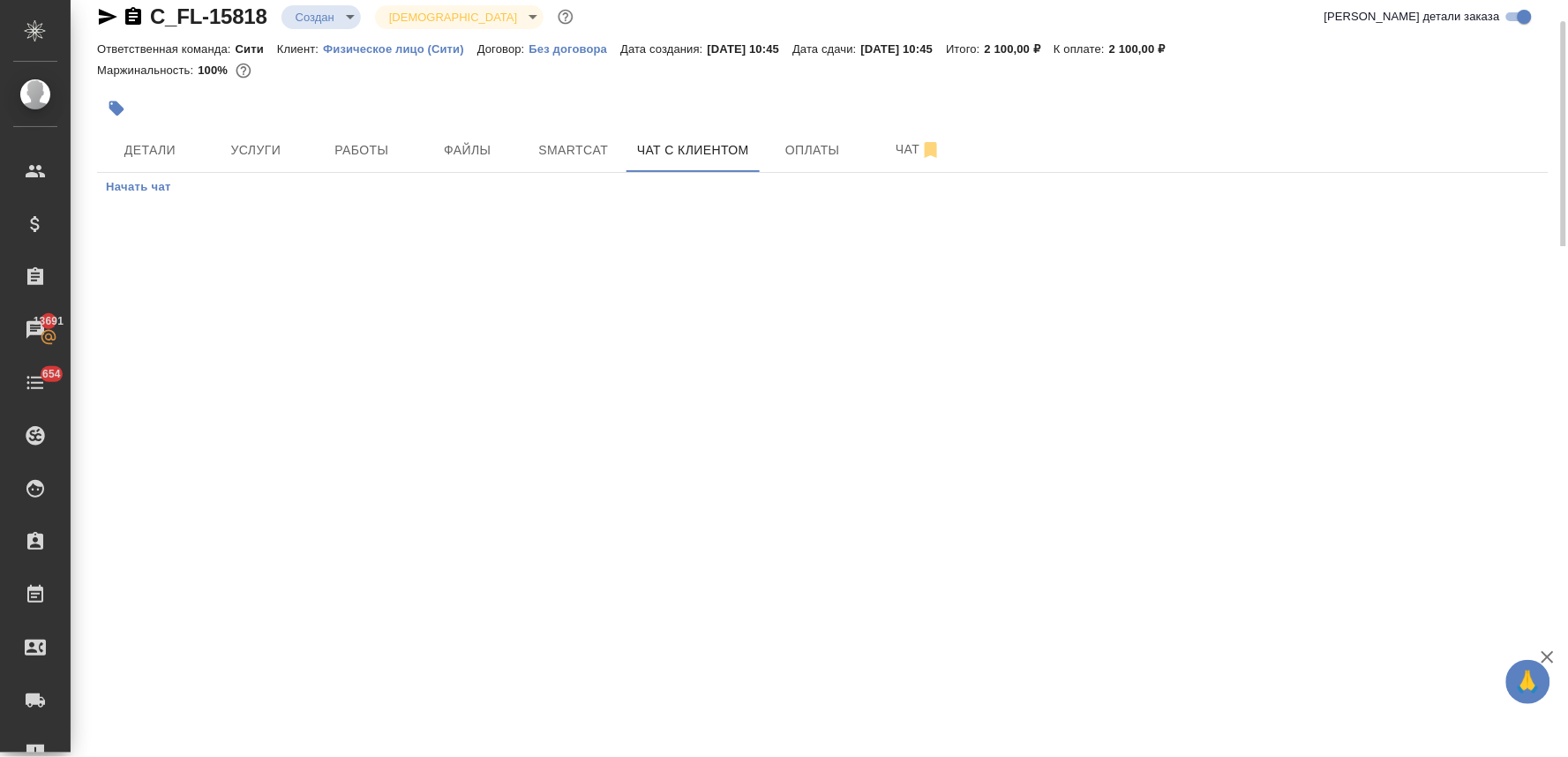
click at [150, 186] on span "Начать чат" at bounding box center [139, 187] width 65 height 20
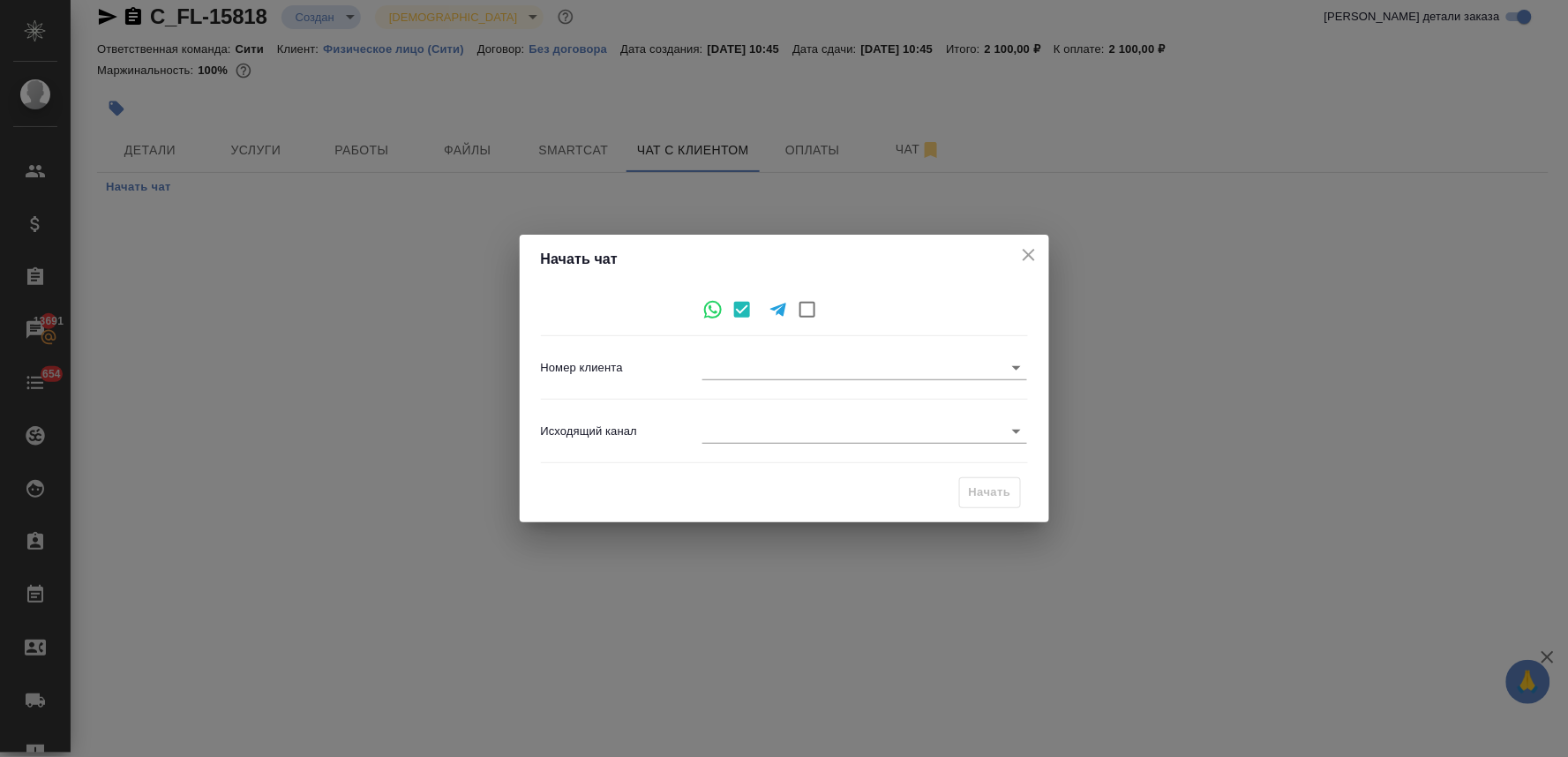
type input "58b86334e736c8810a2f6421"
click at [741, 425] on body "🙏 .cls-1 fill:#fff; AWATERA Lyamina Nadezhda Клиенты Спецификации Заказы 13691 …" at bounding box center [784, 378] width 1568 height 757
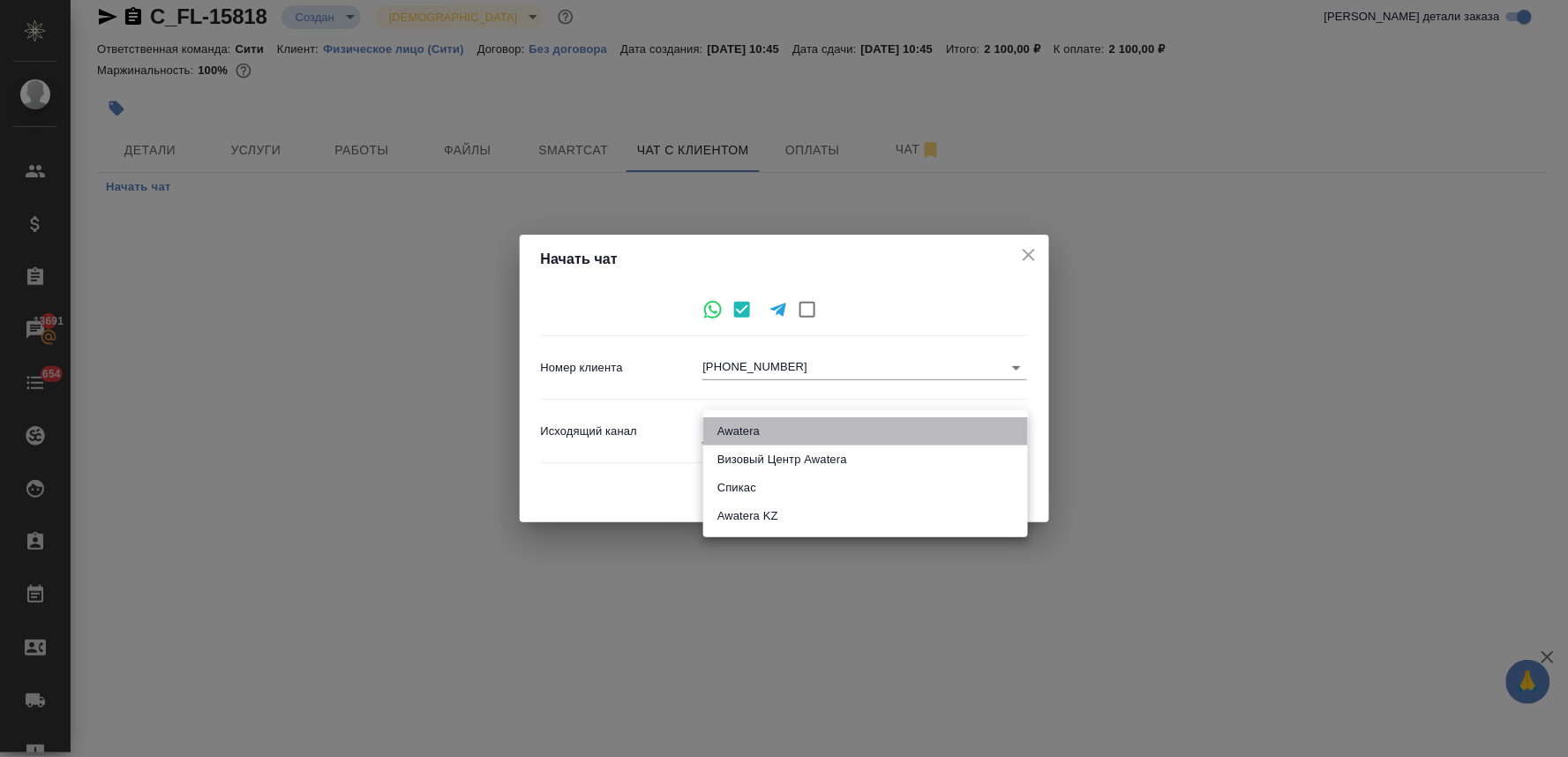
click at [771, 427] on li "Awatera" at bounding box center [865, 431] width 324 height 28
type input "2"
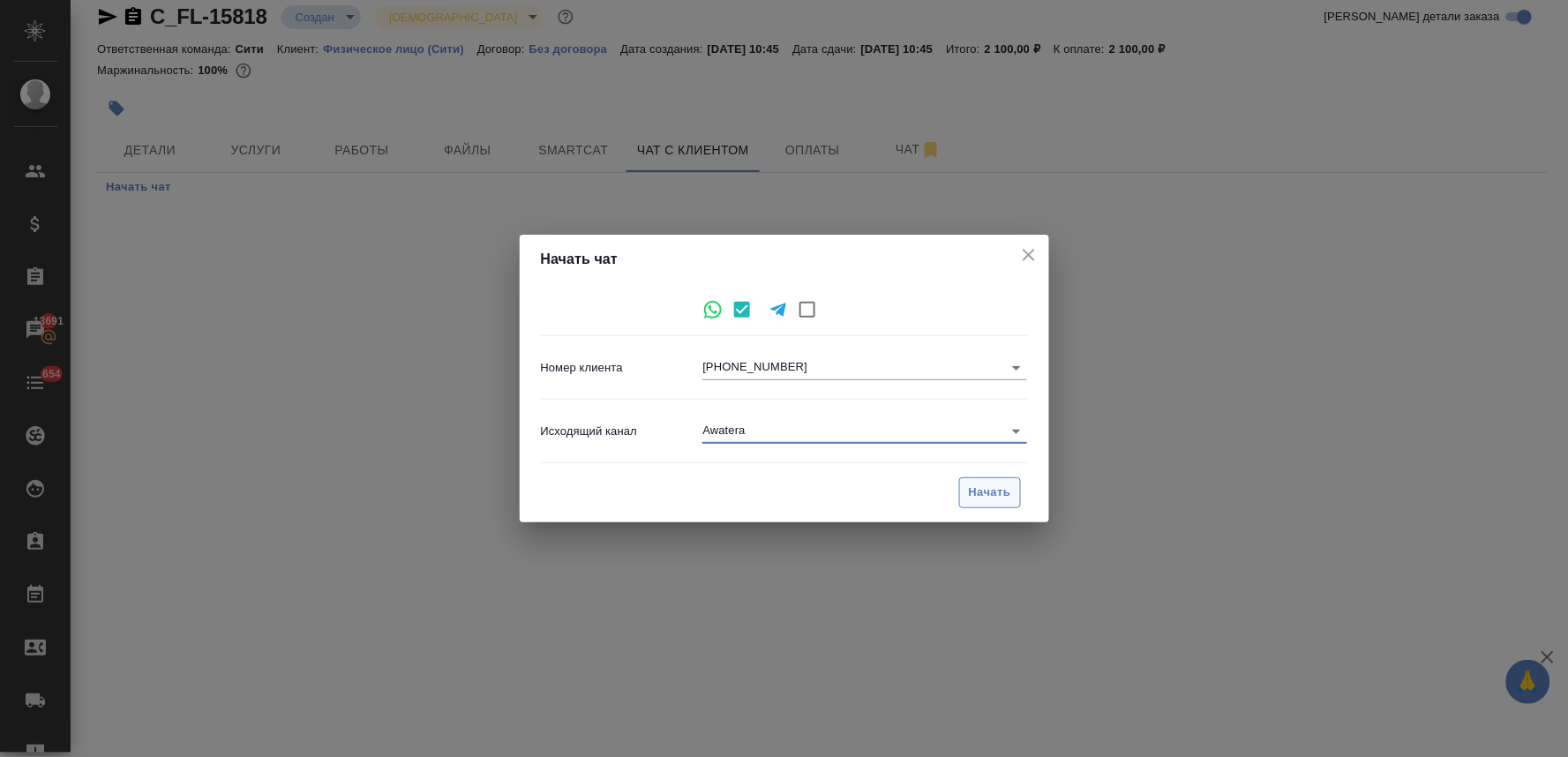
click at [991, 489] on span "Начать" at bounding box center [990, 492] width 42 height 20
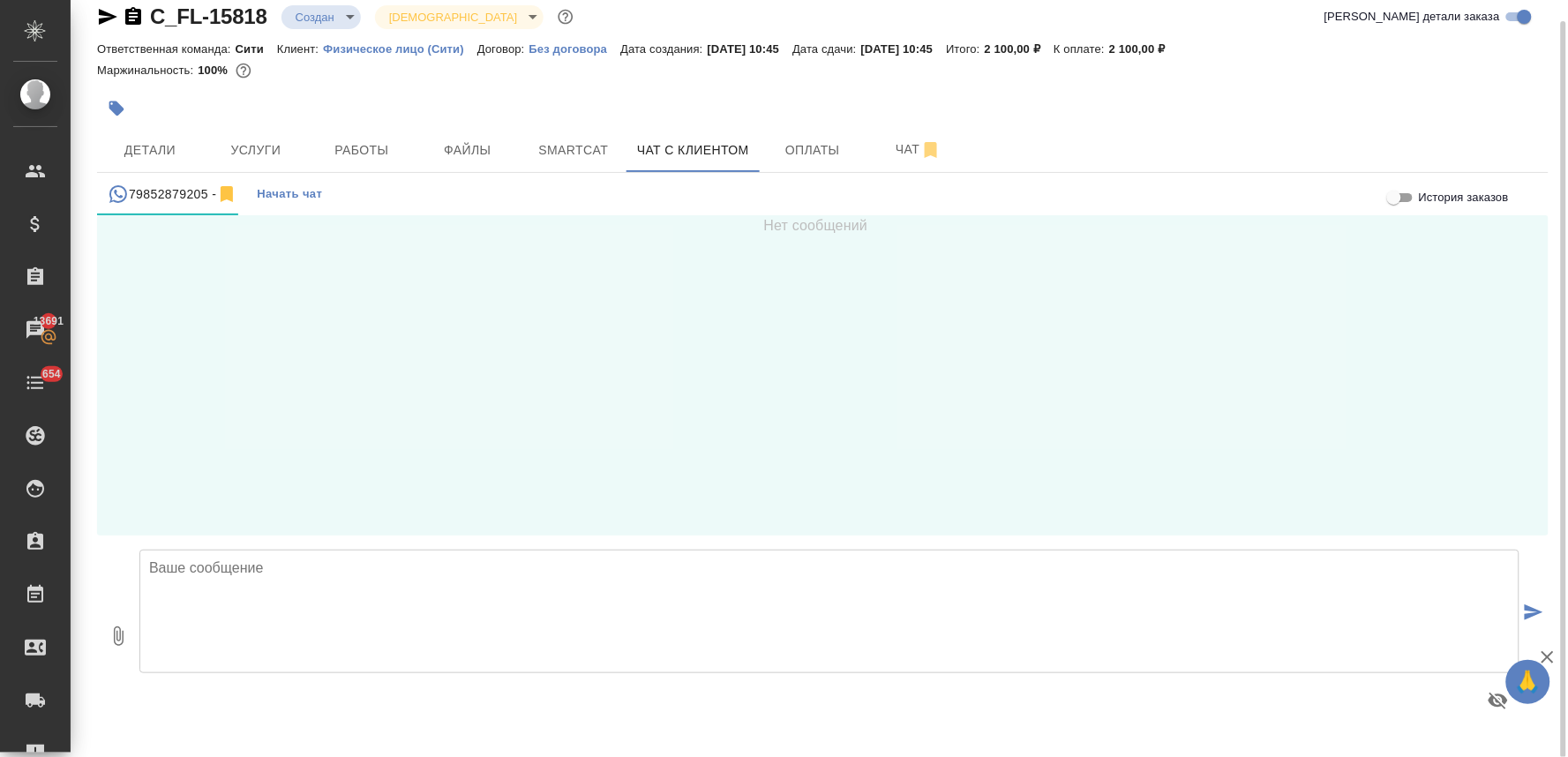
click at [249, 612] on textarea at bounding box center [829, 611] width 1379 height 123
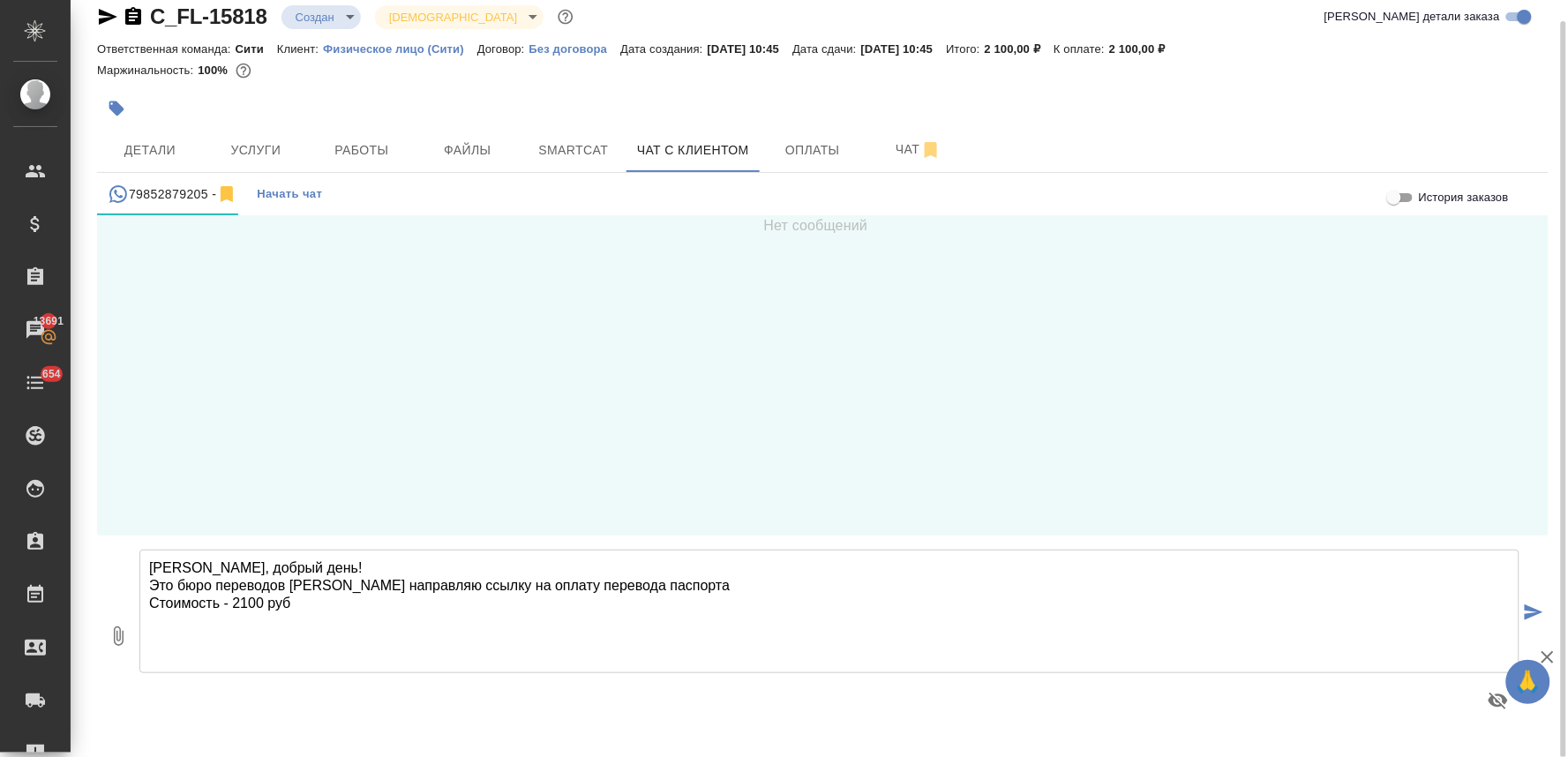
drag, startPoint x: 324, startPoint y: 626, endPoint x: 300, endPoint y: 622, distance: 24.3
click at [300, 622] on textarea "Юлия, добрый день! Это бюро переводов Awatera Ниже направляю ссылку на оплату п…" at bounding box center [829, 611] width 1379 height 123
click at [207, 651] on textarea "Юлия, добрый день! Это бюро переводов Awatera Ниже направляю ссылку на оплату п…" at bounding box center [829, 611] width 1379 height 123
paste textarea "Предоплату можно осуществить по наличному или безналичному расчету. Ознакомитьс…"
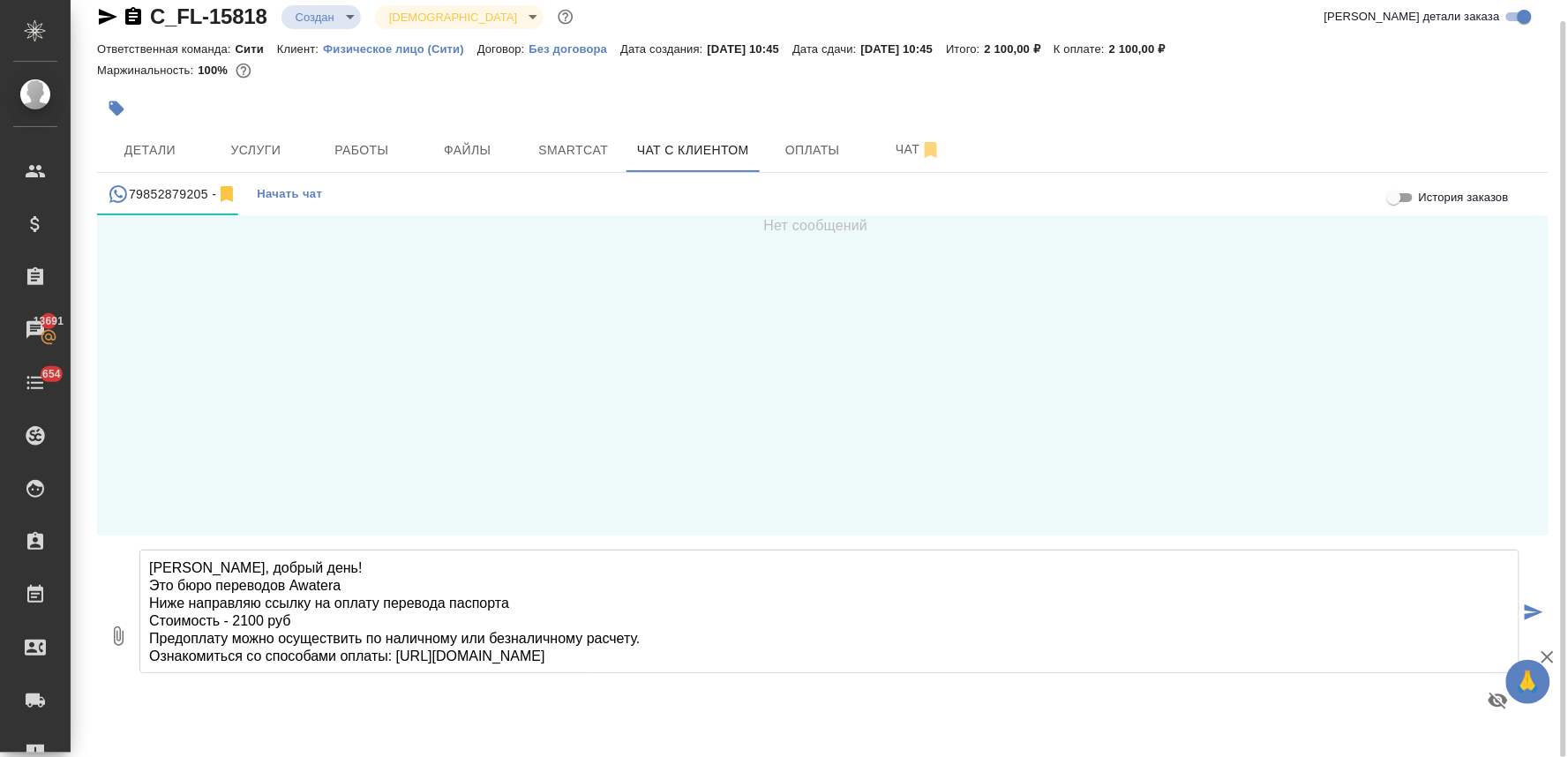
scroll to position [45, 0]
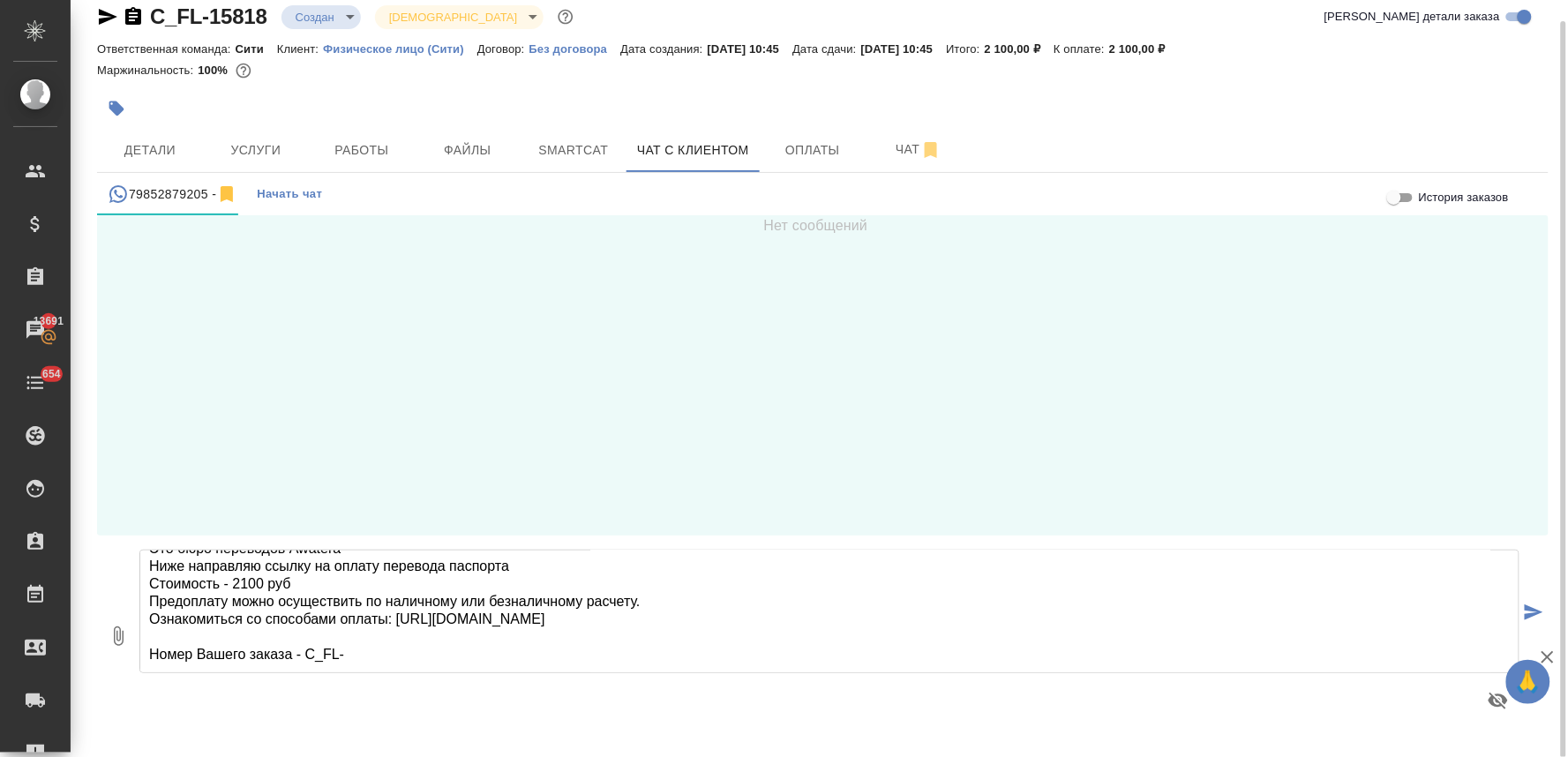
drag, startPoint x: 342, startPoint y: 649, endPoint x: 305, endPoint y: 649, distance: 37.0
click at [305, 649] on textarea "Юлия, добрый день! Это бюро переводов Awatera Ниже направляю ссылку на оплату п…" at bounding box center [829, 611] width 1379 height 123
paste textarea "15818"
click at [513, 561] on textarea "Юлия, добрый день! Это бюро переводов Awatera Ниже направляю ссылку на оплату п…" at bounding box center [829, 611] width 1379 height 123
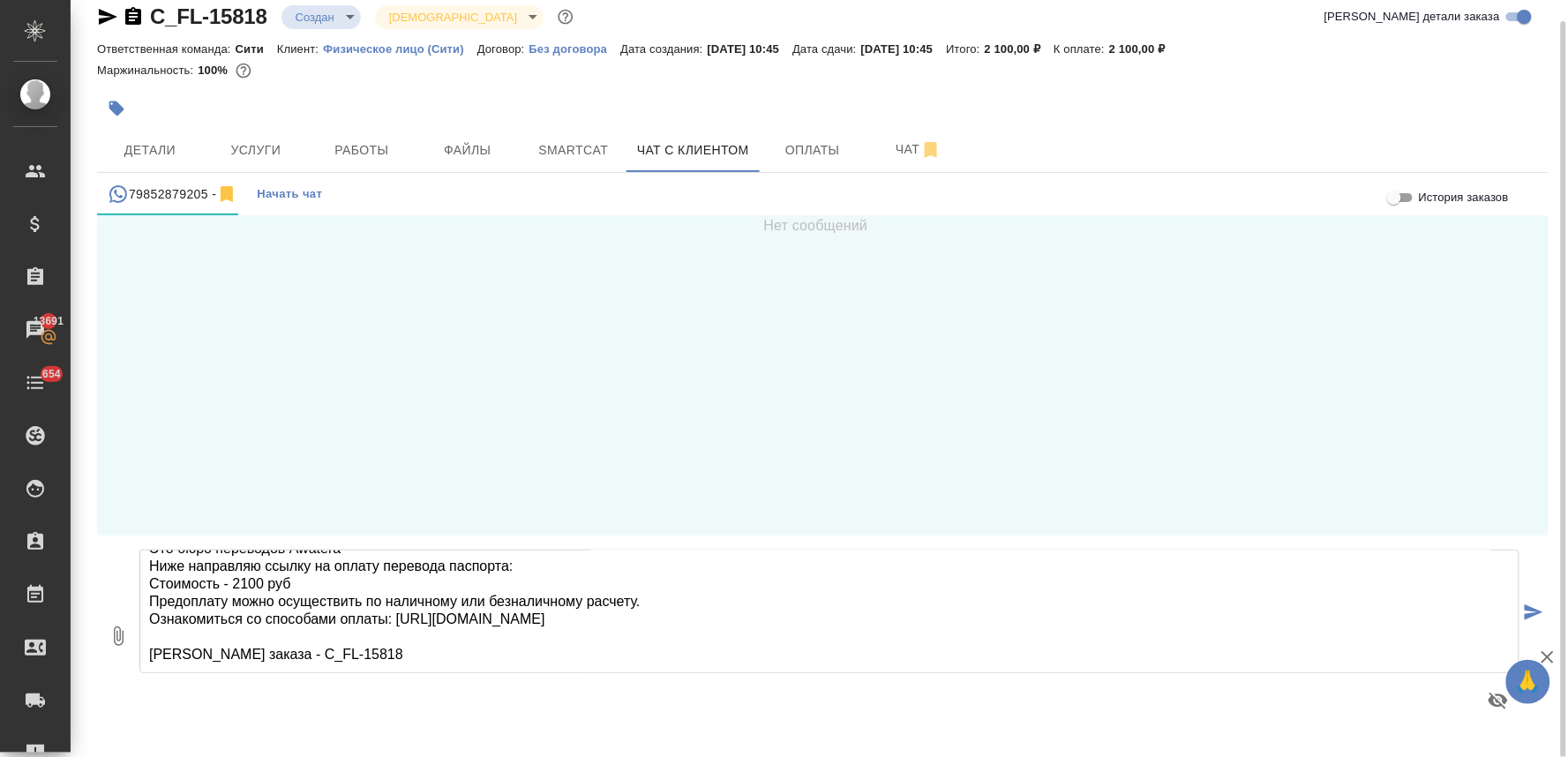
drag, startPoint x: 296, startPoint y: 578, endPoint x: 153, endPoint y: 579, distance: 143.0
click at [153, 579] on textarea "Юлия, добрый день! Это бюро переводов Awatera Ниже направляю ссылку на оплату п…" at bounding box center [829, 611] width 1379 height 123
type textarea "Юлия, добрый день! Это бюро переводов Awatera Ниже направляю ссылку на оплату п…"
click at [400, 637] on textarea "Юлия, добрый день! Это бюро переводов Awatera Ниже направляю ссылку на оплату п…" at bounding box center [829, 611] width 1379 height 123
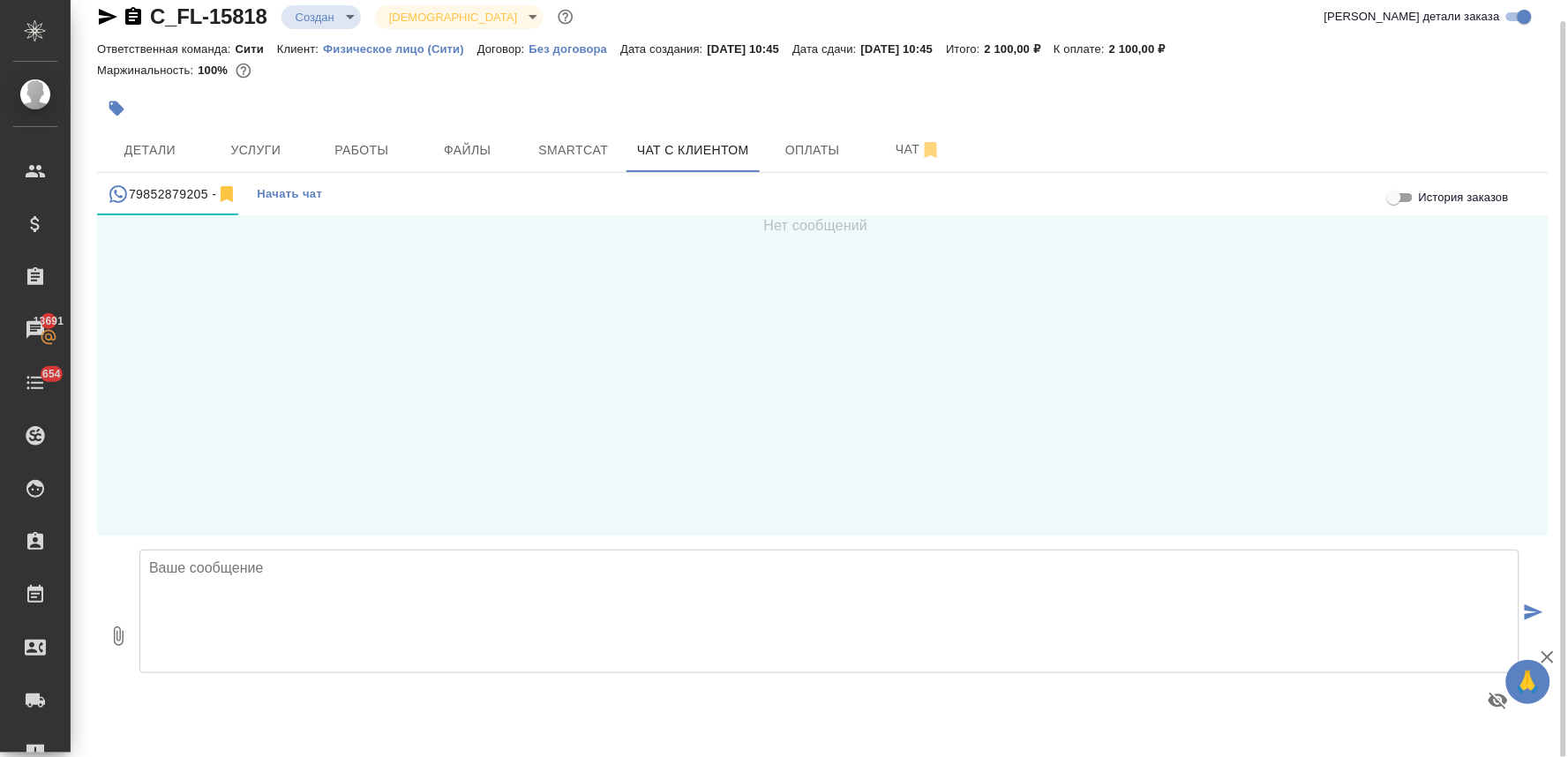
scroll to position [9, 0]
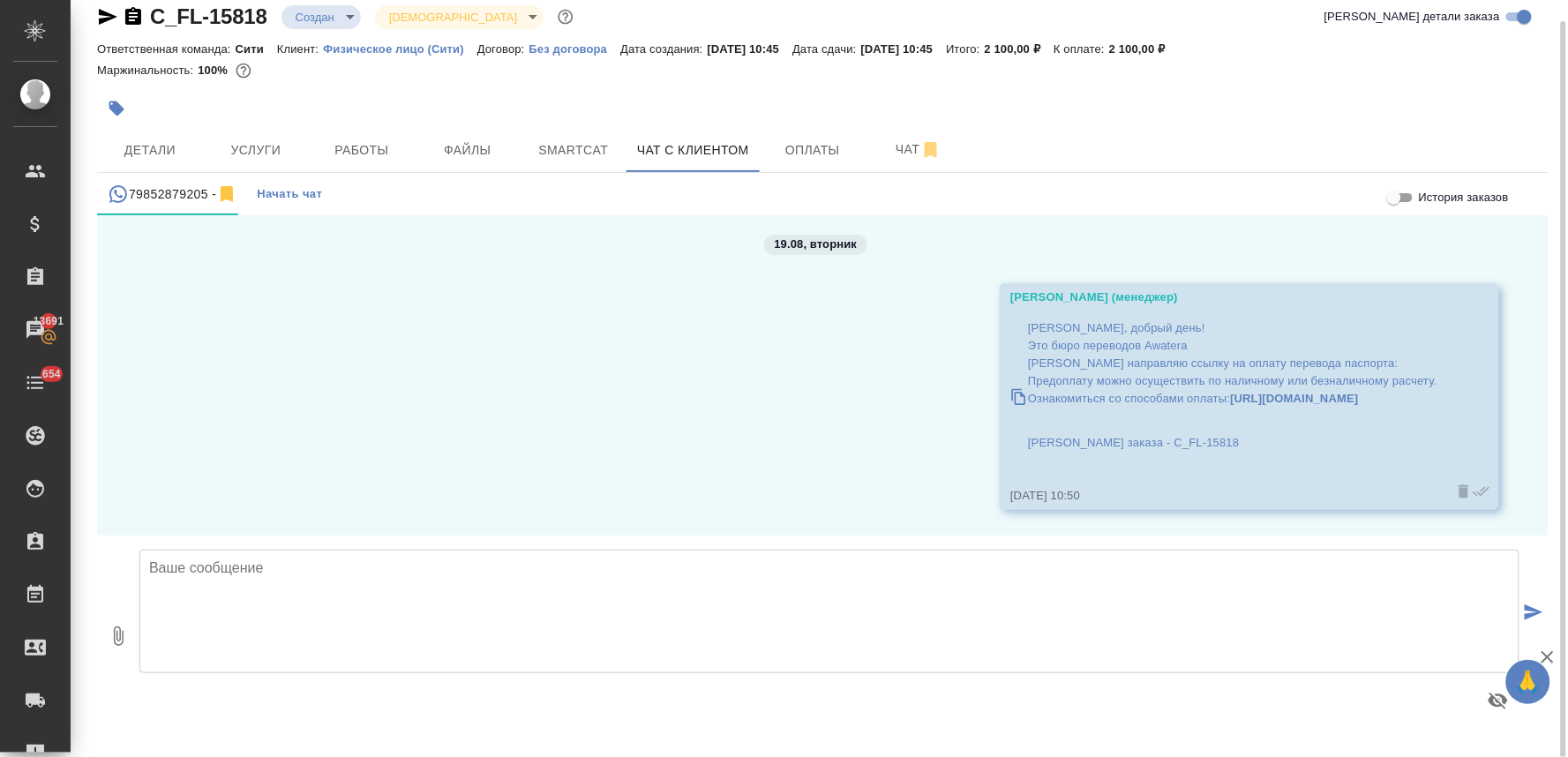
drag, startPoint x: 1438, startPoint y: 433, endPoint x: 1109, endPoint y: 477, distance: 331.9
click at [1109, 477] on div "Юлия, добрый день! Это бюро переводов Awatera Ниже направляю ссылку на оплату п…" at bounding box center [1232, 396] width 410 height 164
drag, startPoint x: 1424, startPoint y: 304, endPoint x: 659, endPoint y: 473, distance: 783.4
click at [659, 473] on div "19.08, вторник Лямина Надежда (менеджер) Юлия, добрый день! Это бюро переводов …" at bounding box center [822, 375] width 1452 height 320
click at [517, 621] on textarea at bounding box center [829, 611] width 1379 height 123
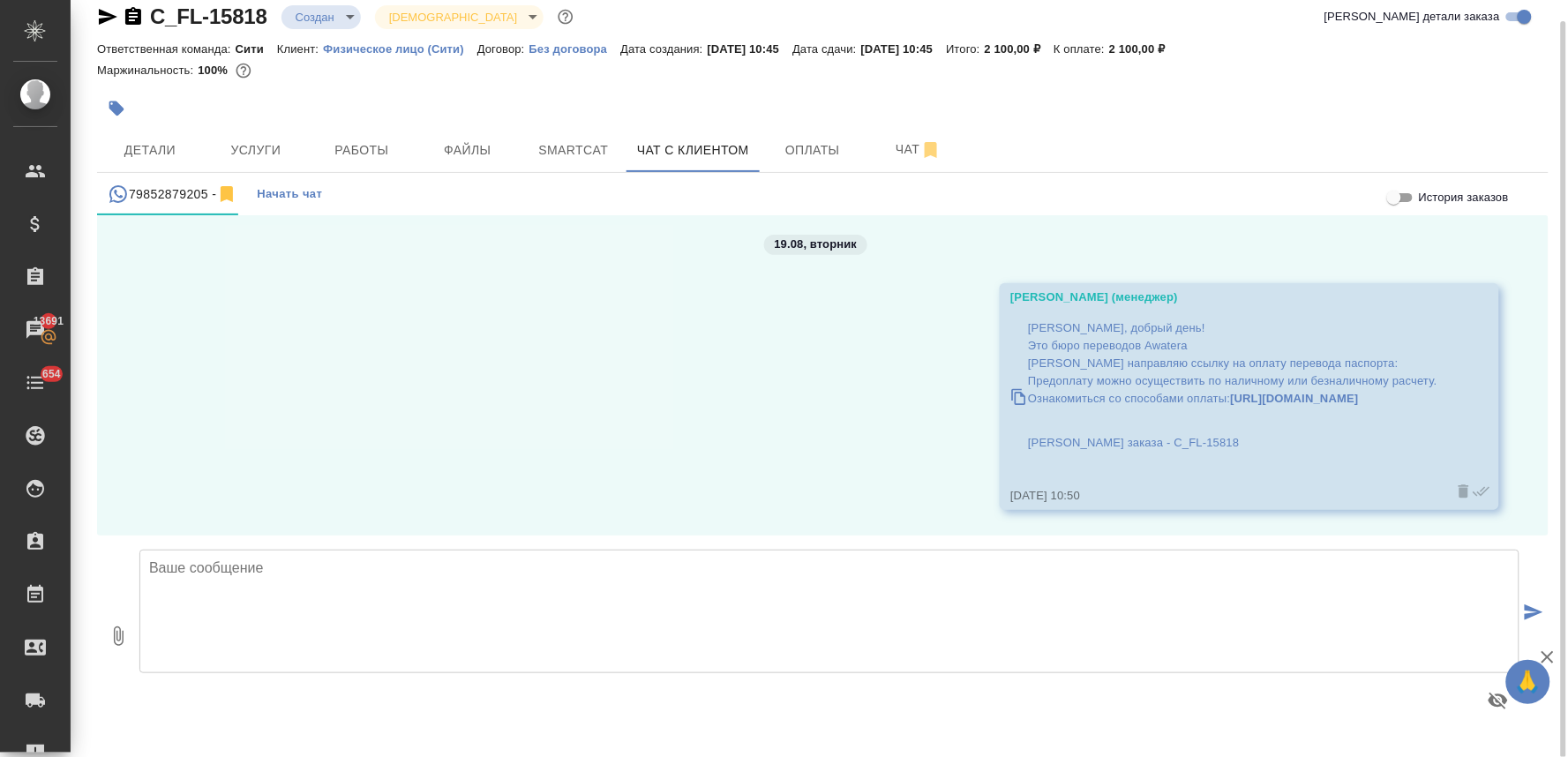
click at [485, 580] on textarea at bounding box center [829, 611] width 1379 height 123
paste textarea "Стоимость - 2100 руб"
click at [217, 567] on textarea "Стоимость - 2100 руб" at bounding box center [829, 611] width 1379 height 123
type textarea "Стоимость перевода и заверения в срочном режиме - 2100 руб"
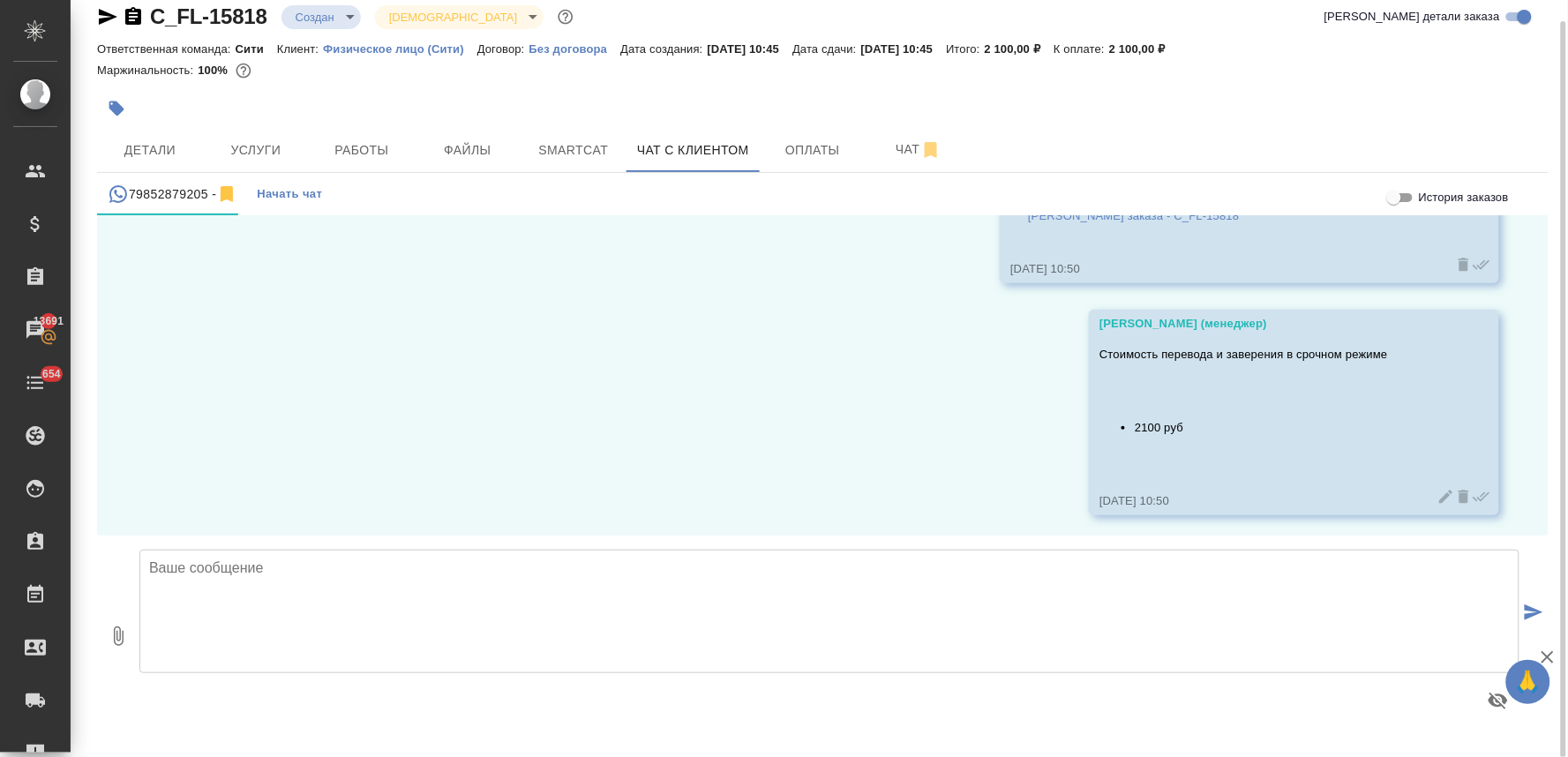
scroll to position [240, 0]
type textarea "Также будем ожидать скан паспорта"
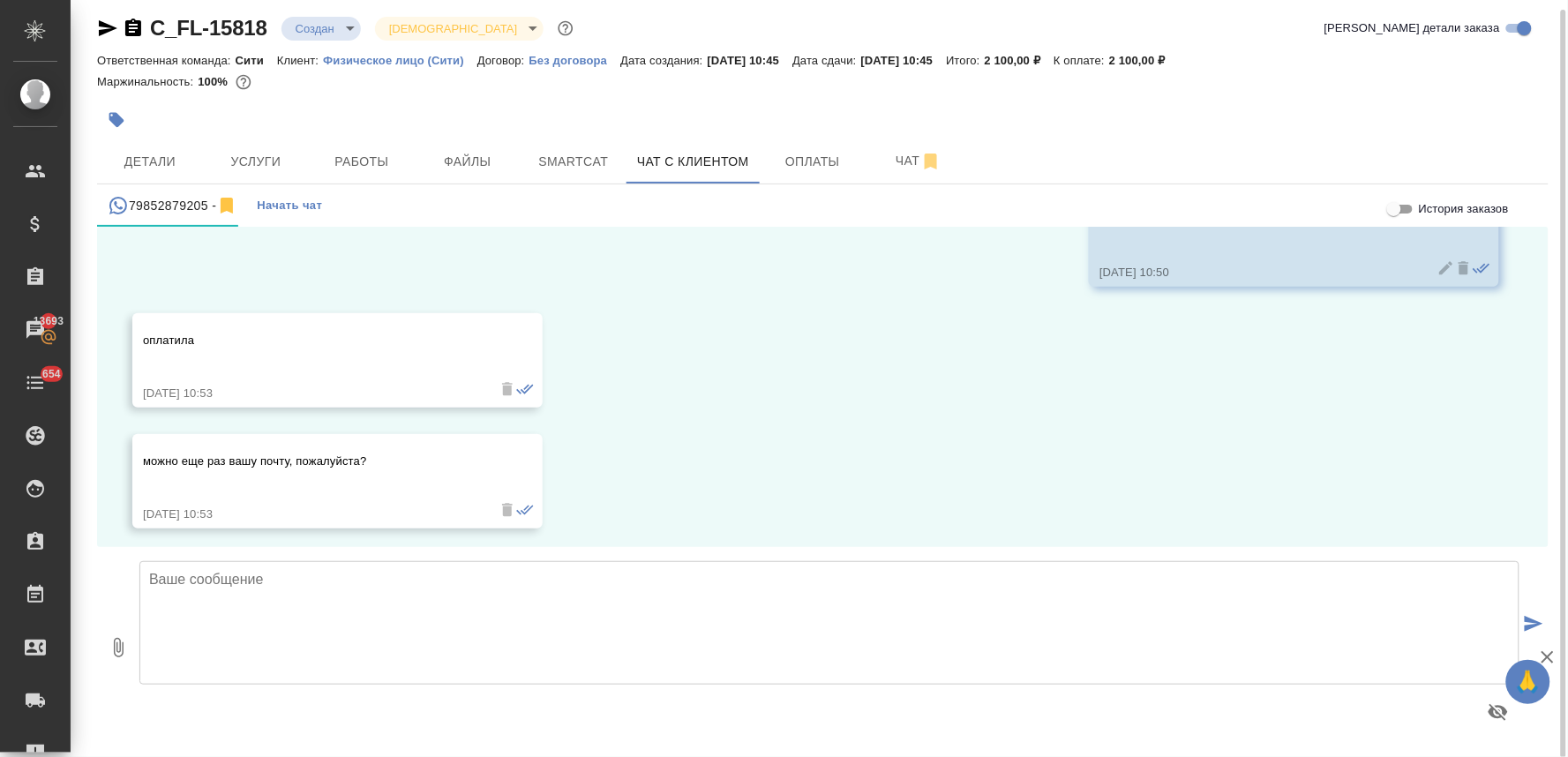
scroll to position [620, 0]
click at [358, 610] on textarea at bounding box center [829, 622] width 1379 height 123
click at [412, 593] on textarea at bounding box center [829, 622] width 1379 height 123
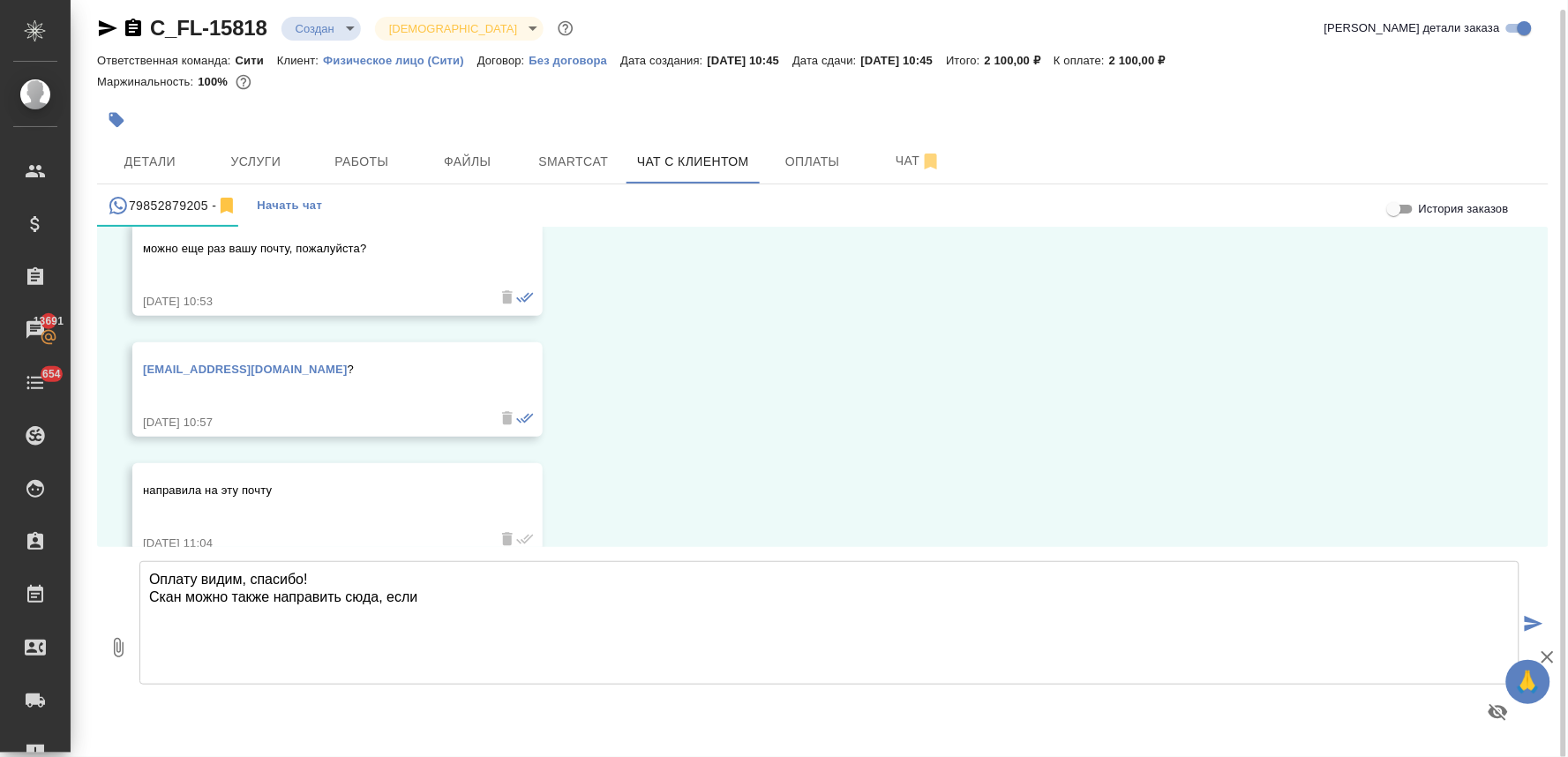
scroll to position [862, 0]
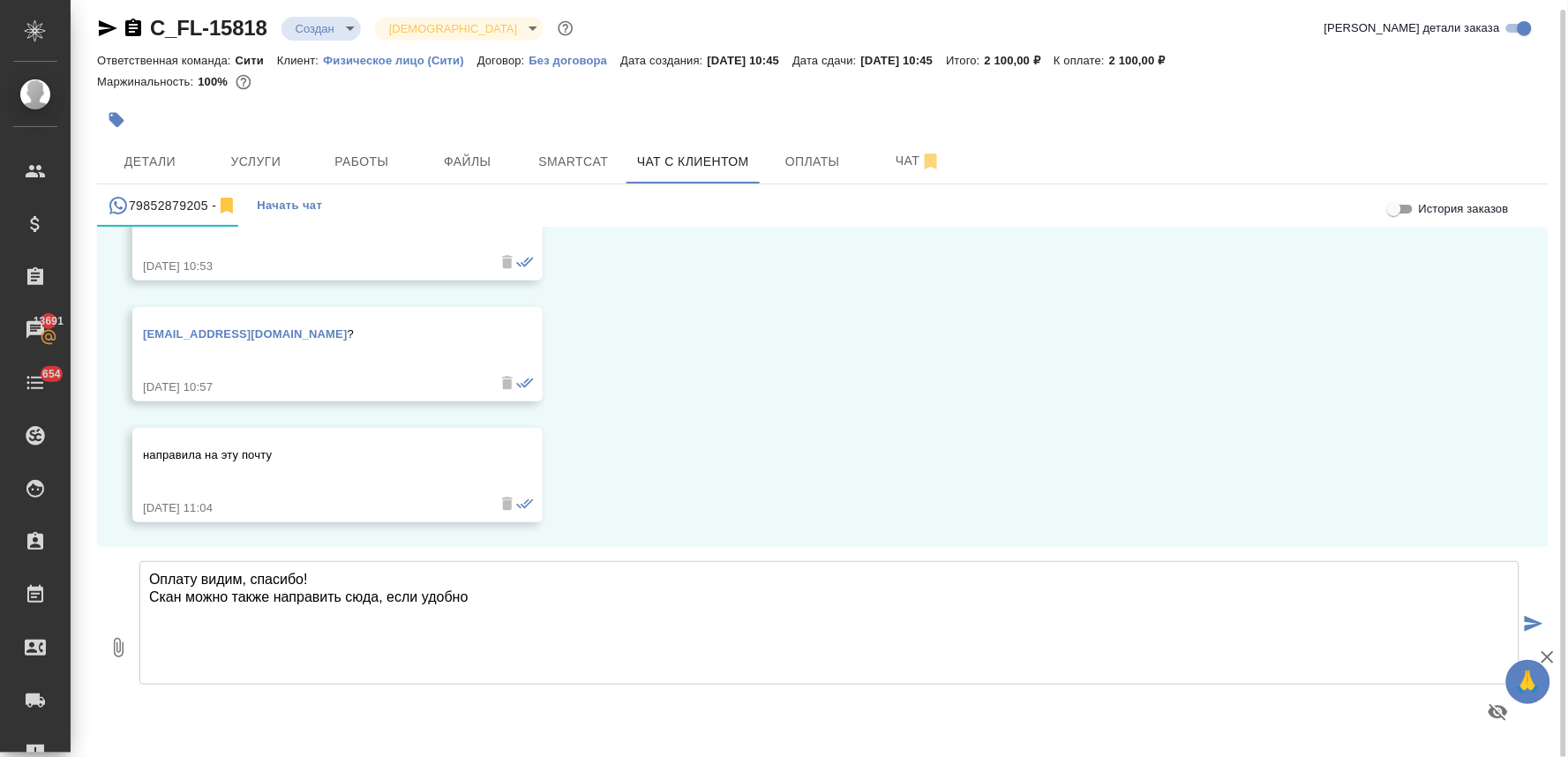
type textarea "Оплату видим, спасибо! Скан можно также направить сюда, если удобно"
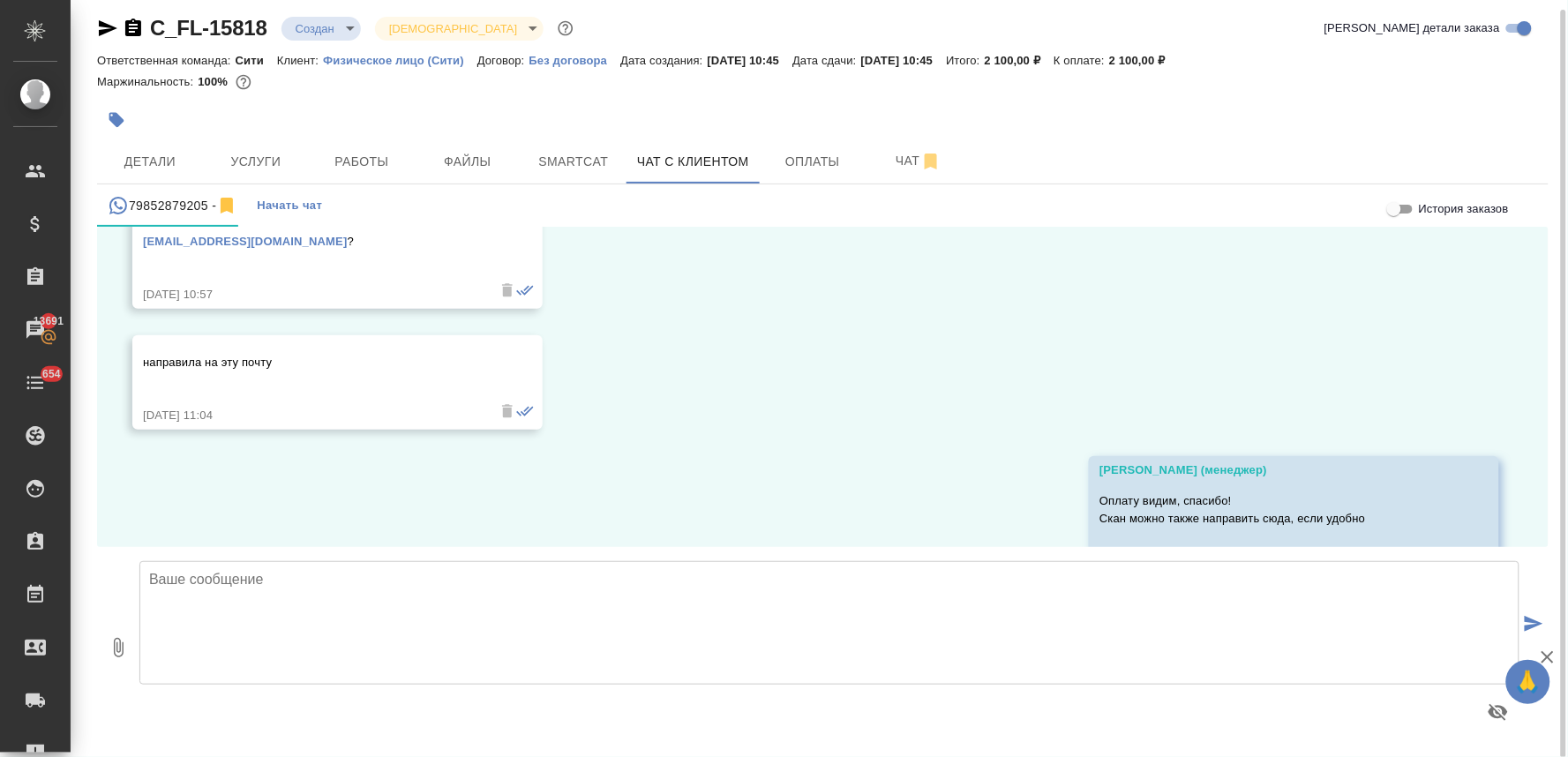
scroll to position [1018, 0]
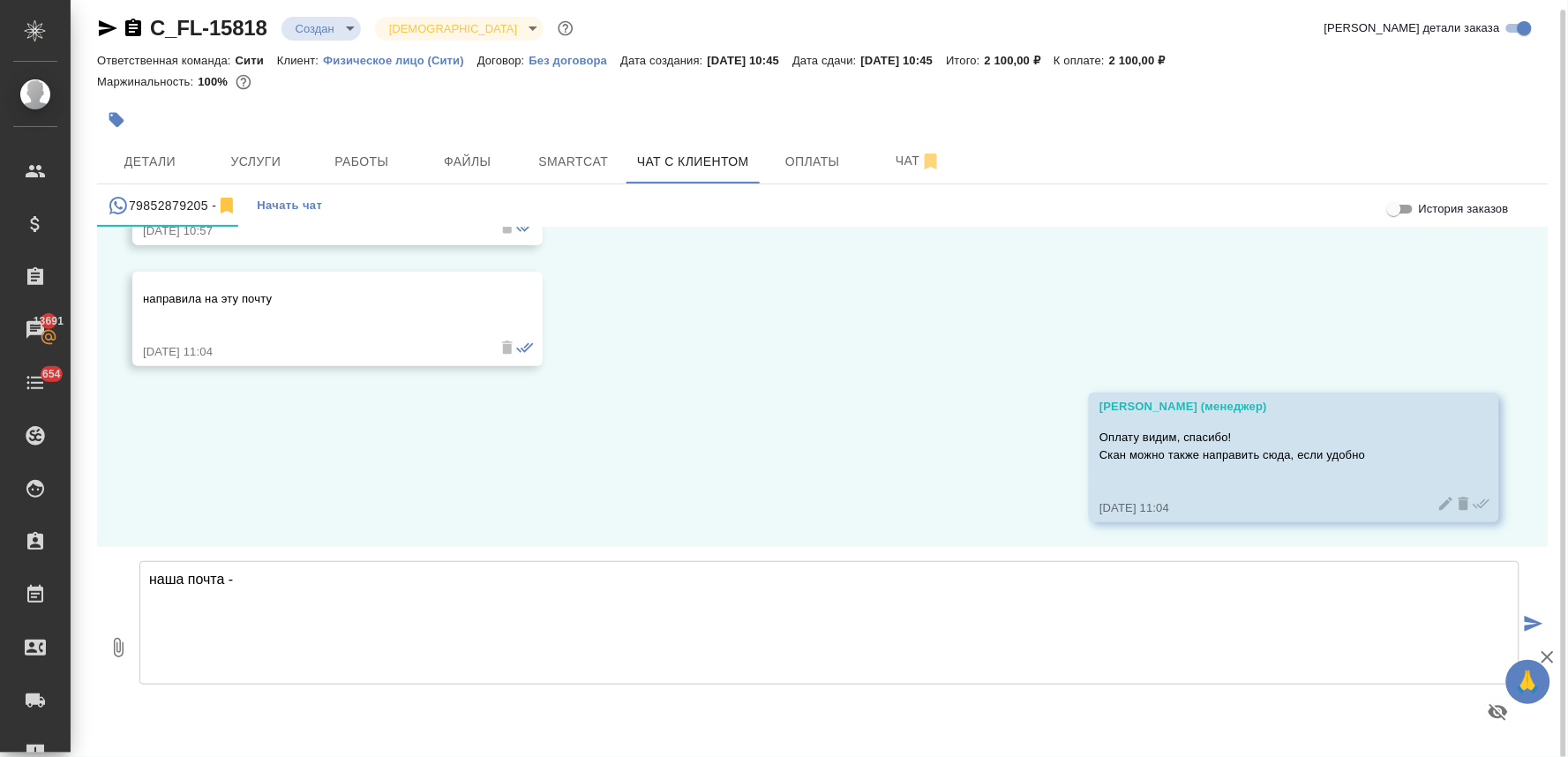
paste textarea "moscowcity@awatera.com"
type textarea "наша почта - moscowcity@awatera.com"
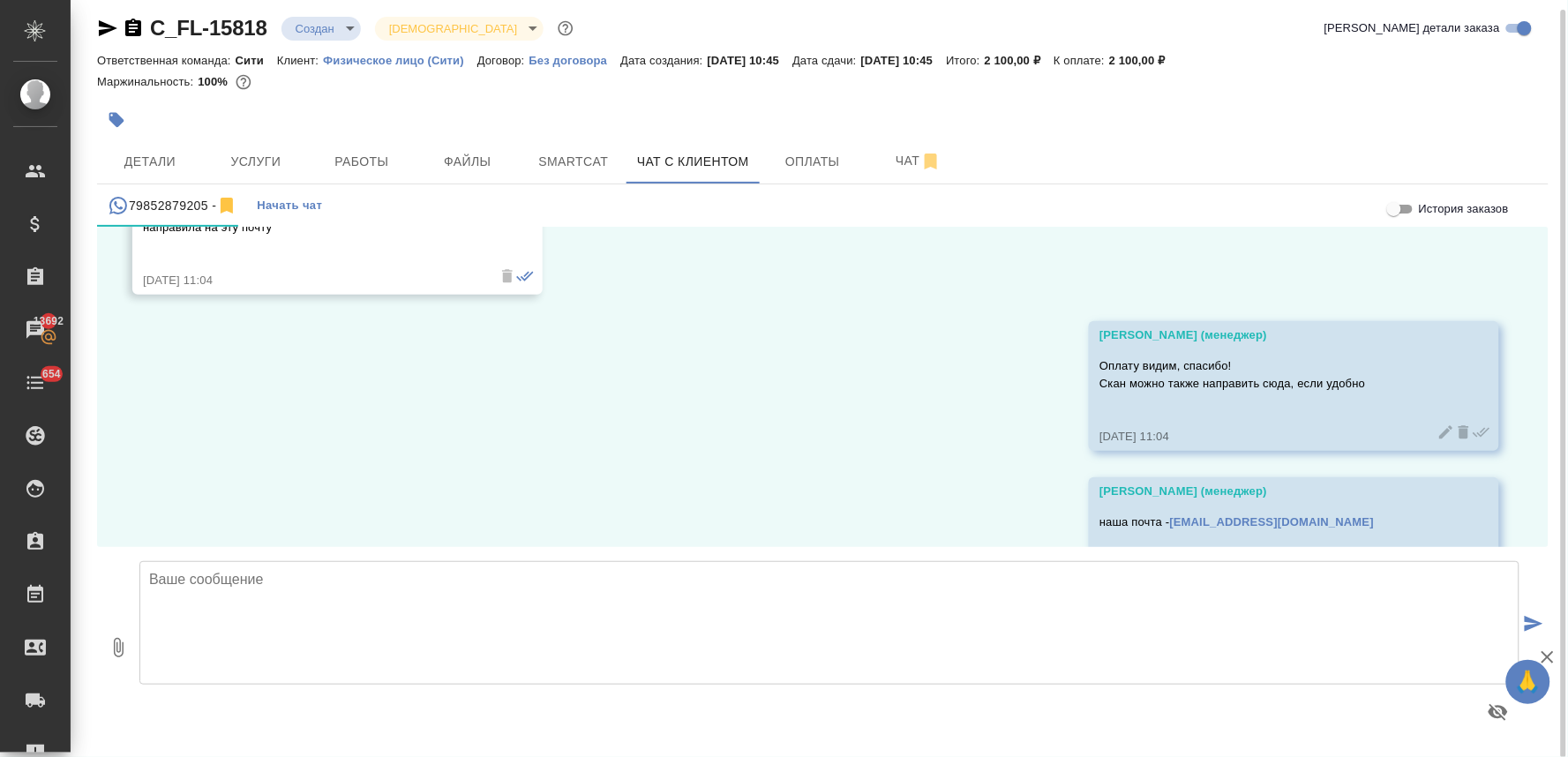
scroll to position [1156, 0]
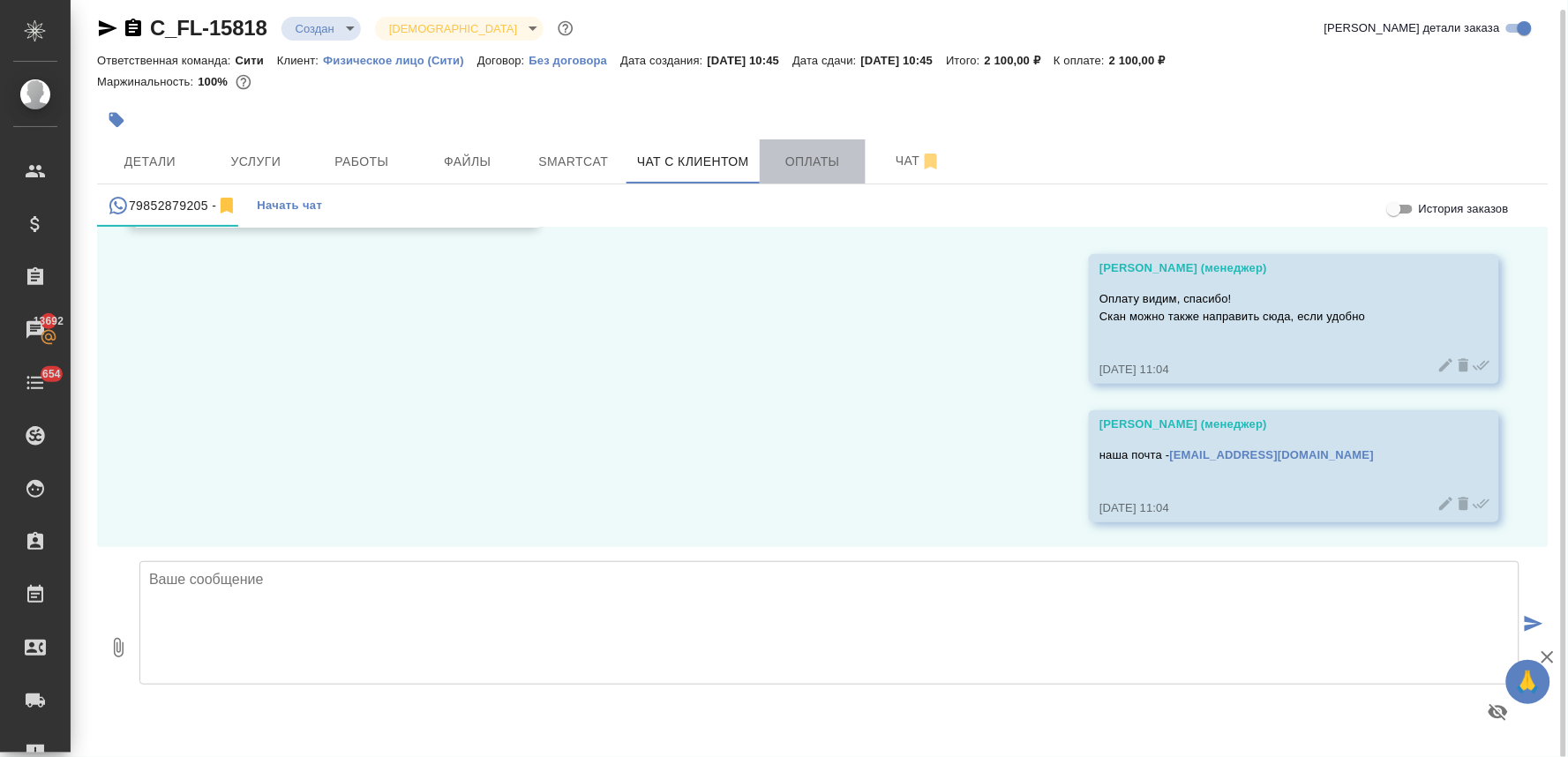
click at [824, 161] on span "Оплаты" at bounding box center [813, 162] width 85 height 22
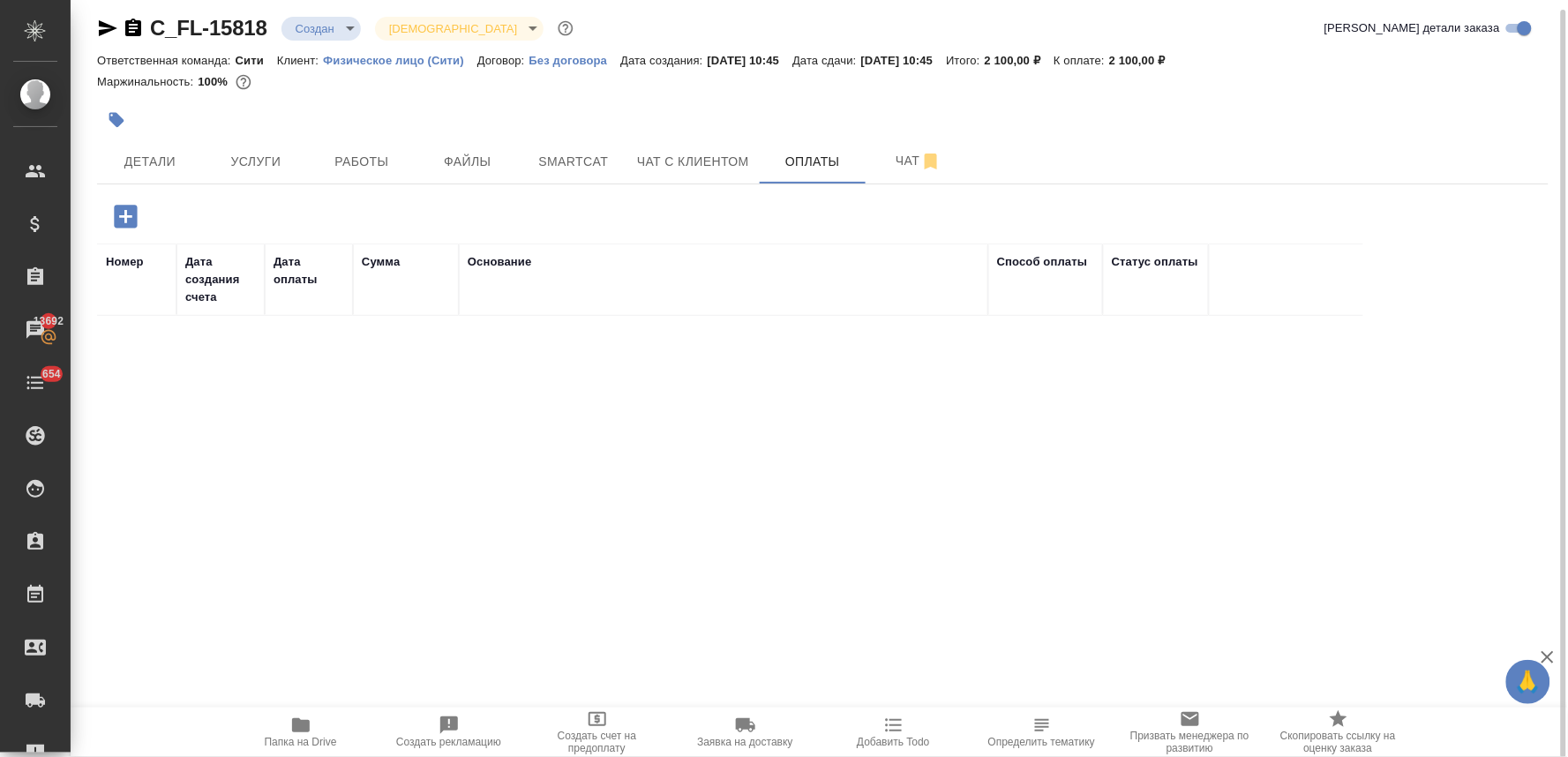
click at [133, 221] on icon "button" at bounding box center [125, 216] width 23 height 23
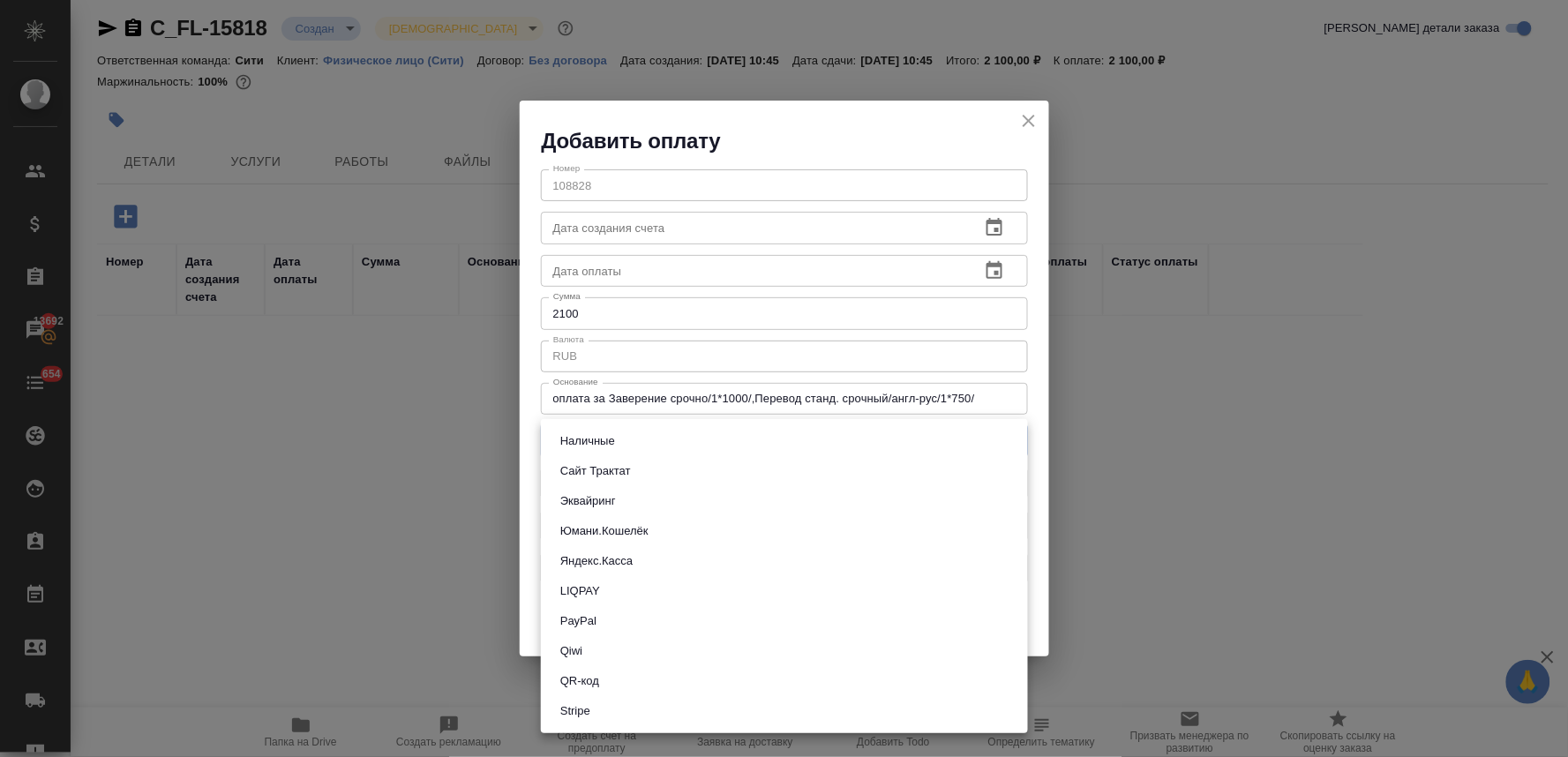
click at [622, 448] on body "🙏 .cls-1 fill:#fff; AWATERA Lyamina Nadezhda Клиенты Спецификации Заказы 13692 …" at bounding box center [784, 378] width 1568 height 757
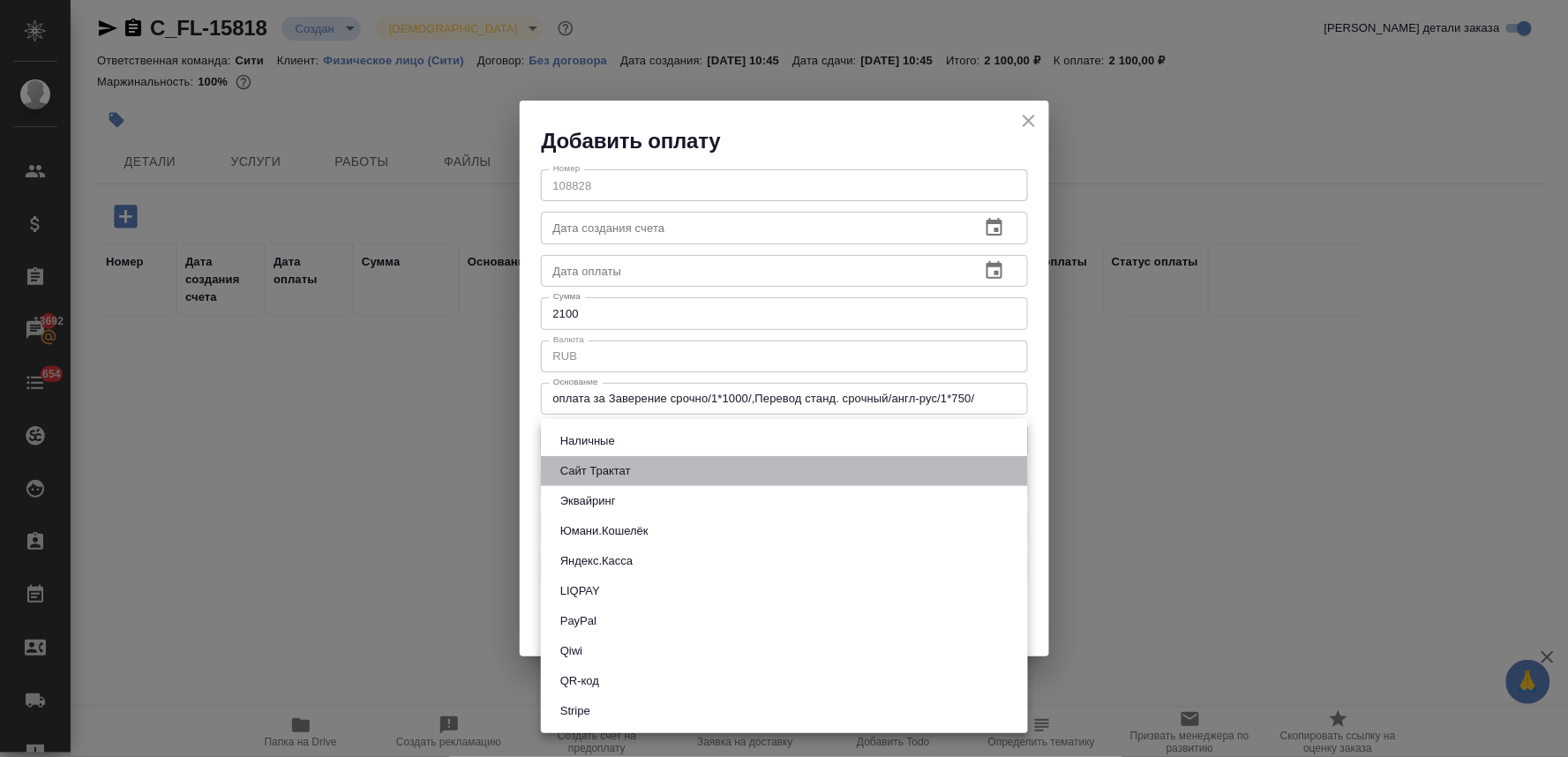
click at [631, 470] on button "Сайт Трактат" at bounding box center [595, 471] width 81 height 19
type input "site-traktat"
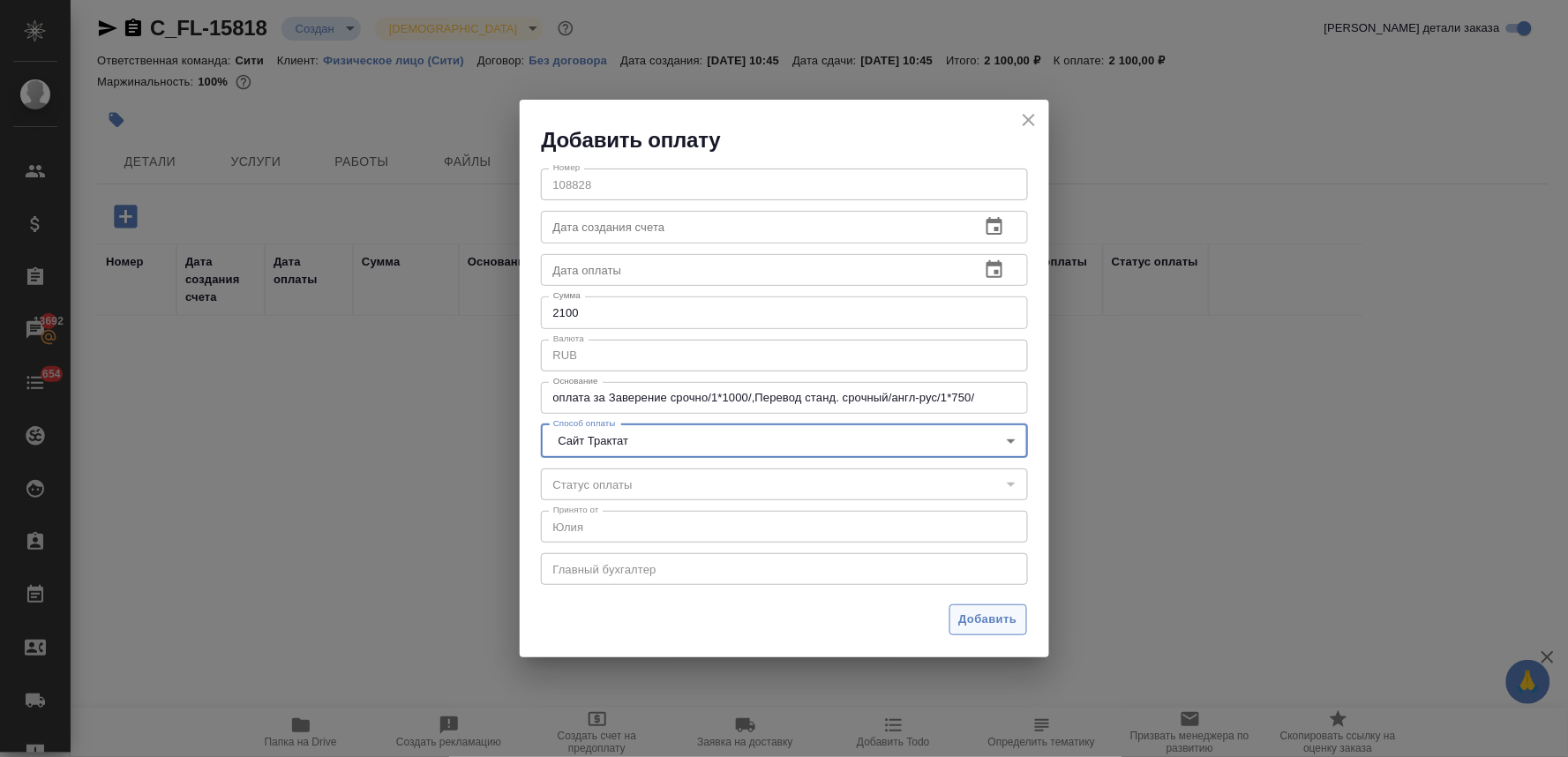
click at [1012, 620] on span "Добавить" at bounding box center [988, 619] width 59 height 20
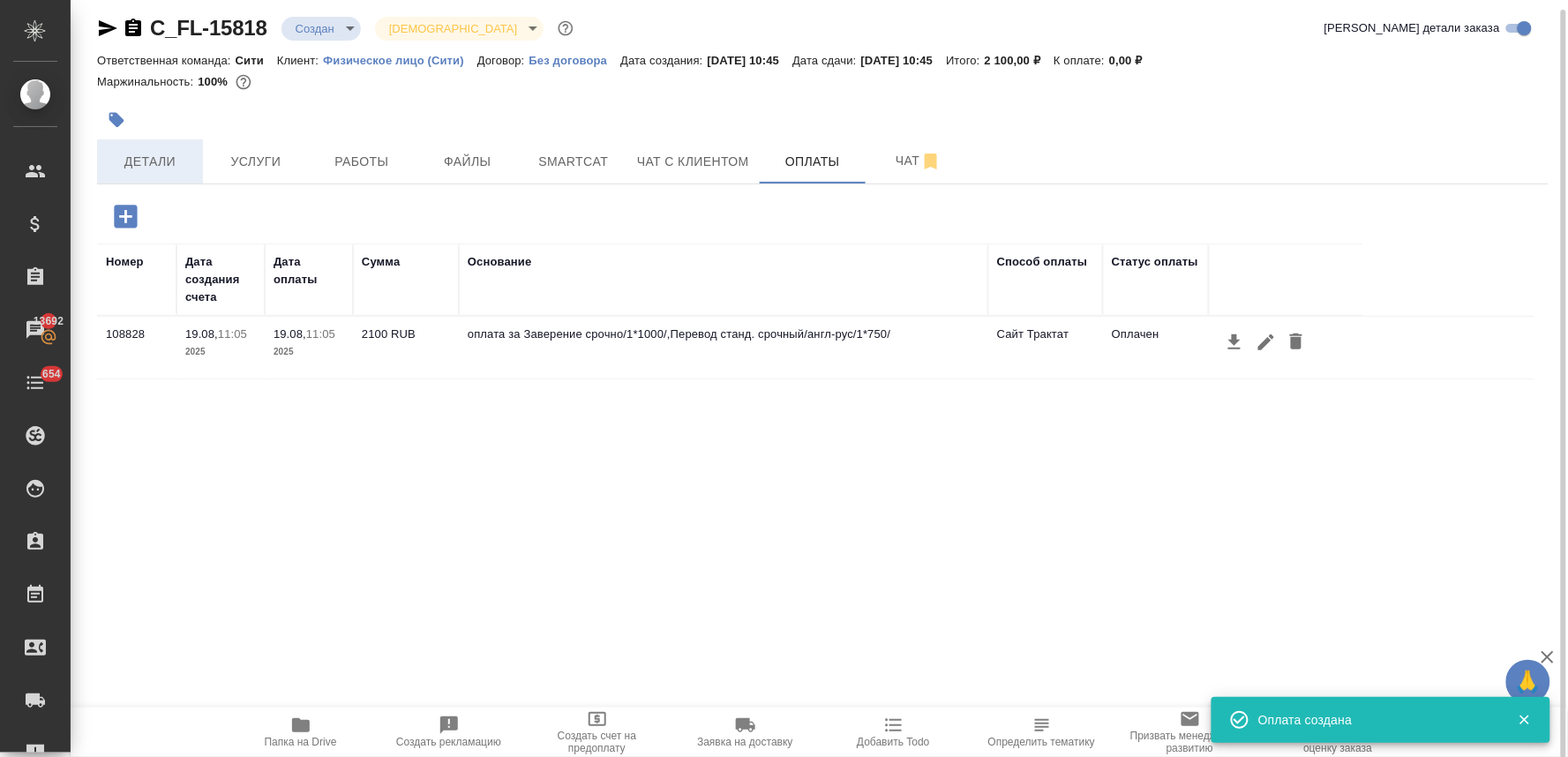
click at [137, 155] on span "Детали" at bounding box center [150, 162] width 85 height 22
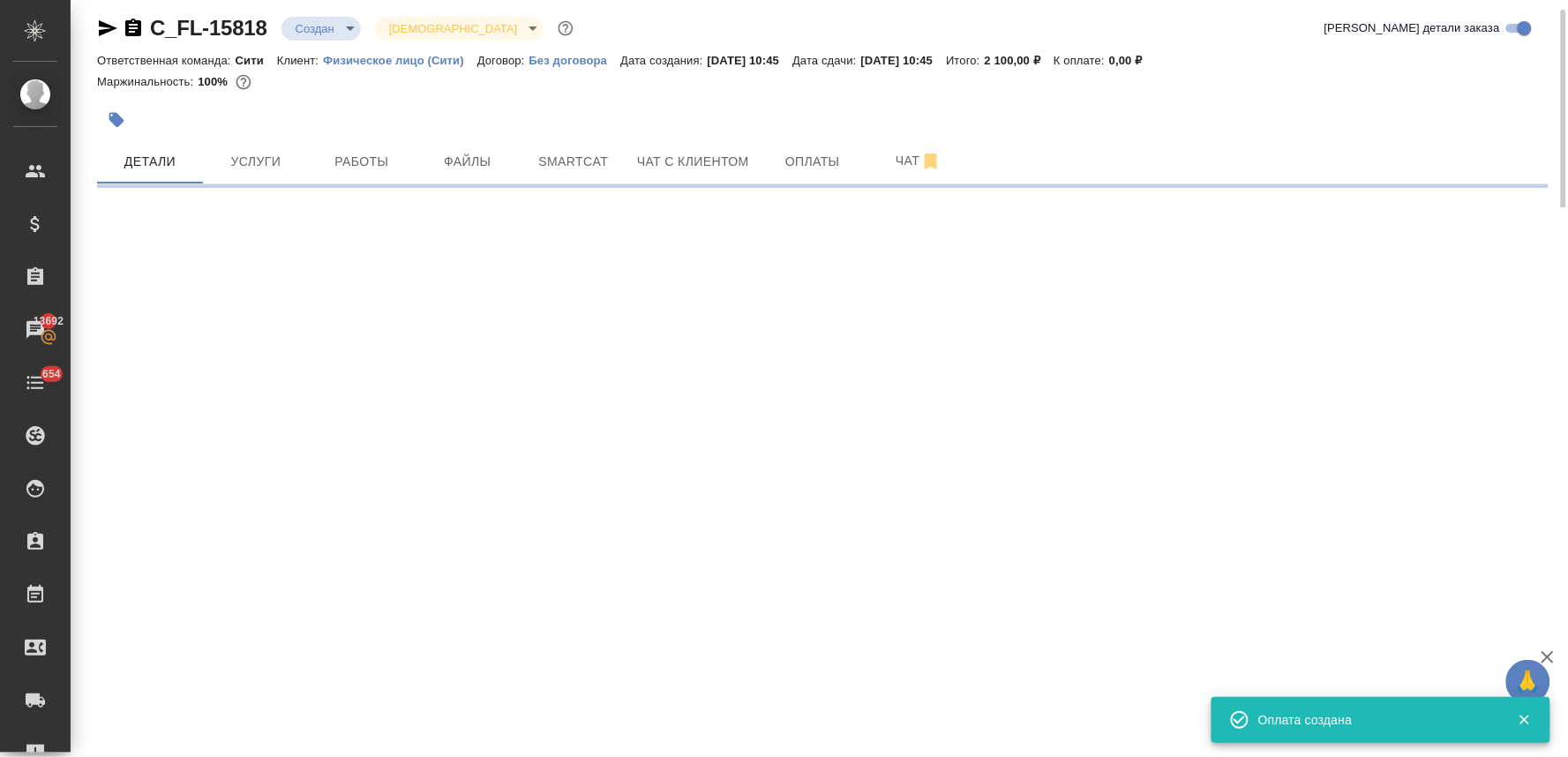
select select "RU"
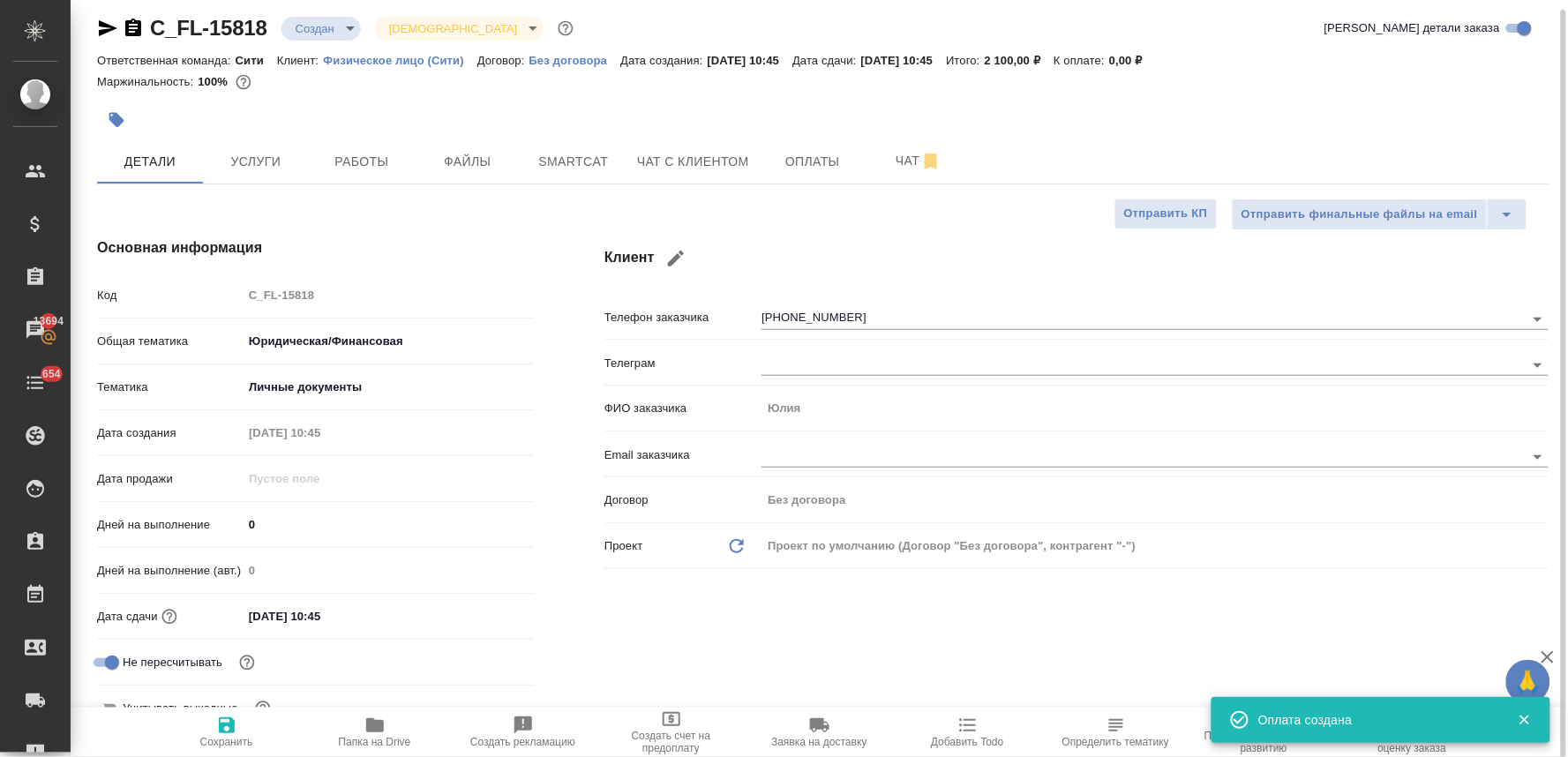
type textarea "x"
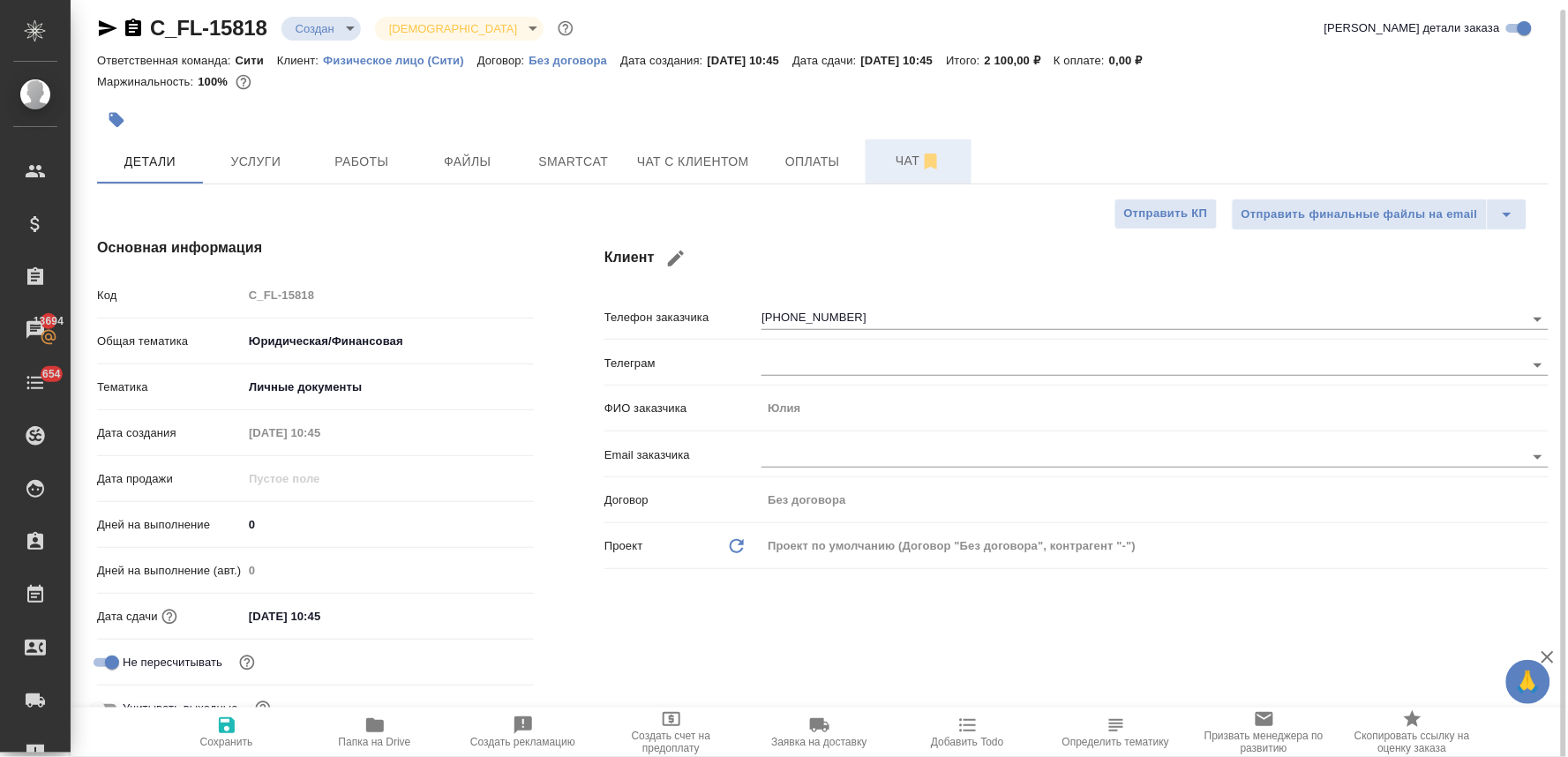
click at [868, 150] on button "Чат" at bounding box center [919, 162] width 106 height 44
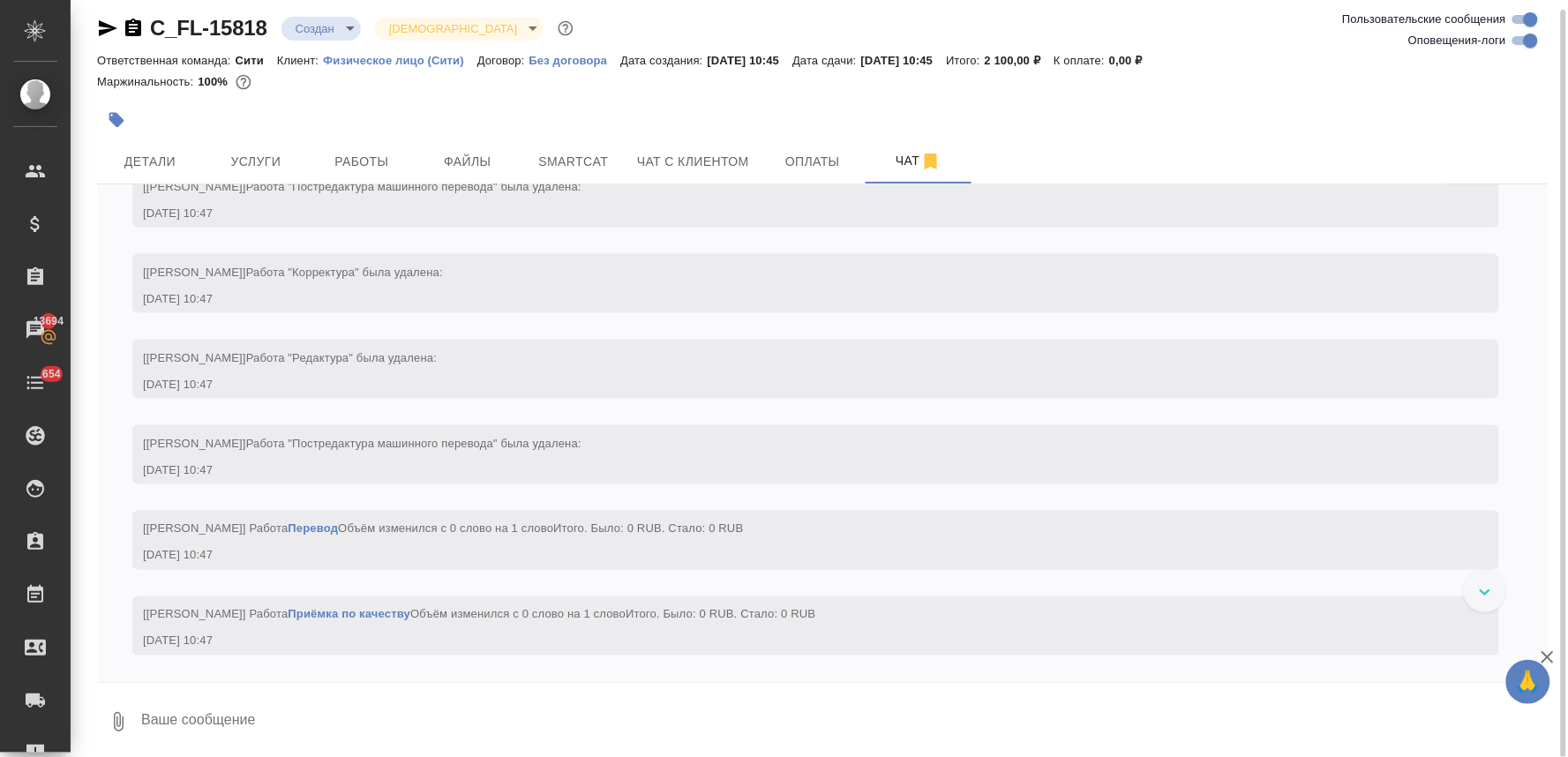
scroll to position [726, 0]
click at [685, 148] on button "Чат с клиентом" at bounding box center [693, 162] width 133 height 44
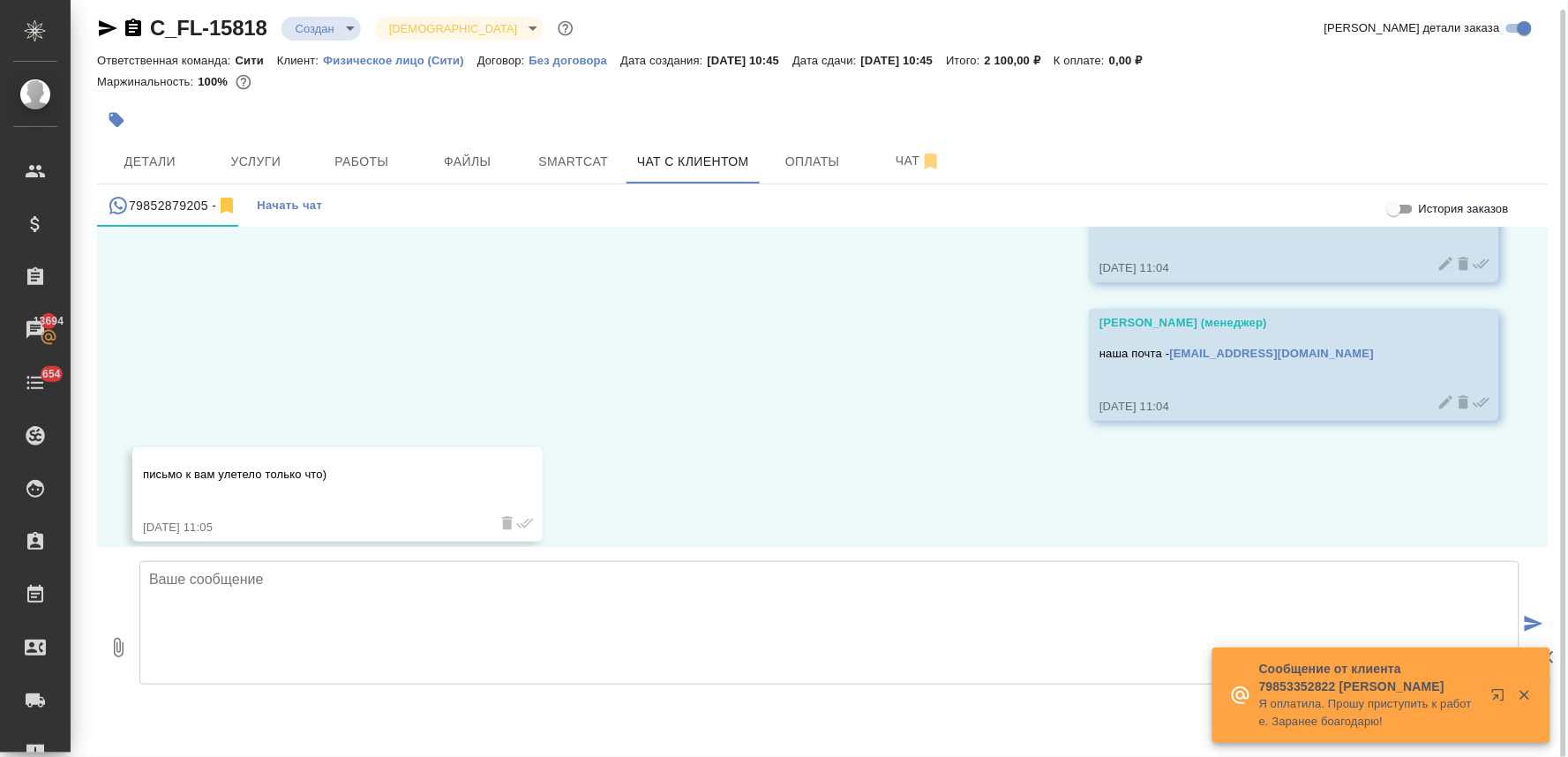
scroll to position [1276, 0]
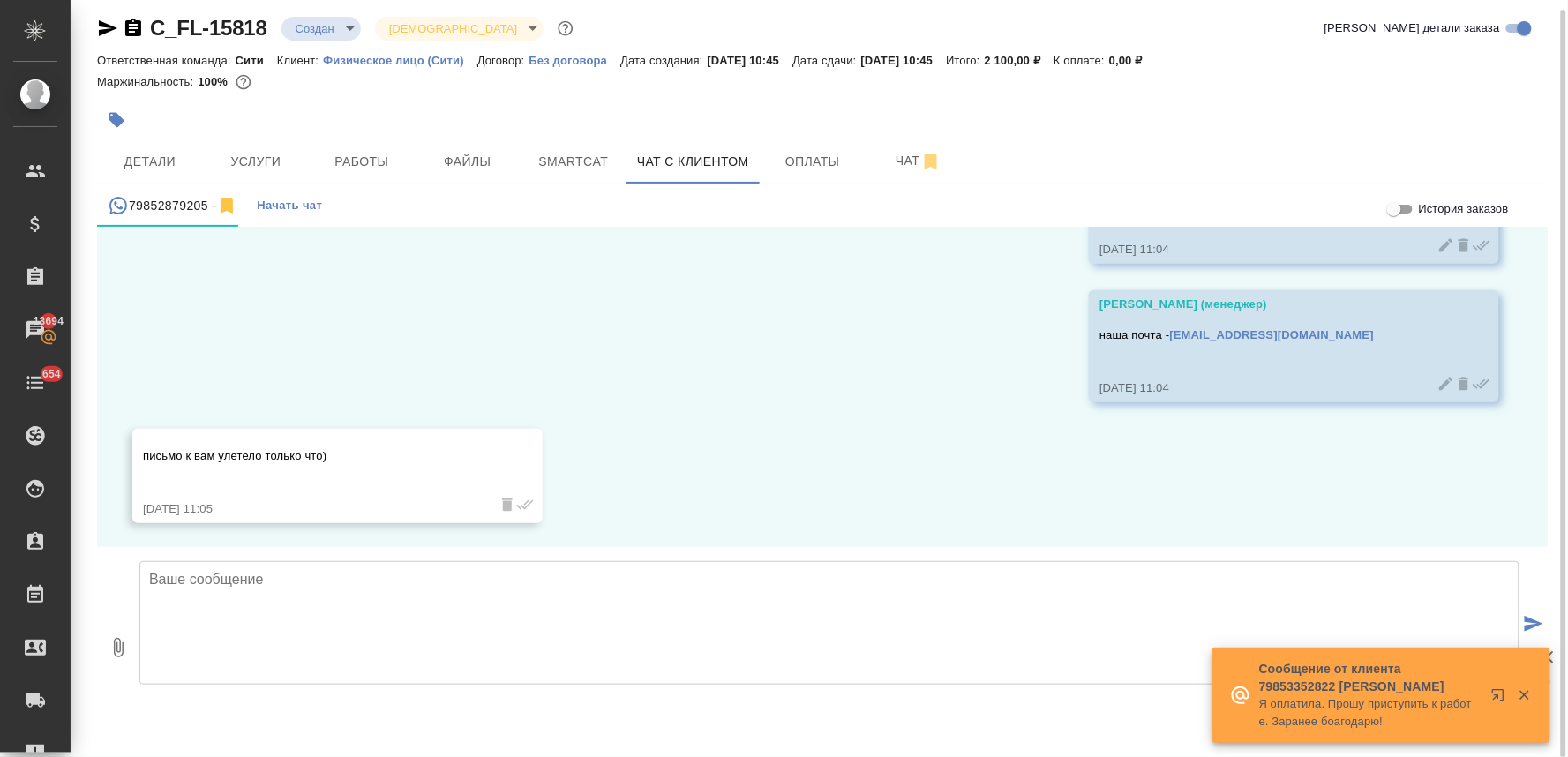
click at [509, 598] on textarea at bounding box center [829, 622] width 1379 height 123
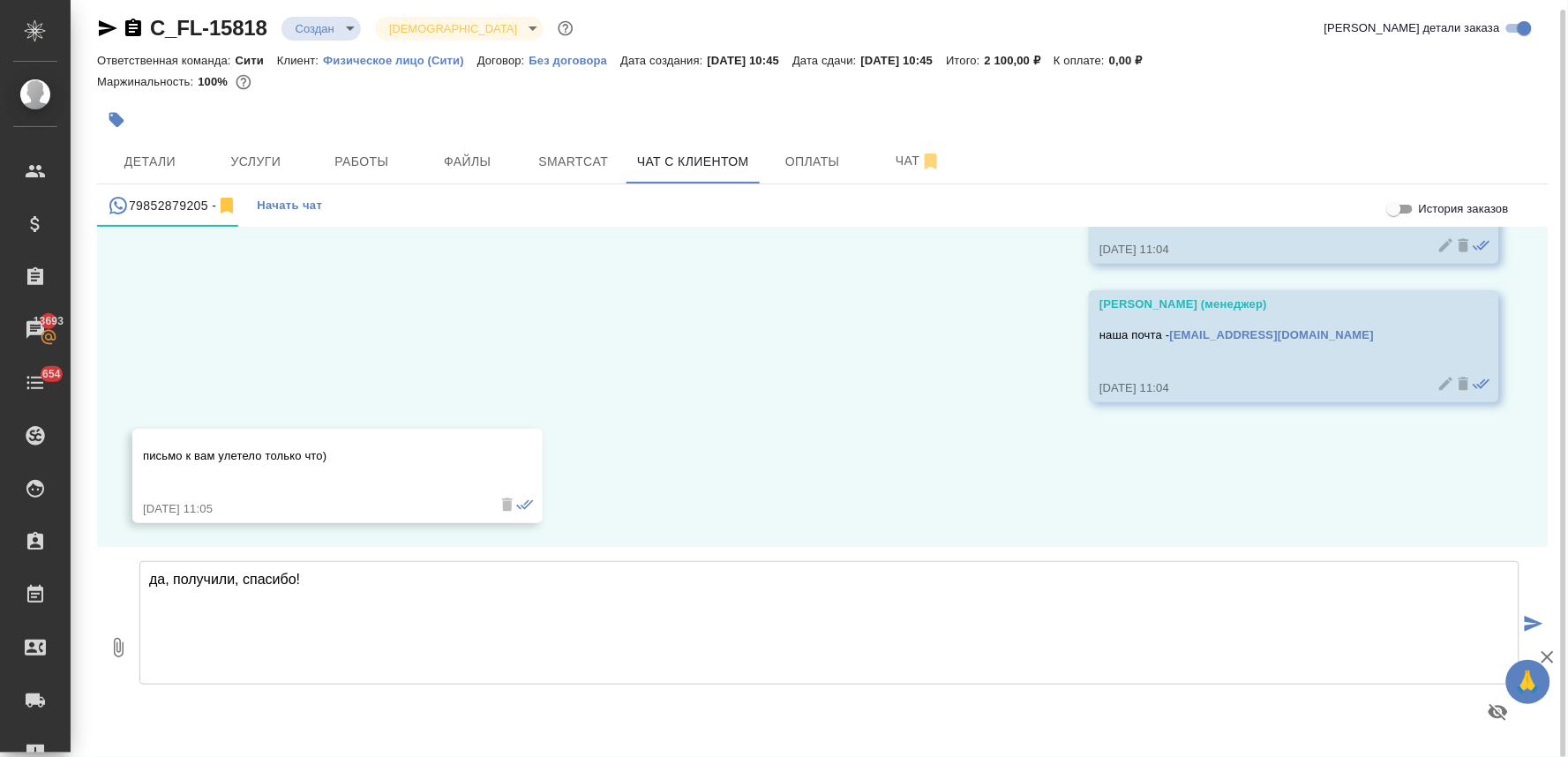
type textarea "да, получили, спасибо!"
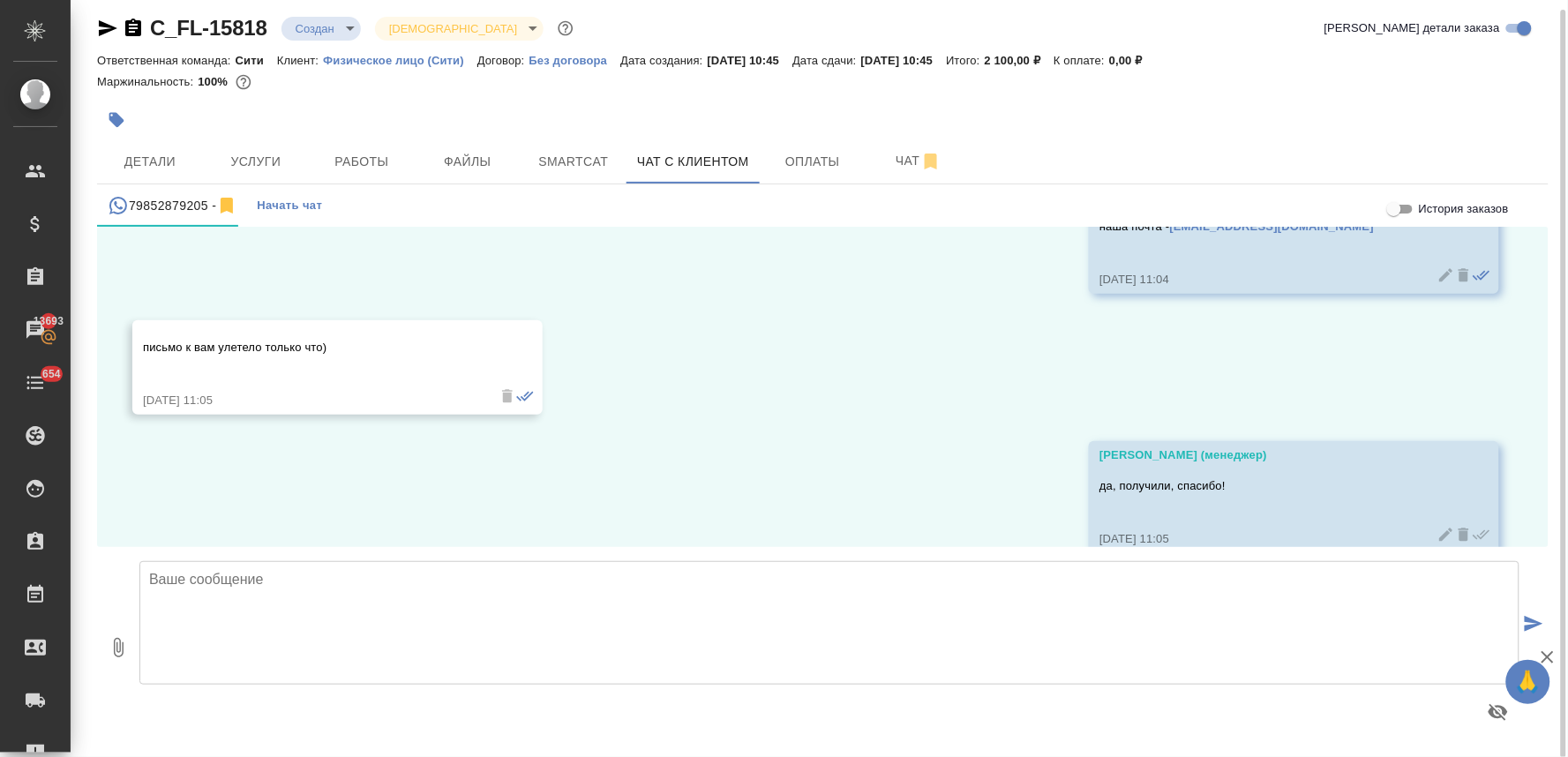
scroll to position [1416, 0]
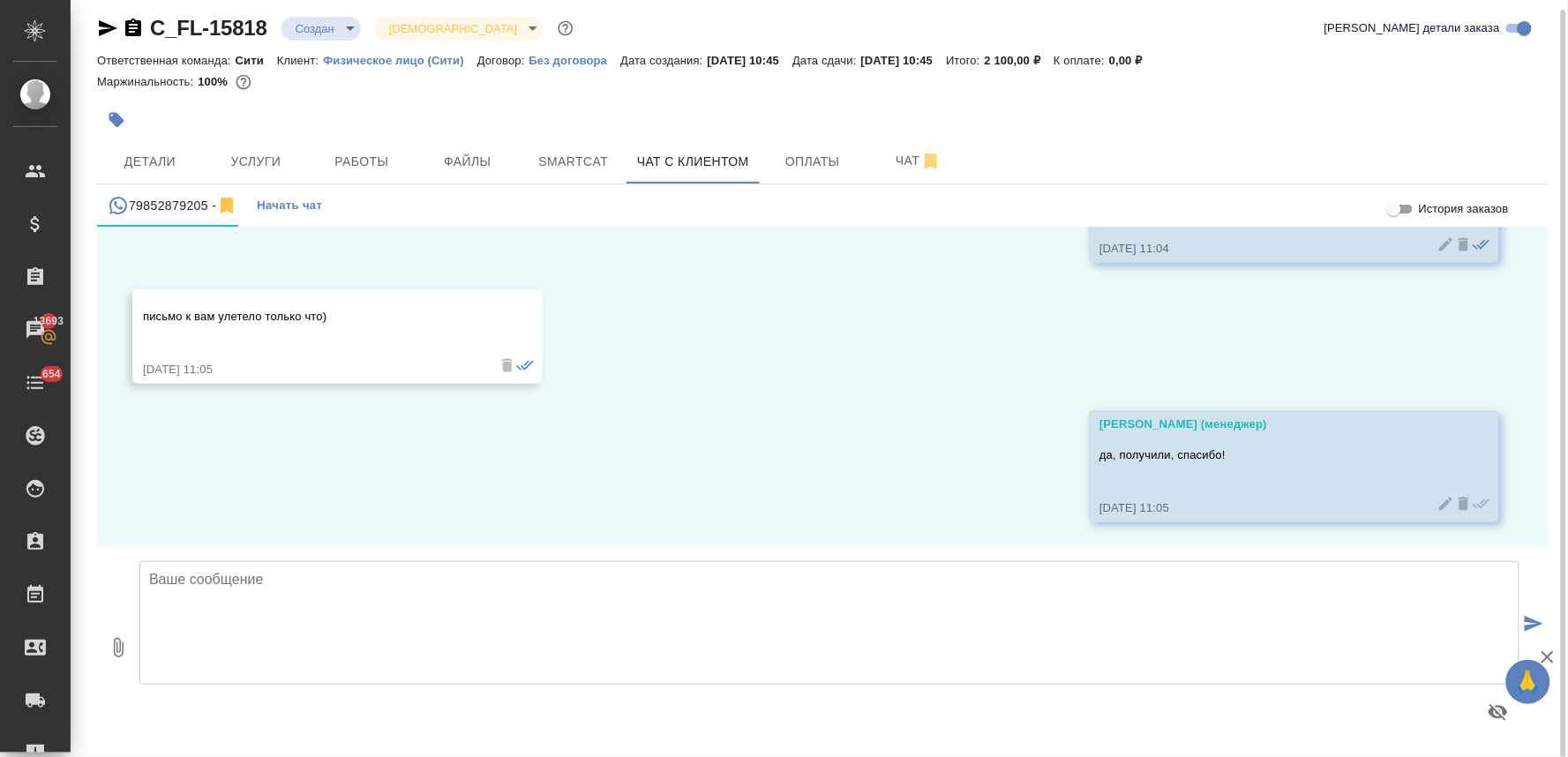
click at [380, 614] on textarea at bounding box center [829, 622] width 1379 height 123
type textarea "в"
type textarea "принято в работу"
click at [468, 157] on span "Файлы" at bounding box center [468, 162] width 85 height 22
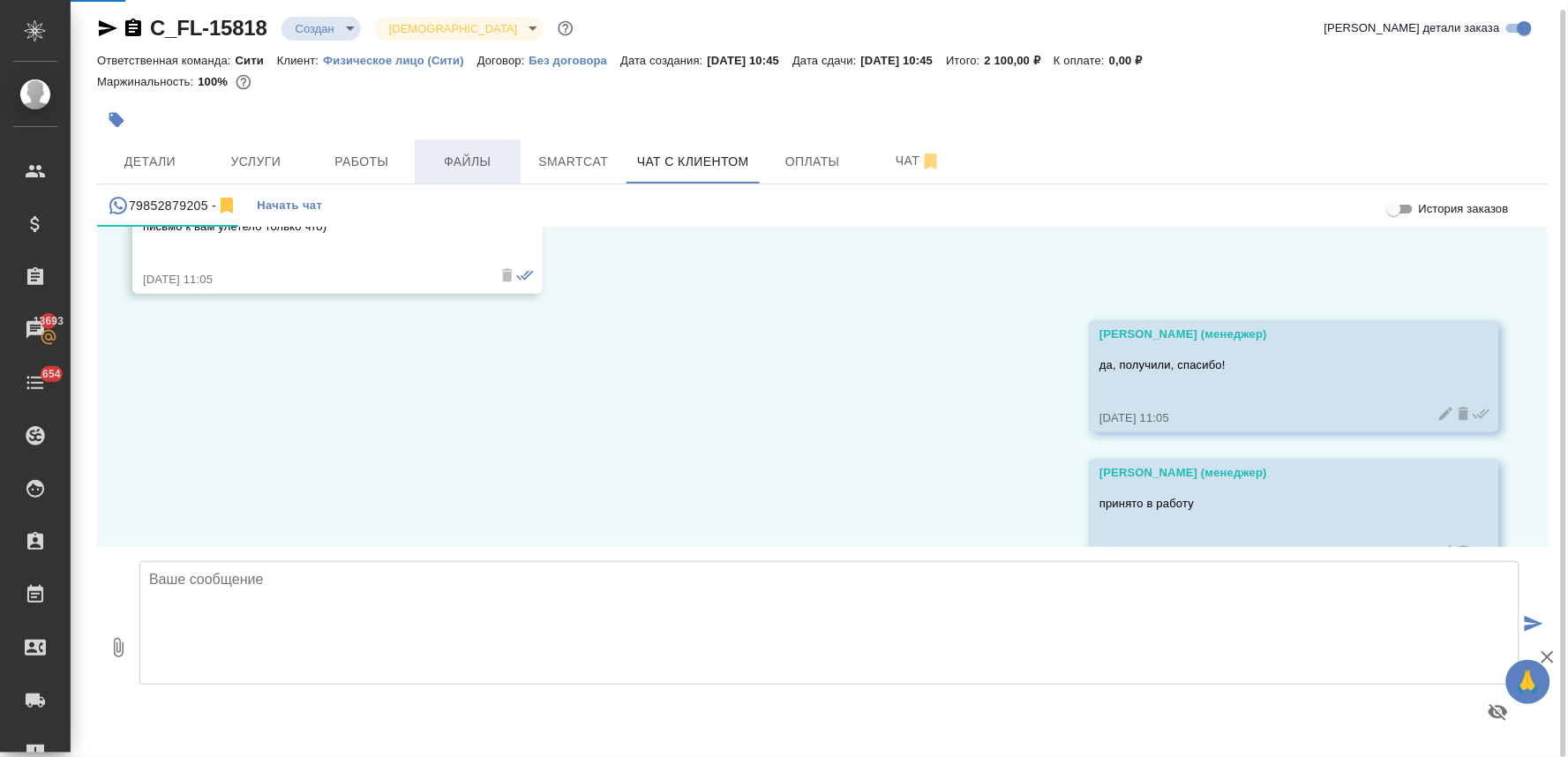
scroll to position [1554, 0]
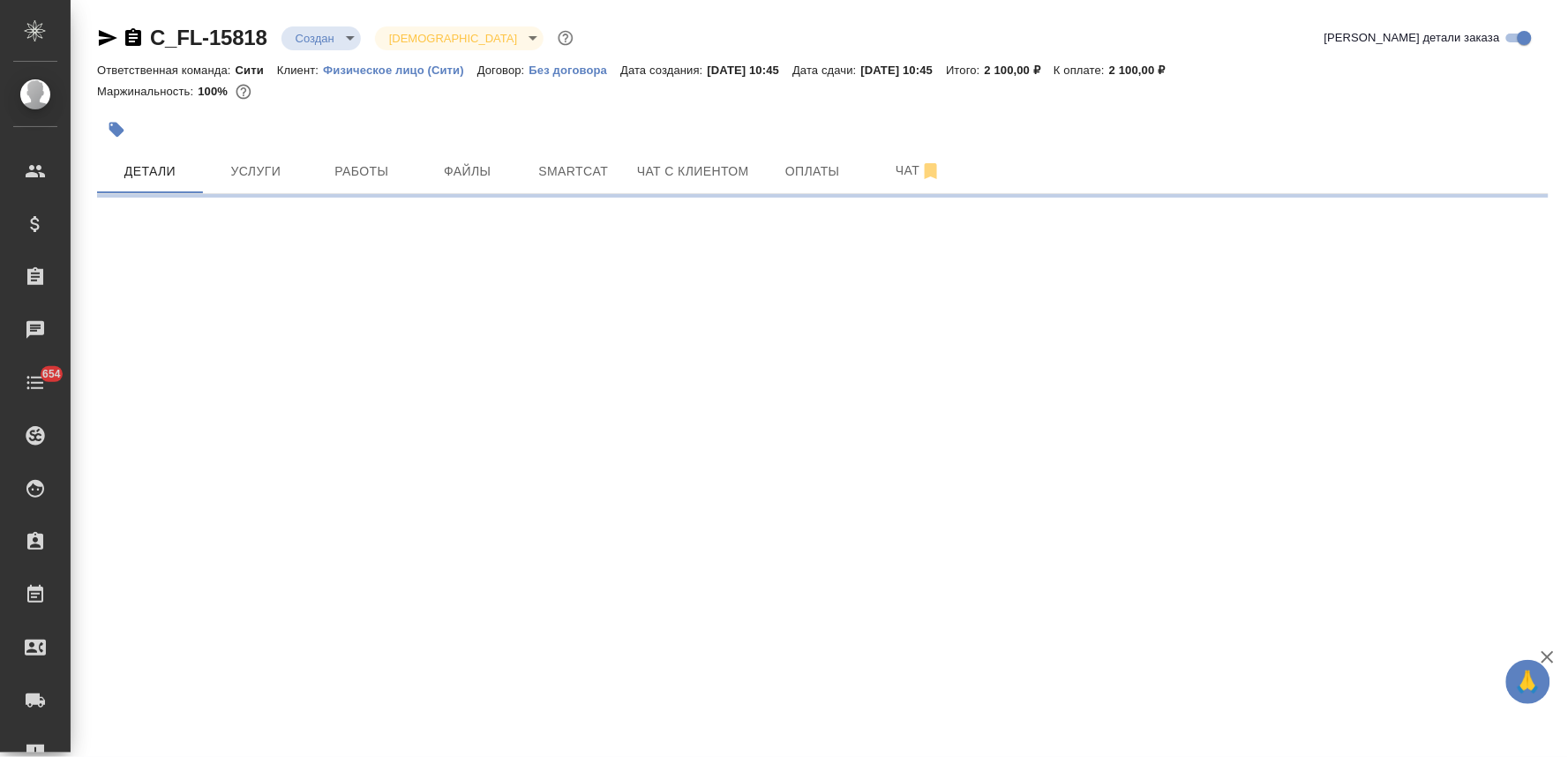
select select "RU"
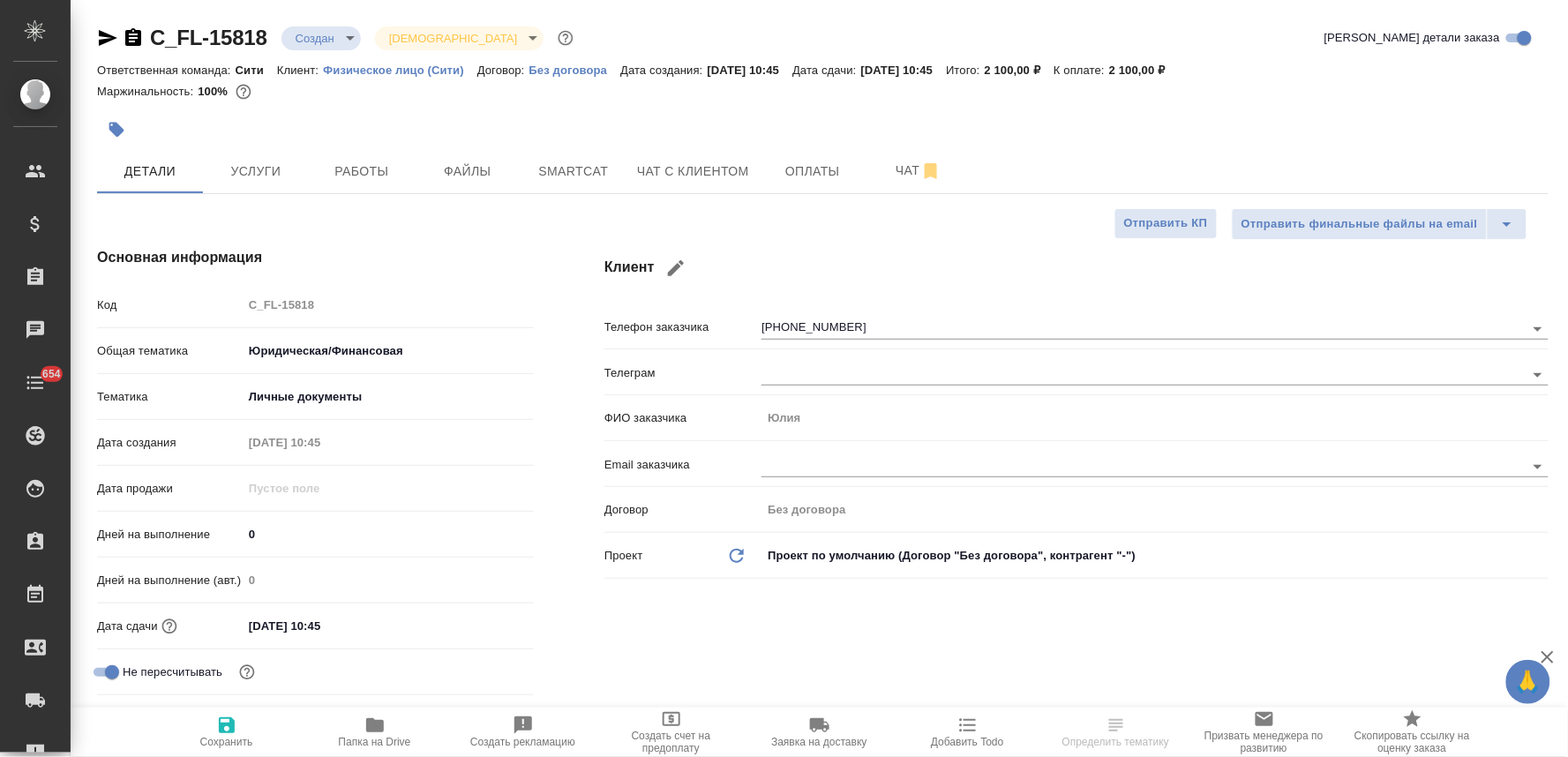
type textarea "x"
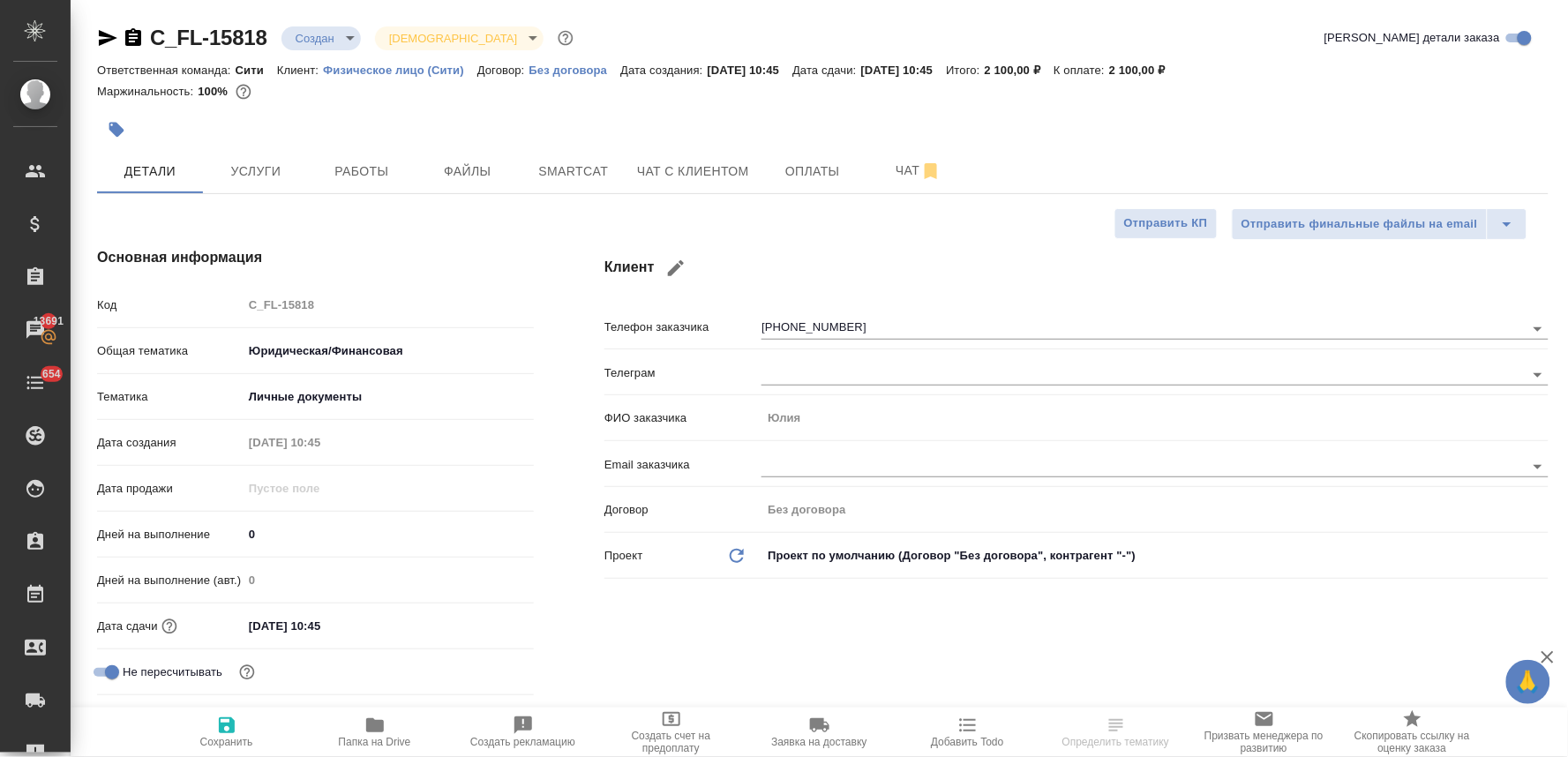
type textarea "x"
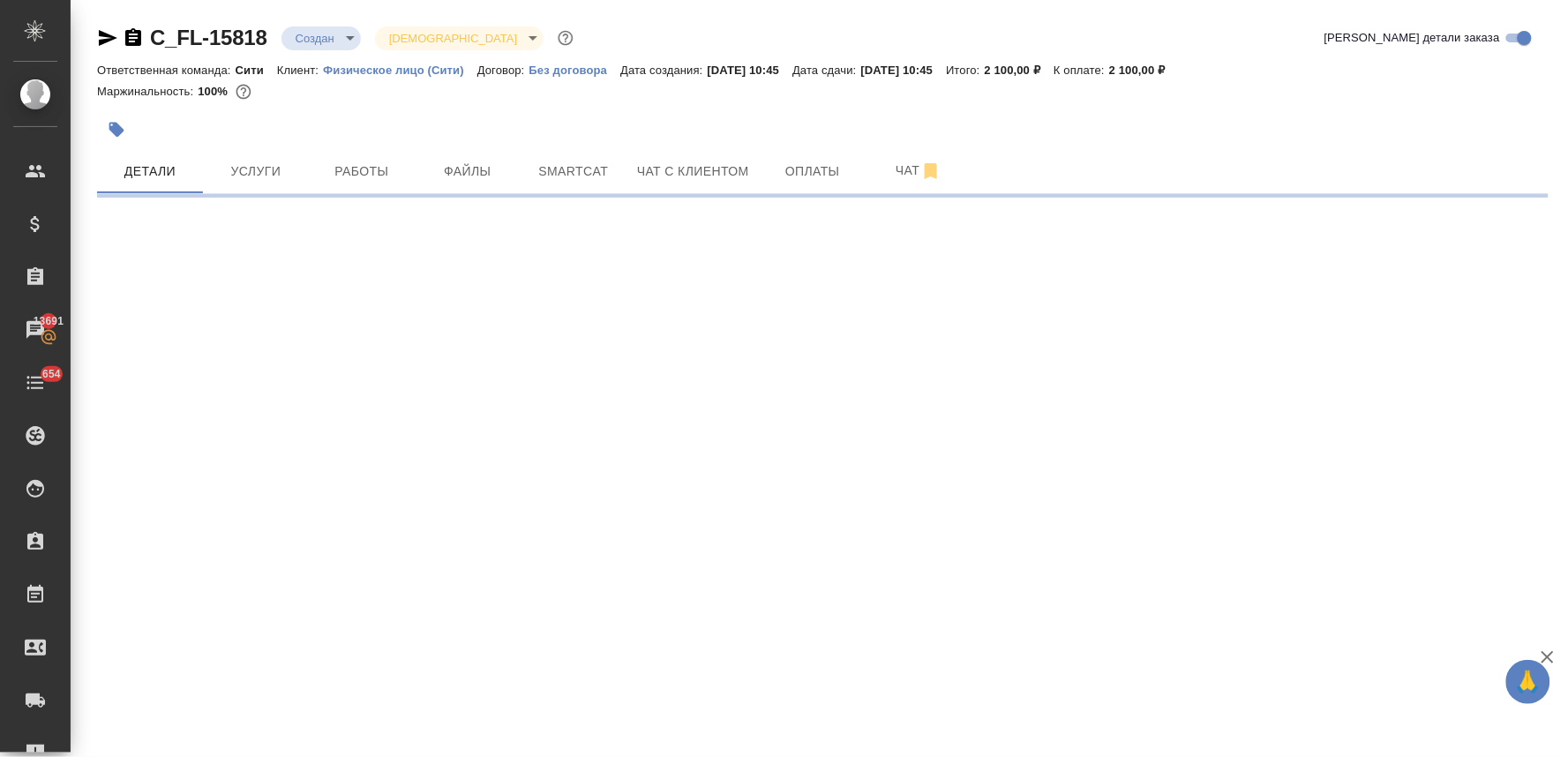
select select "RU"
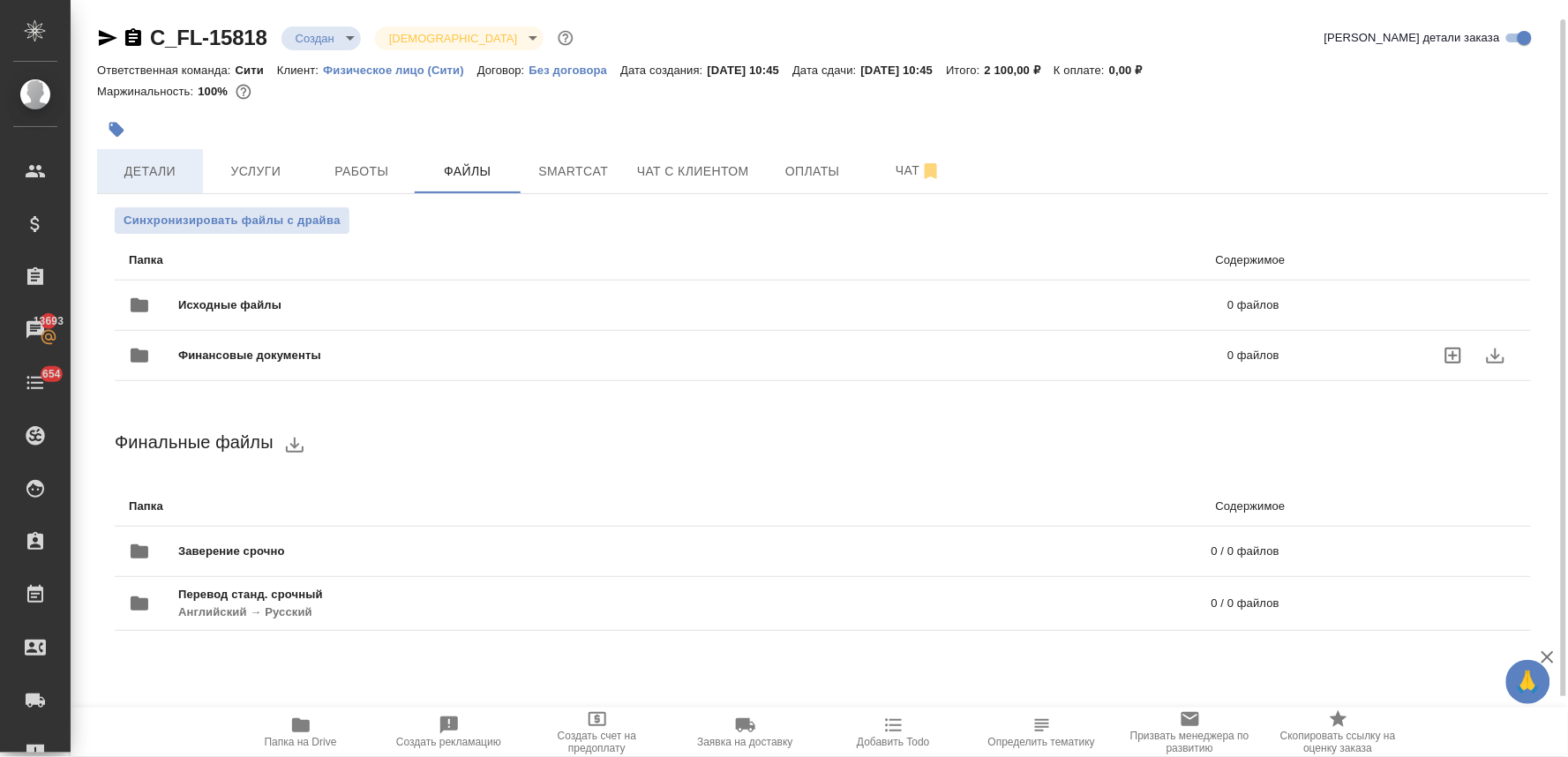
scroll to position [10, 0]
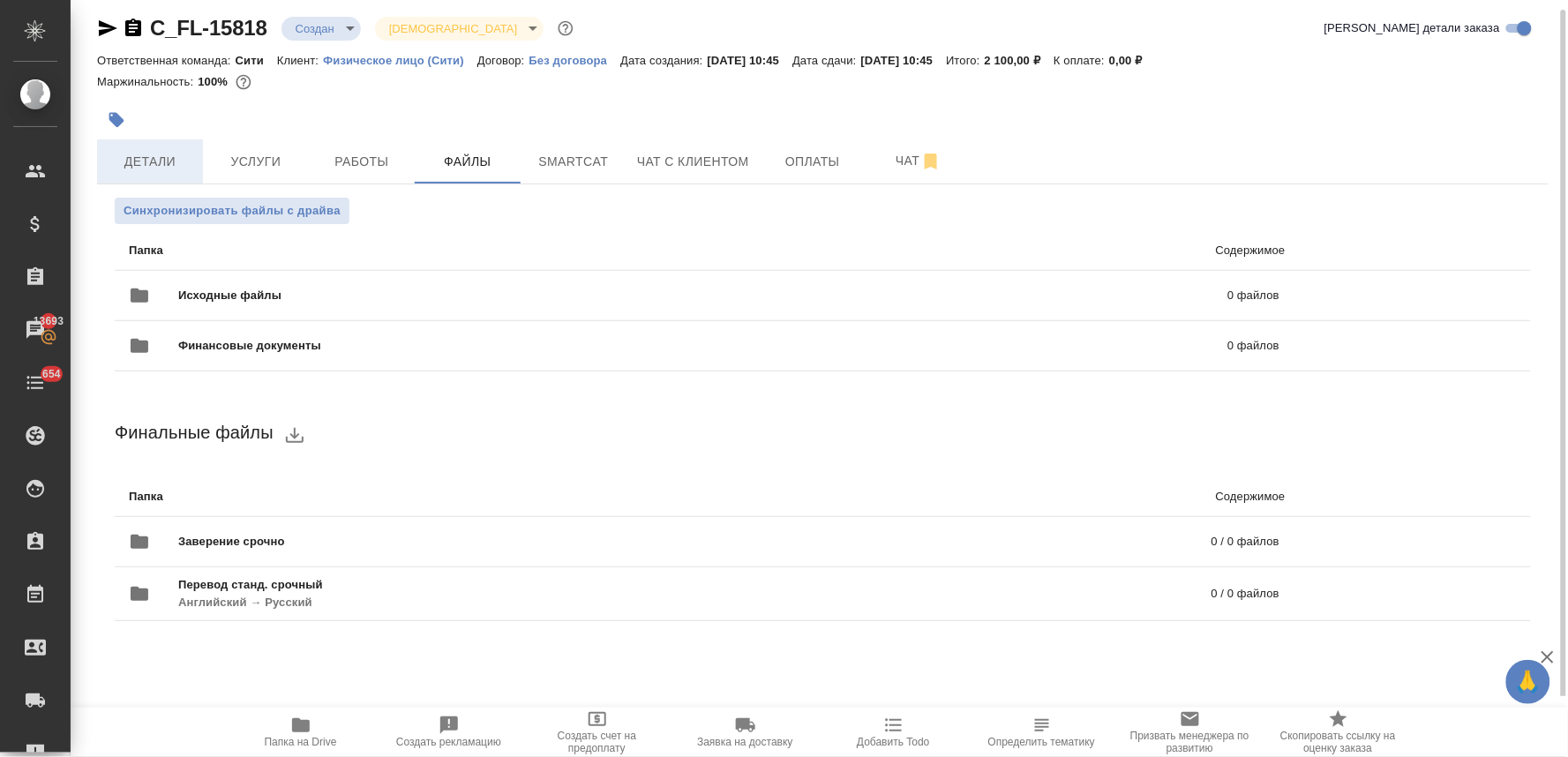
click at [157, 162] on span "Детали" at bounding box center [150, 162] width 85 height 22
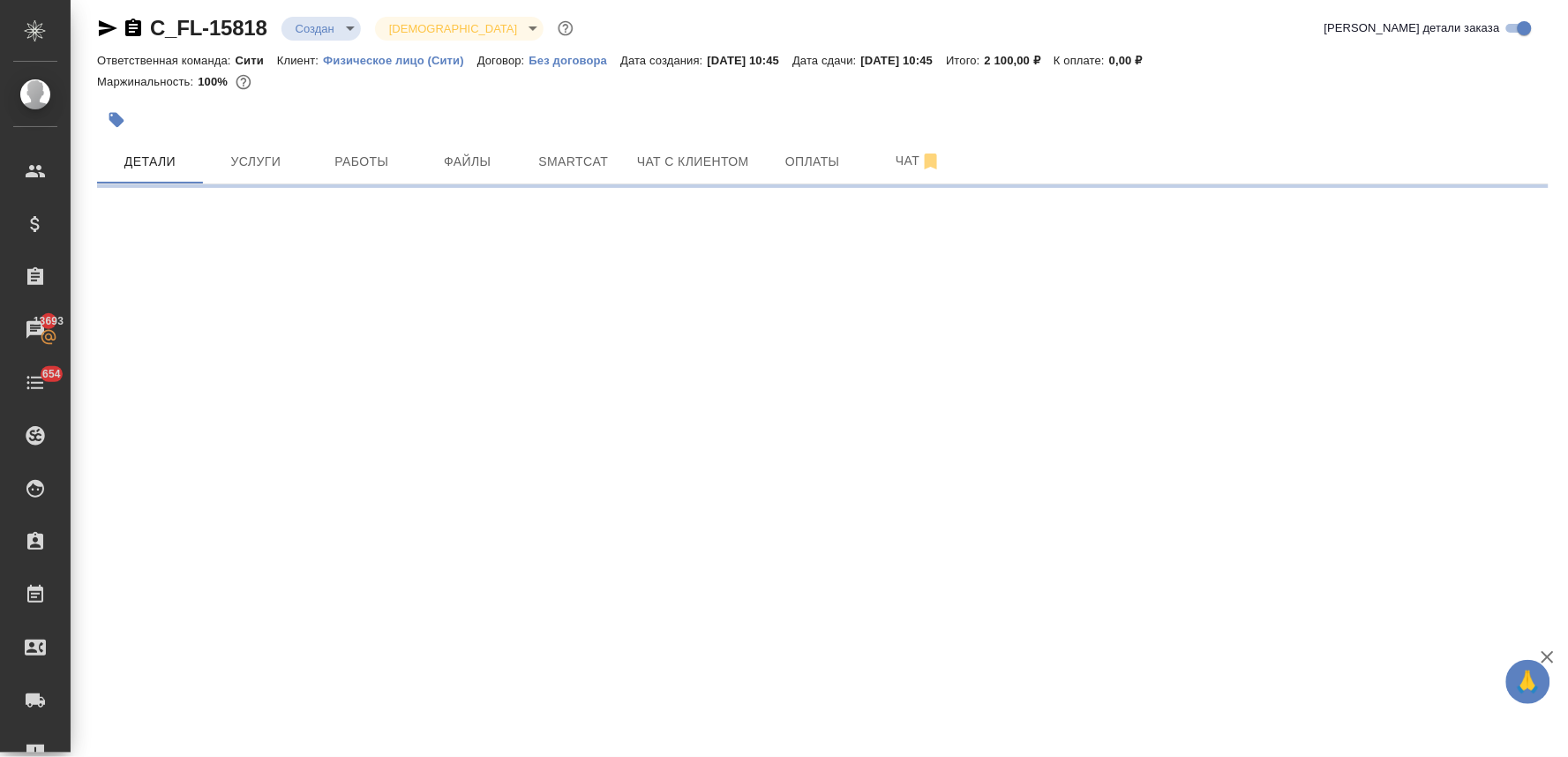
select select "RU"
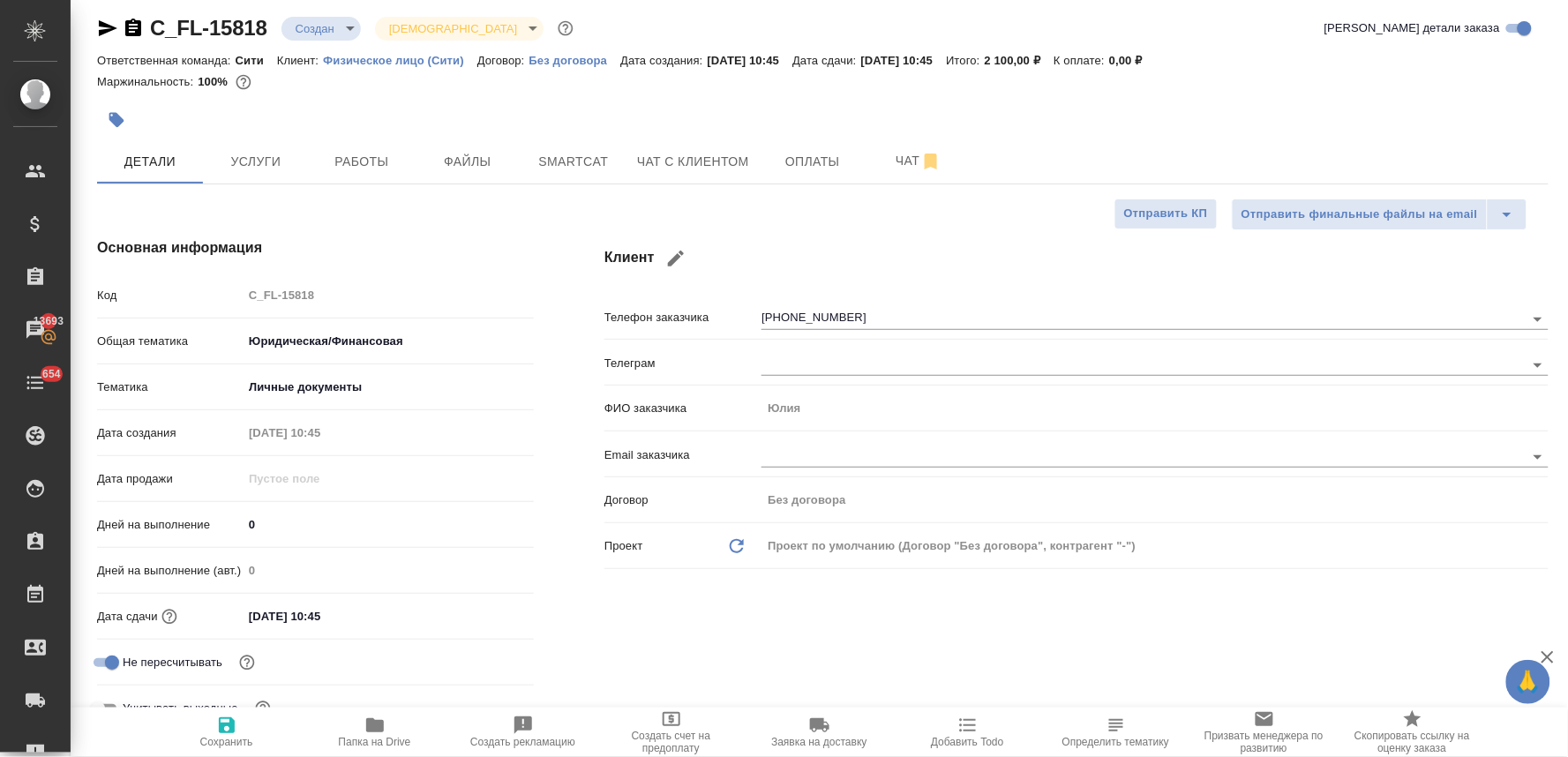
type textarea "x"
drag, startPoint x: 162, startPoint y: 229, endPoint x: 301, endPoint y: 198, distance: 142.4
click at [162, 229] on div "Основная информация Код C_FL-15818 Общая тематика Юридическая/Финансовая yr-fn …" at bounding box center [315, 488] width 507 height 571
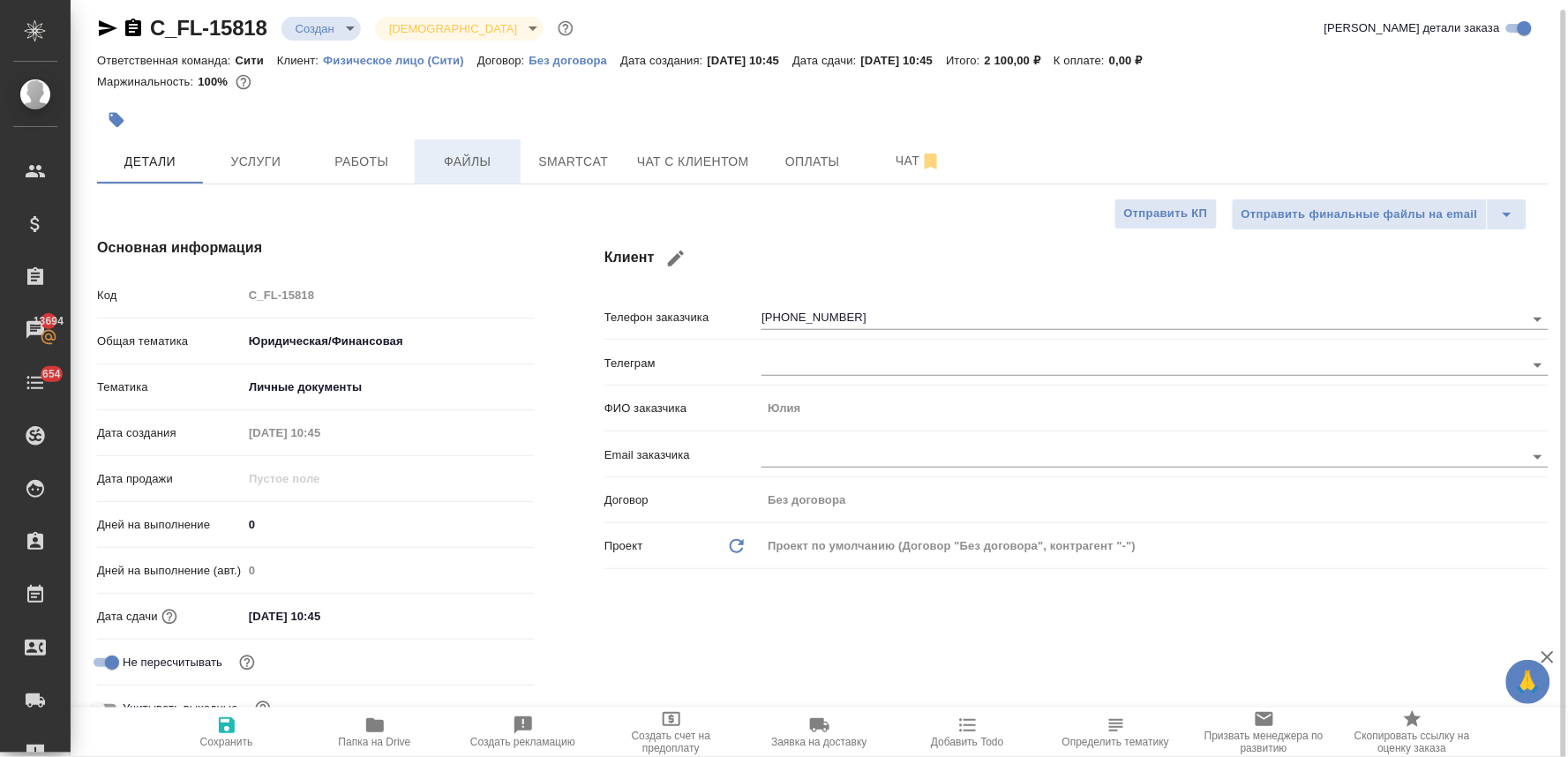
click at [471, 164] on span "Файлы" at bounding box center [468, 162] width 85 height 22
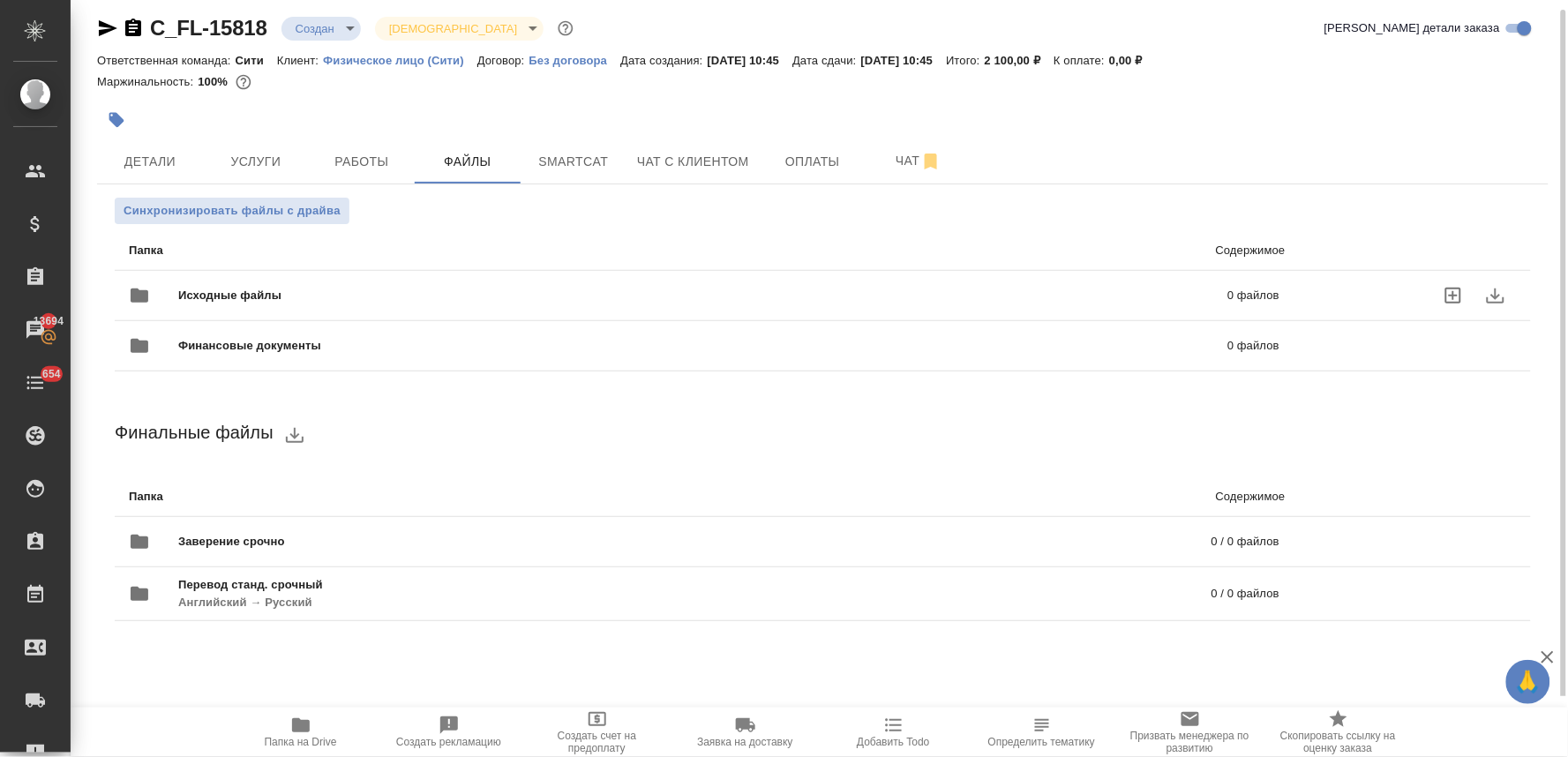
click at [1452, 298] on icon "uploadFiles" at bounding box center [1453, 295] width 21 height 21
click at [0, 0] on input "uploadFiles" at bounding box center [0, 0] width 0 height 0
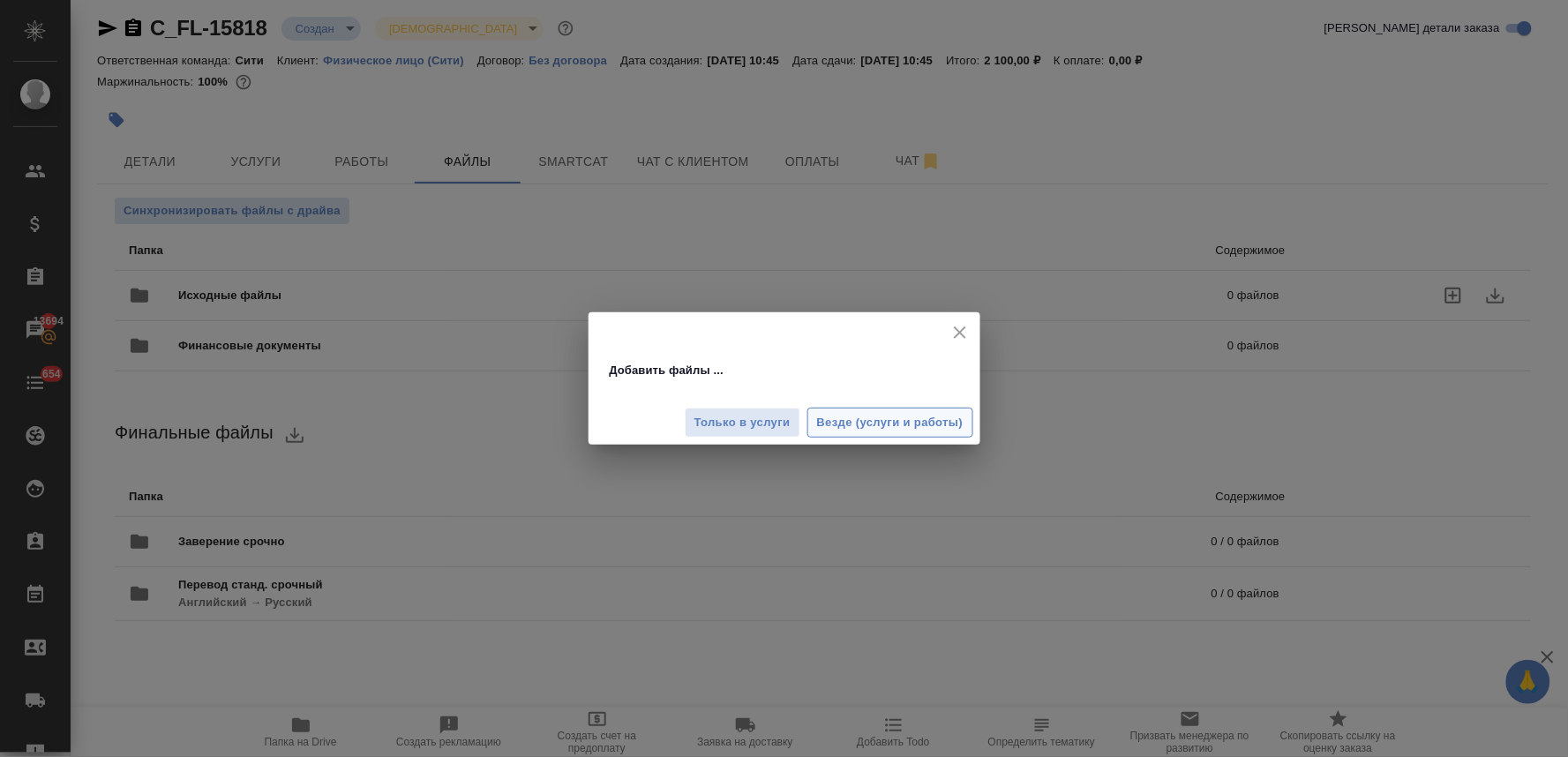
click at [907, 418] on span "Везде (услуги и работы)" at bounding box center [890, 422] width 146 height 20
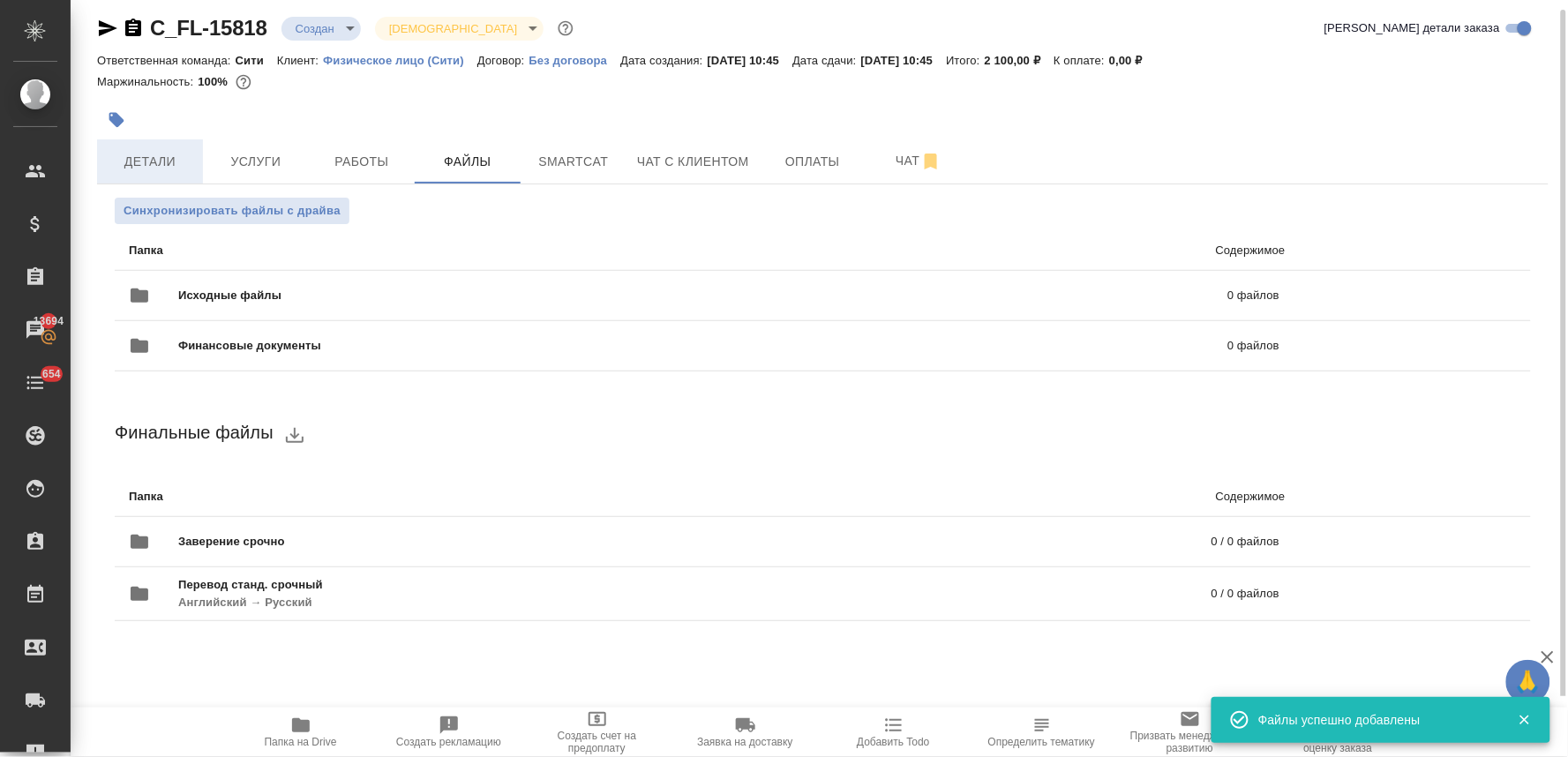
click at [167, 160] on span "Детали" at bounding box center [150, 162] width 85 height 22
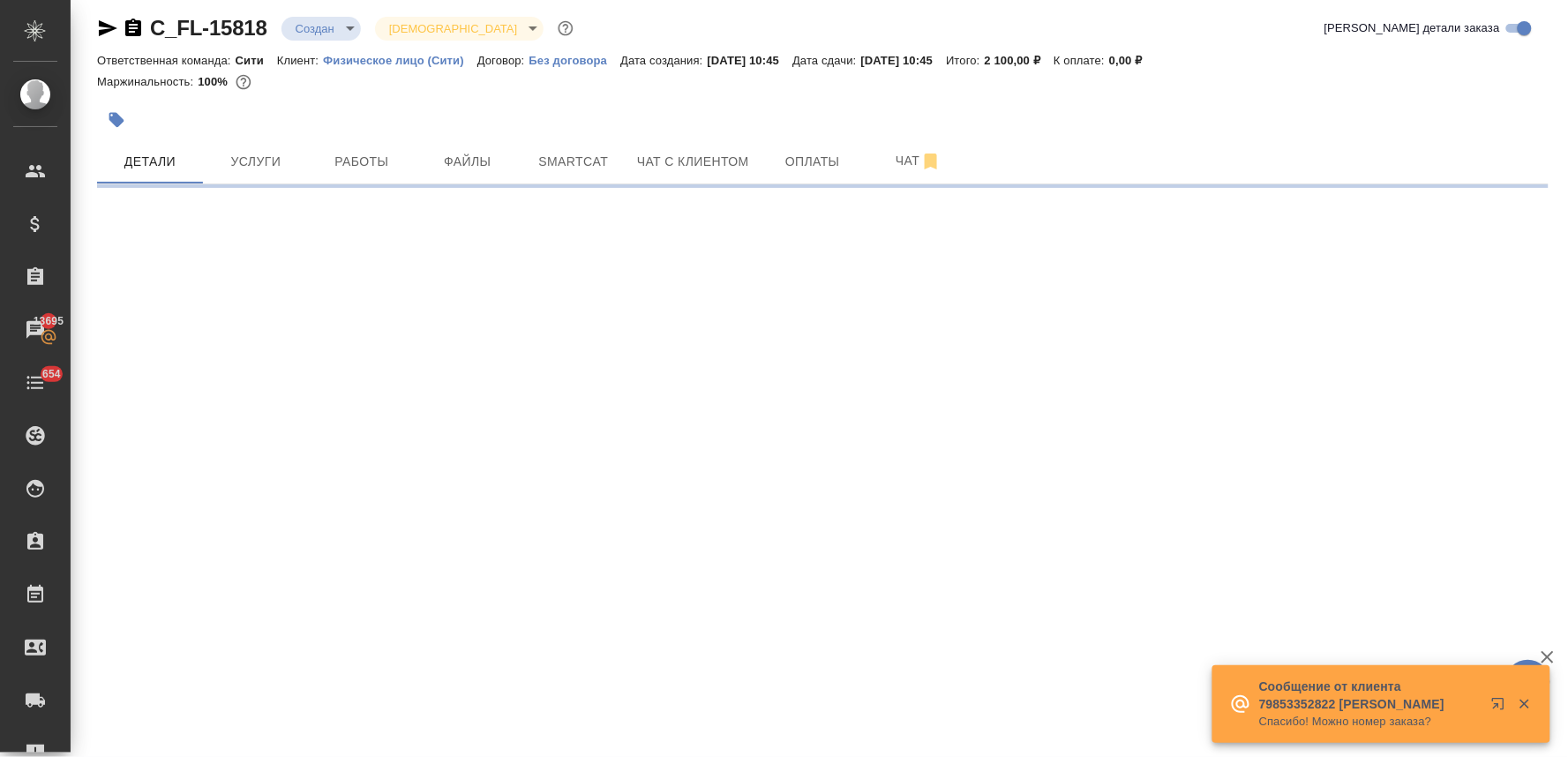
select select "RU"
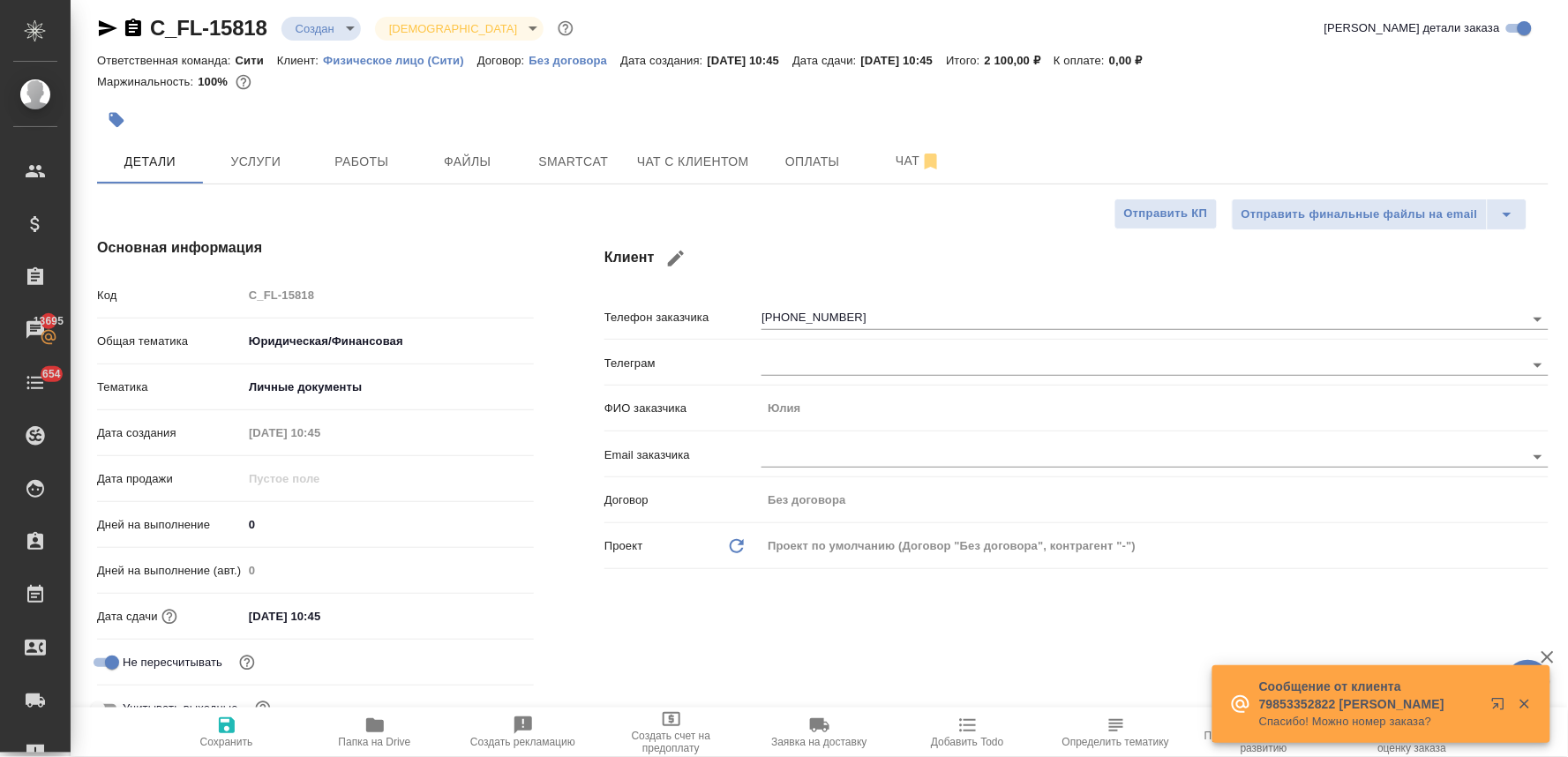
type textarea "x"
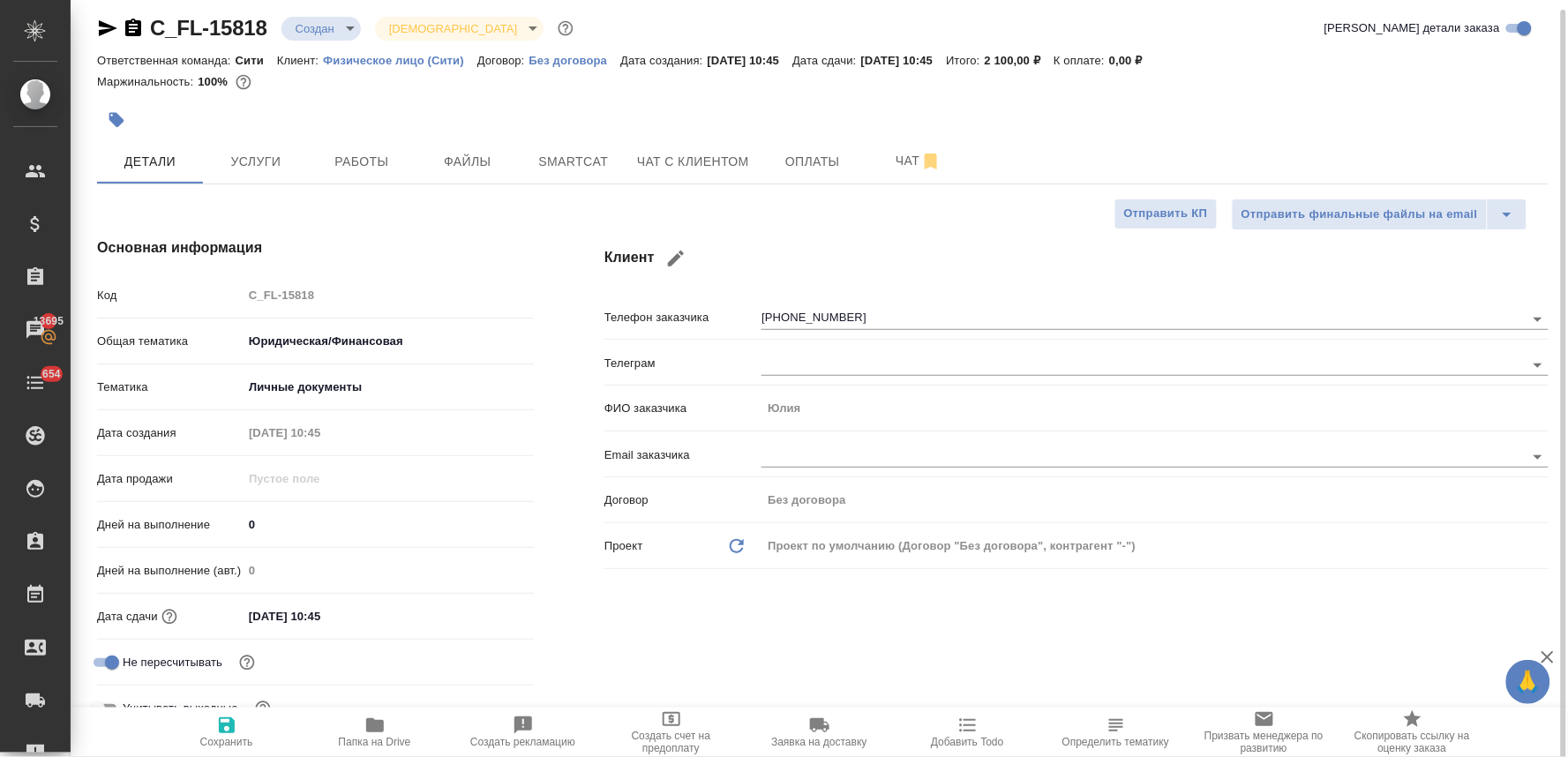
click at [357, 620] on input "20.08.2025 10:45" at bounding box center [319, 616] width 154 height 26
click at [487, 609] on icon "button" at bounding box center [482, 614] width 16 height 17
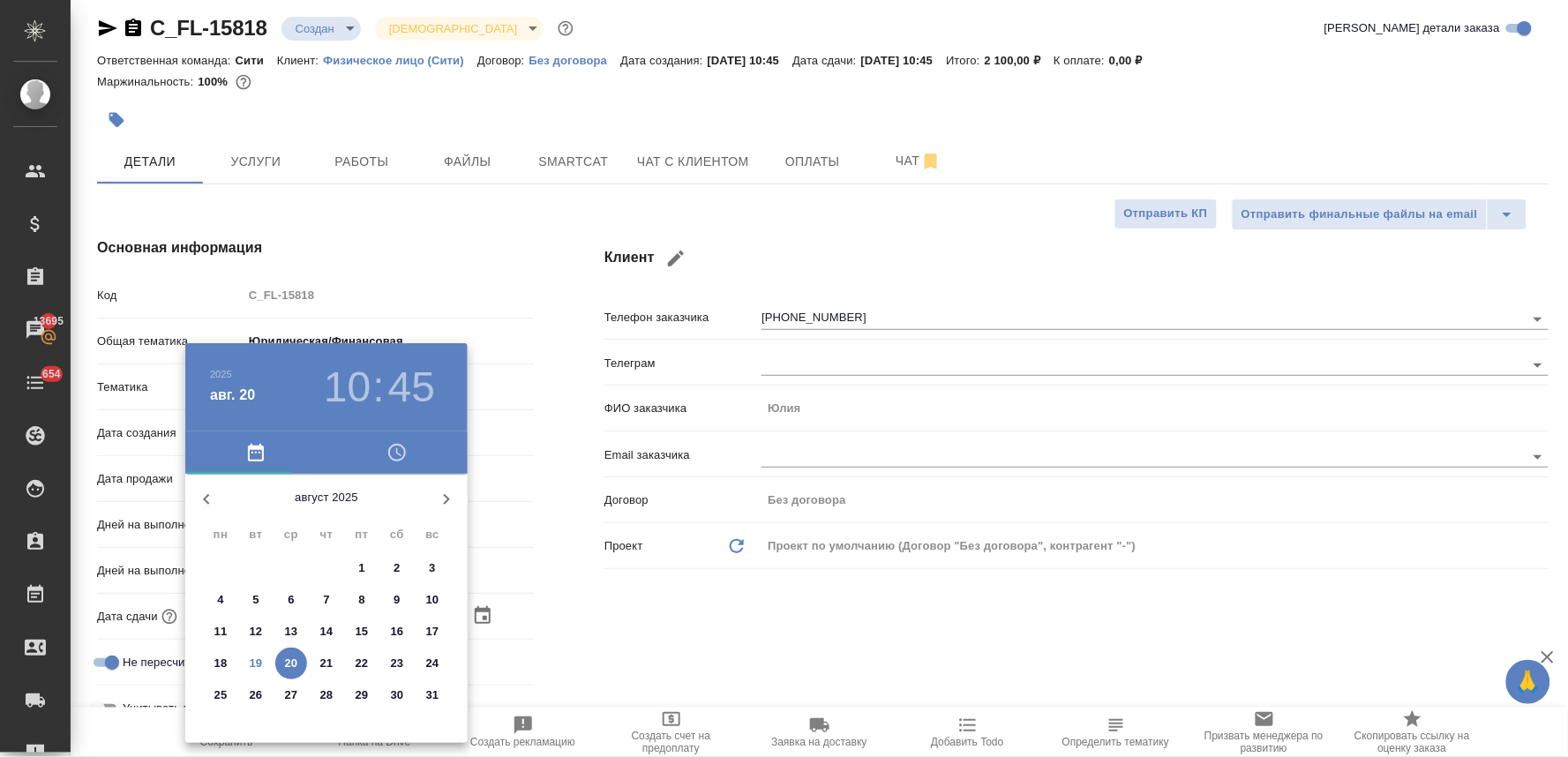
click at [253, 659] on p "19" at bounding box center [257, 663] width 13 height 17
type input "19.08.2025 10:45"
type textarea "x"
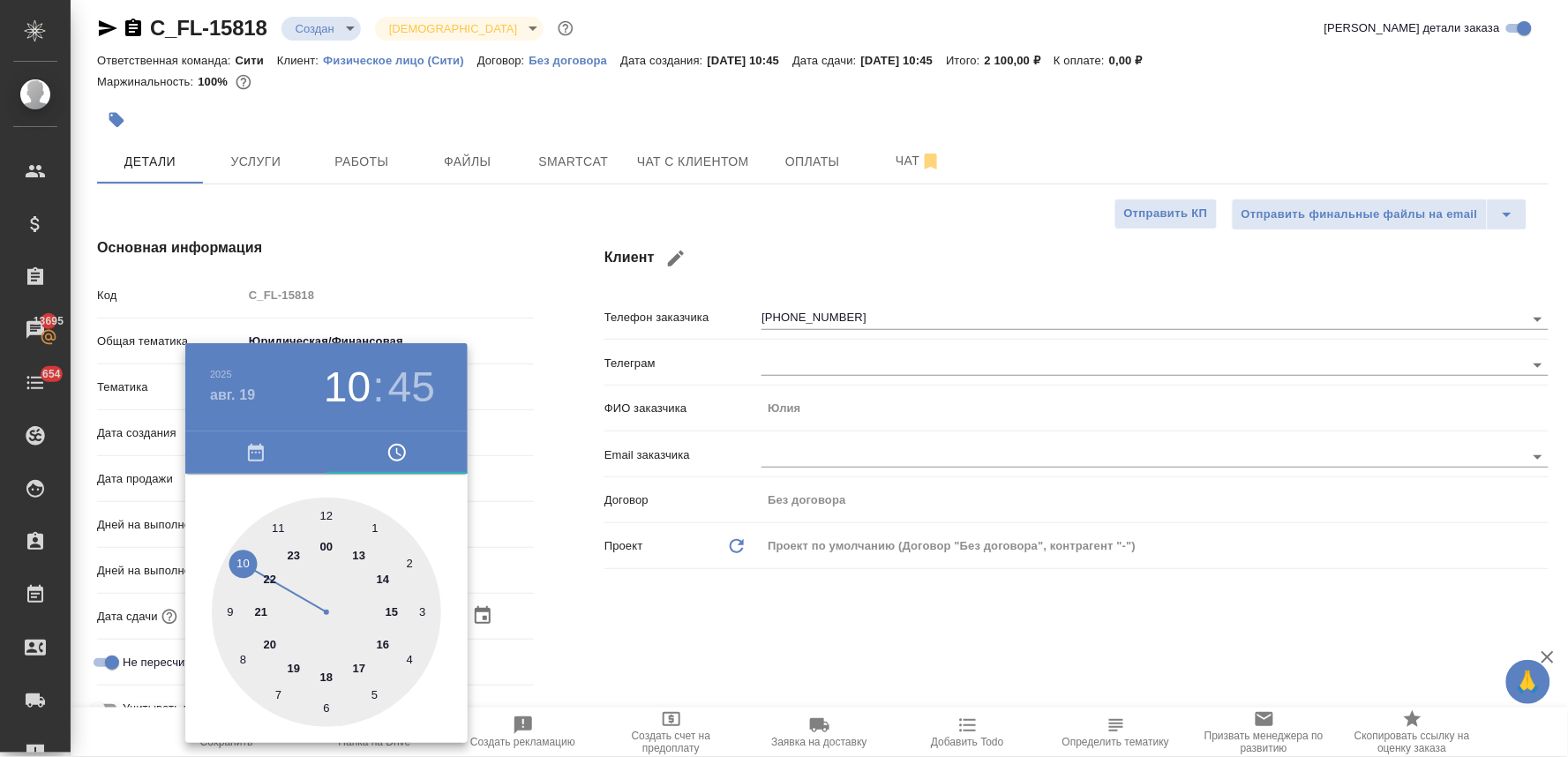
click at [385, 579] on div at bounding box center [326, 612] width 229 height 229
type input "19.08.2025 14:45"
type textarea "x"
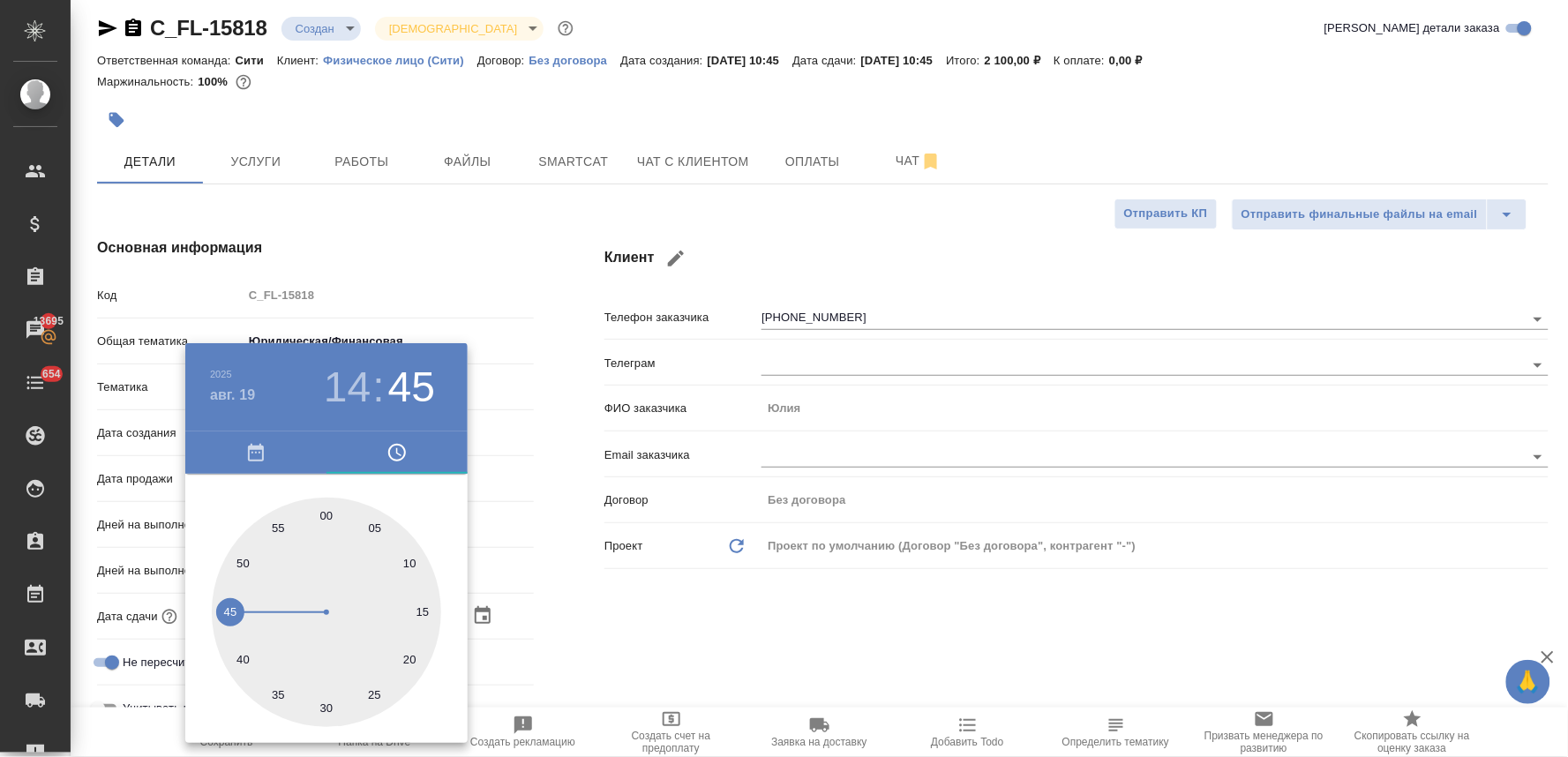
click at [324, 516] on div at bounding box center [326, 612] width 229 height 229
type input "[DATE] 14:00"
type textarea "x"
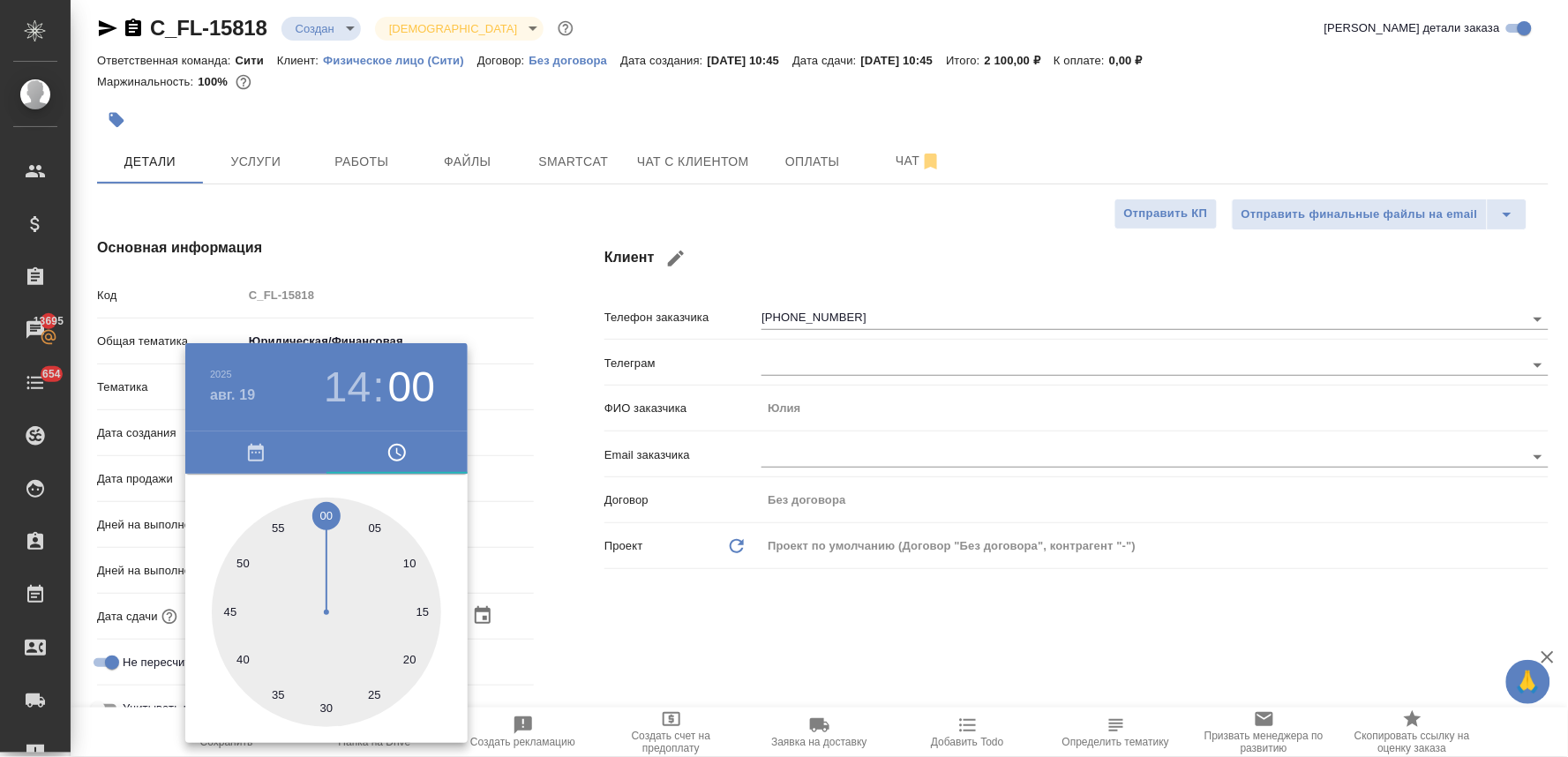
click at [698, 604] on div at bounding box center [784, 378] width 1568 height 757
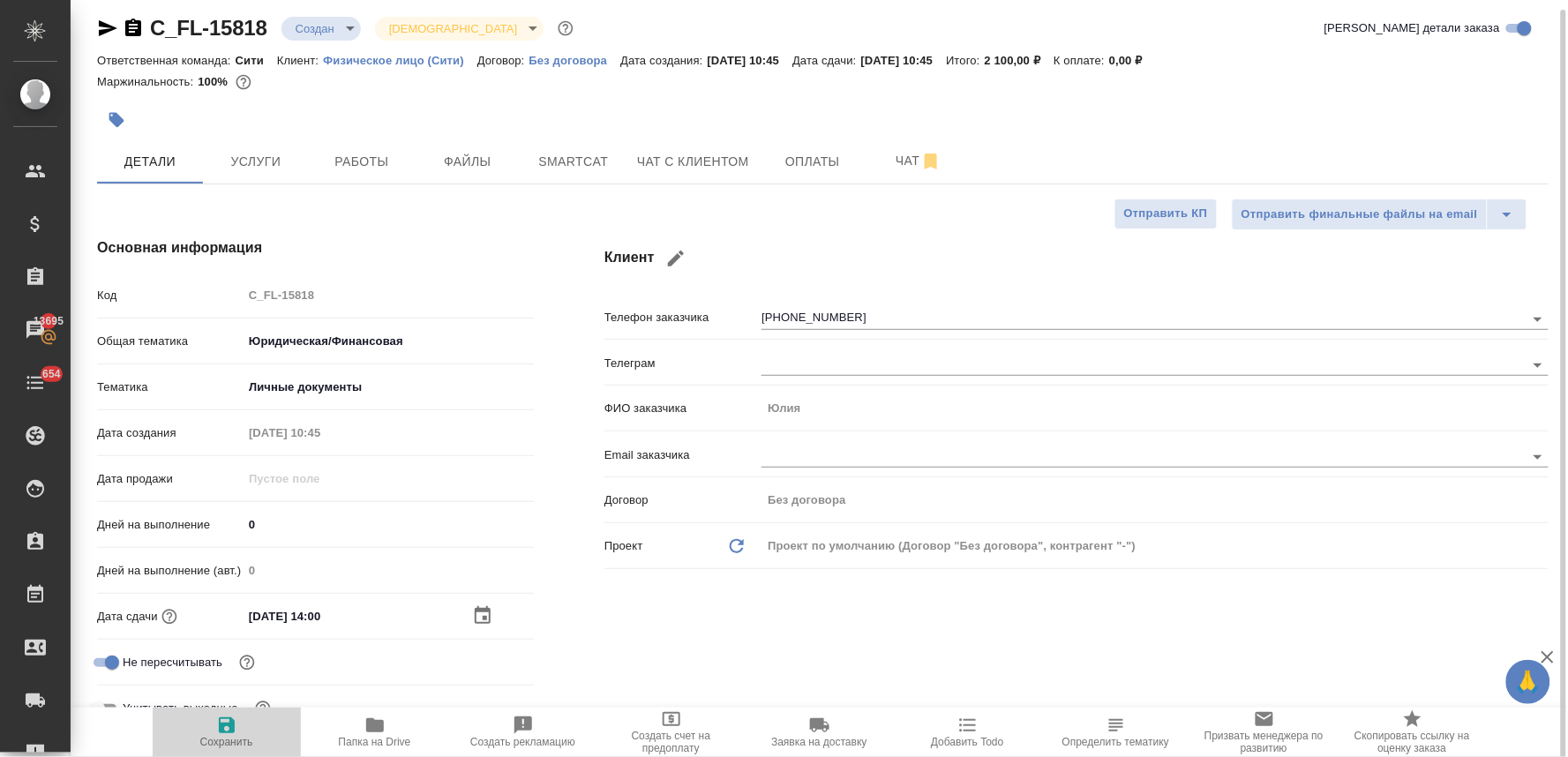
click at [226, 746] on span "Сохранить" at bounding box center [226, 742] width 53 height 13
type textarea "x"
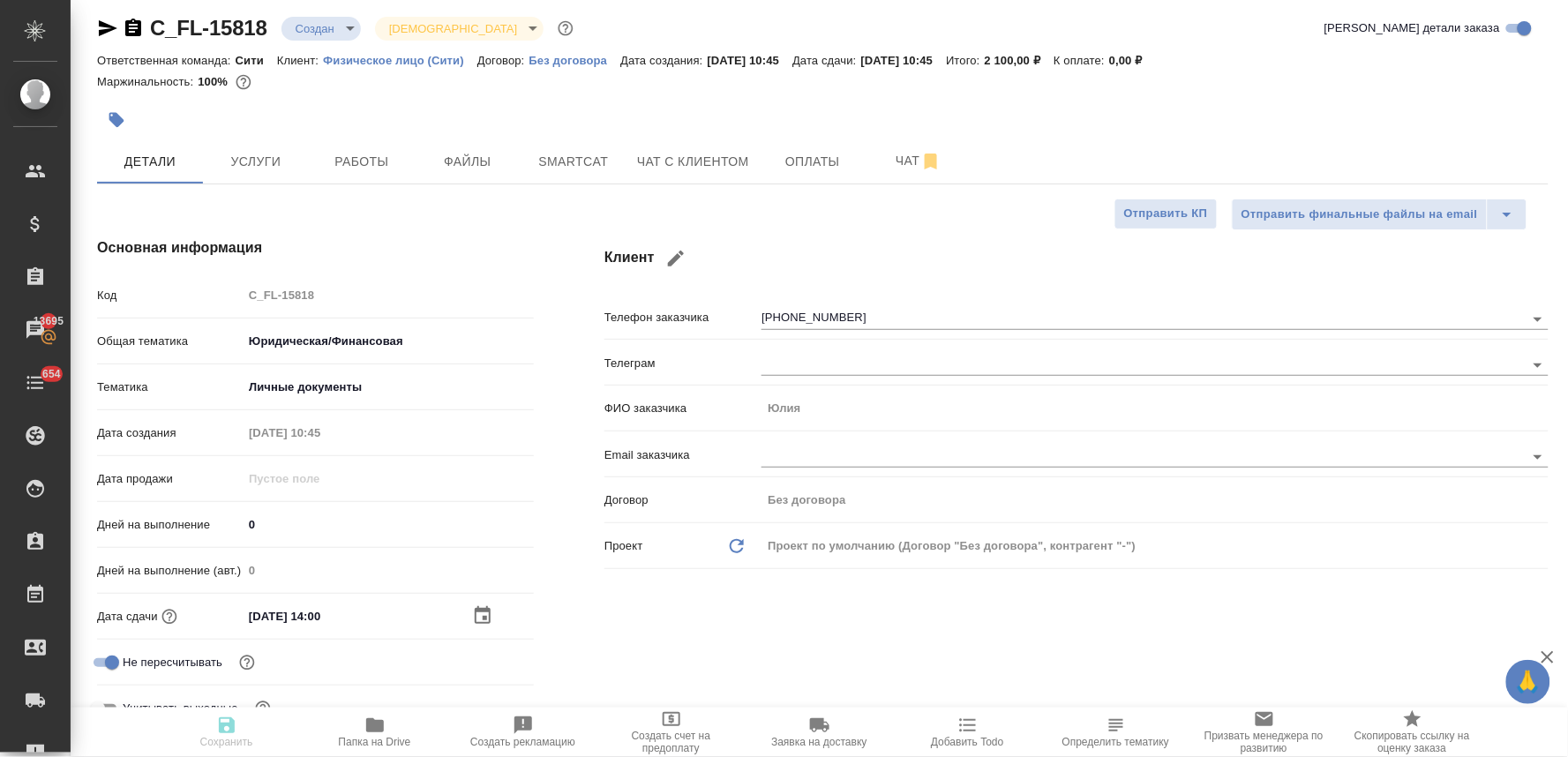
type textarea "x"
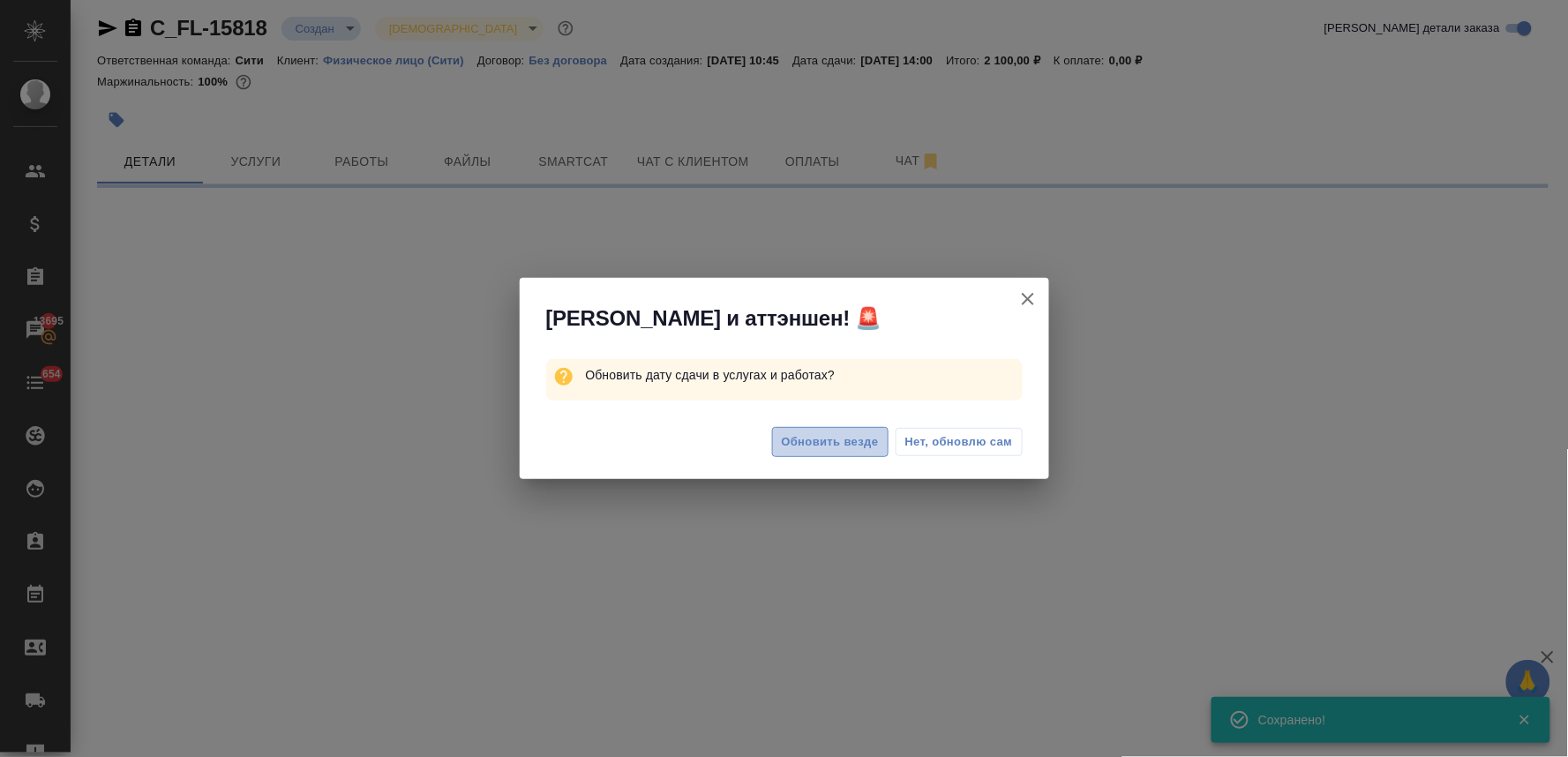
click at [842, 438] on span "Обновить везде" at bounding box center [830, 442] width 97 height 20
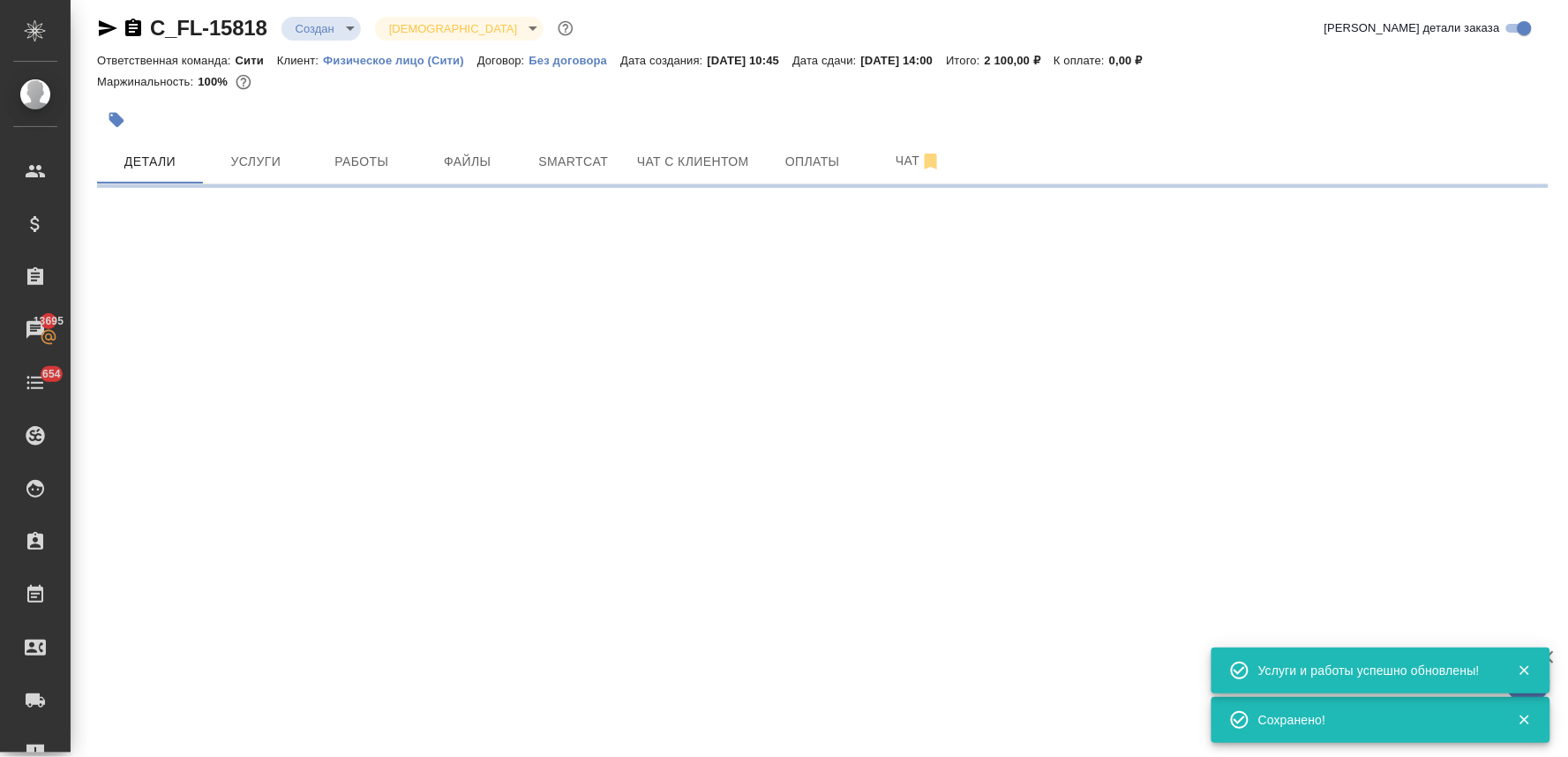
select select "RU"
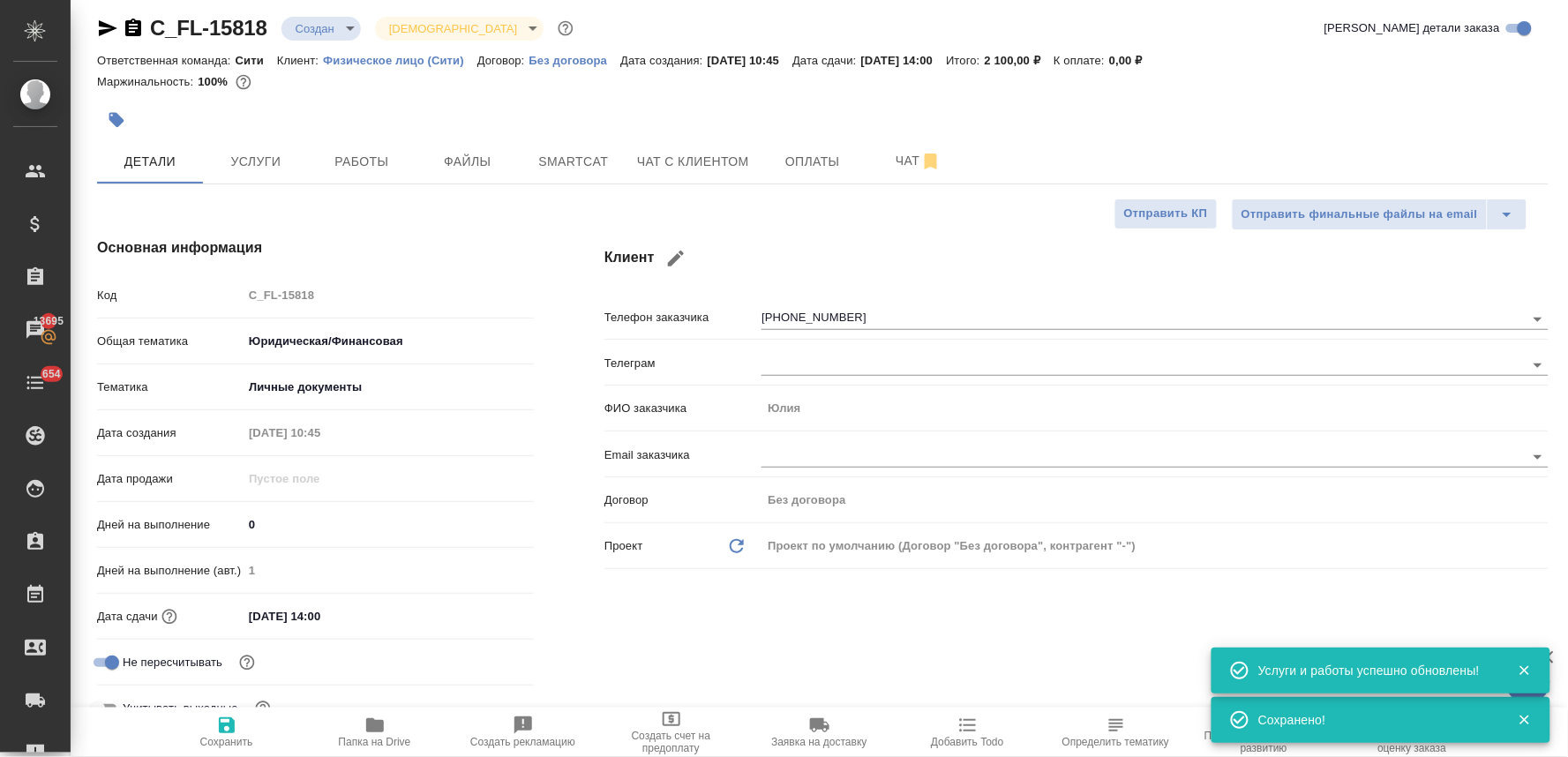
type textarea "x"
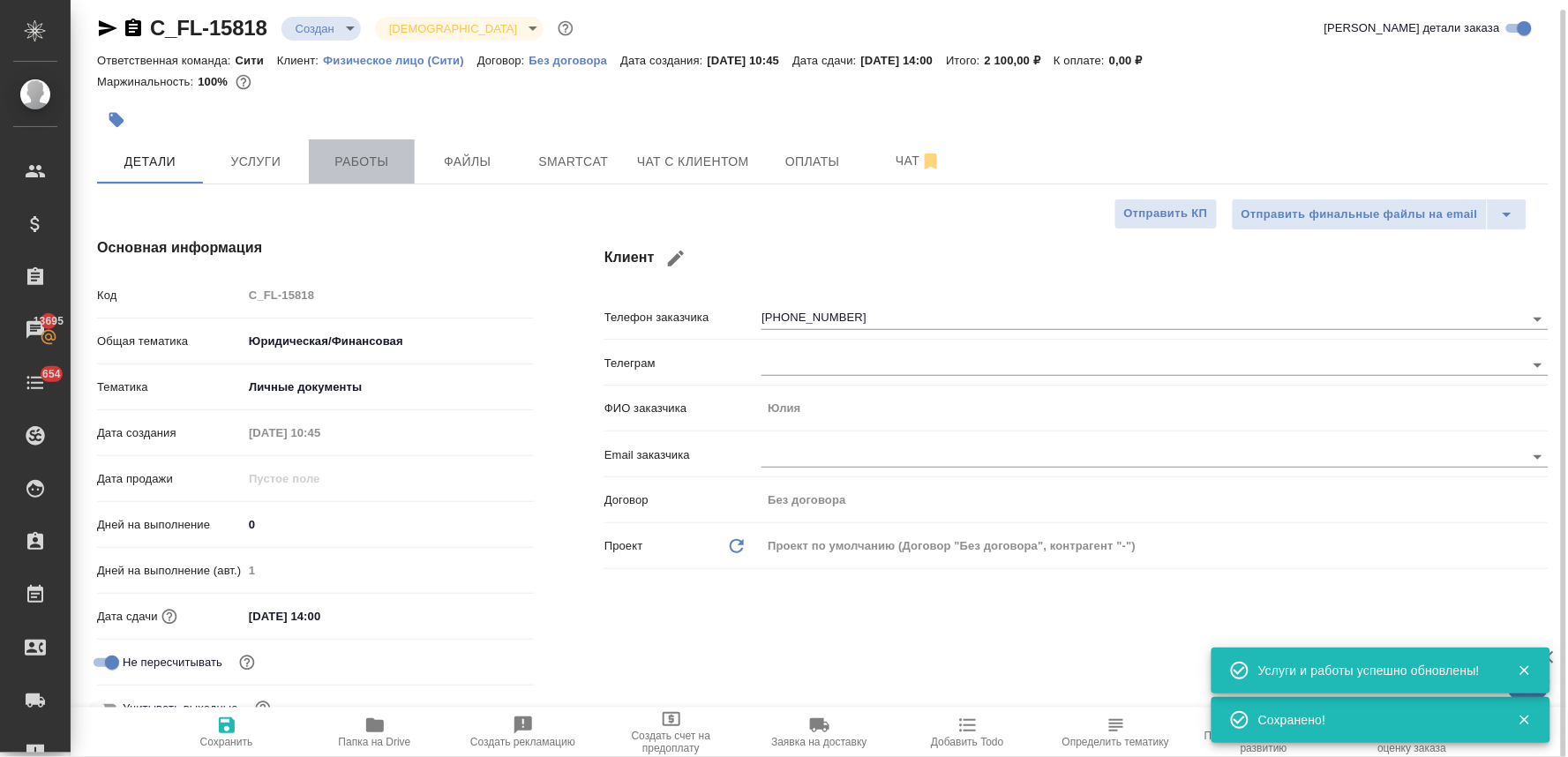
click at [377, 145] on button "Работы" at bounding box center [362, 162] width 106 height 44
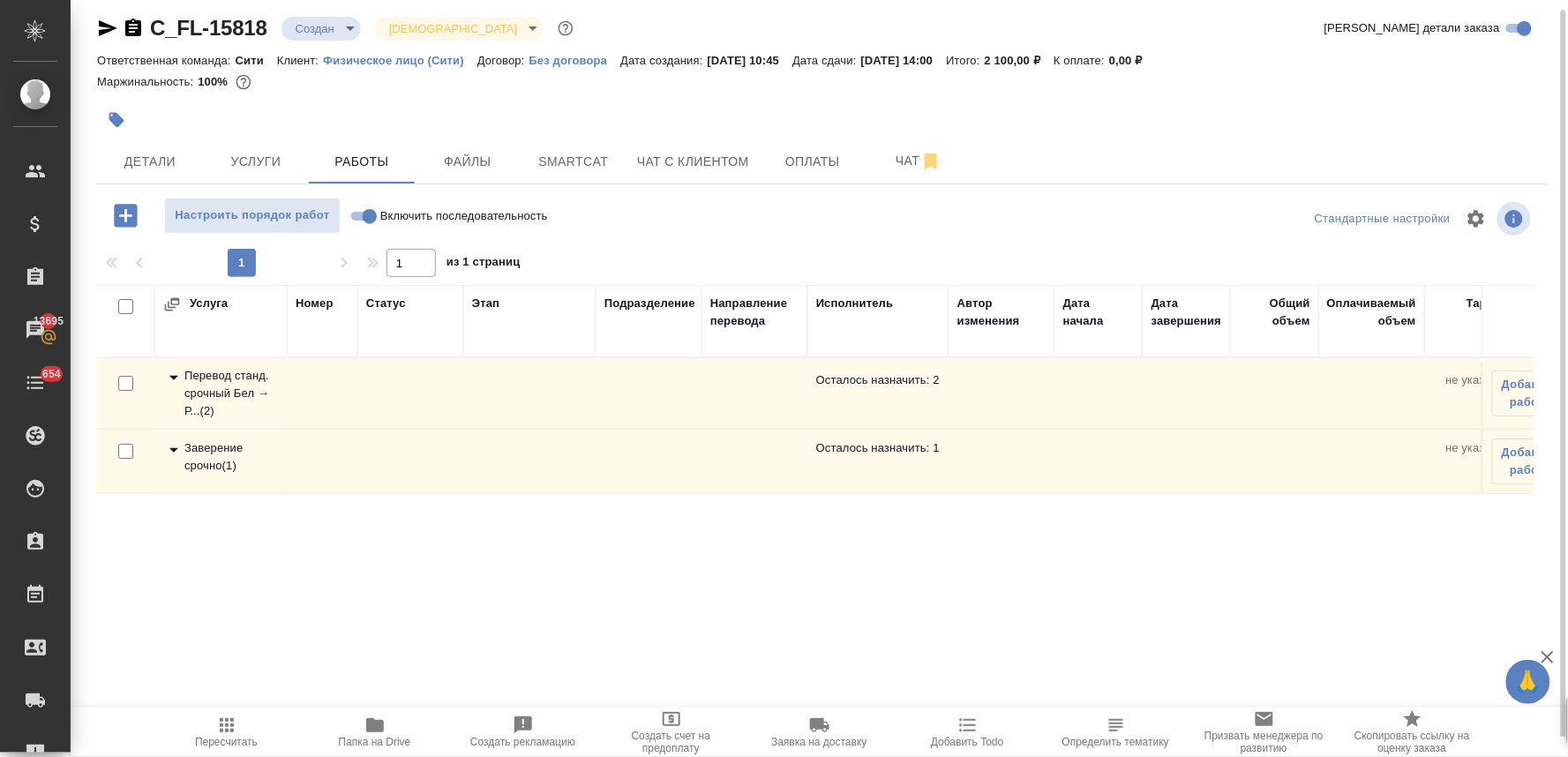
click at [235, 395] on div "Перевод станд. срочный Бел → Р... ( 2 )" at bounding box center [220, 392] width 114 height 53
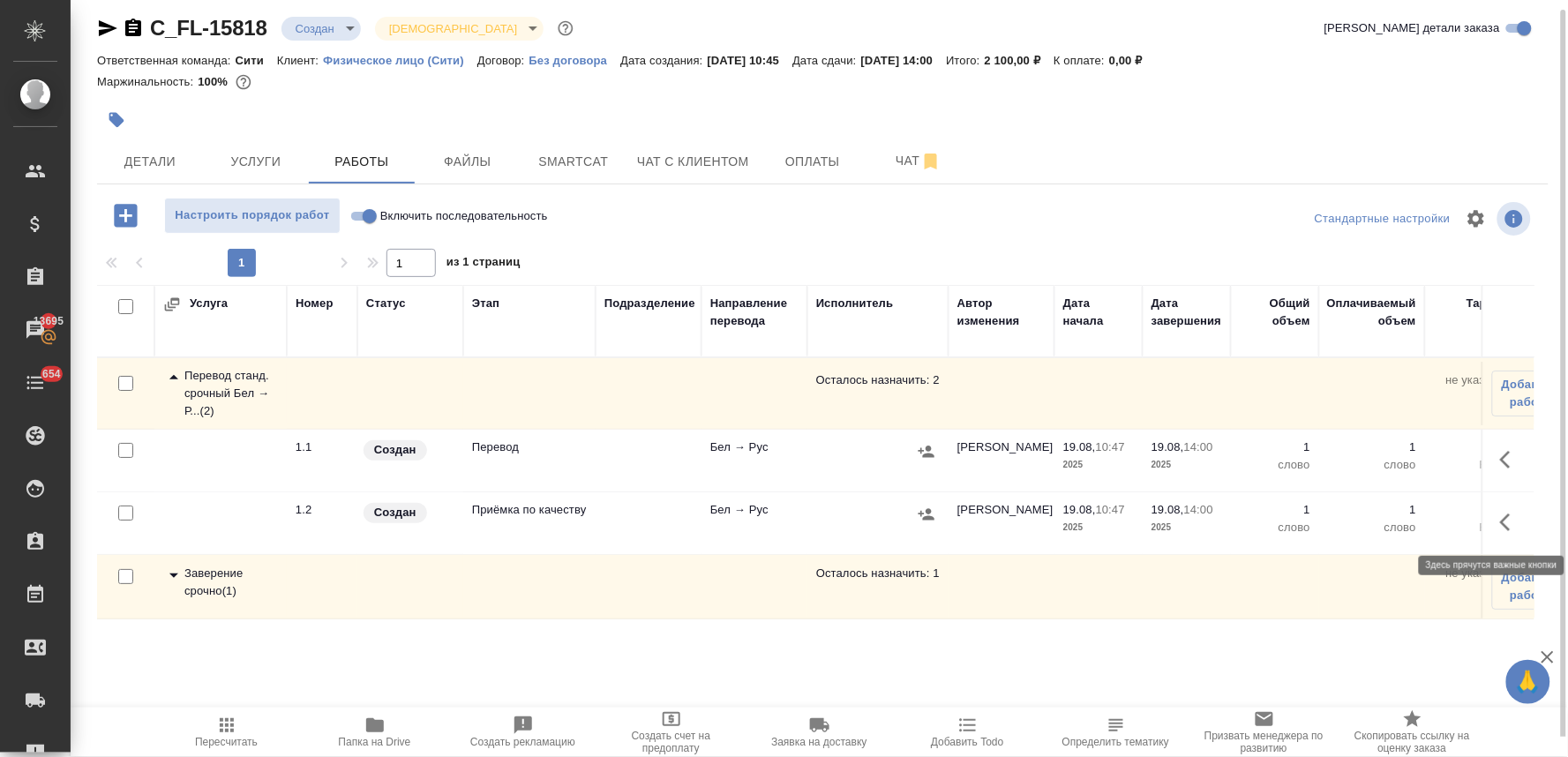
click at [1514, 525] on icon "button" at bounding box center [1510, 522] width 21 height 21
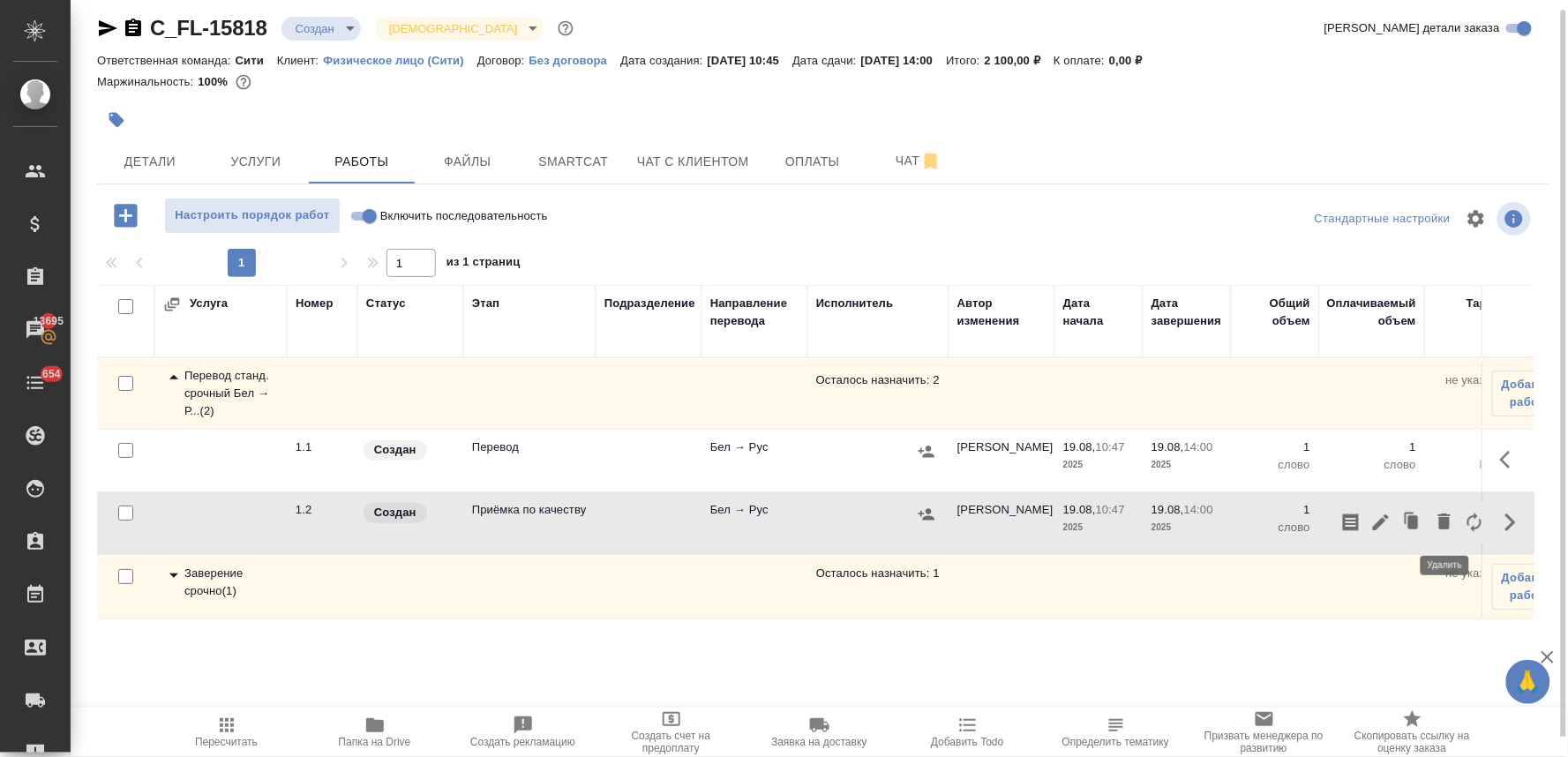
click at [1442, 523] on icon "button" at bounding box center [1444, 521] width 13 height 16
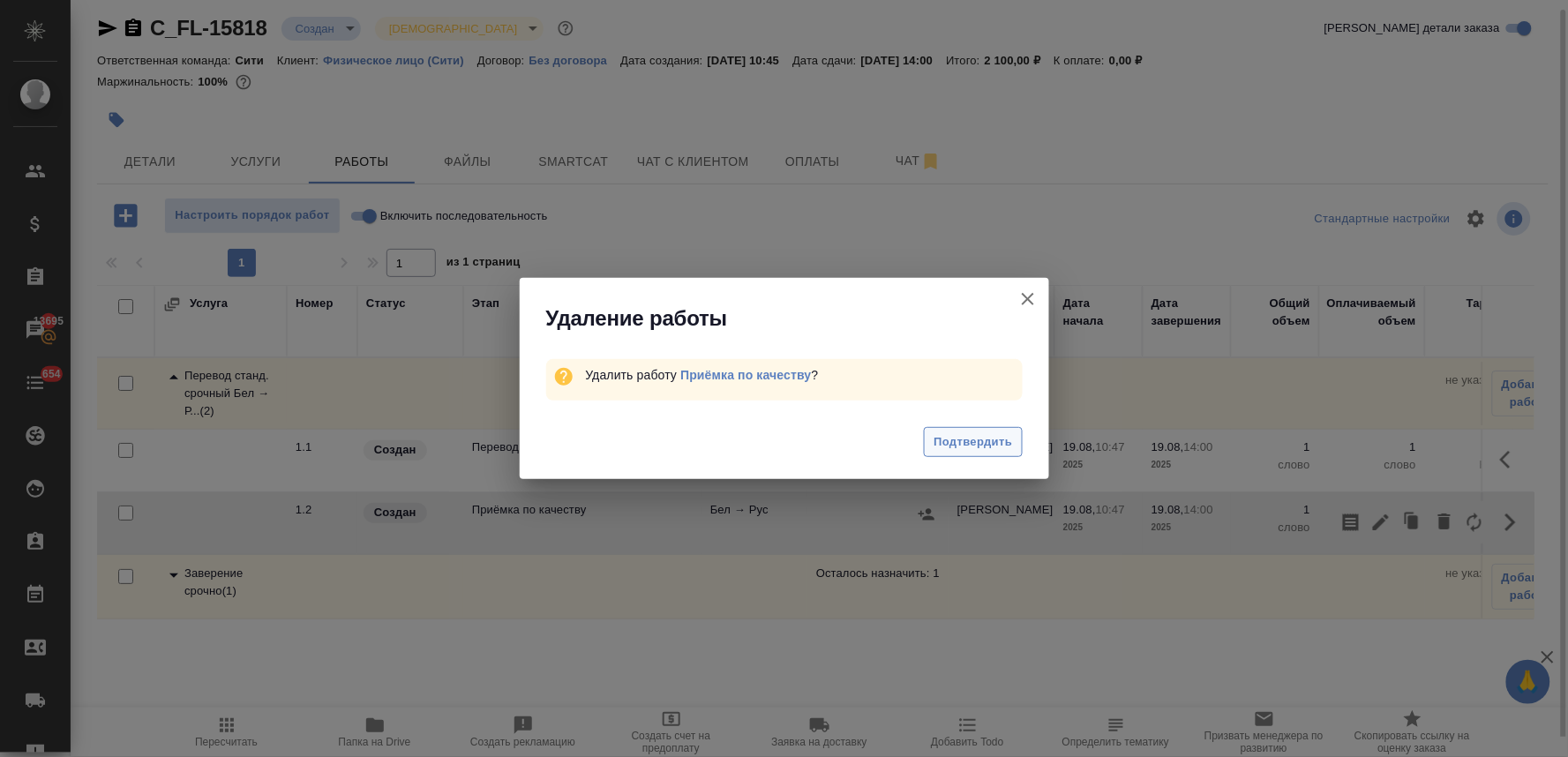
click at [958, 447] on span "Подтвердить" at bounding box center [973, 442] width 79 height 20
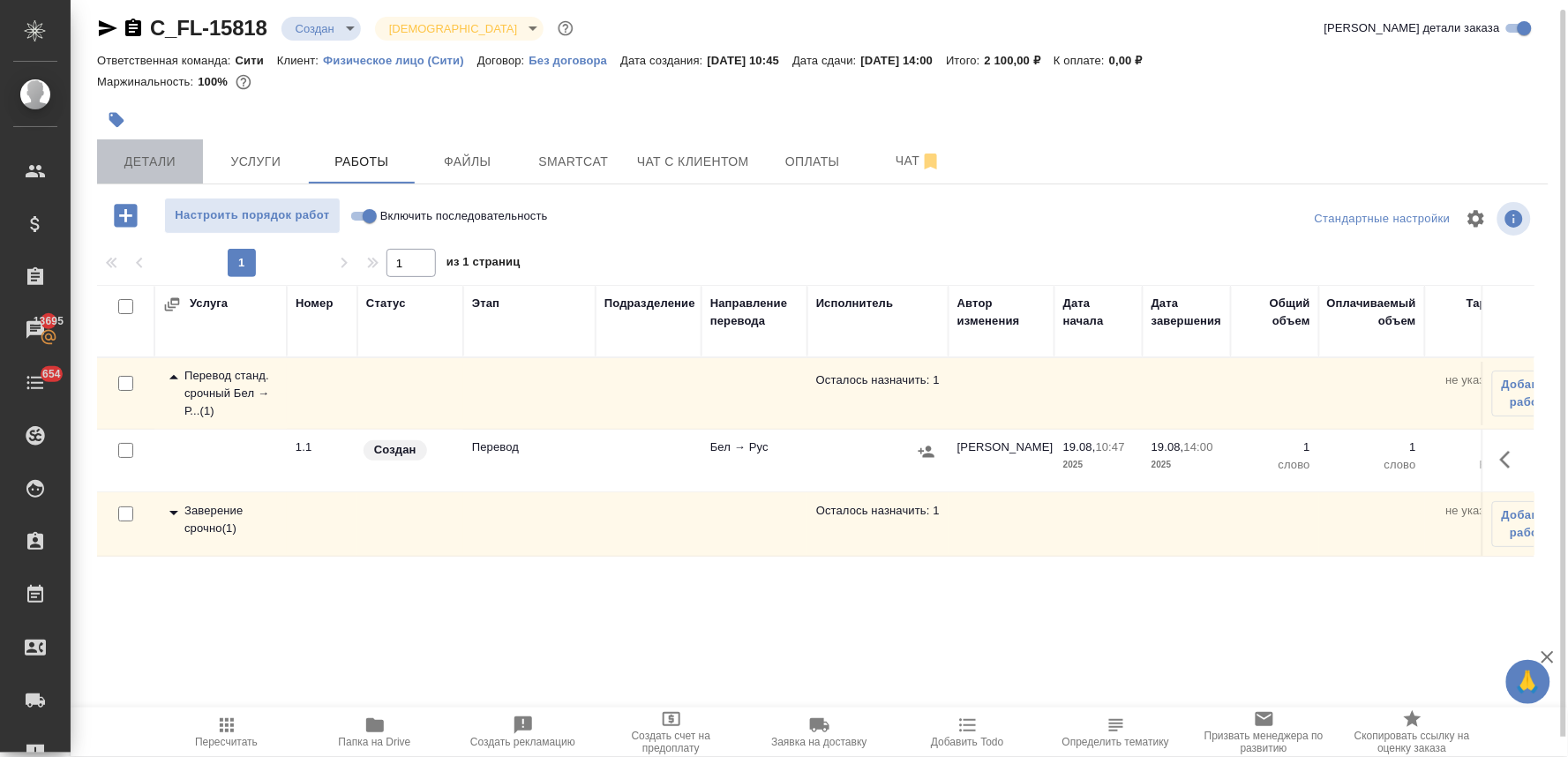
click at [177, 154] on span "Детали" at bounding box center [150, 162] width 85 height 22
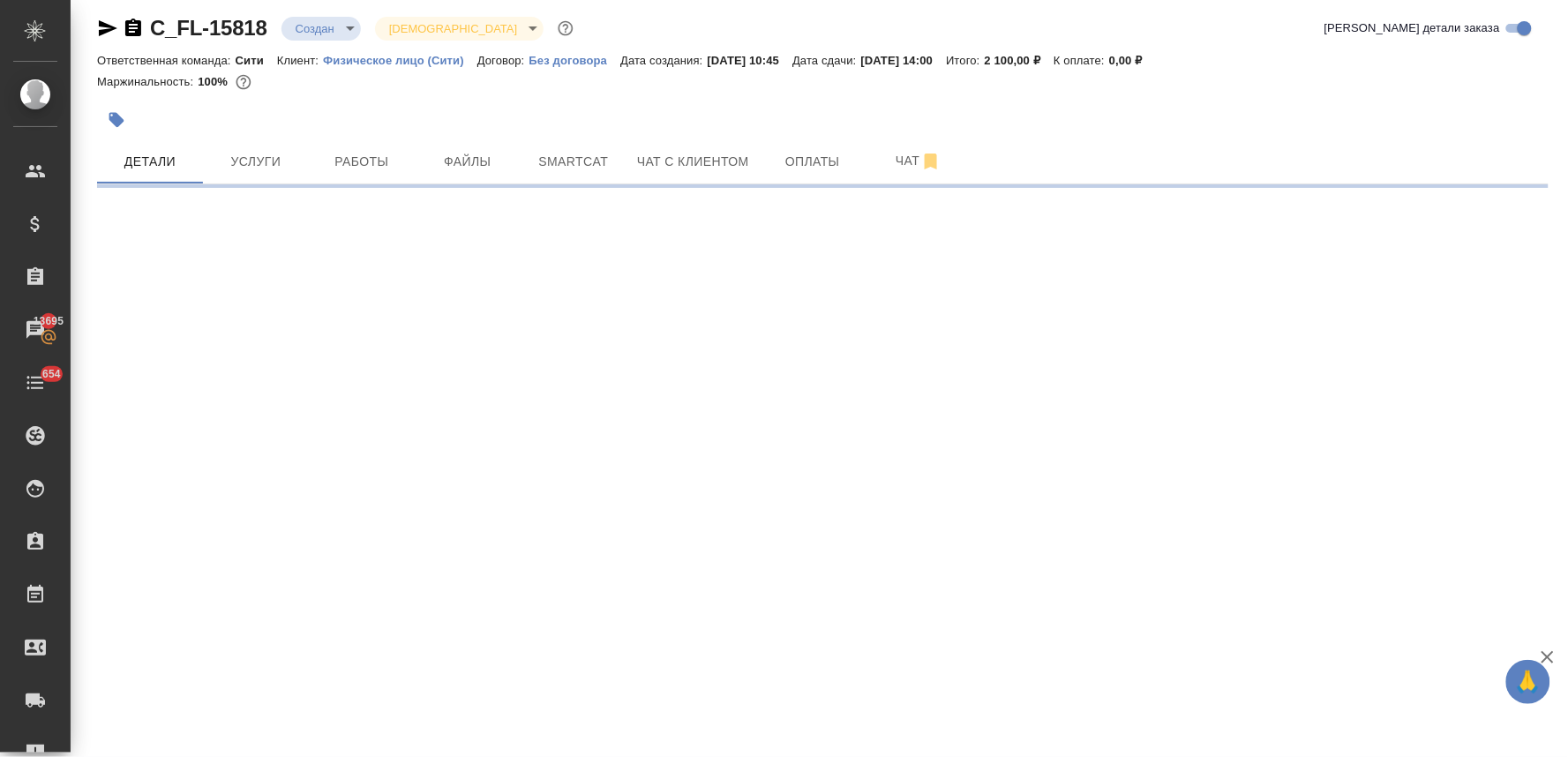
select select "RU"
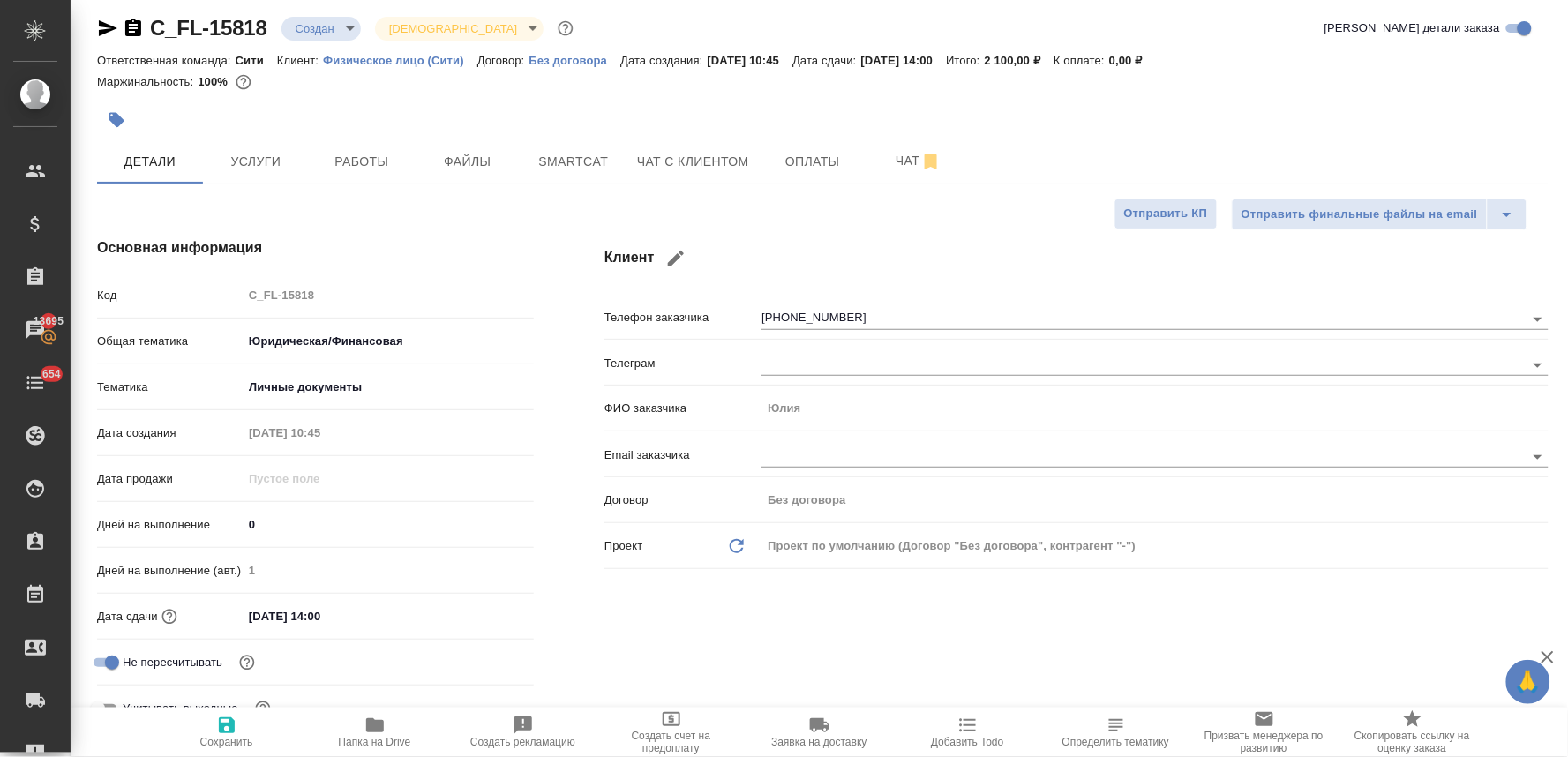
type textarea "x"
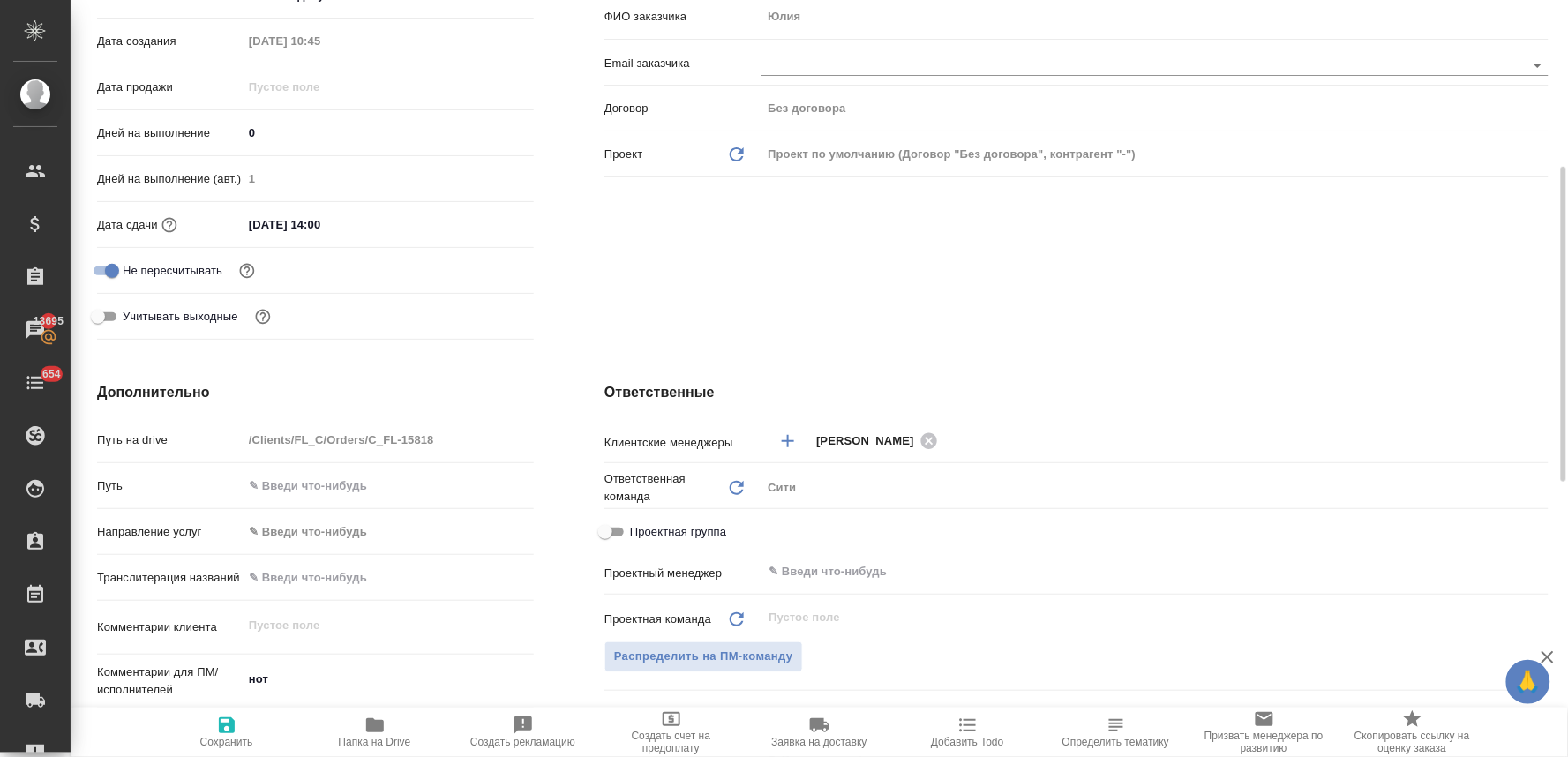
scroll to position [499, 0]
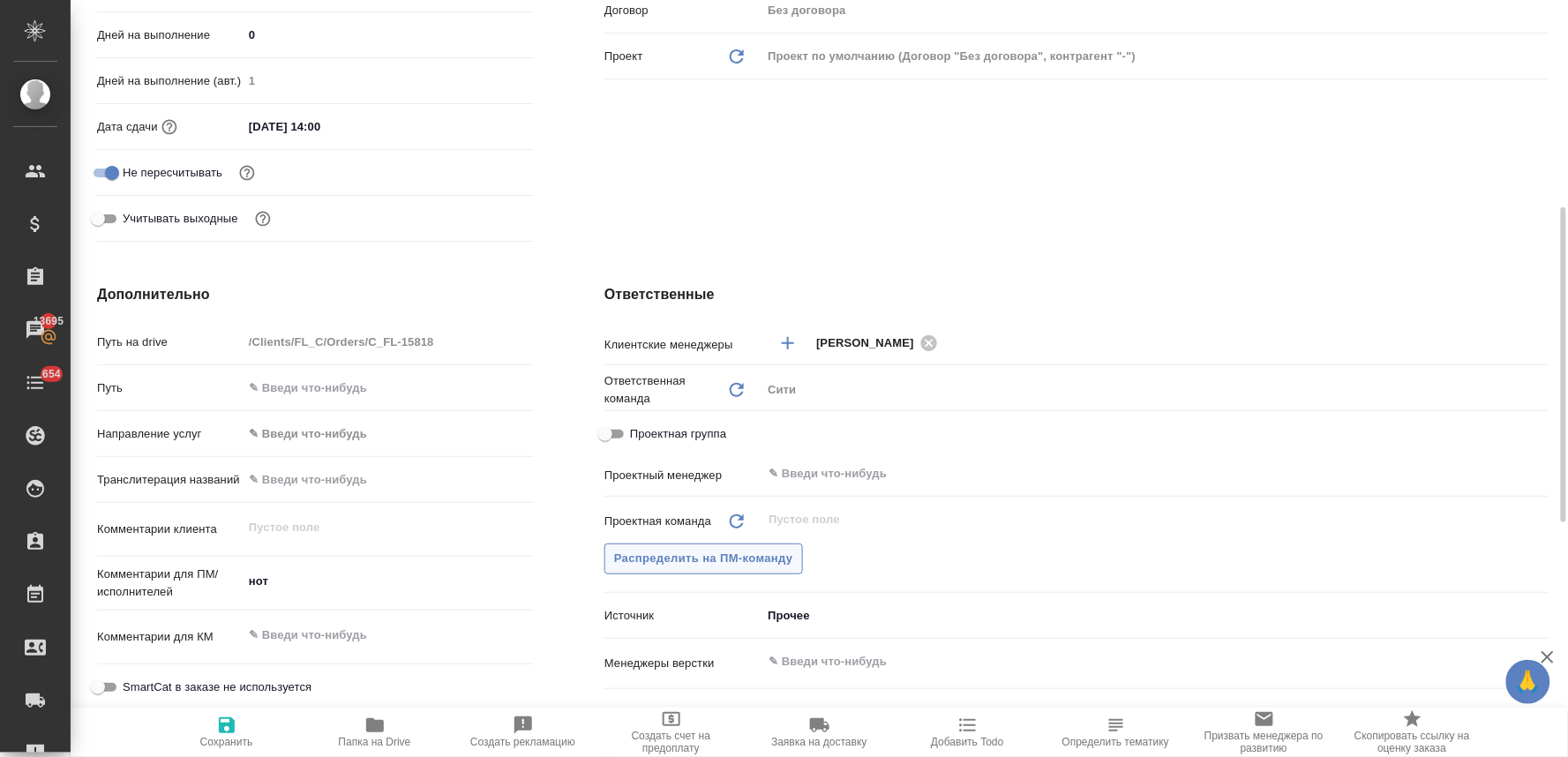
click at [754, 558] on span "Распределить на ПМ-команду" at bounding box center [703, 558] width 179 height 20
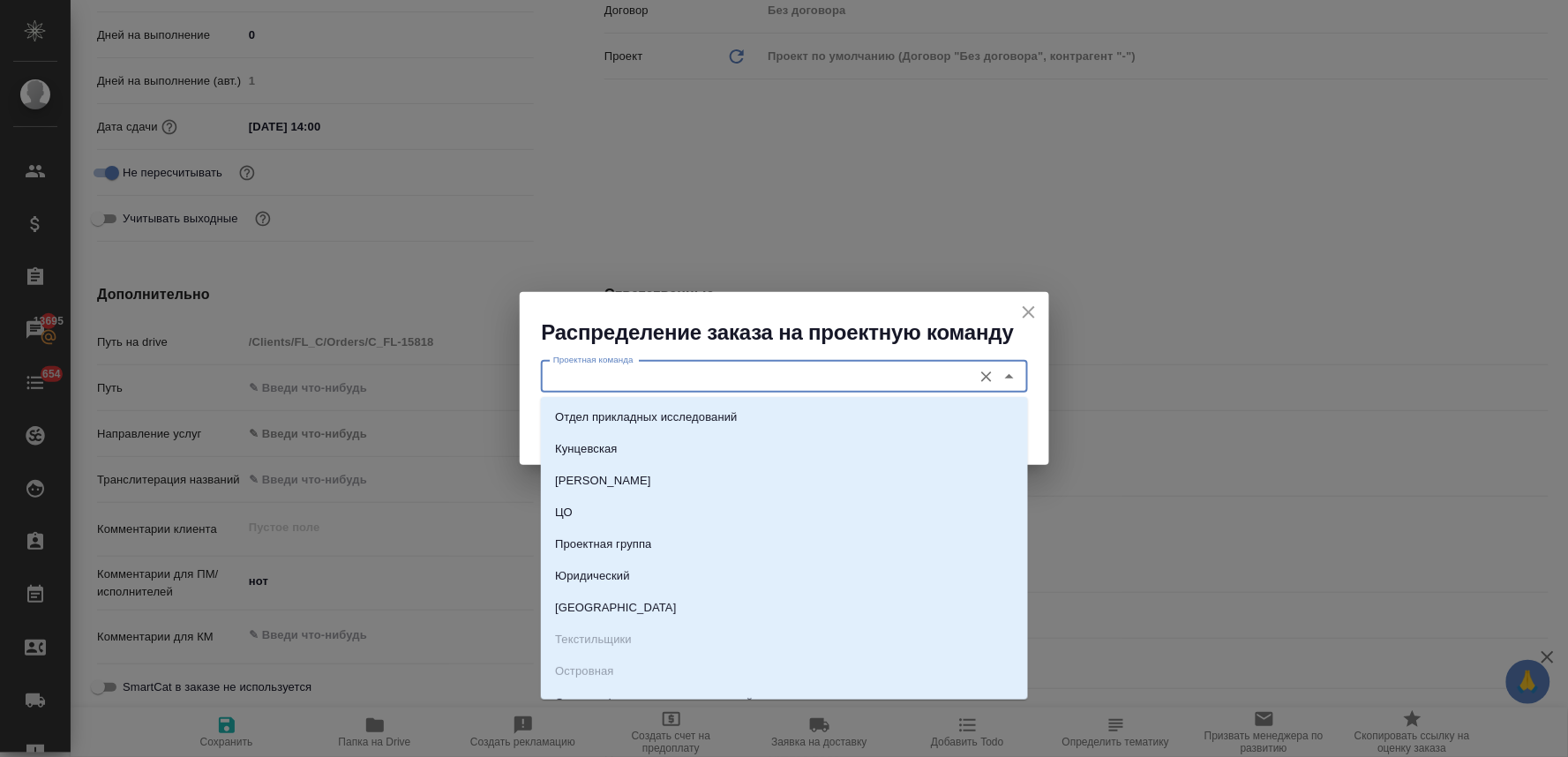
click at [699, 366] on input "Проектная команда" at bounding box center [755, 377] width 417 height 21
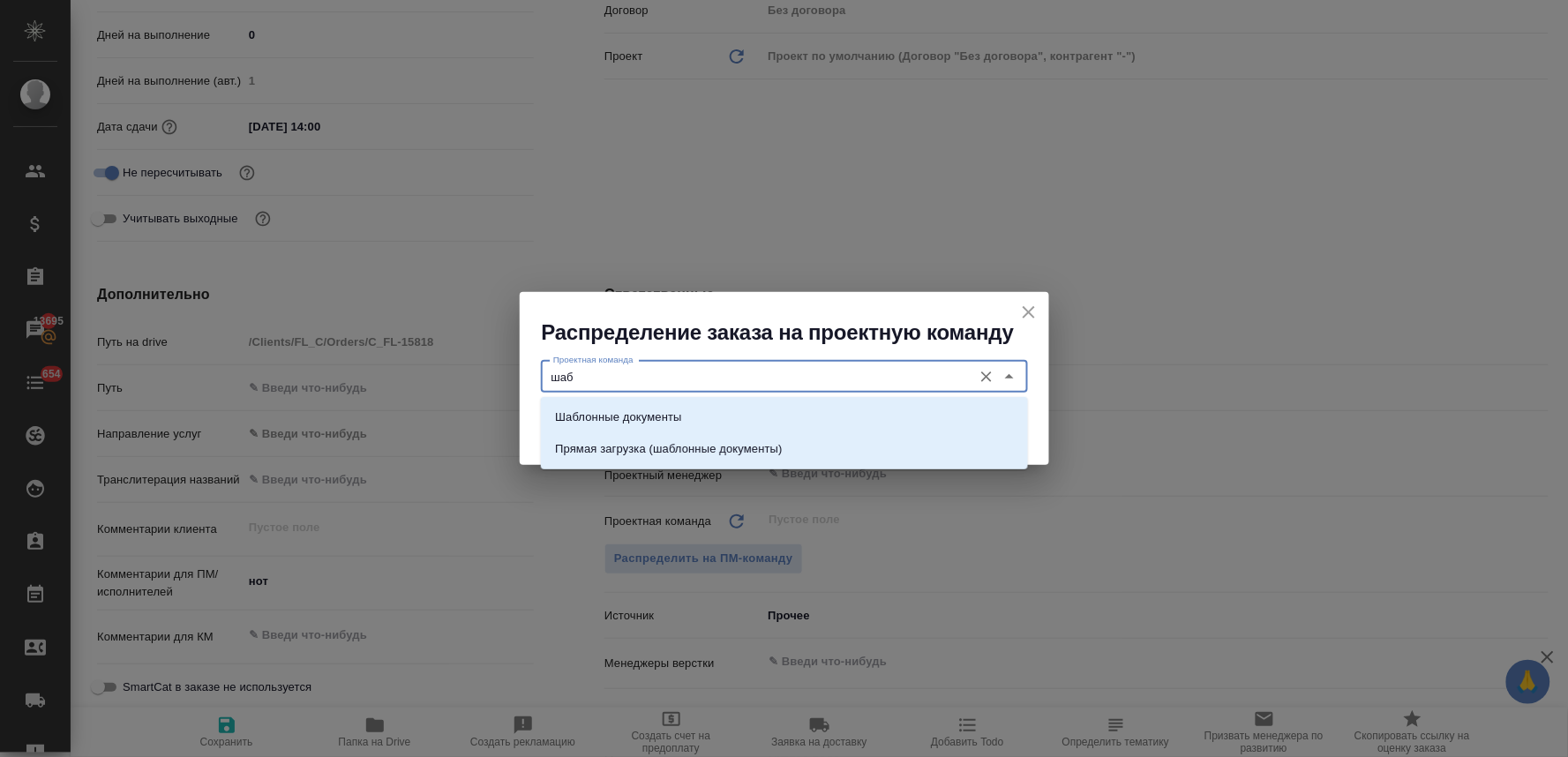
click at [685, 417] on li "Шаблонные документы" at bounding box center [784, 416] width 487 height 32
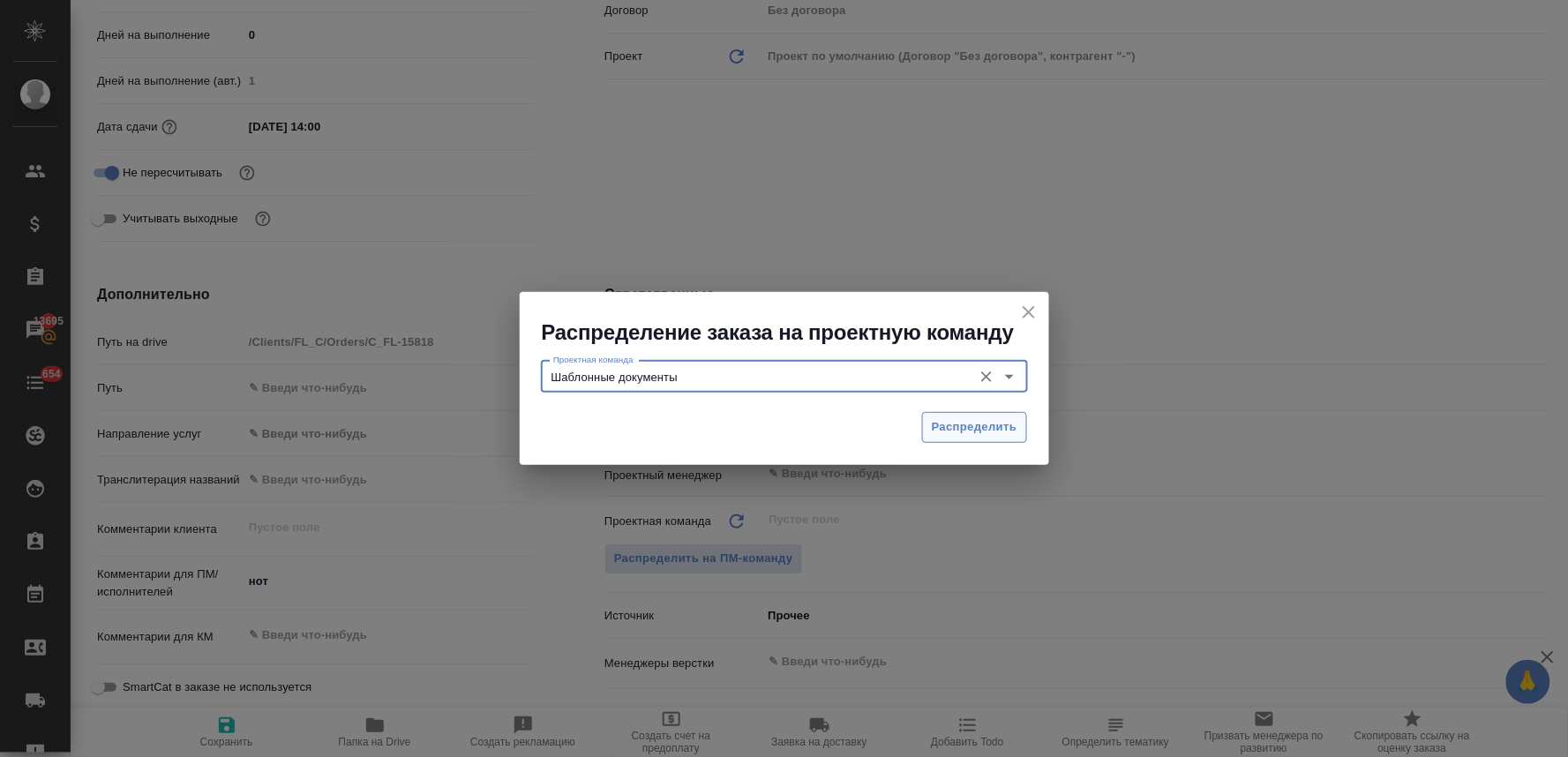
type input "Шаблонные документы"
click at [952, 424] on span "Распределить" at bounding box center [974, 427] width 86 height 20
type textarea "x"
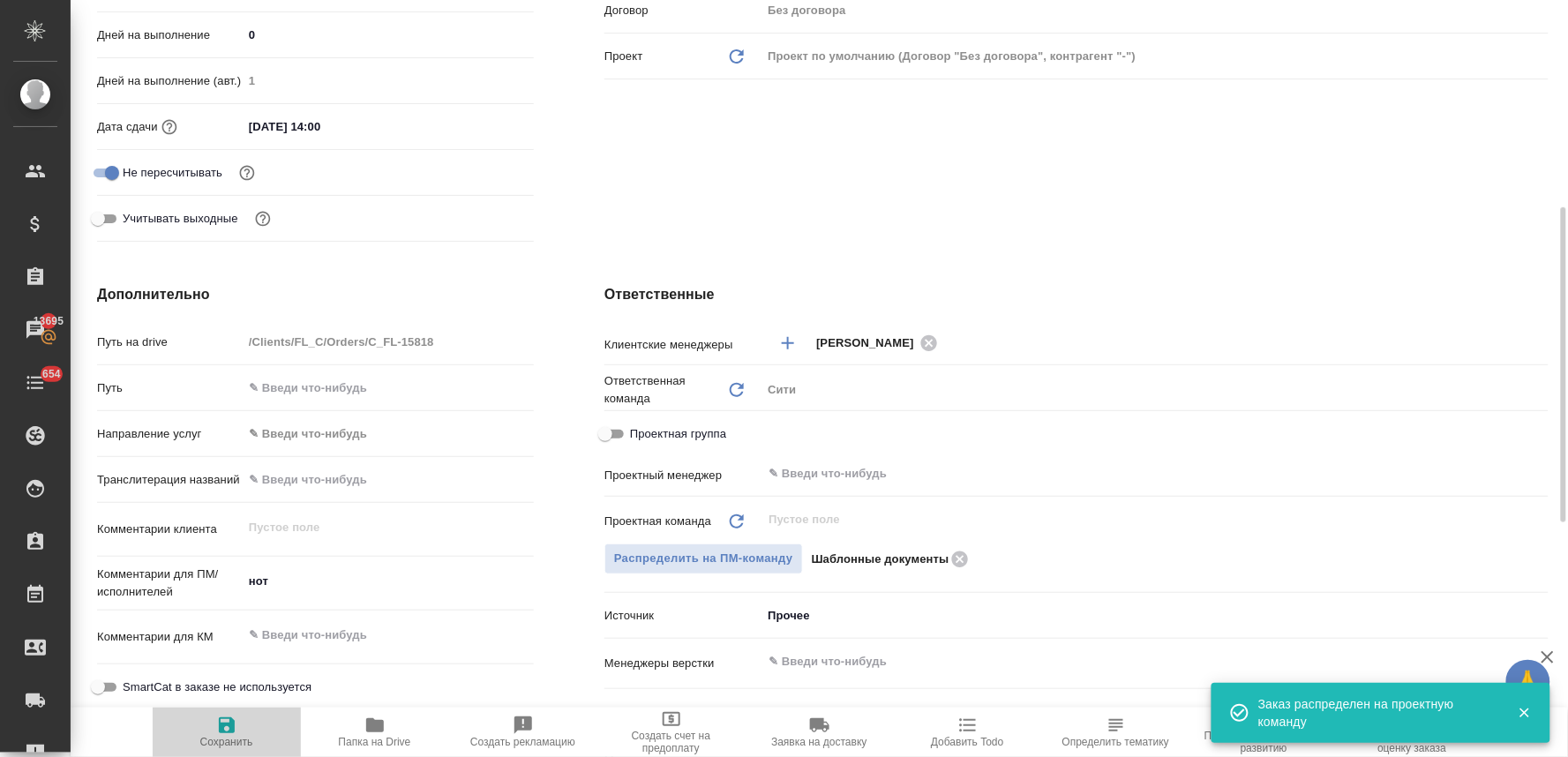
click at [220, 737] on span "Сохранить" at bounding box center [226, 742] width 53 height 13
type textarea "x"
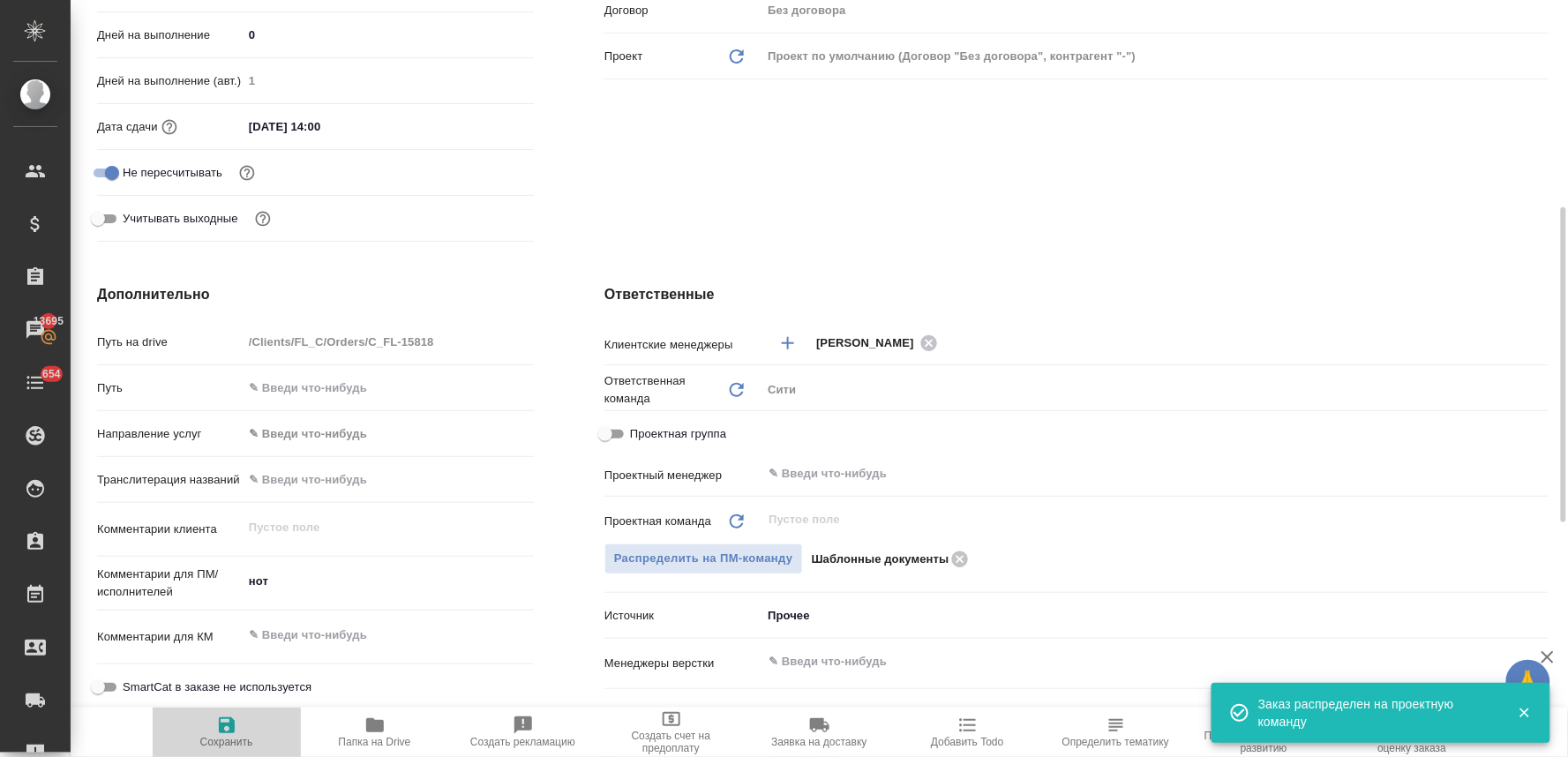
type textarea "x"
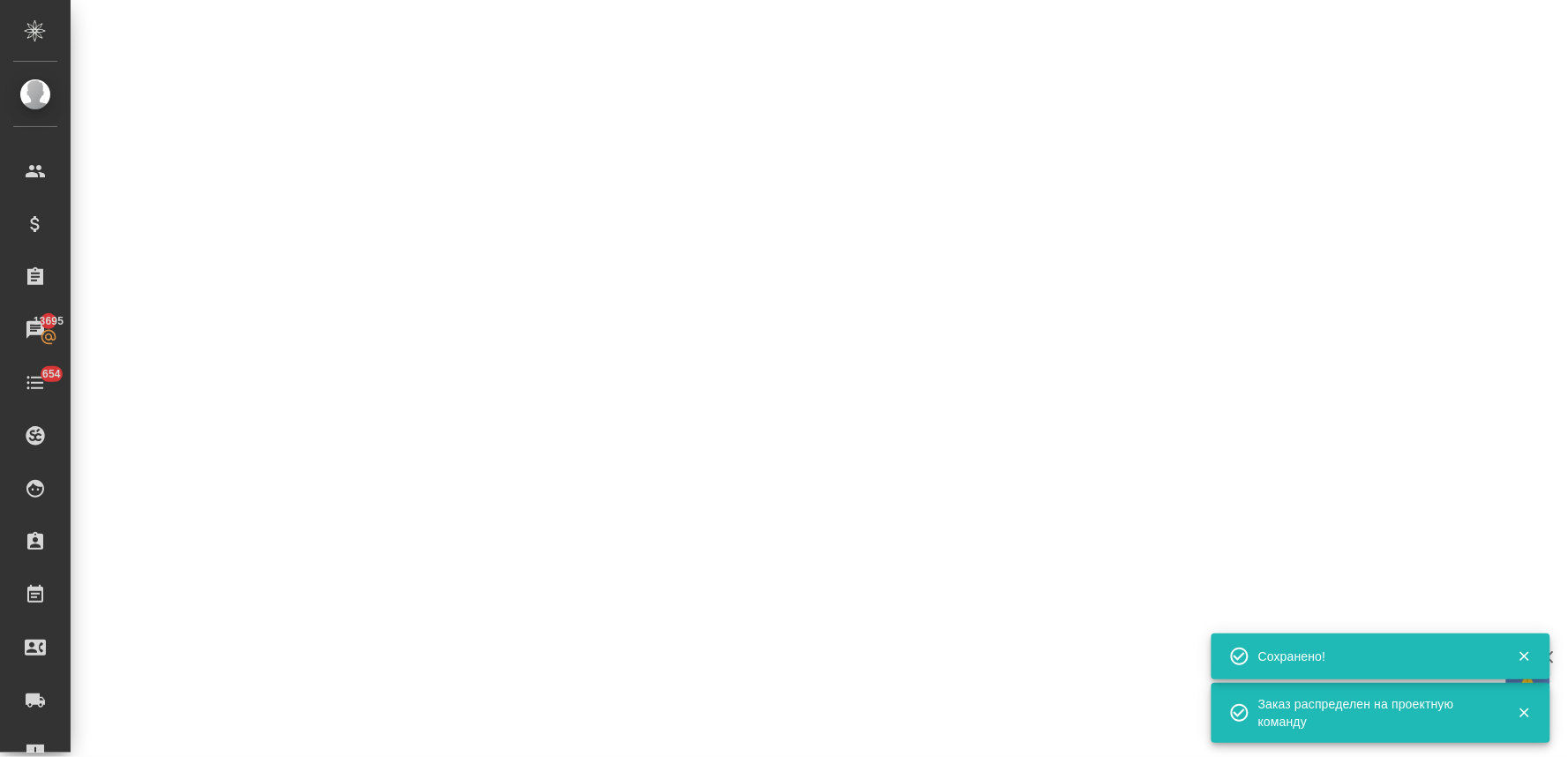
select select "RU"
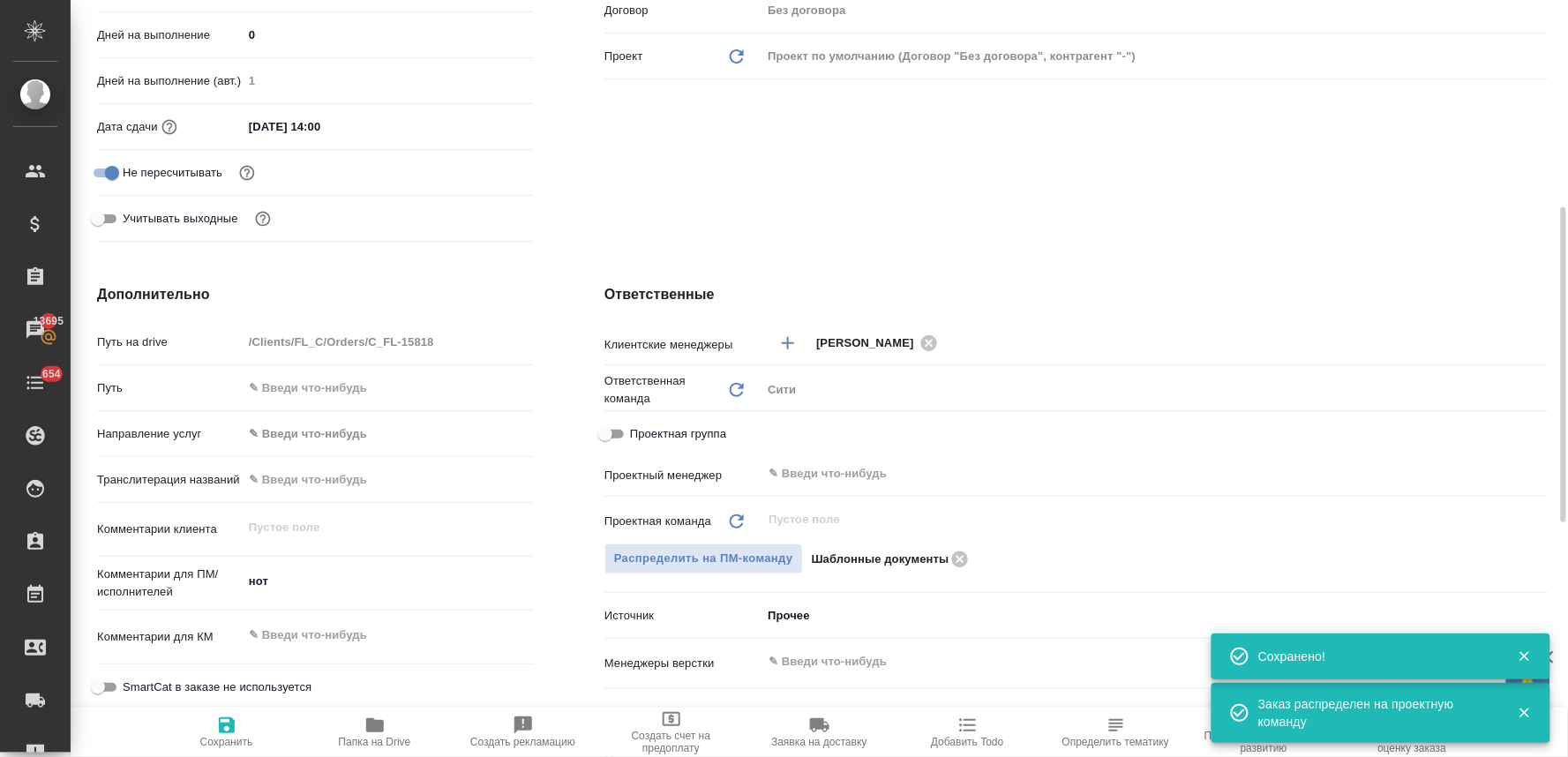
type textarea "x"
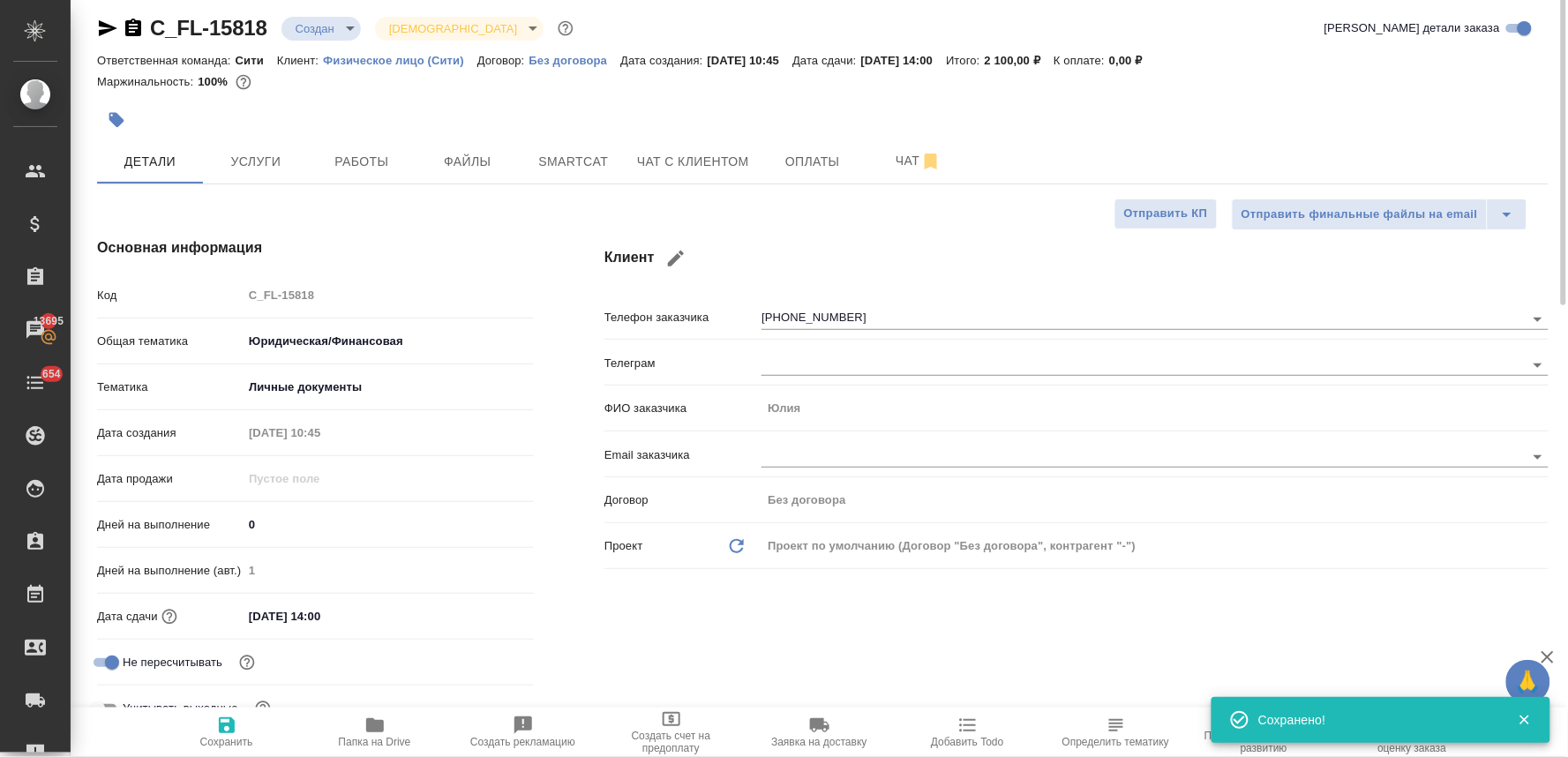
scroll to position [0, 0]
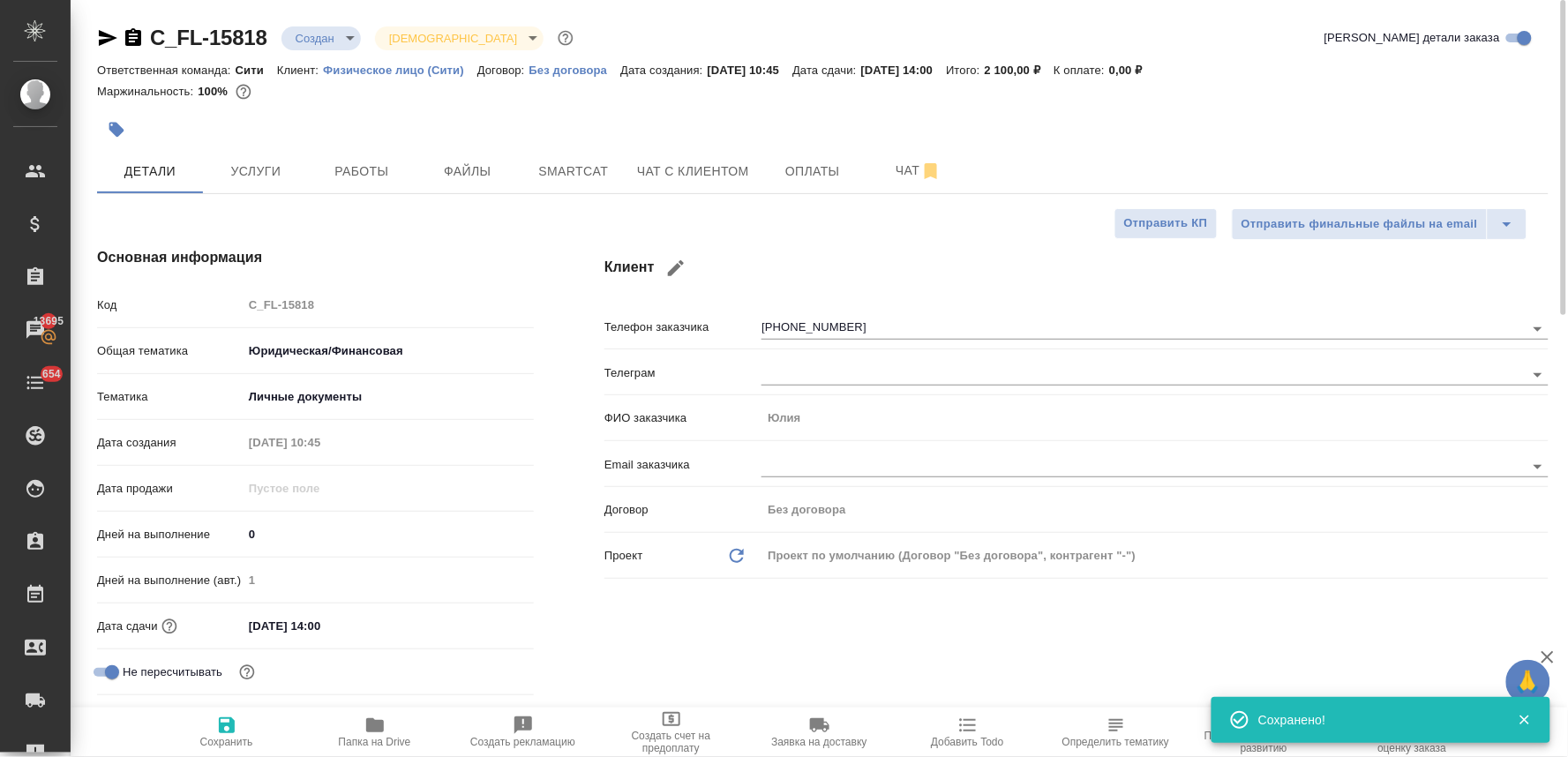
click at [324, 33] on body "🙏 .cls-1 fill:#fff; AWATERA Lyamina Nadezhda Клиенты Спецификации Заказы 13695 …" at bounding box center [784, 378] width 1568 height 757
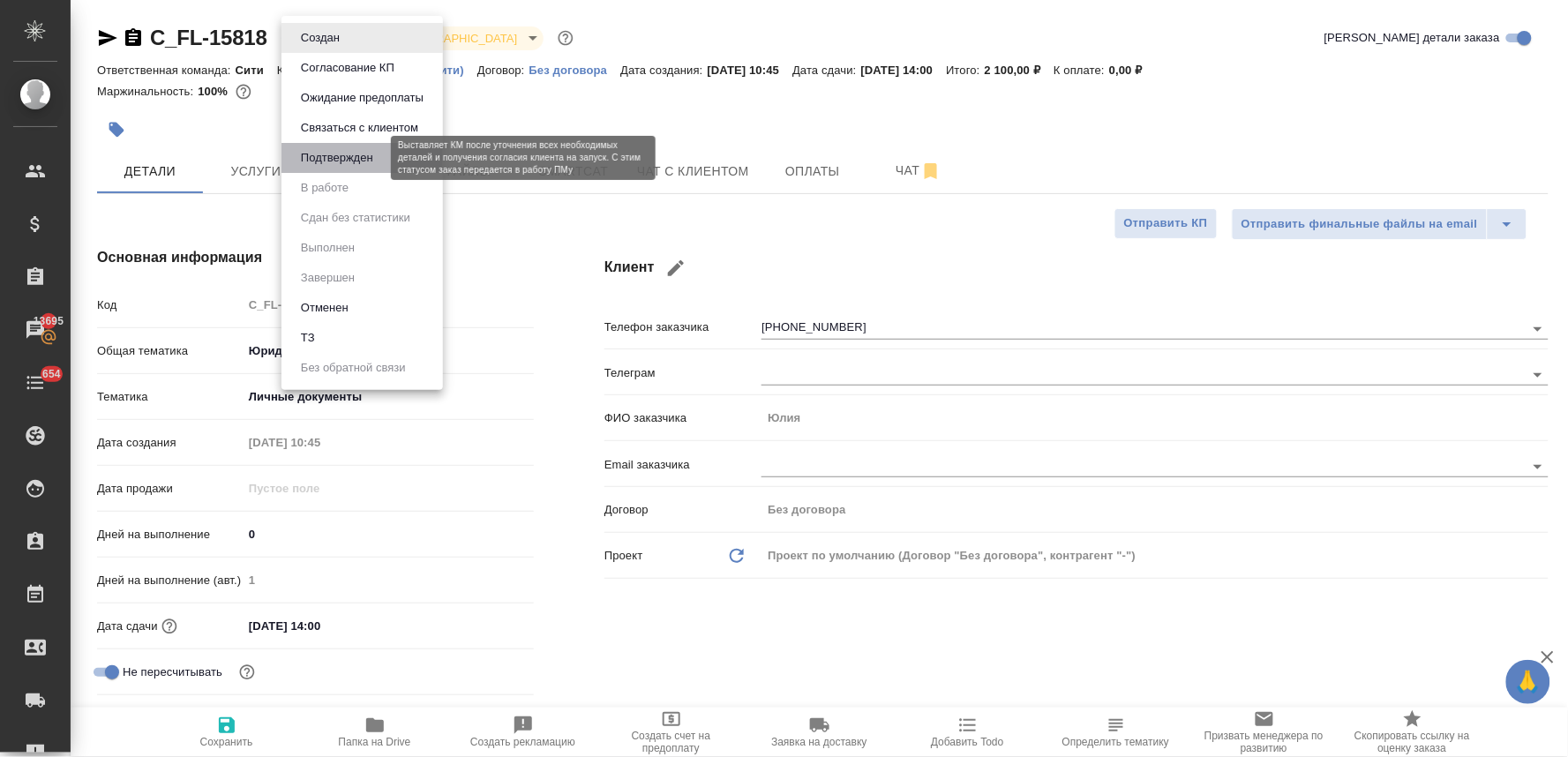
click at [337, 157] on button "Подтвержден" at bounding box center [337, 158] width 83 height 19
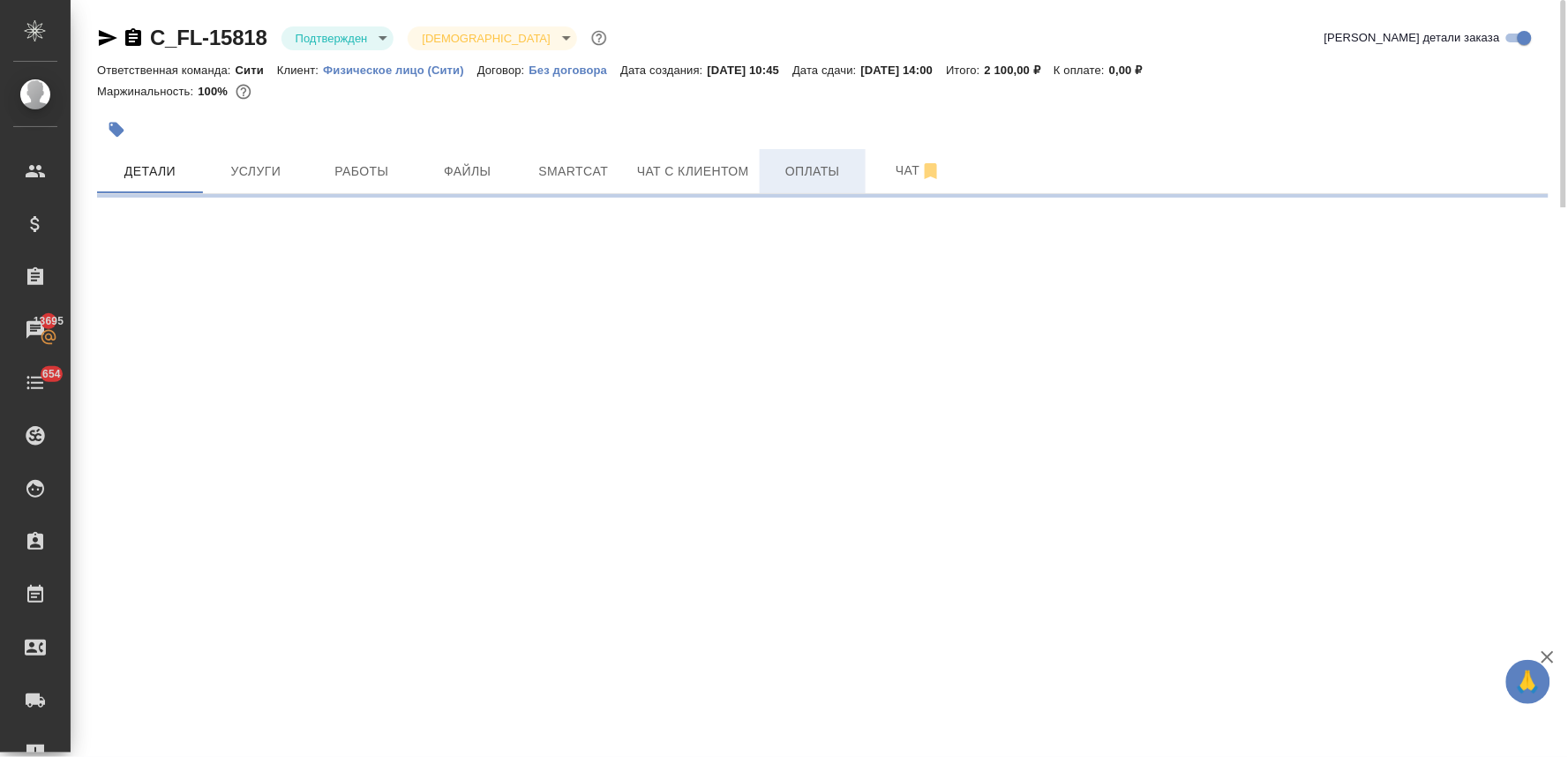
click at [798, 165] on span "Оплаты" at bounding box center [813, 171] width 85 height 22
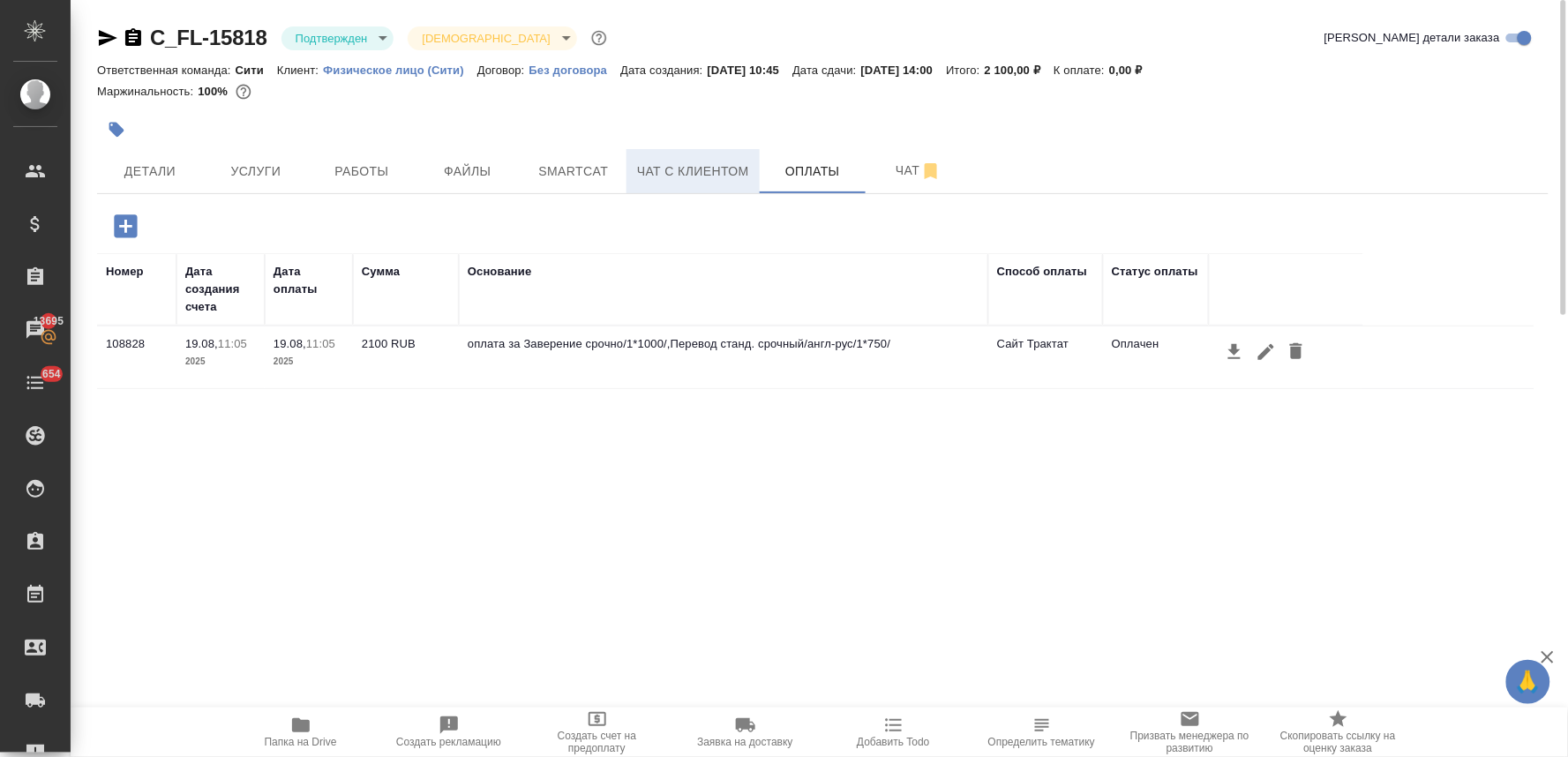
click at [721, 164] on span "Чат с клиентом" at bounding box center [693, 171] width 112 height 22
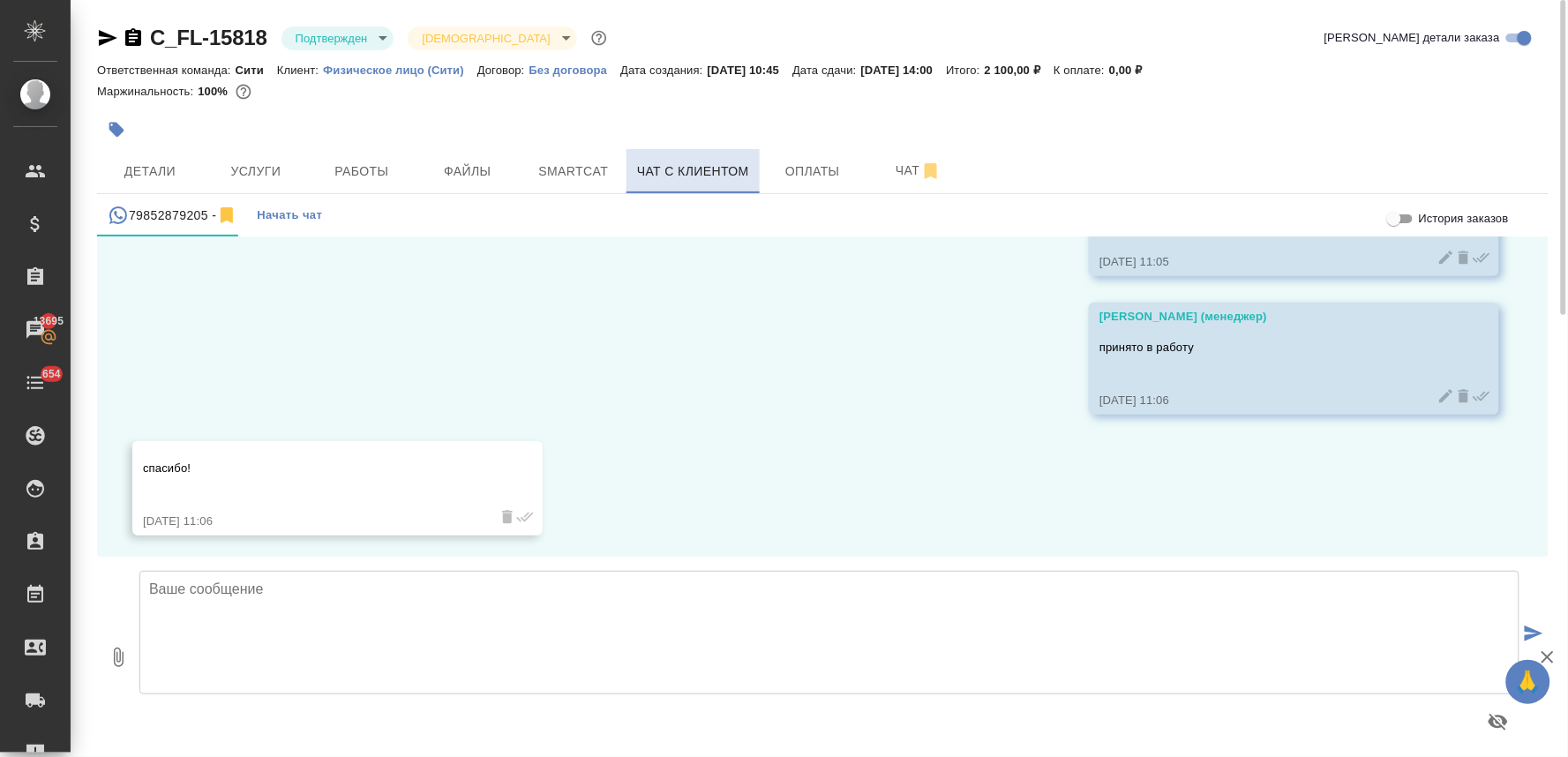
scroll to position [1675, 0]
click at [154, 177] on span "Детали" at bounding box center [150, 171] width 85 height 22
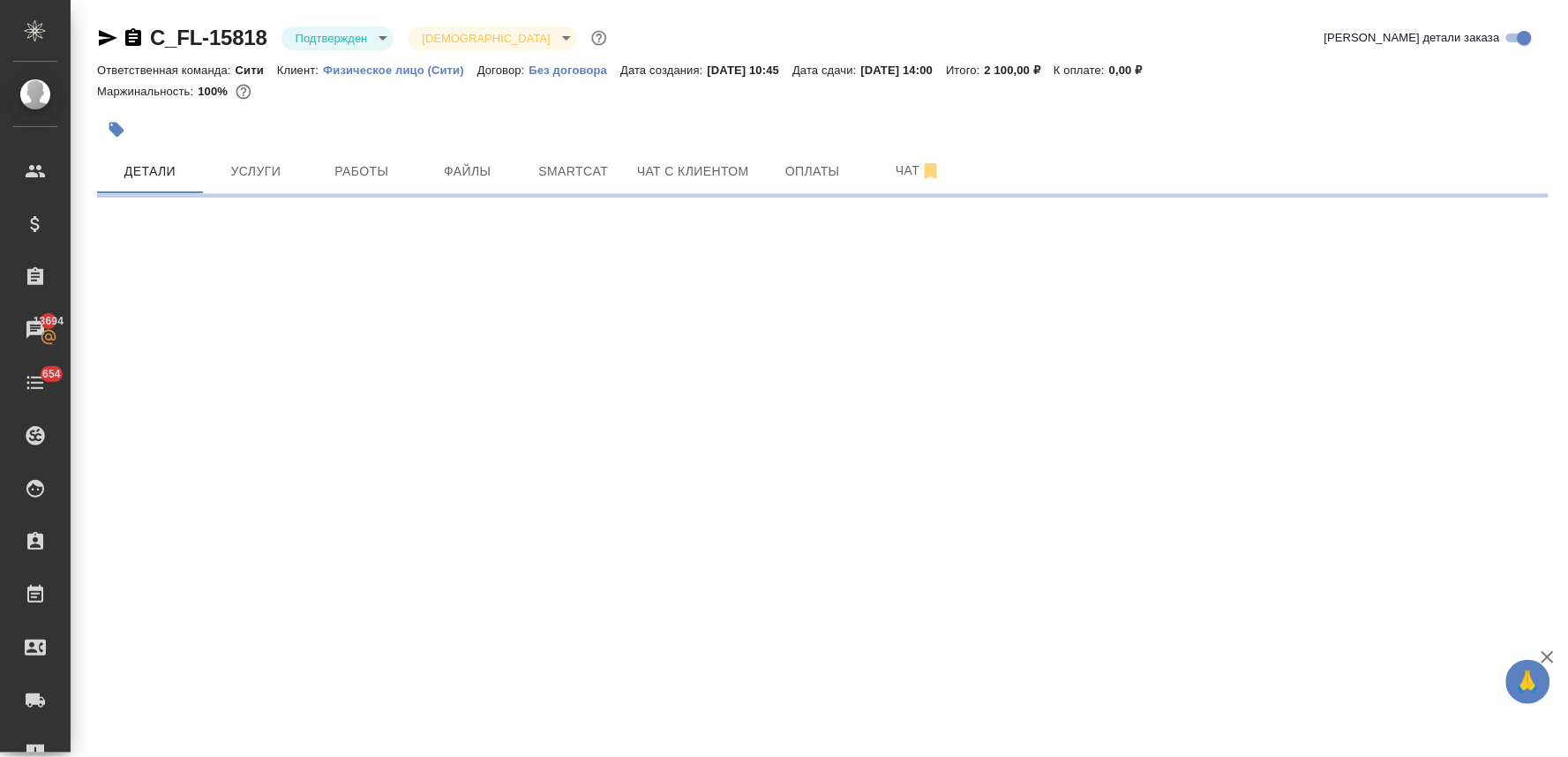
select select "RU"
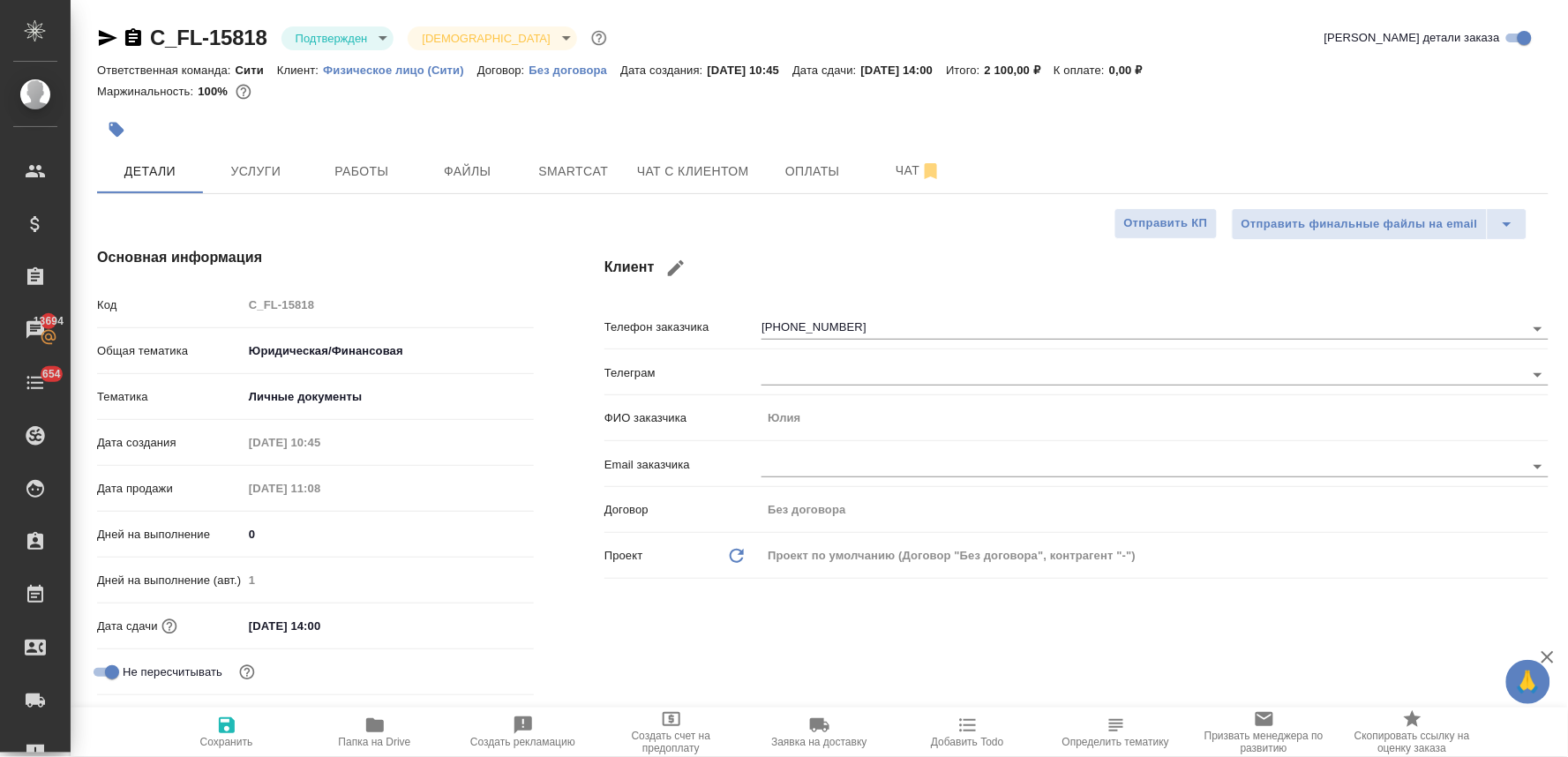
type textarea "x"
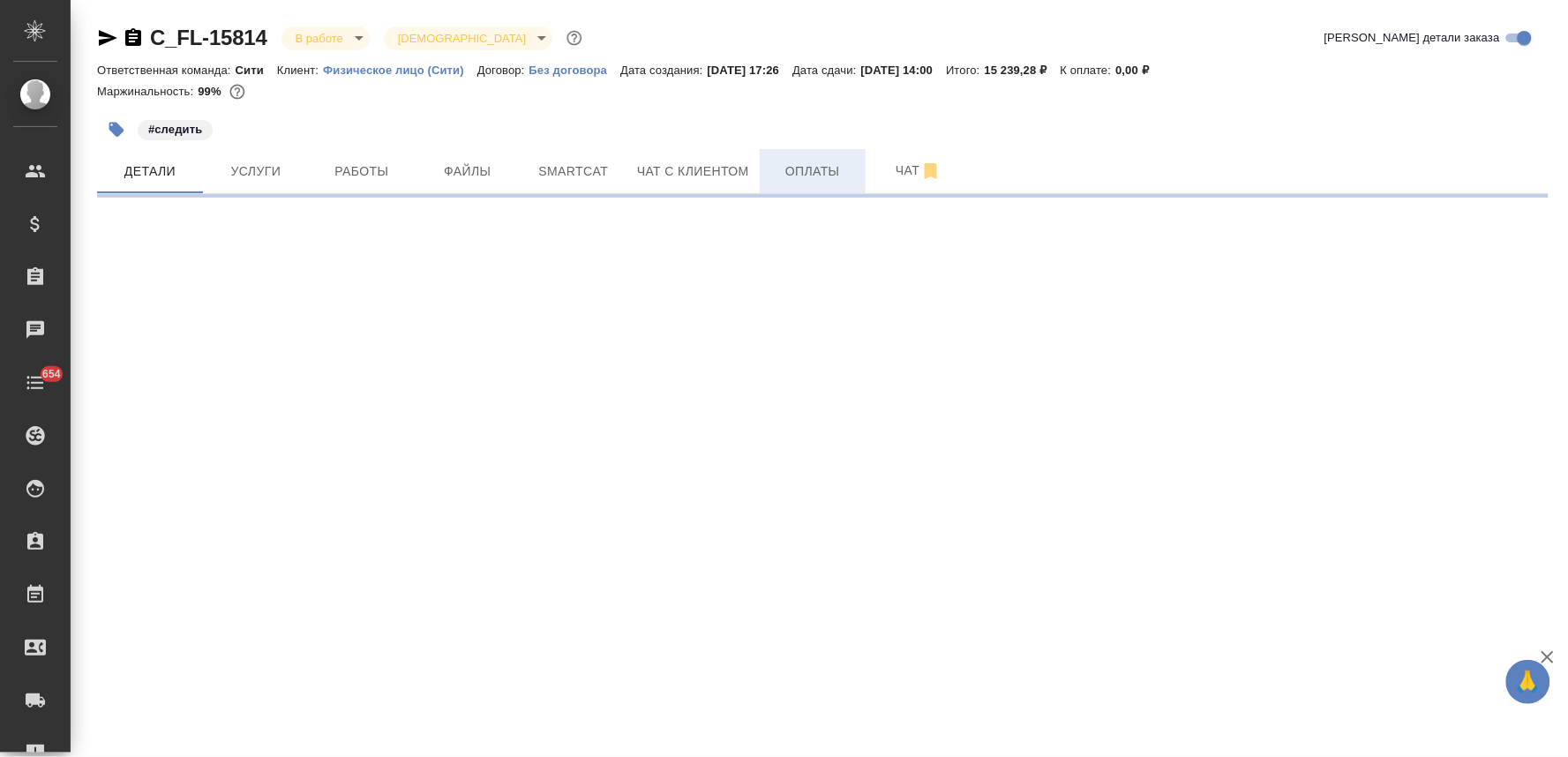
click at [761, 172] on button "Оплаты" at bounding box center [813, 171] width 106 height 44
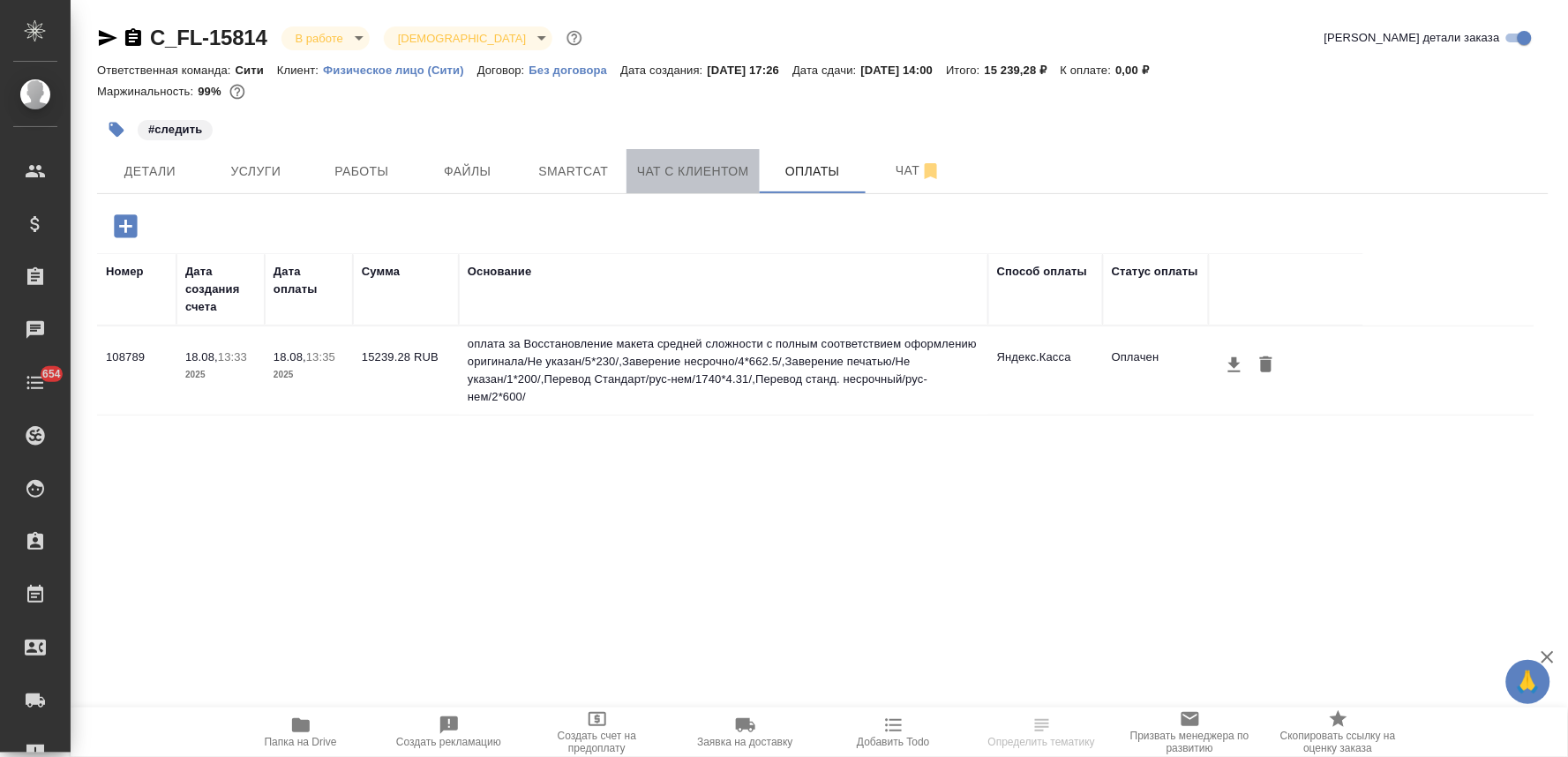
click at [710, 164] on span "Чат с клиентом" at bounding box center [693, 171] width 112 height 22
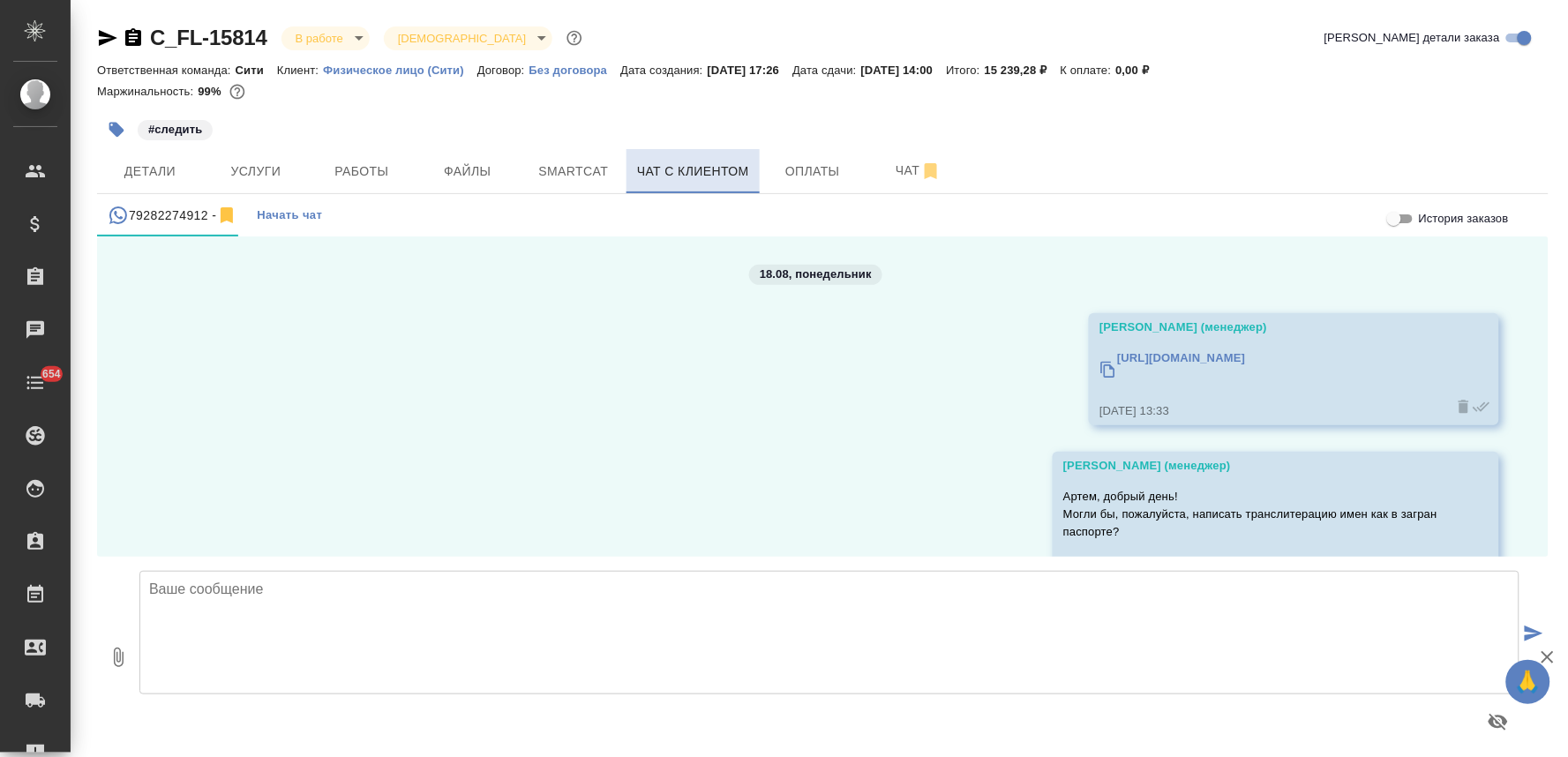
scroll to position [67, 0]
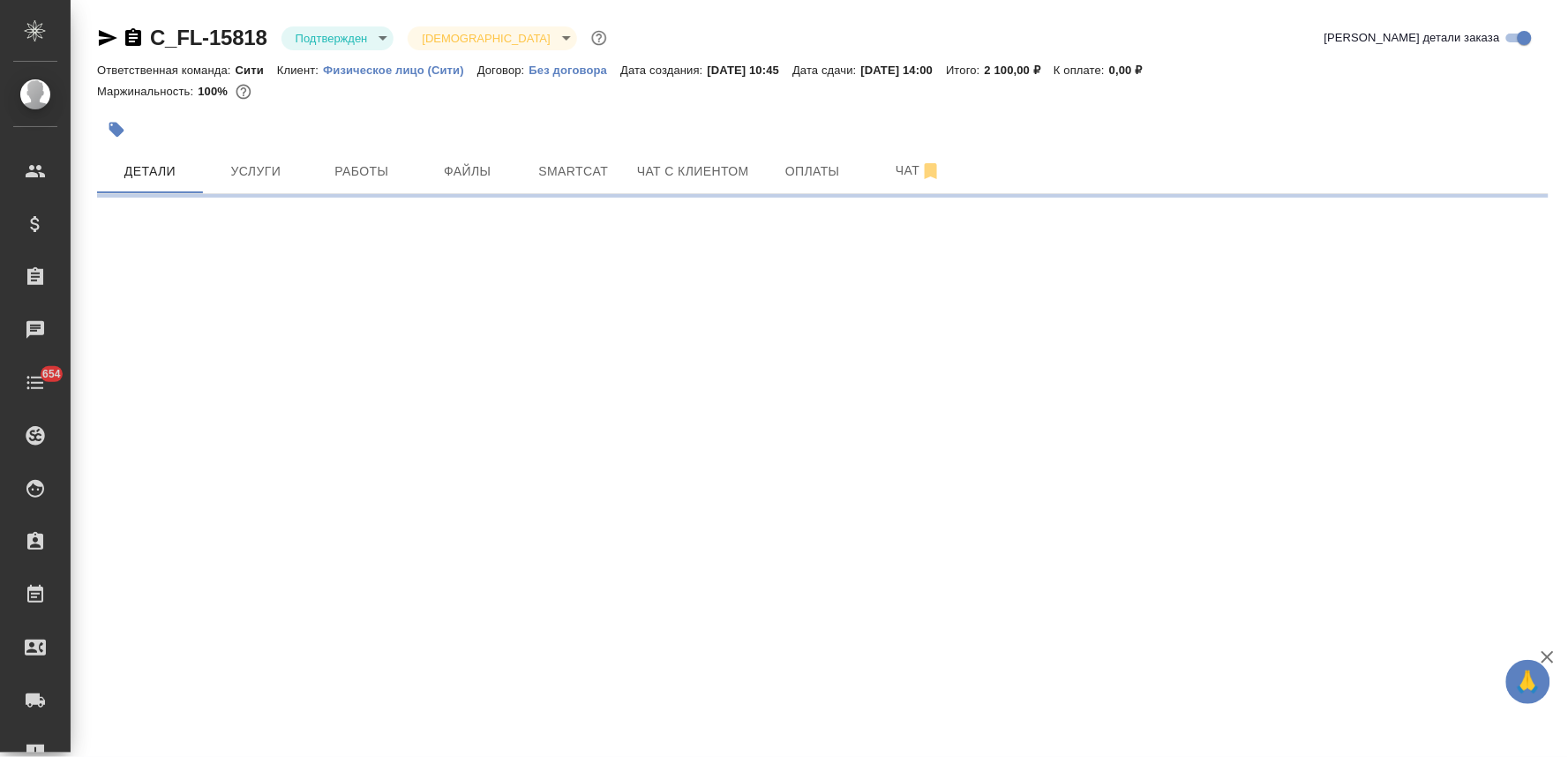
select select "RU"
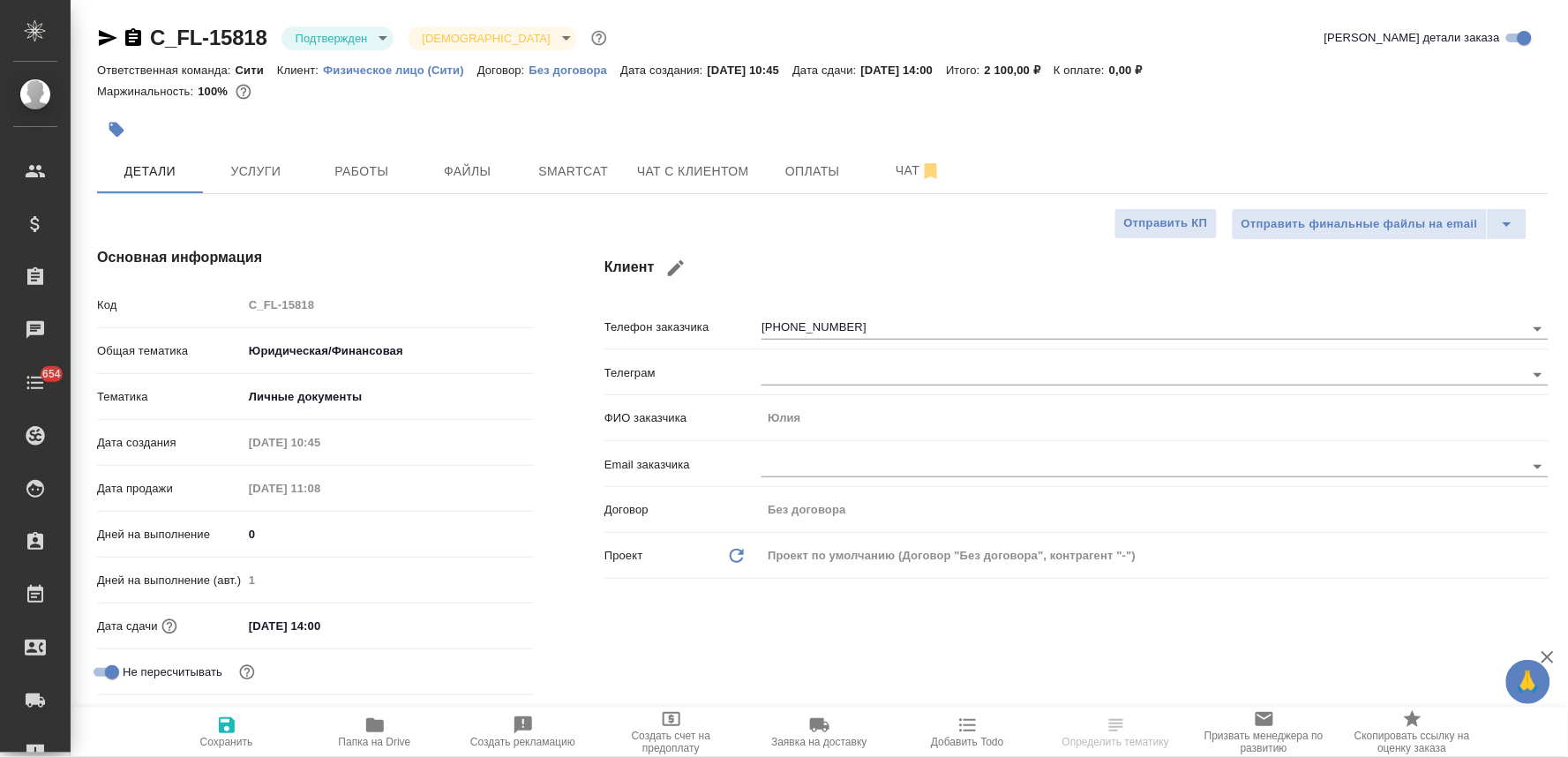
type textarea "x"
click at [376, 172] on span "Работы" at bounding box center [362, 171] width 85 height 22
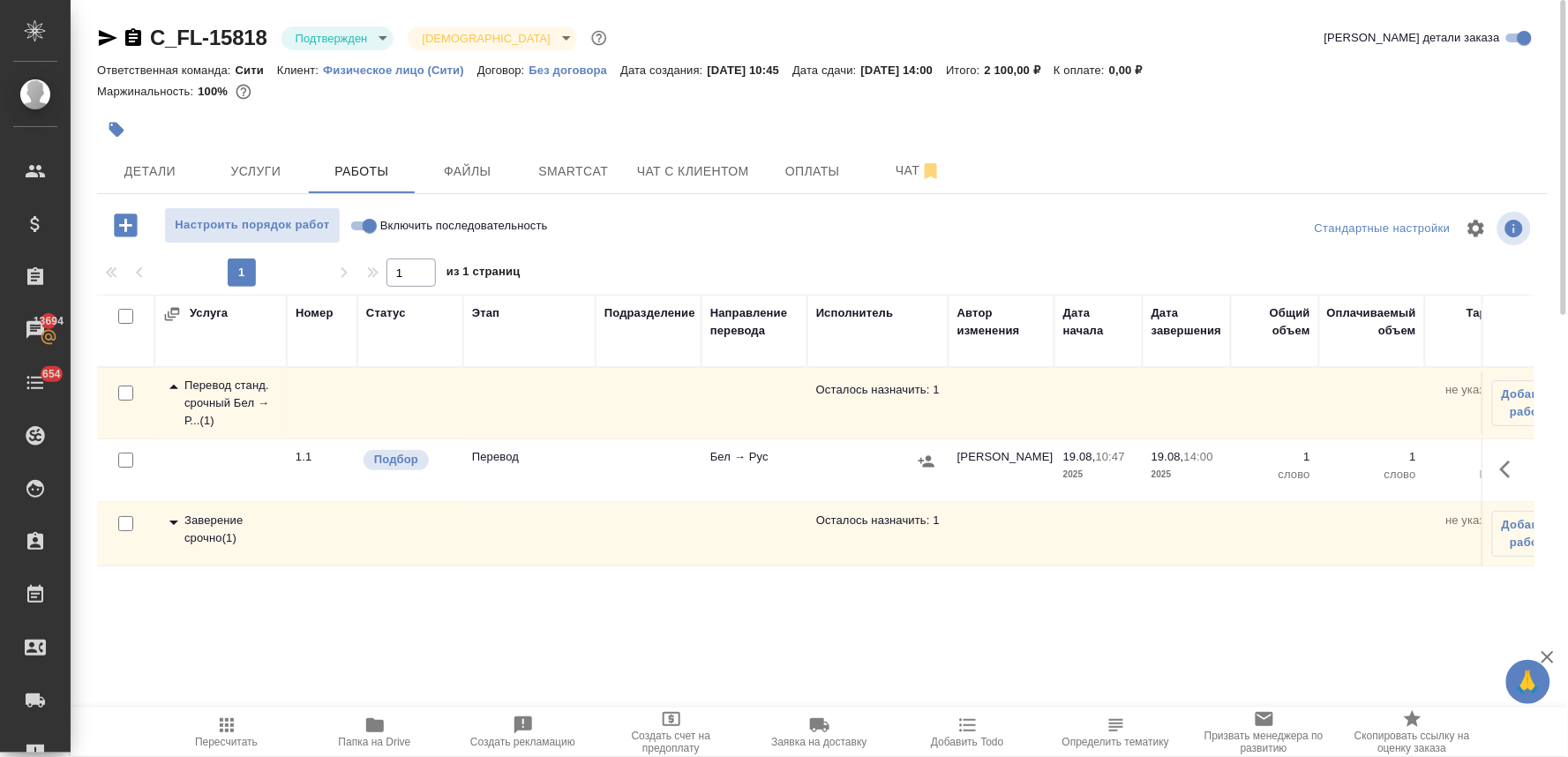
click at [1501, 476] on button "button" at bounding box center [1510, 469] width 42 height 42
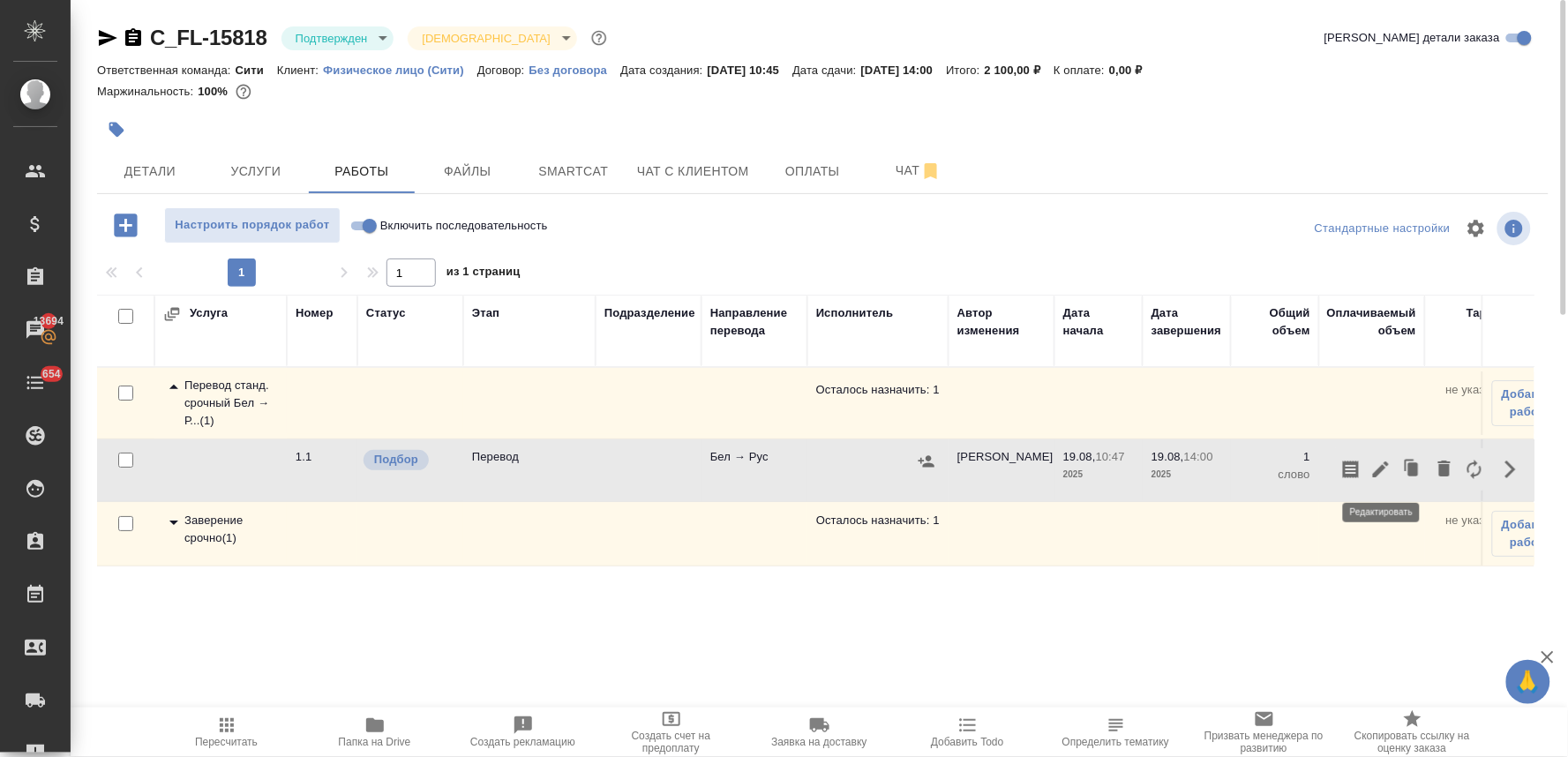
click at [1379, 477] on icon "button" at bounding box center [1380, 469] width 21 height 21
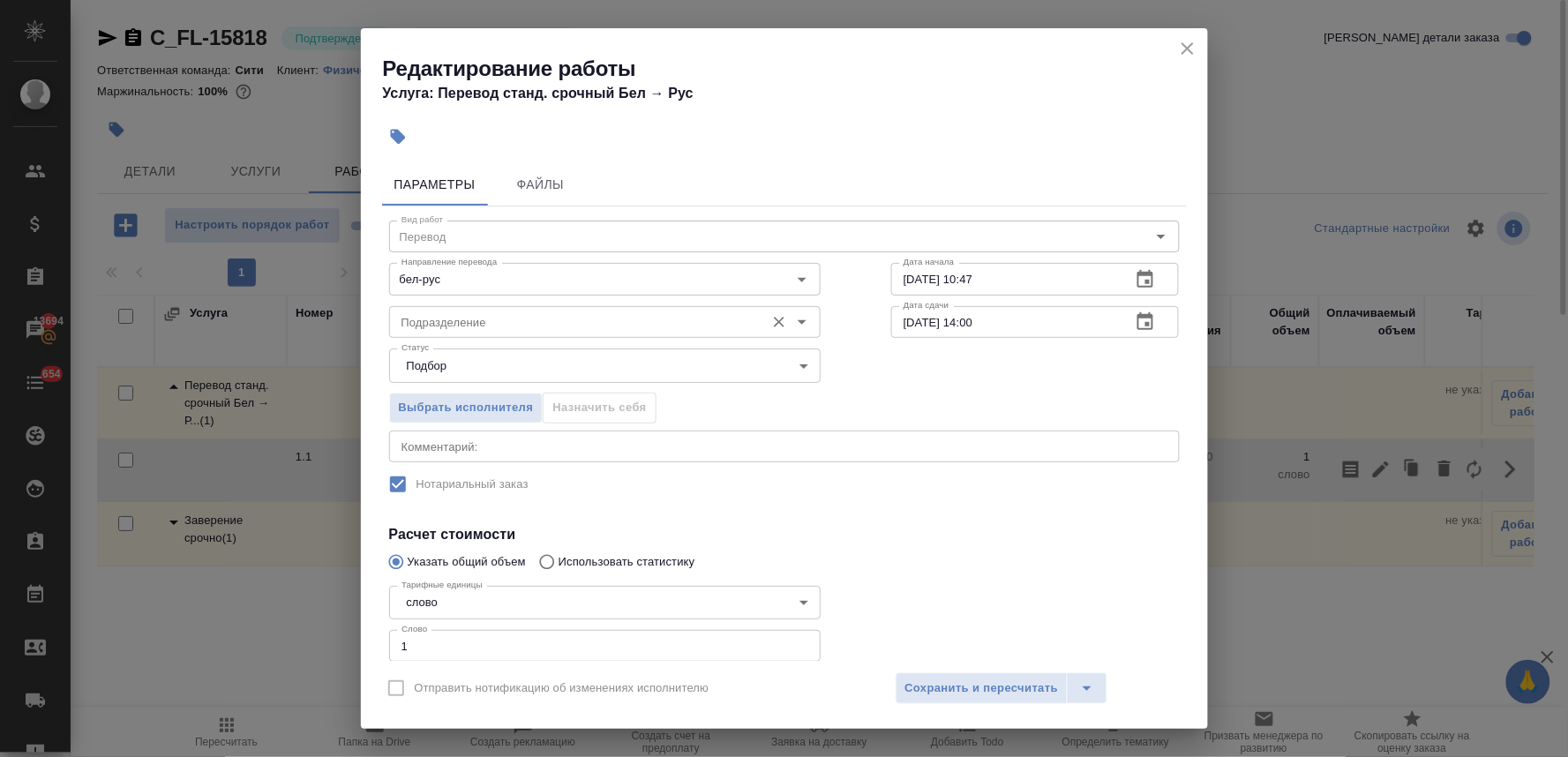
click at [478, 329] on input "Подразделение" at bounding box center [575, 322] width 362 height 21
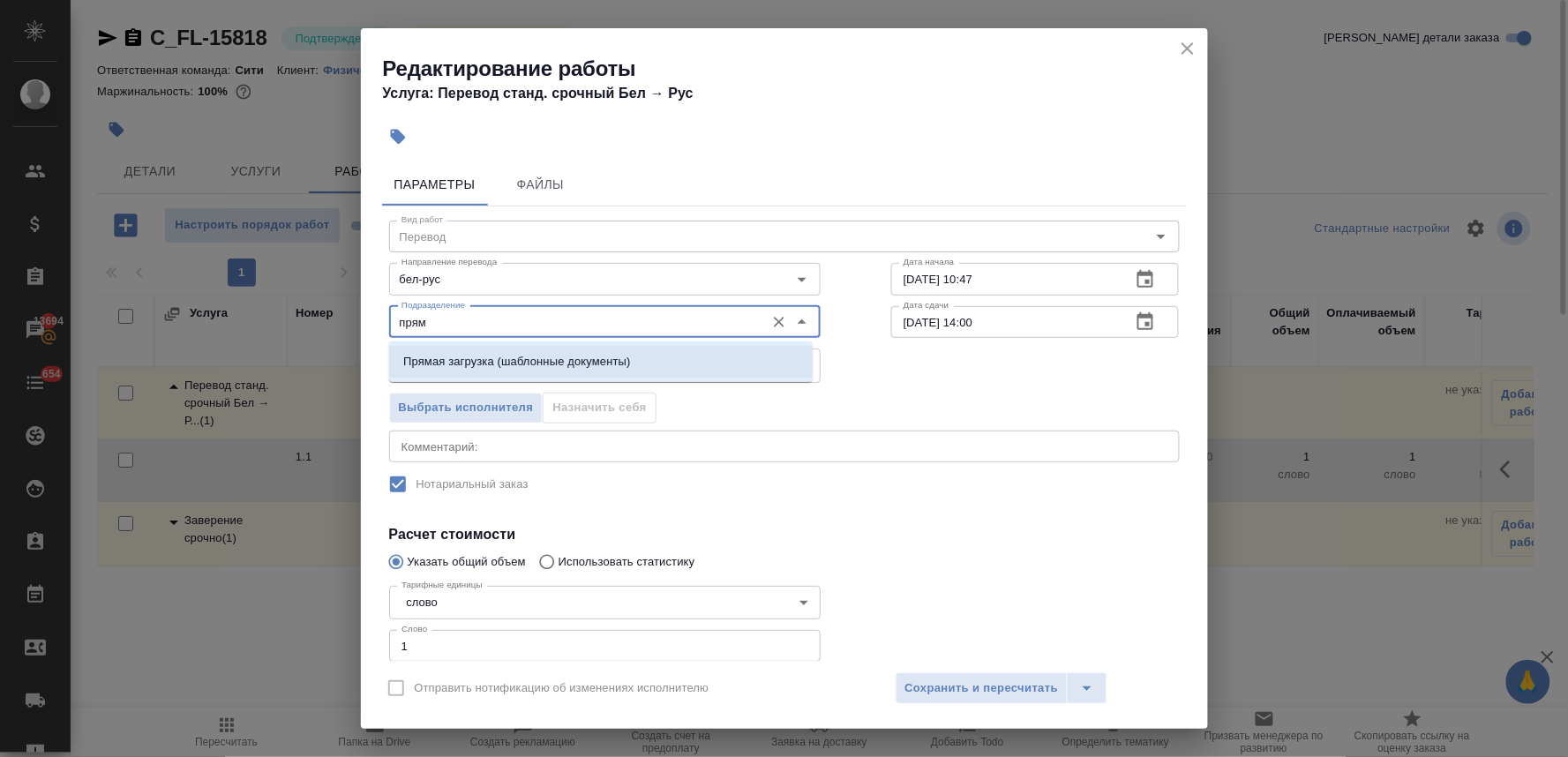
click at [485, 366] on p "Прямая загрузка (шаблонные документы)" at bounding box center [517, 362] width 227 height 17
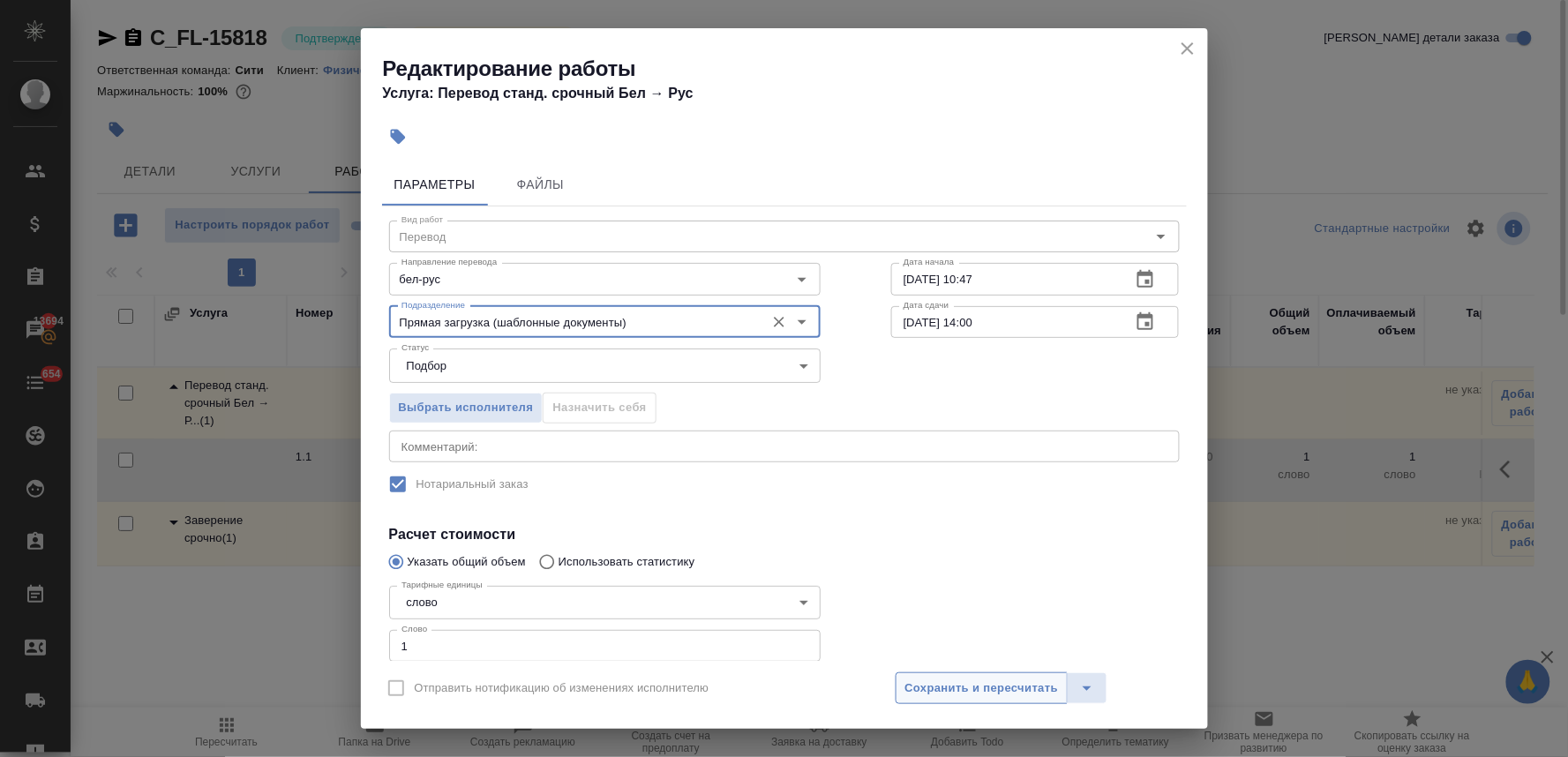
type input "Прямая загрузка (шаблонные документы)"
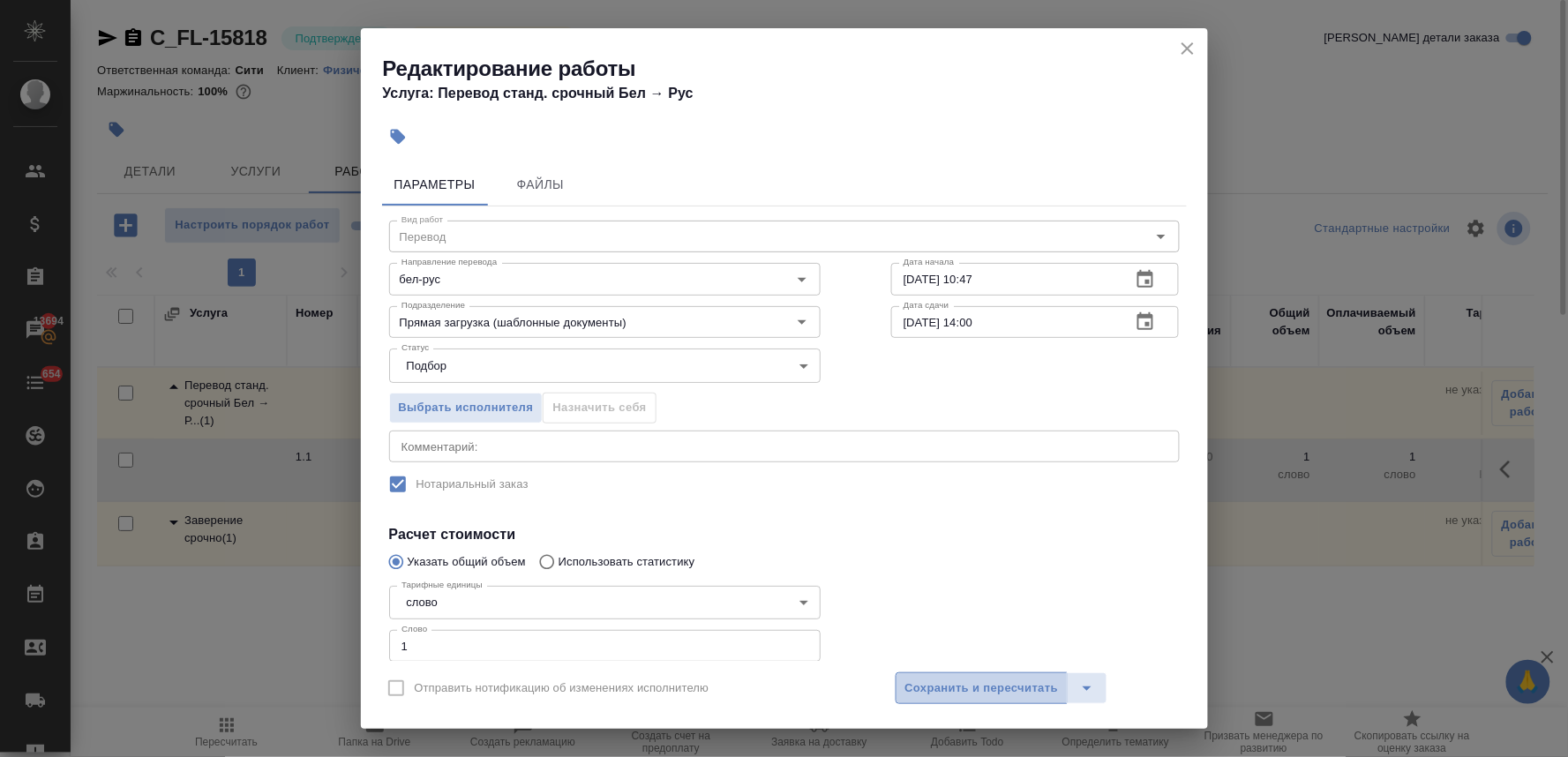
click at [957, 685] on span "Сохранить и пересчитать" at bounding box center [982, 688] width 154 height 20
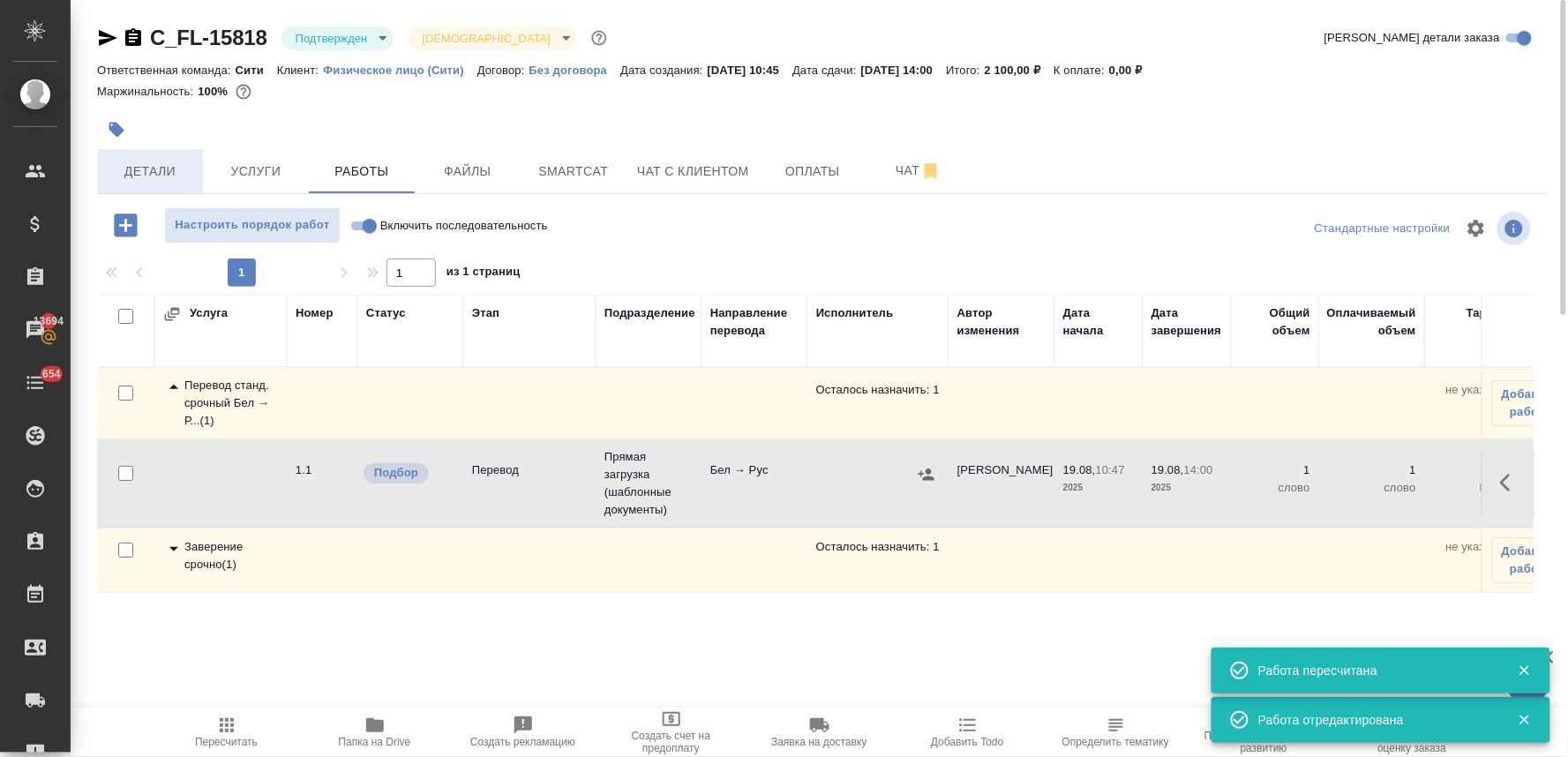
click at [130, 165] on span "Детали" at bounding box center [150, 171] width 85 height 22
click at [100, 28] on icon "button" at bounding box center [108, 38] width 21 height 21
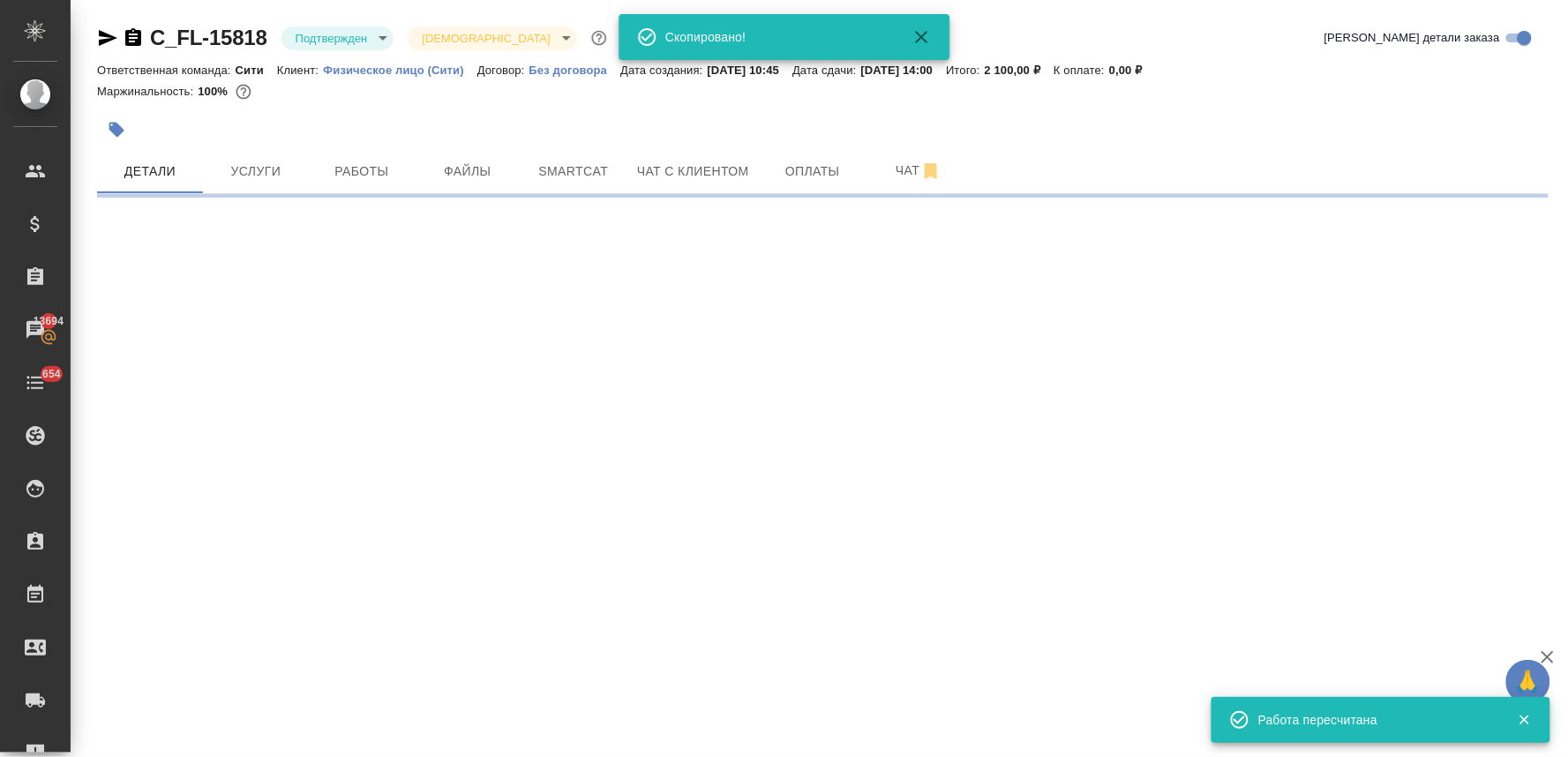
select select "RU"
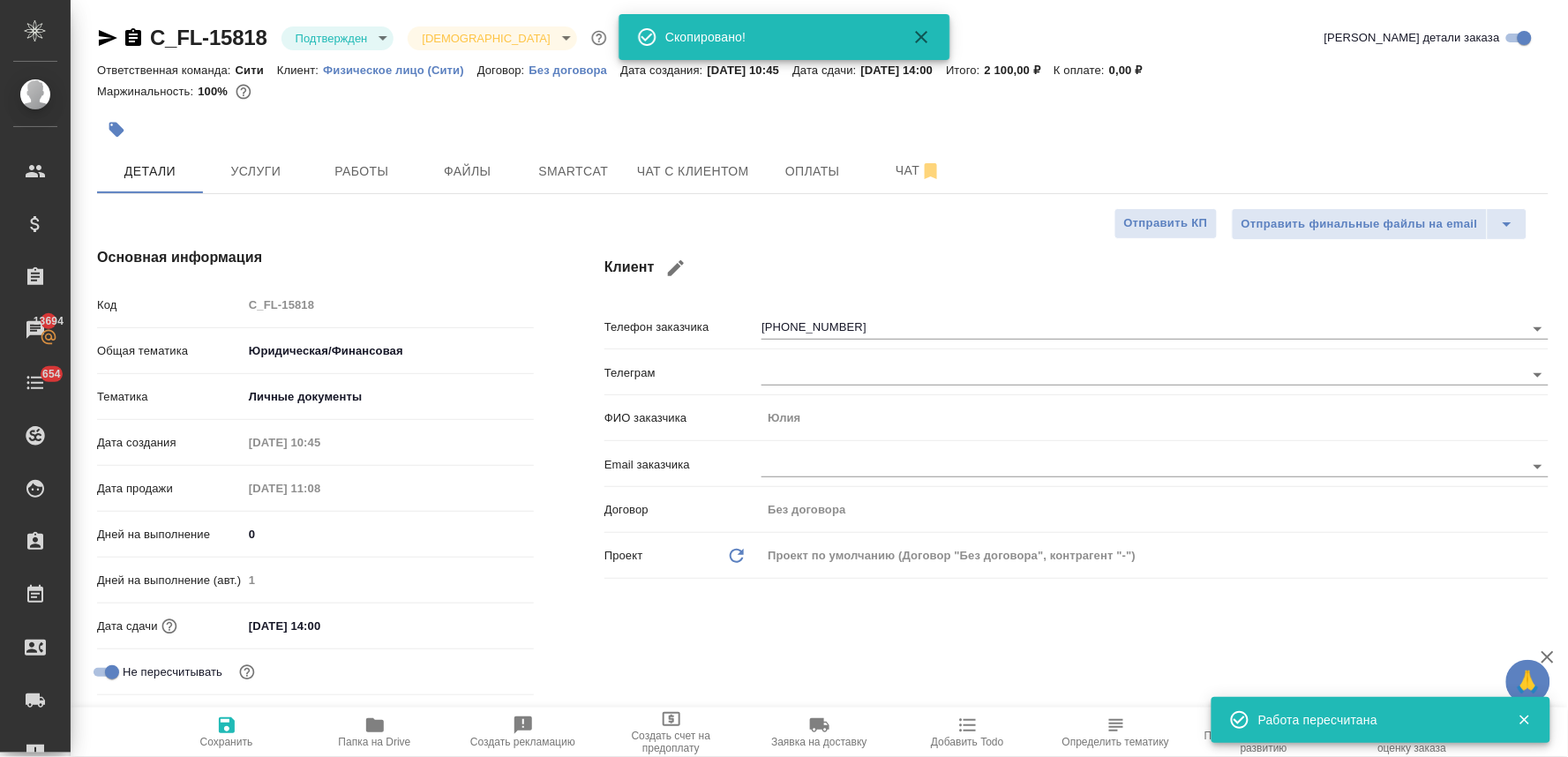
type textarea "x"
click at [578, 611] on div "Клиент Телефон заказчика +79852879205 Телеграм ФИО заказчика Юлия Email заказчи…" at bounding box center [1075, 497] width 1015 height 571
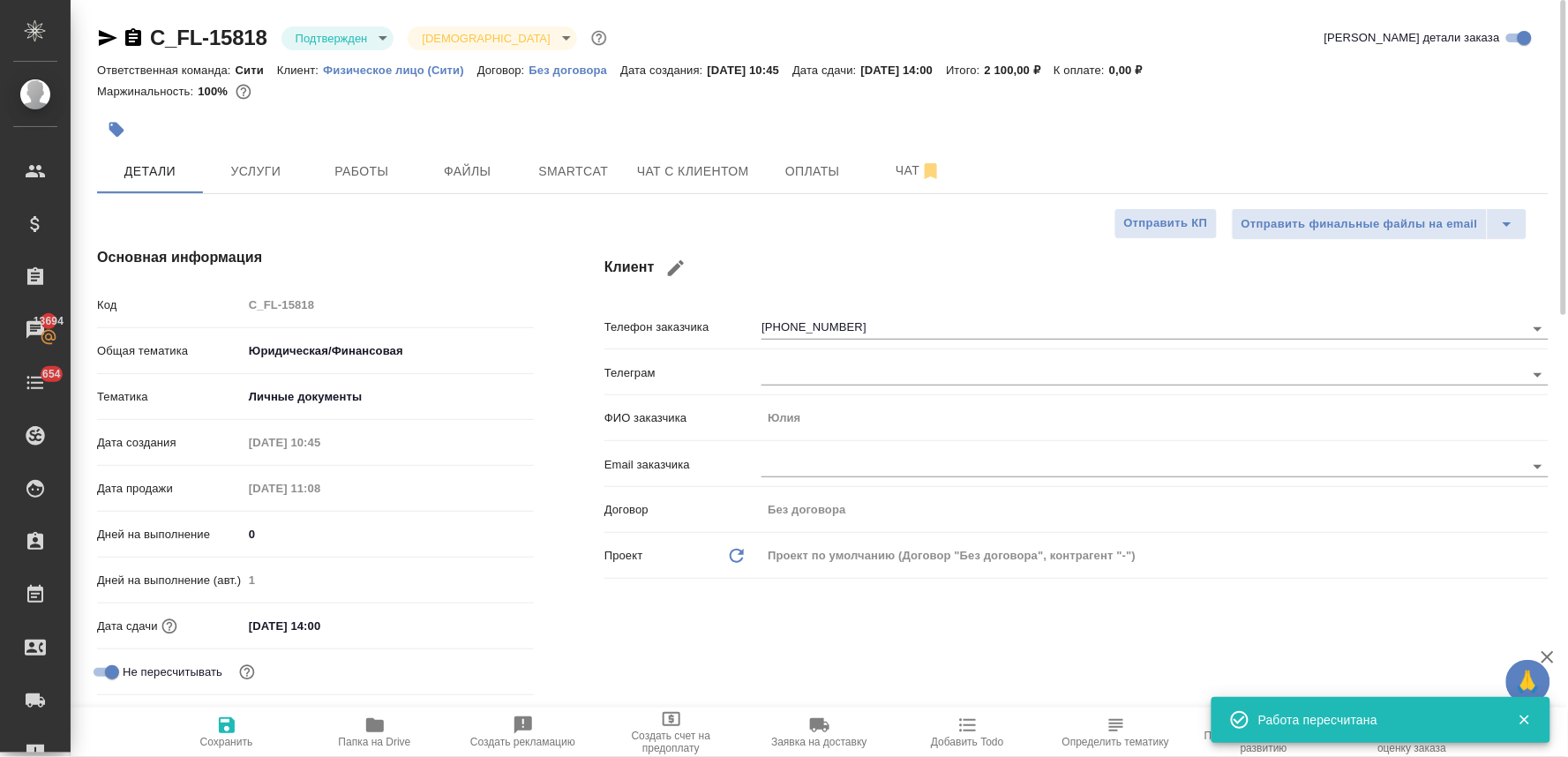
type textarea "x"
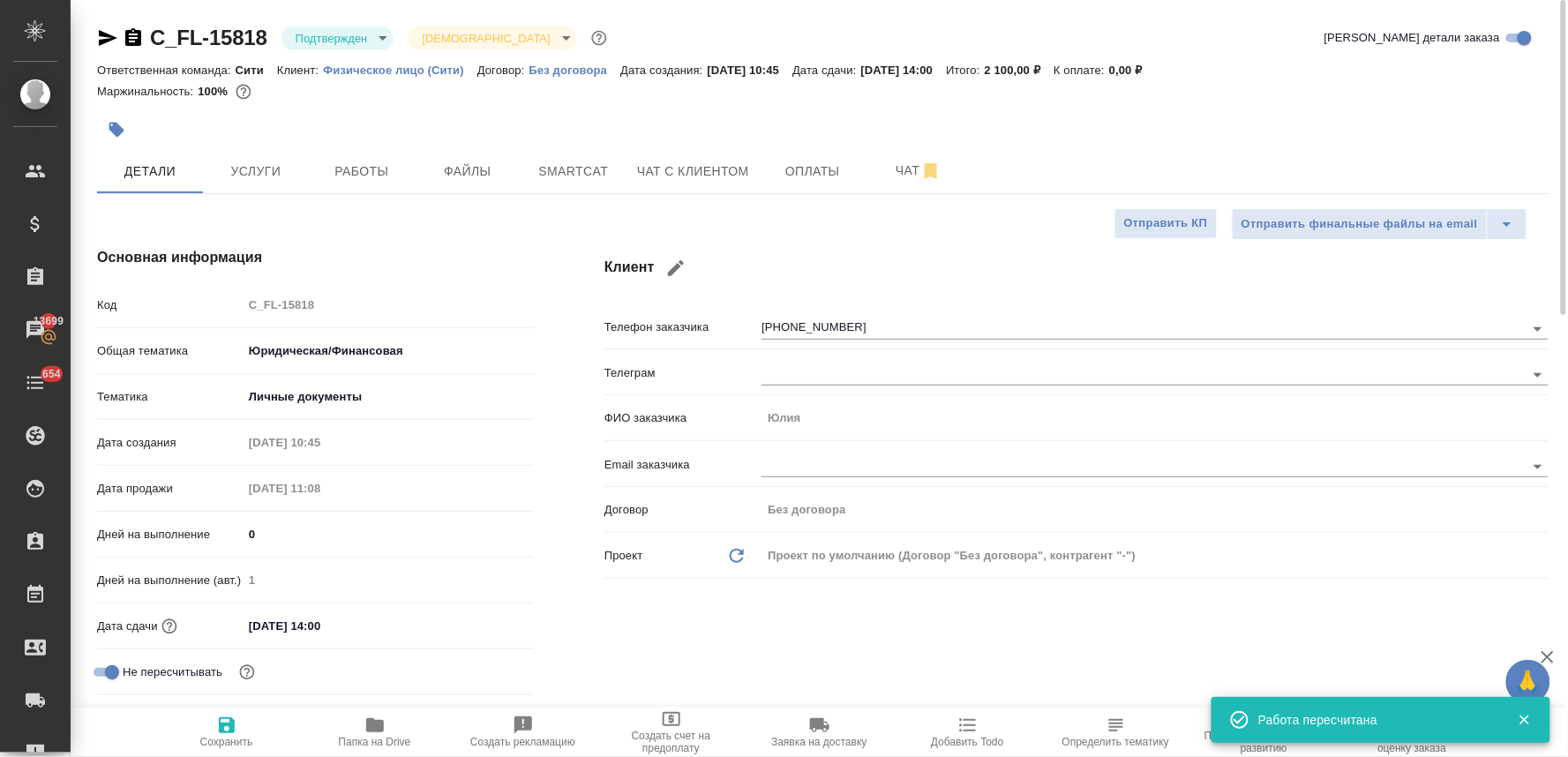
type textarea "x"
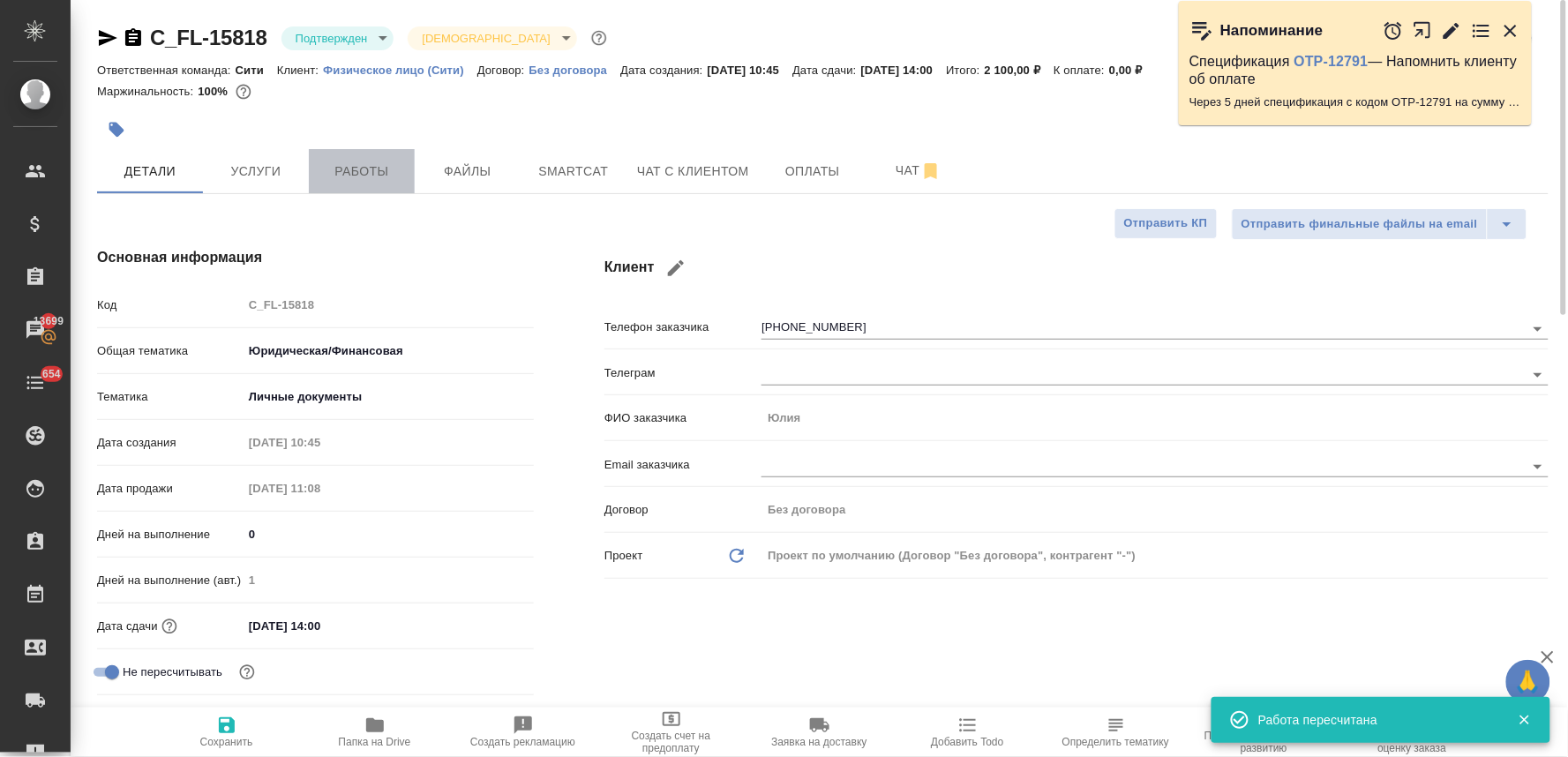
click at [374, 170] on span "Работы" at bounding box center [362, 171] width 85 height 22
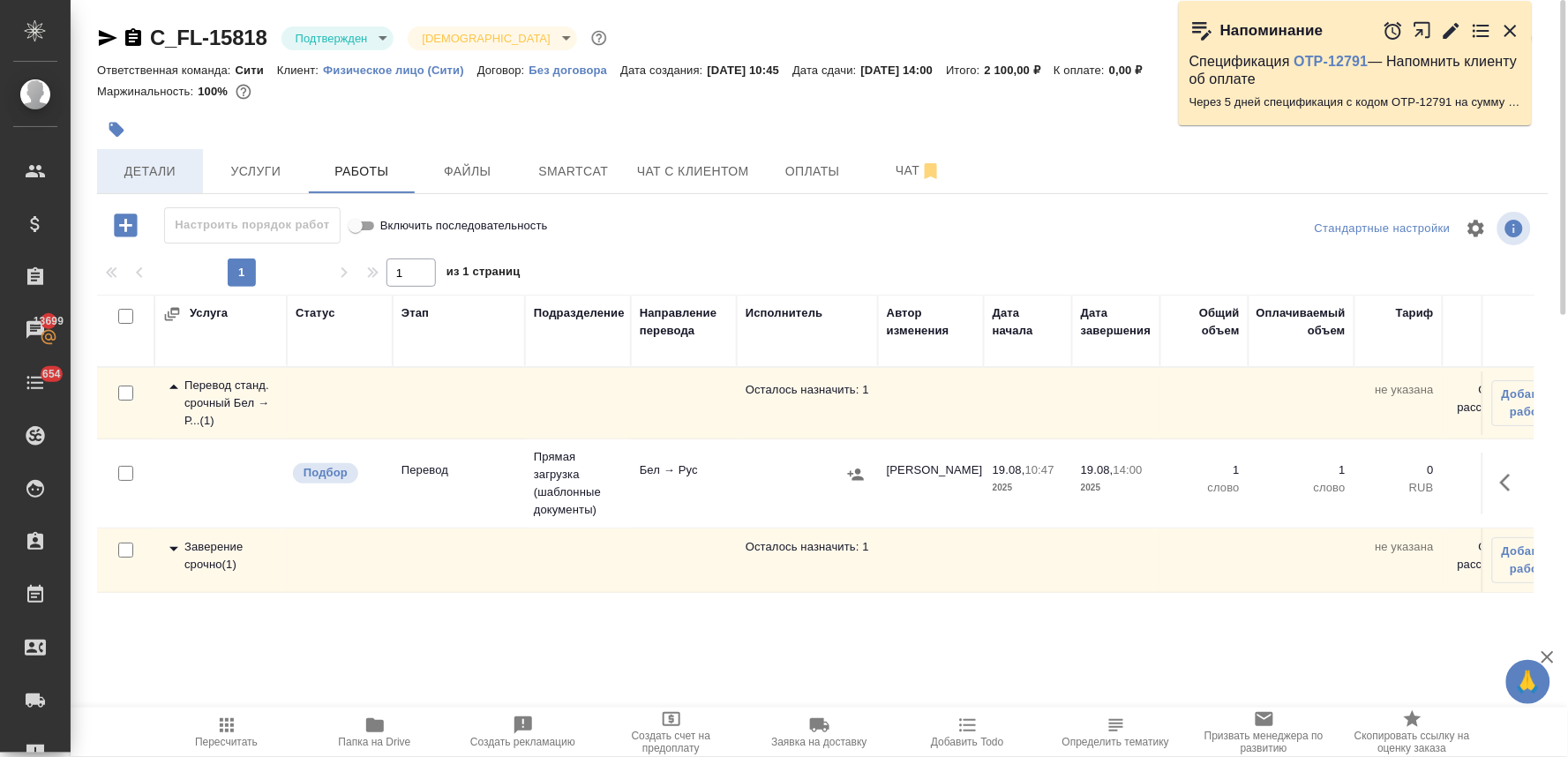
click at [151, 165] on span "Детали" at bounding box center [150, 171] width 85 height 22
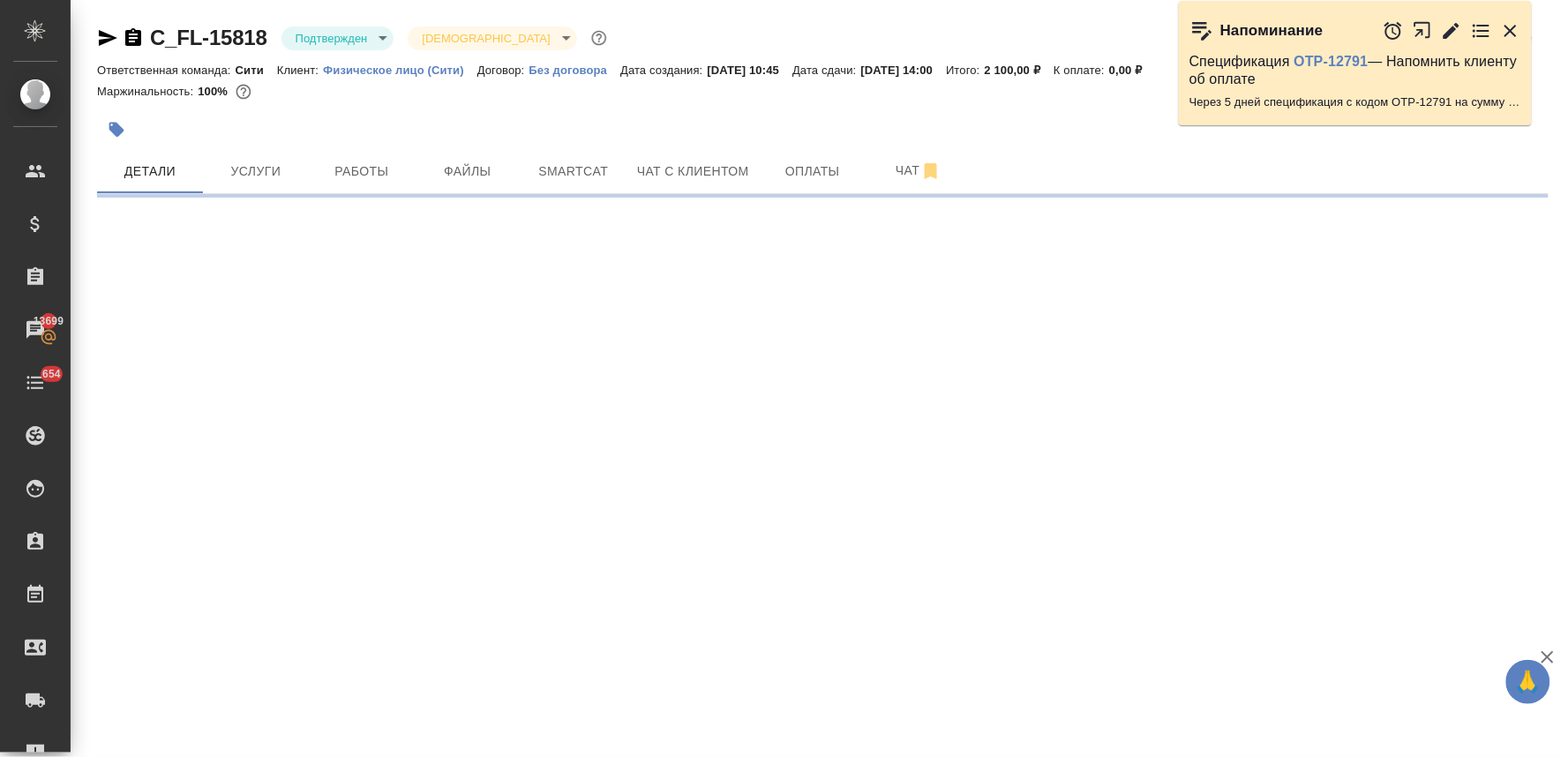
select select "RU"
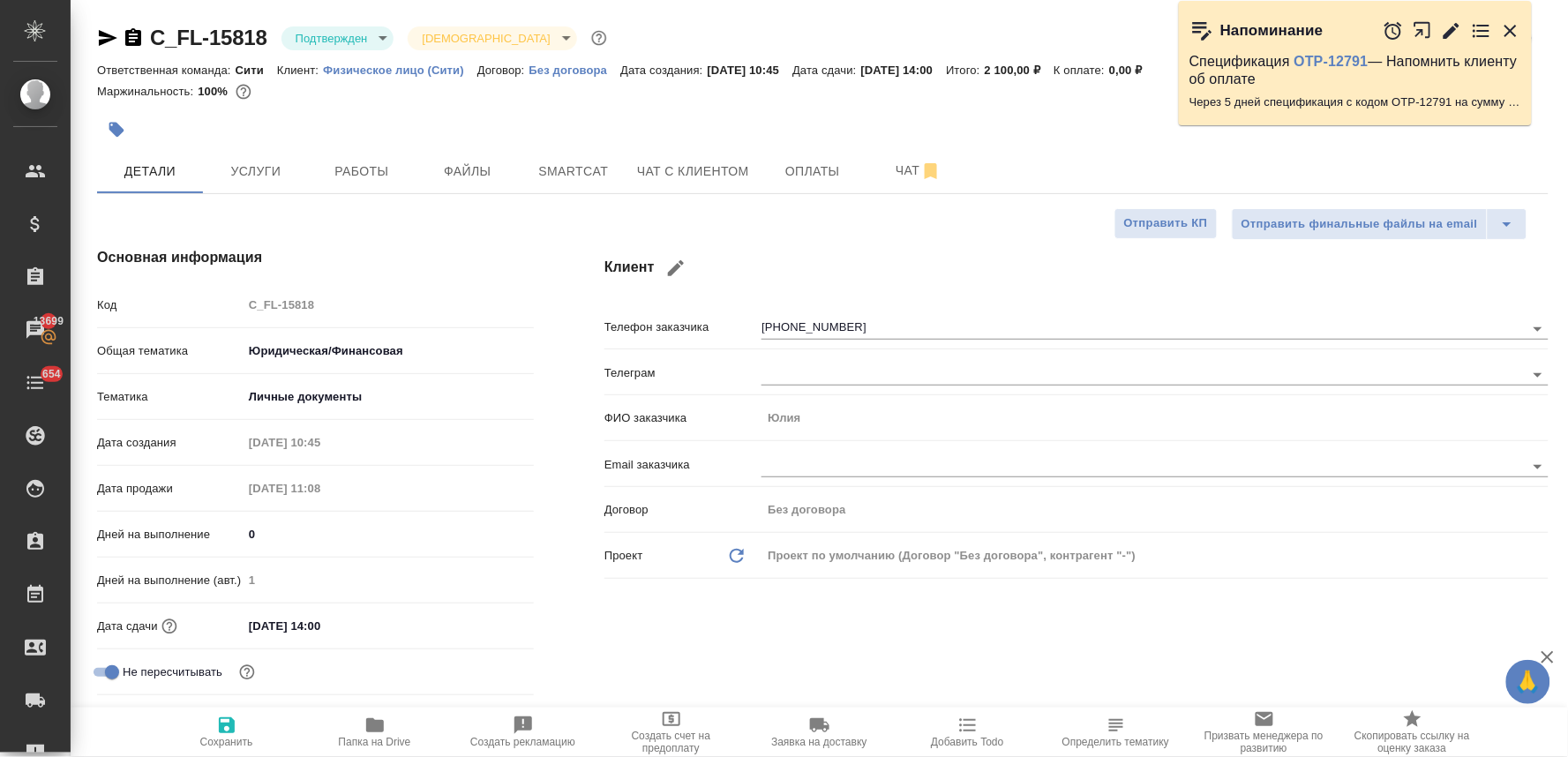
type textarea "x"
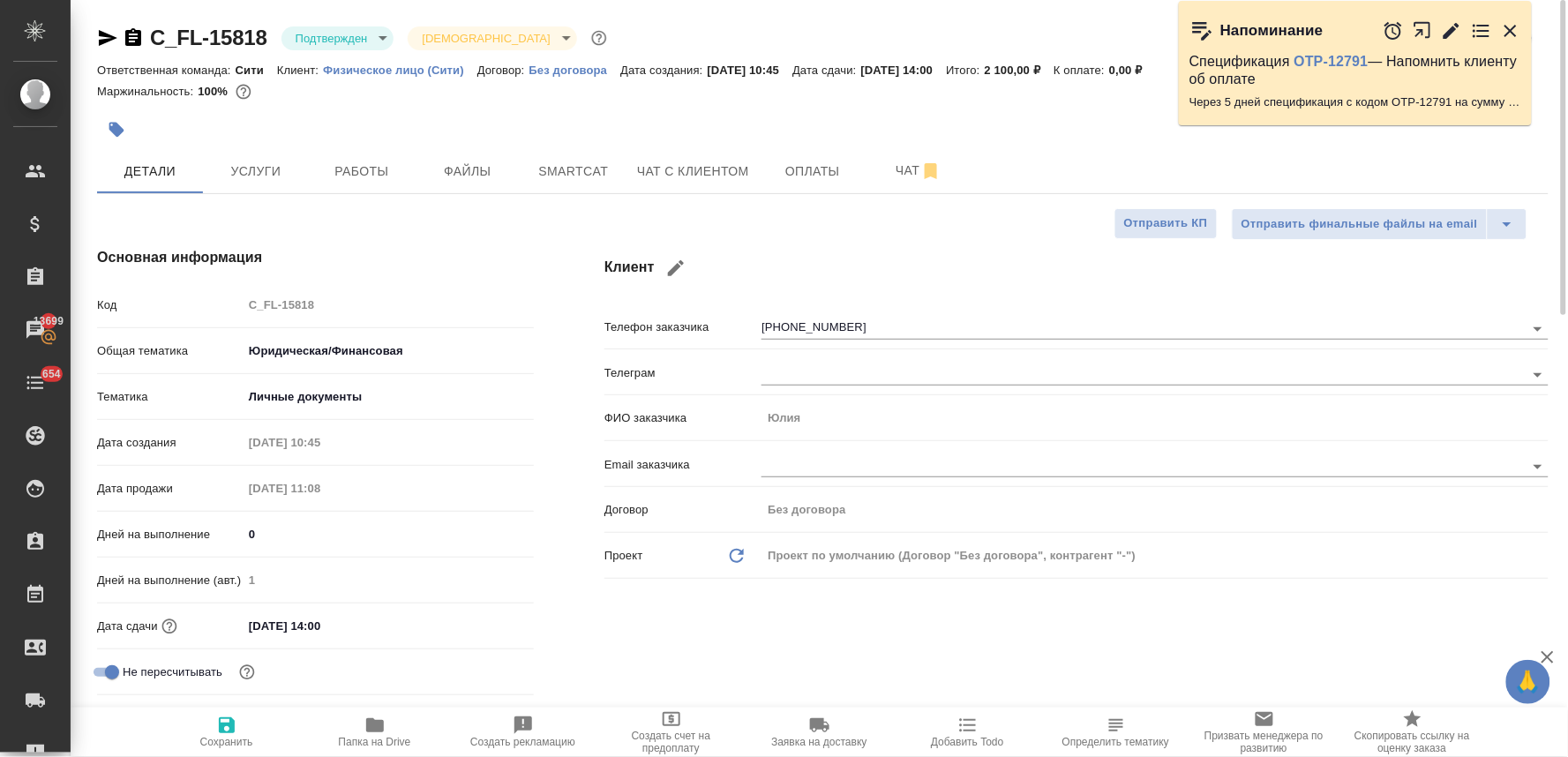
type textarea "x"
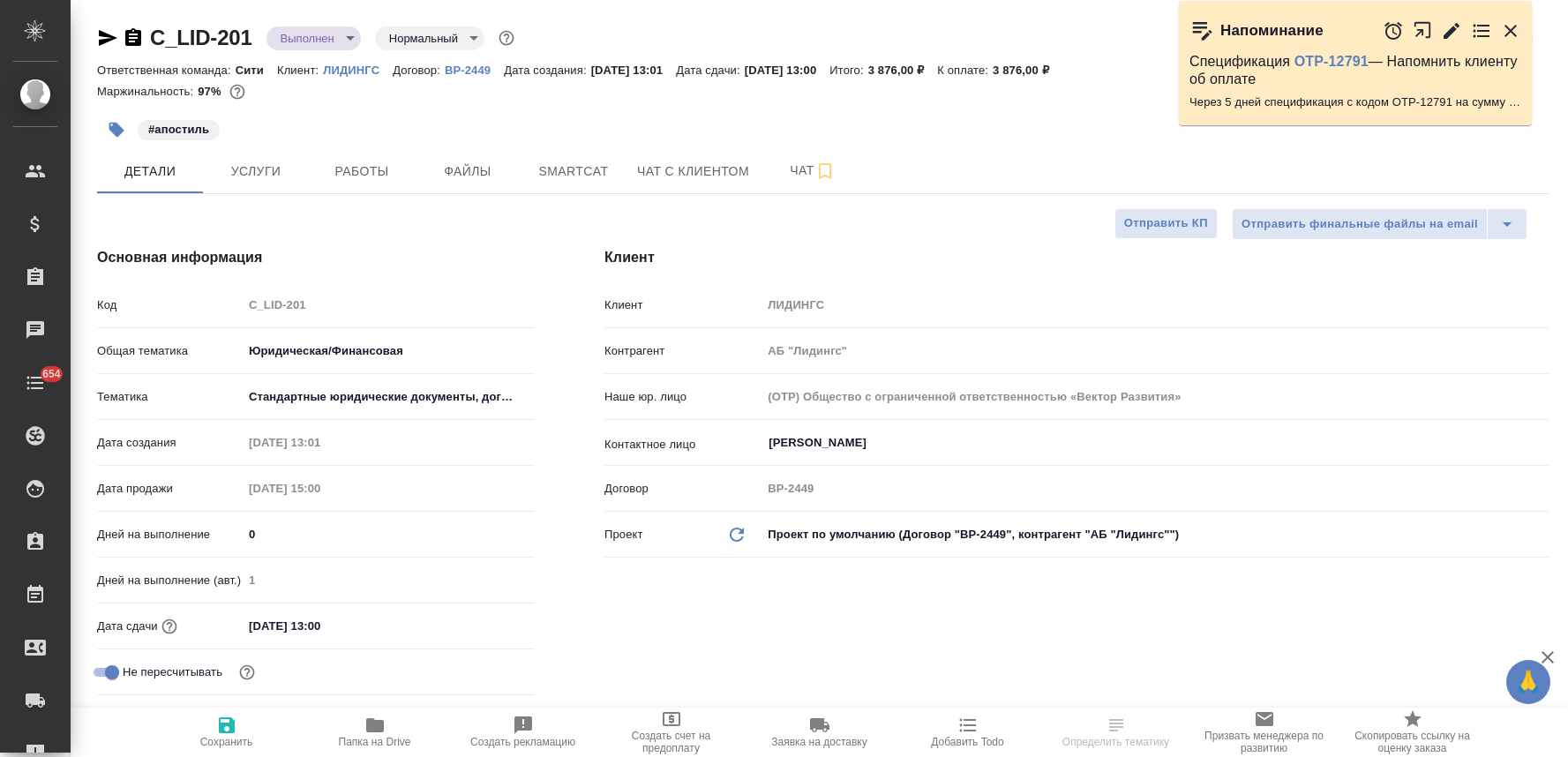
select select "RU"
click at [216, 323] on div "Код C_LID-201" at bounding box center [316, 313] width 437 height 46
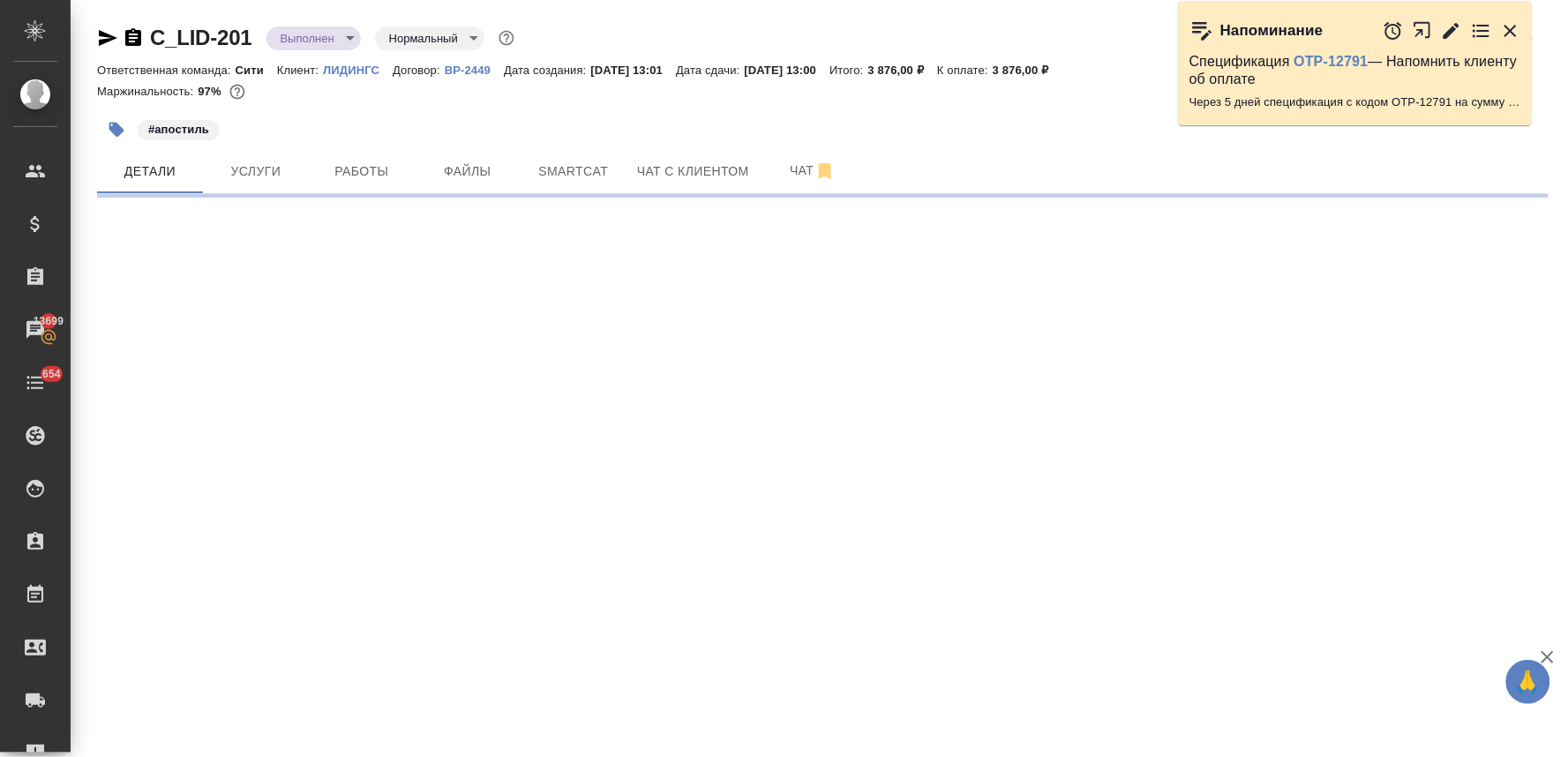
select select "RU"
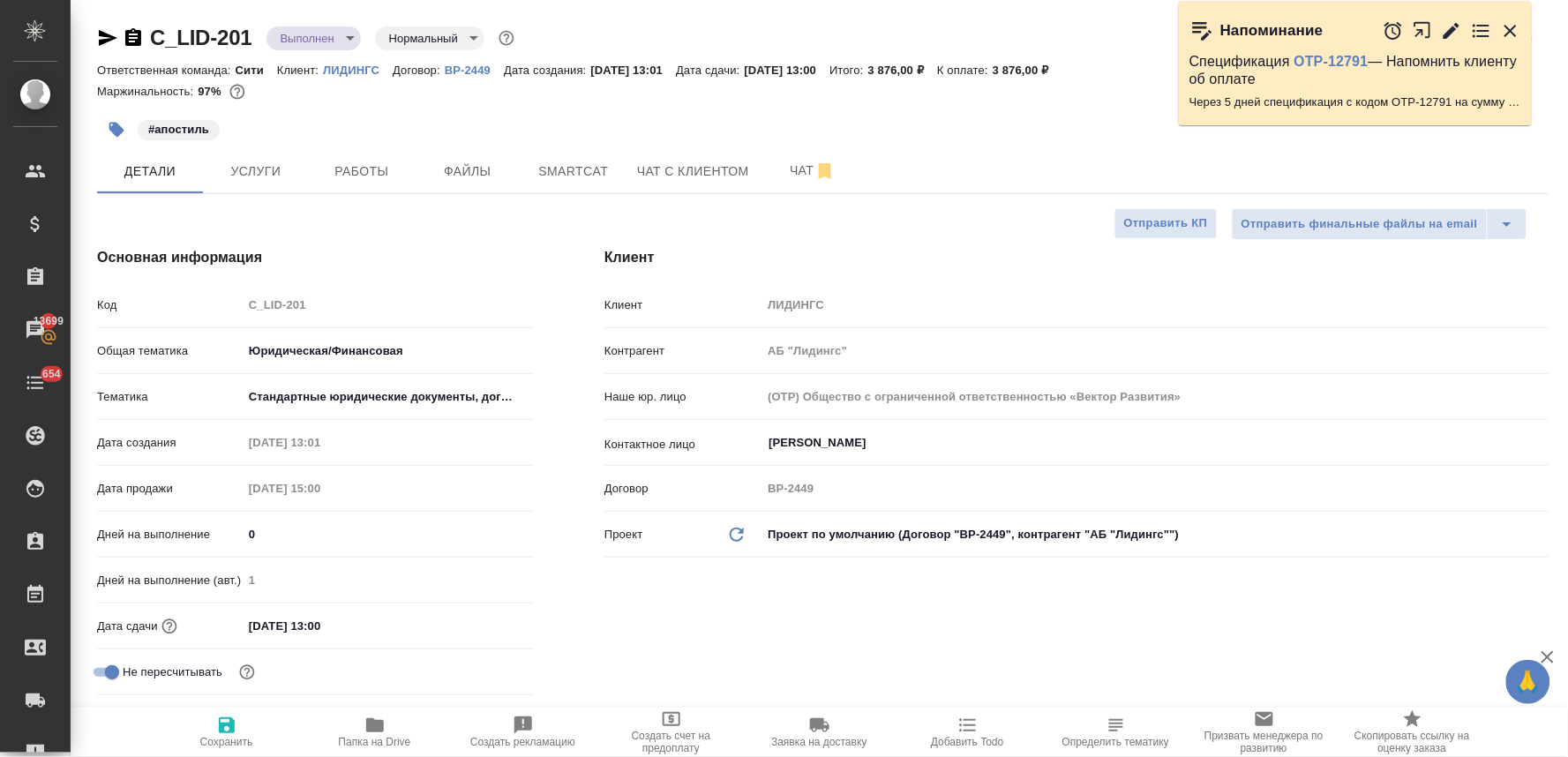
type textarea "x"
drag, startPoint x: 665, startPoint y: 611, endPoint x: 674, endPoint y: 597, distance: 16.6
click at [665, 611] on div "Клиент Клиент ЛИДИНГС Контрагент АБ "Лидингс" Наше юр. лицо (OTP) Общество с ог…" at bounding box center [1075, 497] width 1015 height 571
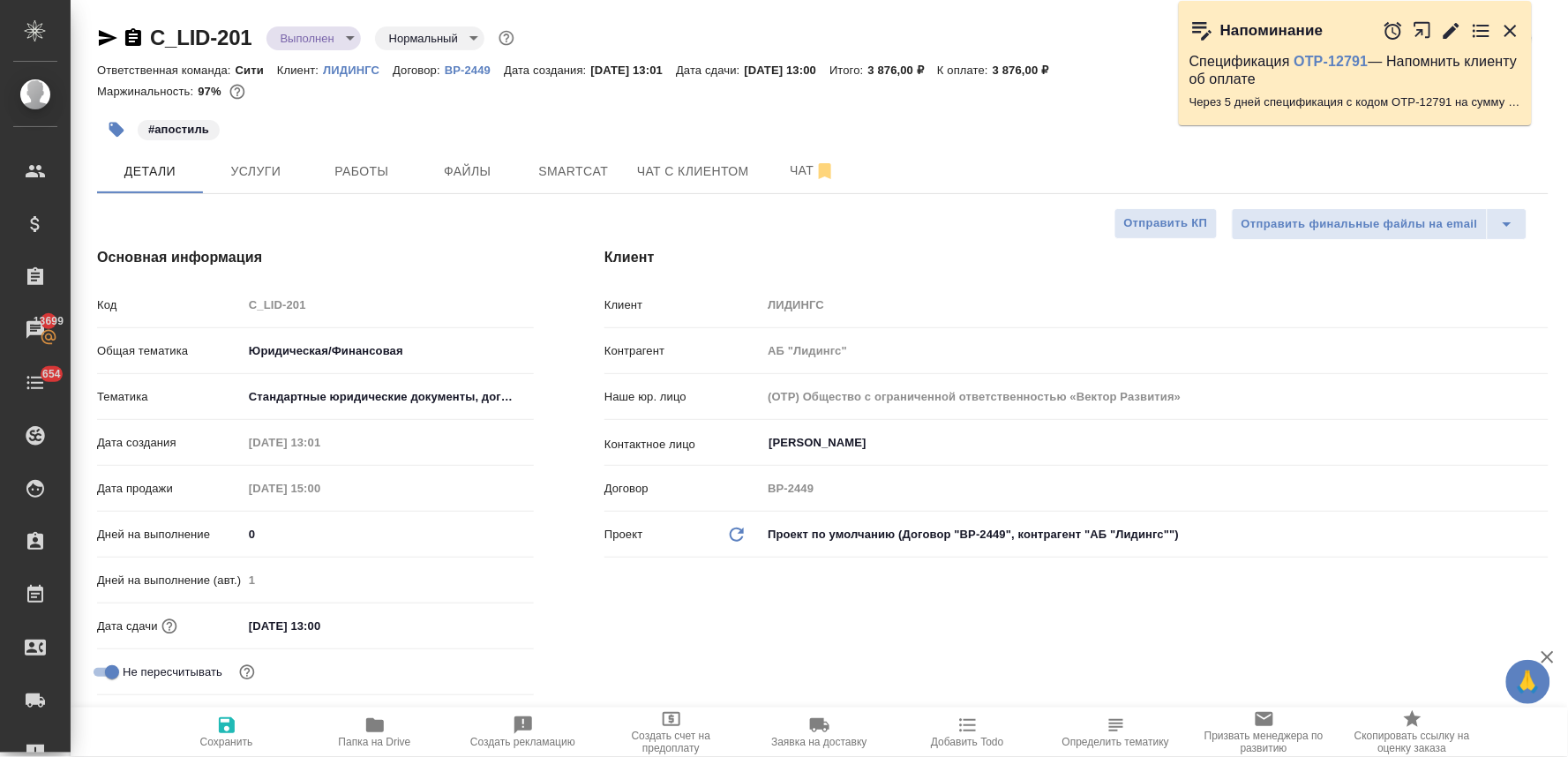
type textarea "x"
select select "RU"
click at [1514, 31] on icon "button" at bounding box center [1510, 31] width 21 height 21
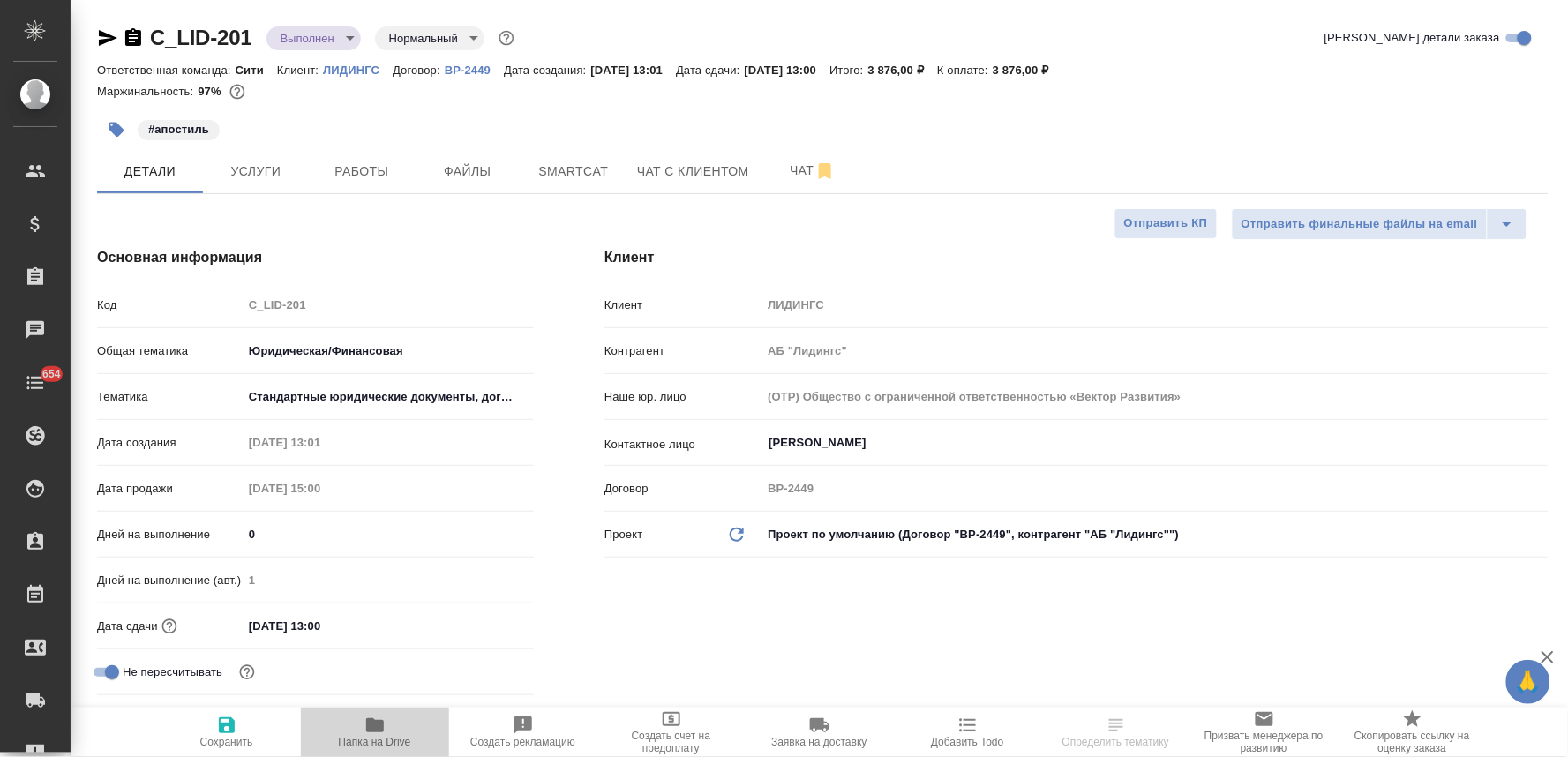
click at [375, 738] on span "Папка на Drive" at bounding box center [374, 742] width 72 height 13
select select "RU"
type textarea "x"
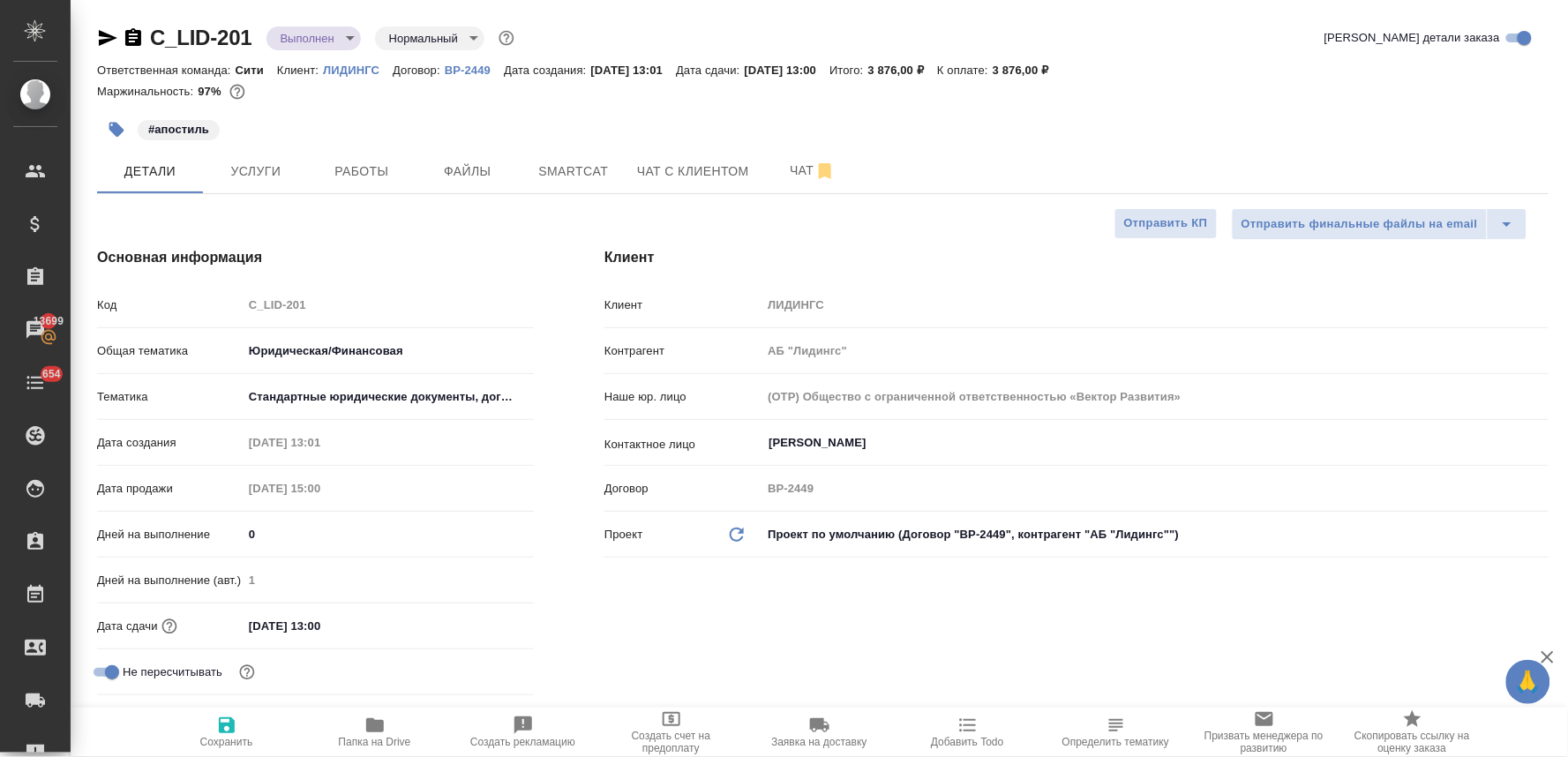
type textarea "x"
